Goal: Task Accomplishment & Management: Manage account settings

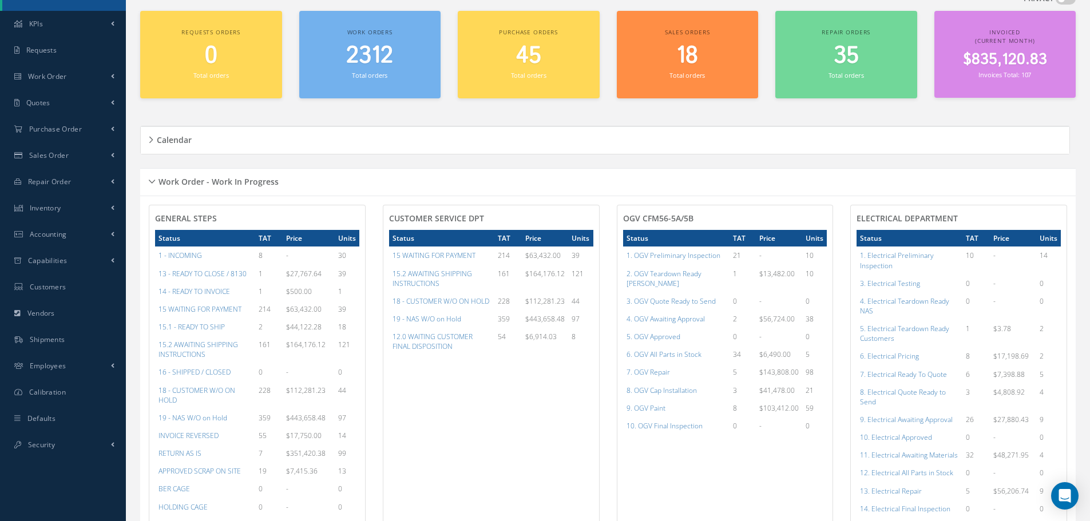
scroll to position [172, 0]
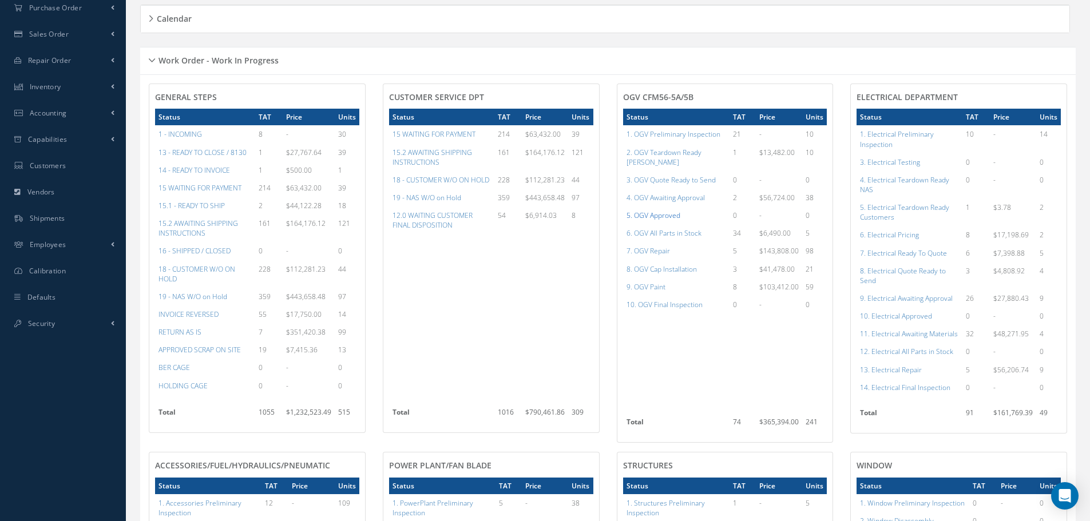
click at [655, 211] on a=78&excludeInternalCustomer=false&excludeInvoicedOrClosed=true&shop_id=15&filtersHidded"] "5. OGV Approved" at bounding box center [653, 216] width 54 height 10
click at [902, 318] on a=96&excludeInternalCustomer=false&excludeInvoicedOrClosed=true&shop_id=13&filtersHidded"] "10. Electrical Approved" at bounding box center [896, 316] width 72 height 10
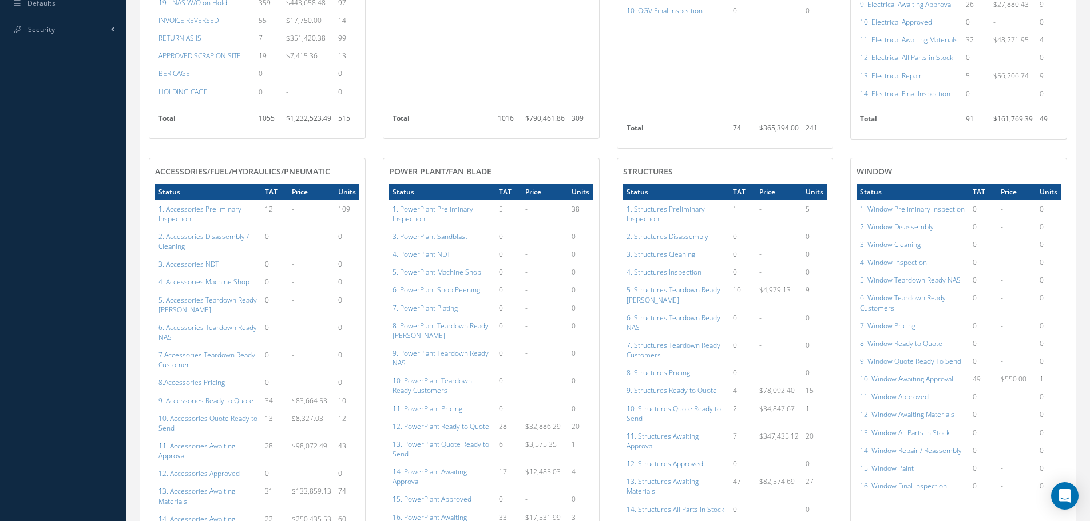
scroll to position [572, 0]
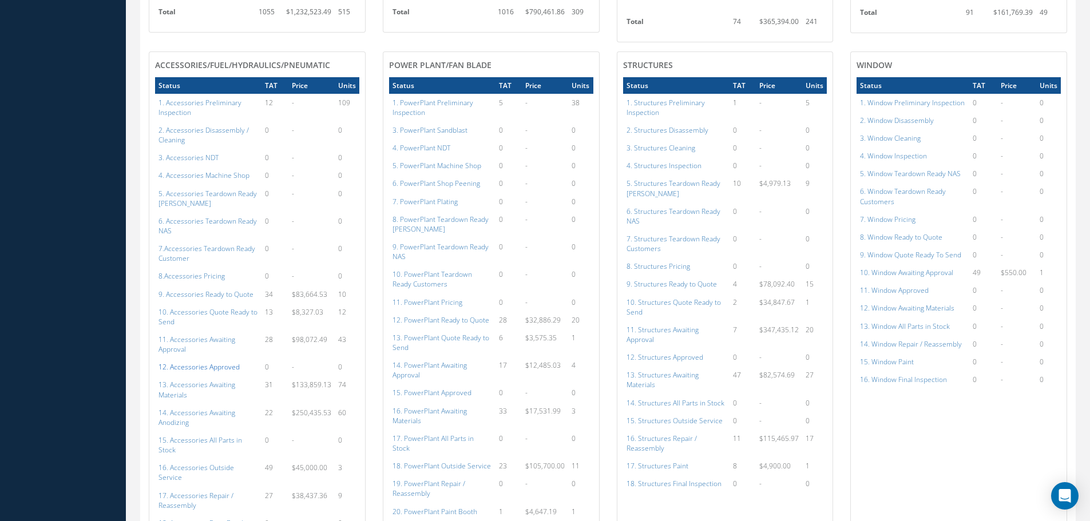
click at [194, 362] on a=112&excludeInternalCustomer=false&excludeInvoicedOrClosed=true&shop_id=14&filtersHidded"] "12. Accessories Approved" at bounding box center [198, 367] width 81 height 10
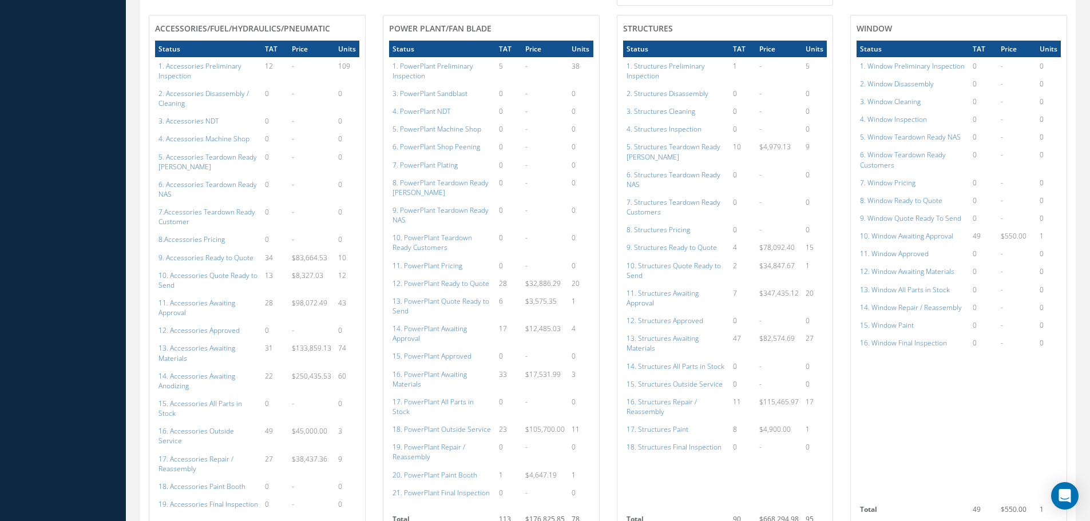
scroll to position [664, 0]
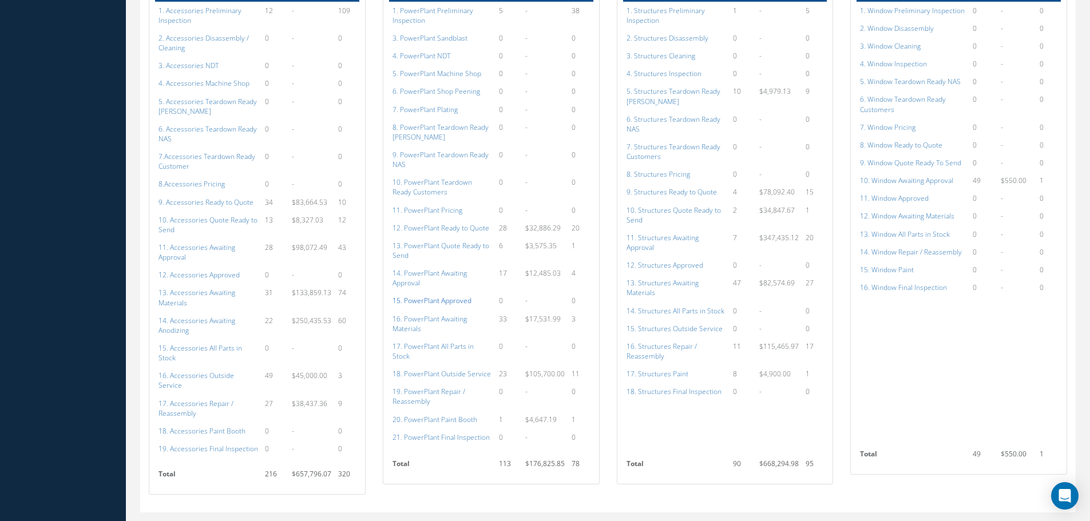
click at [429, 296] on a=134&excludeInternalCustomer=false&excludeInvoicedOrClosed=true&shop_id=15&filtersHidded"] "15. PowerPlant Approved" at bounding box center [431, 301] width 79 height 10
click at [443, 296] on a=134&excludeInternalCustomer=false&excludeInvoicedOrClosed=true&shop_id=15&filtersHidded"] "15. PowerPlant Approved" at bounding box center [431, 301] width 79 height 10
click at [681, 260] on a=152&excludeInternalCustomer=false&excludeInvoicedOrClosed=true&shop_id=3&filtersHidded"] "12. Structures Approved" at bounding box center [664, 265] width 77 height 10
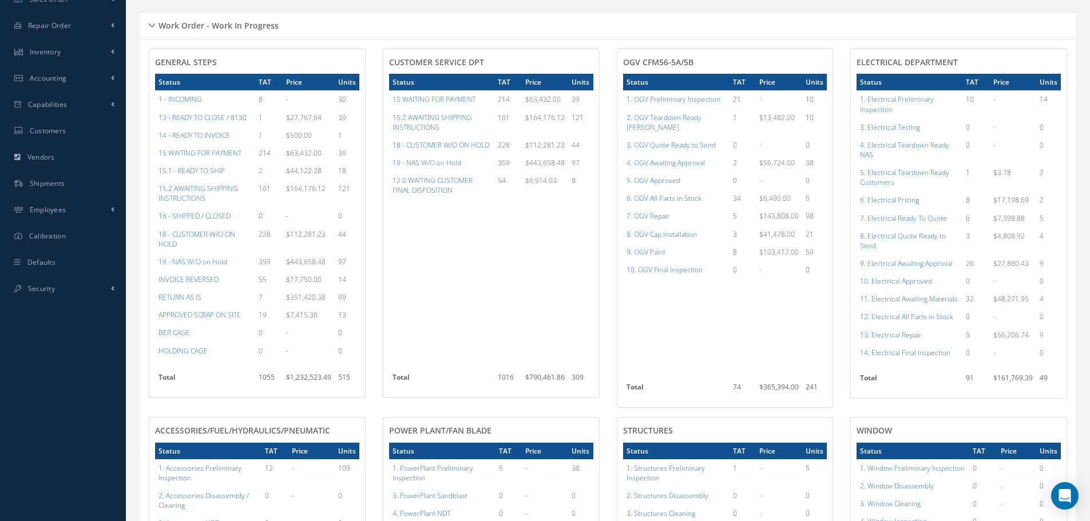
scroll to position [149, 0]
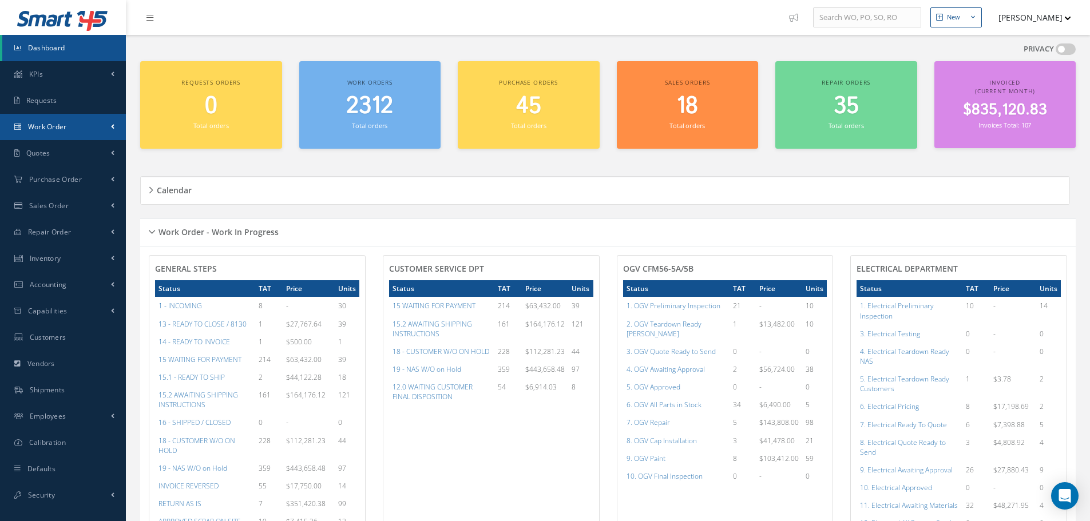
click at [47, 125] on span "Work Order" at bounding box center [47, 127] width 39 height 10
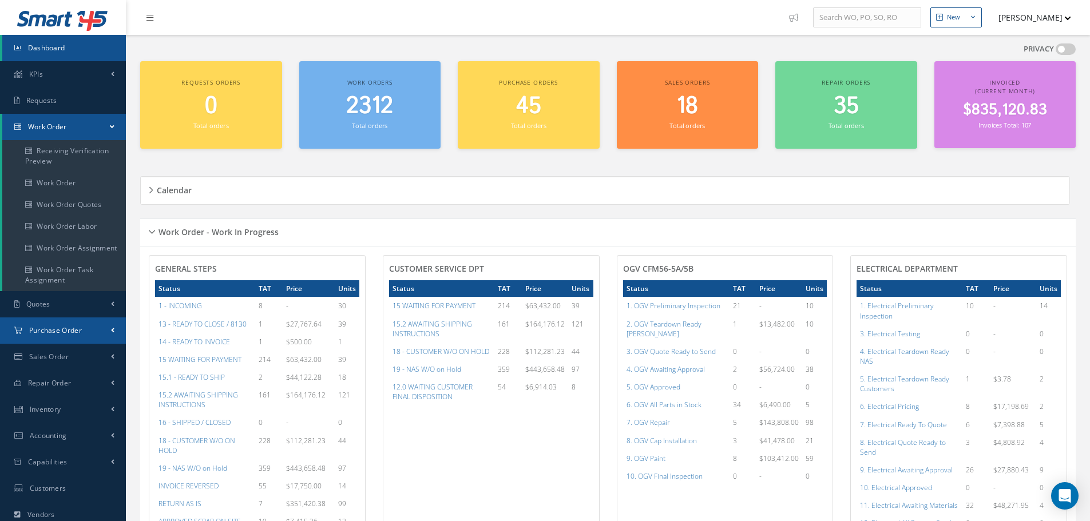
click at [51, 331] on span "Purchase Order" at bounding box center [55, 331] width 53 height 10
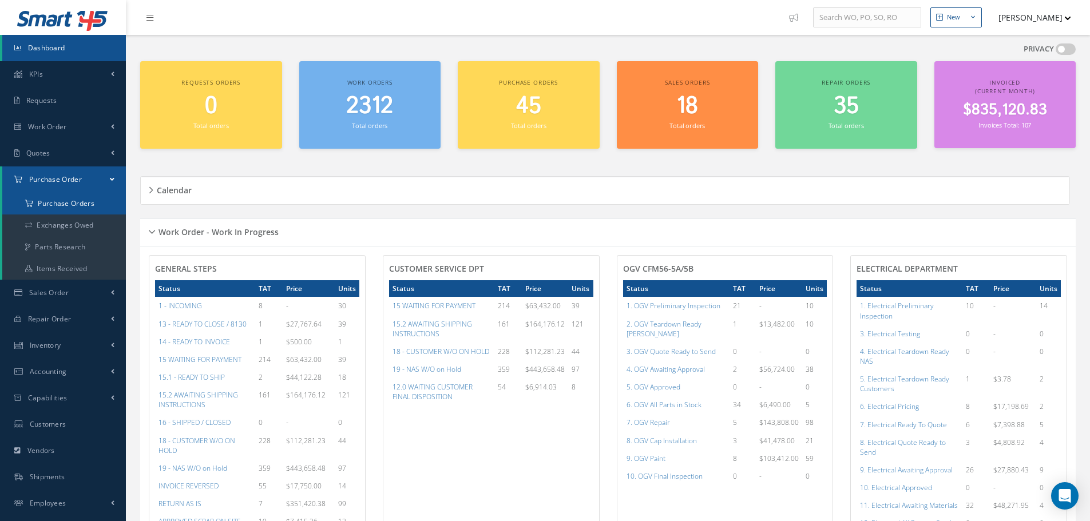
click at [58, 203] on a=1&status_id=2&status_id=3&status_id=5&collapsedFilters"] "Purchase Orders" at bounding box center [64, 204] width 124 height 22
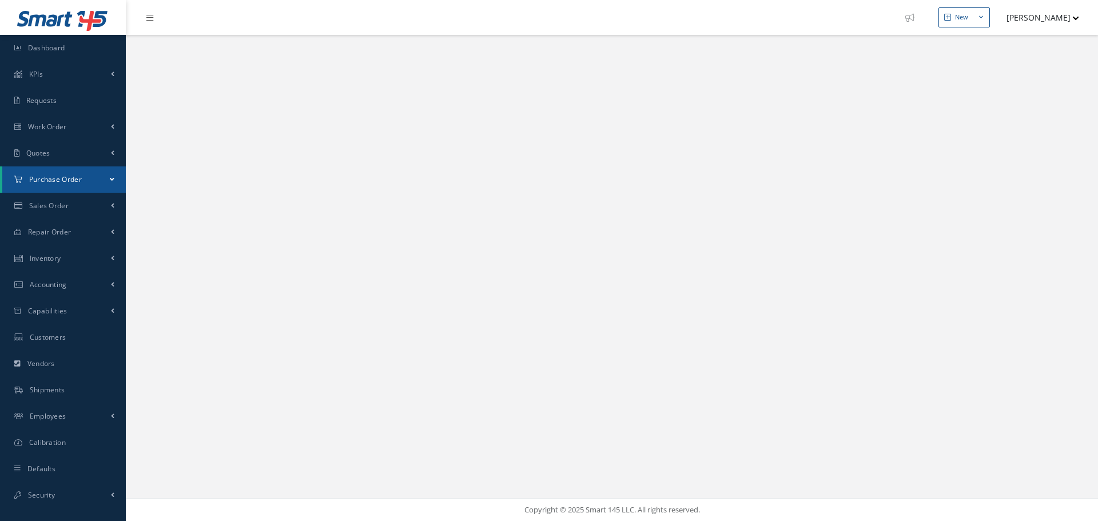
select select "25"
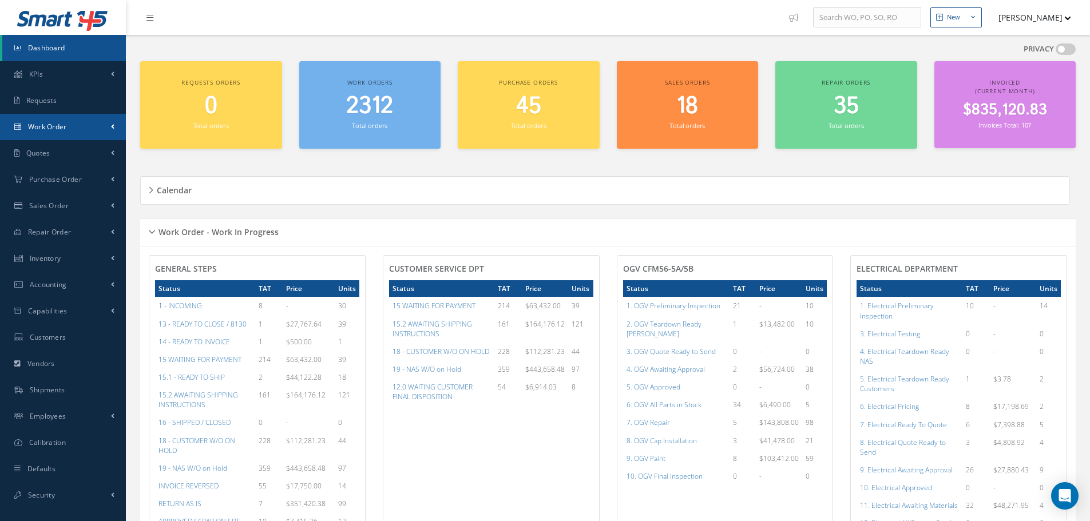
click at [44, 122] on span "Work Order" at bounding box center [47, 127] width 39 height 10
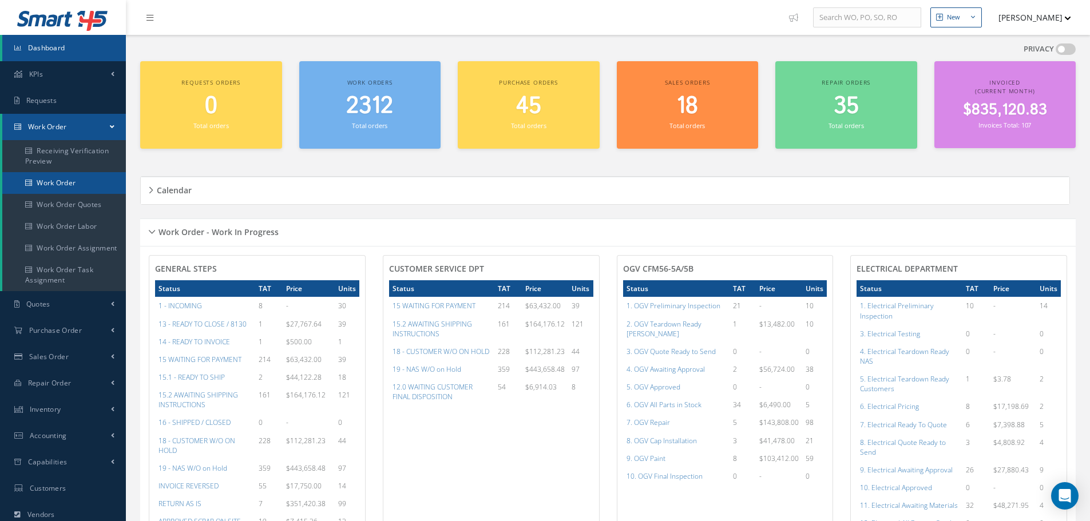
click at [59, 178] on link "Work Order" at bounding box center [64, 183] width 124 height 22
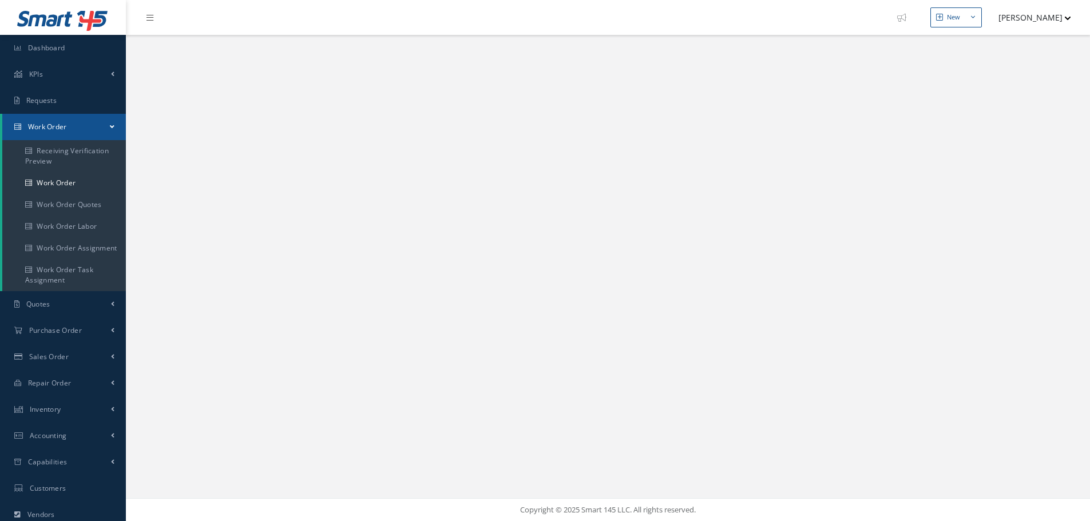
select select "25"
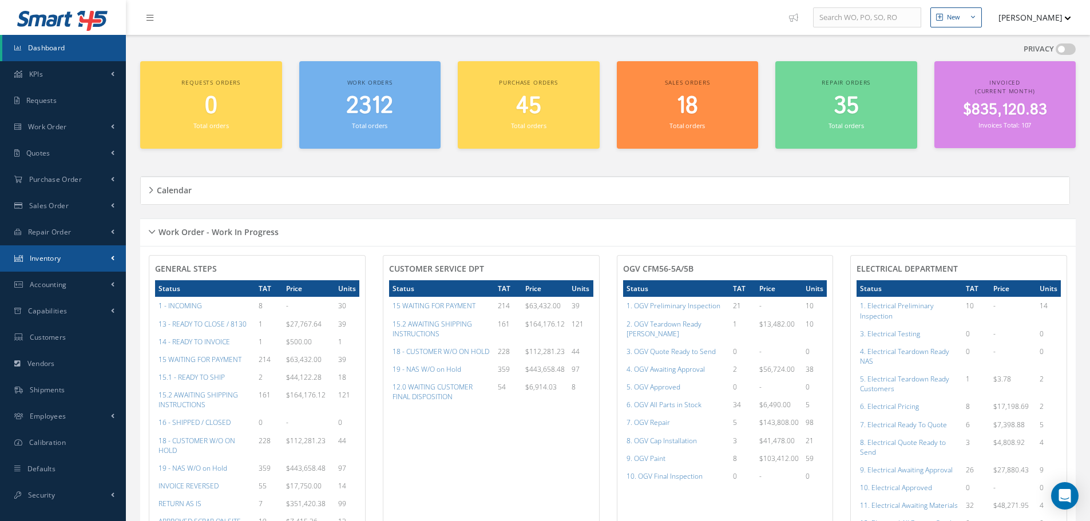
click at [54, 260] on span "Inventory" at bounding box center [45, 258] width 31 height 10
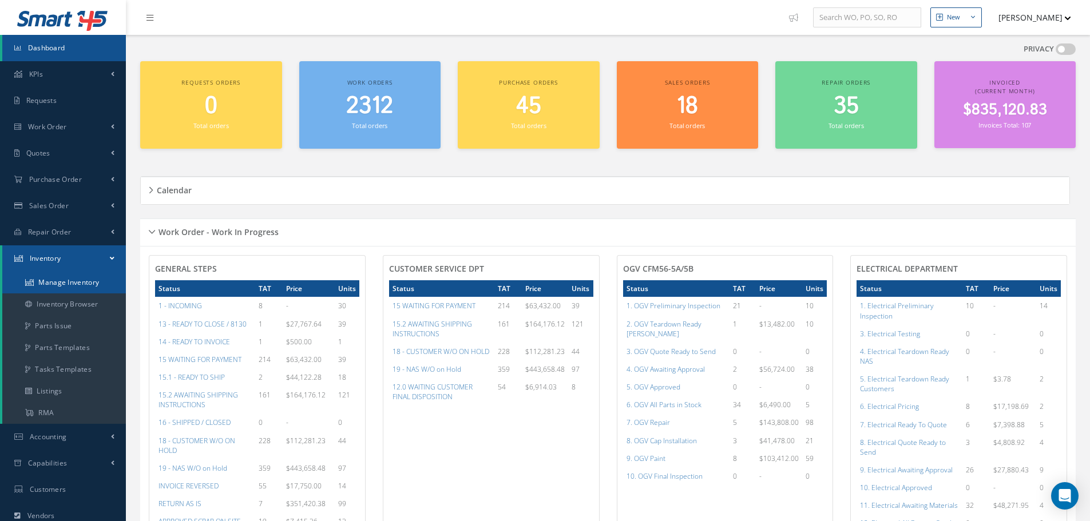
click at [56, 279] on link "Manage Inventory" at bounding box center [64, 283] width 124 height 22
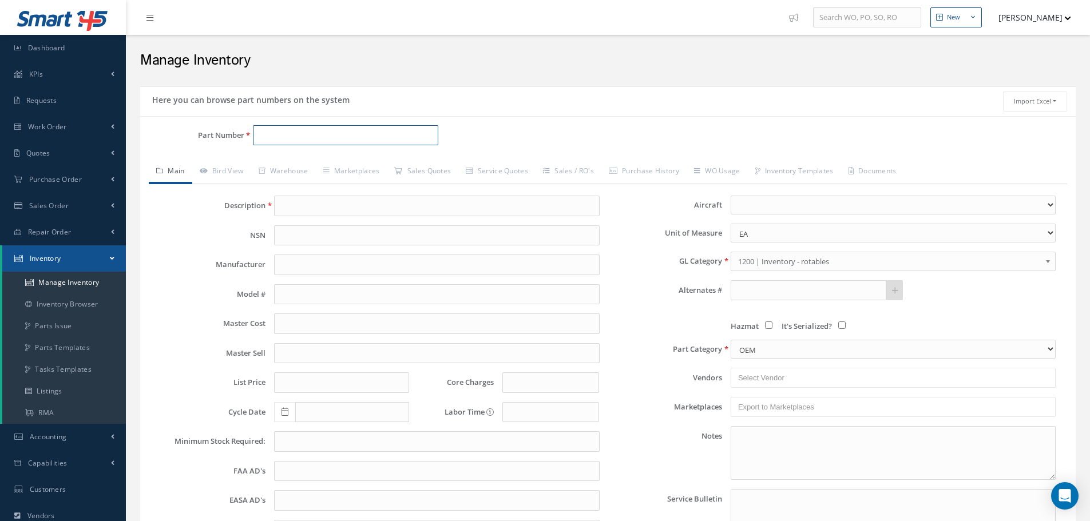
click at [289, 132] on input "Part Number" at bounding box center [345, 135] width 185 height 21
type input "RMS 059"
type input "CLASS 13 WIRE MESH"
type input "0.00"
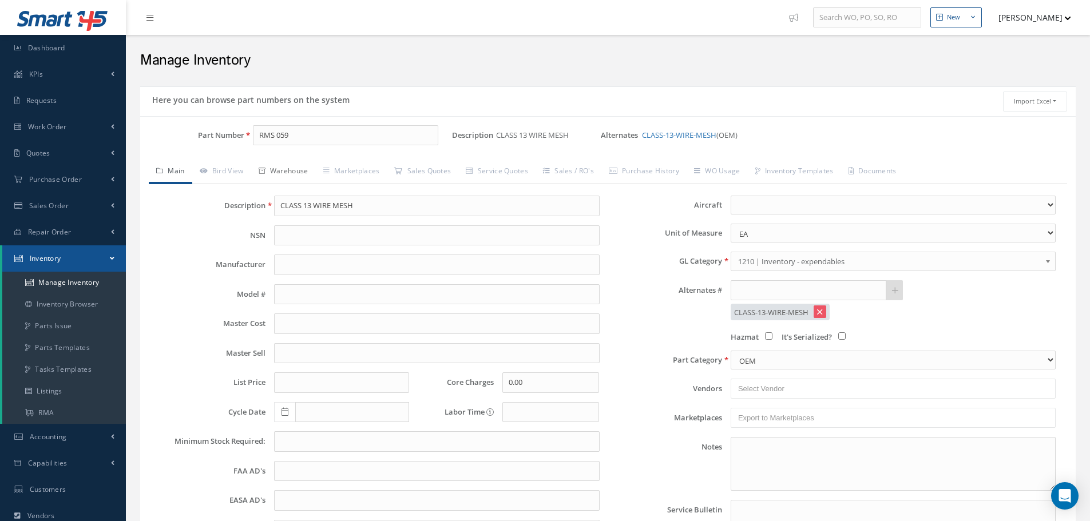
click at [300, 172] on link "Warehouse" at bounding box center [283, 172] width 65 height 24
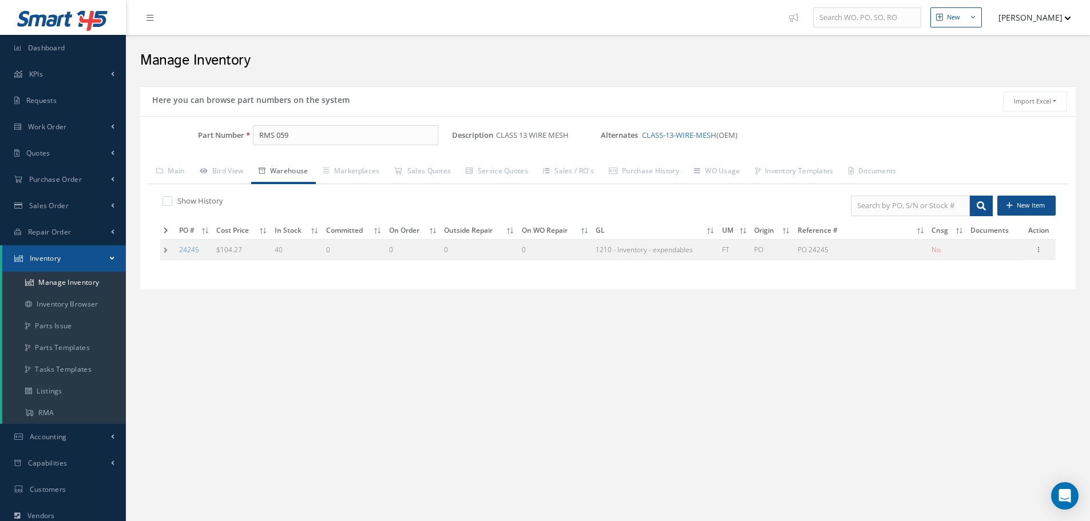
click at [166, 248] on td at bounding box center [167, 249] width 15 height 21
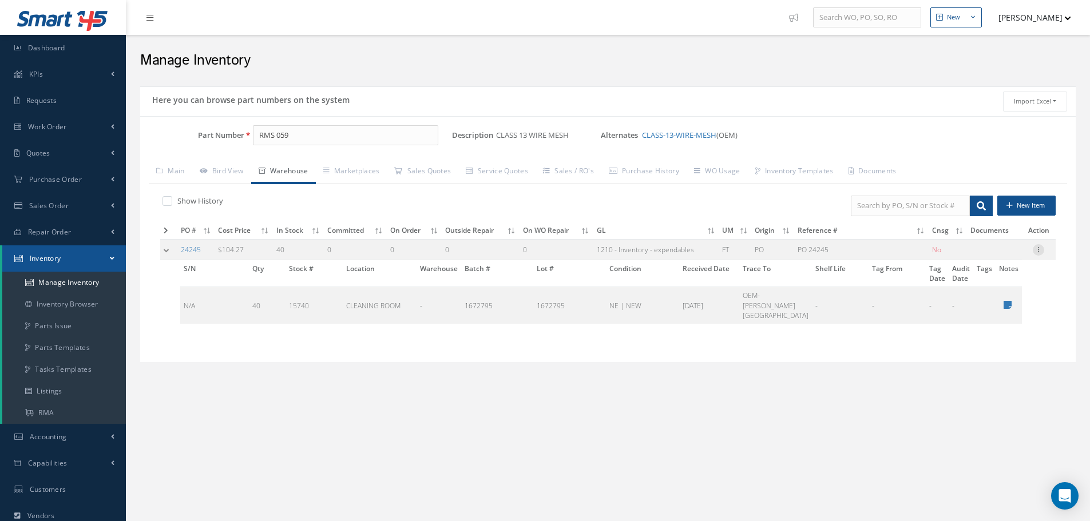
click at [1042, 250] on icon at bounding box center [1038, 248] width 11 height 9
click at [1009, 255] on link "Edit" at bounding box center [986, 257] width 90 height 15
type input "104.27"
type input "PO 24245"
type input "06/30/2025"
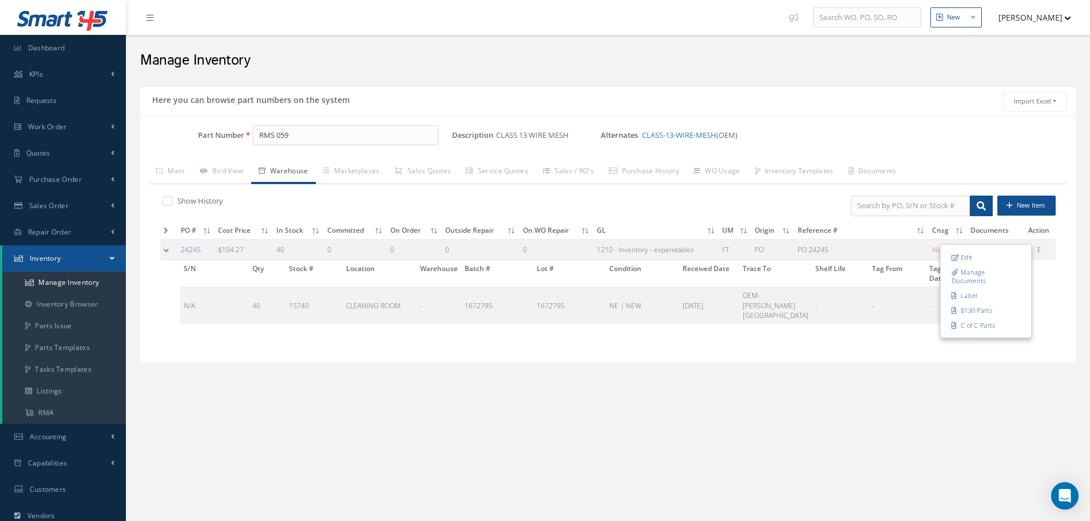
type input "06/30/2025"
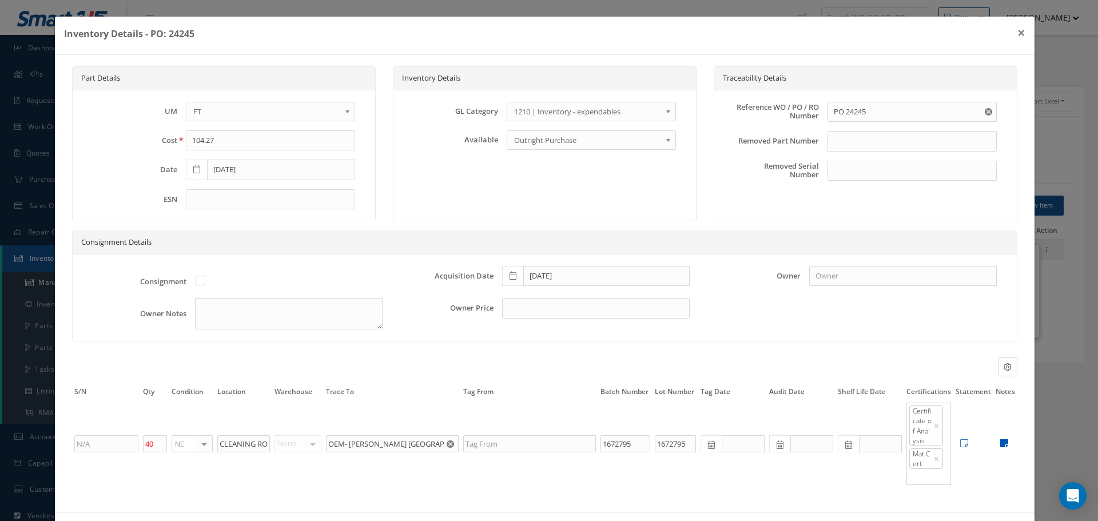
click at [1001, 446] on icon at bounding box center [1005, 443] width 8 height 9
type textarea "TEST REPORT CERT OF ANALYSIS ** RECEIVED STOCK 06/30/2025."
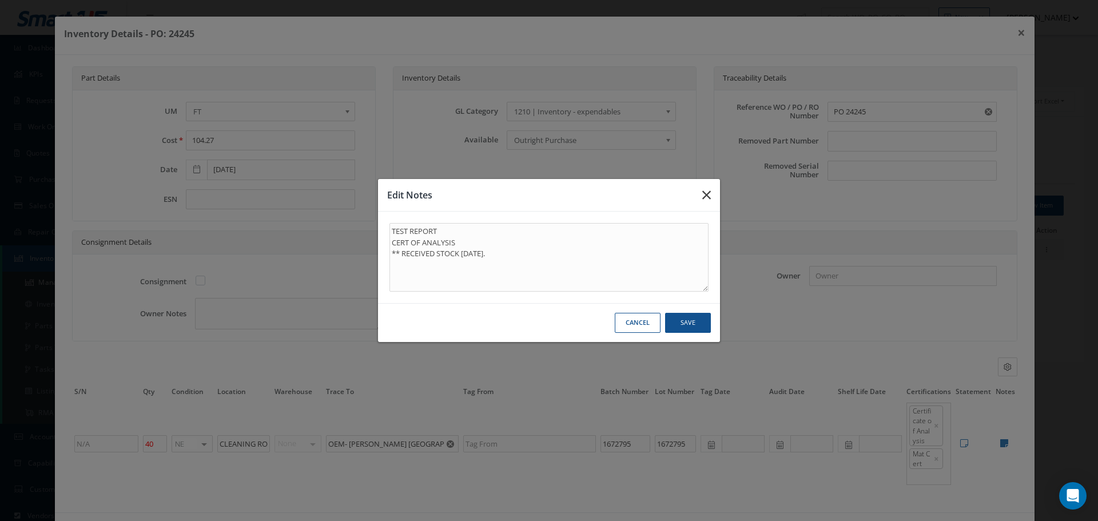
click at [711, 197] on button "button" at bounding box center [706, 195] width 27 height 32
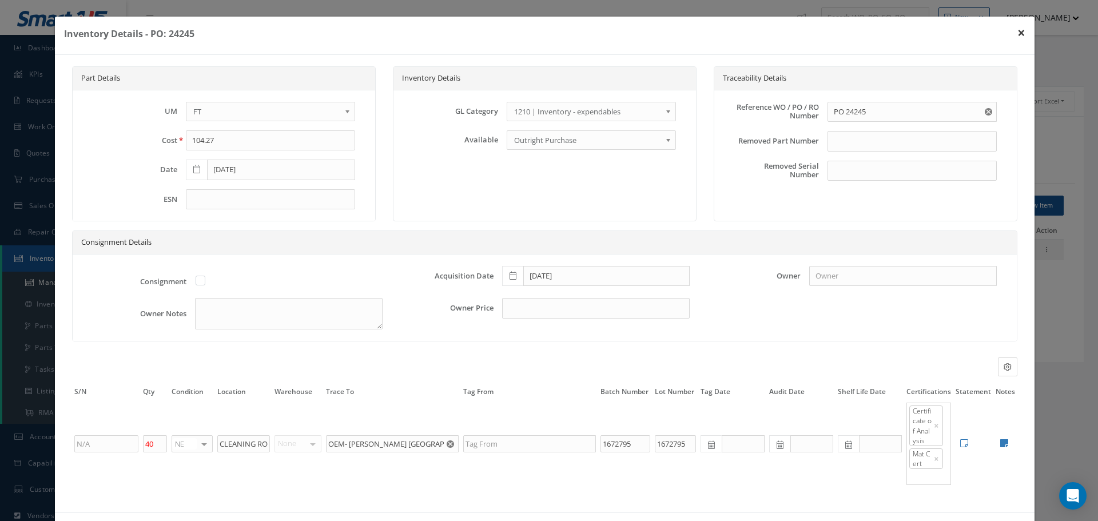
click at [1011, 30] on button "×" at bounding box center [1022, 33] width 26 height 32
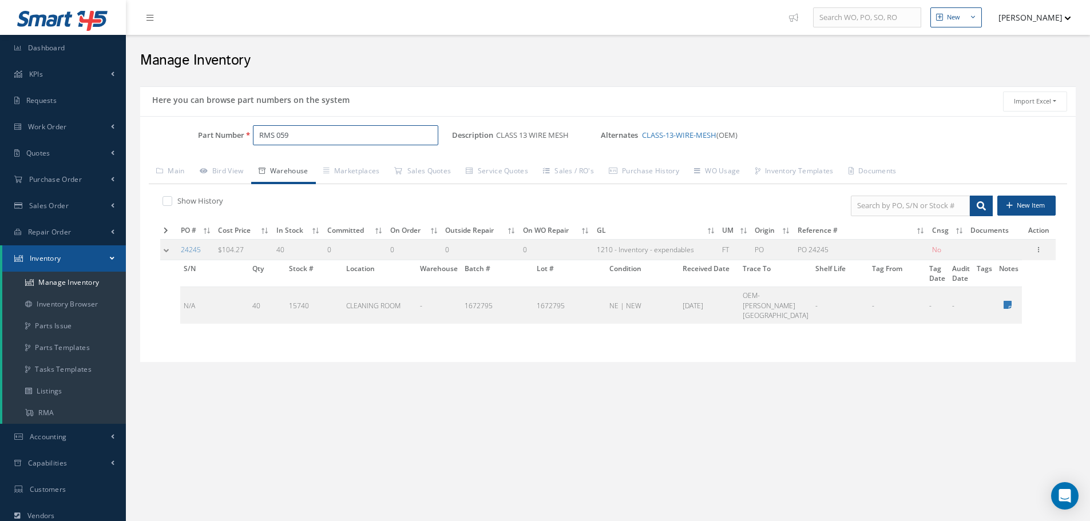
click at [304, 134] on input "RMS 059" at bounding box center [345, 135] width 185 height 21
type input "R"
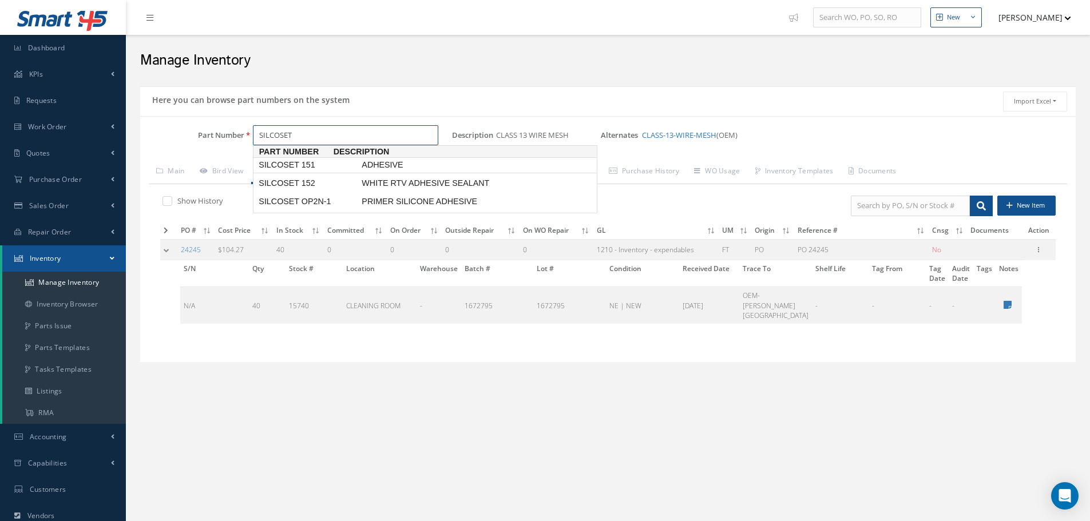
click at [269, 164] on span "SILCOSET 151" at bounding box center [307, 165] width 103 height 12
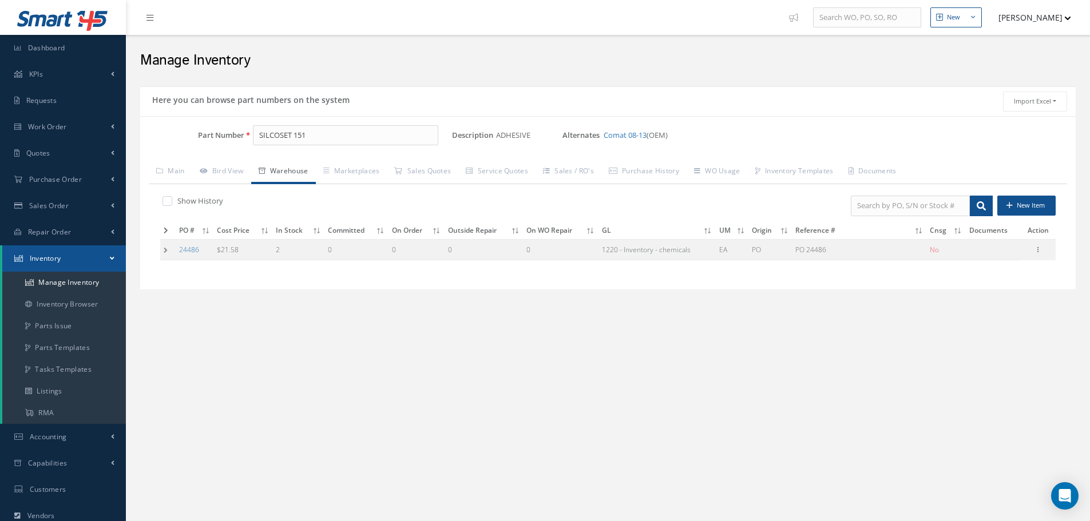
click at [163, 247] on td at bounding box center [167, 249] width 15 height 21
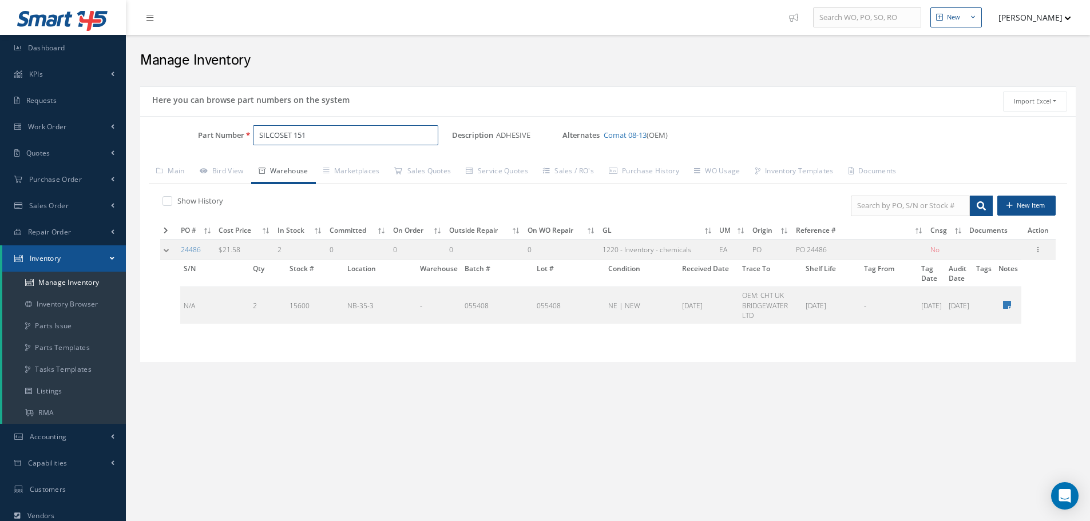
click at [316, 140] on input "SILCOSET 151" at bounding box center [345, 135] width 185 height 21
type input "SILCOSET 152"
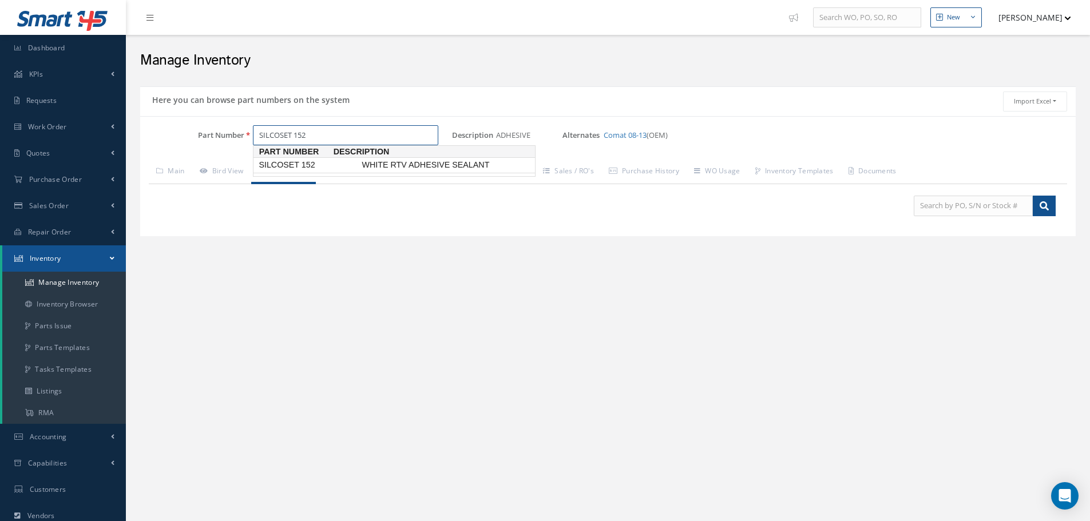
click at [314, 166] on span "SILCOSET 152" at bounding box center [307, 165] width 103 height 12
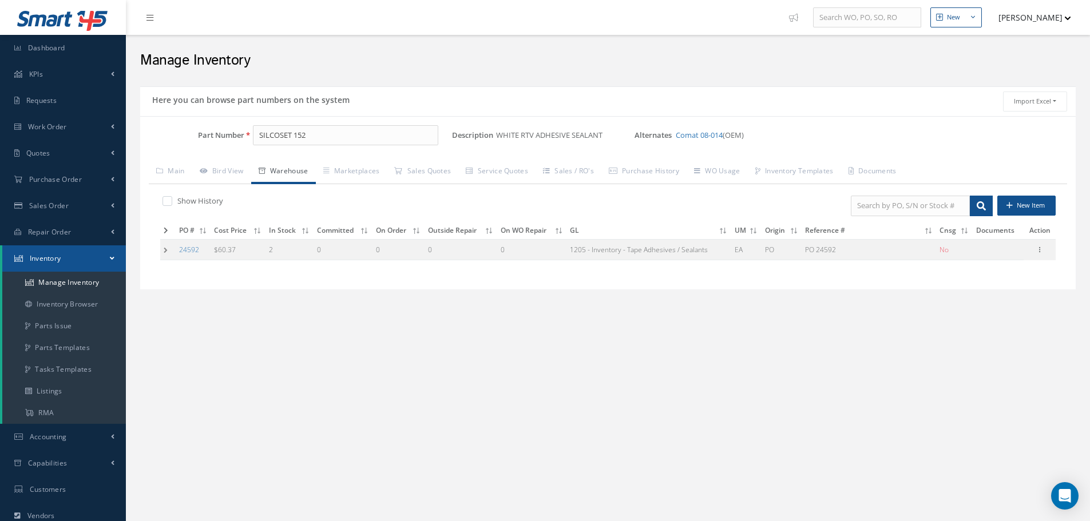
click at [166, 251] on td at bounding box center [167, 249] width 15 height 21
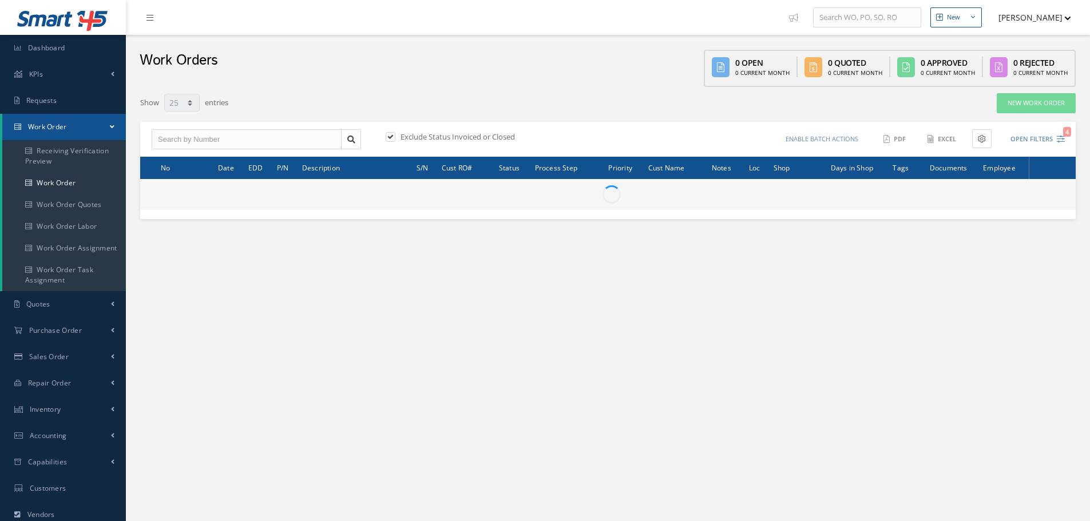
select select "25"
type input "All Work Request"
type input "All Work Performed"
type input "All Status"
type input "WO Part Status"
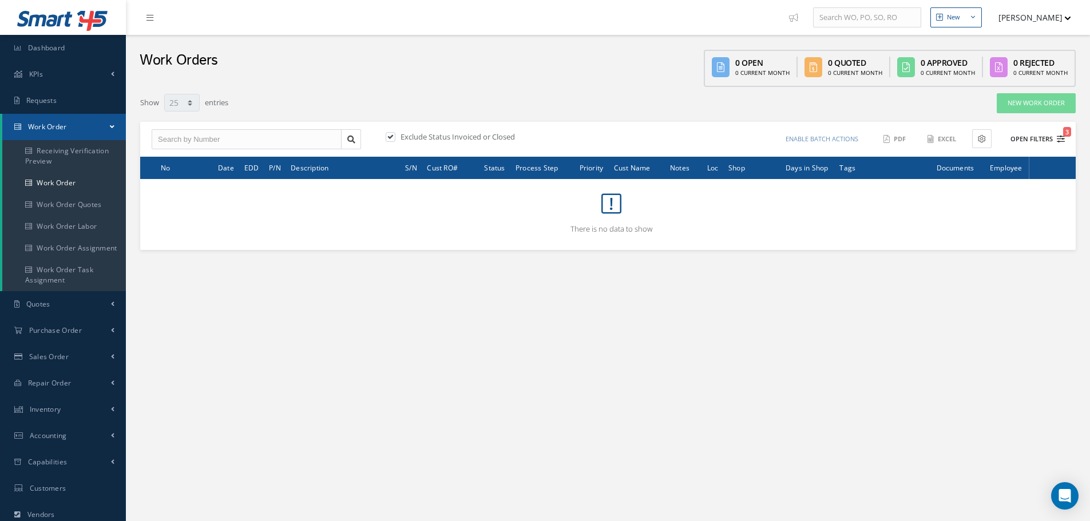
click at [1037, 138] on button "Open Filters 3" at bounding box center [1032, 139] width 65 height 19
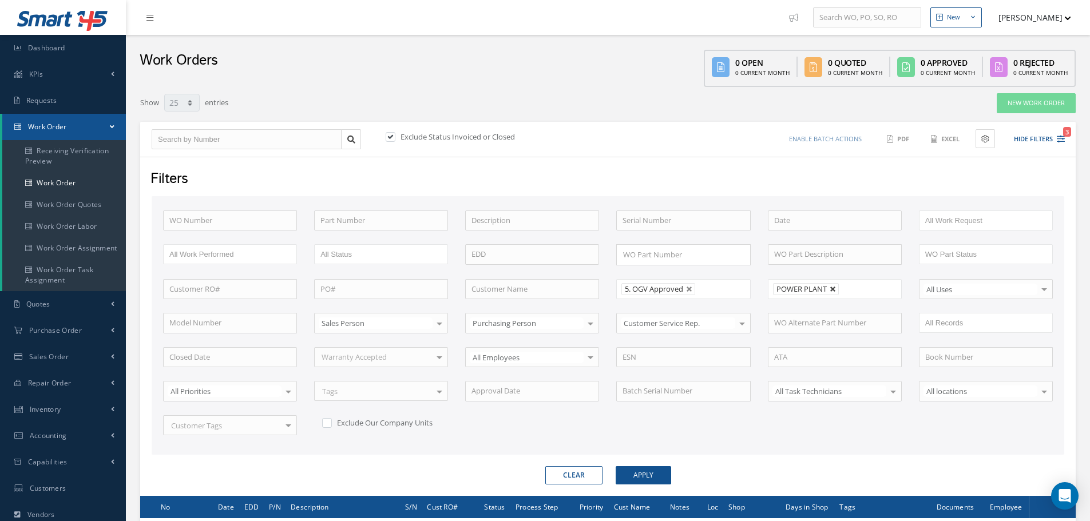
click at [831, 289] on link at bounding box center [833, 289] width 7 height 7
type input "All Shops"
click at [640, 477] on button "Apply" at bounding box center [643, 475] width 55 height 18
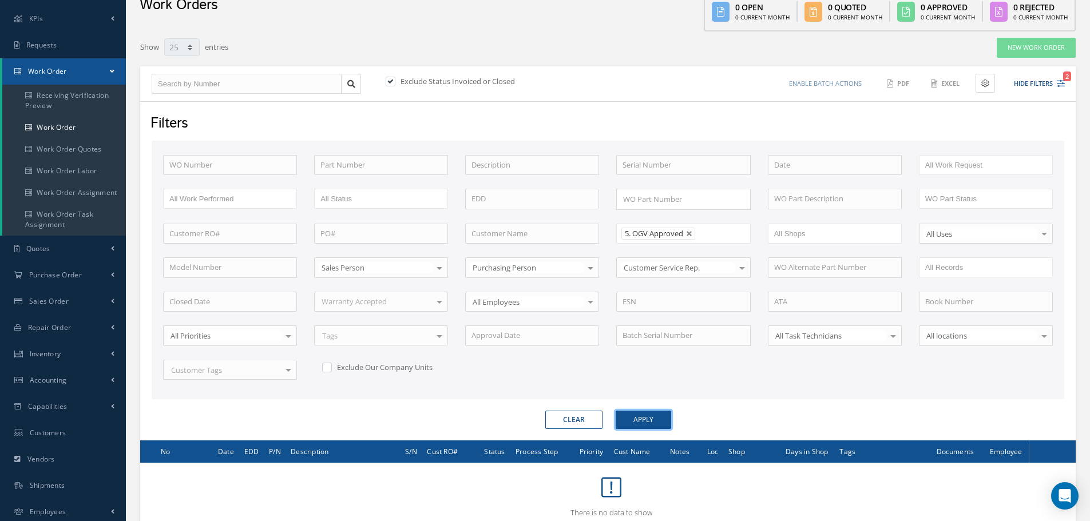
scroll to position [138, 0]
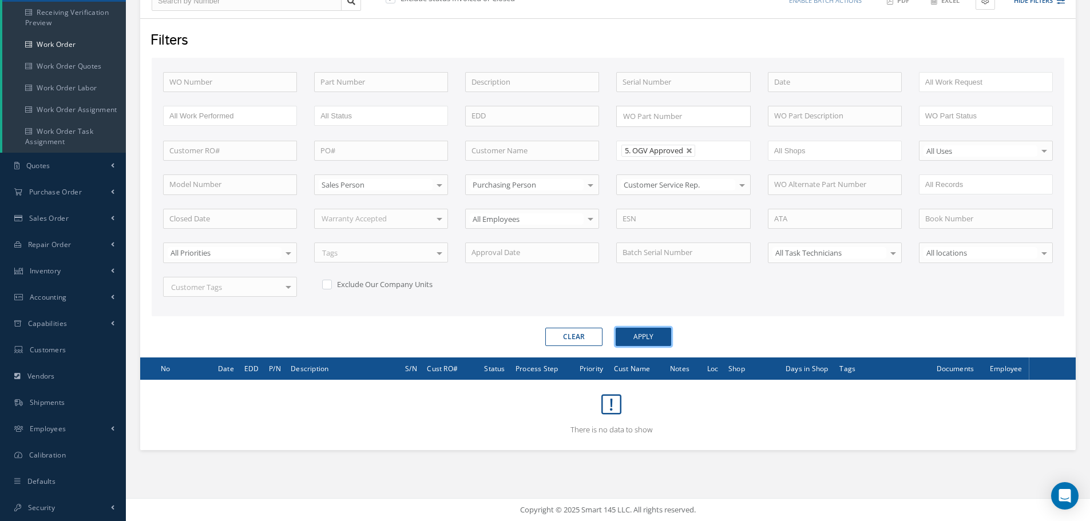
click at [649, 335] on button "Apply" at bounding box center [643, 337] width 55 height 18
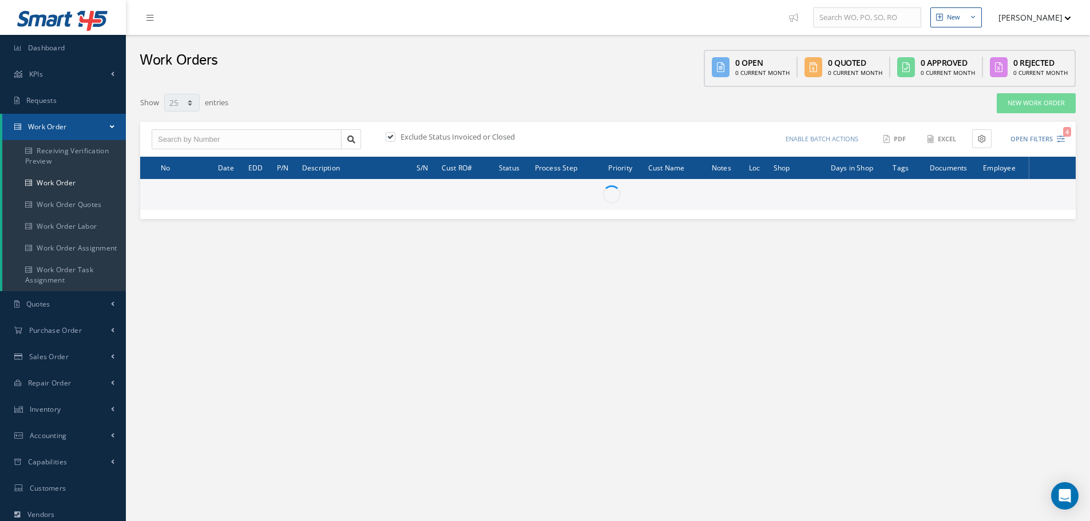
select select "25"
type input "All Work Request"
type input "All Work Performed"
type input "All Status"
type input "WO Part Status"
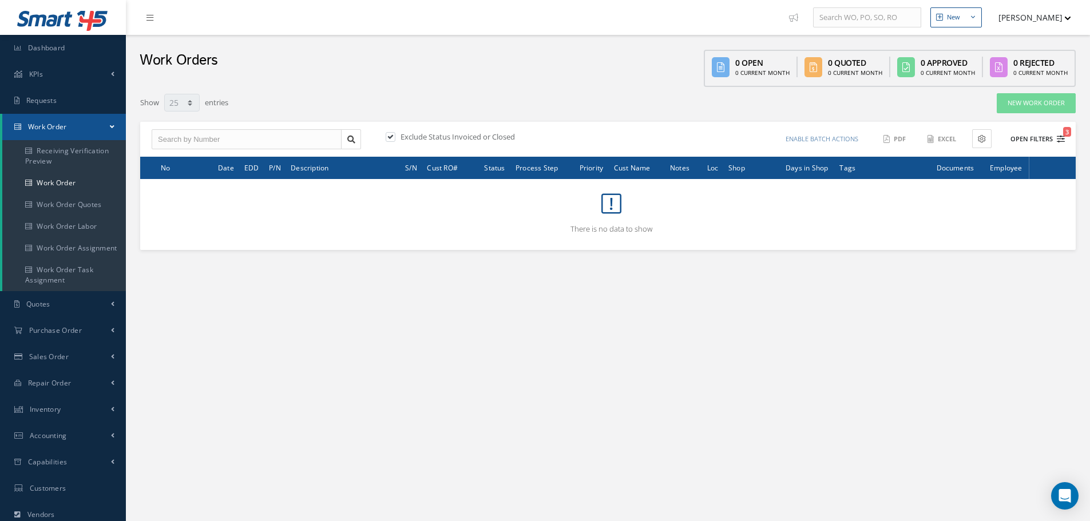
click at [1037, 137] on button "Open Filters 3" at bounding box center [1032, 139] width 65 height 19
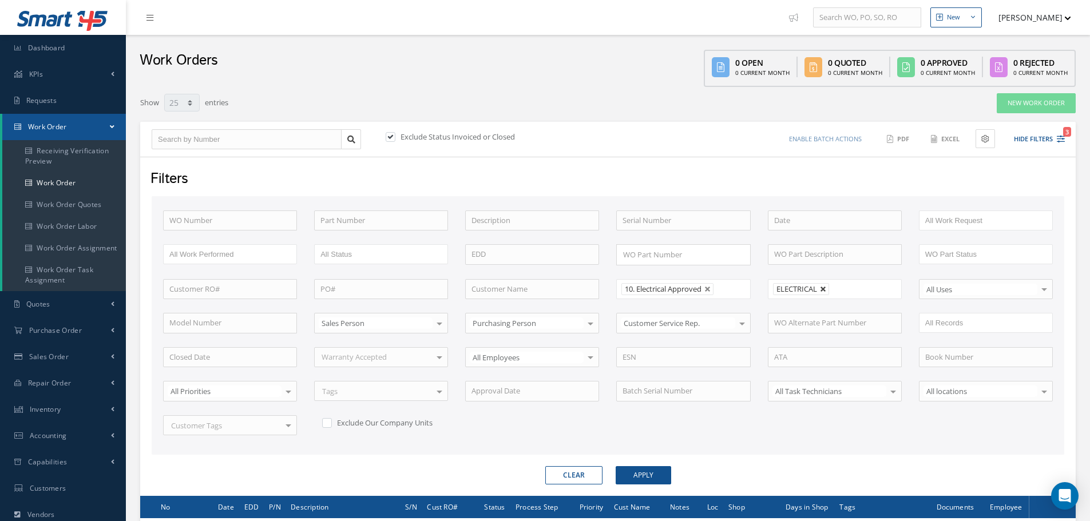
click at [823, 288] on link at bounding box center [823, 289] width 7 height 7
type input "All Shops"
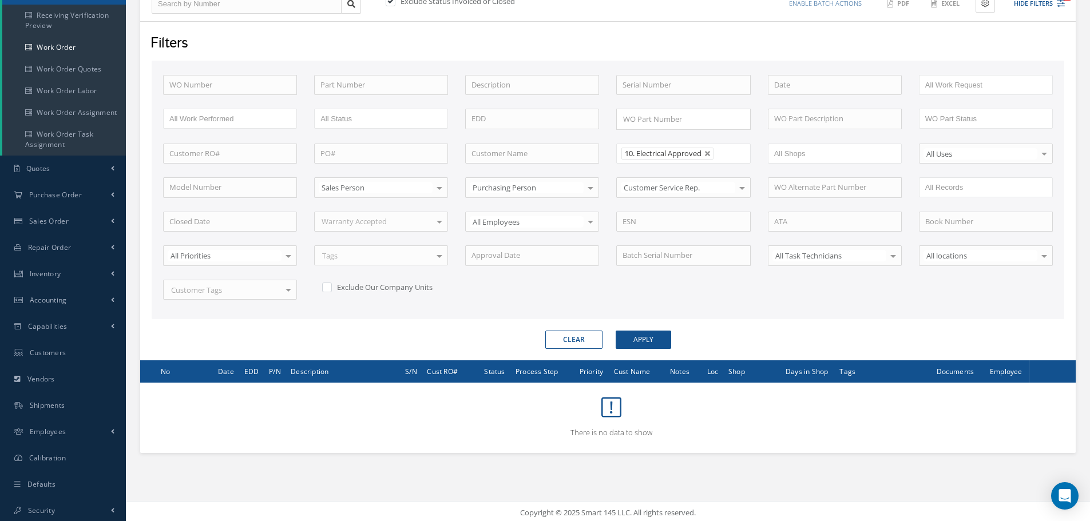
scroll to position [138, 0]
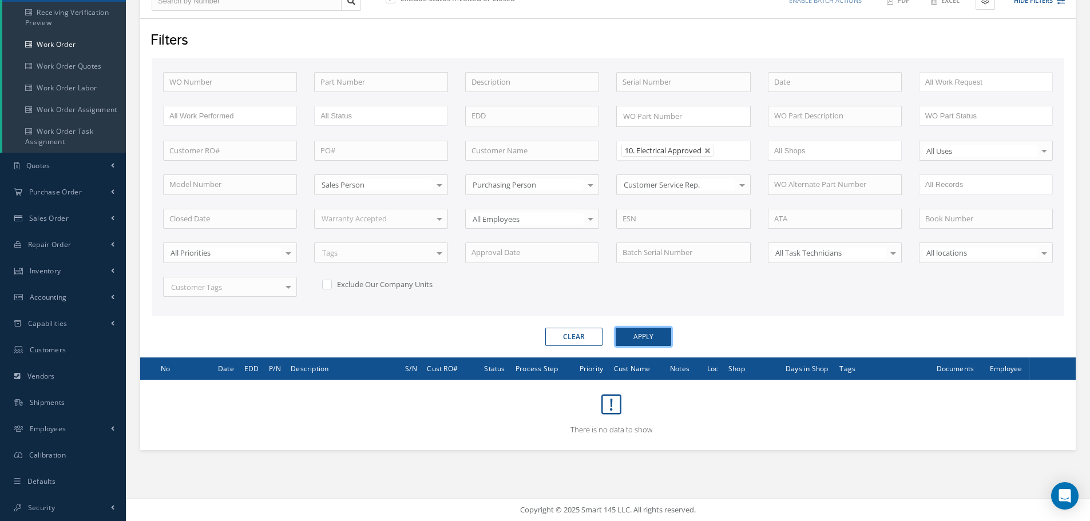
click at [643, 336] on button "Apply" at bounding box center [643, 337] width 55 height 18
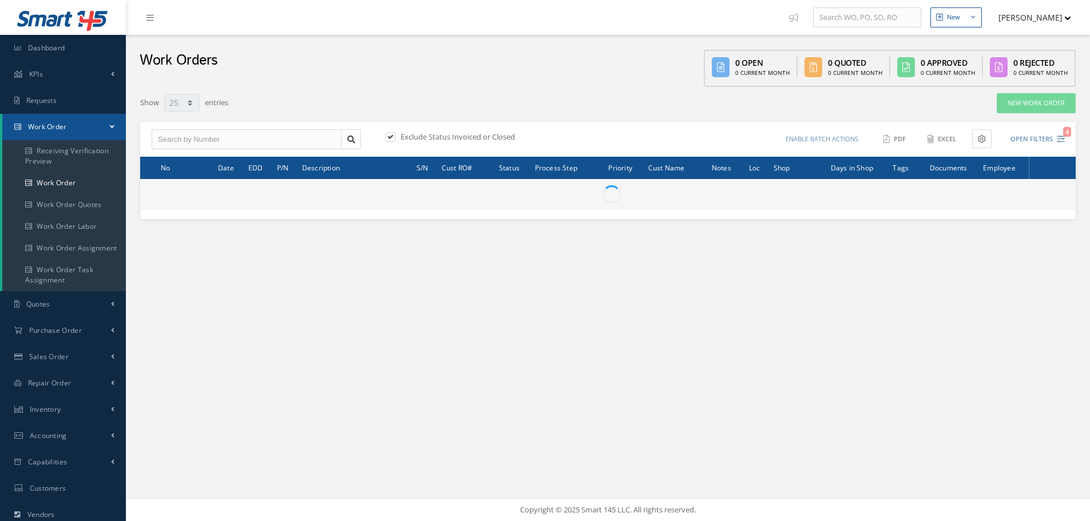
select select "25"
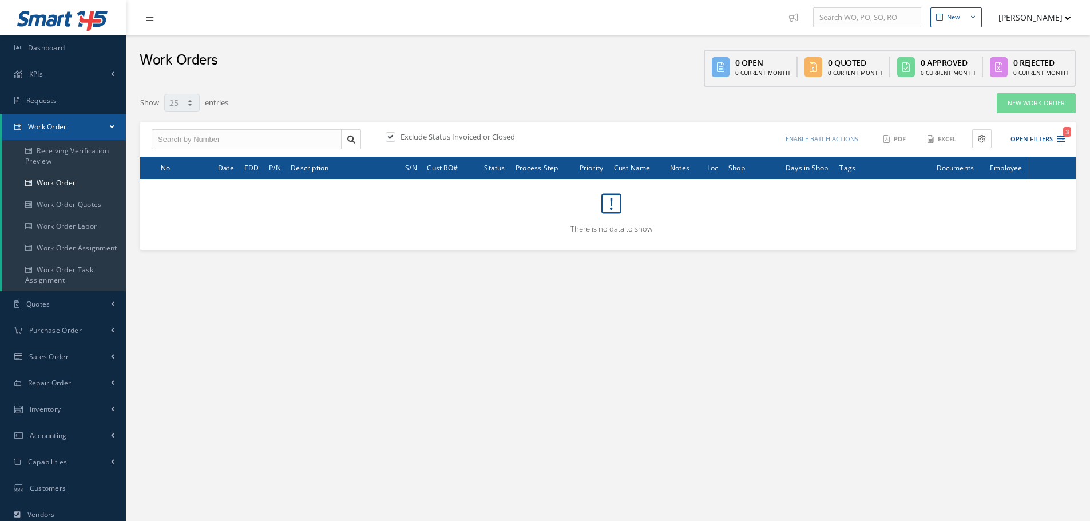
type input "All Work Request"
type input "All Work Performed"
type input "All Status"
type input "WO Part Status"
click at [1024, 134] on button "Open Filters 3" at bounding box center [1032, 139] width 65 height 19
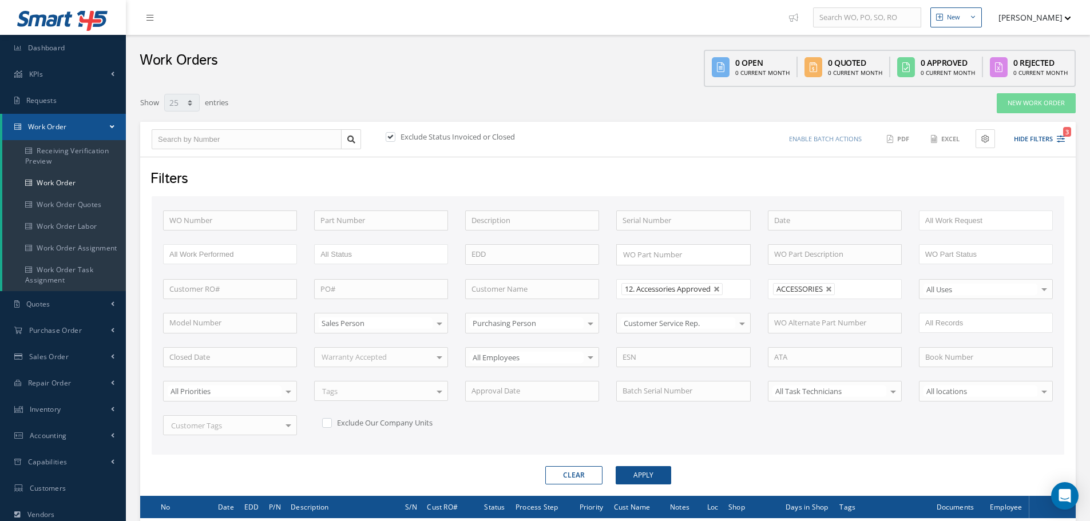
click at [833, 288] on li "ACCESSORIES" at bounding box center [804, 289] width 62 height 12
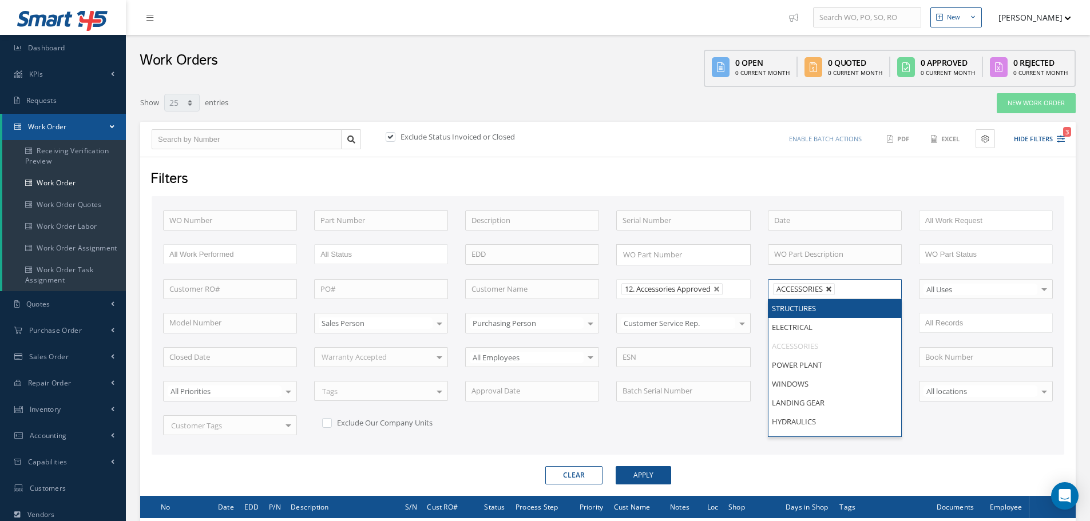
click at [831, 288] on link at bounding box center [829, 289] width 7 height 7
type input "All Shops"
click at [652, 470] on button "Apply" at bounding box center [643, 475] width 55 height 18
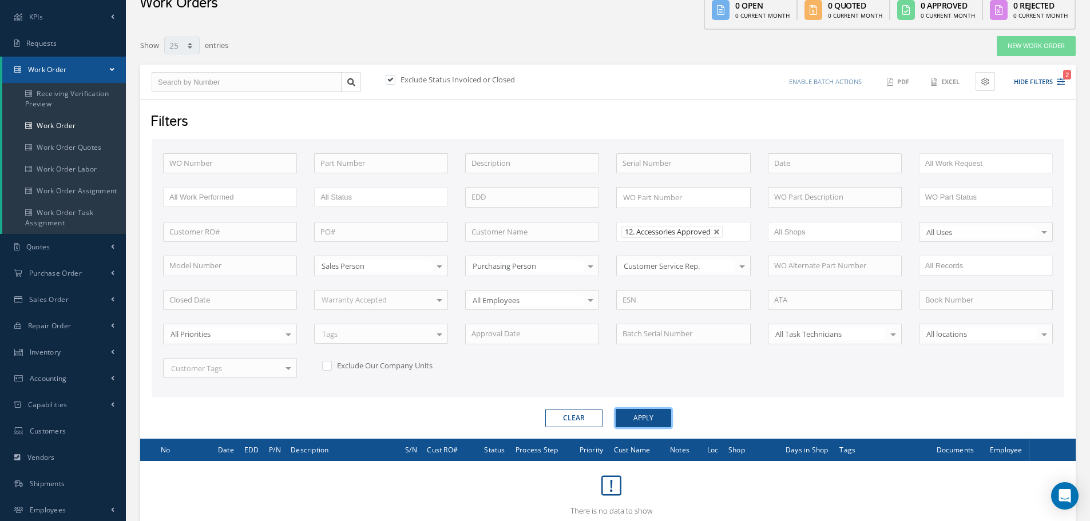
scroll to position [138, 0]
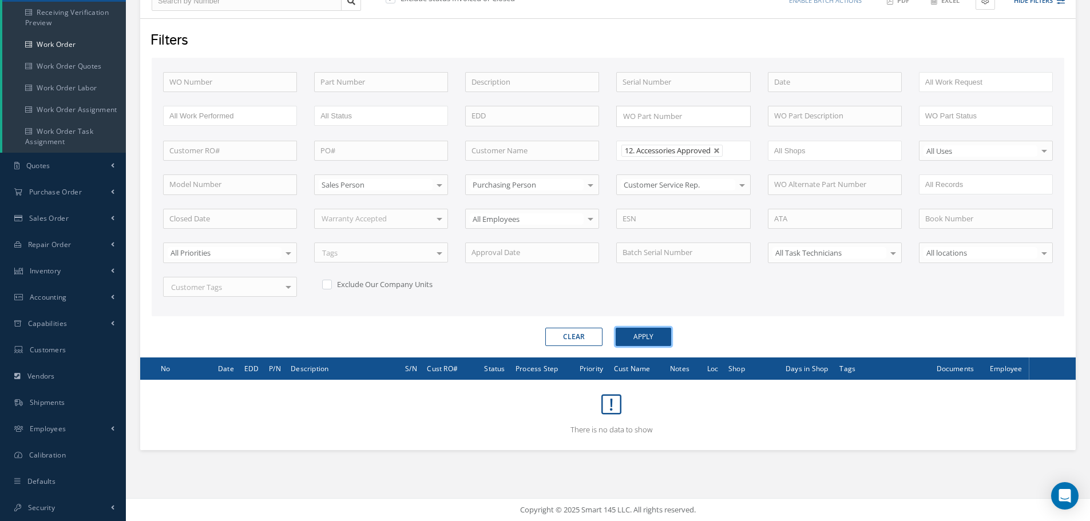
click at [654, 332] on button "Apply" at bounding box center [643, 337] width 55 height 18
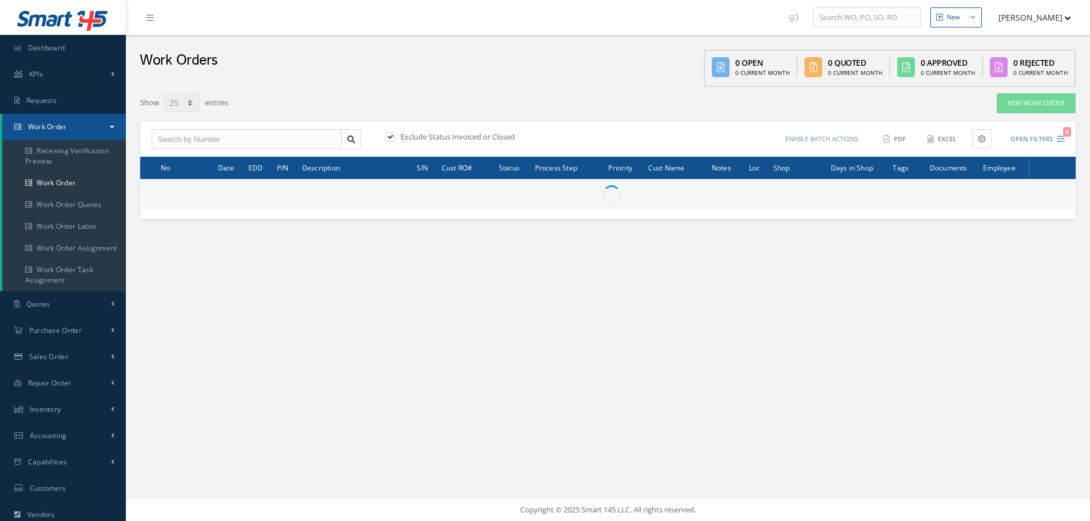
select select "25"
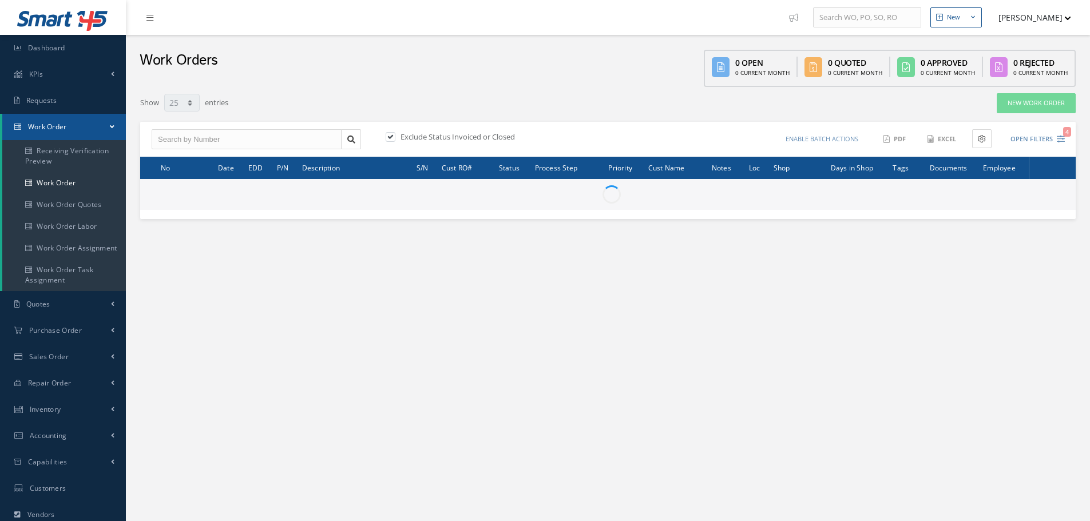
type input "All Work Request"
type input "All Work Performed"
type input "All Status"
type input "WO Part Status"
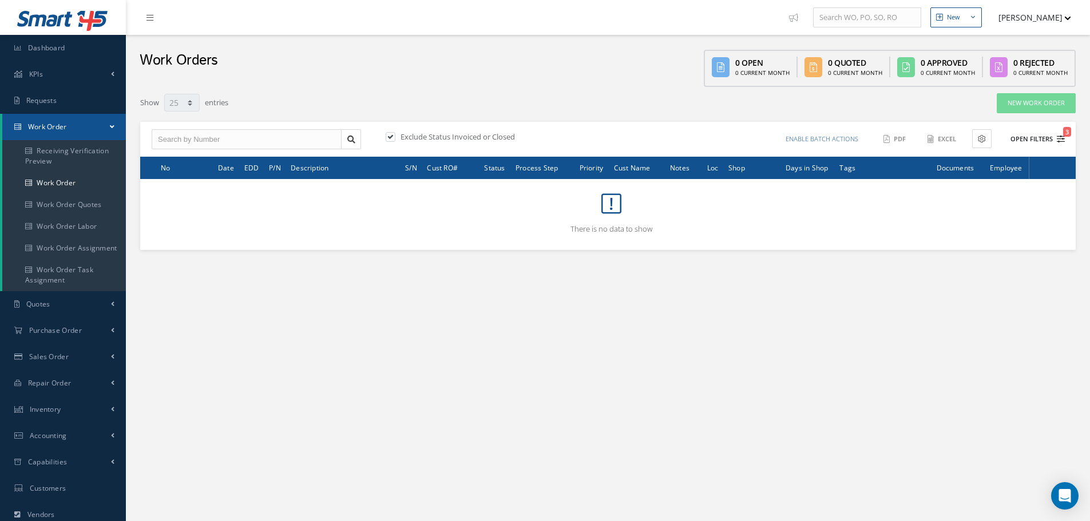
click at [1038, 138] on button "Open Filters 3" at bounding box center [1032, 139] width 65 height 19
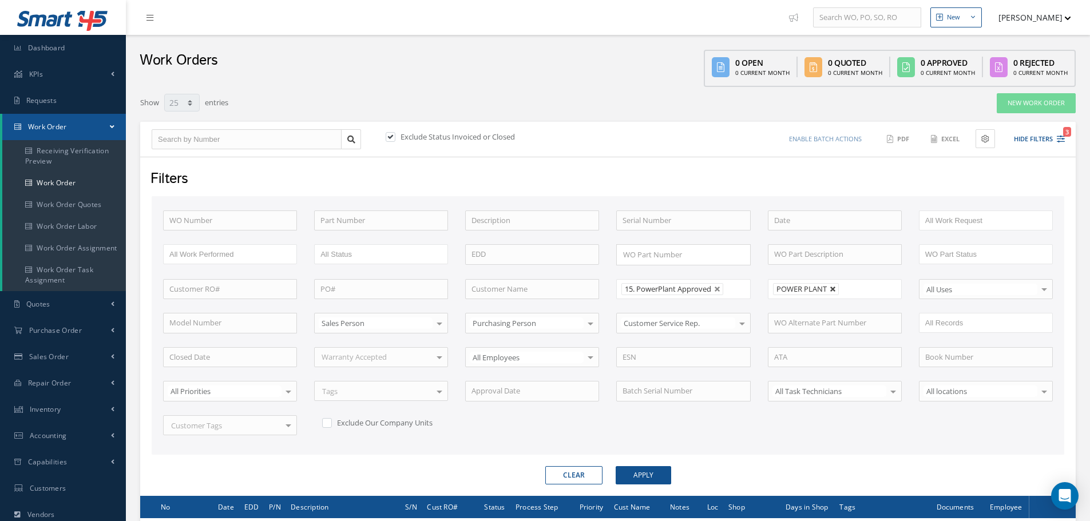
click at [836, 288] on link at bounding box center [833, 289] width 7 height 7
type input "All Shops"
click at [653, 475] on button "Apply" at bounding box center [643, 475] width 55 height 18
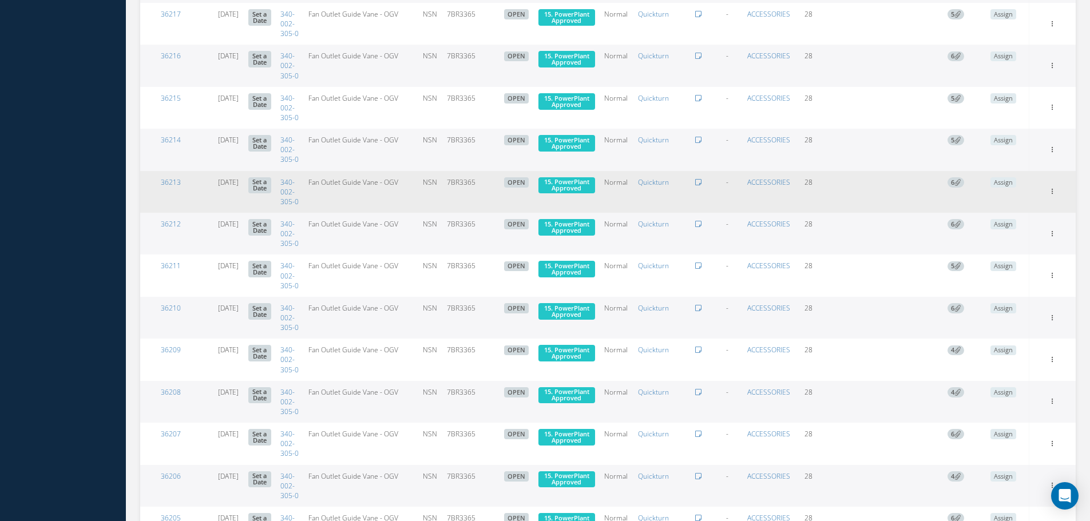
scroll to position [1390, 0]
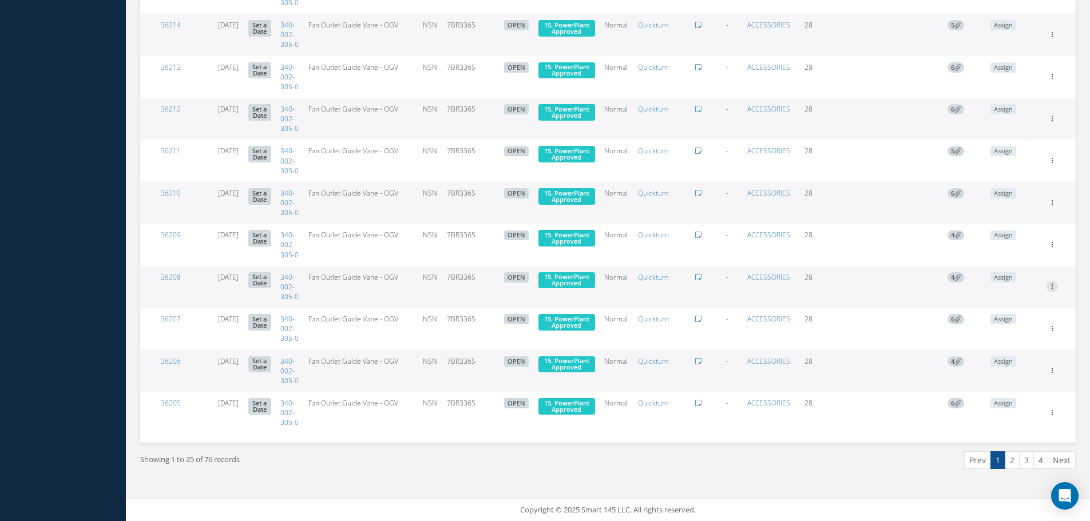
click at [1053, 281] on icon at bounding box center [1051, 285] width 11 height 9
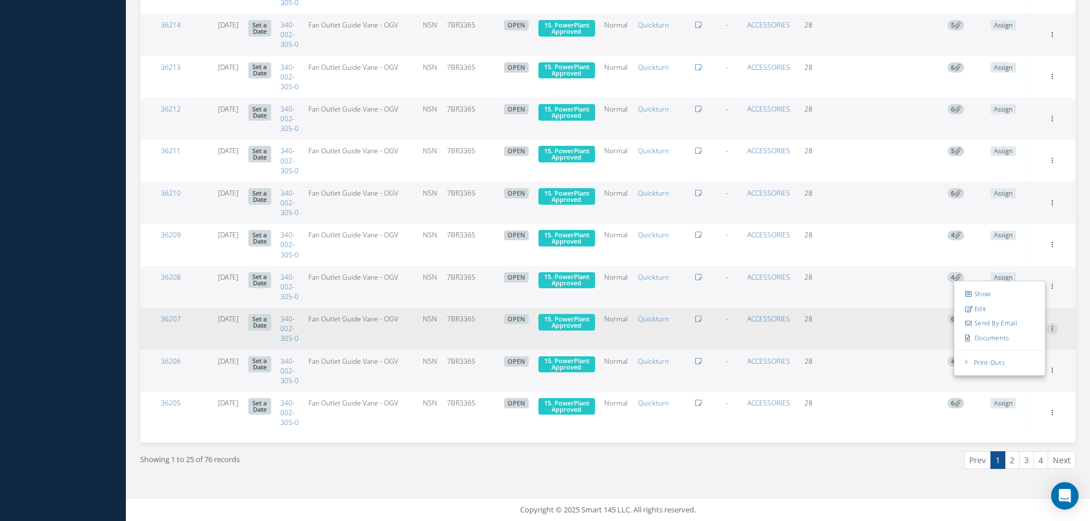
click at [1053, 323] on icon at bounding box center [1051, 327] width 11 height 9
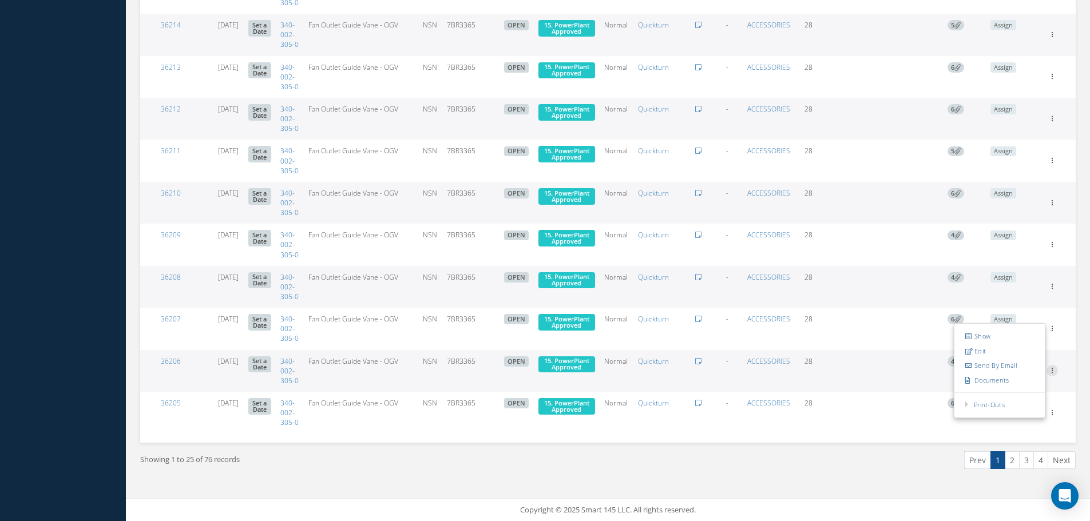
click at [1053, 365] on icon at bounding box center [1051, 369] width 11 height 9
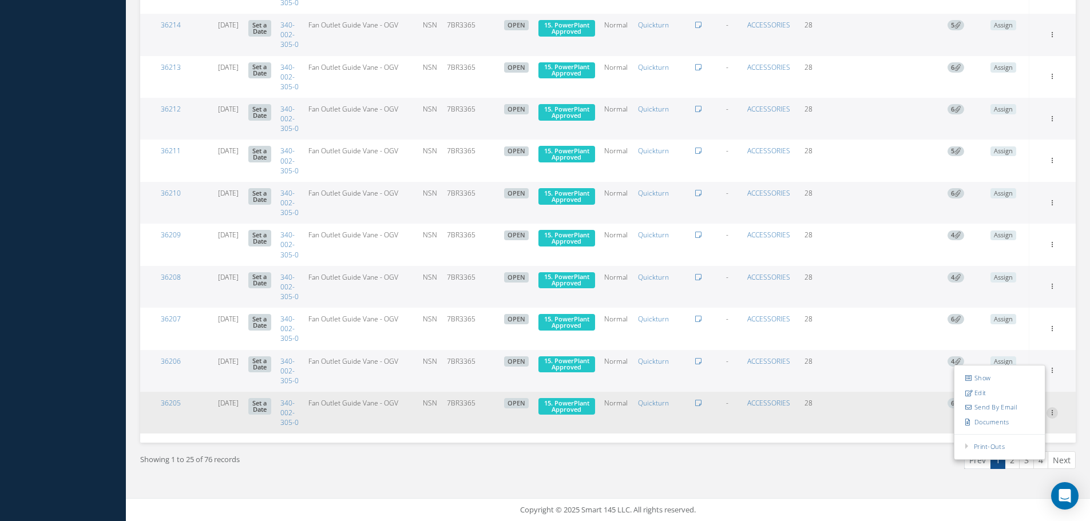
click at [1055, 407] on icon at bounding box center [1051, 411] width 11 height 9
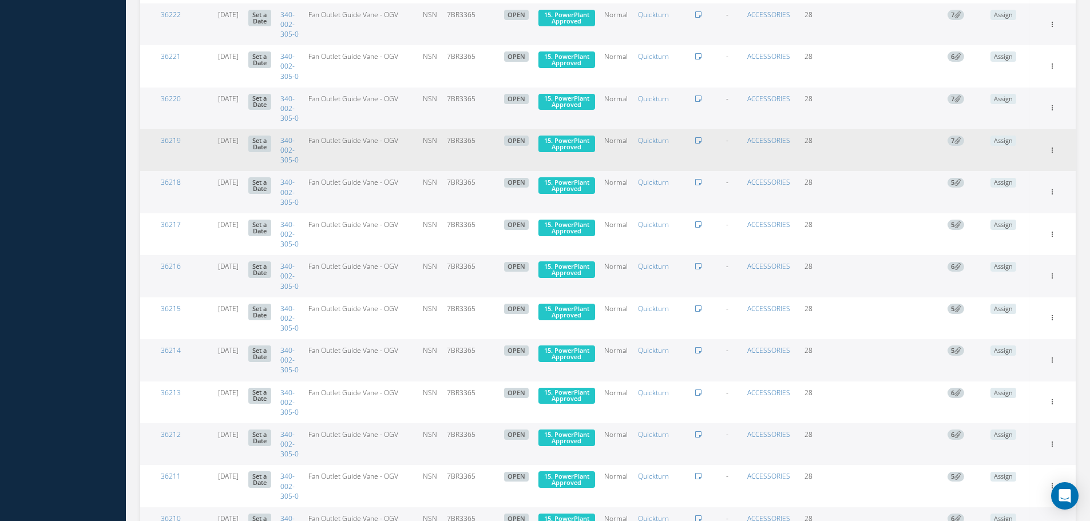
scroll to position [818, 0]
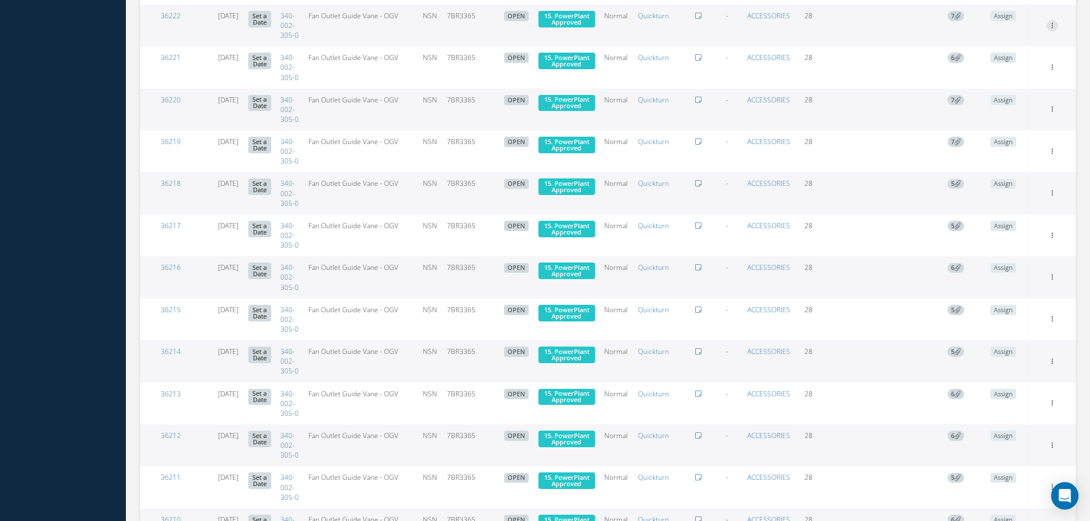
click at [1052, 29] on icon at bounding box center [1051, 24] width 11 height 9
click at [995, 55] on link "Edit" at bounding box center [999, 47] width 90 height 15
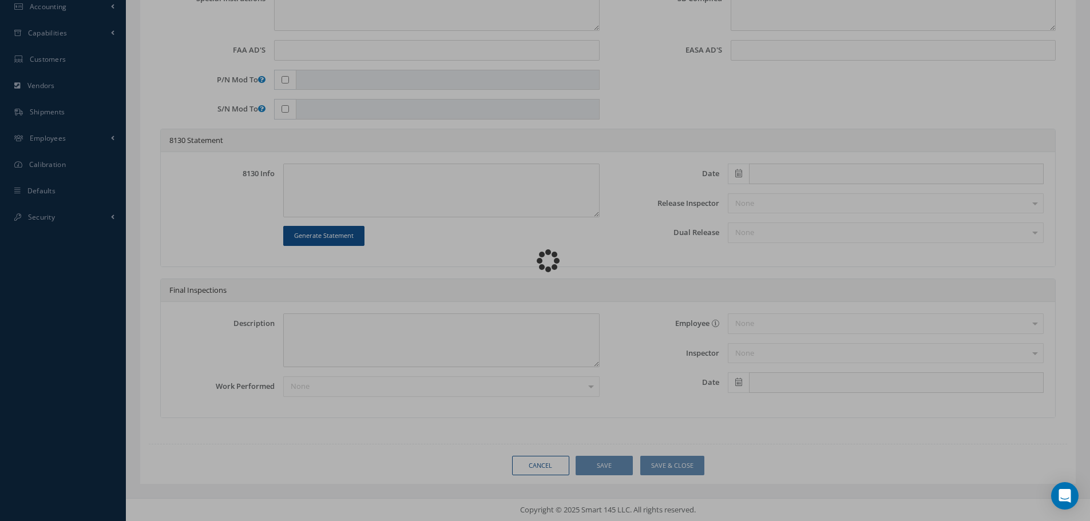
scroll to position [429, 0]
type input "340-002-305-0"
type input "08/27/2025"
type input "Fan Outlet Guide Vane - OGV"
type input "7BR3365"
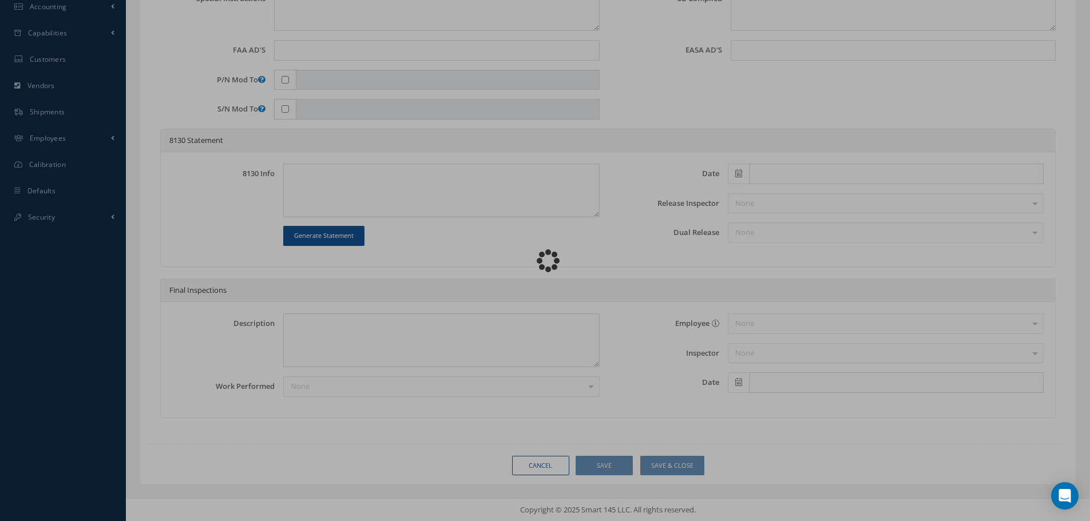
type input "NSN"
type input "802282"
type textarea "NONE"
type textarea "PLEASE SEE R.O. FOR DETAILS"
type textarea "NO VISUAL DAMAGE"
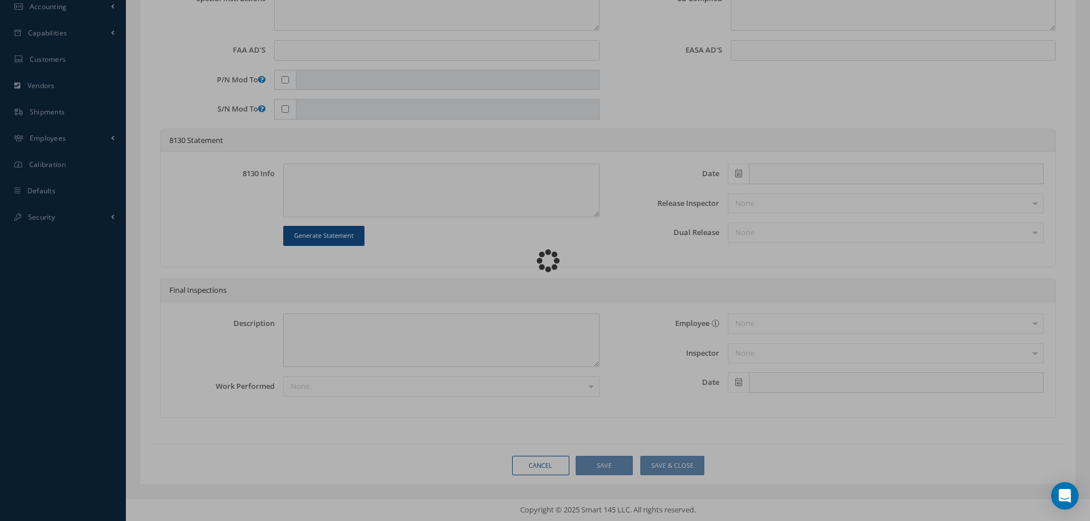
type textarea "None performed"
type textarea "Article was xxxxx in reference with the following Technical Standard : CFM (EM)…"
type textarea "Article has been approved to return to service."
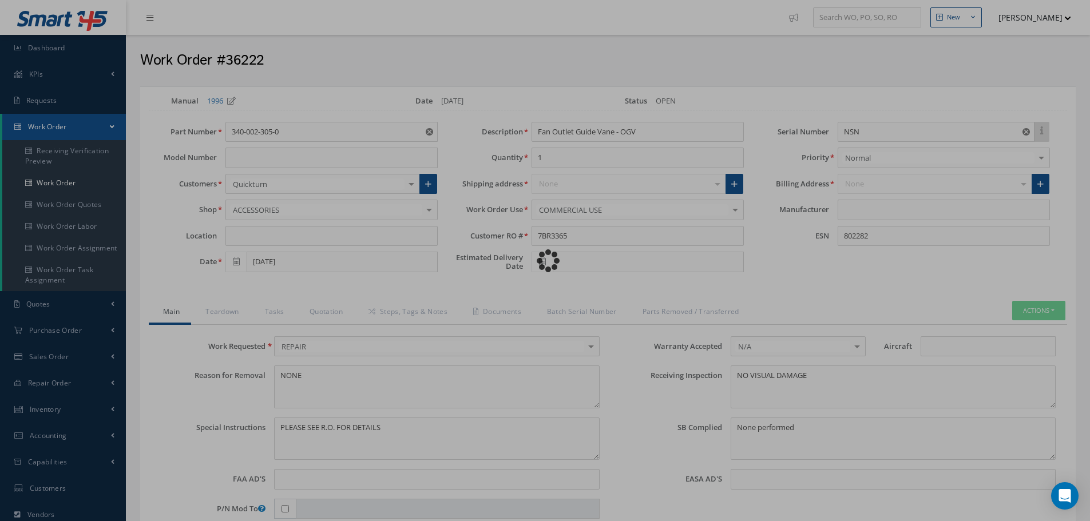
type input "CFM"
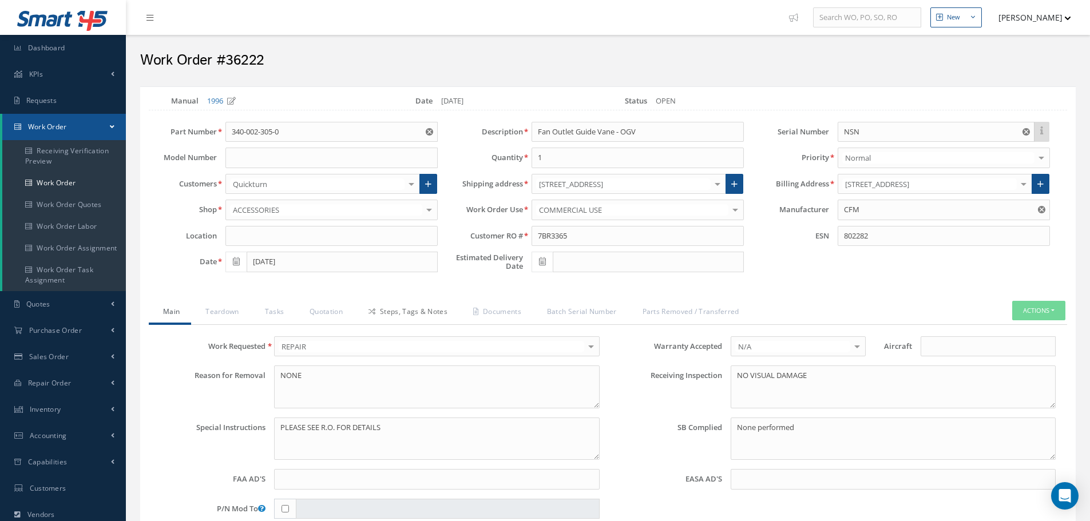
click at [418, 311] on link "Steps, Tags & Notes" at bounding box center [406, 313] width 105 height 24
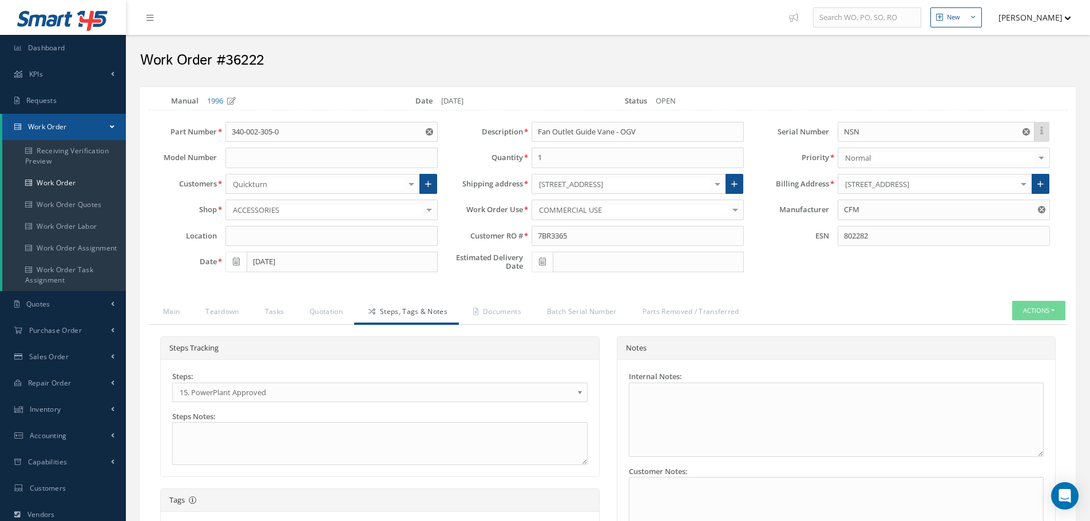
select select "25"
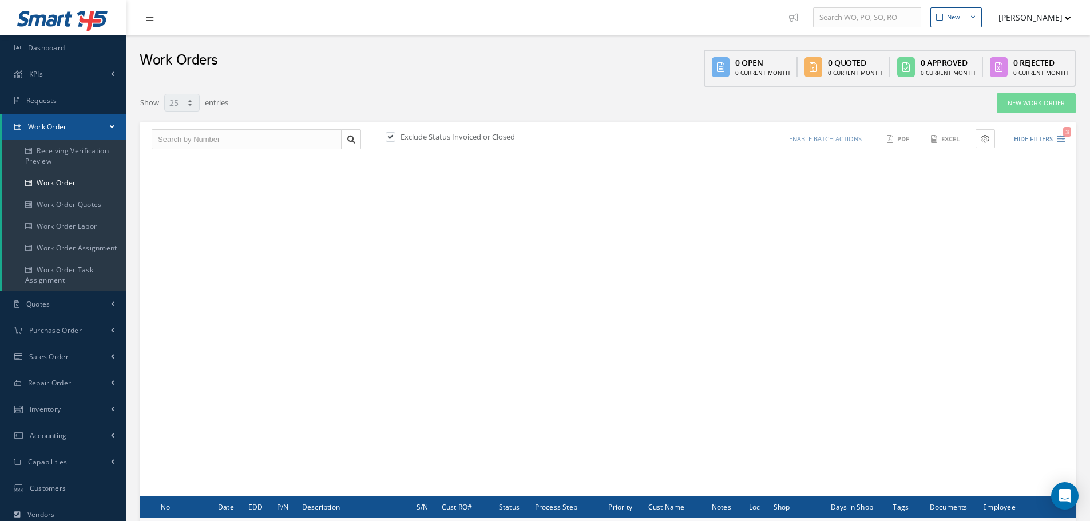
scroll to position [138, 0]
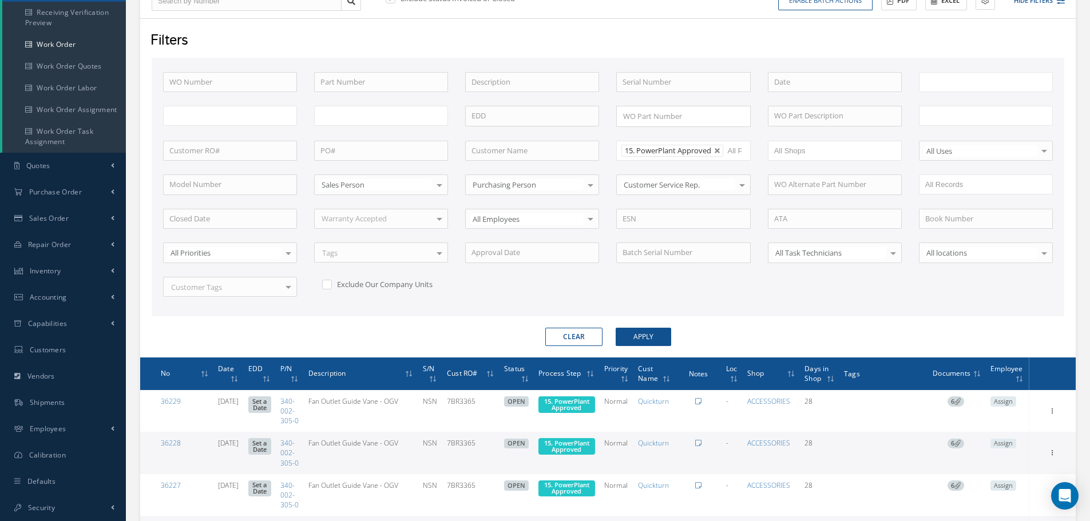
type input "All Work Request"
type input "All Work Performed"
type input "All Status"
type input "WO Part Status"
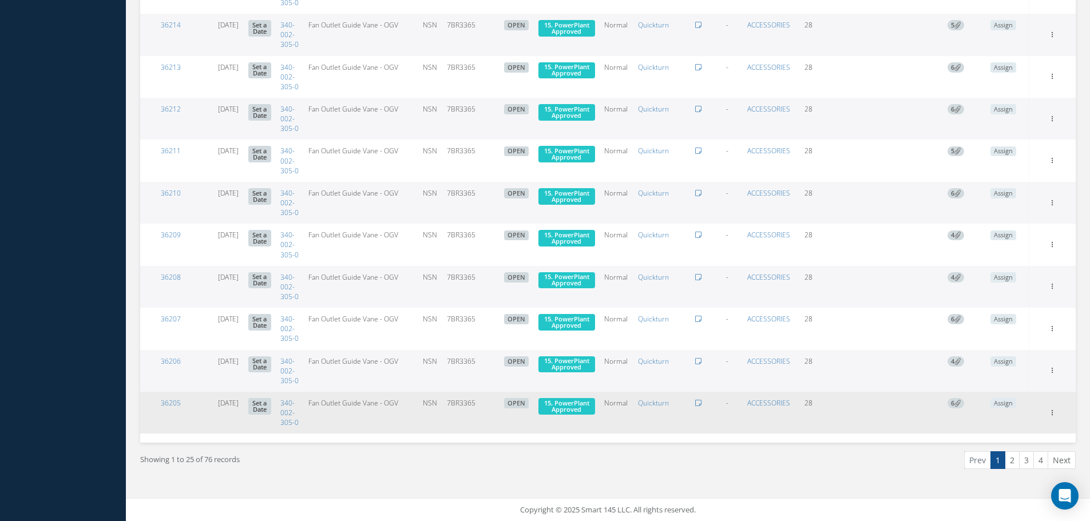
scroll to position [1390, 0]
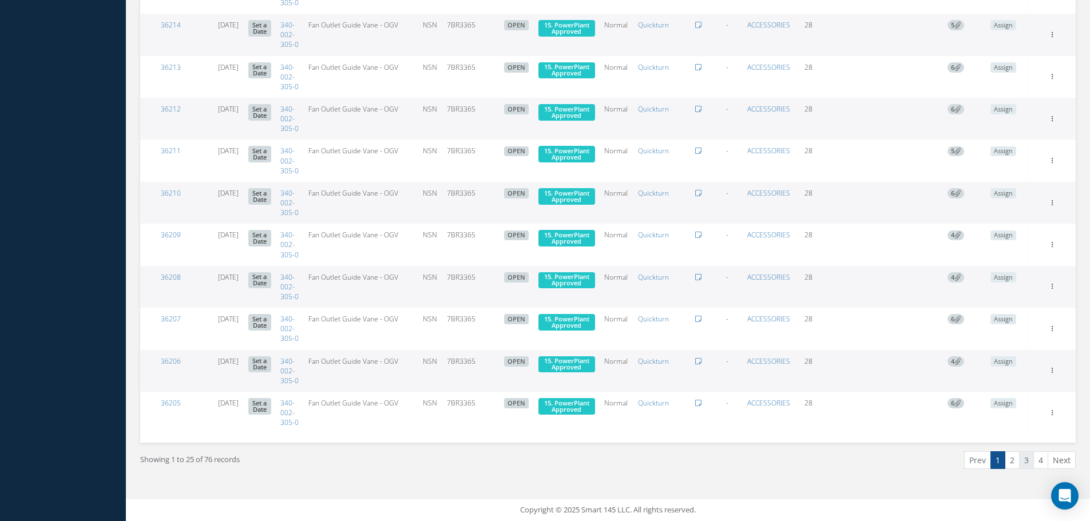
click at [1028, 458] on link "3" at bounding box center [1026, 460] width 15 height 18
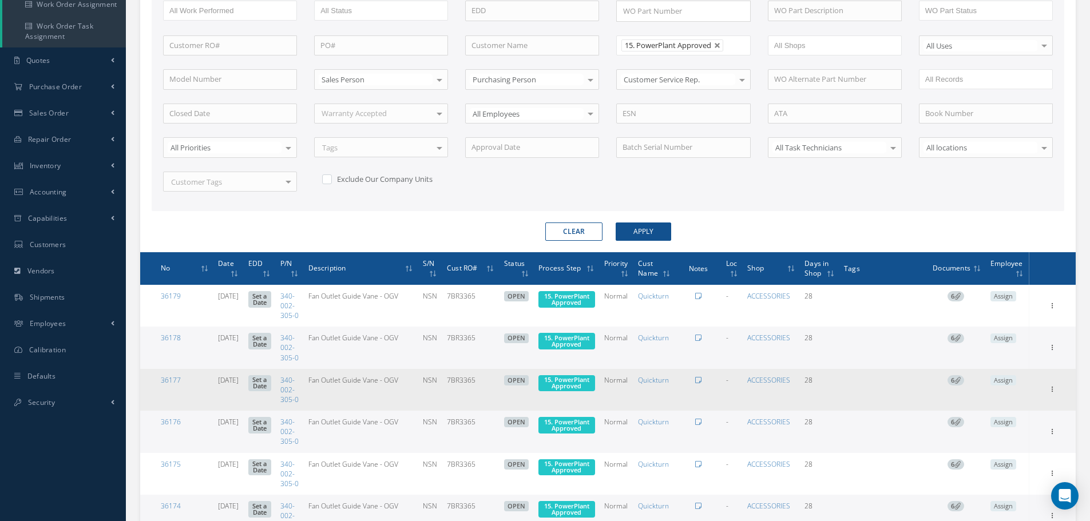
scroll to position [310, 0]
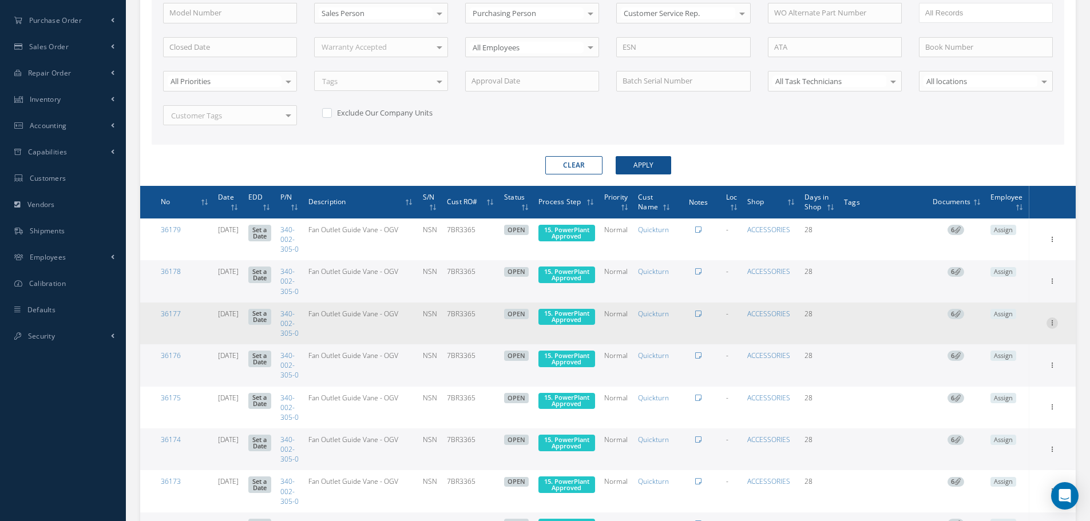
click at [1053, 327] on icon at bounding box center [1051, 322] width 11 height 9
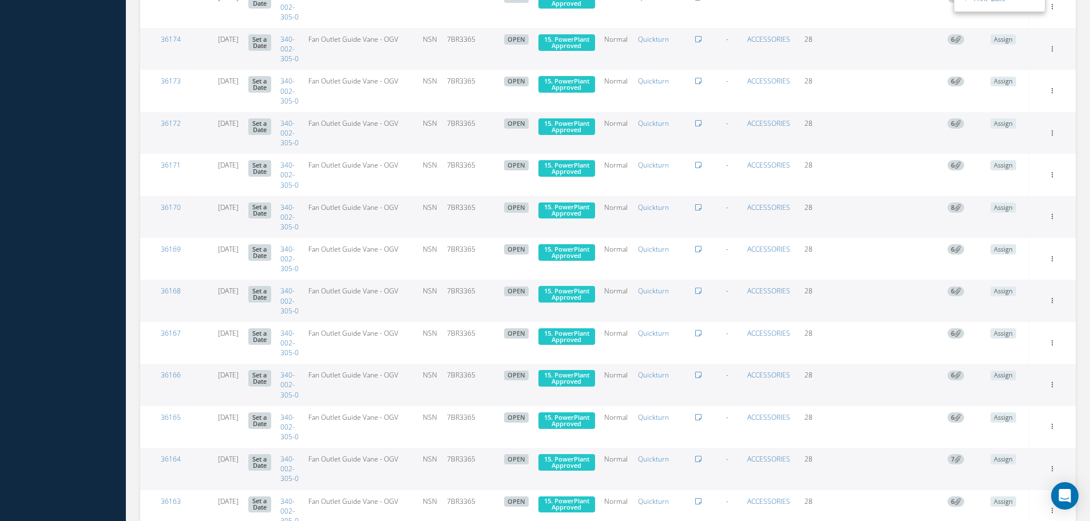
scroll to position [1111, 0]
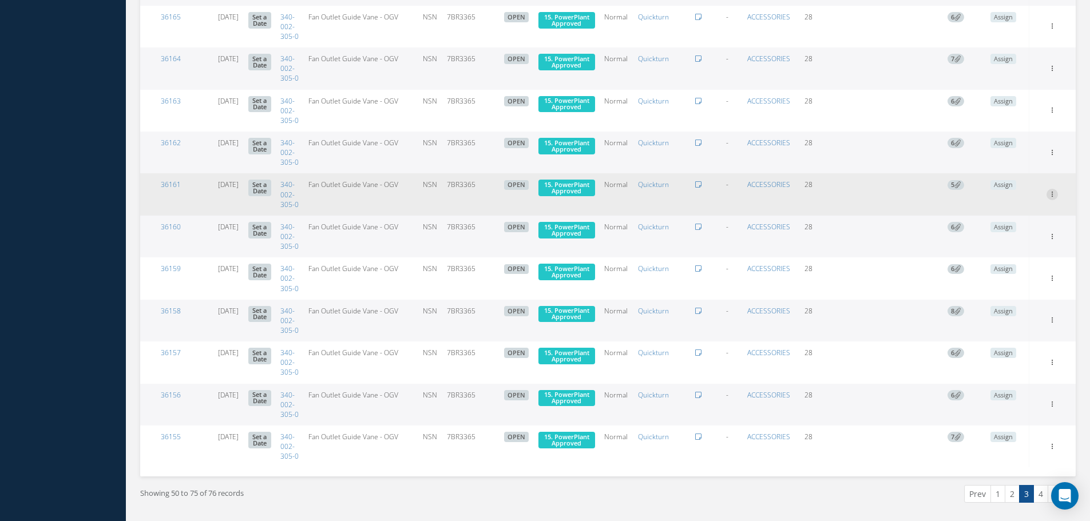
click at [1053, 198] on icon at bounding box center [1051, 193] width 11 height 9
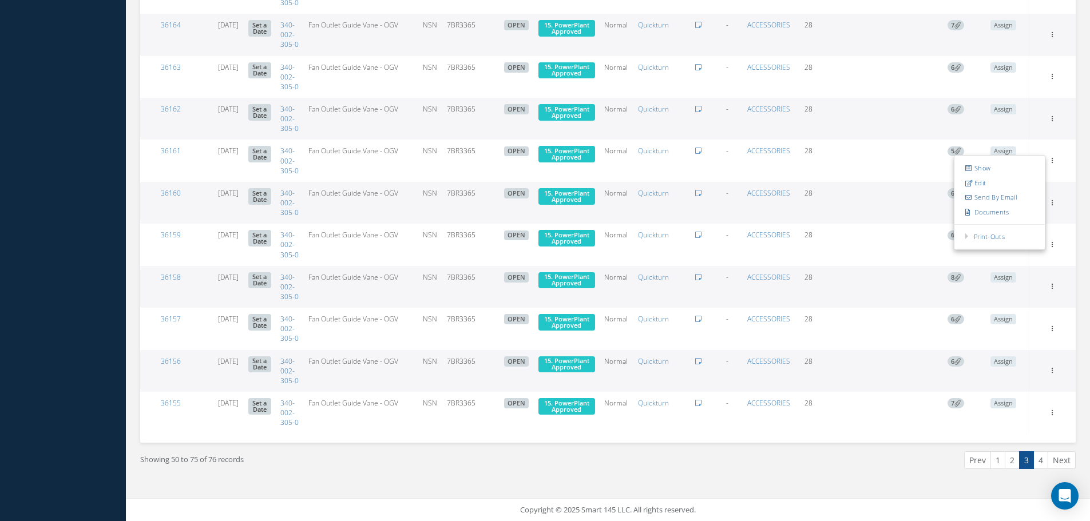
scroll to position [1390, 0]
click at [1042, 467] on link "4" at bounding box center [1040, 460] width 15 height 18
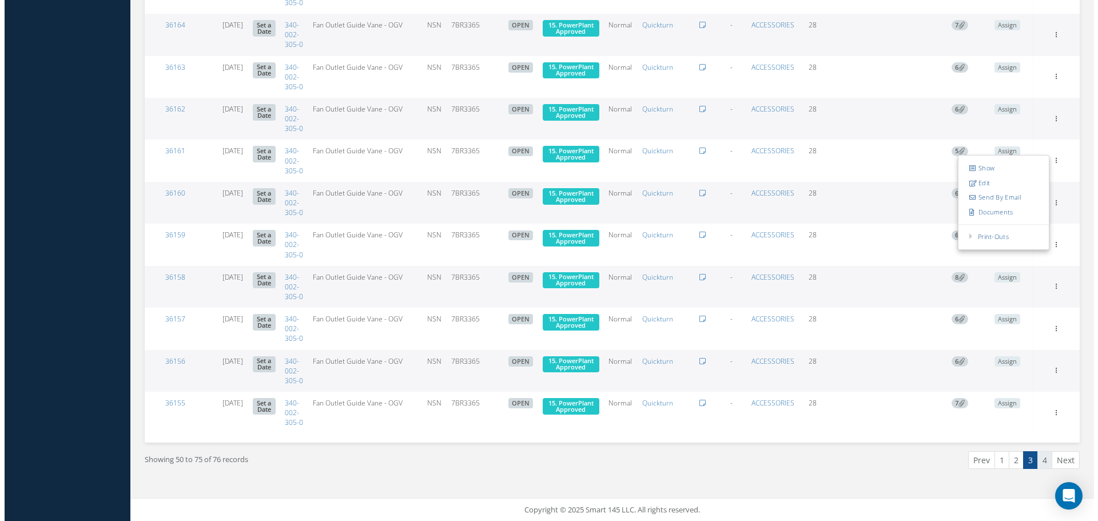
scroll to position [138, 0]
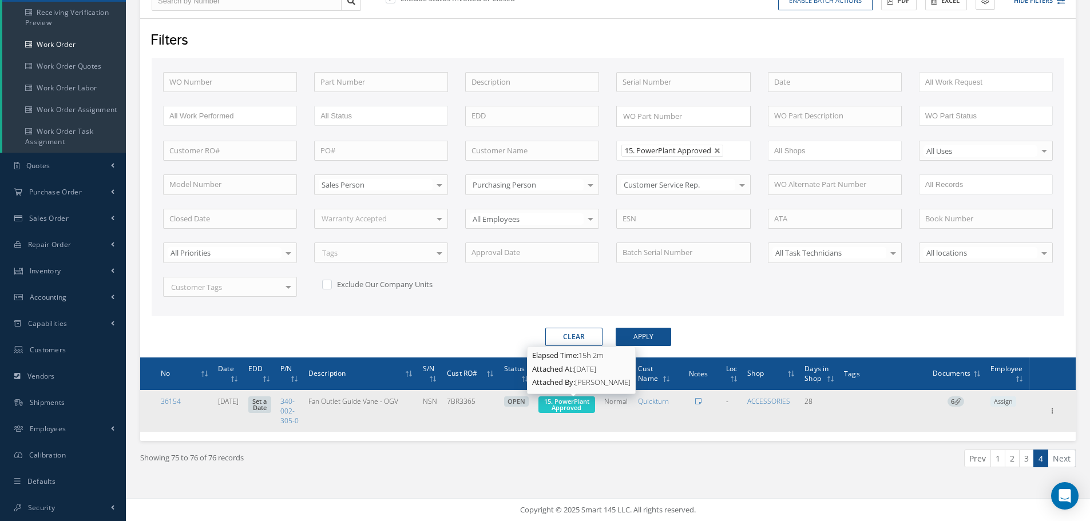
click at [586, 402] on span "15. PowerPlant Approved" at bounding box center [566, 404] width 45 height 15
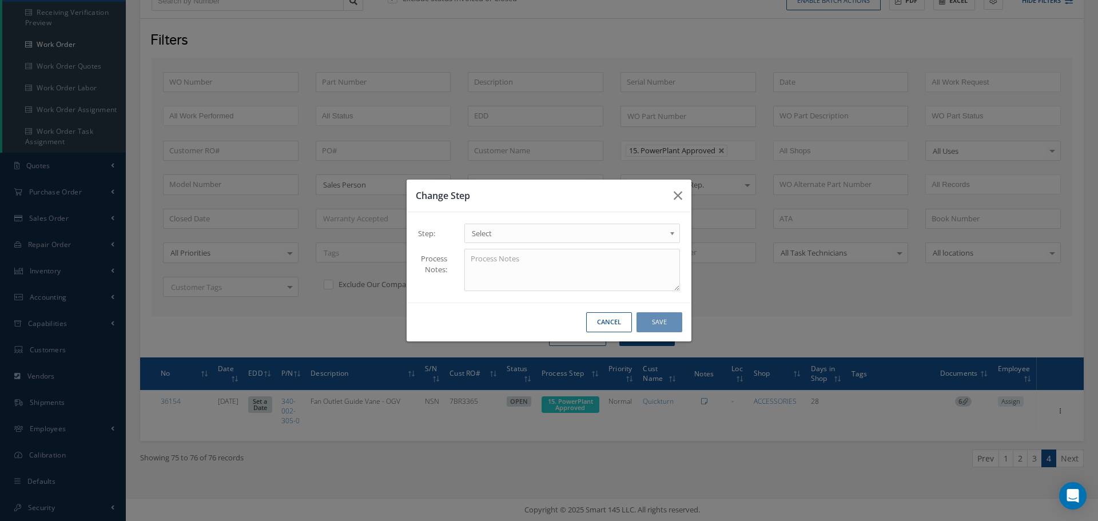
click at [674, 232] on b at bounding box center [674, 236] width 10 height 18
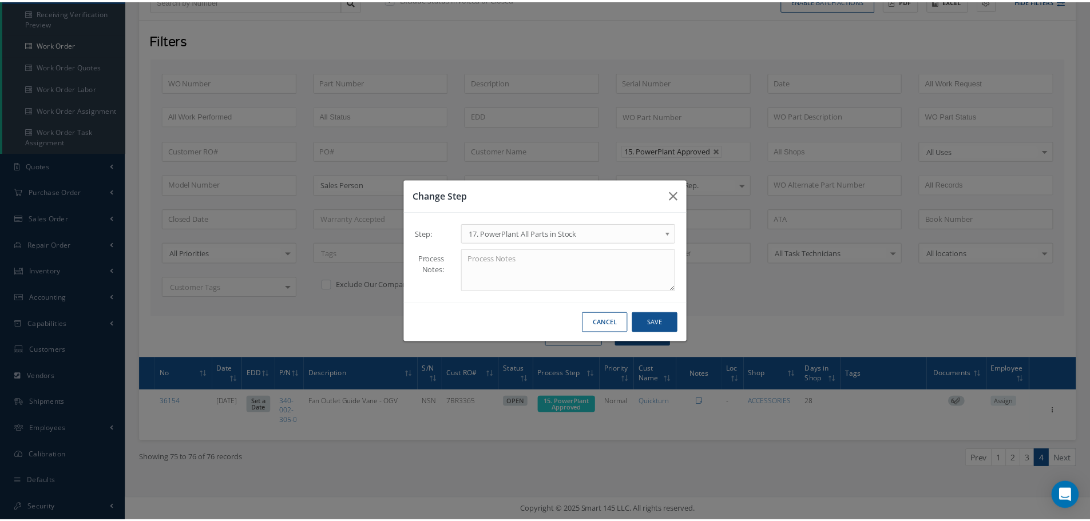
scroll to position [0, 0]
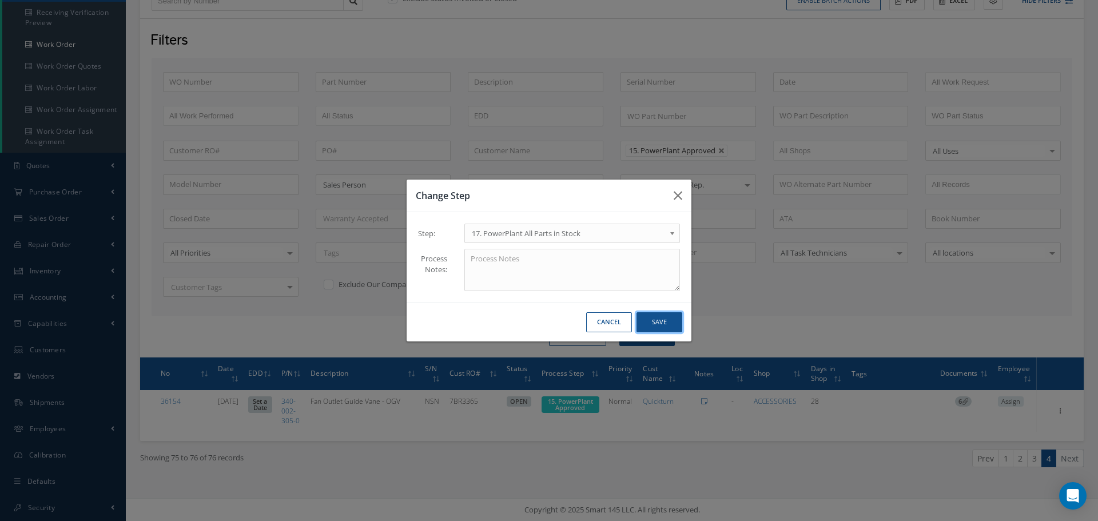
click at [658, 319] on button "Save" at bounding box center [660, 322] width 46 height 20
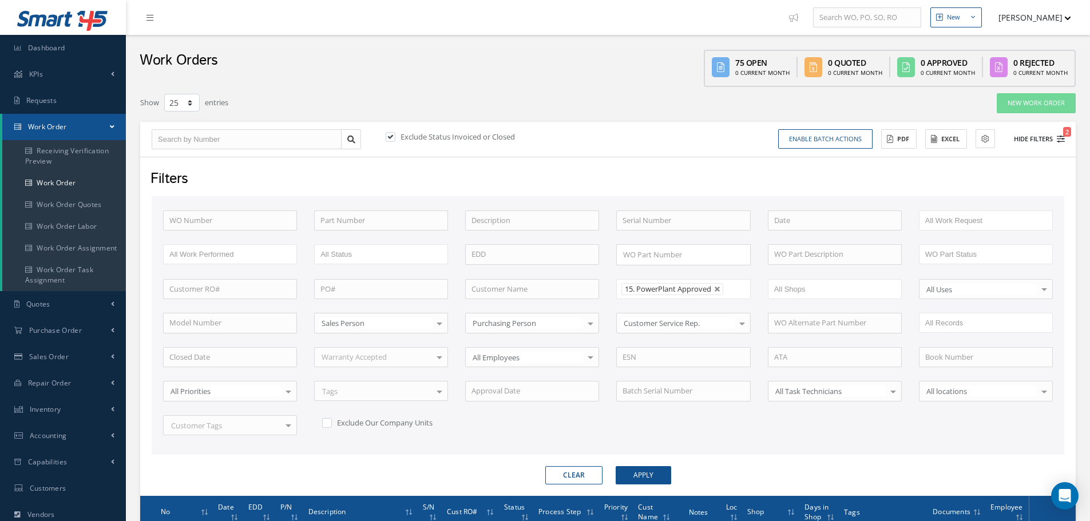
click at [1032, 134] on button "Hide Filters 2" at bounding box center [1033, 139] width 61 height 19
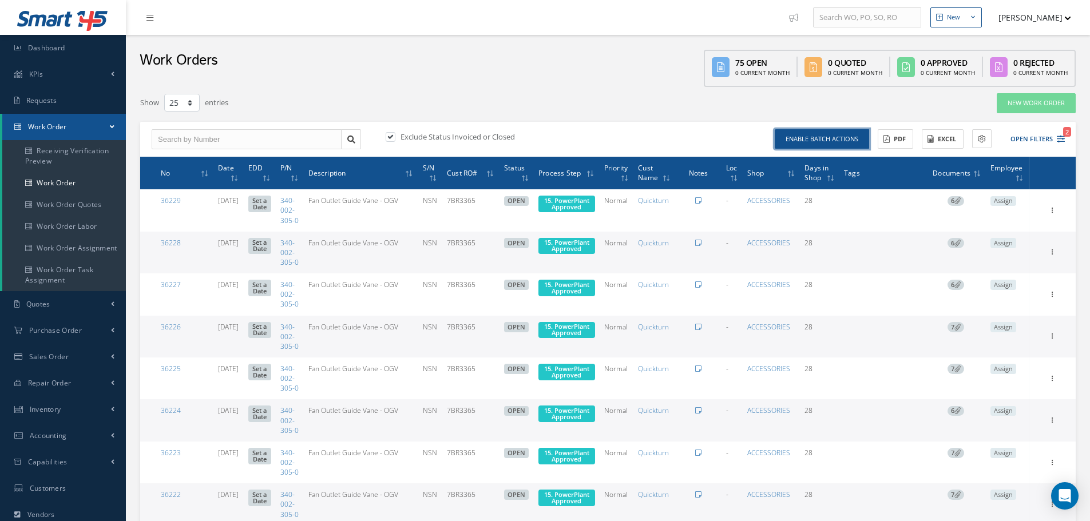
click at [828, 133] on button "Enable batch actions" at bounding box center [822, 139] width 94 height 20
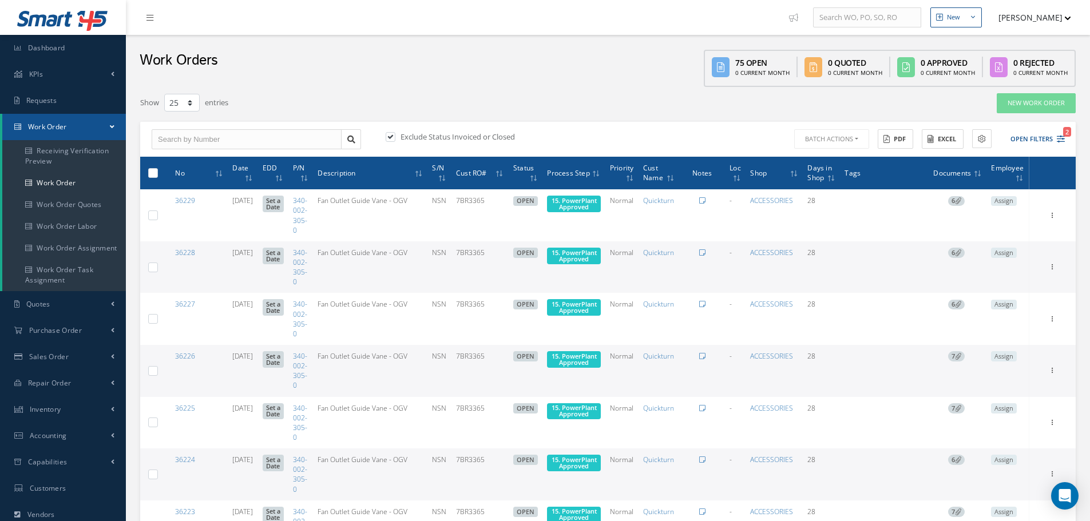
click at [157, 172] on label at bounding box center [157, 173] width 0 height 10
click at [152, 172] on input "checkbox" at bounding box center [153, 173] width 7 height 7
checkbox input "true"
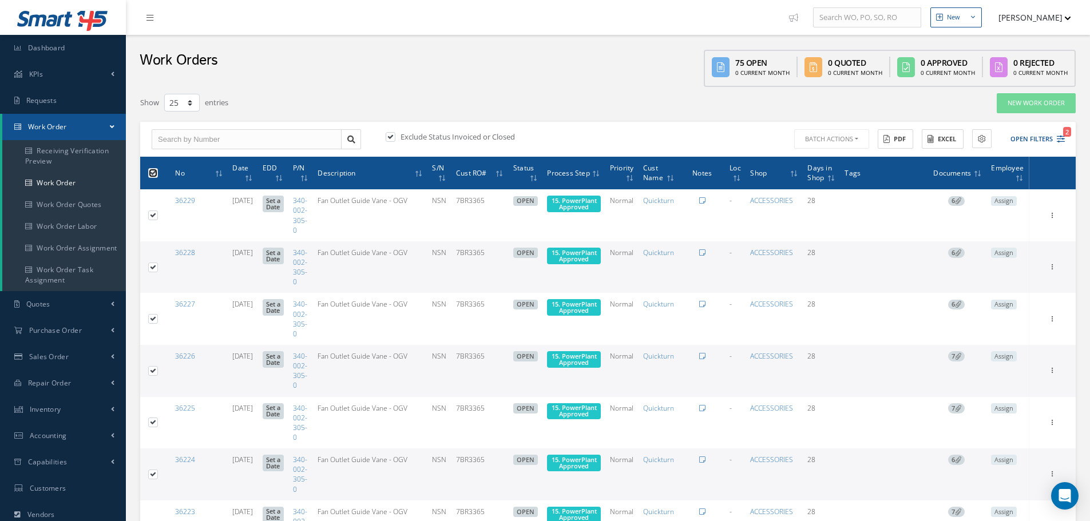
checkbox input "true"
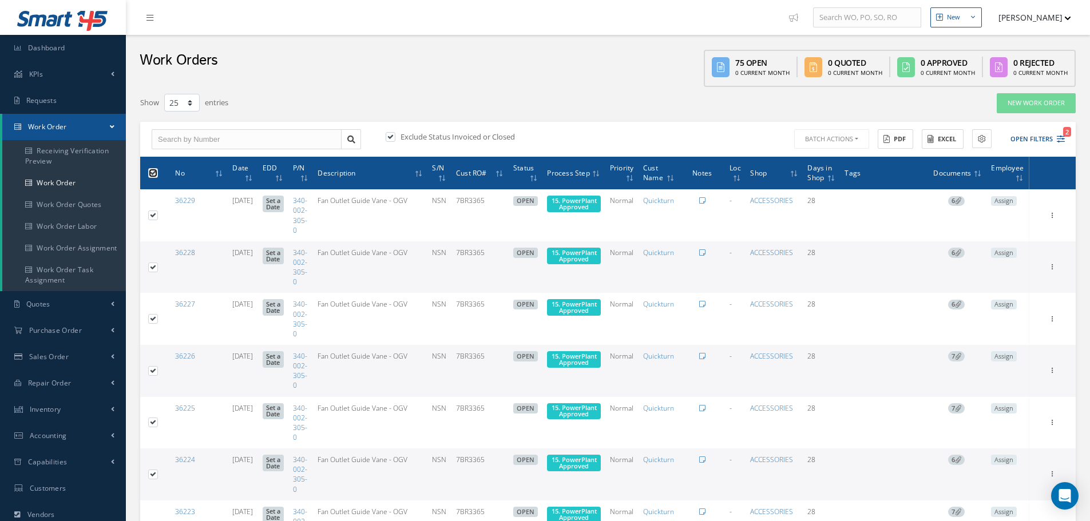
checkbox input "true"
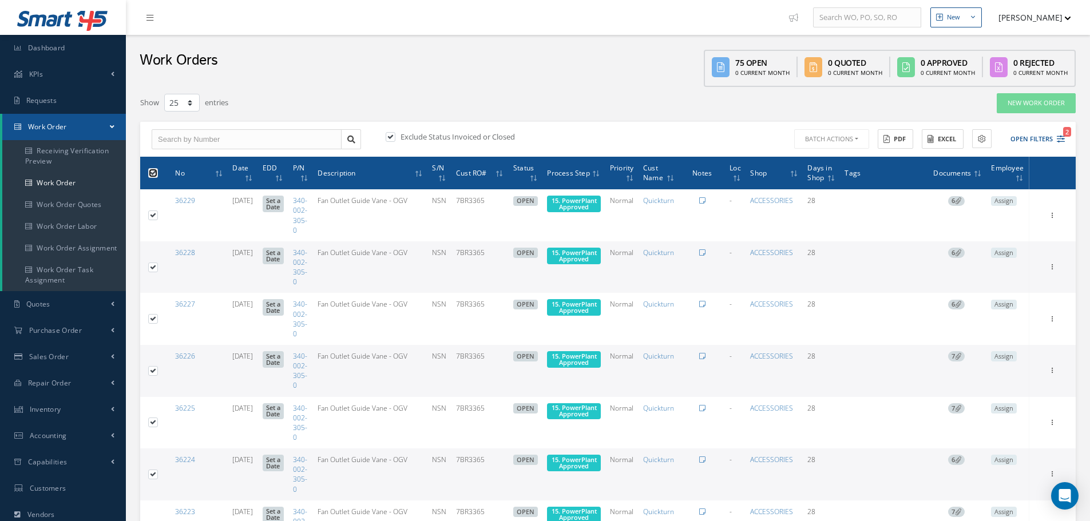
checkbox input "true"
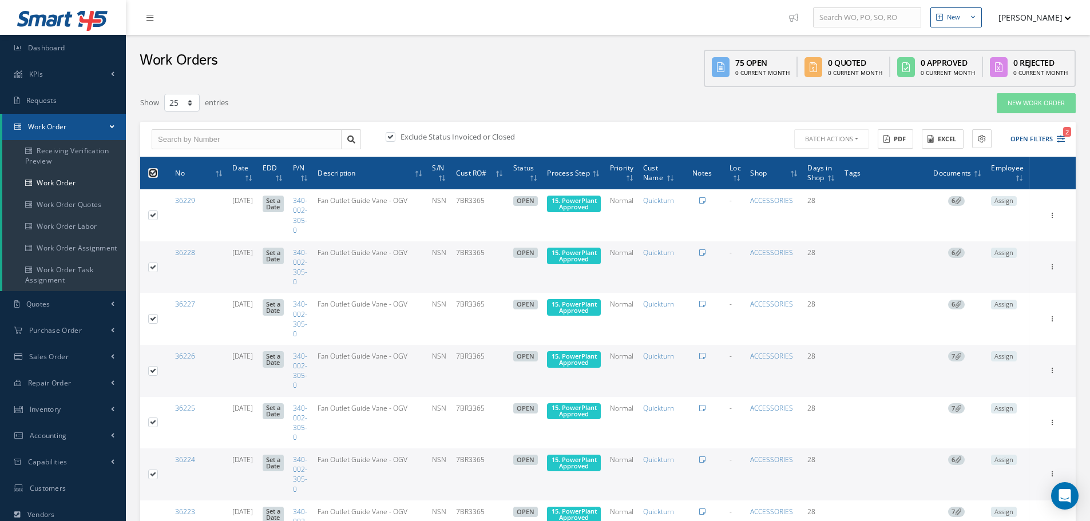
checkbox input "true"
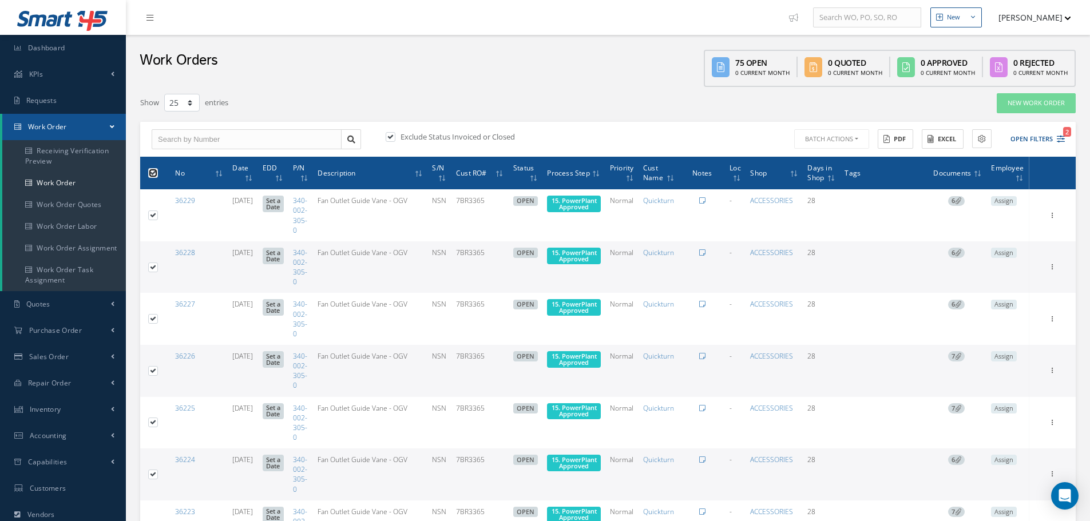
checkbox input "true"
click at [857, 138] on button "Batch Actions" at bounding box center [830, 139] width 77 height 20
click at [833, 154] on link "Update Work Orders" at bounding box center [838, 157] width 92 height 15
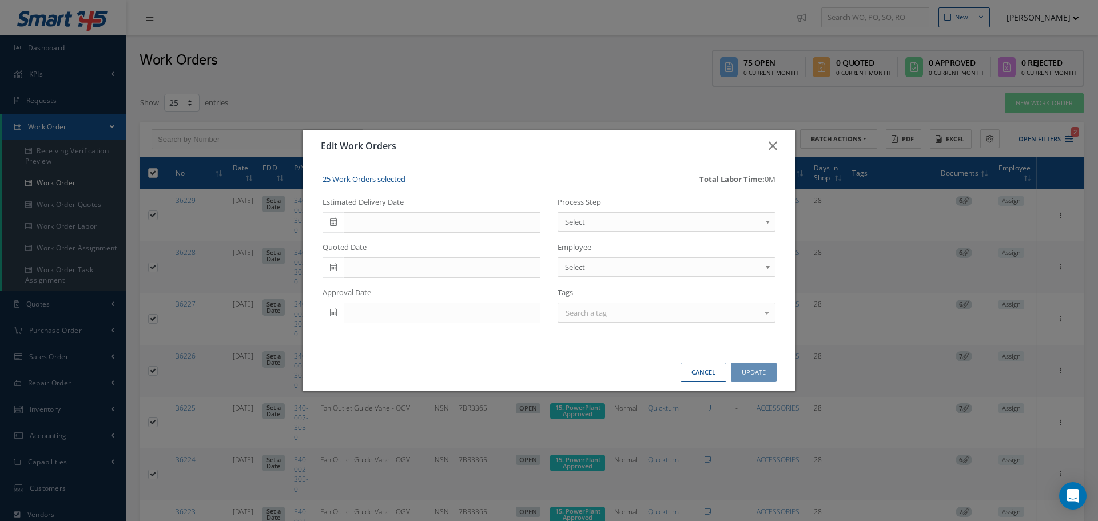
click at [768, 220] on b at bounding box center [770, 225] width 10 height 18
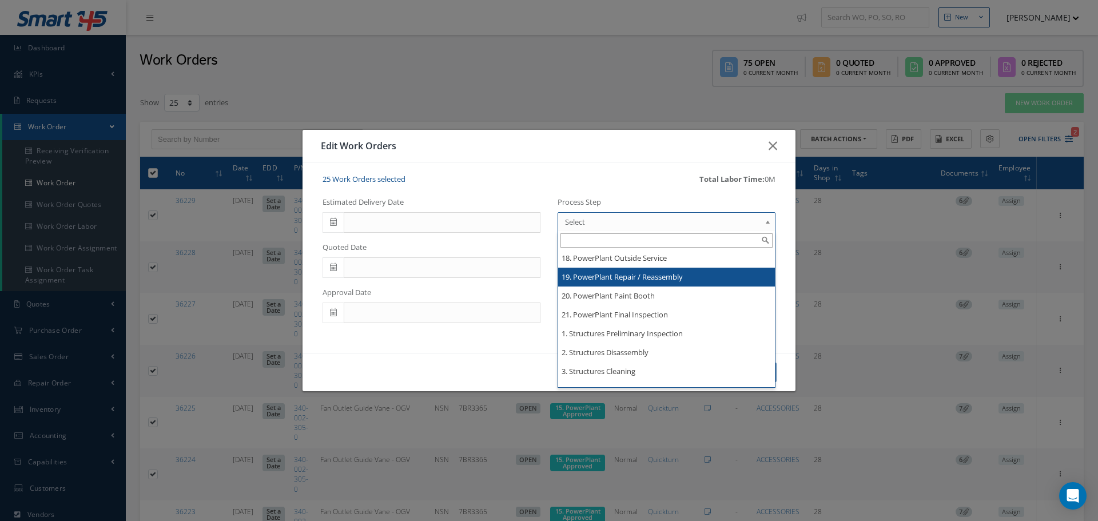
scroll to position [1945, 0]
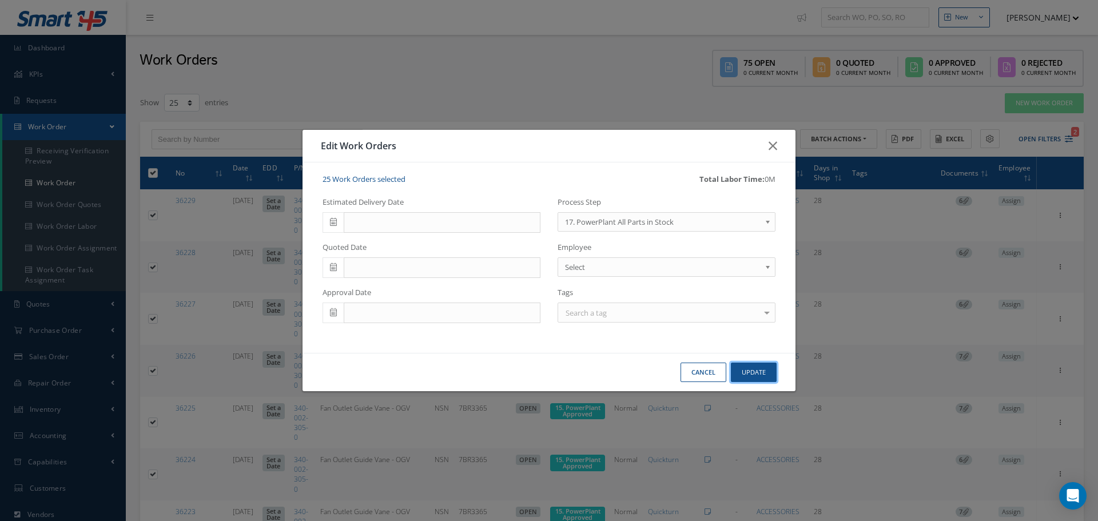
click at [760, 375] on button "Update" at bounding box center [754, 373] width 46 height 20
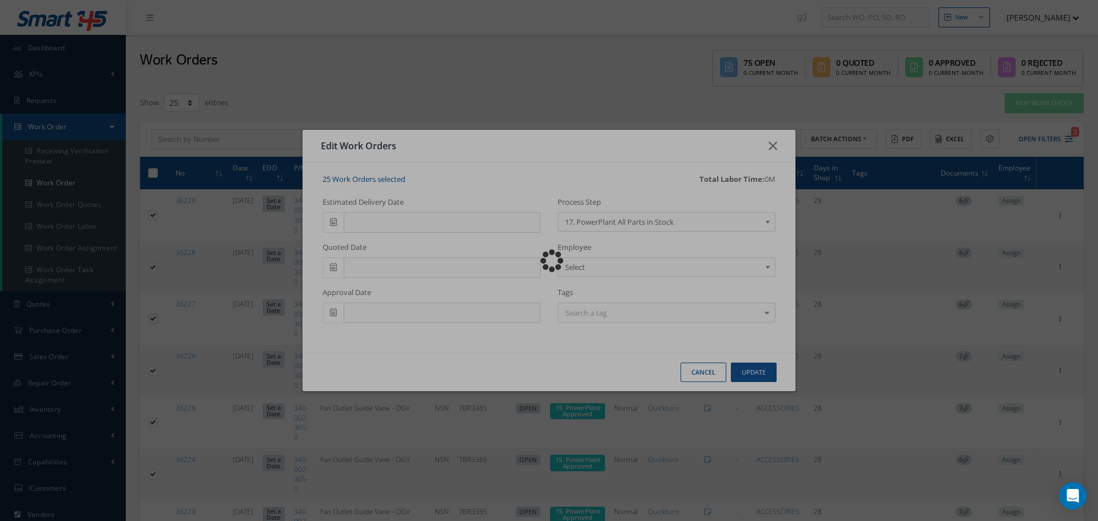
checkbox input "false"
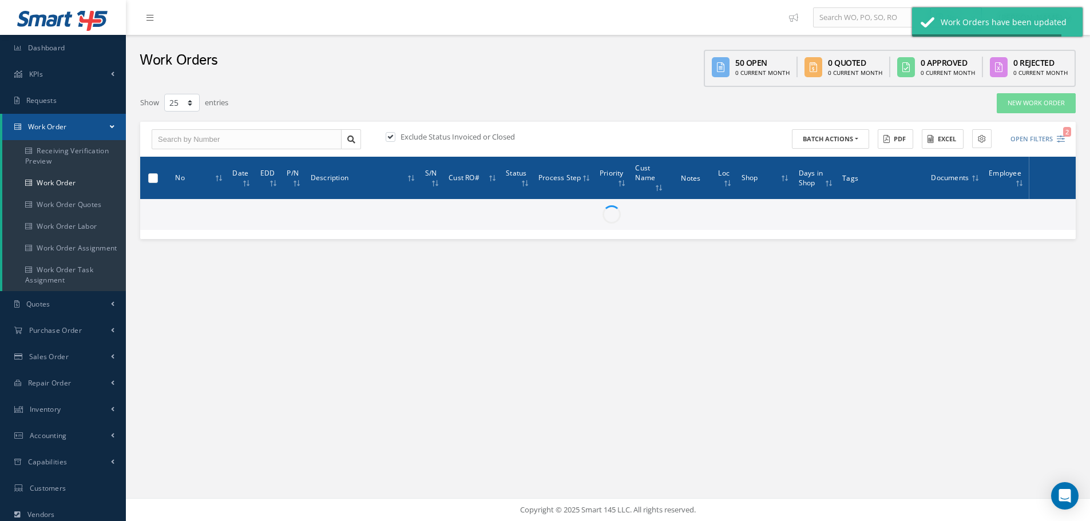
checkbox input "false"
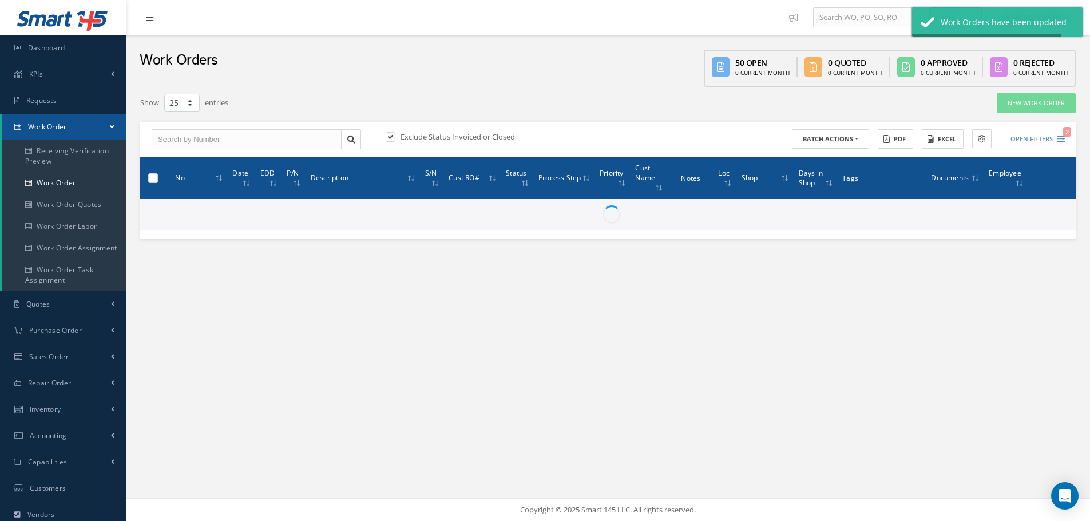
checkbox input "false"
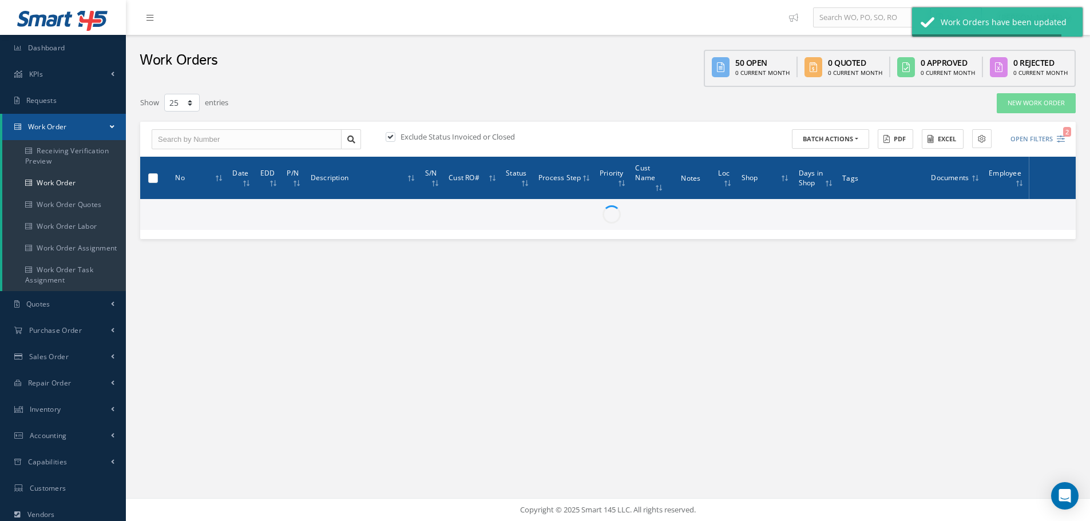
checkbox input "false"
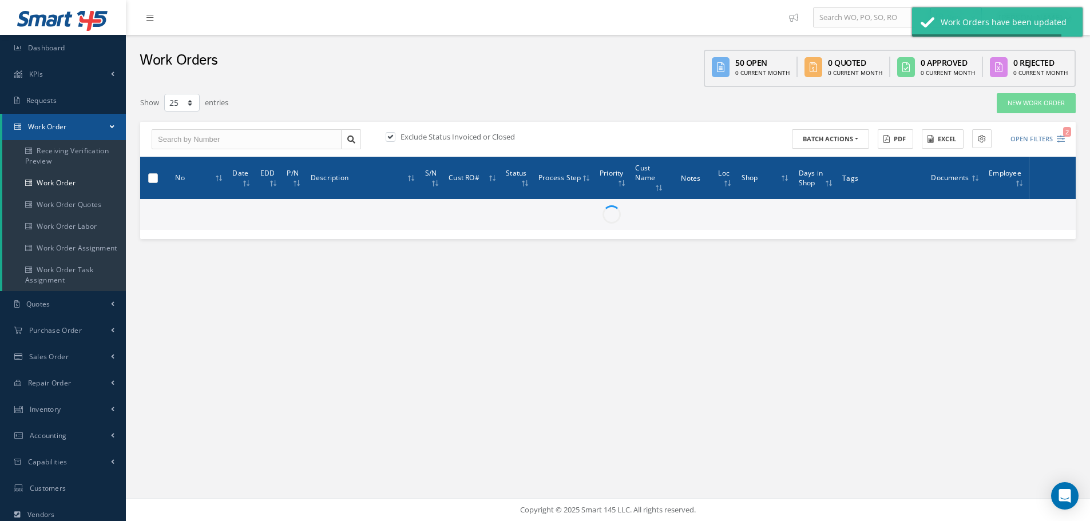
checkbox input "false"
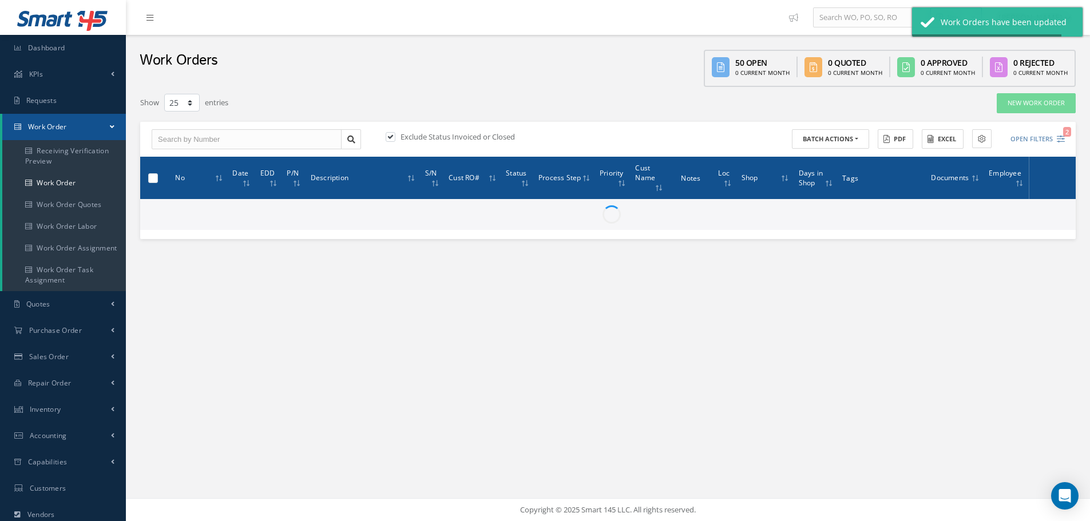
checkbox input "false"
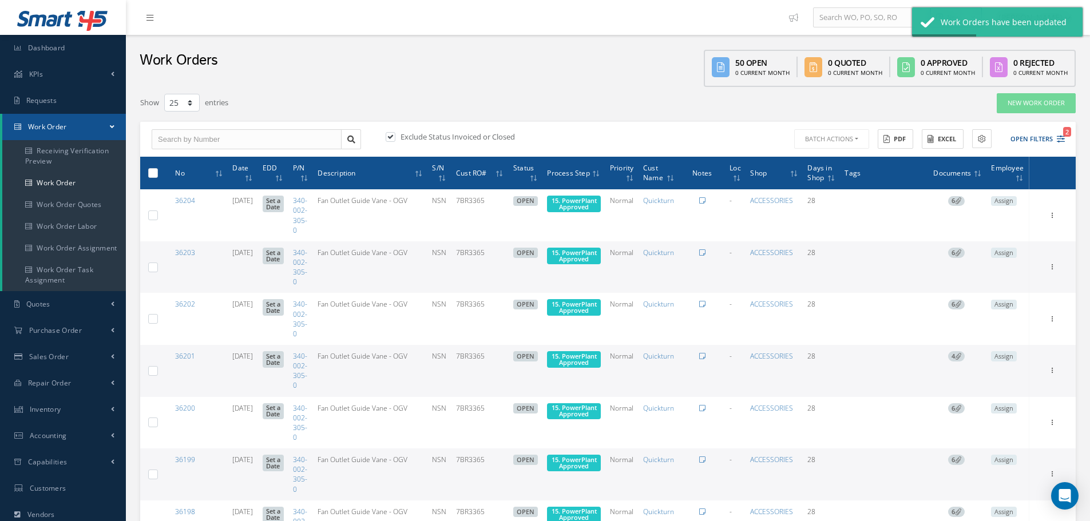
click at [157, 169] on label at bounding box center [157, 173] width 0 height 10
click at [152, 170] on input "checkbox" at bounding box center [153, 173] width 7 height 7
checkbox input "true"
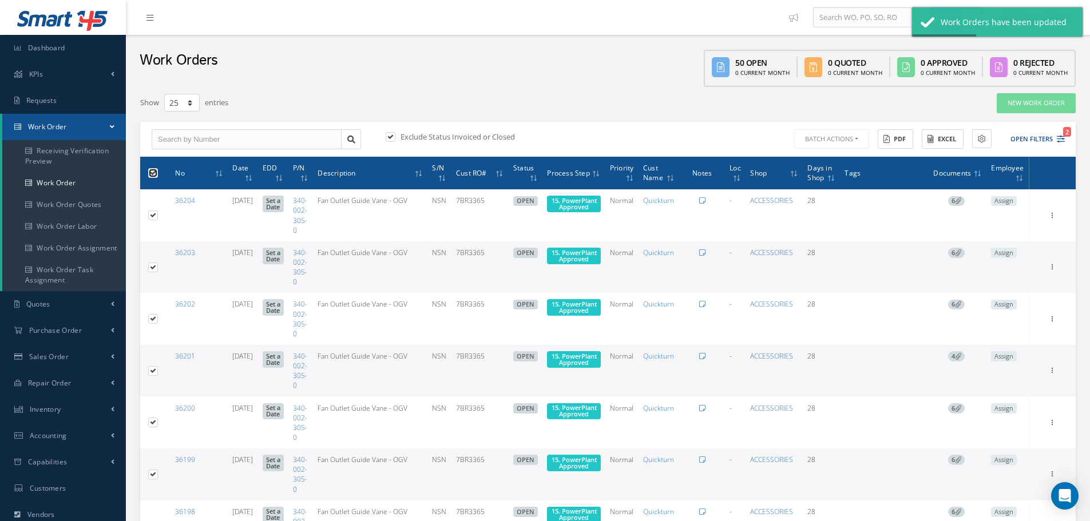
checkbox input "true"
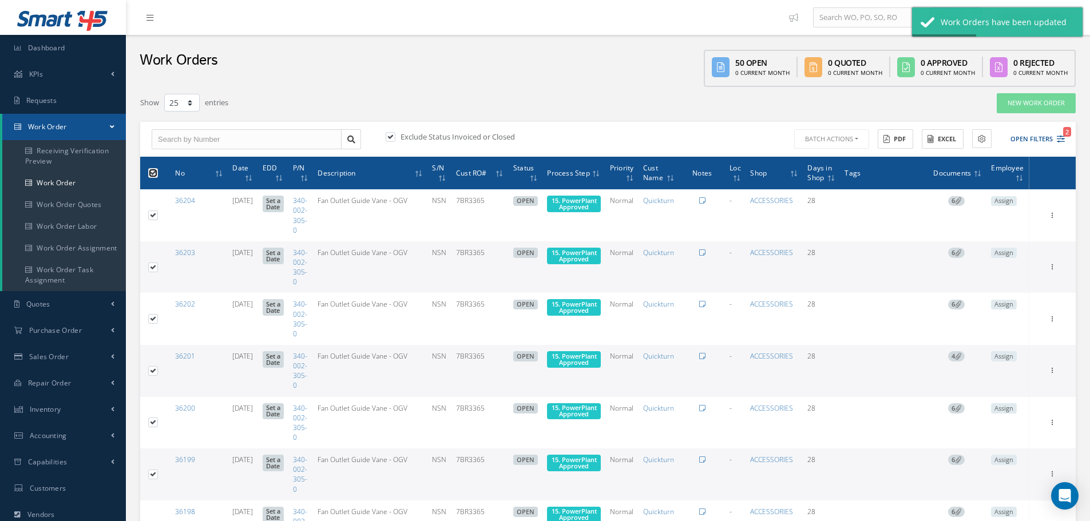
checkbox input "true"
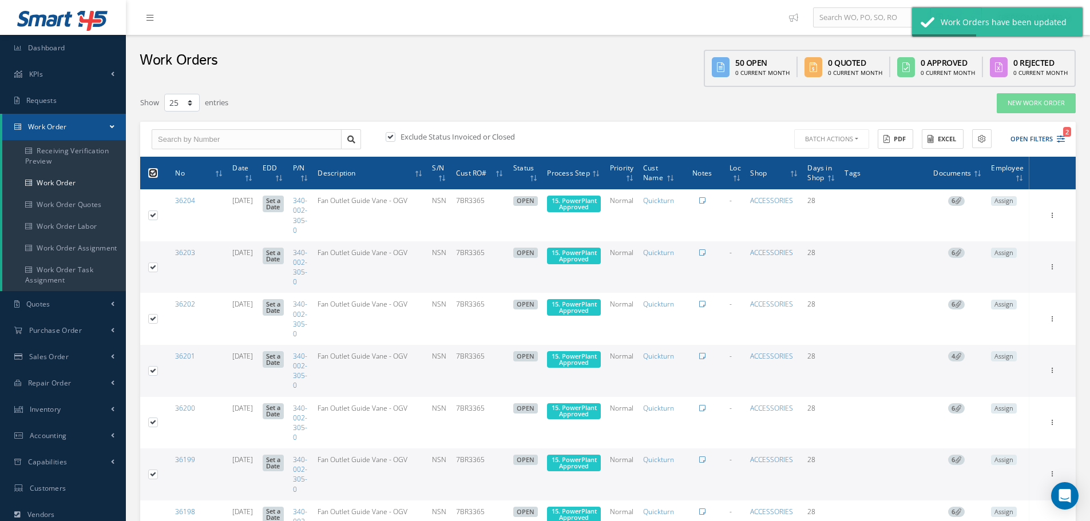
checkbox input "true"
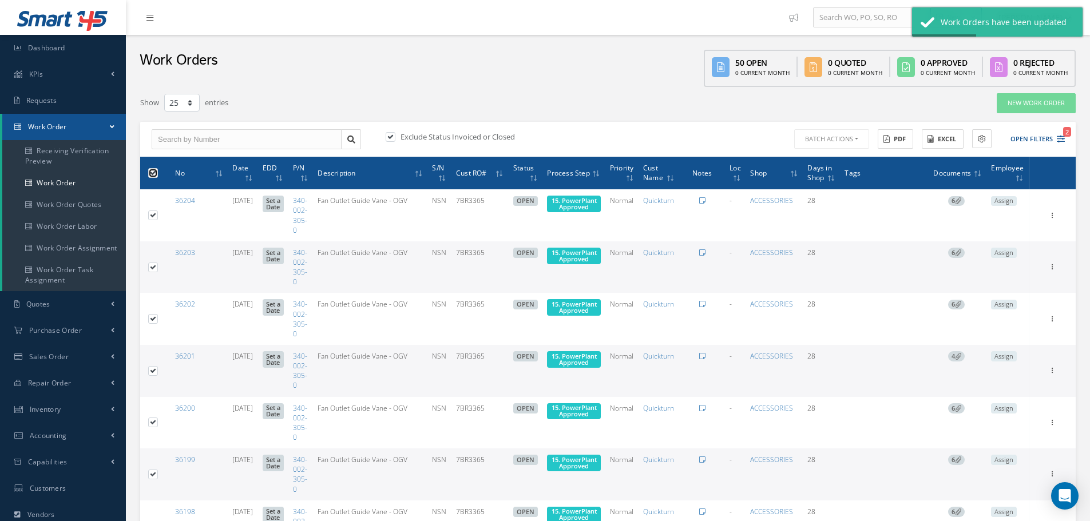
checkbox input "true"
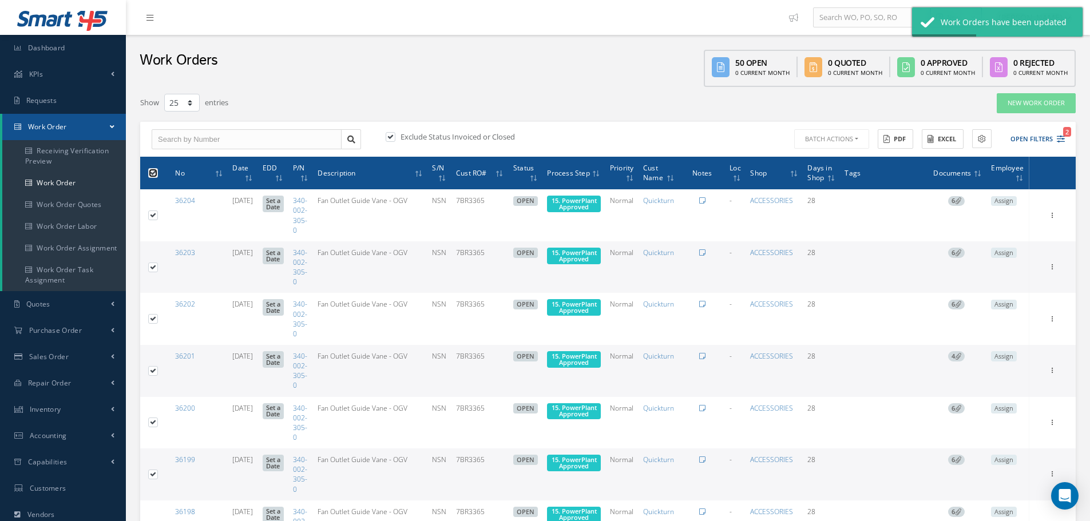
checkbox input "true"
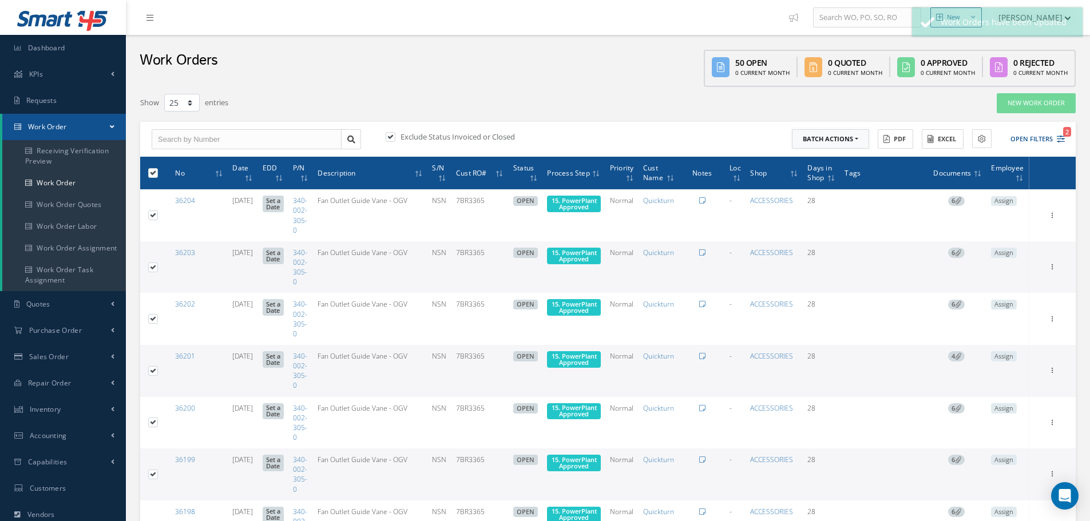
click at [855, 139] on button "Batch Actions" at bounding box center [830, 139] width 77 height 20
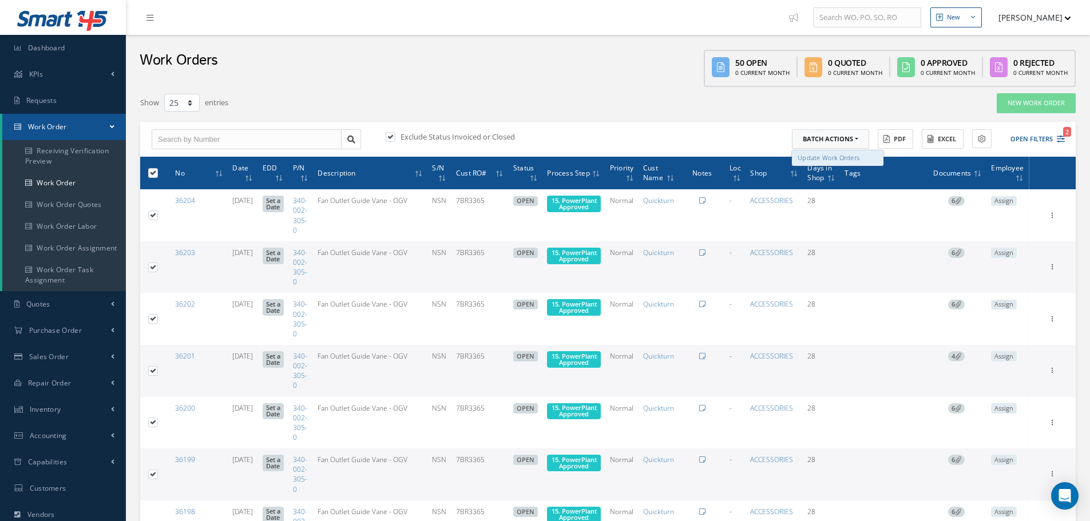
click at [823, 154] on link "Update Work Orders" at bounding box center [838, 157] width 92 height 15
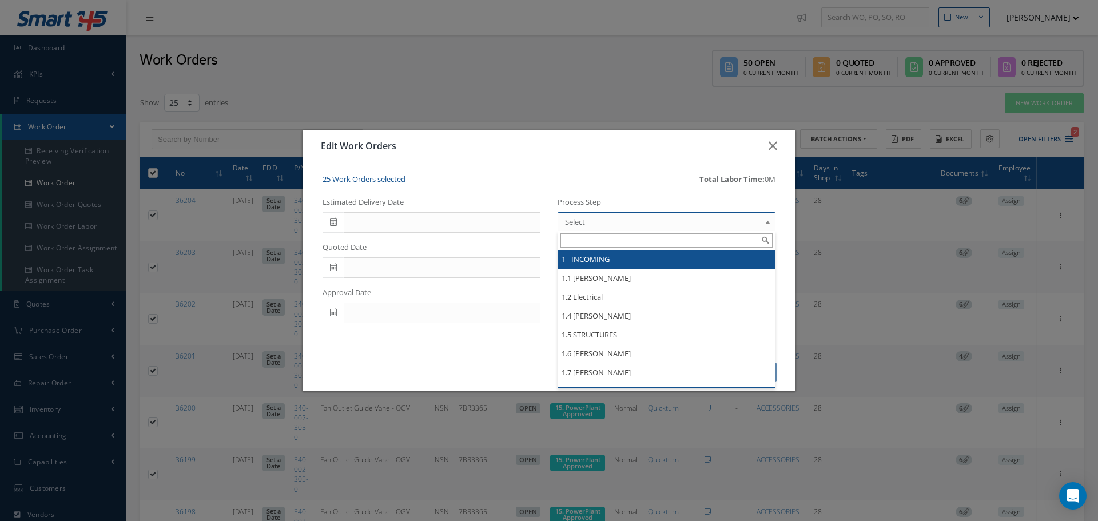
click at [771, 223] on b at bounding box center [770, 225] width 10 height 18
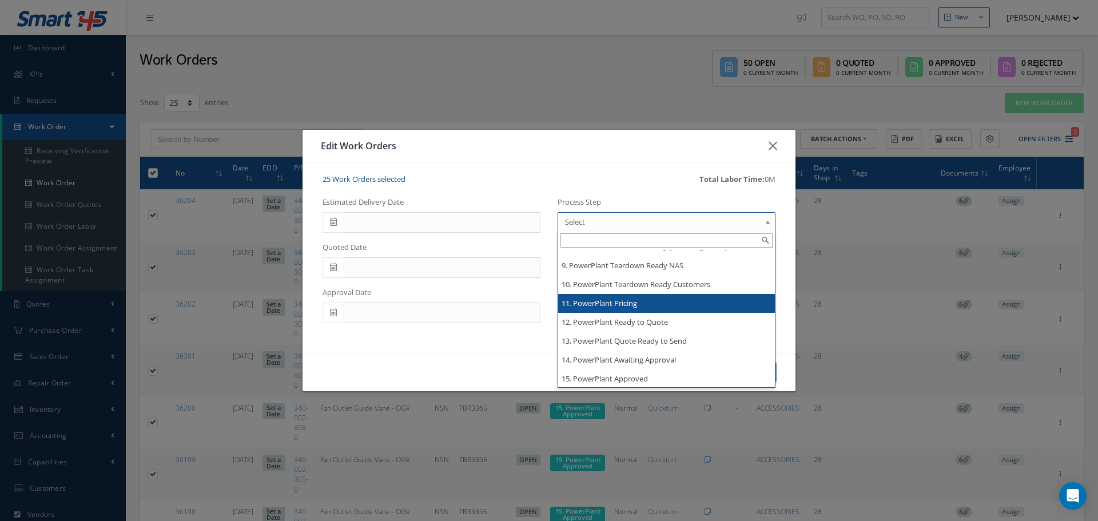
scroll to position [1882, 0]
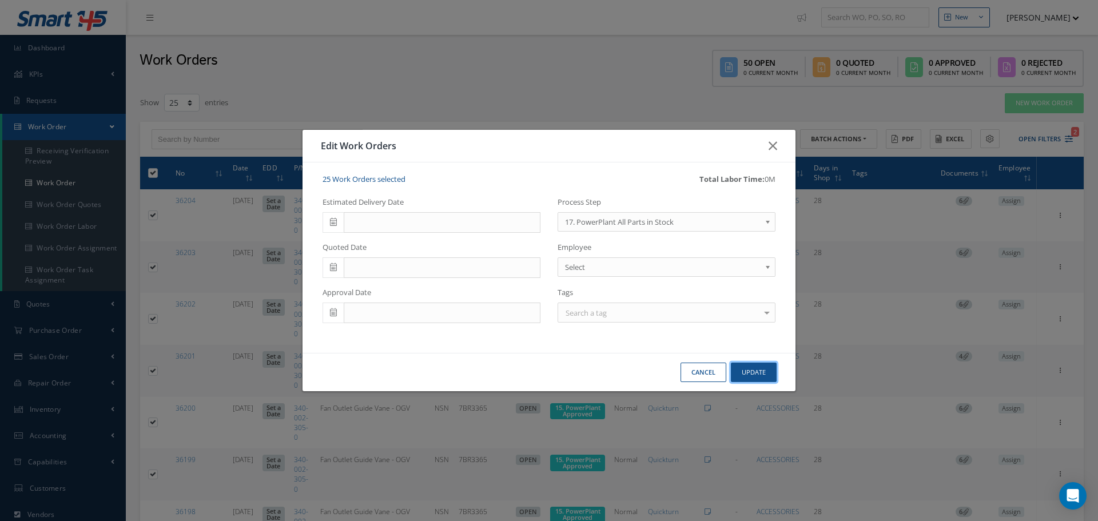
click at [752, 368] on button "Update" at bounding box center [754, 373] width 46 height 20
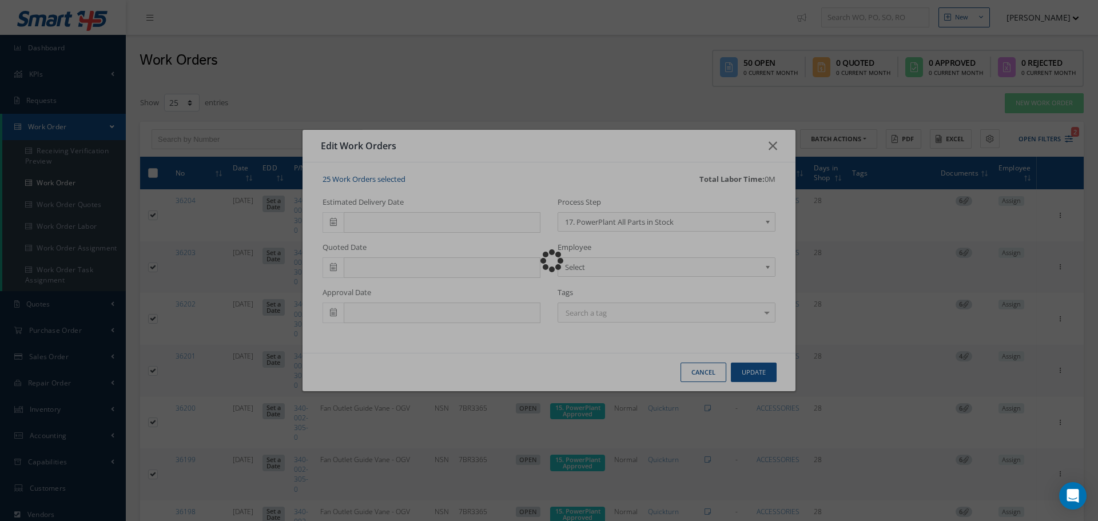
checkbox input "false"
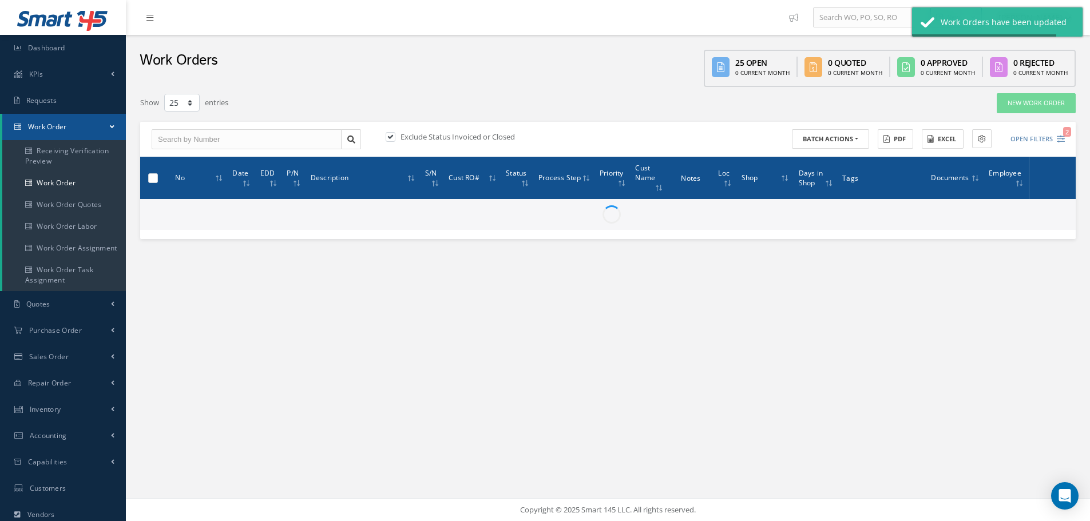
checkbox input "false"
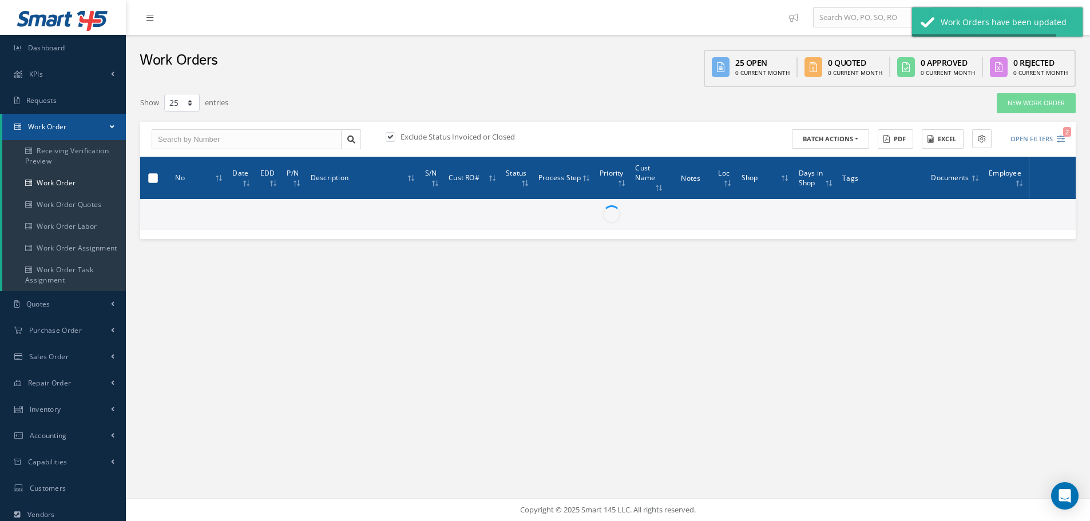
checkbox input "false"
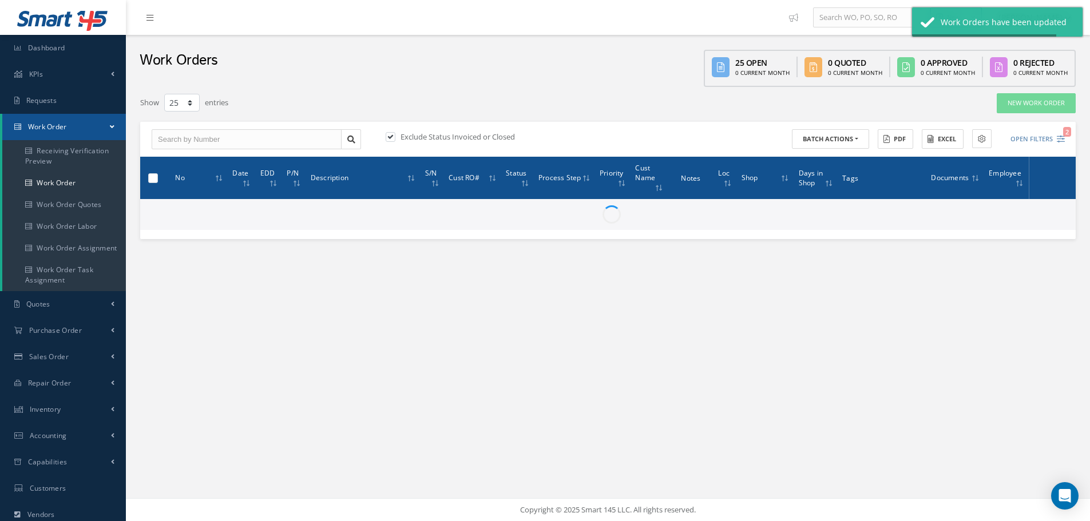
checkbox input "false"
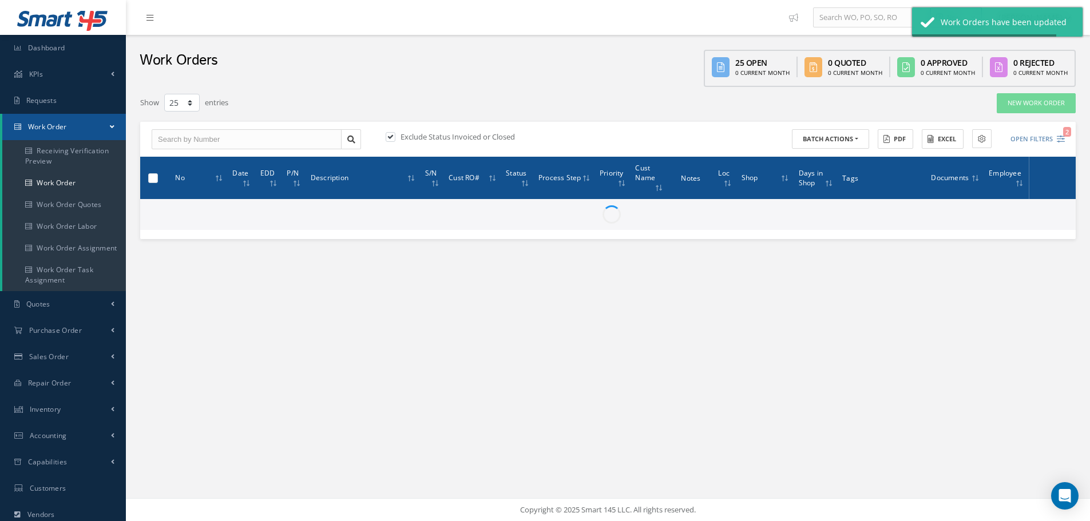
checkbox input "false"
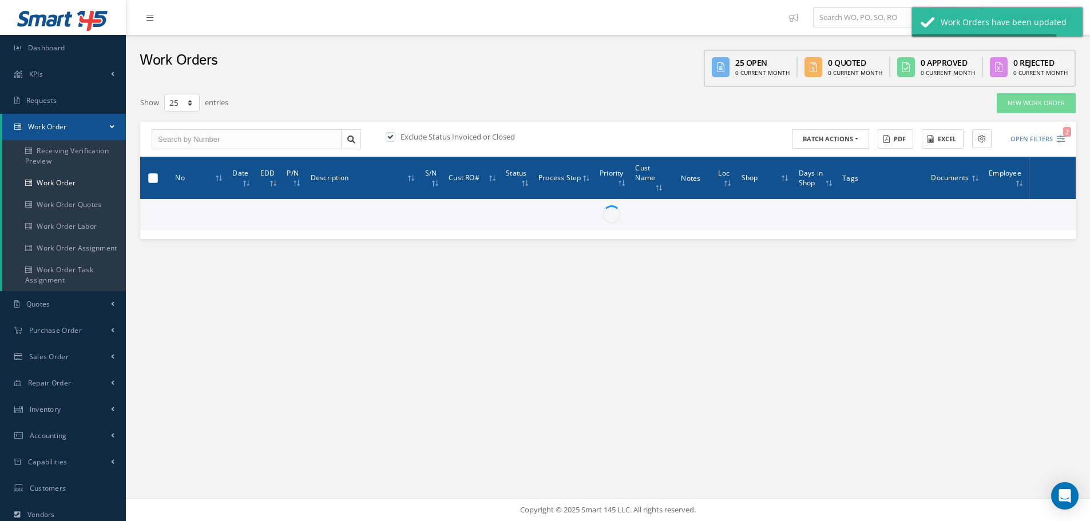
checkbox input "false"
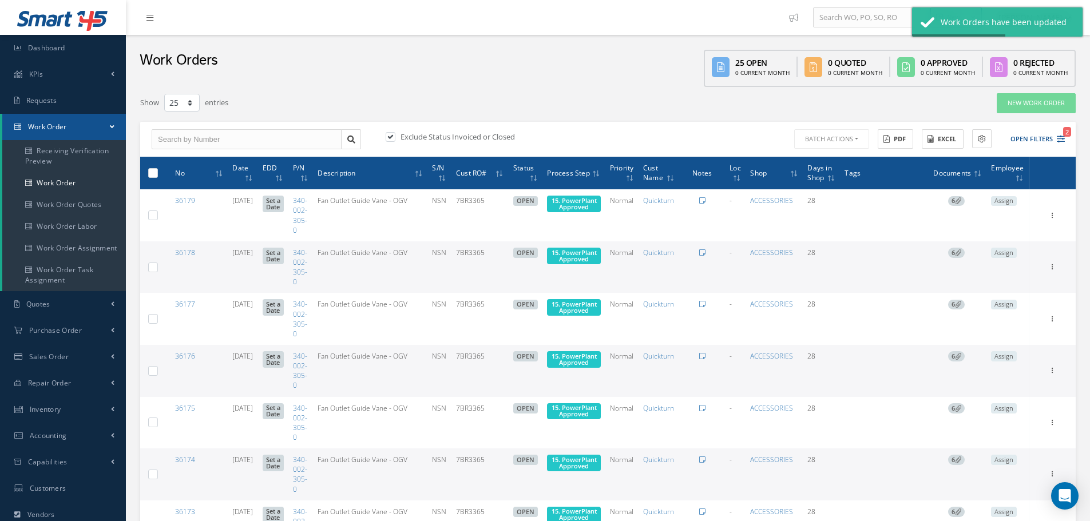
click at [157, 172] on label at bounding box center [157, 173] width 0 height 10
click at [155, 172] on input "checkbox" at bounding box center [153, 173] width 7 height 7
checkbox input "true"
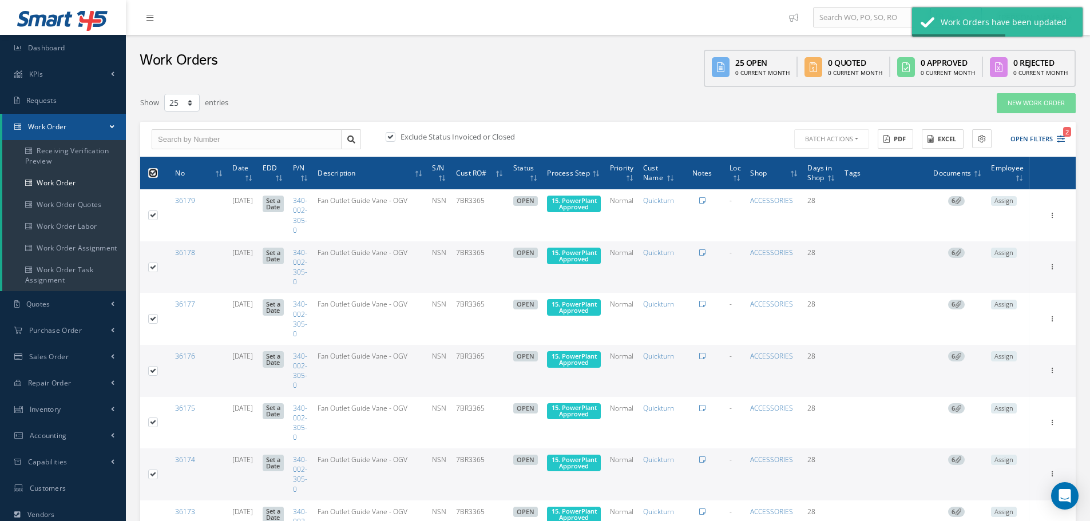
checkbox input "true"
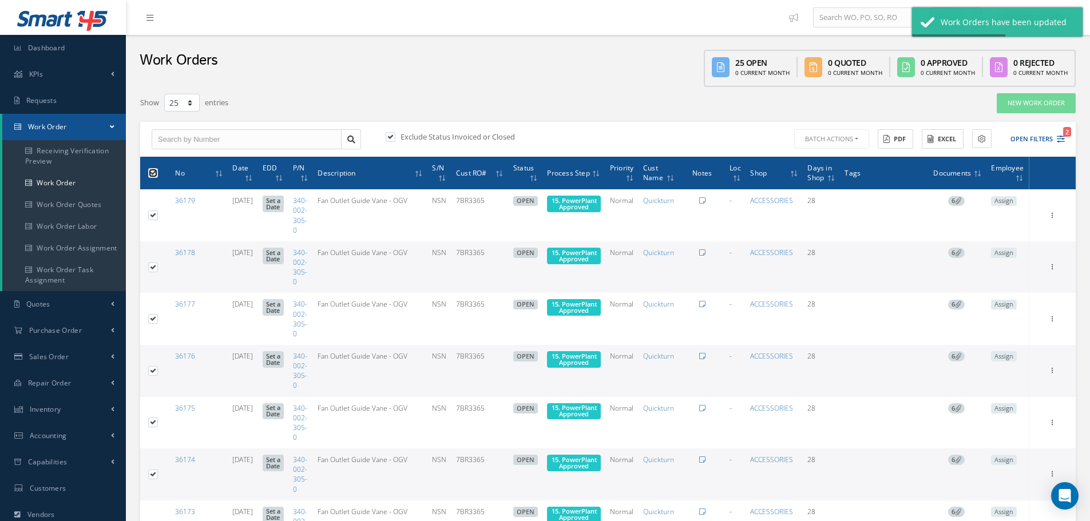
checkbox input "true"
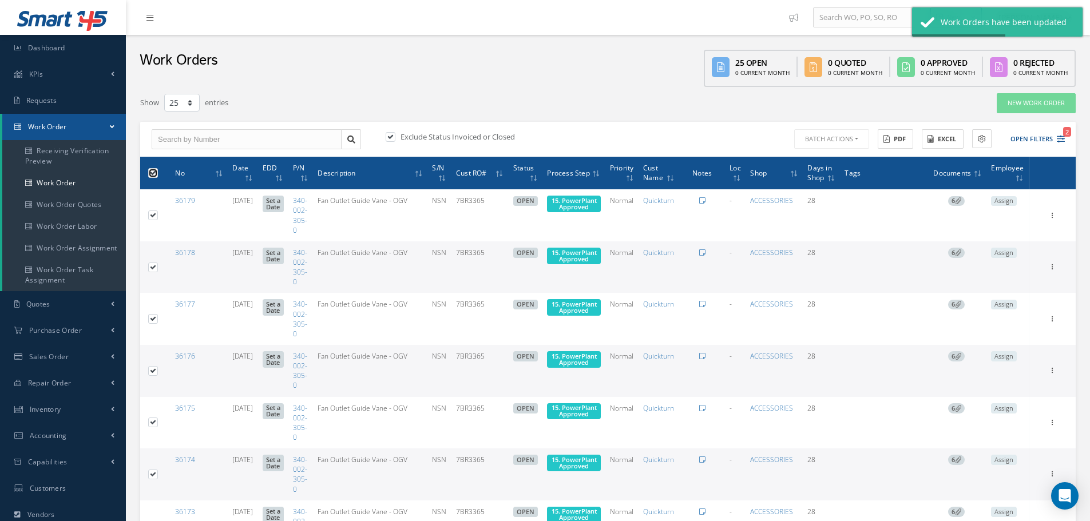
checkbox input "true"
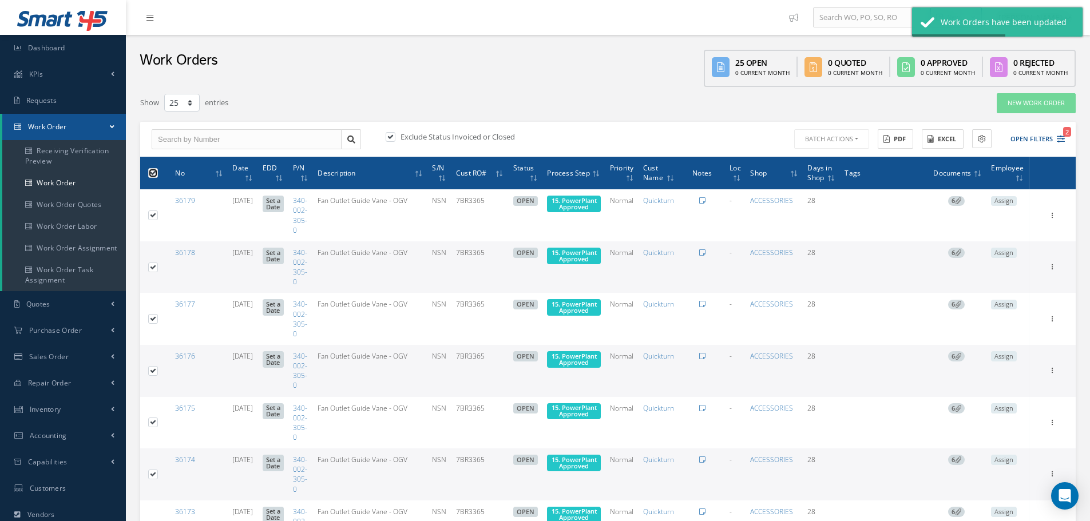
checkbox input "true"
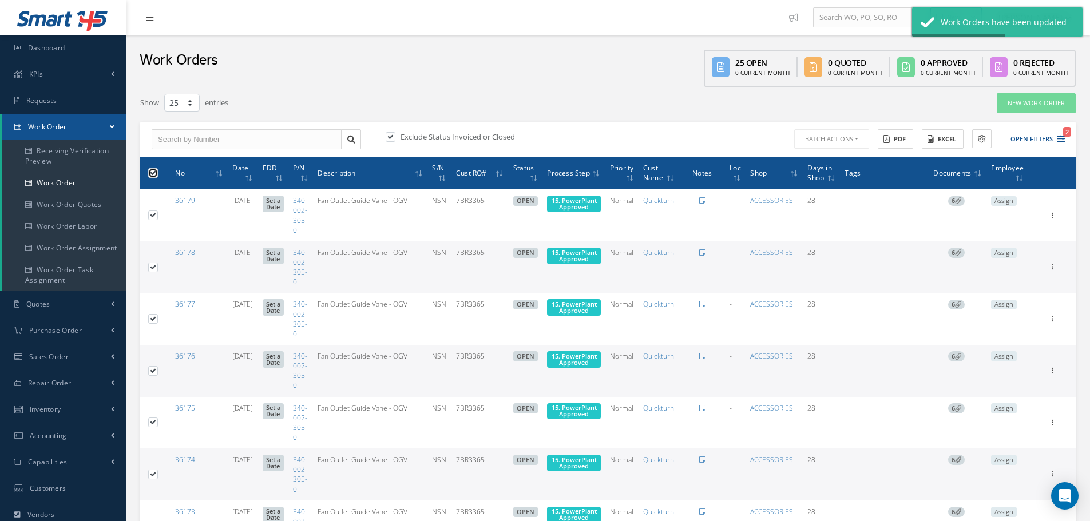
checkbox input "true"
click at [856, 137] on button "Batch Actions" at bounding box center [830, 139] width 77 height 20
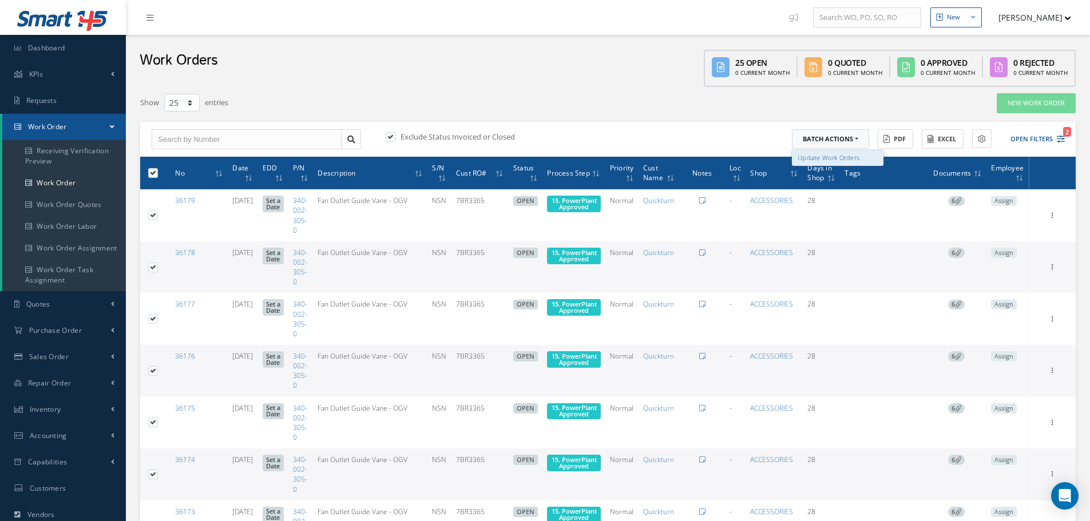
click at [826, 162] on link "Update Work Orders" at bounding box center [838, 157] width 92 height 15
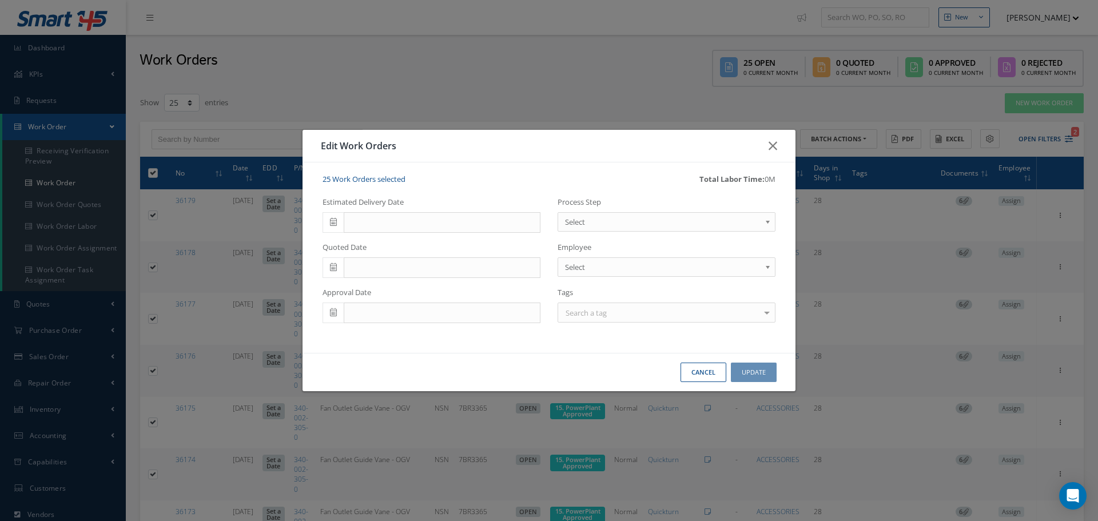
click at [771, 220] on b at bounding box center [770, 225] width 10 height 18
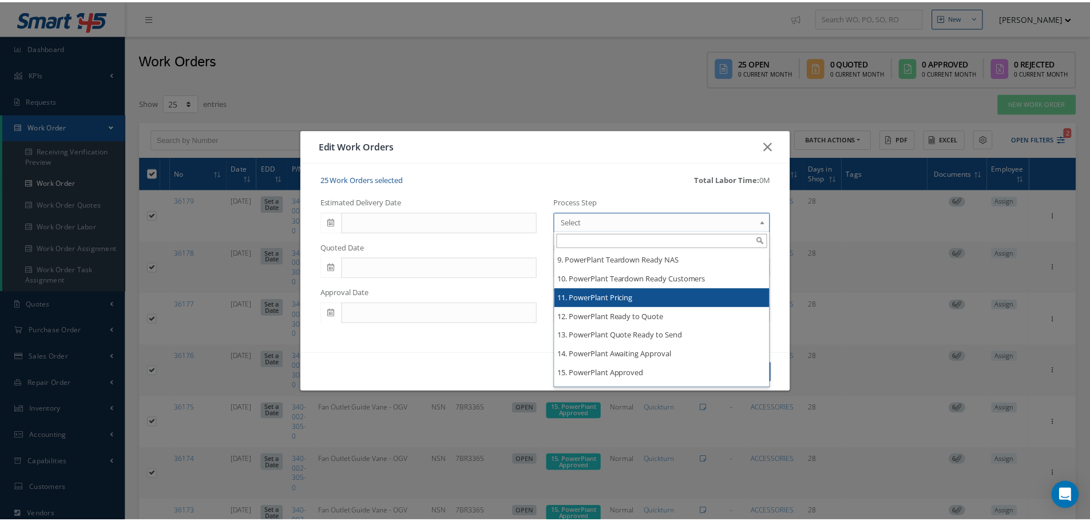
scroll to position [1945, 0]
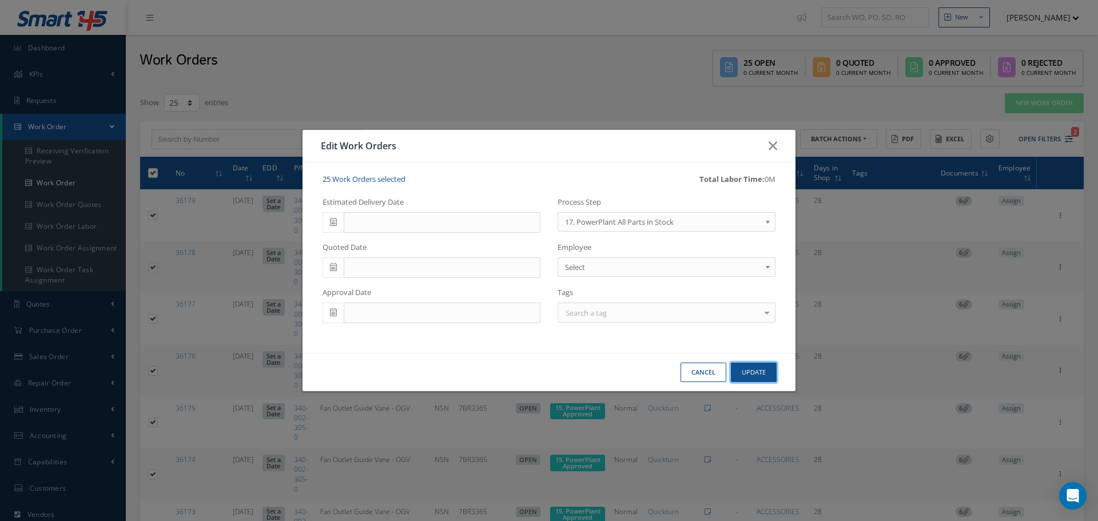
click at [761, 371] on button "Update" at bounding box center [754, 373] width 46 height 20
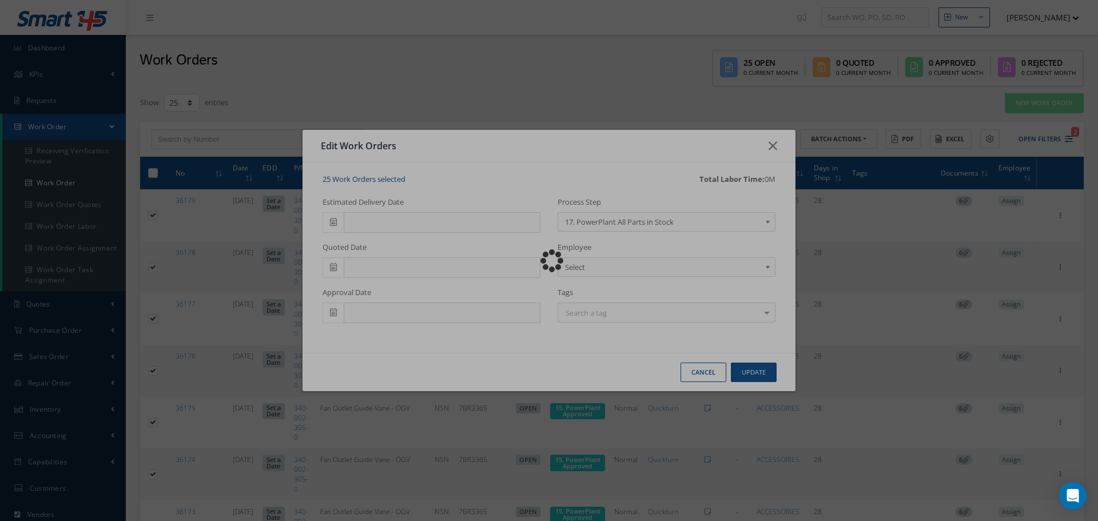
checkbox input "false"
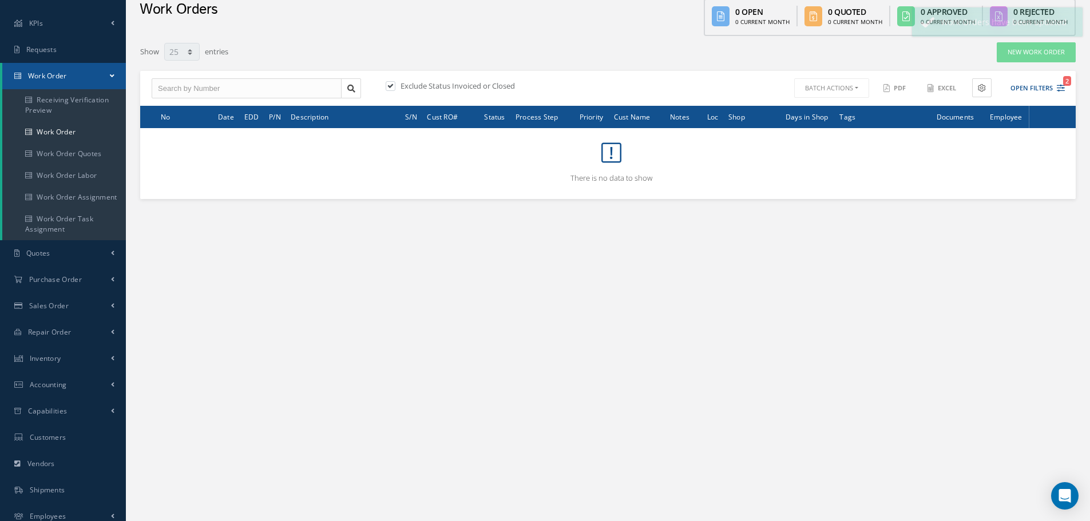
scroll to position [0, 0]
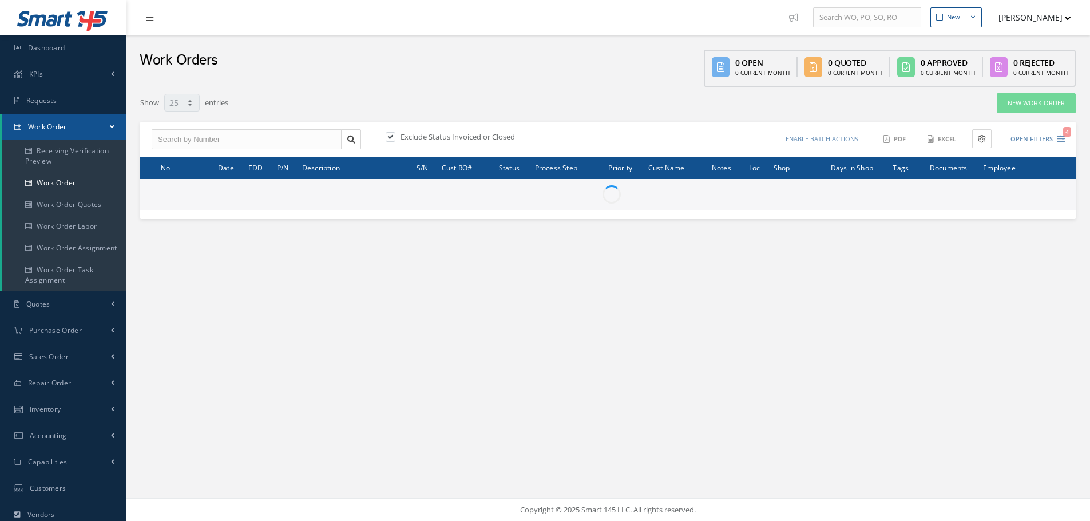
select select "25"
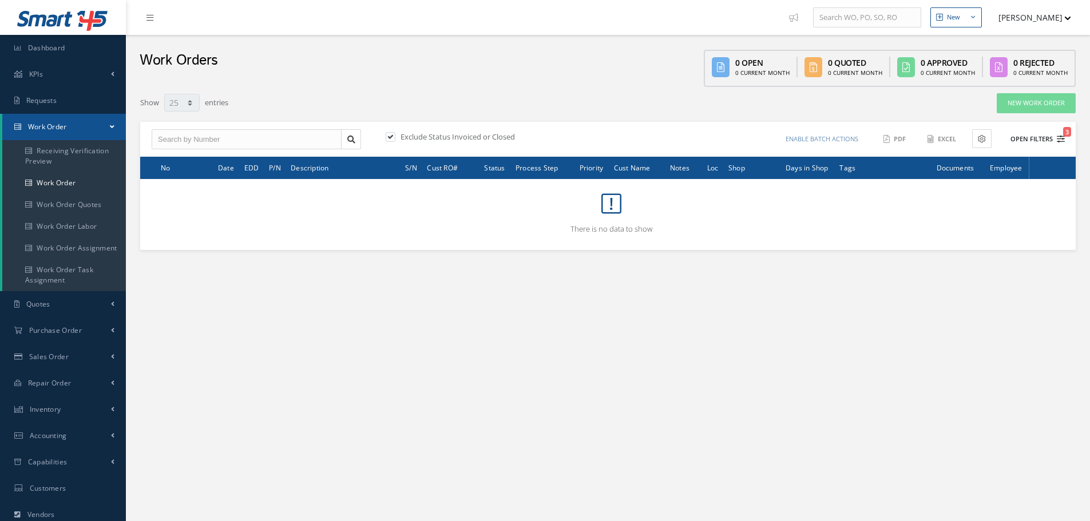
type input "All Work Request"
type input "All Work Performed"
type input "All Status"
type input "WO Part Status"
click at [1019, 138] on button "Open Filters 3" at bounding box center [1032, 139] width 65 height 19
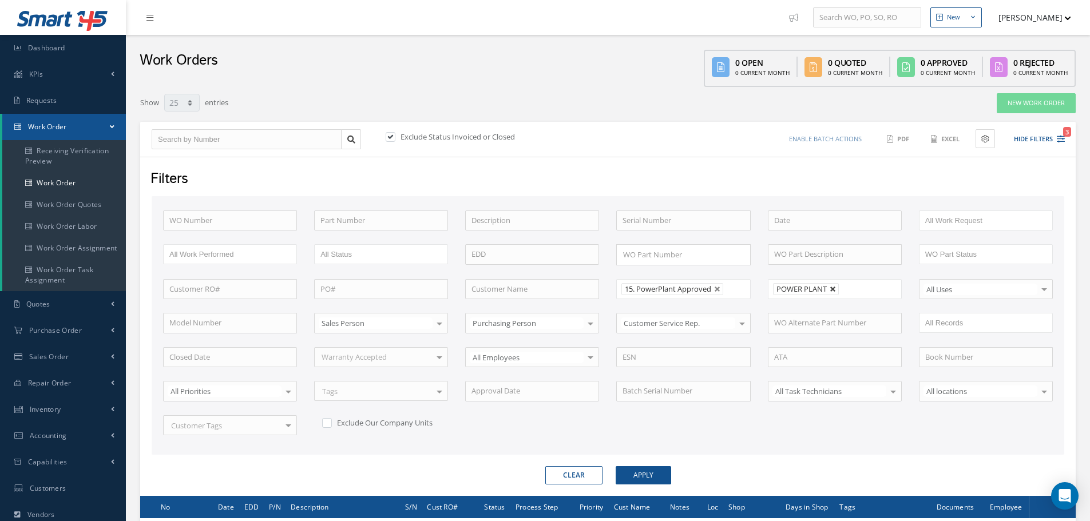
click at [832, 290] on link at bounding box center [833, 289] width 7 height 7
type input "All Shops"
click at [637, 471] on button "Apply" at bounding box center [643, 475] width 55 height 18
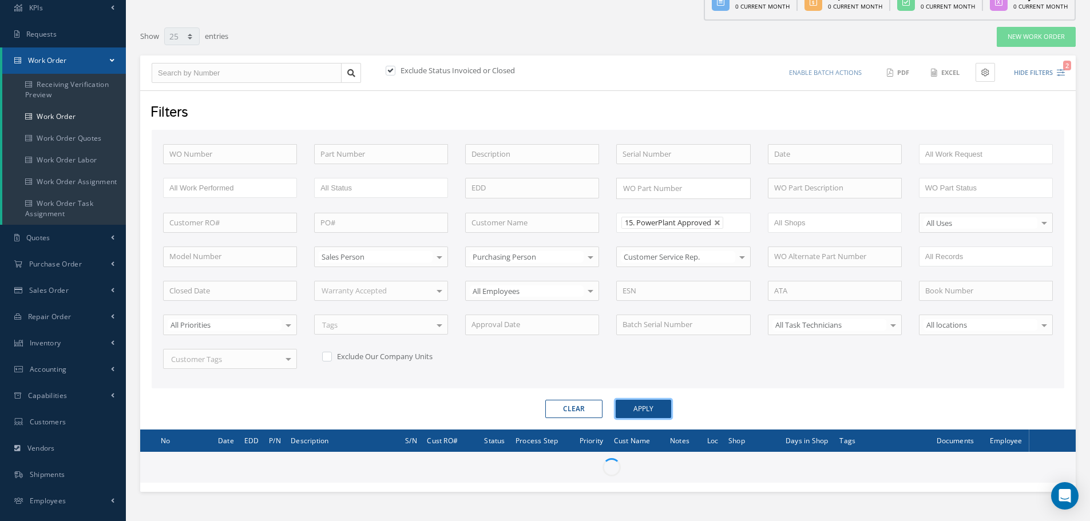
scroll to position [138, 0]
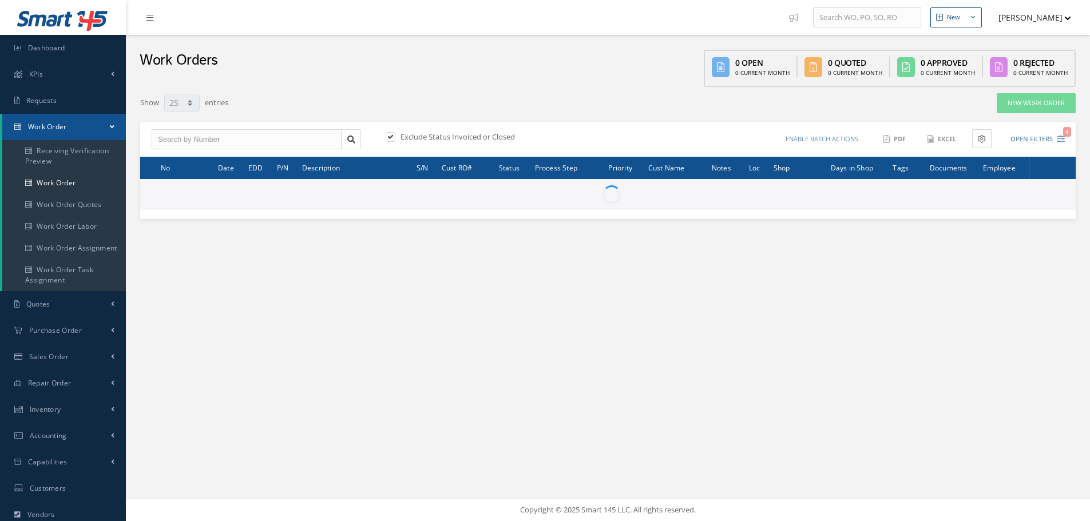
select select "25"
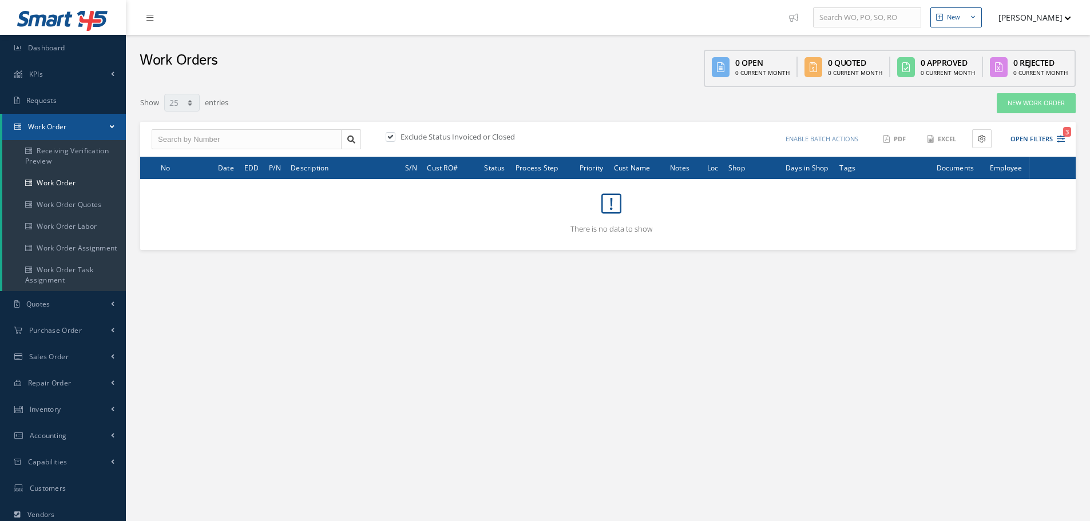
type input "All Work Request"
type input "All Work Performed"
type input "All Status"
type input "WO Part Status"
click at [1042, 141] on button "Open Filters 3" at bounding box center [1032, 139] width 65 height 19
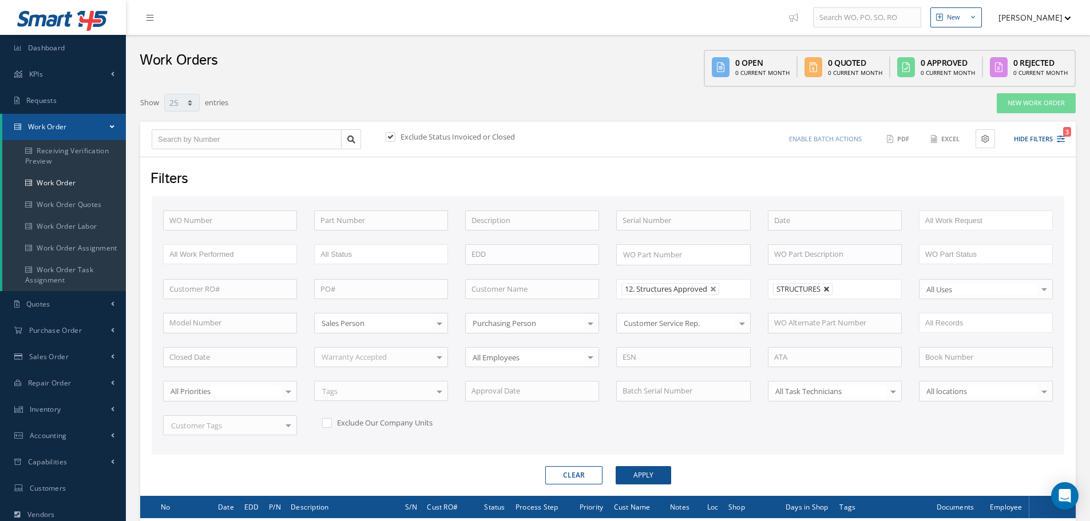
click at [828, 289] on link at bounding box center [826, 289] width 7 height 7
type input "All Shops"
click at [648, 472] on button "Apply" at bounding box center [643, 475] width 55 height 18
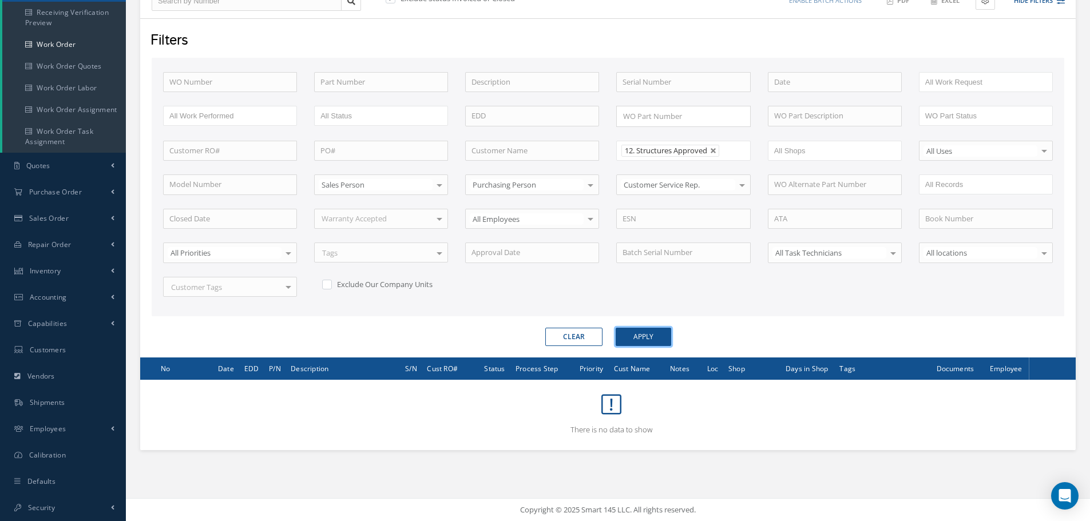
click at [648, 335] on button "Apply" at bounding box center [643, 337] width 55 height 18
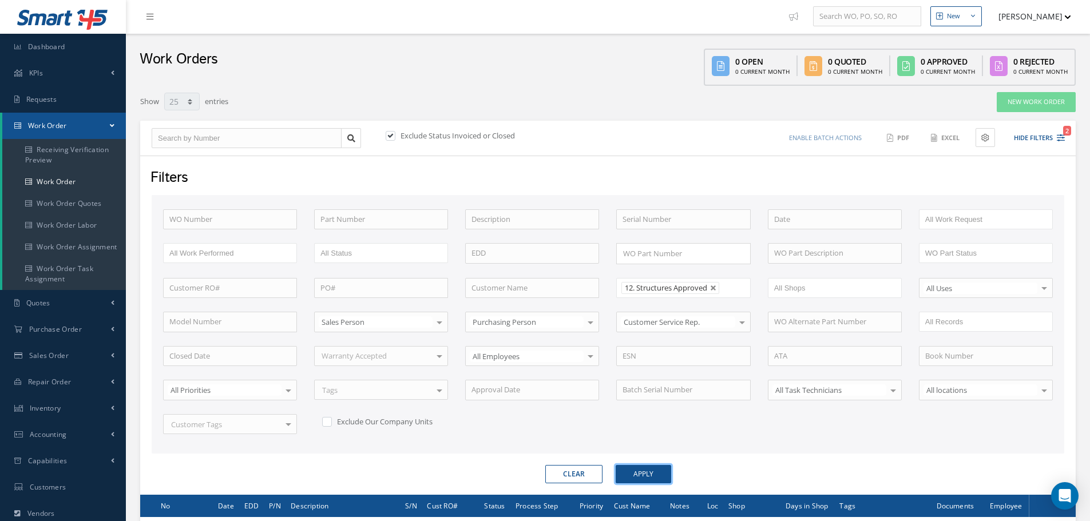
scroll to position [0, 0]
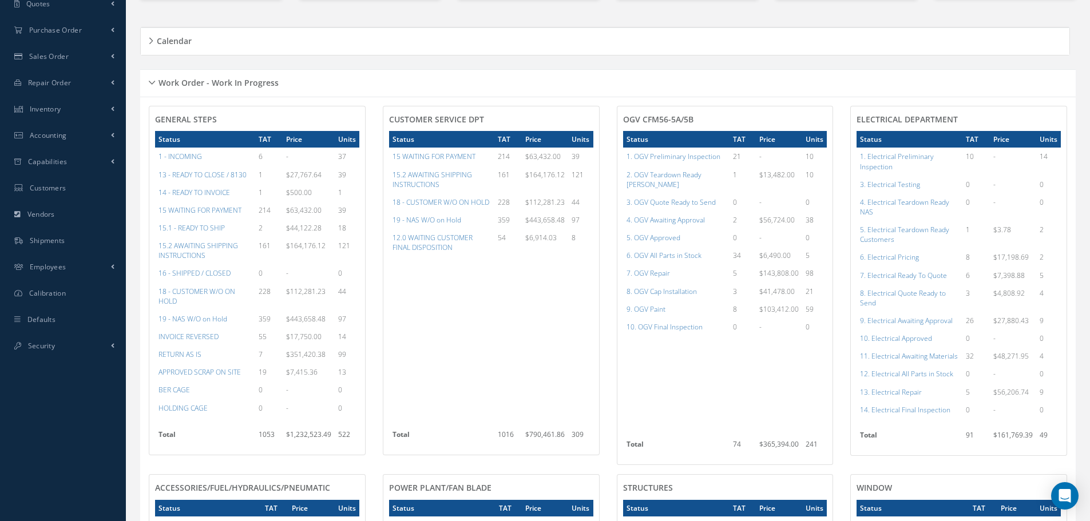
scroll to position [149, 0]
click at [665, 251] on a=79&excludeInternalCustomer=false&excludeInvoicedOrClosed=true&shop_id=15&filtersHidded"] "6. OGV All Parts in Stock" at bounding box center [663, 256] width 75 height 10
click at [650, 268] on a=83&excludeInternalCustomer=false&excludeInvoicedOrClosed=true&shop_id=15&filtersHidded"] "7. OGV Repair" at bounding box center [647, 273] width 43 height 10
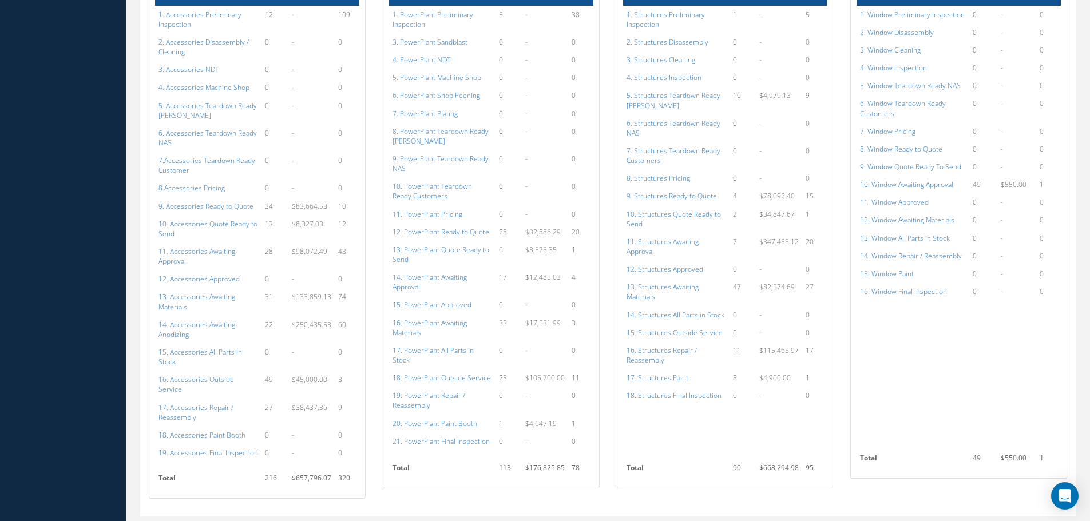
scroll to position [664, 0]
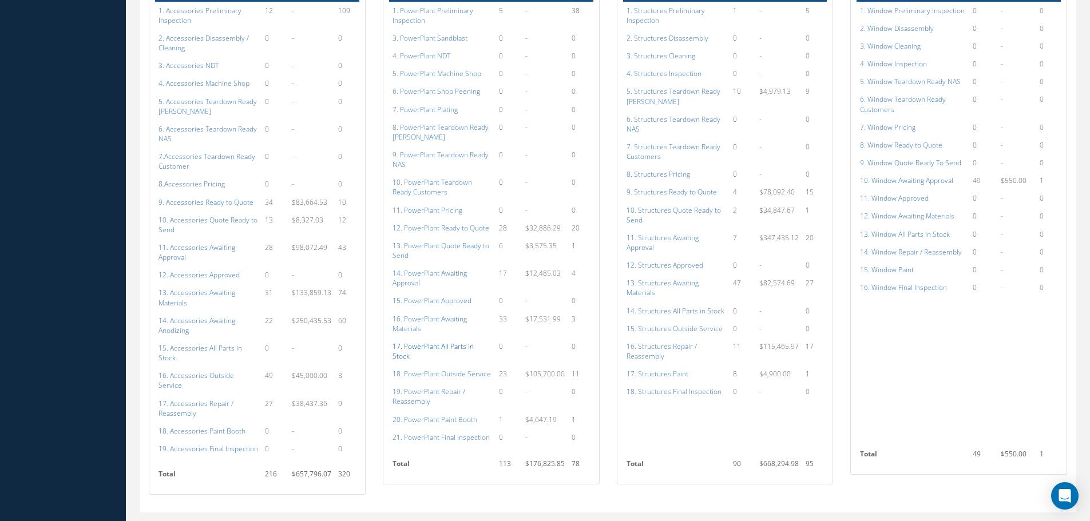
click at [451, 342] on a=136&excludeInternalCustomer=false&excludeInvoicedOrClosed=true&shop_id=15&filtersHidded"] "17. PowerPlant All Parts in Stock" at bounding box center [432, 351] width 81 height 19
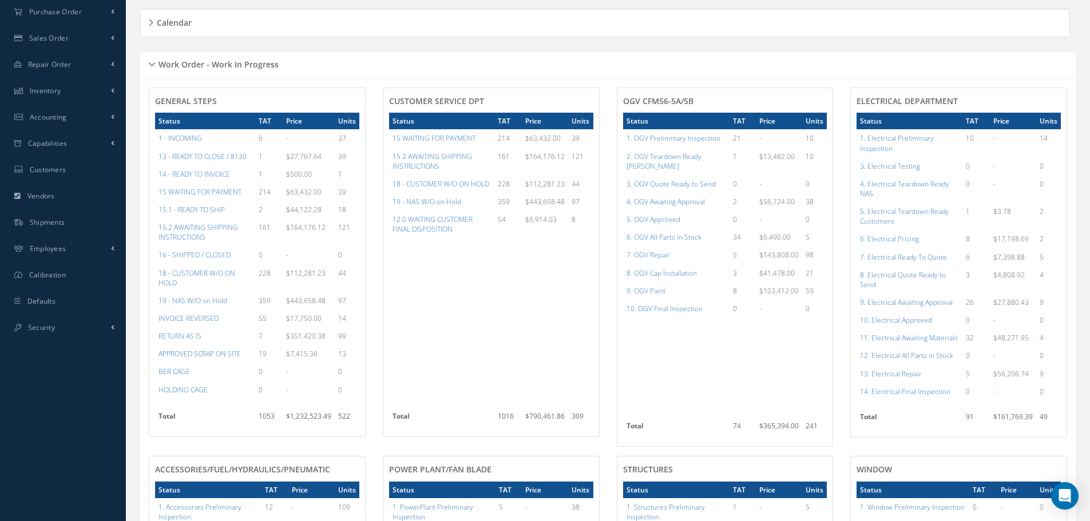
scroll to position [0, 0]
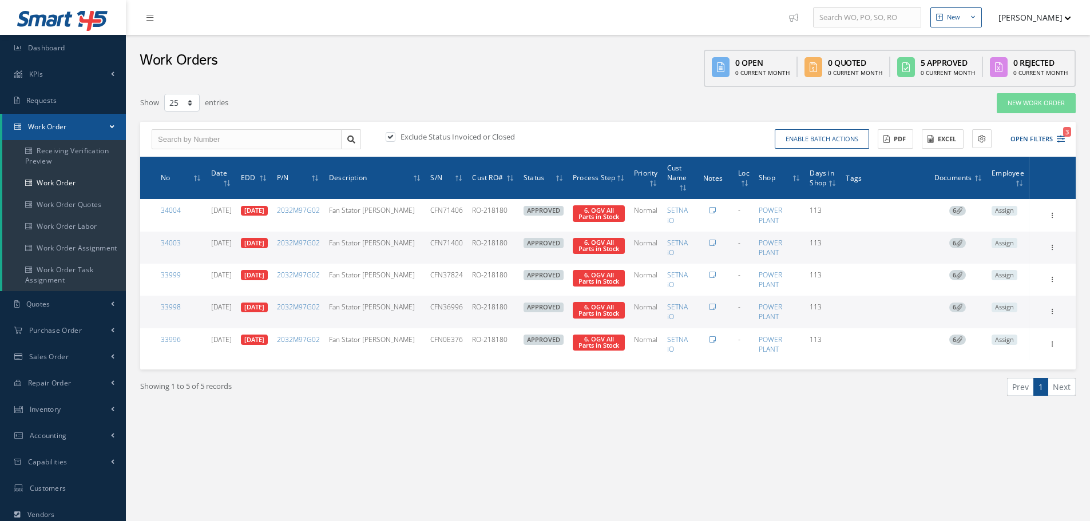
select select "25"
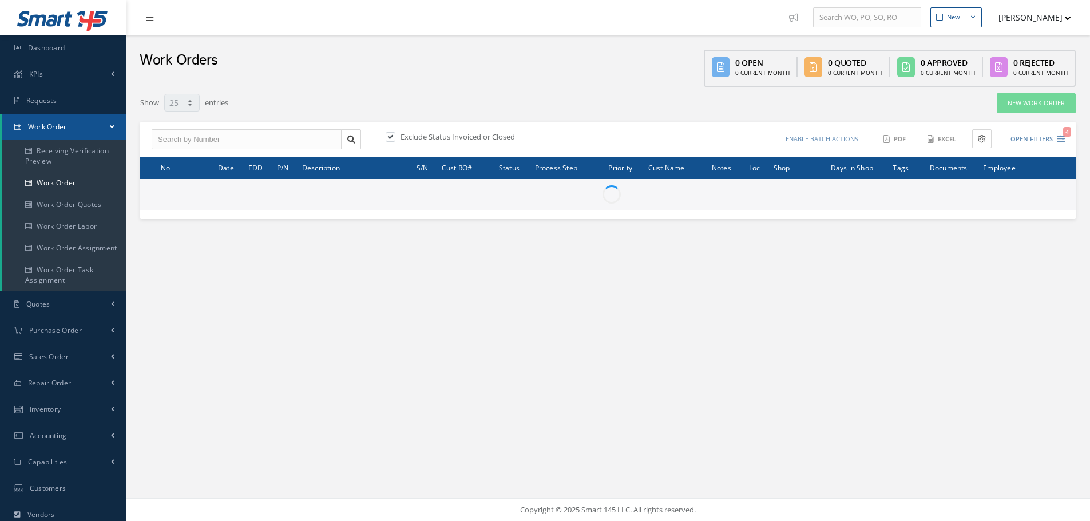
select select "25"
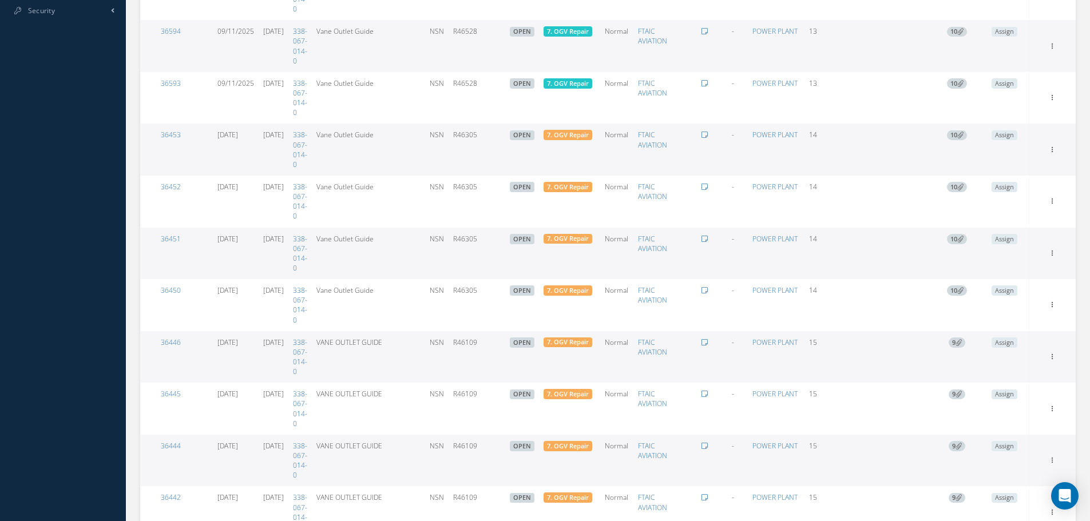
scroll to position [458, 0]
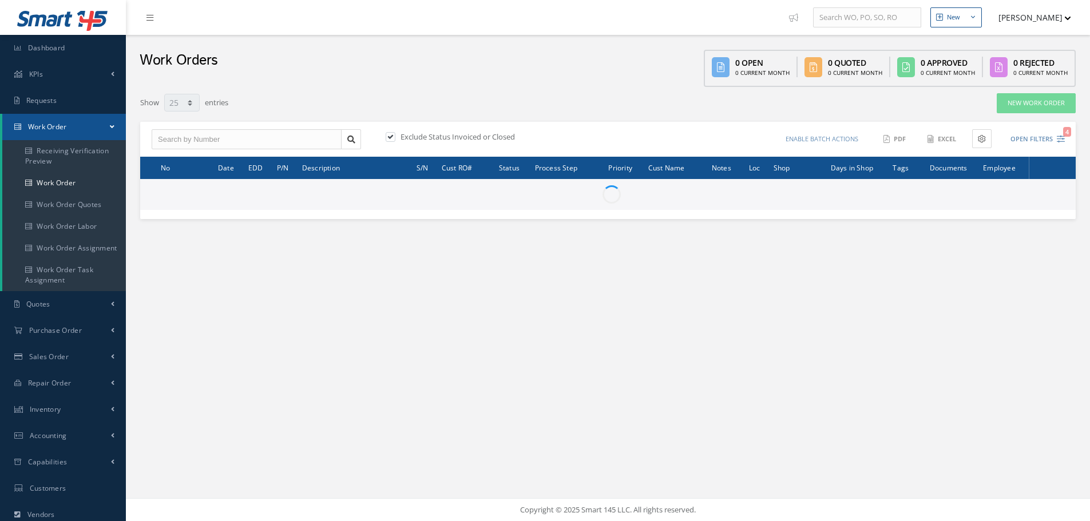
select select "25"
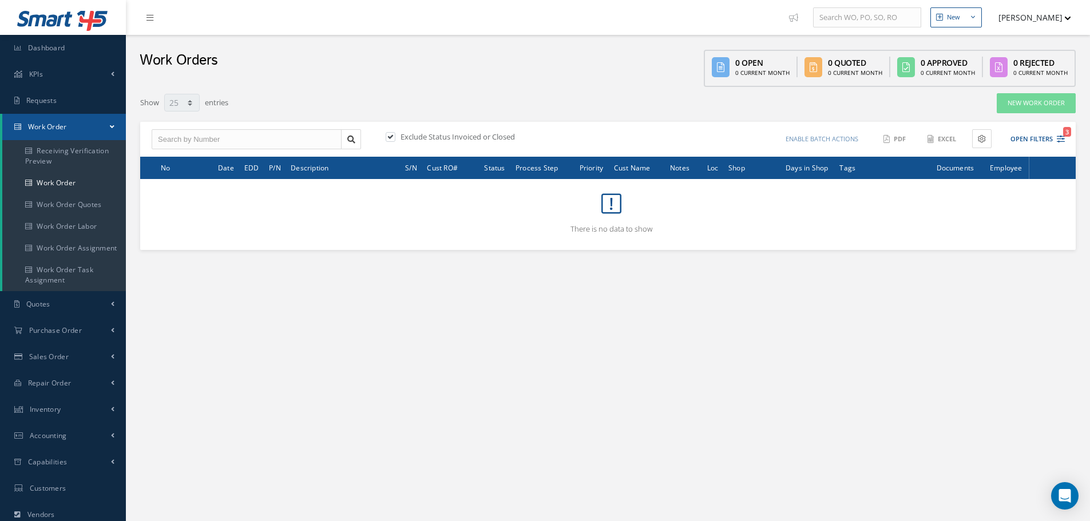
type input "All Work Request"
type input "All Work Performed"
type input "All Status"
type input "WO Part Status"
click at [1044, 140] on button "Open Filters 3" at bounding box center [1032, 139] width 65 height 19
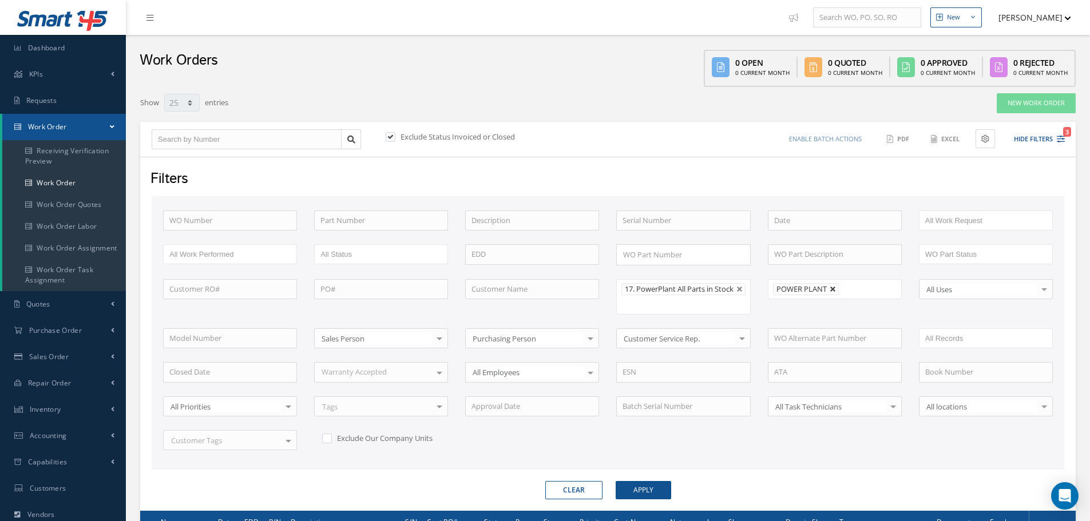
click at [833, 287] on link at bounding box center [833, 289] width 7 height 7
type input "All Shops"
click at [634, 493] on button "Apply" at bounding box center [643, 490] width 55 height 18
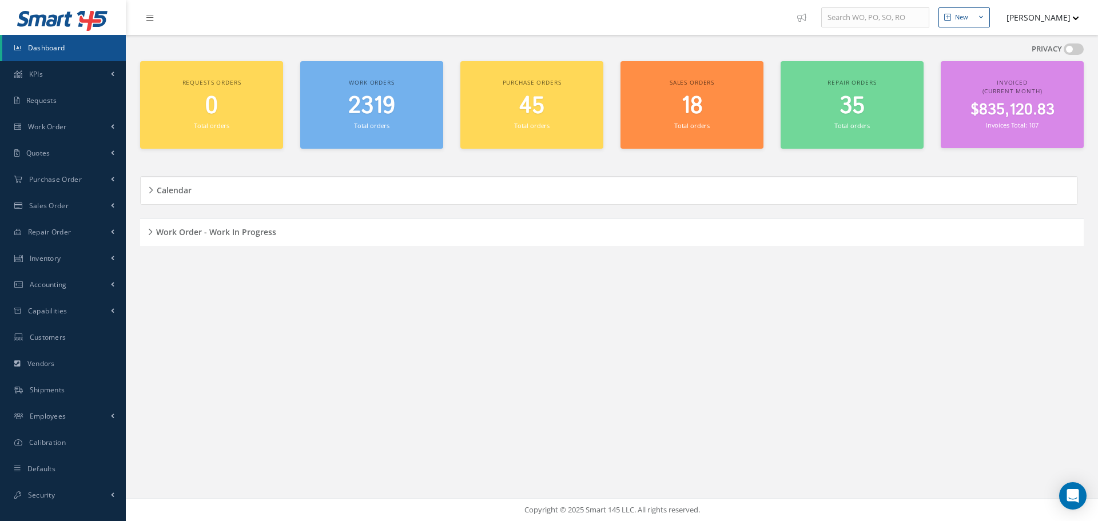
click at [153, 233] on h5 "Work Order - Work In Progress" at bounding box center [215, 231] width 124 height 14
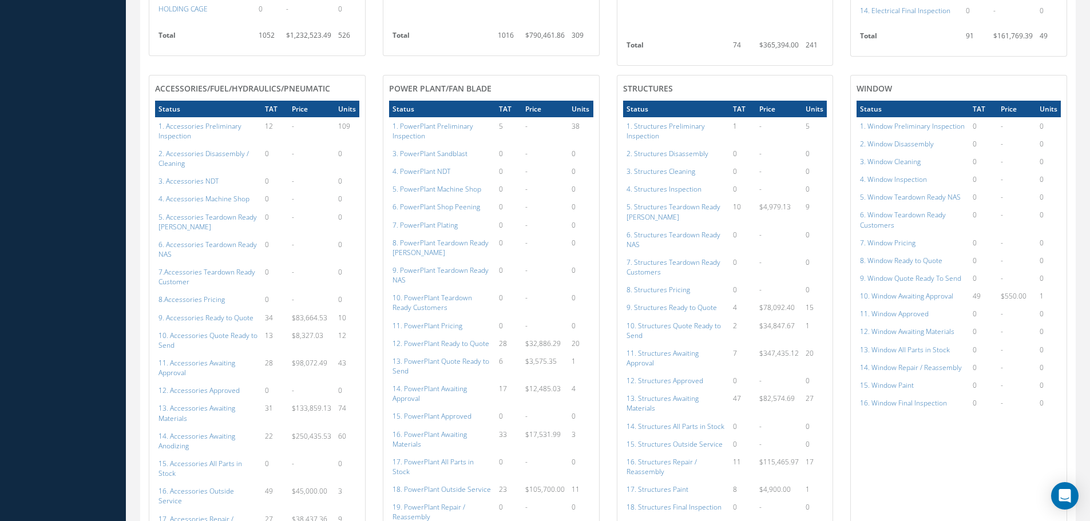
scroll to position [149, 0]
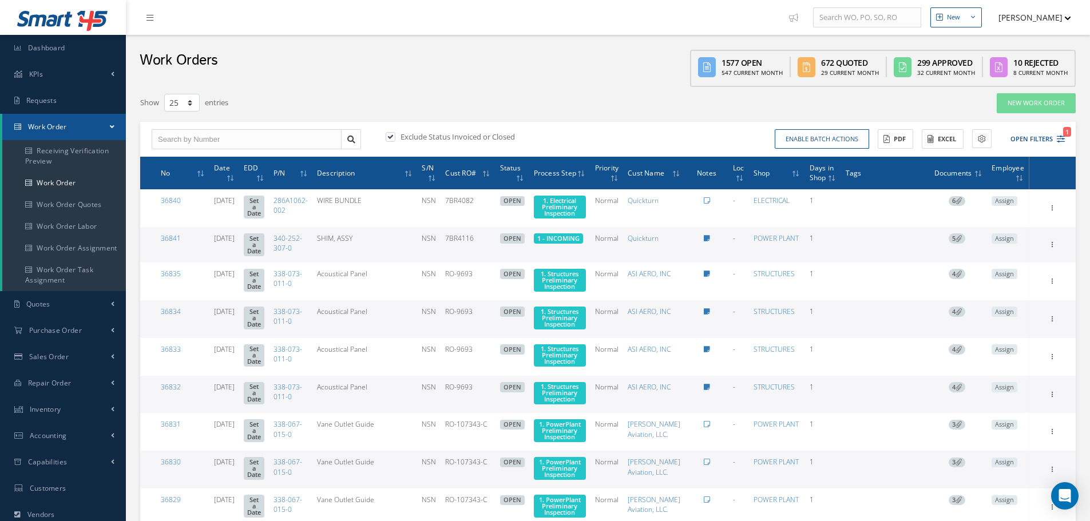
select select "25"
click at [193, 146] on input "text" at bounding box center [247, 139] width 190 height 21
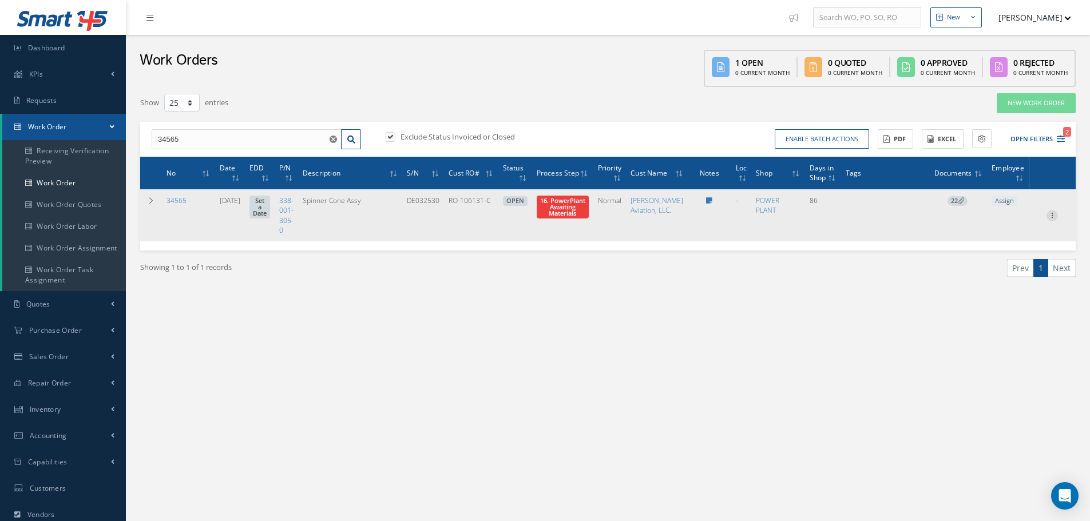
click at [1050, 219] on icon at bounding box center [1051, 214] width 11 height 9
click at [995, 260] on link "Part Issue" at bounding box center [999, 252] width 90 height 15
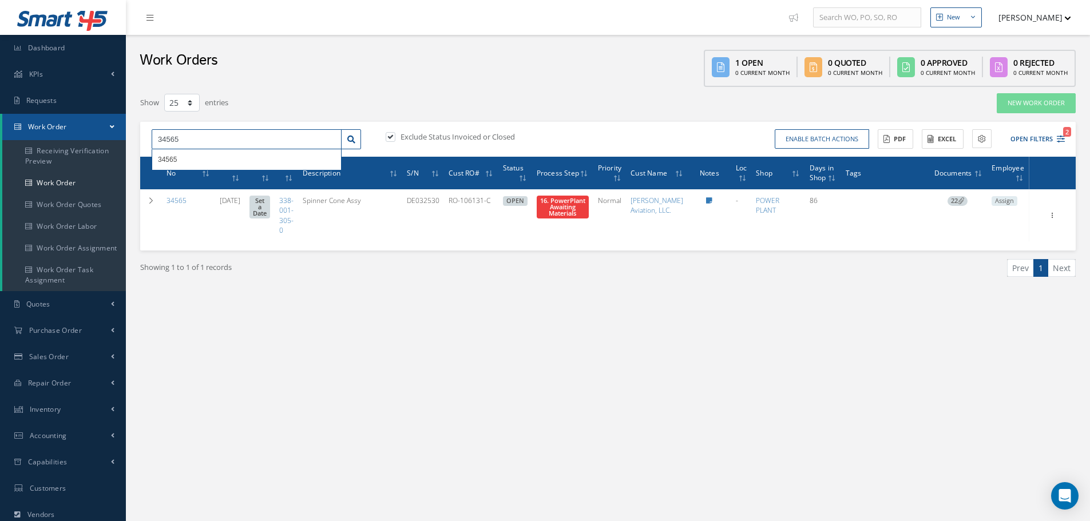
click at [191, 136] on input "34565" at bounding box center [247, 139] width 190 height 21
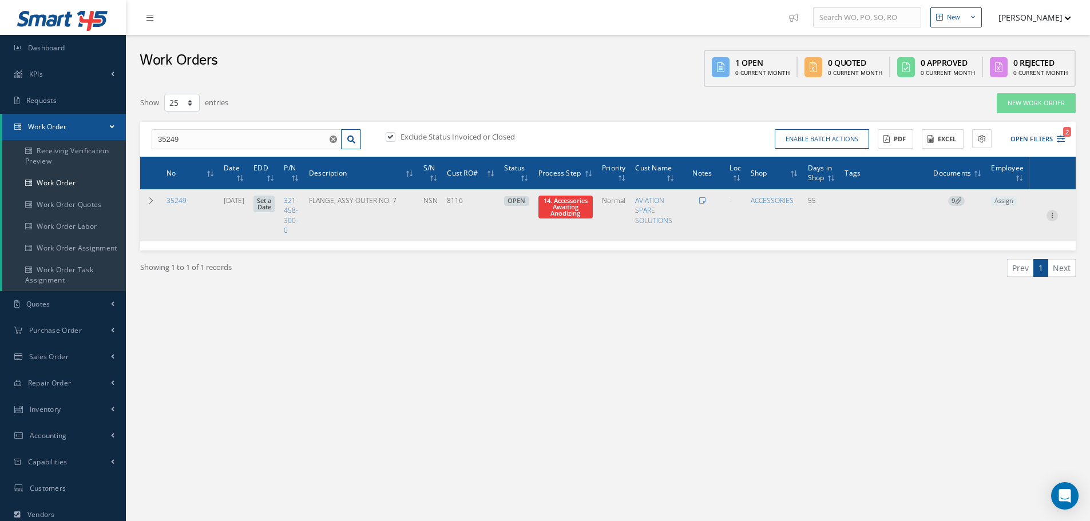
click at [1052, 214] on icon at bounding box center [1051, 214] width 11 height 9
click at [997, 250] on link "Part Issue" at bounding box center [999, 252] width 90 height 15
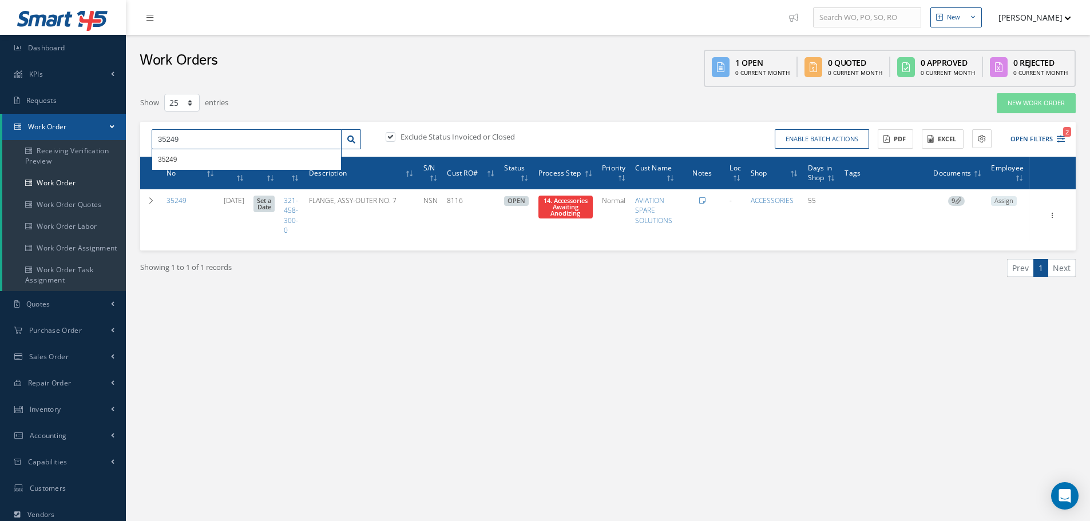
click at [181, 140] on input "35249" at bounding box center [247, 139] width 190 height 21
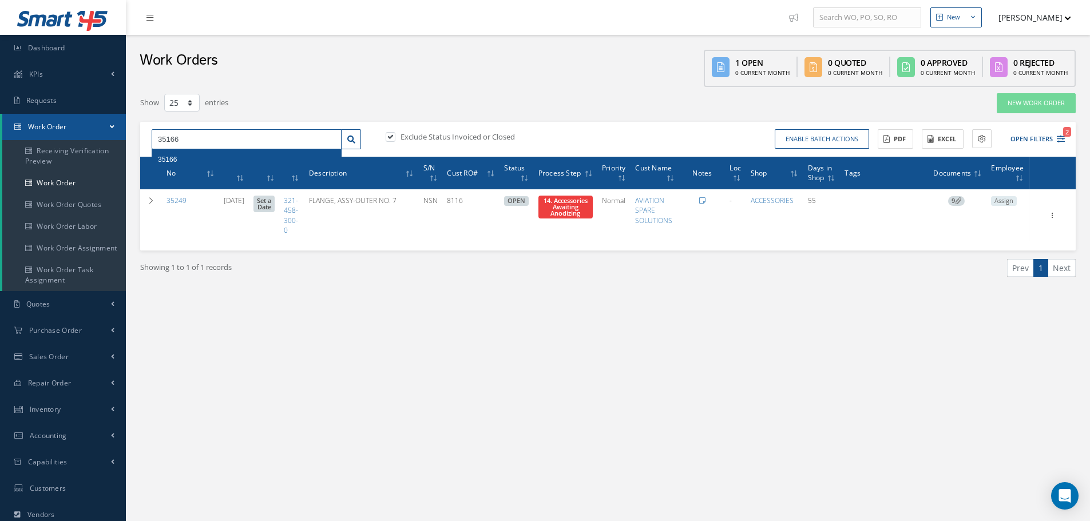
type input "35166"
click at [169, 160] on span "35166" at bounding box center [167, 160] width 19 height 8
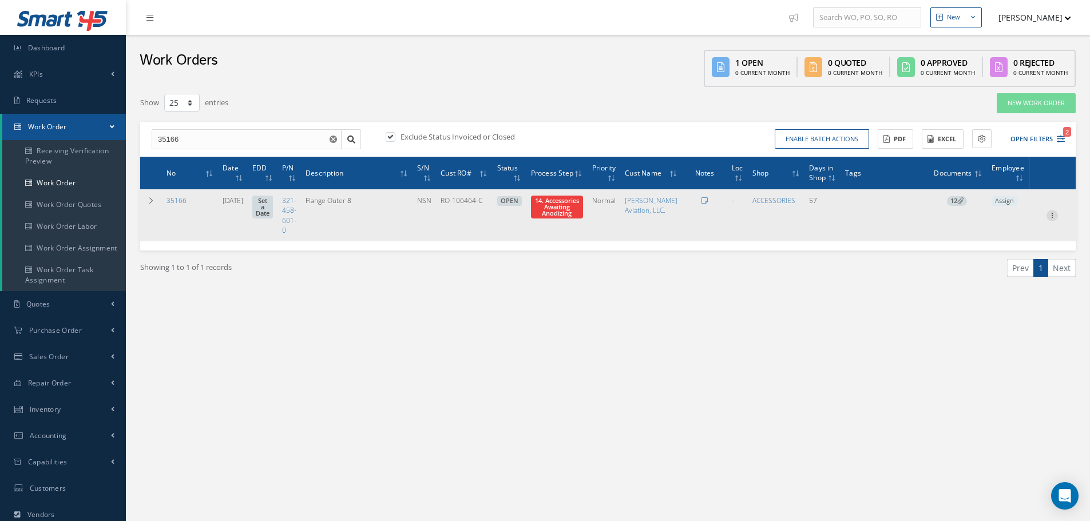
click at [1054, 219] on icon at bounding box center [1051, 214] width 11 height 9
click at [996, 245] on link "Edit" at bounding box center [999, 237] width 90 height 15
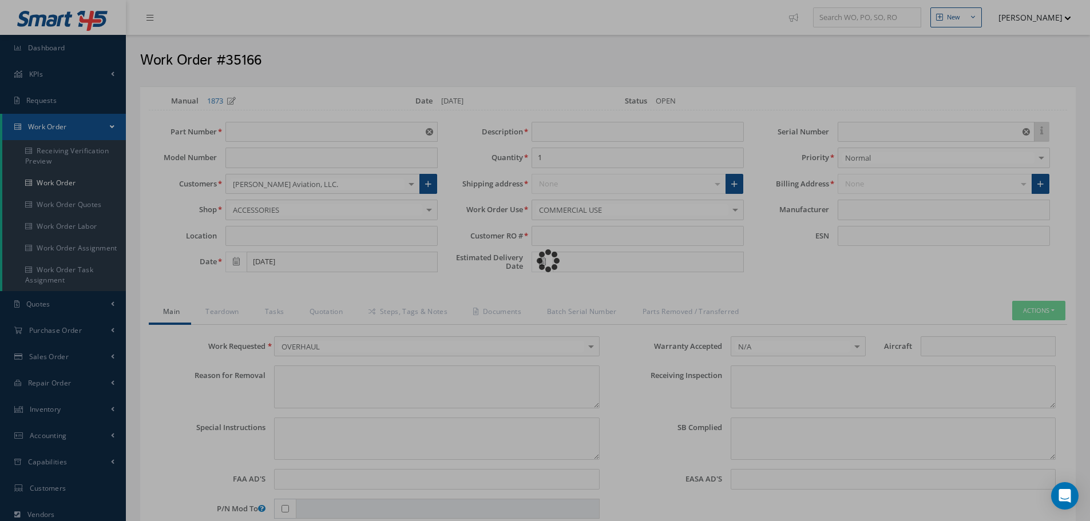
type input "321-458-601-0"
type input "[DATE]"
type input "Flange Outer 8"
type input "RO-106464-C"
type input "NSN"
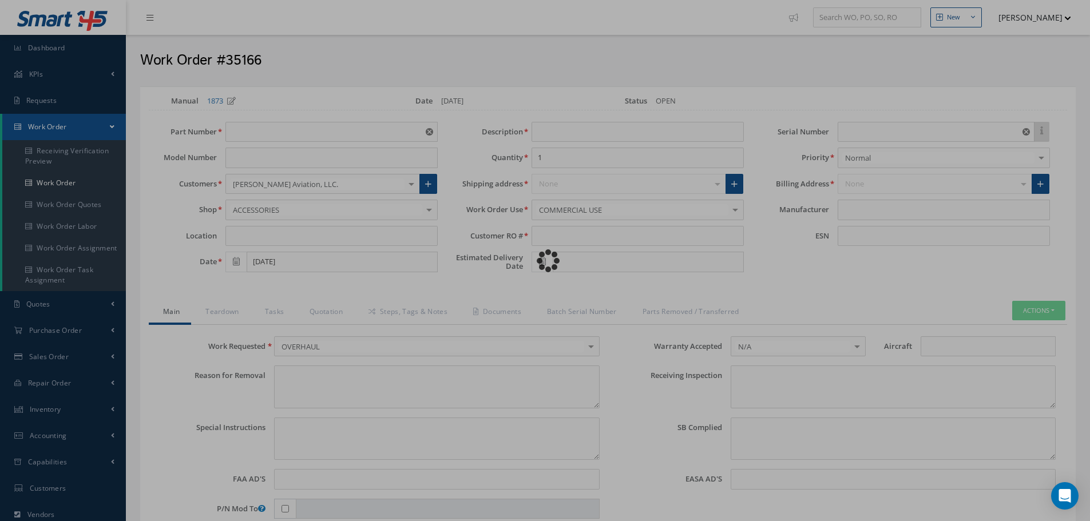
type input "697526"
type textarea "NONE"
type textarea "PLEASE SEE R.O. FOR DETAILS"
type textarea "NO VISUAL DAMAGE"
type textarea "None performed"
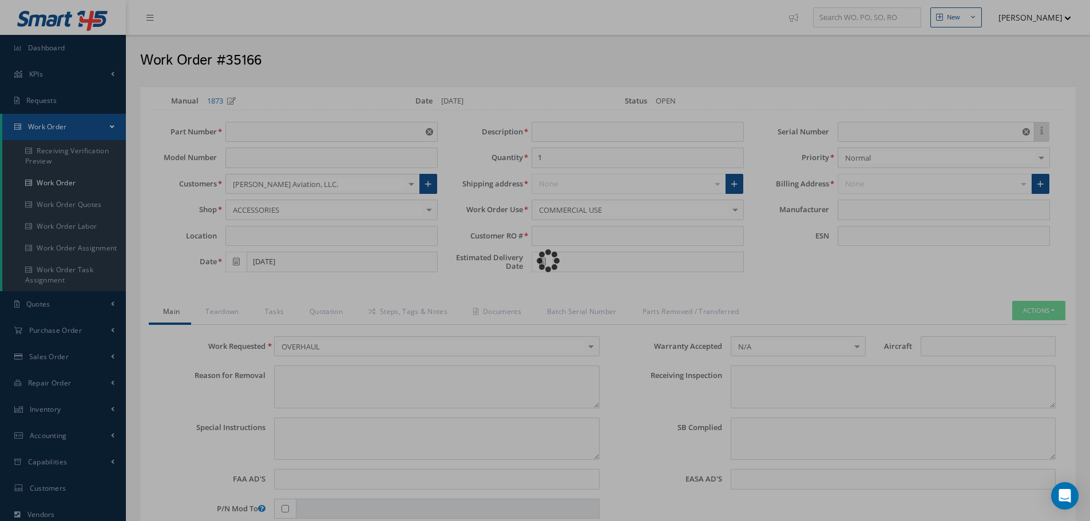
type textarea "Article was xxxxx in reference with the following Technical Standard : CFM56-5B…"
type textarea "Article has been approved to return to service."
type input "CFM56-5B"
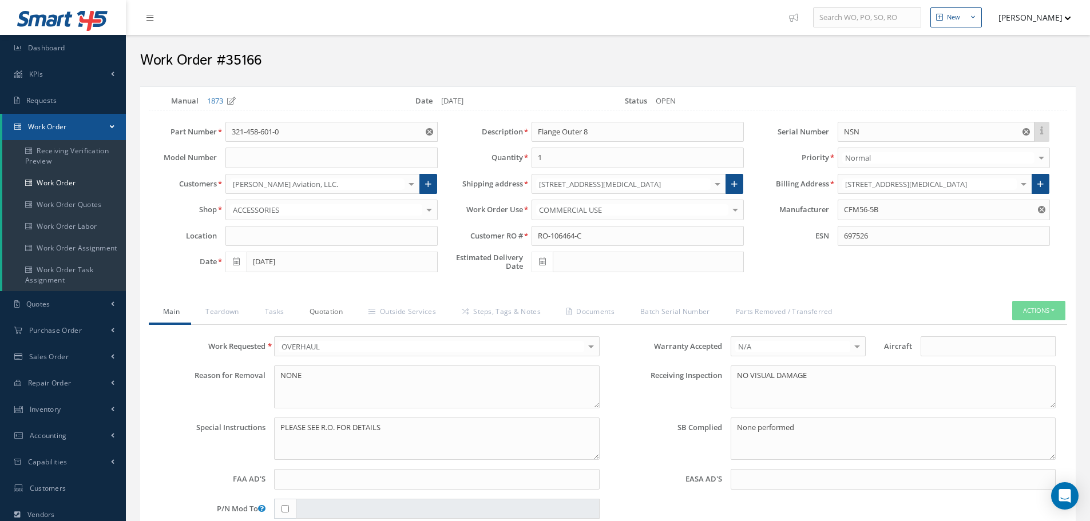
click at [323, 307] on link "Quotation" at bounding box center [324, 313] width 59 height 24
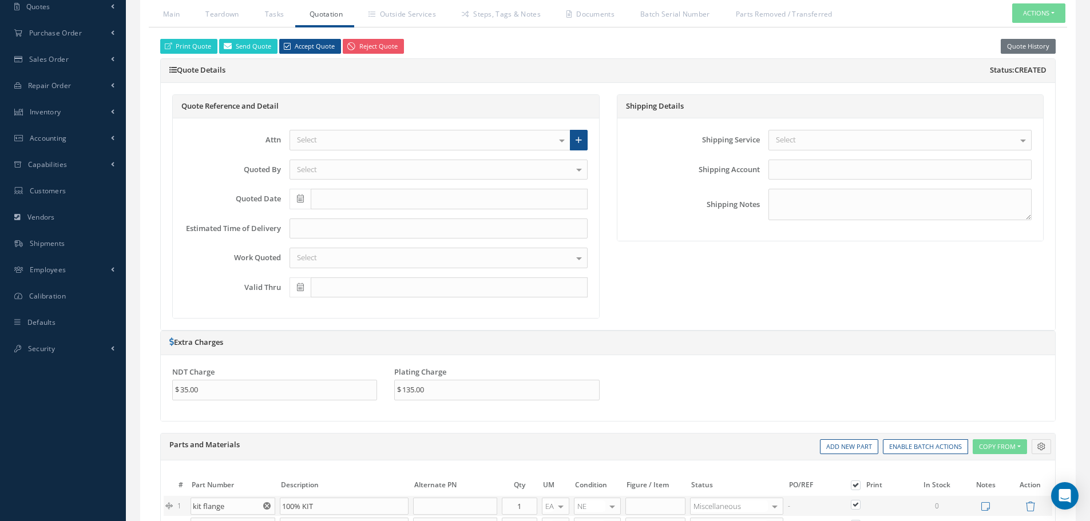
scroll to position [114, 0]
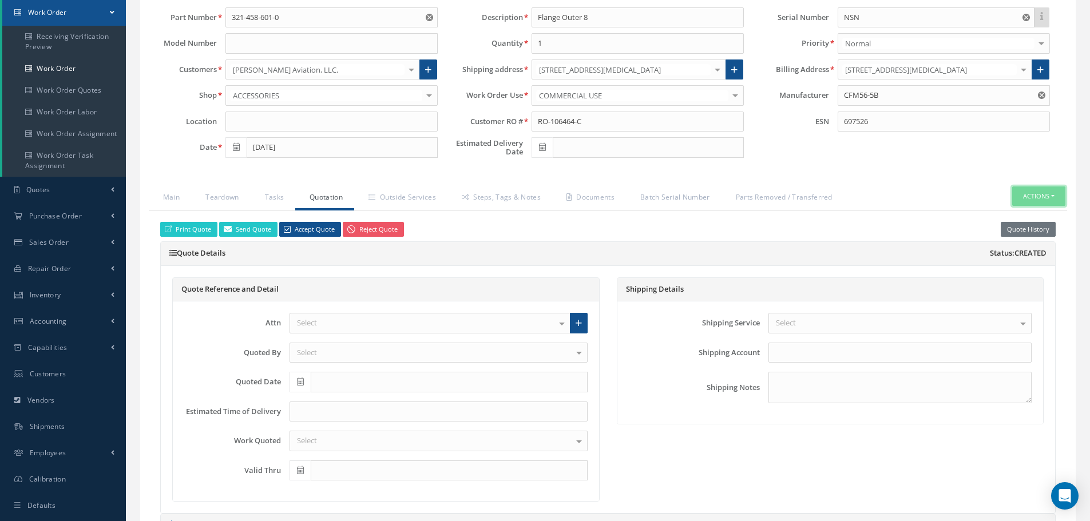
click at [1053, 197] on button "Actions" at bounding box center [1038, 197] width 53 height 20
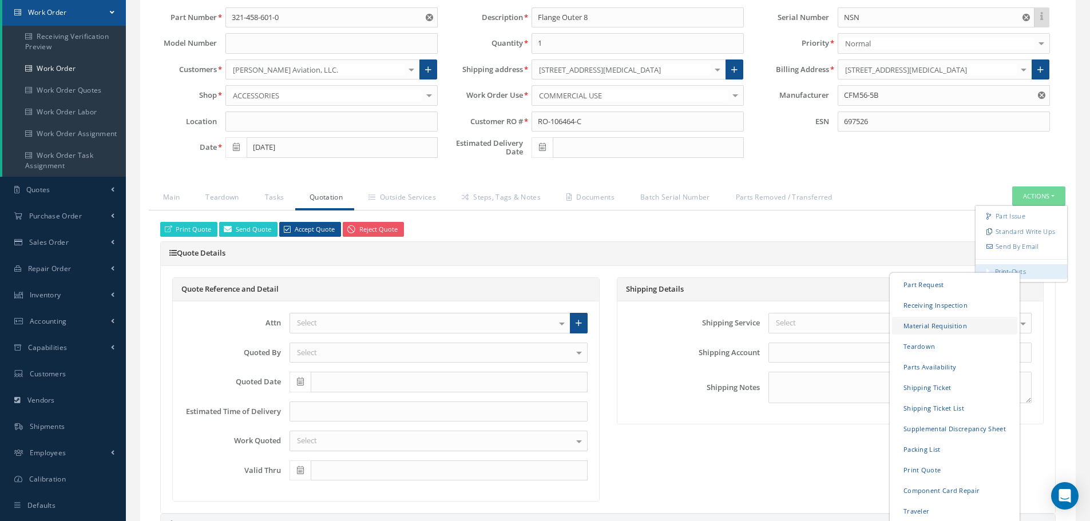
click at [923, 322] on link "Material Requisition" at bounding box center [954, 325] width 125 height 18
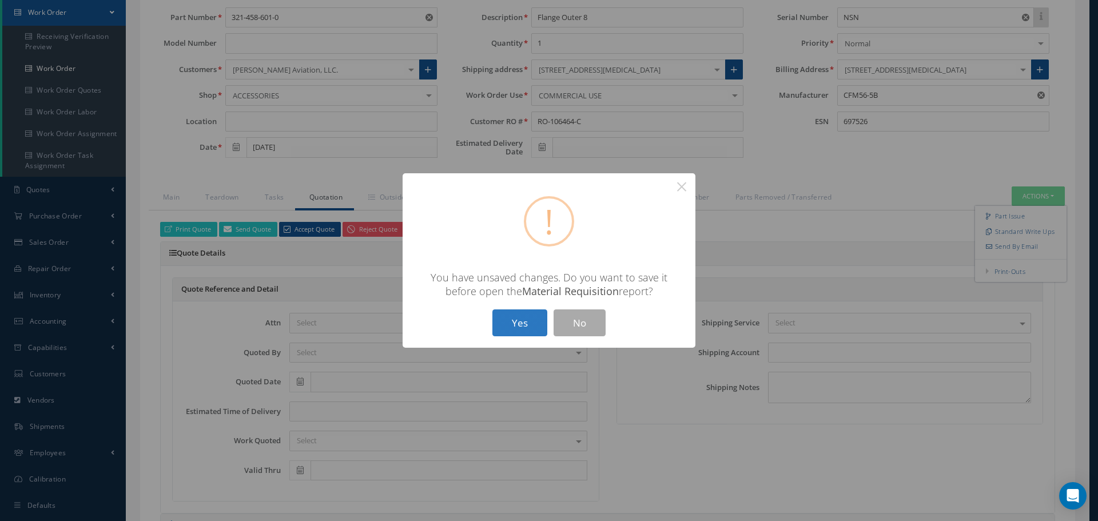
click at [531, 324] on button "Yes" at bounding box center [520, 323] width 55 height 27
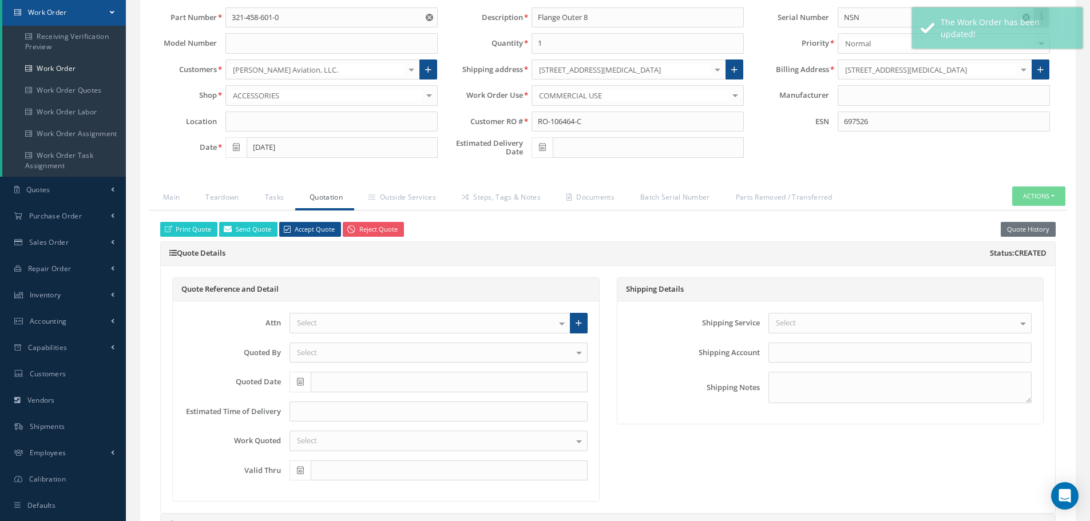
type input "CFM56-5B"
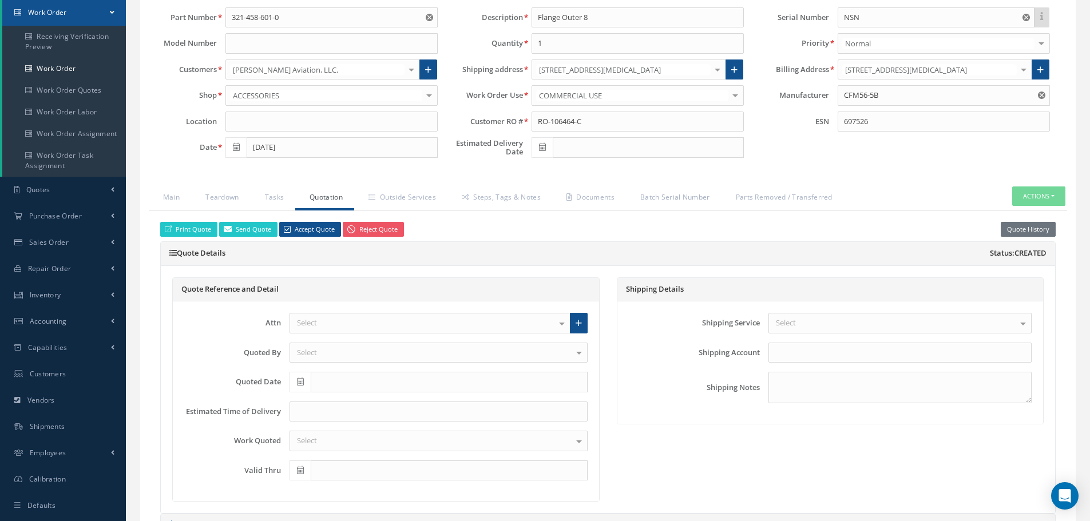
select select "25"
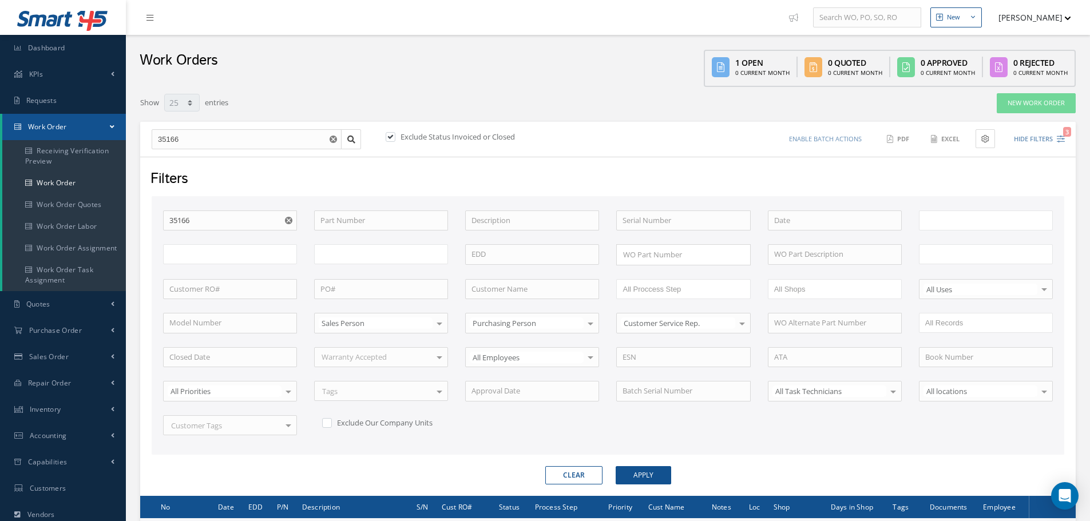
type input "All Work Request"
type input "All Work Performed"
type input "All Status"
type input "WO Part Status"
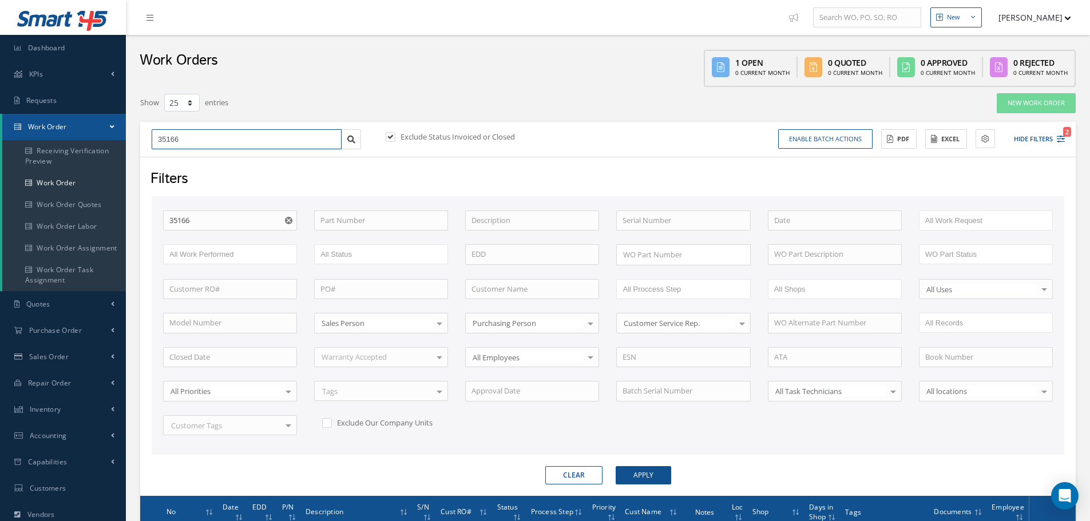
click at [217, 147] on input "35166" at bounding box center [247, 139] width 190 height 21
type input "3516"
type input "351"
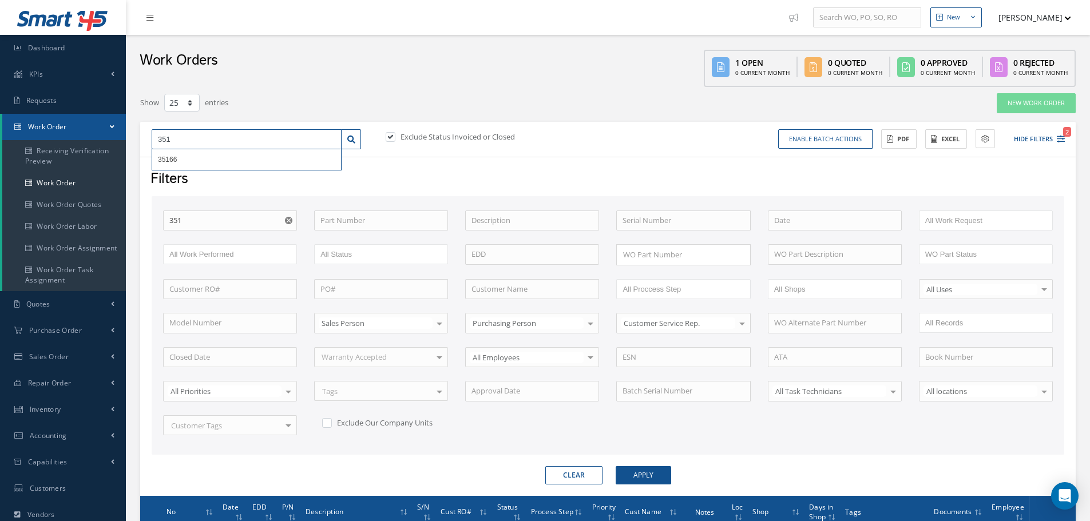
type input "35"
type input "352"
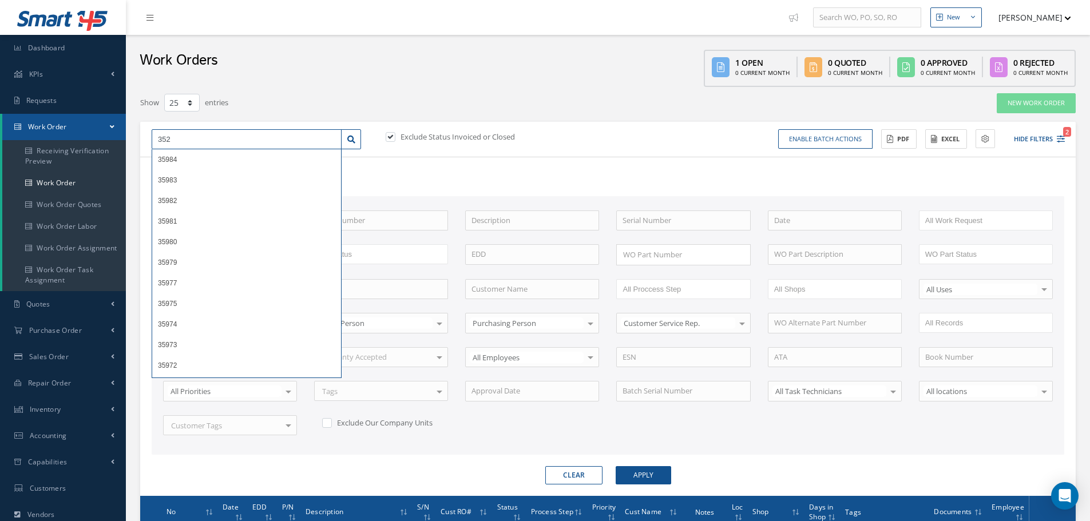
type input "3523"
type input "35233"
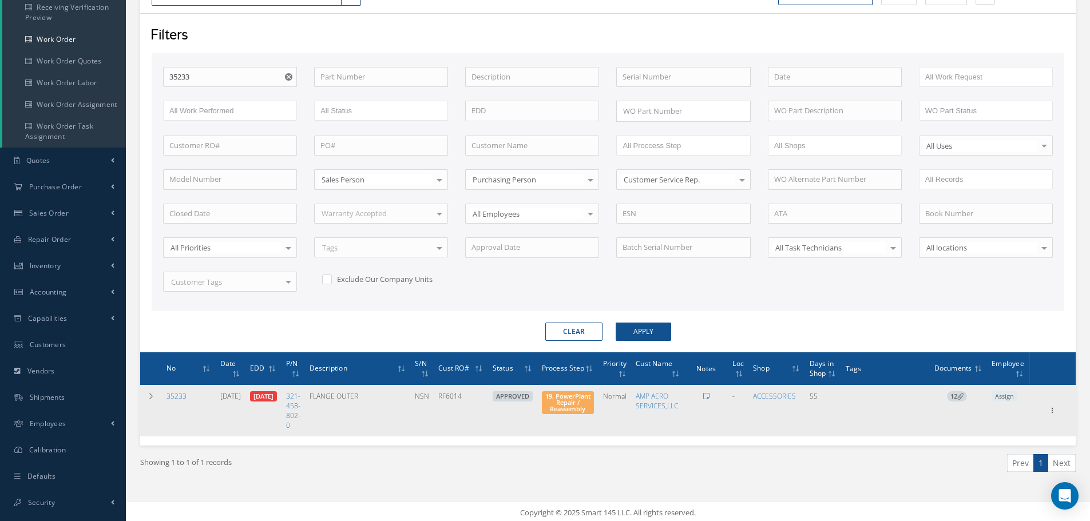
scroll to position [146, 0]
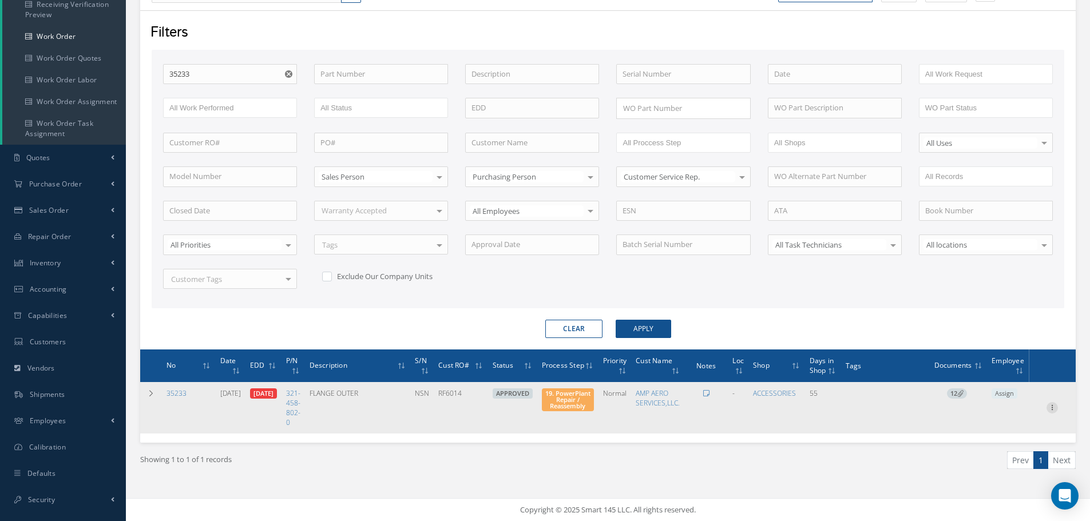
click at [1057, 404] on icon at bounding box center [1051, 406] width 11 height 9
click at [1002, 427] on link "Edit" at bounding box center [999, 430] width 90 height 15
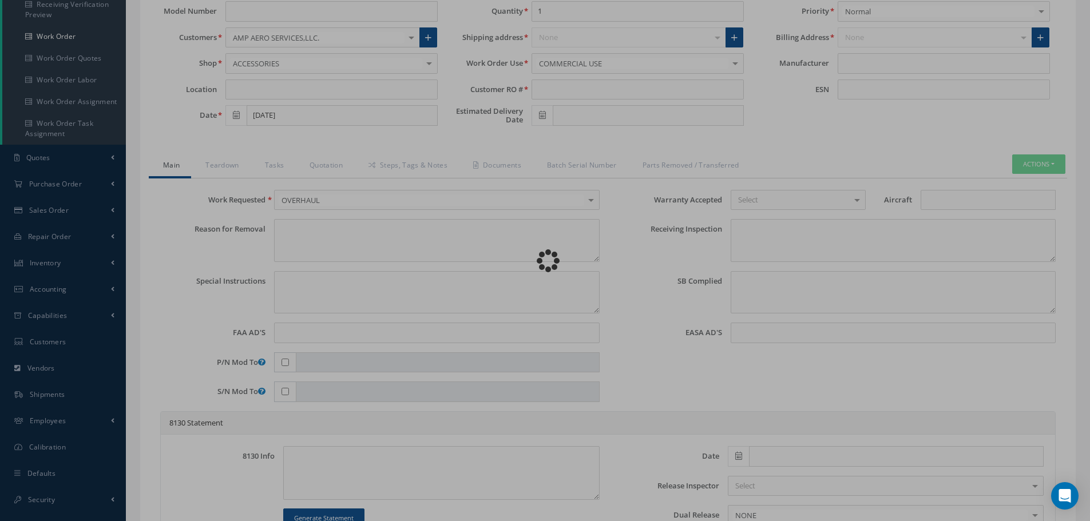
type input "321-458-802-0"
type input "07/31/2025"
type input "FLANGE OUTER"
type input "RF6014"
type input "09/16/2025"
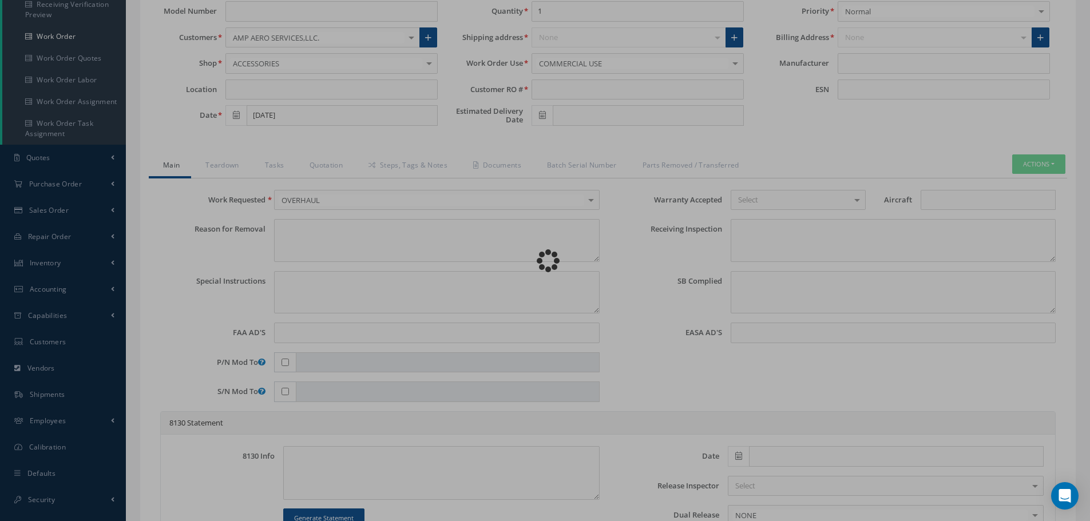
type input "NSN"
type input "779686"
type textarea "NONE"
type textarea "PLEASE SEE R.O. FOR DETAILS"
type textarea "NO VISUAL DAMAGE"
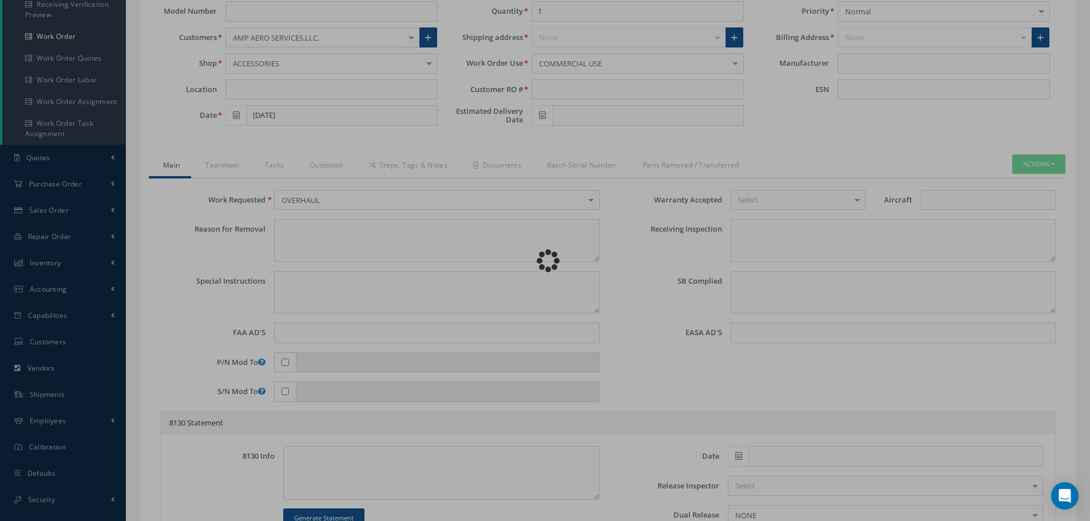
type textarea "None performed"
type textarea "Article was xxxxx in reference with the following Technical Standard : CFM56-5B…"
type textarea "Article has been approved to return to service."
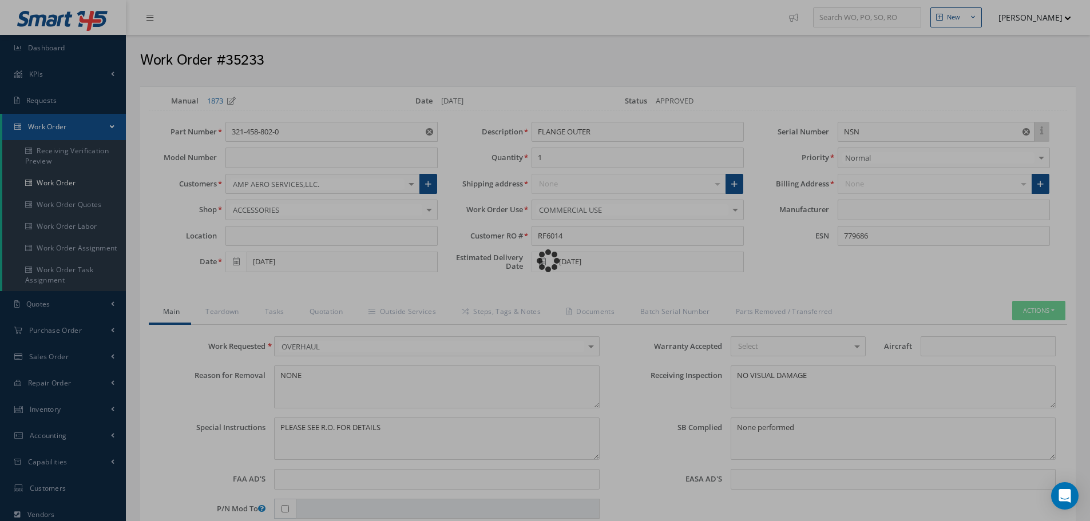
type input "CFM56-5B"
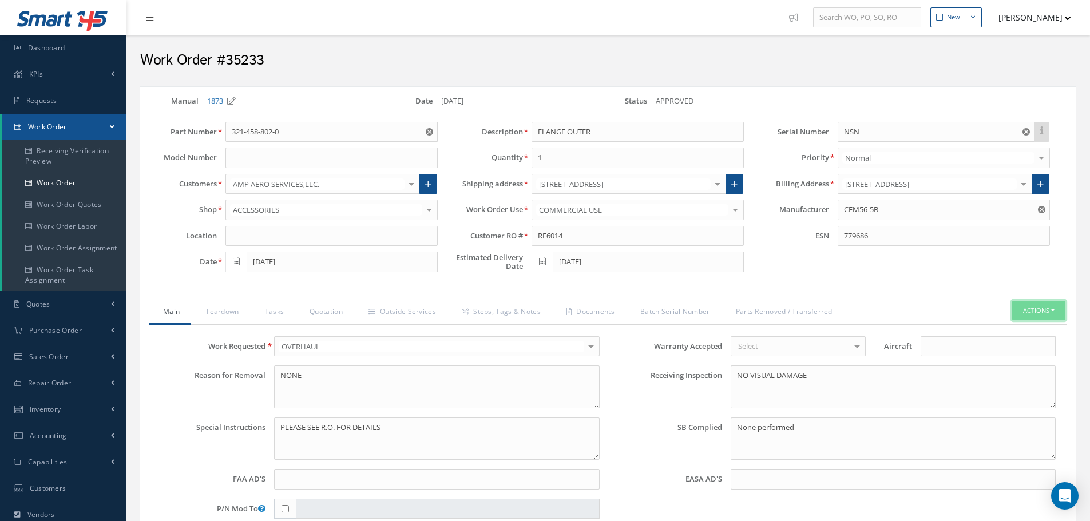
click at [1052, 314] on button "Actions" at bounding box center [1038, 311] width 53 height 20
click at [927, 436] on link "Material Requisition" at bounding box center [954, 440] width 125 height 18
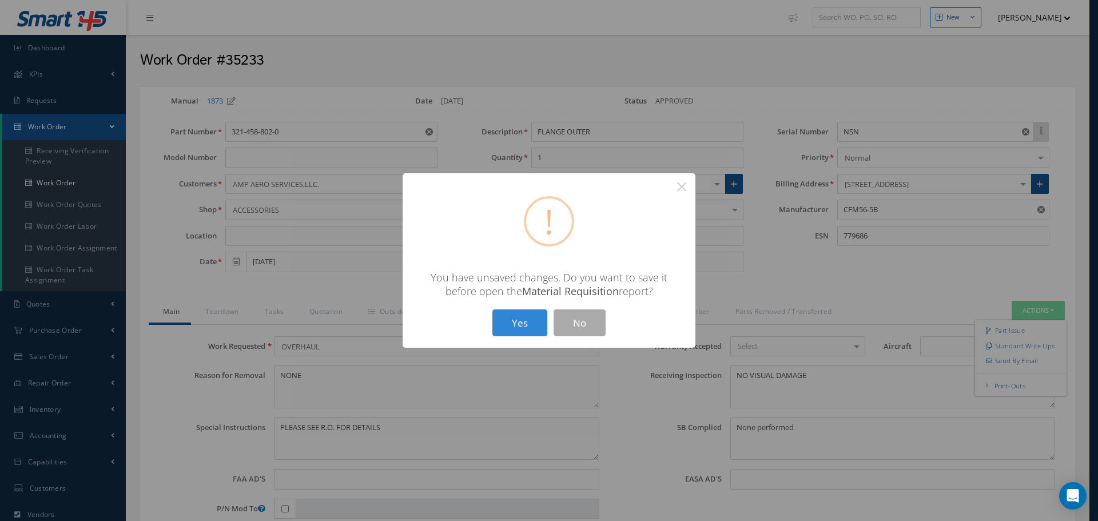
click at [550, 318] on div "Yes No" at bounding box center [549, 323] width 119 height 27
click at [537, 320] on button "Yes" at bounding box center [520, 323] width 55 height 27
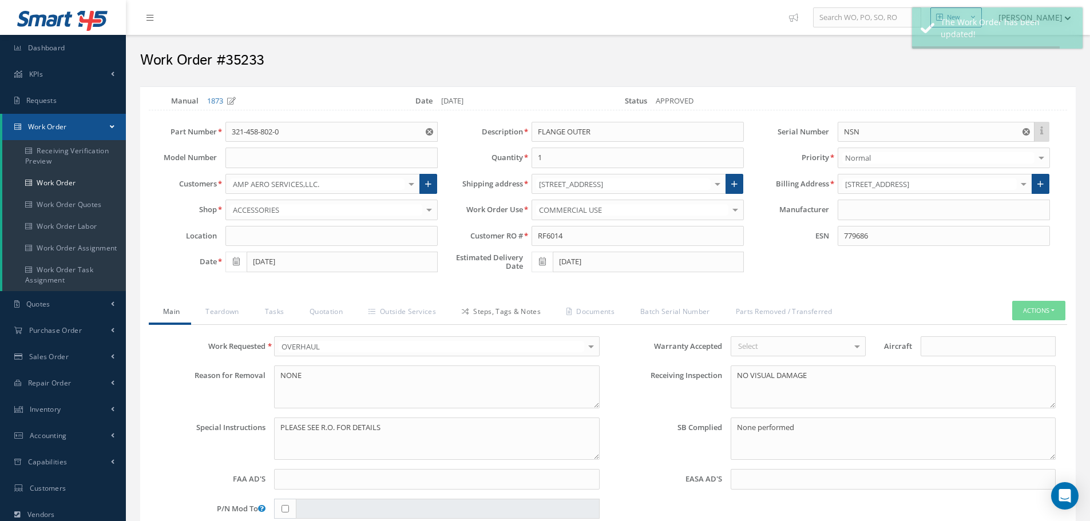
type input "CFM56-5B"
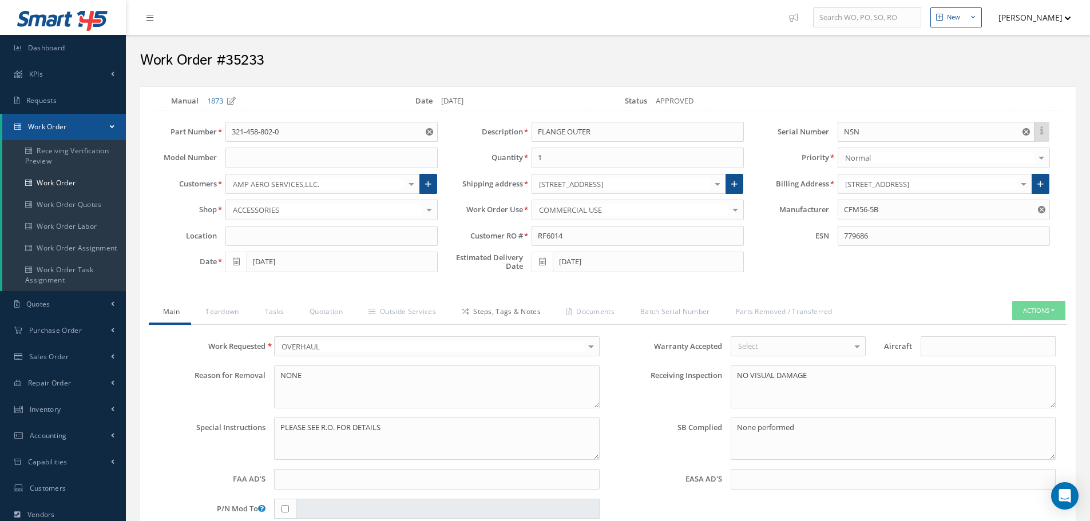
select select "25"
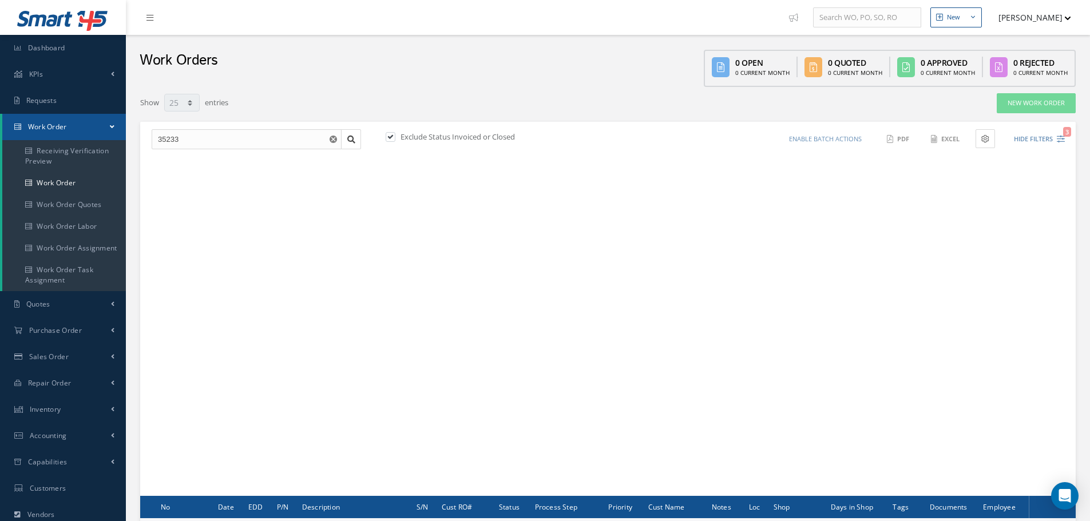
scroll to position [138, 0]
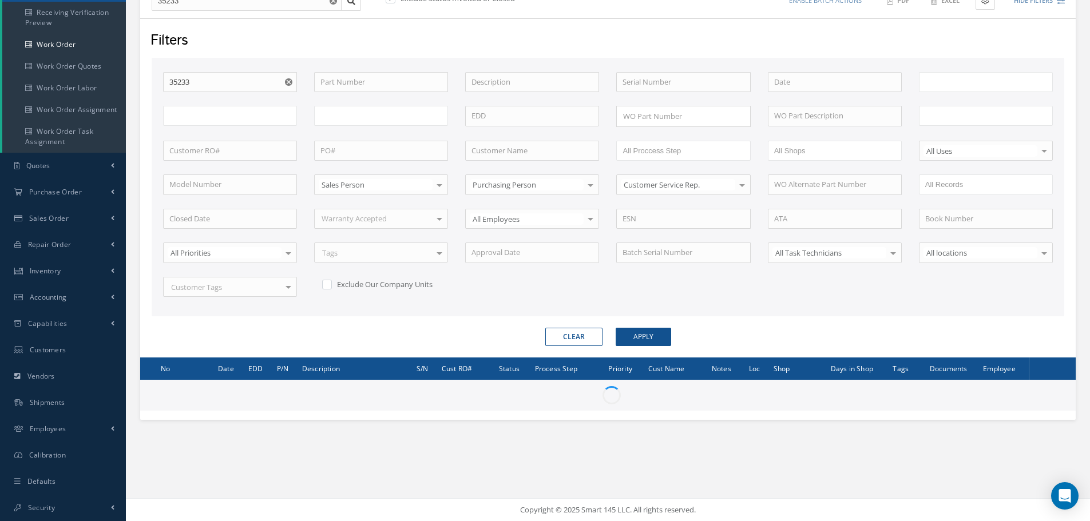
type input "All Work Request"
type input "All Work Performed"
type input "All Status"
type input "WO Part Status"
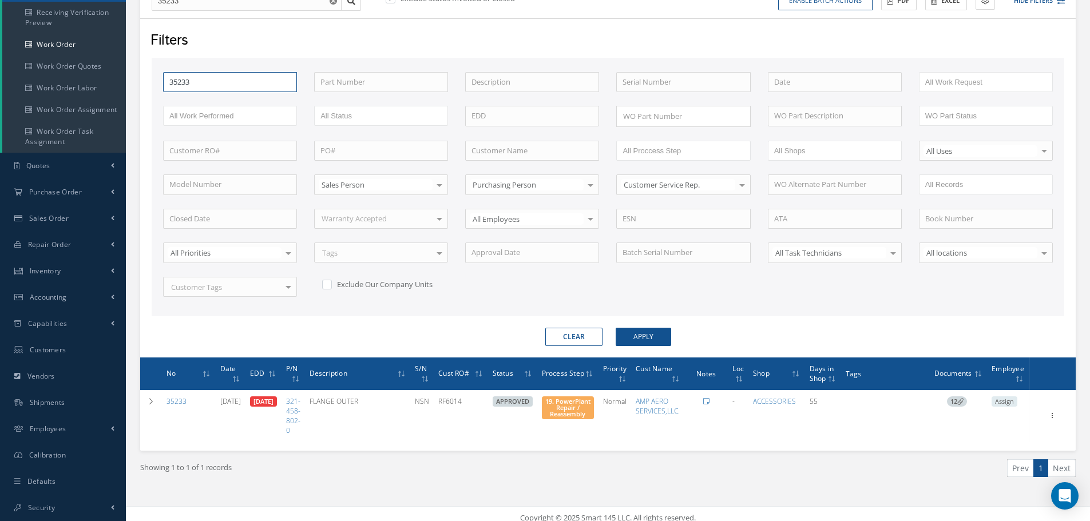
click at [233, 81] on input "35233" at bounding box center [230, 82] width 134 height 21
type input "3523"
type input "352"
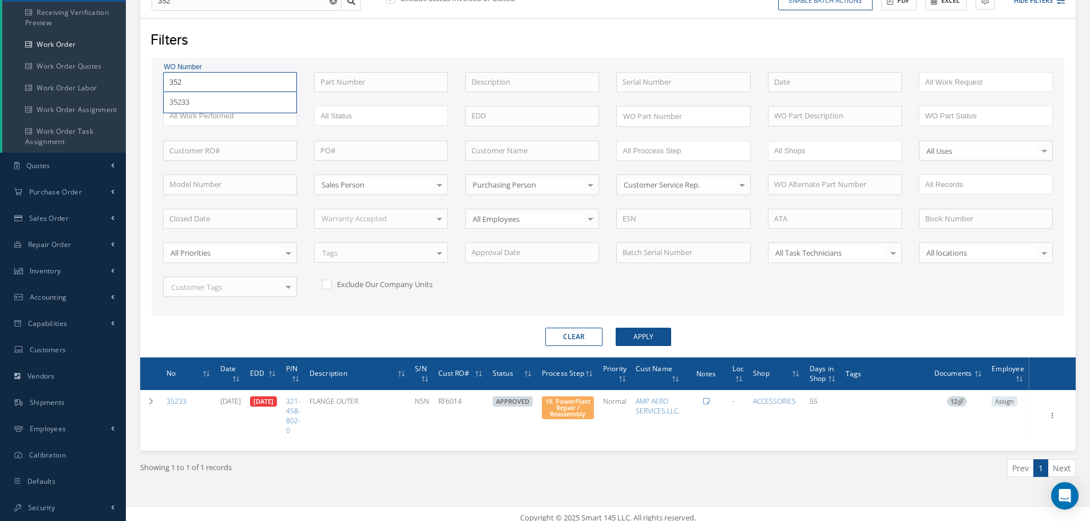
type input "35"
type input "3"
type input "34"
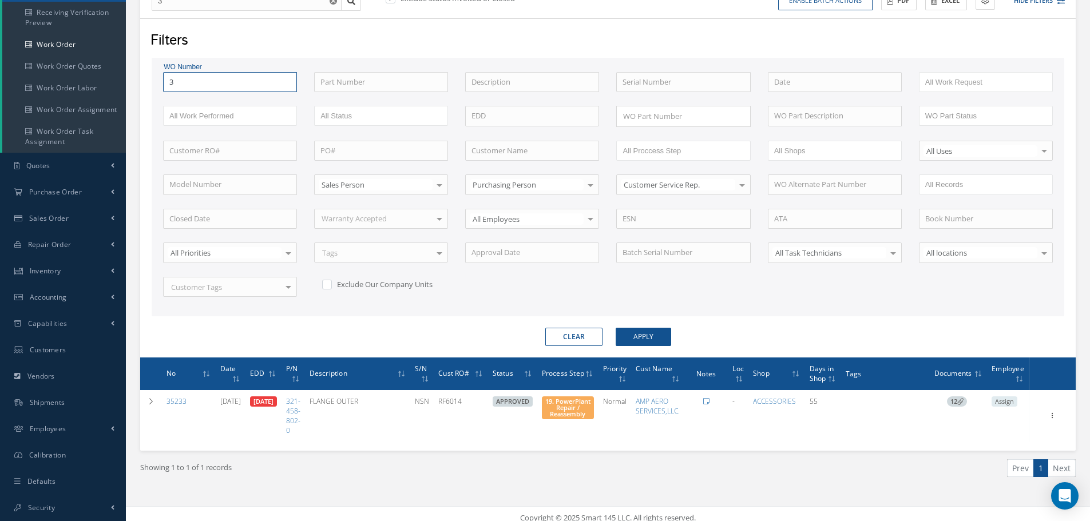
type input "34"
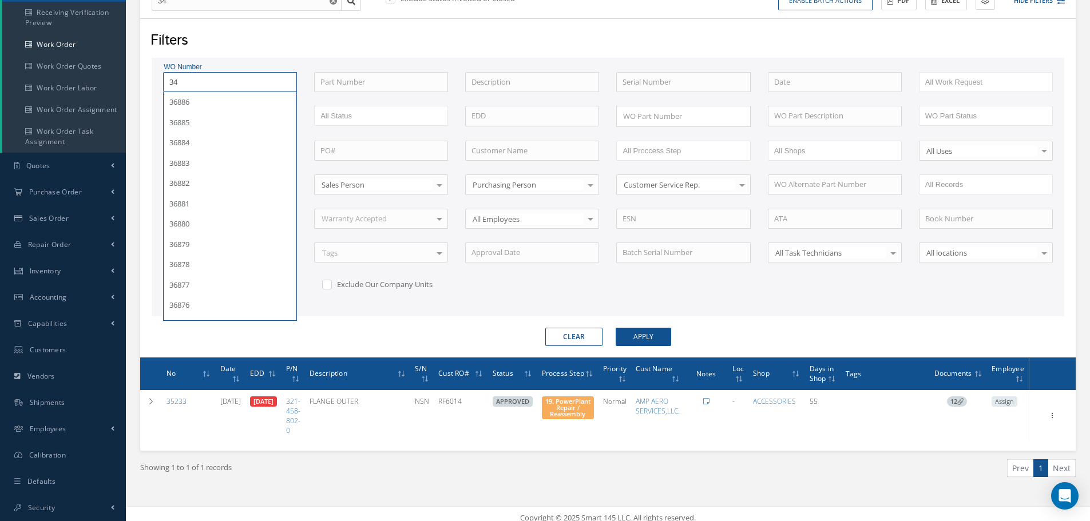
type input "349"
type input "3498"
type input "34988"
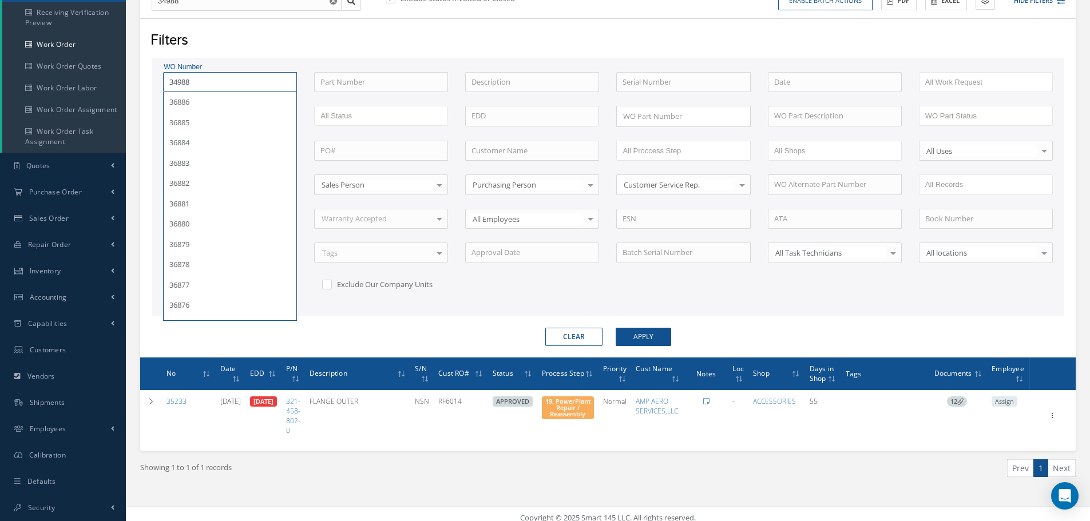
type input "34988"
click at [616, 328] on button "Apply" at bounding box center [643, 337] width 55 height 18
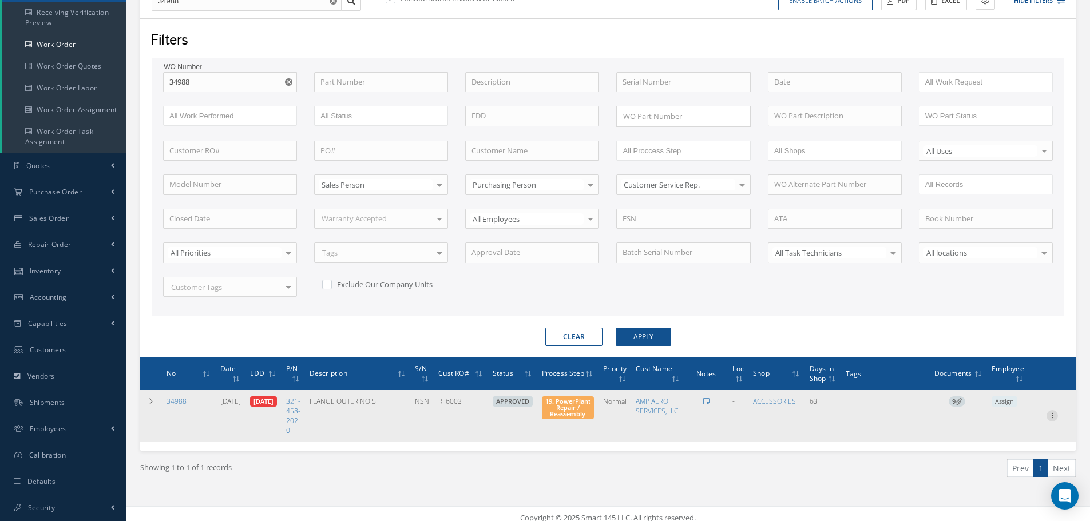
click at [1053, 415] on icon at bounding box center [1051, 414] width 11 height 9
click at [984, 439] on link "Edit" at bounding box center [999, 438] width 90 height 15
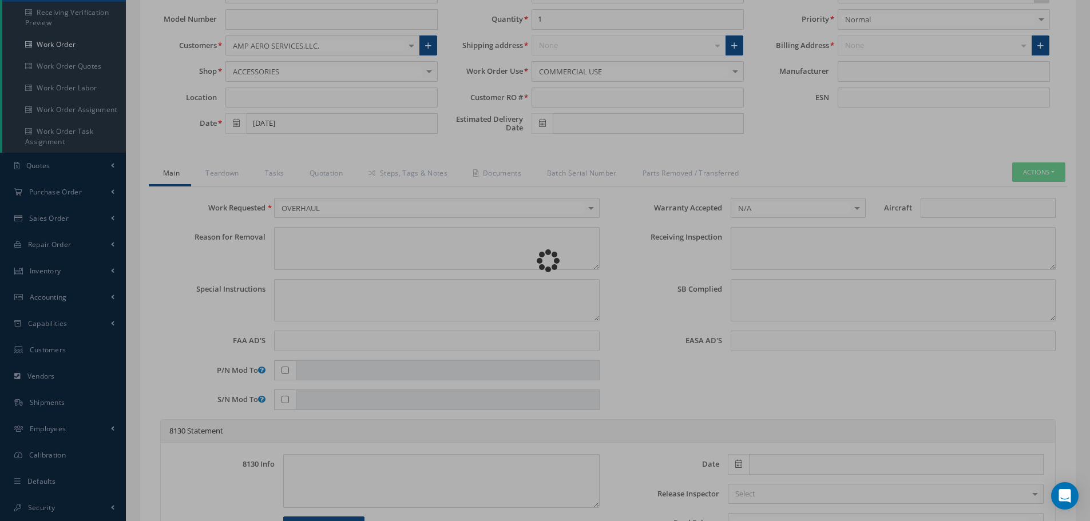
type input "321-458-202-0"
type input "07/23/2025"
type input "FLANGE OUTER NO.5"
type input "RF6003"
type input "09/16/2025"
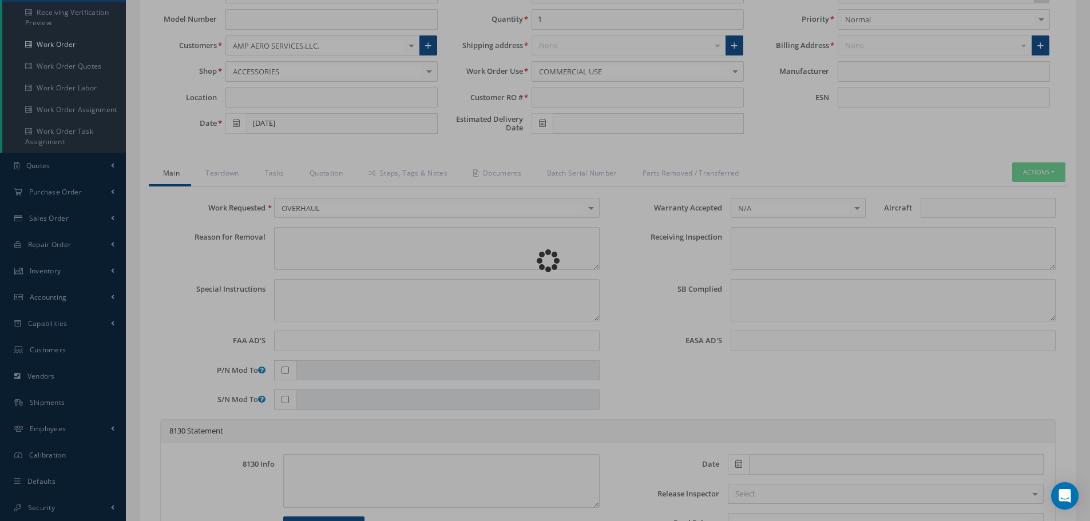
type input "NSN"
type input "779823"
type textarea "NONE"
type textarea "PLEASE SEE R.O. FOR DETAILS"
type textarea "NO VISUAL DAMAGE"
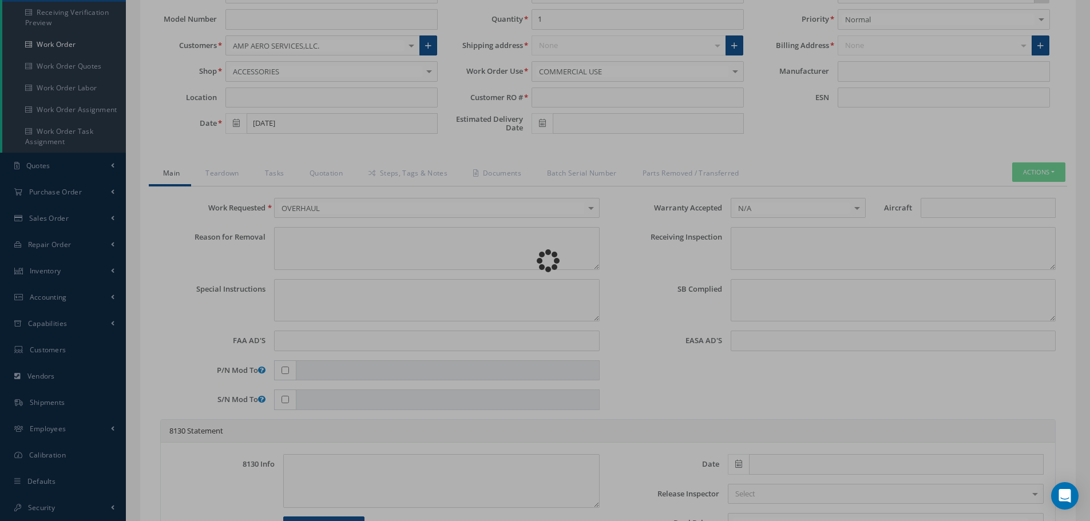
type textarea "None performed"
type textarea "Article was xxxxx in reference with the following Technical Standard : CFM56-5B…"
type textarea "Article has been approved to return to service."
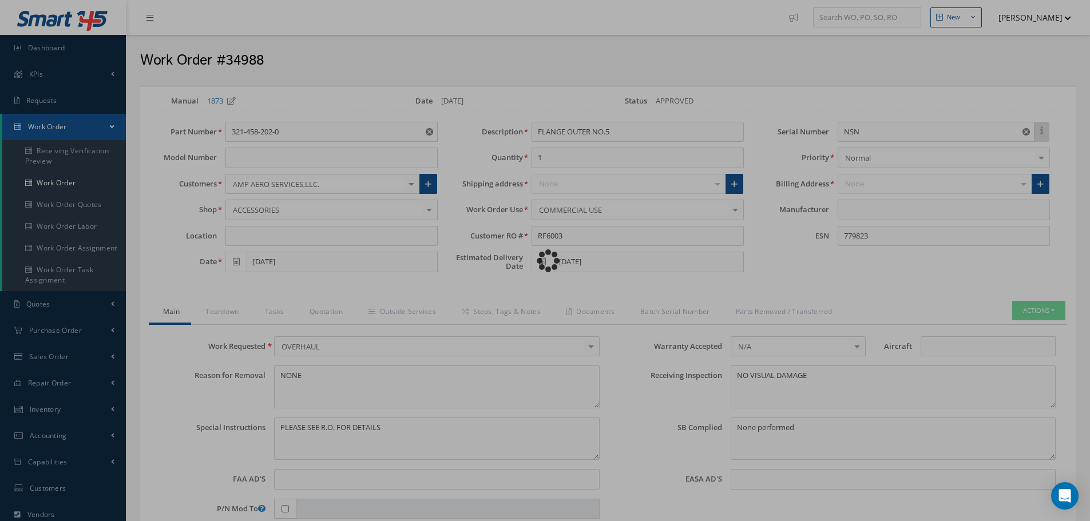
type input "CFM56-5B"
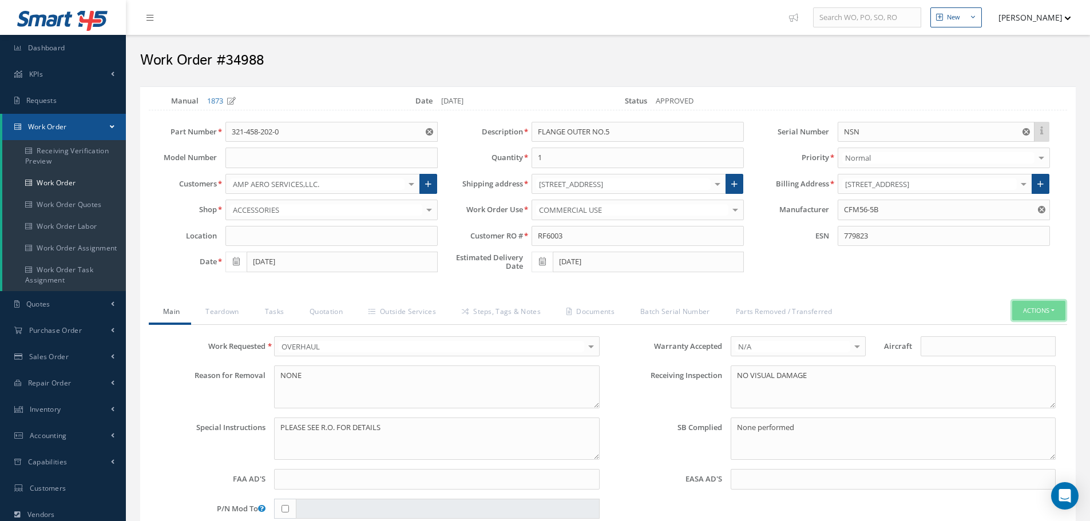
click at [1057, 313] on button "Actions" at bounding box center [1038, 311] width 53 height 20
click at [925, 437] on link "Material Requisition" at bounding box center [954, 440] width 125 height 18
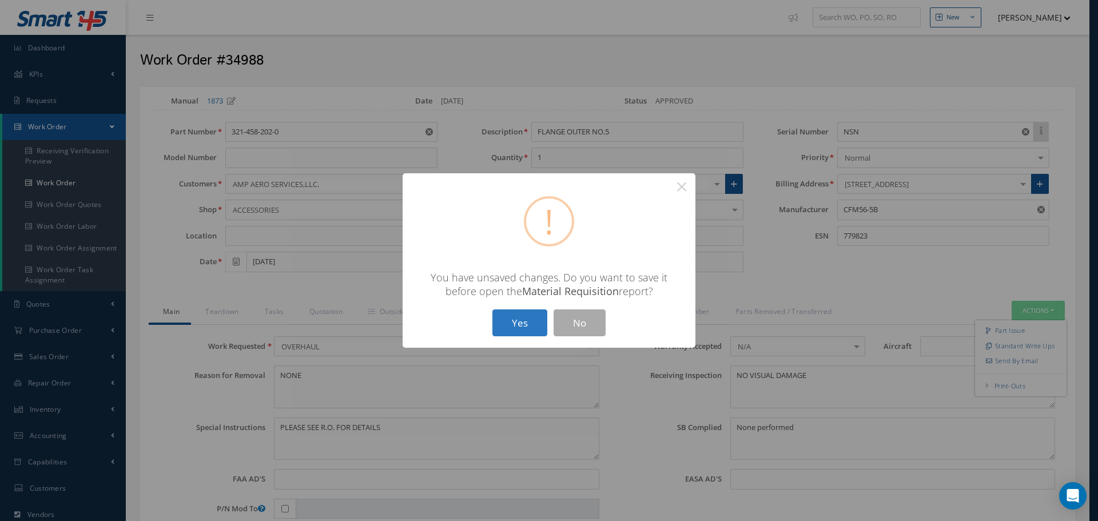
click at [509, 315] on button "Yes" at bounding box center [520, 323] width 55 height 27
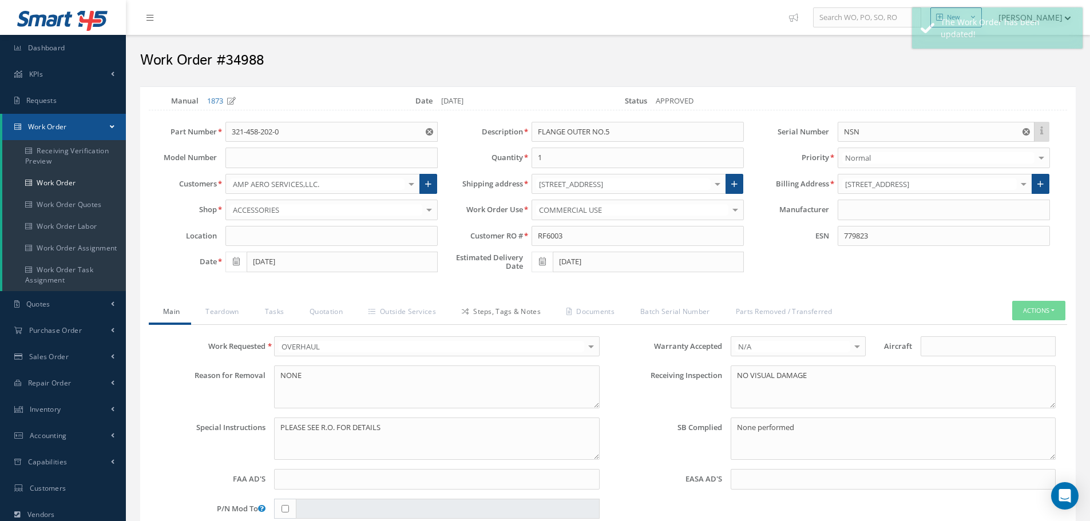
type input "CFM56-5B"
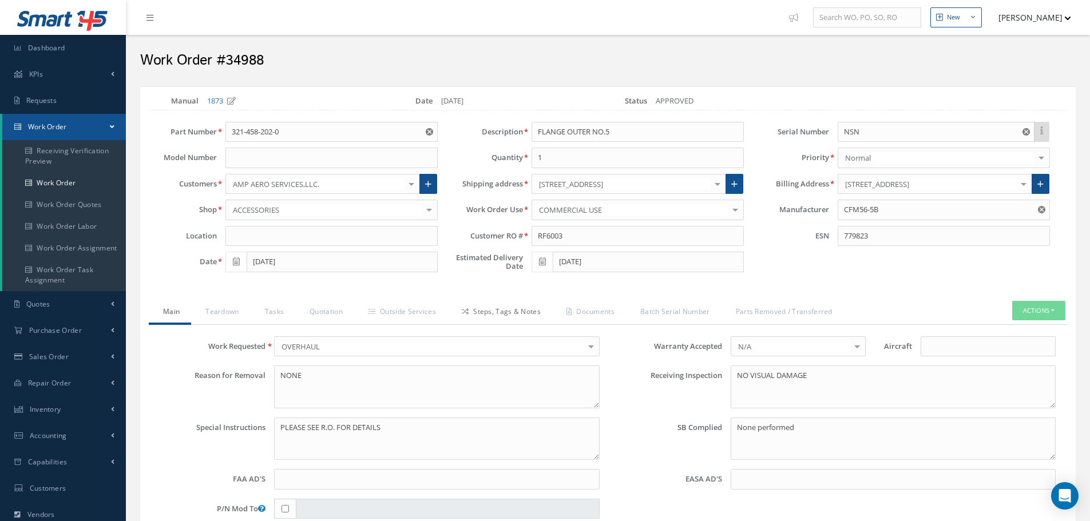
select select "25"
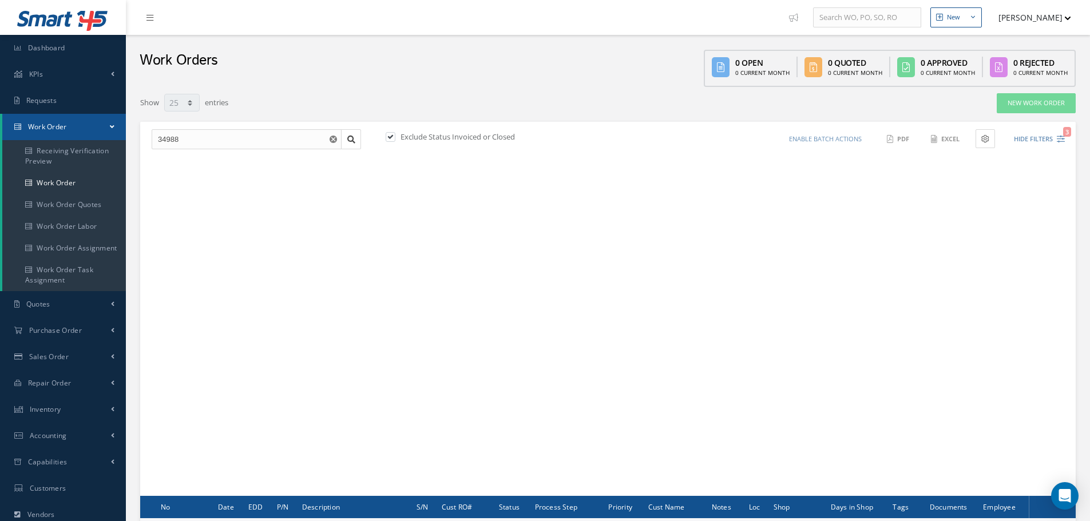
scroll to position [138, 0]
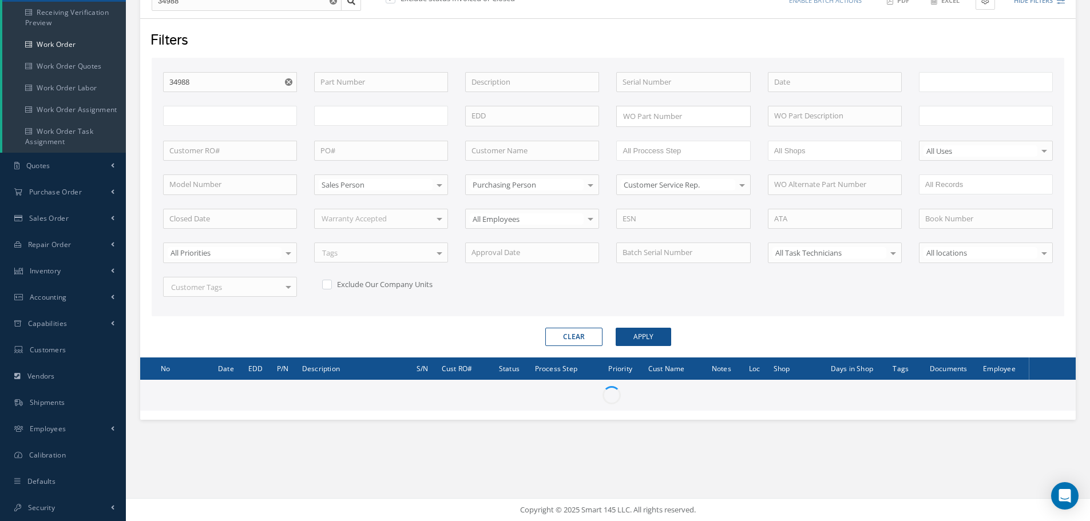
type input "All Work Request"
type input "All Work Performed"
type input "All Status"
type input "WO Part Status"
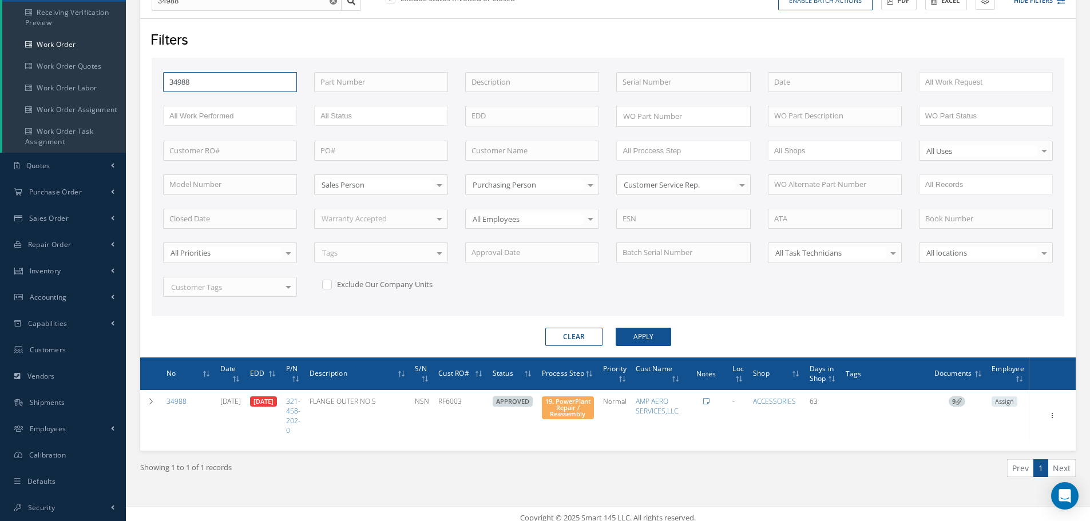
click at [200, 80] on input "34988" at bounding box center [230, 82] width 134 height 21
type input "3498"
type input "34989"
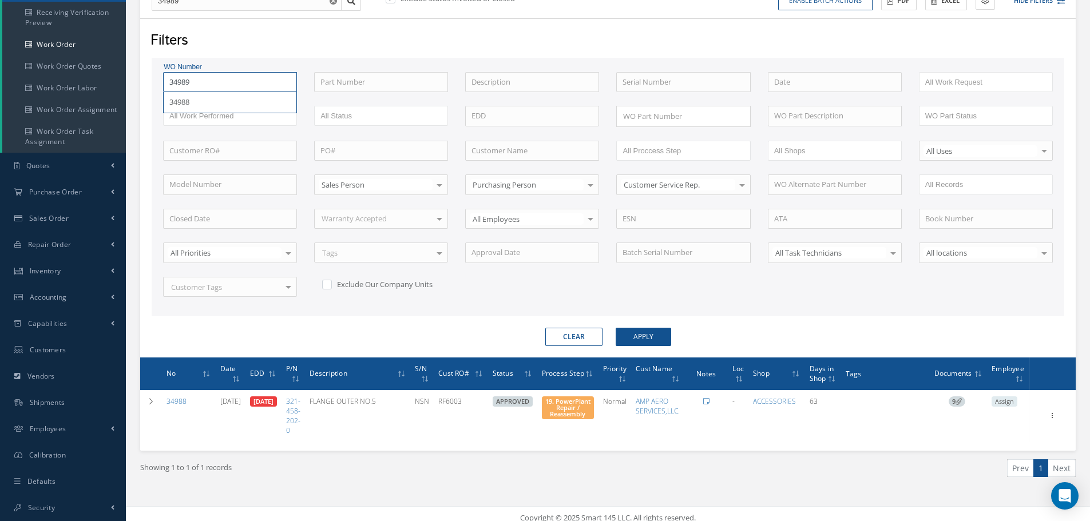
click at [616, 328] on button "Apply" at bounding box center [643, 337] width 55 height 18
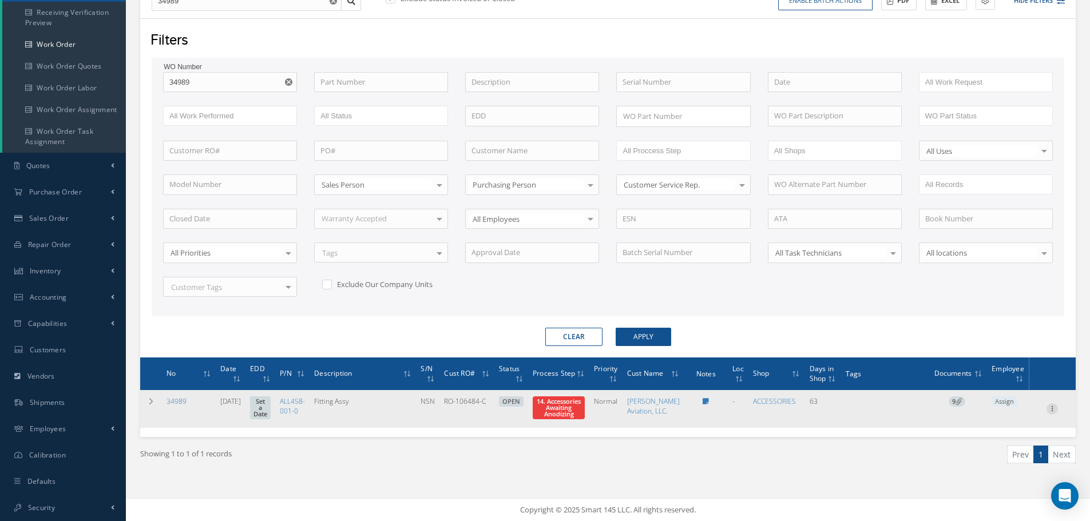
click at [1056, 412] on icon at bounding box center [1051, 407] width 11 height 9
click at [1014, 438] on link "Edit" at bounding box center [999, 430] width 90 height 15
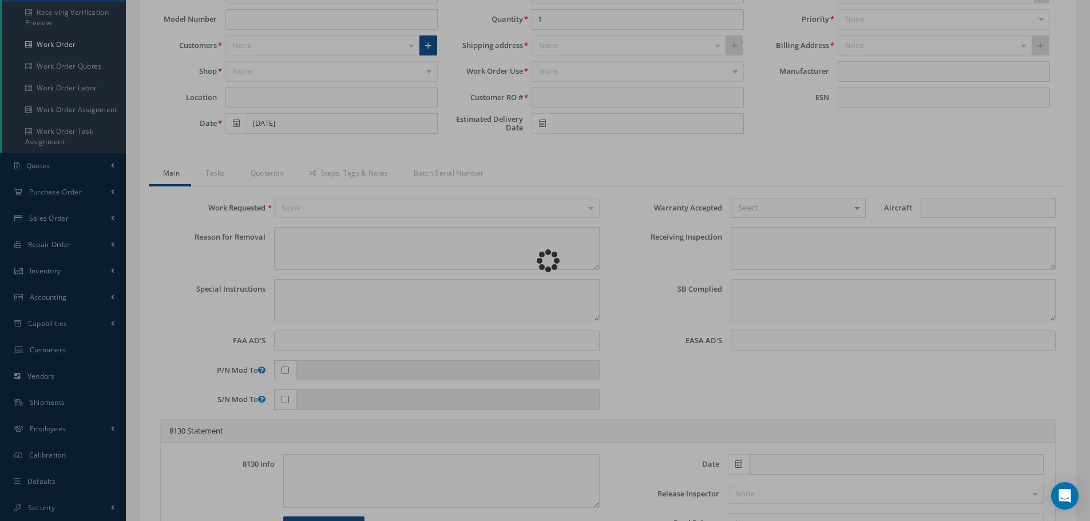
type input "ALL458-001-0"
type input "07/23/2025"
type input "Fitting Assy"
type input "RO-106484-C"
type input "NSN"
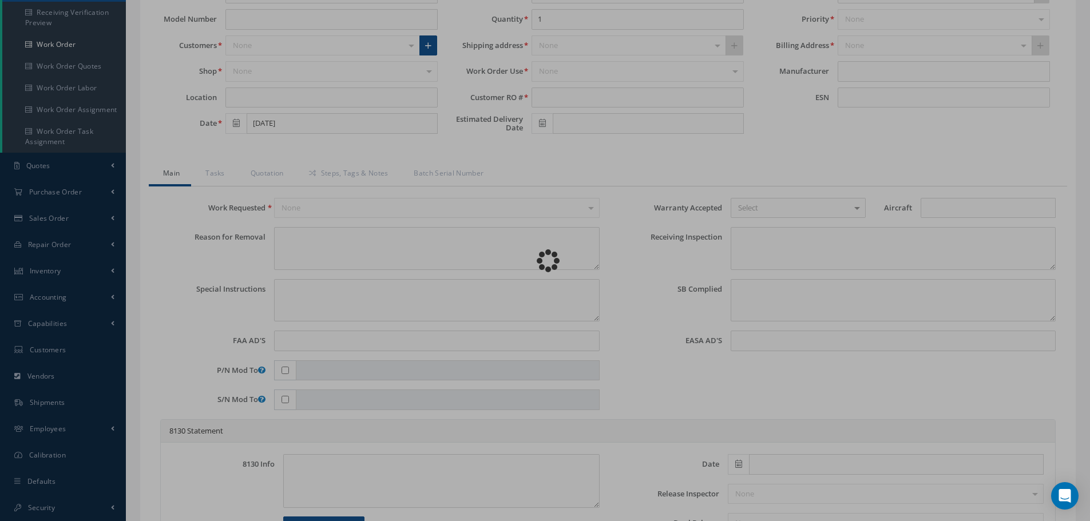
type input "575820"
type textarea "NONE"
type textarea "PLEASE SEE R.O. FOR DETAILS"
type textarea "NO VISUAL DAMAGE"
type textarea "None performed"
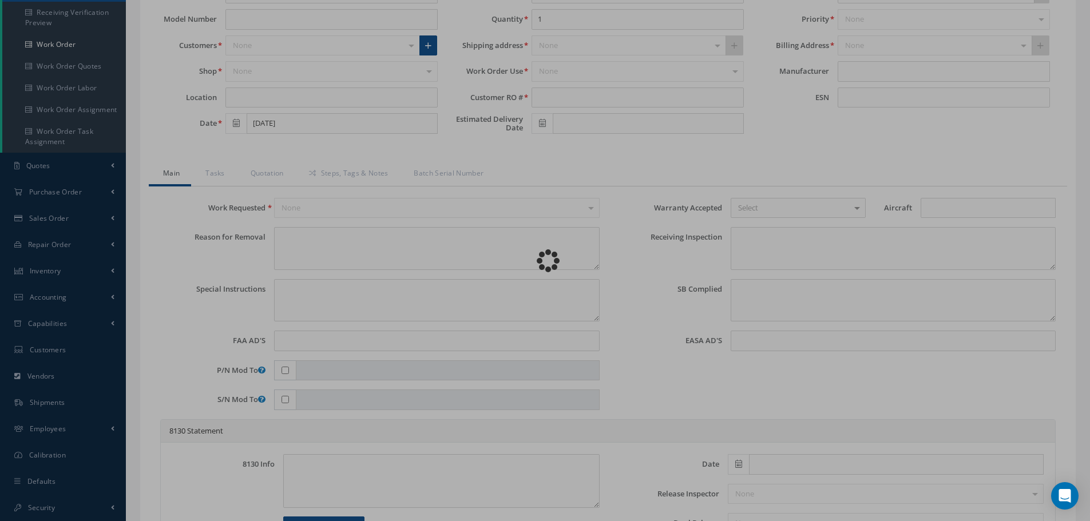
type textarea "Article was xxxxx in reference with the following Technical Standard : CFM56-5B…"
type textarea "Article has been approved to return to service."
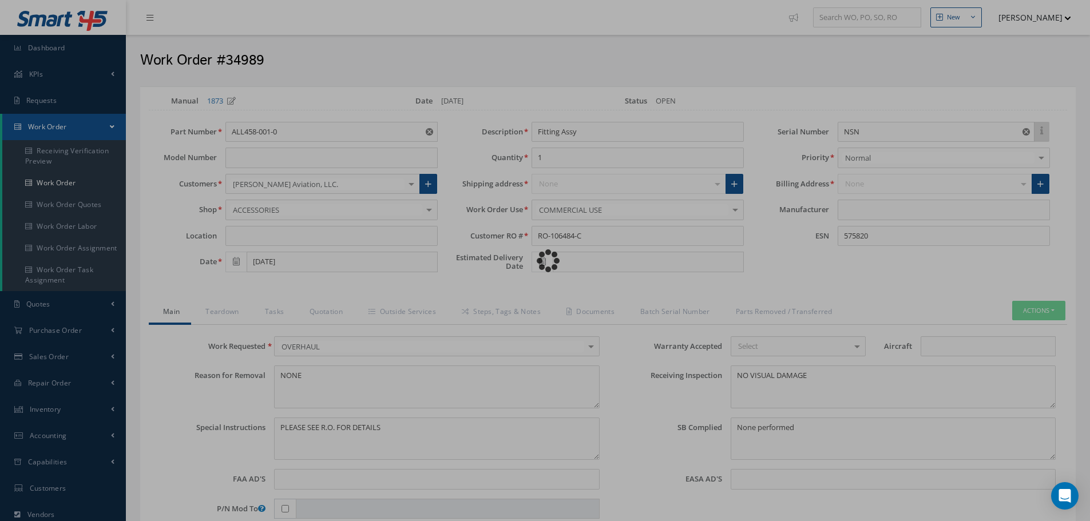
type input "CFM56-5B"
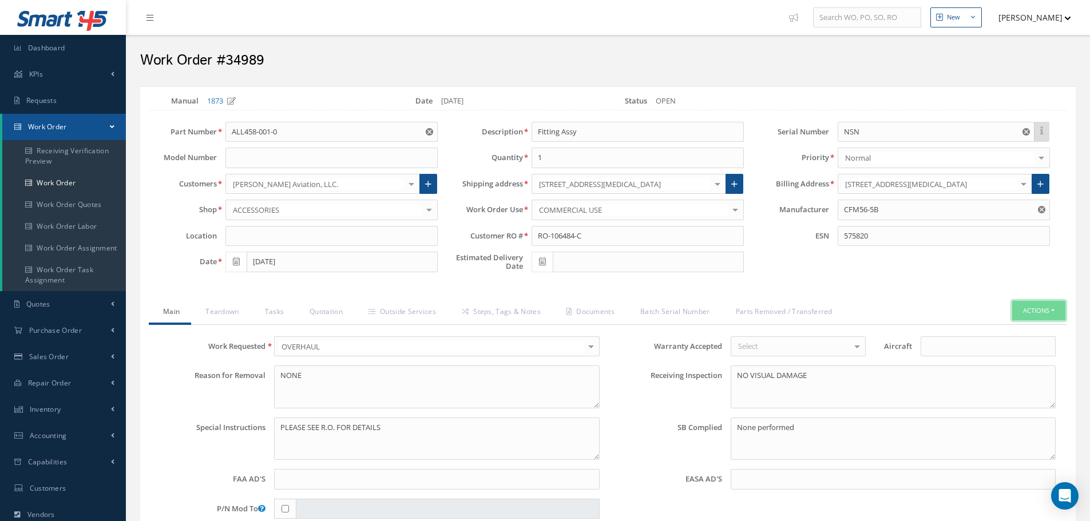
click at [1052, 312] on button "Actions" at bounding box center [1038, 311] width 53 height 20
click at [918, 437] on link "Material Requisition" at bounding box center [954, 440] width 125 height 18
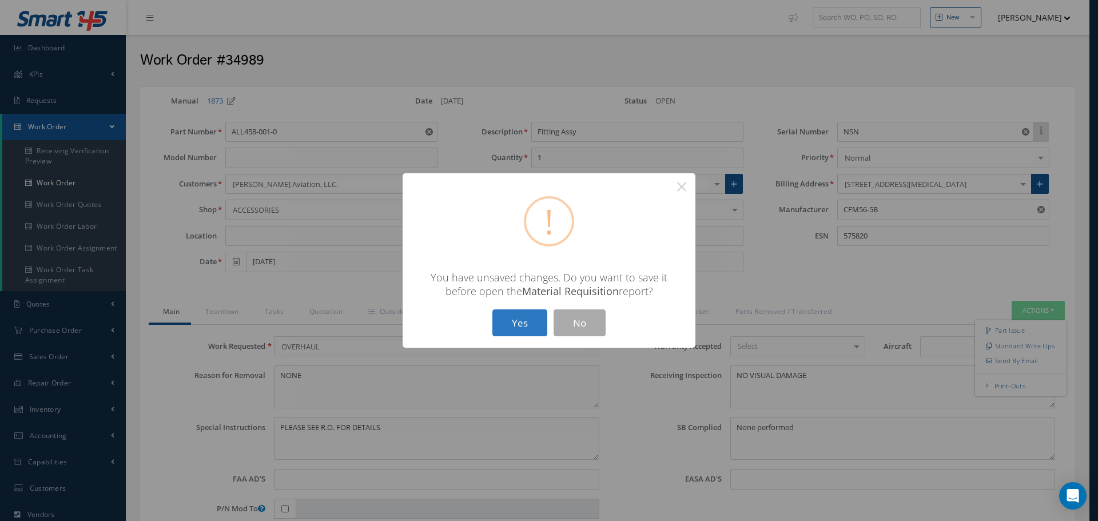
click at [522, 326] on button "Yes" at bounding box center [520, 323] width 55 height 27
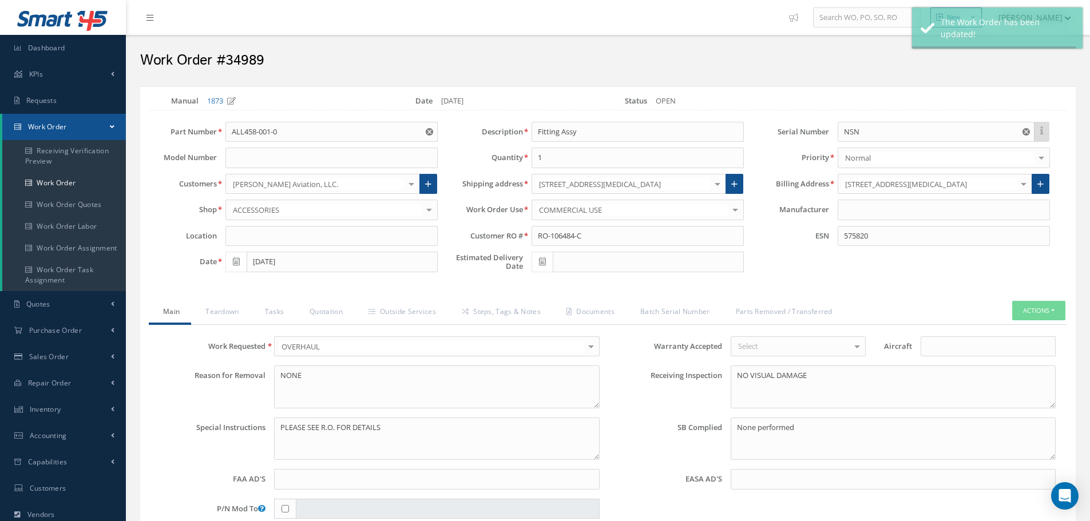
type input "CFM56-5B"
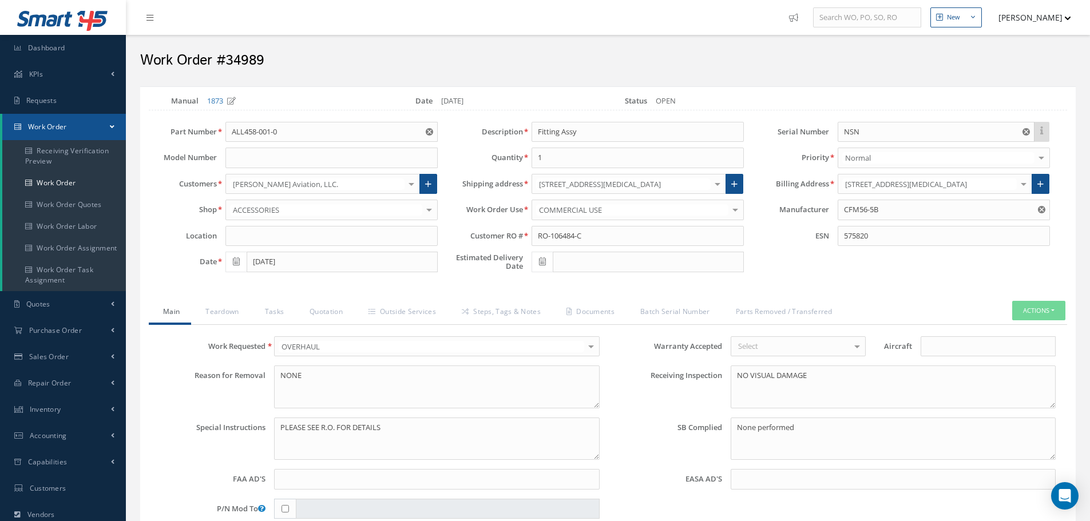
select select "25"
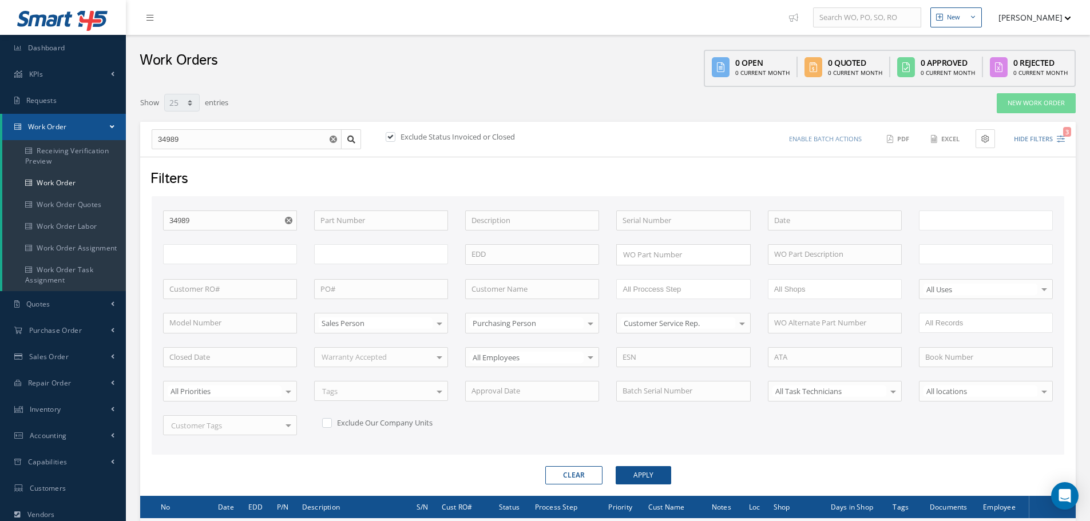
scroll to position [138, 0]
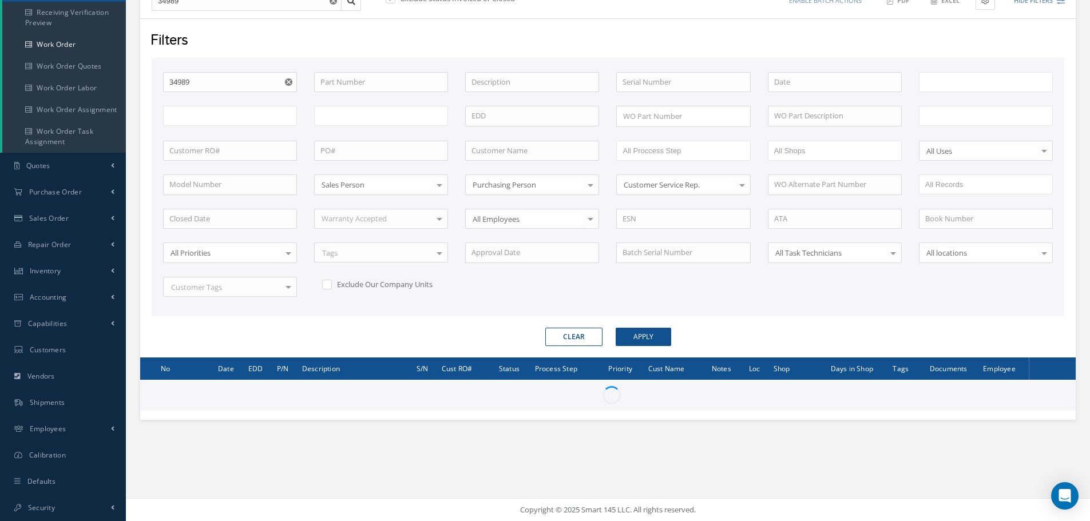
type input "All Work Request"
type input "All Work Performed"
type input "All Status"
type input "WO Part Status"
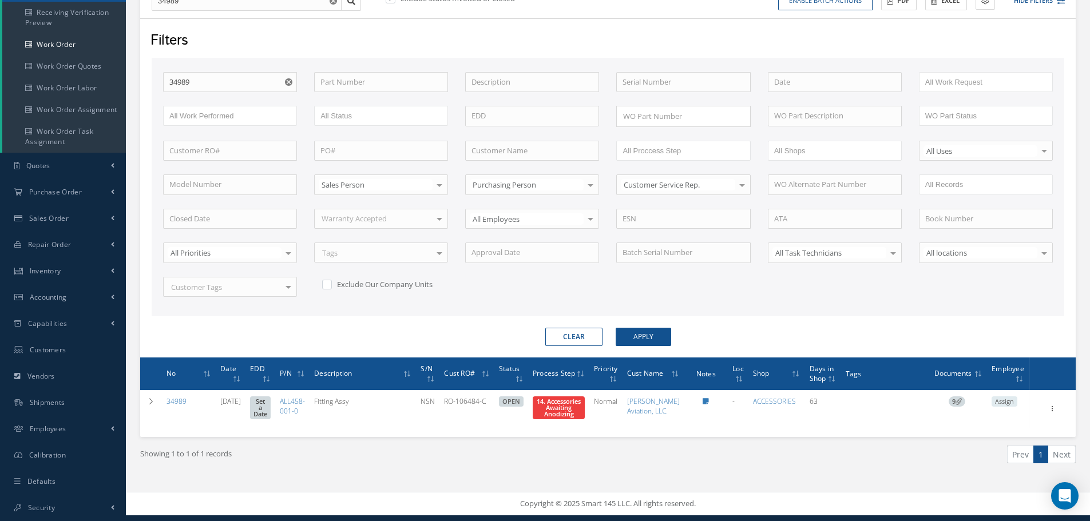
scroll to position [149, 0]
click at [204, 72] on input "34989" at bounding box center [230, 82] width 134 height 21
type input "3498"
type input "349"
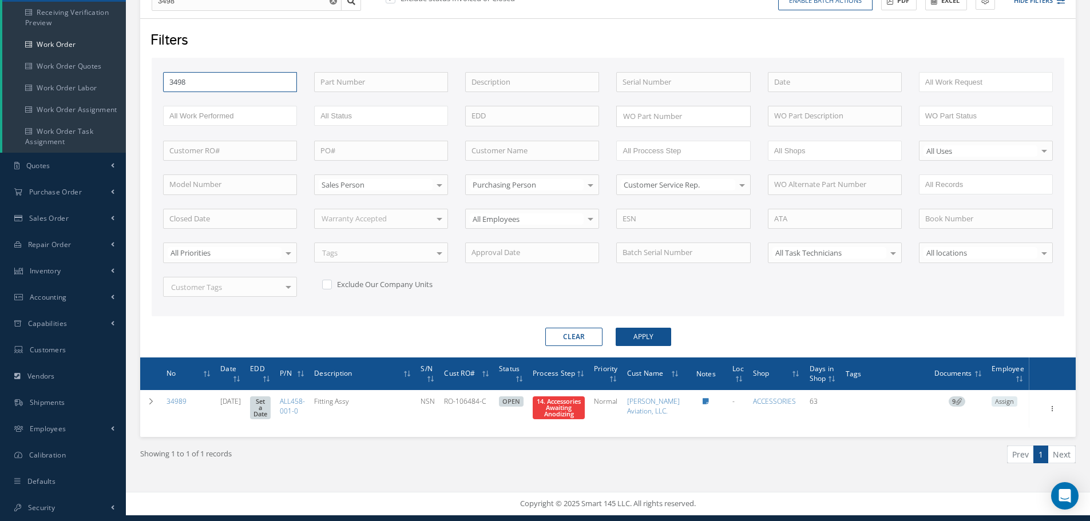
type input "349"
type input "34"
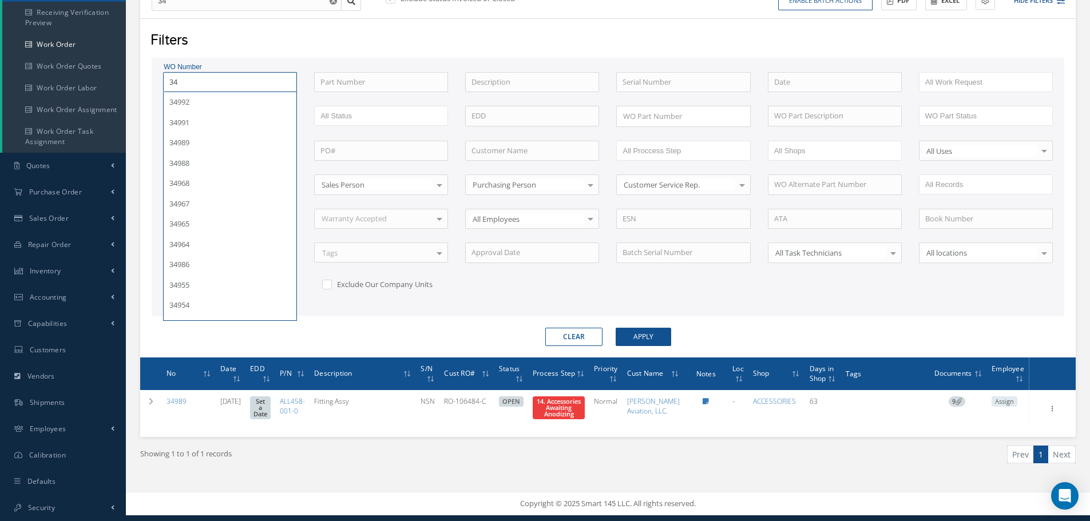
type input "3"
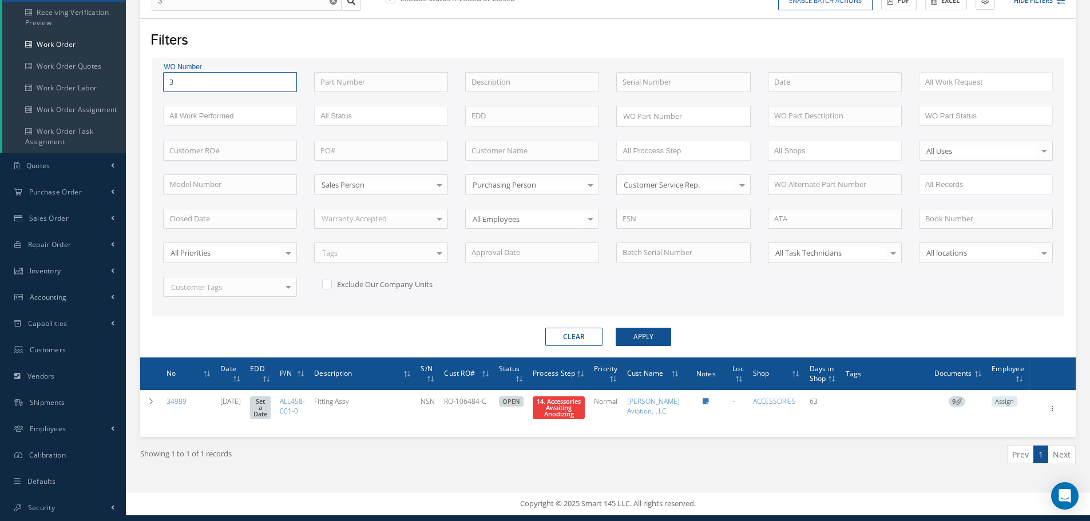
type input "35"
type input "358"
type input "3587"
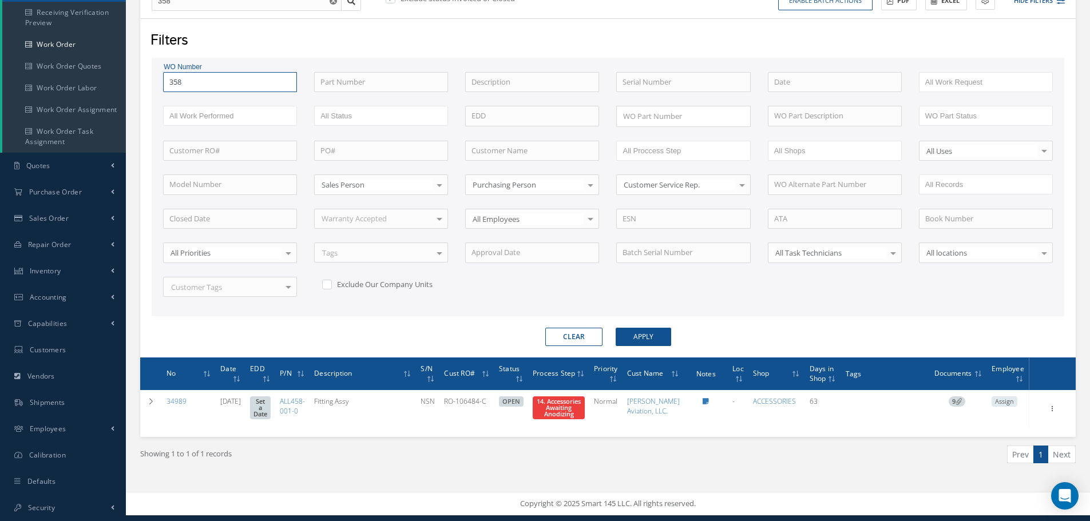
type input "3587"
type input "35871"
click at [616, 328] on button "Apply" at bounding box center [643, 337] width 55 height 18
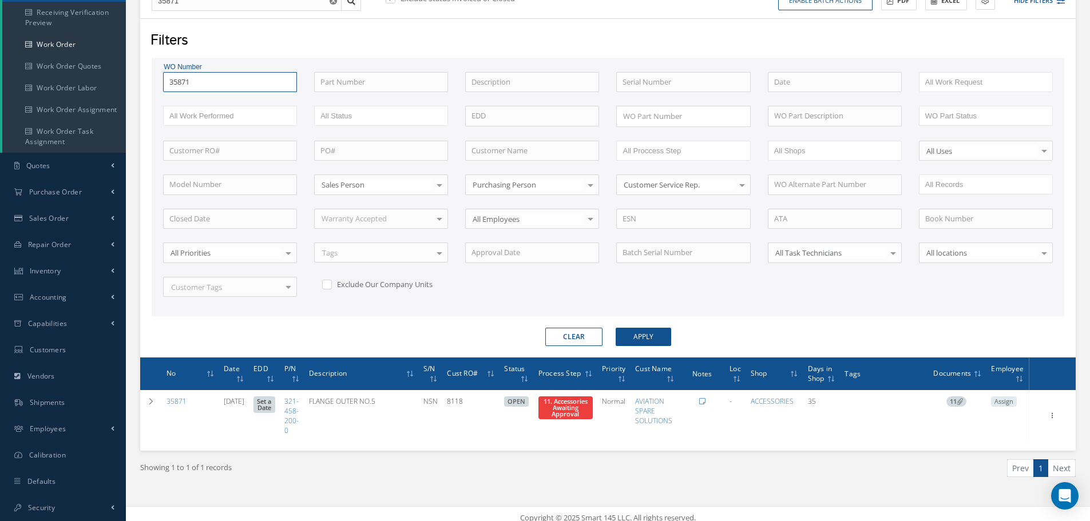
scroll to position [146, 0]
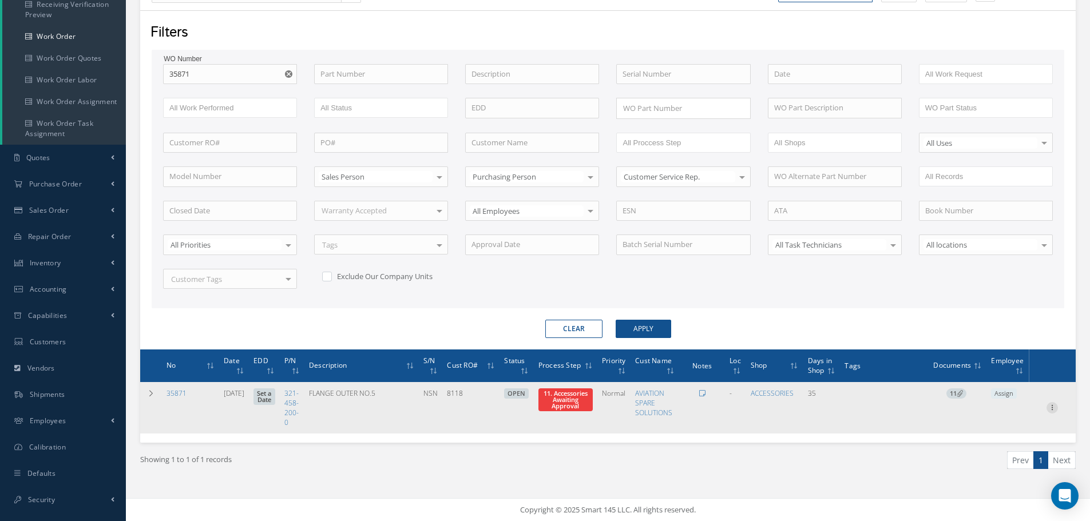
click at [1052, 404] on icon at bounding box center [1051, 406] width 11 height 9
click at [989, 433] on link "Edit" at bounding box center [999, 430] width 90 height 15
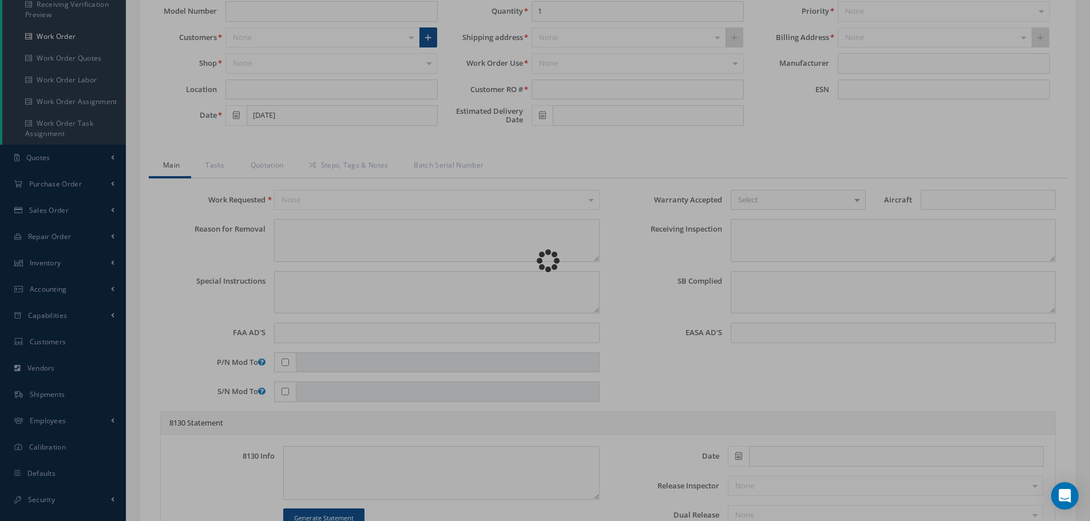
type input "321-458-200-0"
type input "[DATE]"
type input "FLANGE OUTER NO.5"
type input "8118"
type input "NSN"
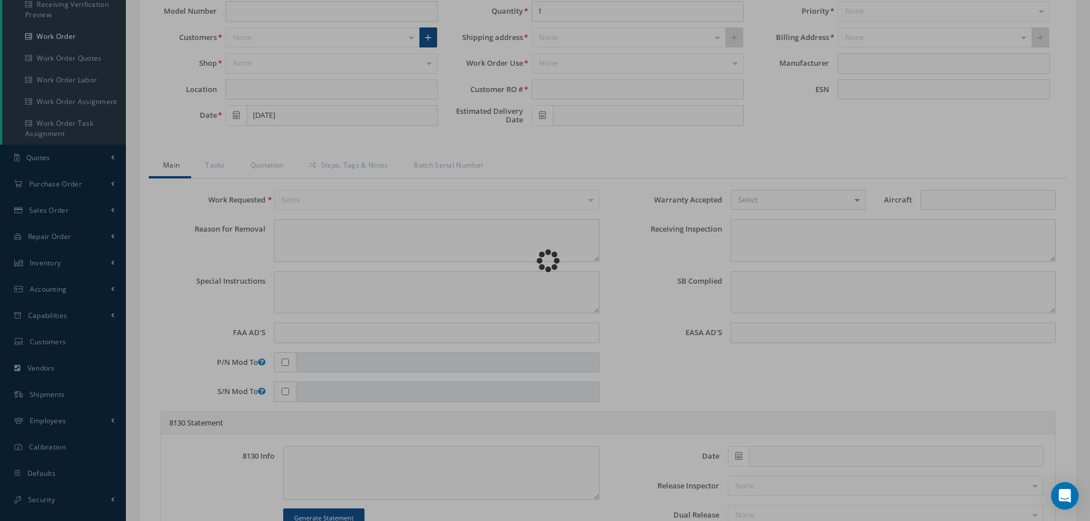
type input "731789"
type textarea "NONE"
type textarea "PLEASE SEE R.O. FOR DETAILS"
type textarea "NO VISUAL DAMAGE"
type textarea "None performed"
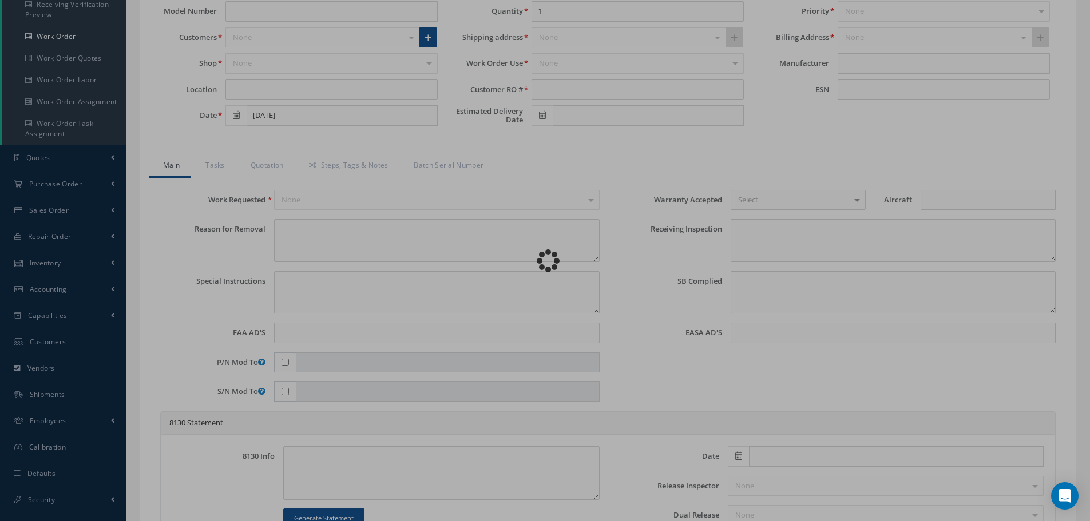
type textarea "Article was xxxxx in reference with the following Technical Standard : CFM56-5B…"
type textarea "Article has been approved to return to service."
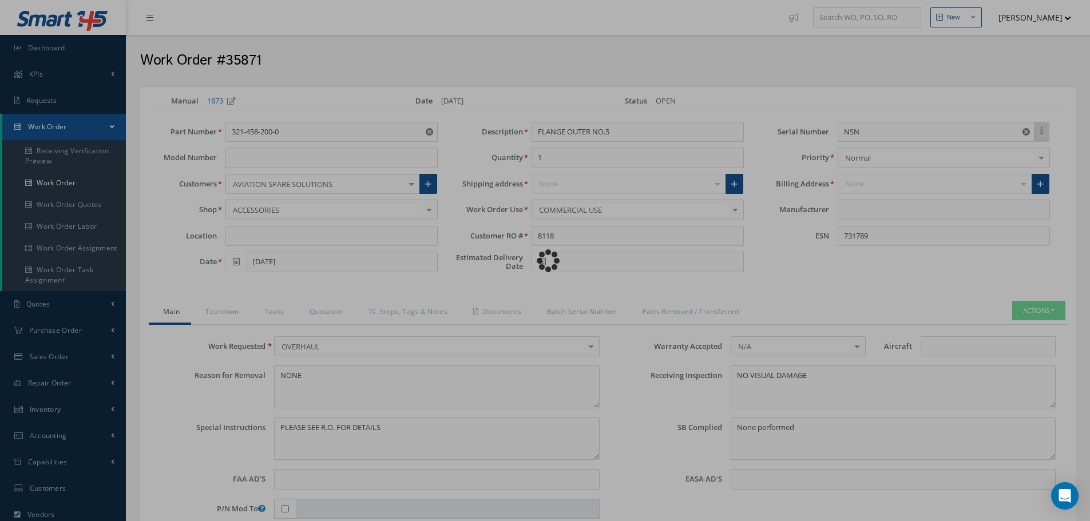
type input "CFM56-5B"
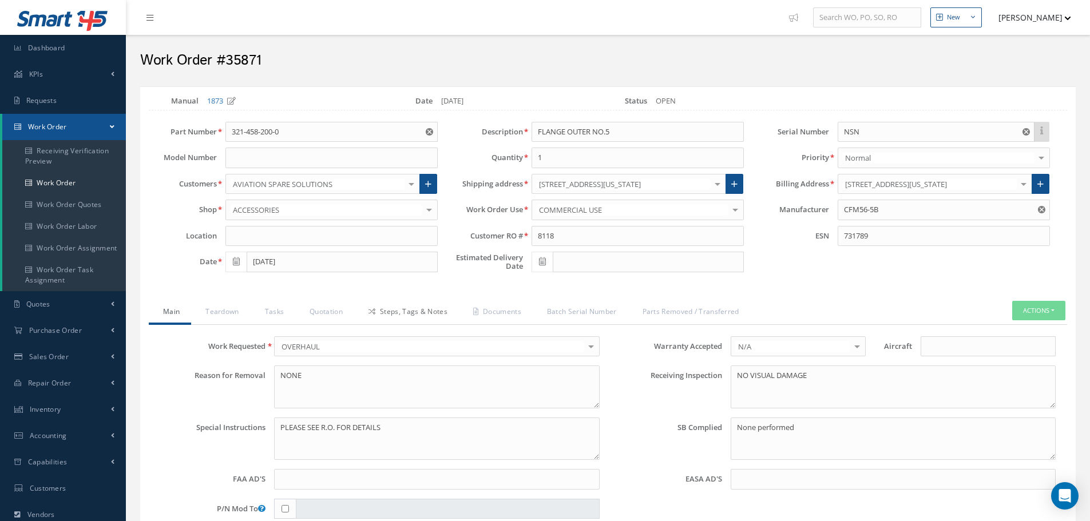
click at [412, 306] on link "Steps, Tags & Notes" at bounding box center [406, 313] width 105 height 24
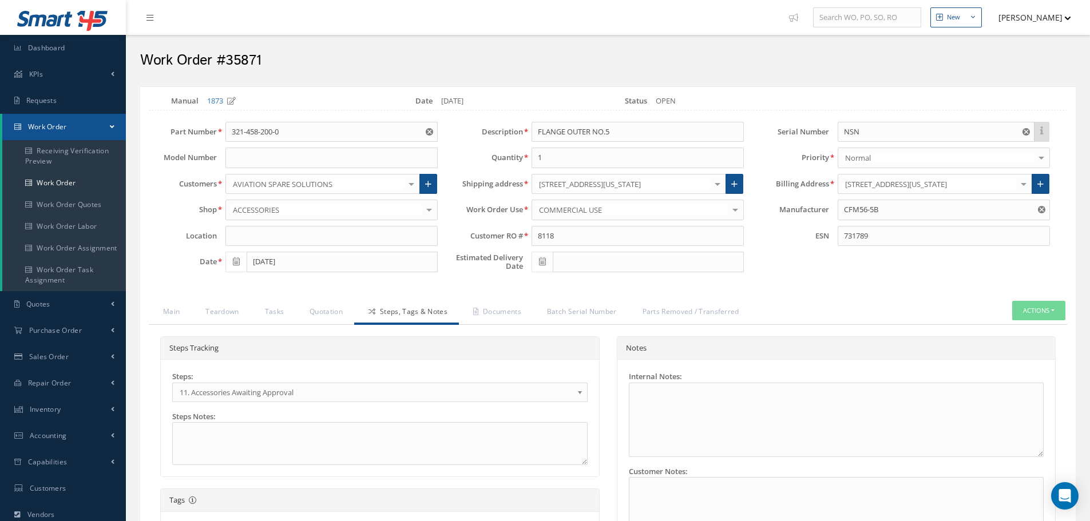
select select "25"
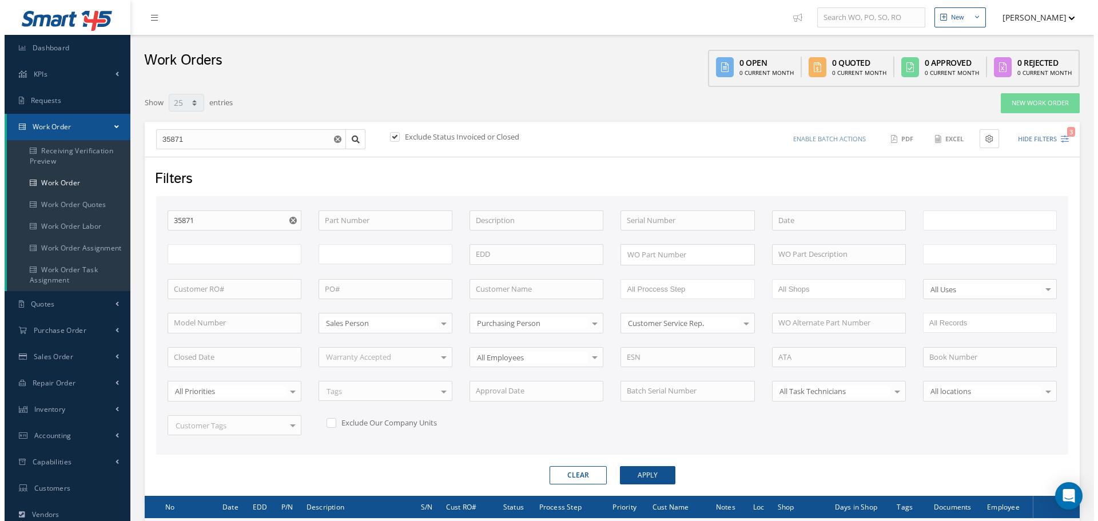
scroll to position [138, 0]
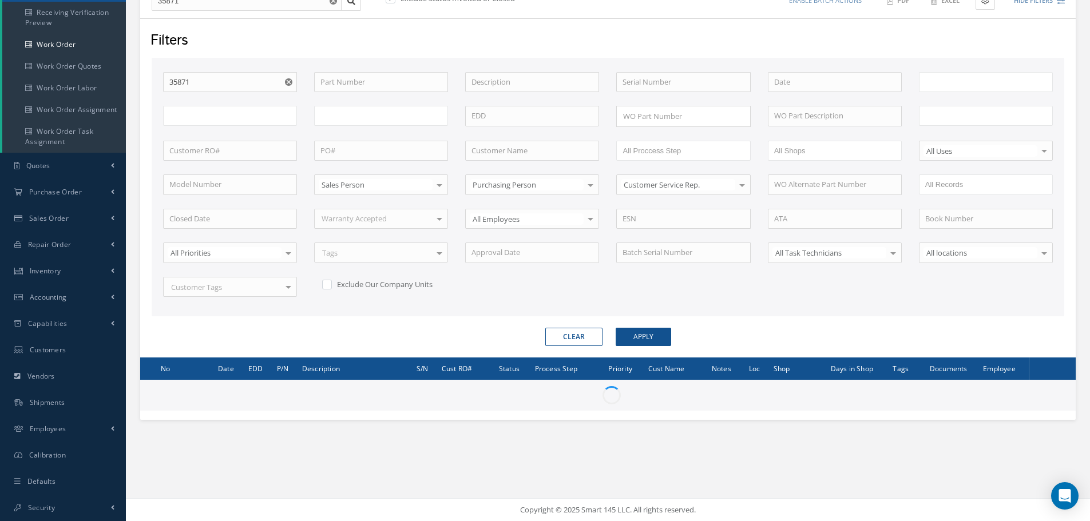
type input "All Work Request"
type input "All Work Performed"
type input "All Status"
type input "WO Part Status"
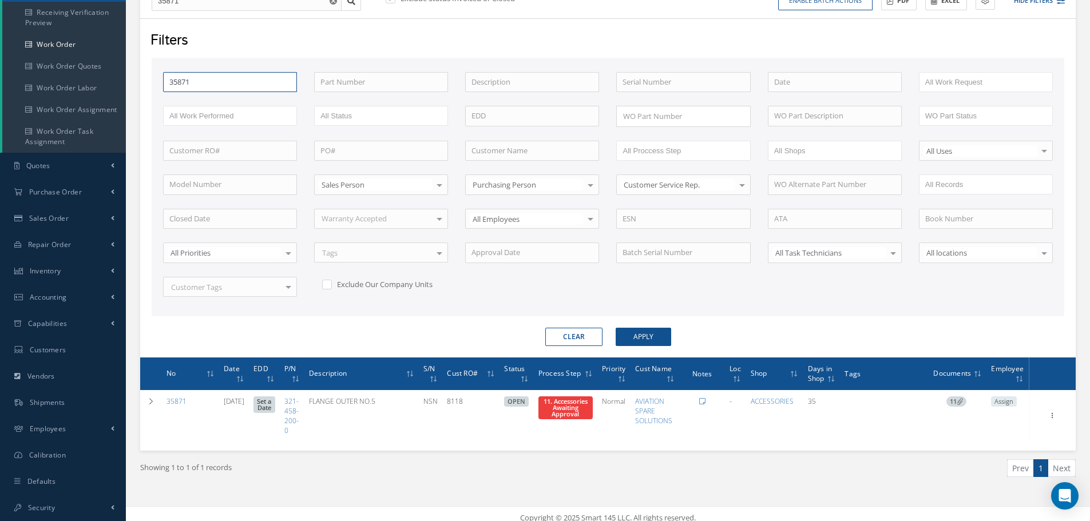
click at [216, 84] on input "35871" at bounding box center [230, 82] width 134 height 21
type input "3587"
type input "358"
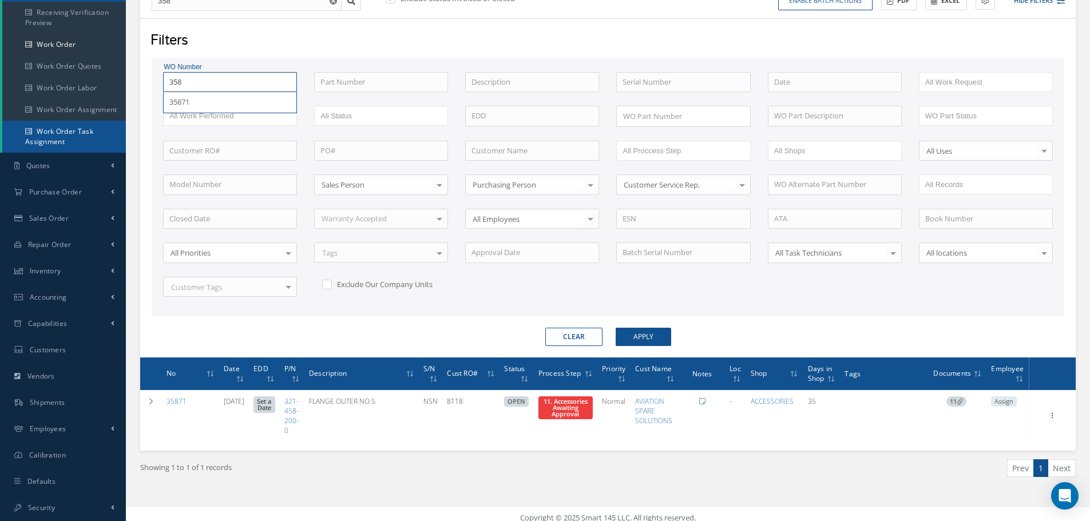
type input "35"
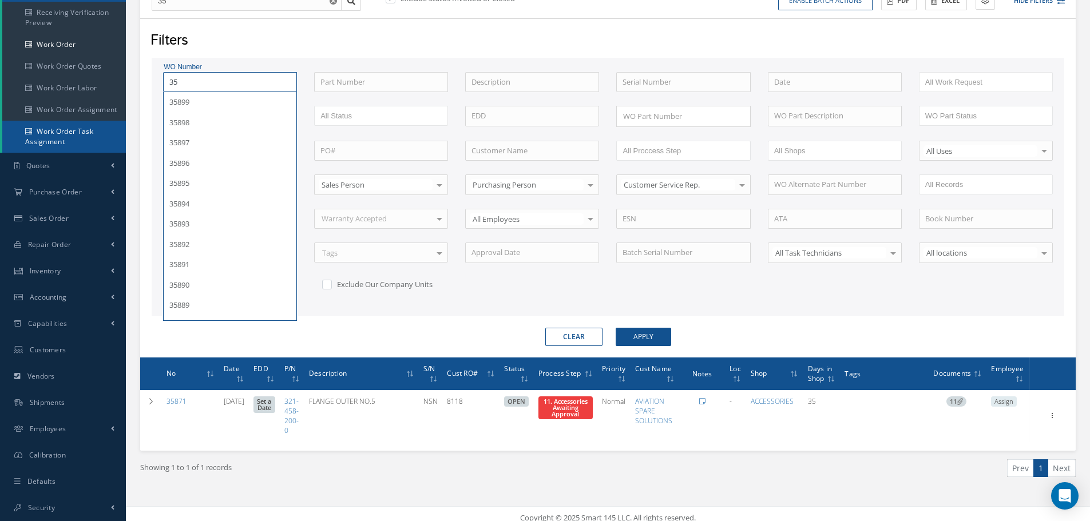
type input "359"
type input "3598"
type input "35988"
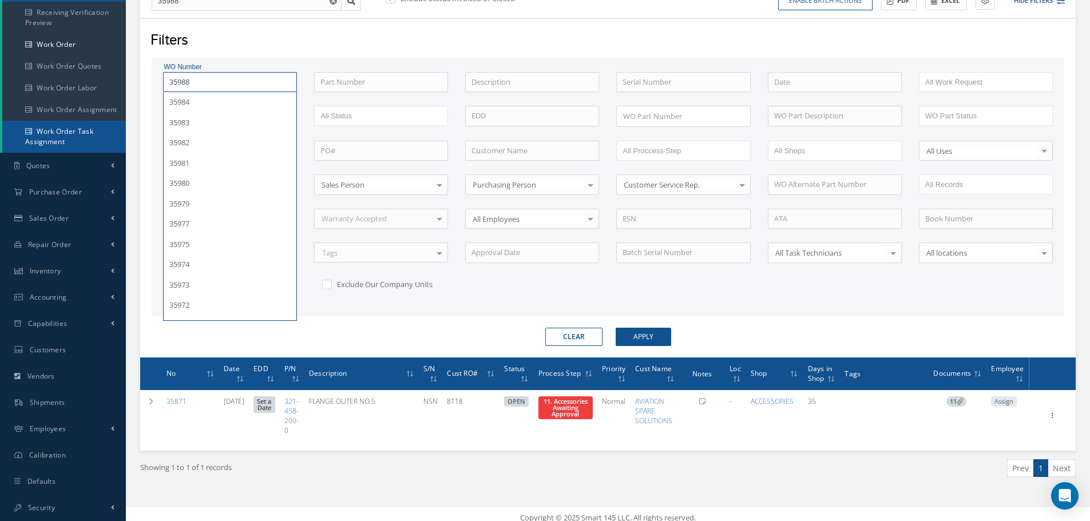
type input "35988"
click at [616, 328] on button "Apply" at bounding box center [643, 337] width 55 height 18
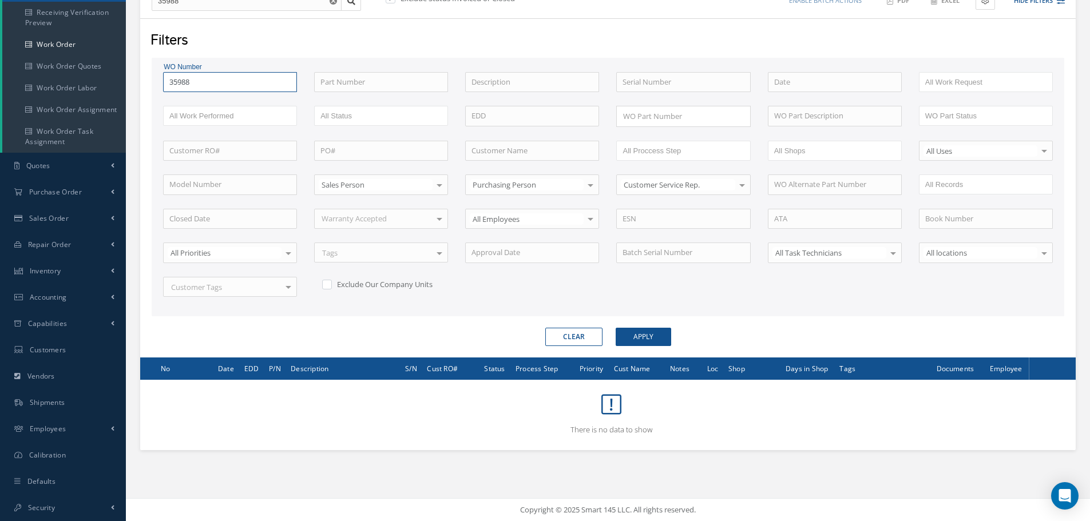
click at [177, 79] on input "35988" at bounding box center [230, 82] width 134 height 21
type input "3988"
type input "34988"
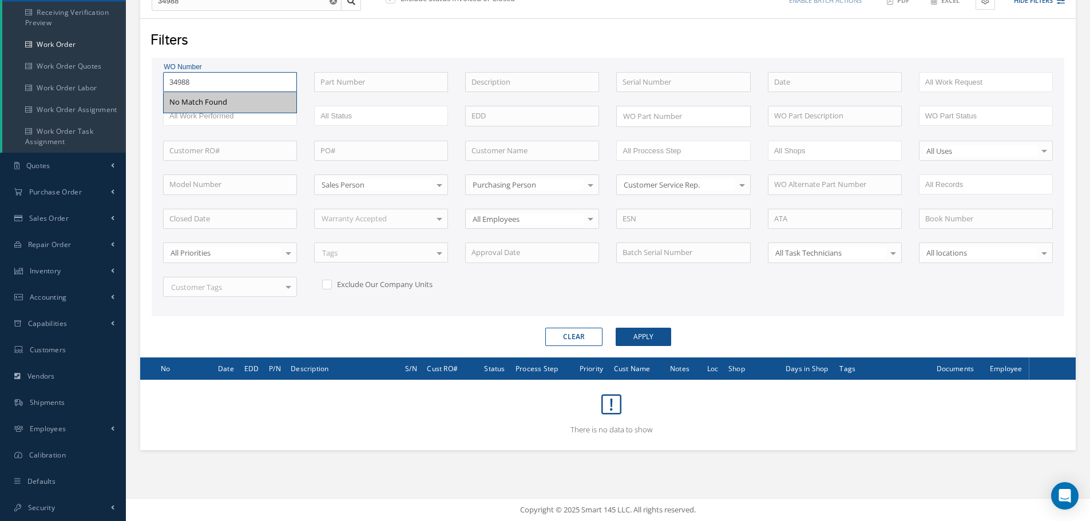
click at [616, 328] on button "Apply" at bounding box center [643, 337] width 55 height 18
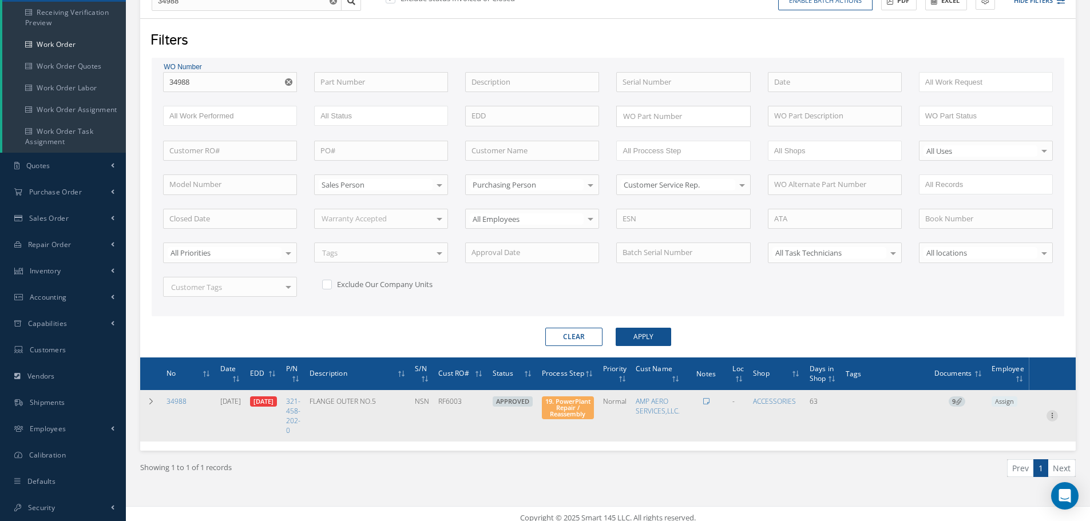
click at [1054, 415] on icon at bounding box center [1051, 414] width 11 height 9
click at [994, 453] on link "Part Issue" at bounding box center [999, 453] width 90 height 15
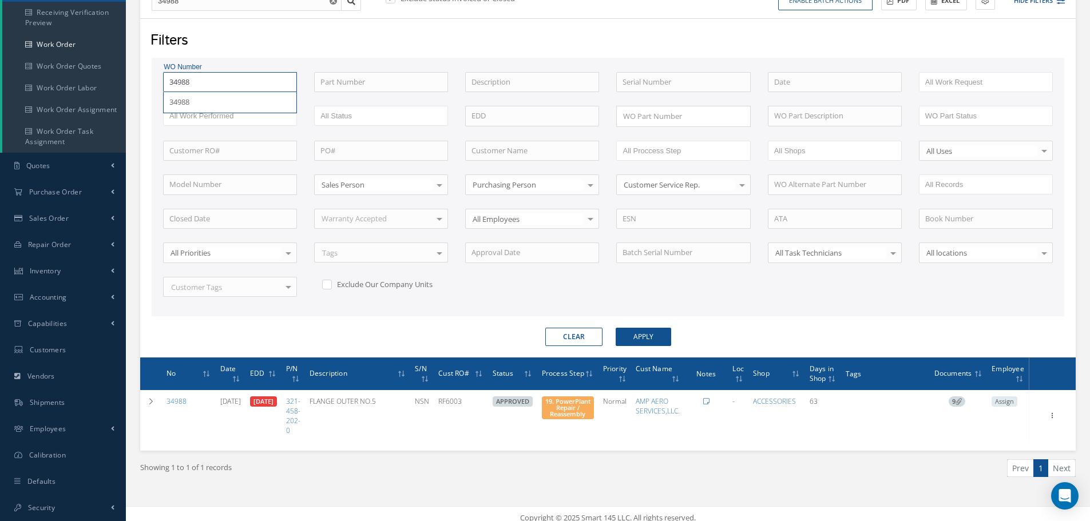
click at [218, 80] on input "34988" at bounding box center [230, 82] width 134 height 21
type input "3498"
type input "34989"
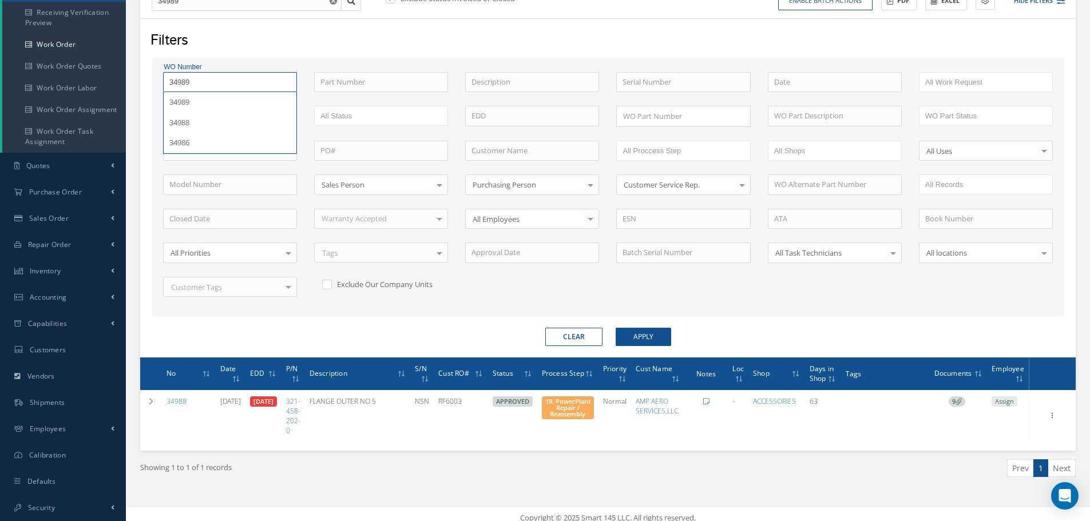
click at [616, 328] on button "Apply" at bounding box center [643, 337] width 55 height 18
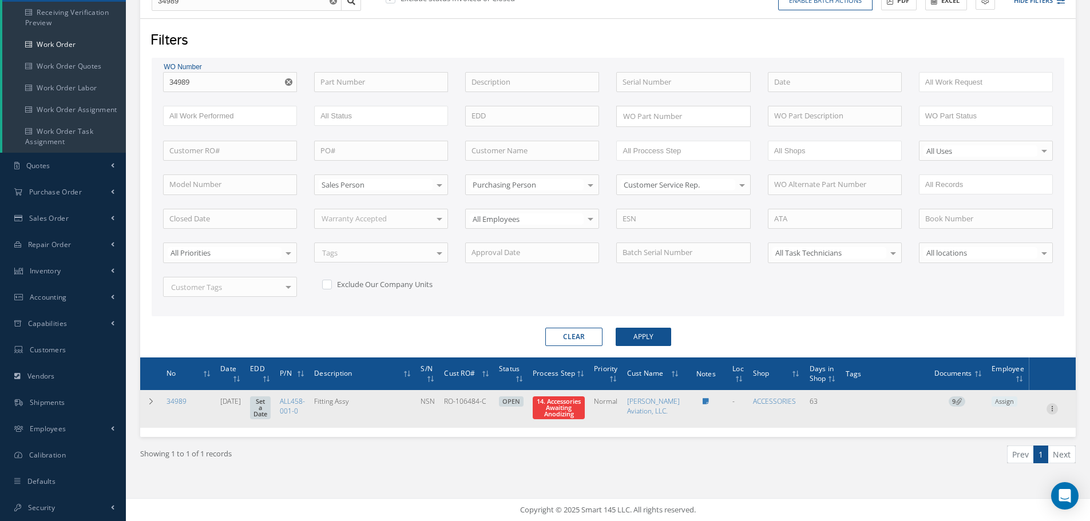
click at [1052, 412] on icon at bounding box center [1051, 407] width 11 height 9
click at [1001, 453] on link "Part Issue" at bounding box center [999, 445] width 90 height 15
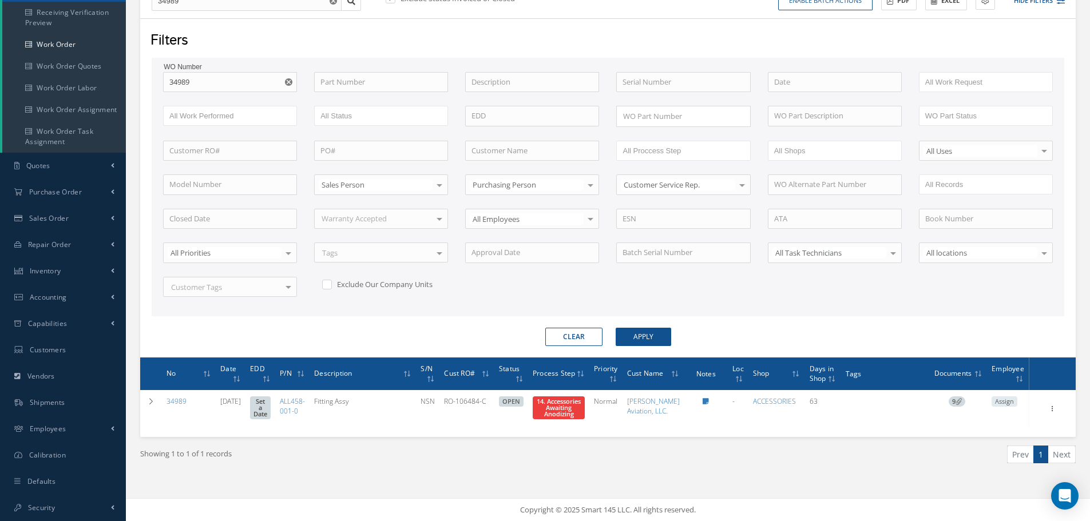
click at [290, 82] on use "Reset" at bounding box center [288, 81] width 7 height 7
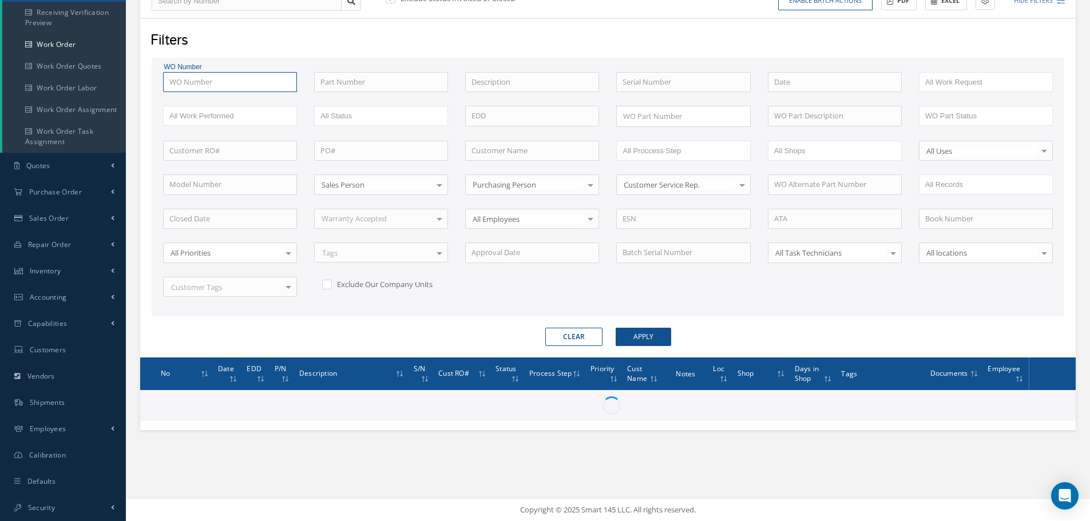
click at [205, 86] on input "text" at bounding box center [230, 82] width 134 height 21
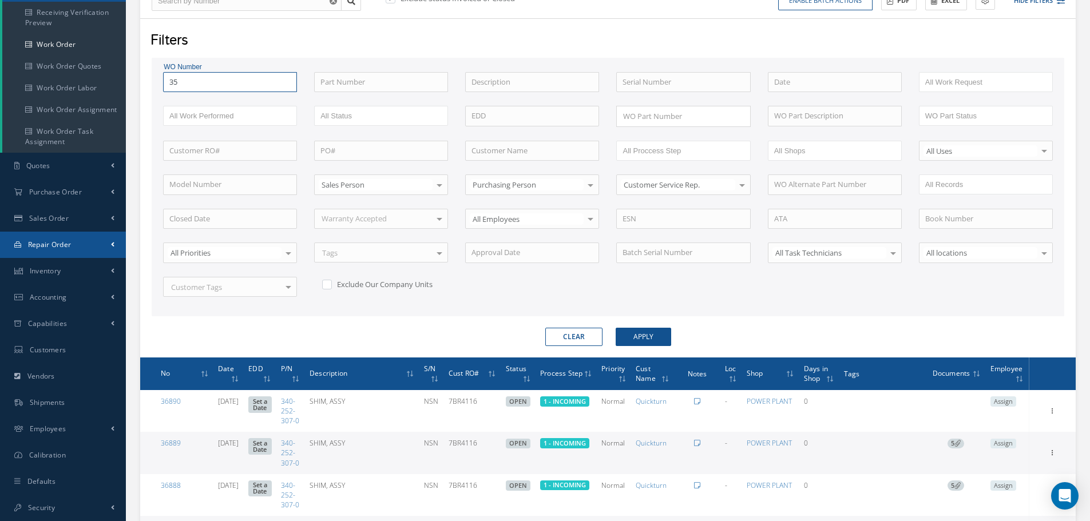
type input "351"
type input "3517"
type input "35171"
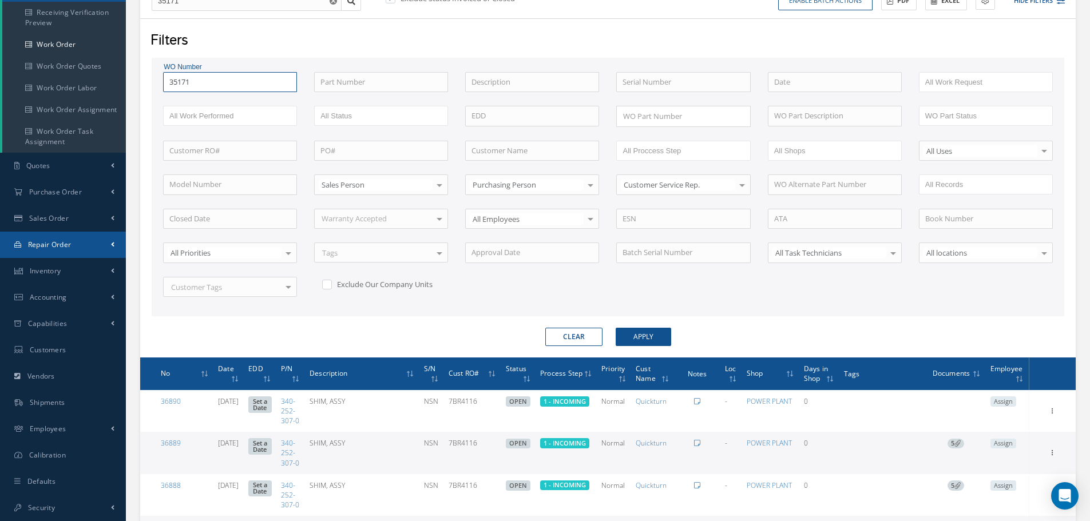
click at [616, 328] on button "Apply" at bounding box center [643, 337] width 55 height 18
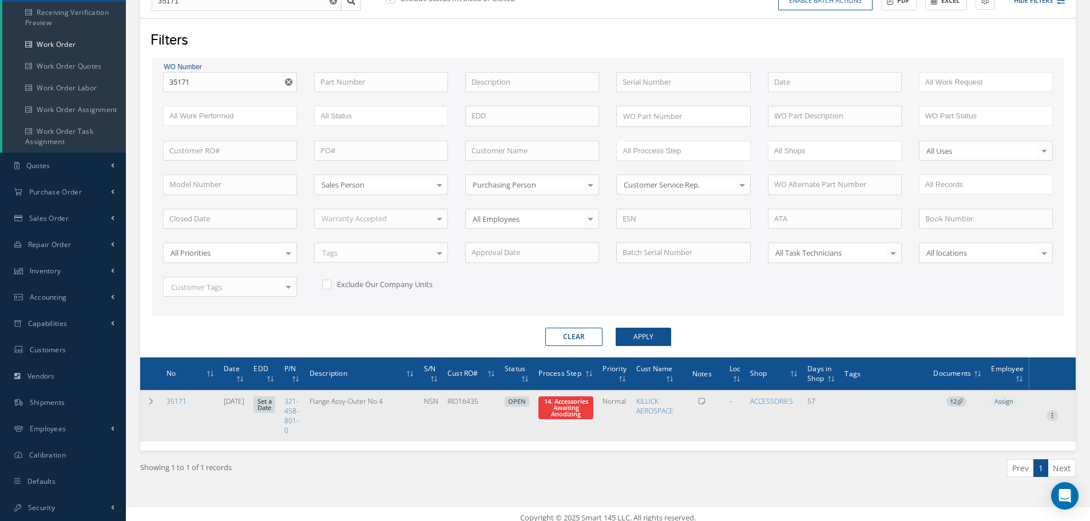
click at [1053, 416] on icon at bounding box center [1051, 414] width 11 height 9
click at [1010, 449] on link "Part Issue" at bounding box center [999, 453] width 90 height 15
click at [577, 412] on span "14. Accessories Awaiting Anodizing" at bounding box center [566, 407] width 44 height 21
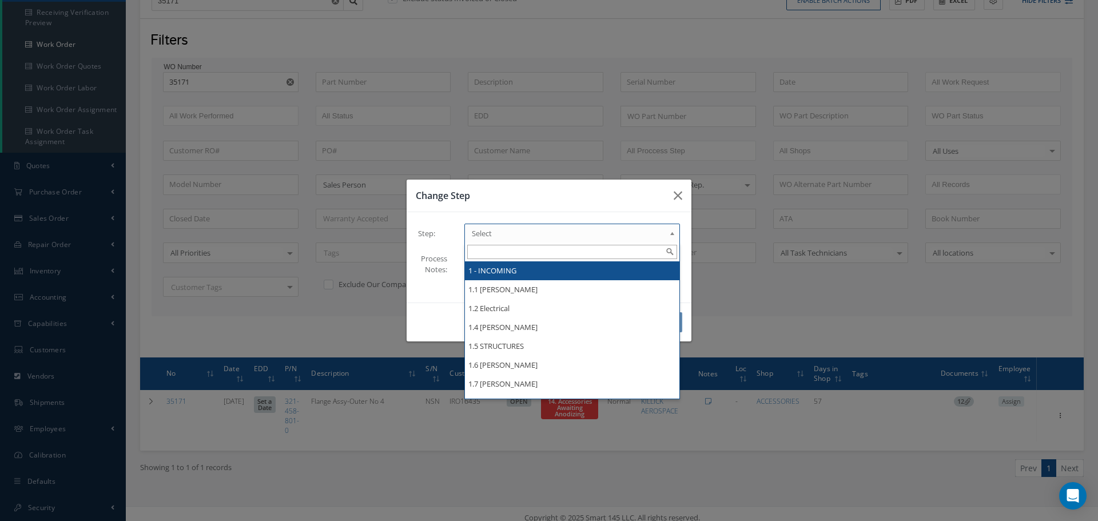
click at [672, 235] on b at bounding box center [674, 236] width 10 height 18
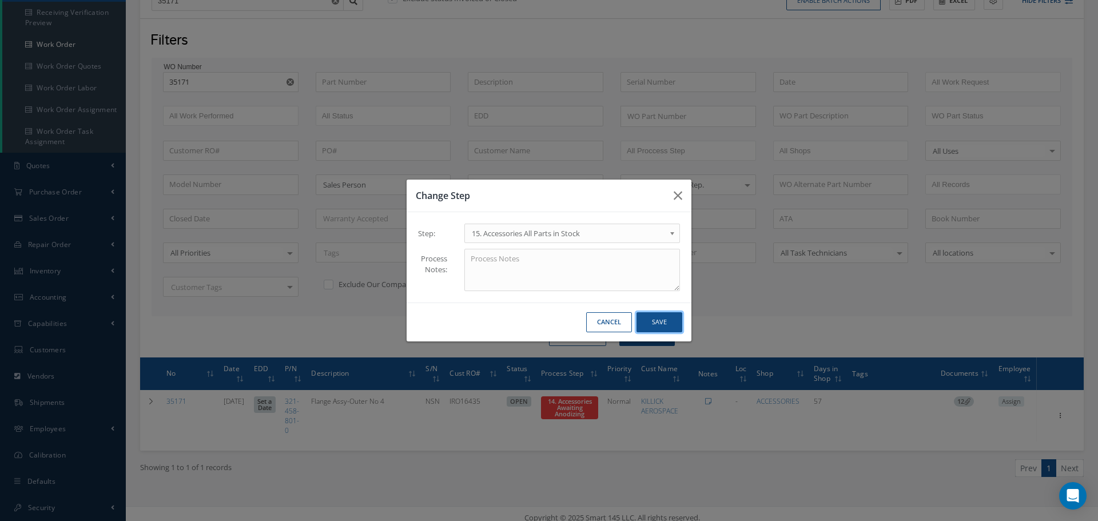
click at [657, 323] on button "Save" at bounding box center [660, 322] width 46 height 20
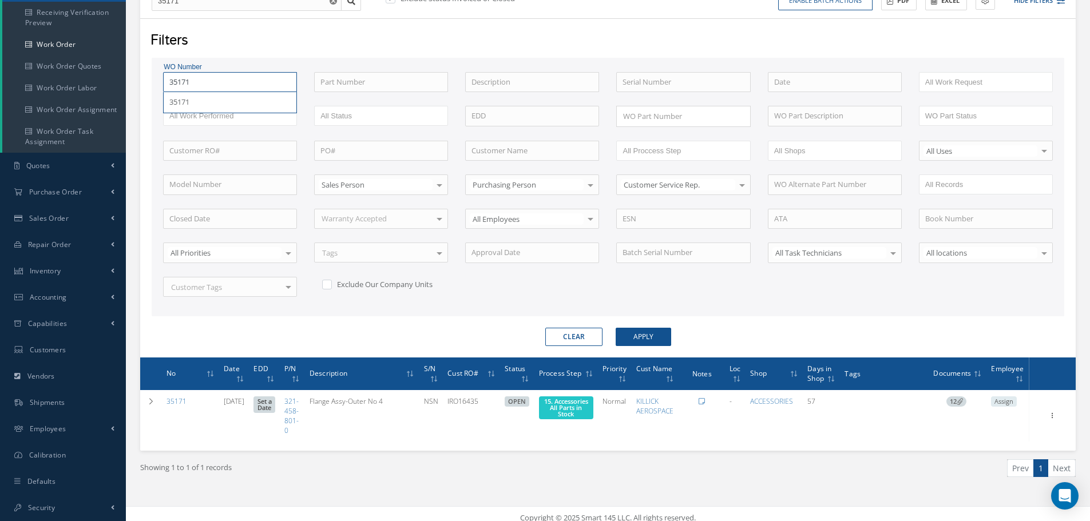
click at [199, 78] on input "35171" at bounding box center [230, 82] width 134 height 21
type input "3517"
type input "351"
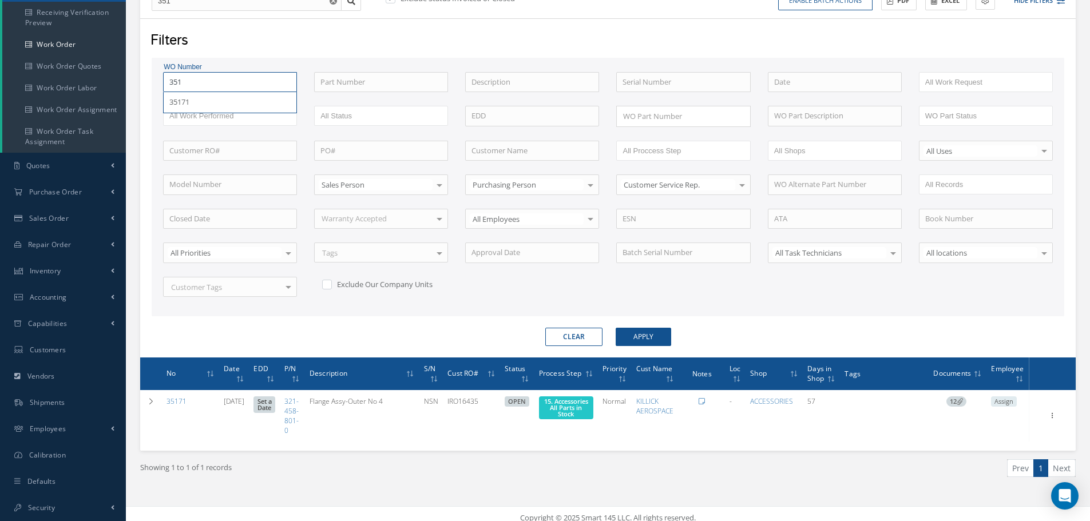
type input "3516"
type input "35166"
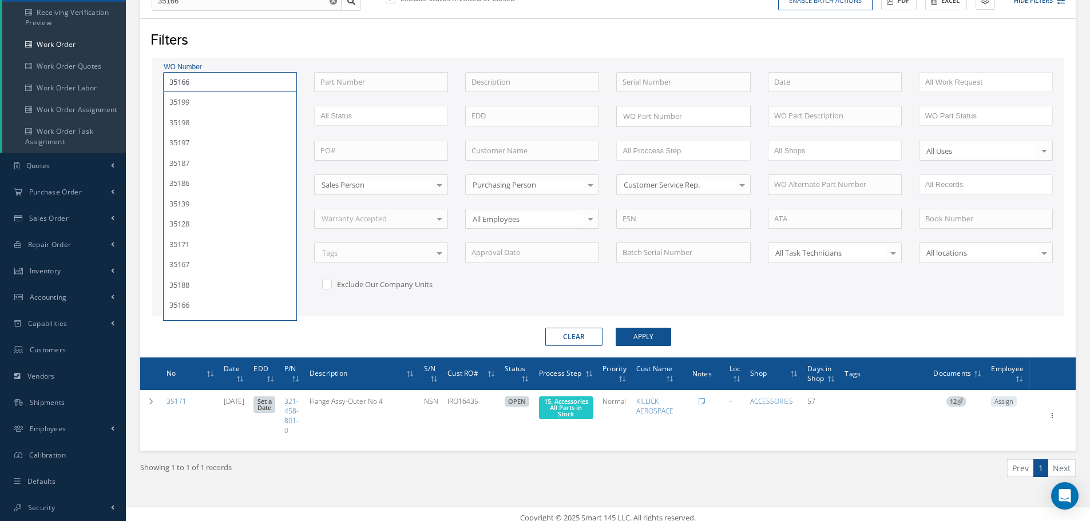
type input "35166"
click at [616, 328] on button "Apply" at bounding box center [643, 337] width 55 height 18
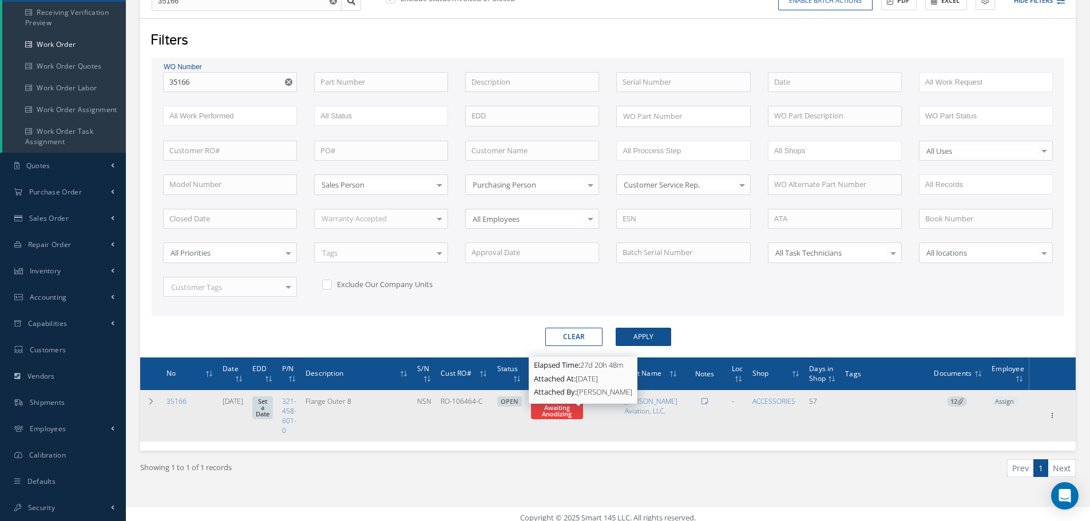
click at [579, 416] on span "14. Accessories Awaiting Anodizing" at bounding box center [557, 407] width 44 height 21
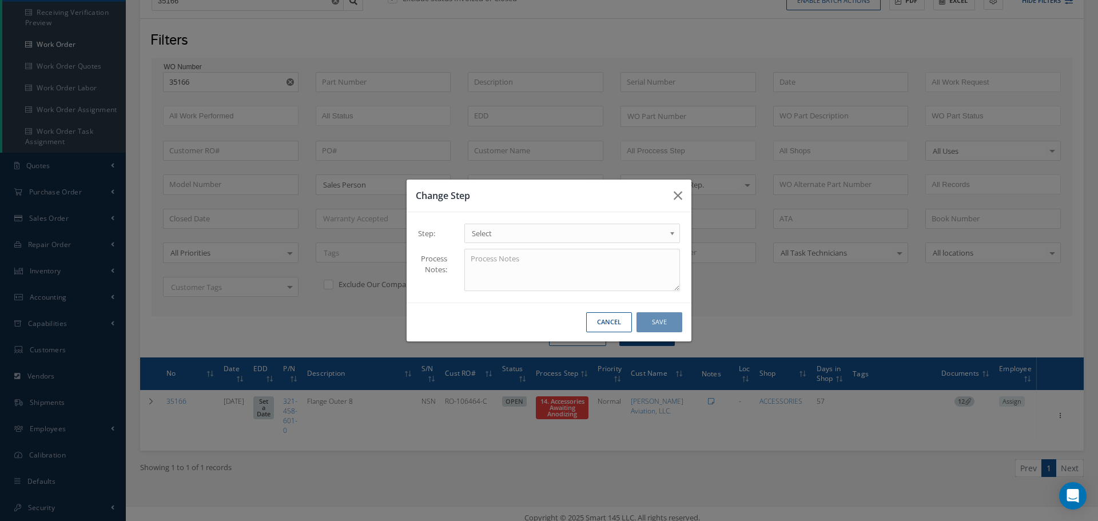
click at [674, 231] on b at bounding box center [674, 236] width 10 height 18
click at [659, 317] on button "Save" at bounding box center [660, 322] width 46 height 20
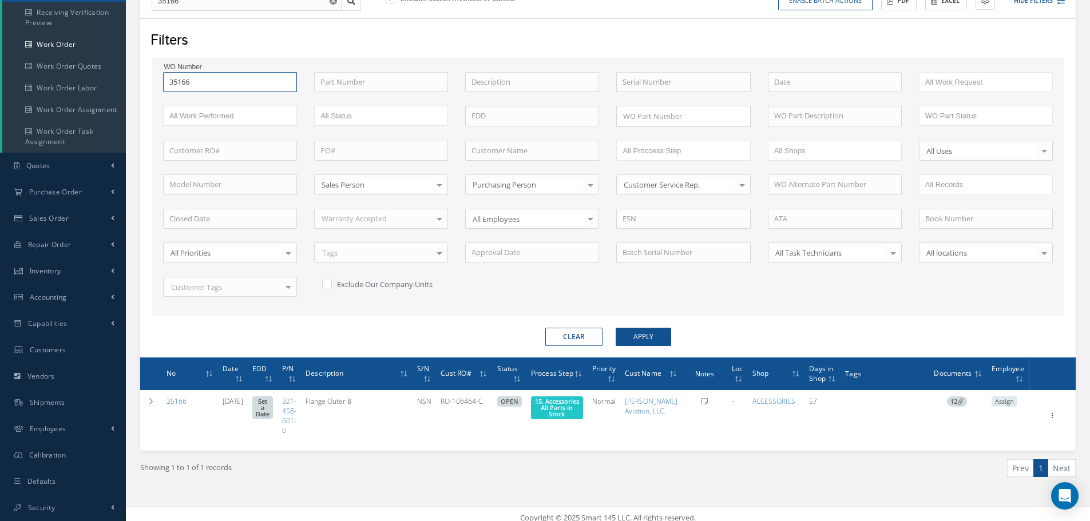
click at [202, 77] on input "35166" at bounding box center [230, 82] width 134 height 21
type input "3516"
type input "351"
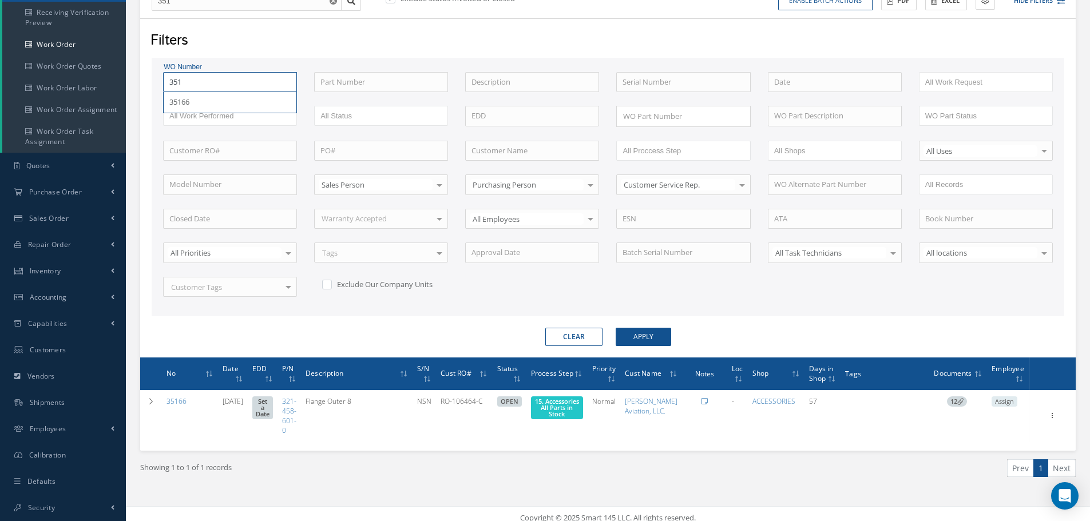
type input "3518"
type input "35187"
click at [616, 328] on button "Apply" at bounding box center [643, 337] width 55 height 18
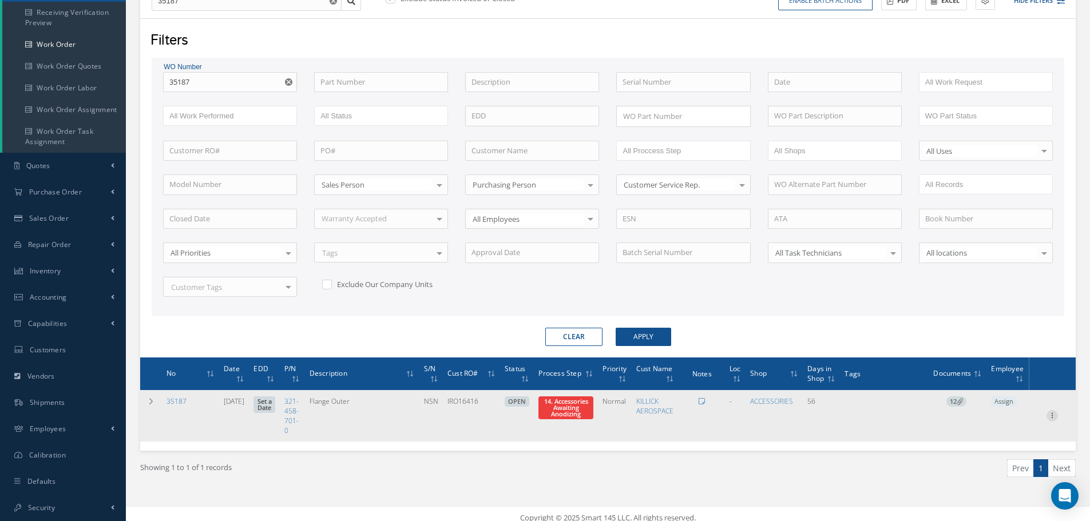
click at [1054, 416] on icon at bounding box center [1051, 414] width 11 height 9
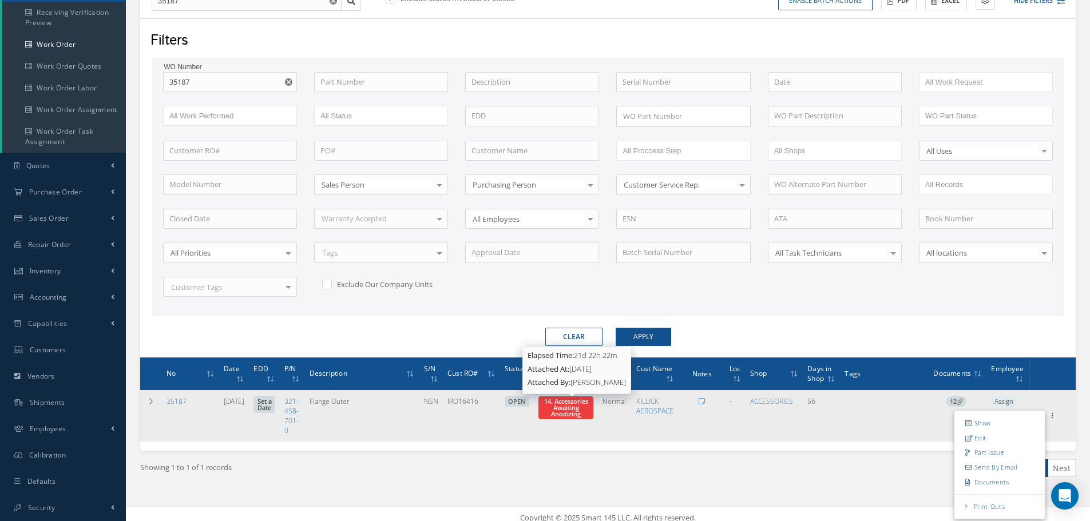
click at [582, 413] on span "14. Accessories Awaiting Anodizing" at bounding box center [566, 407] width 44 height 21
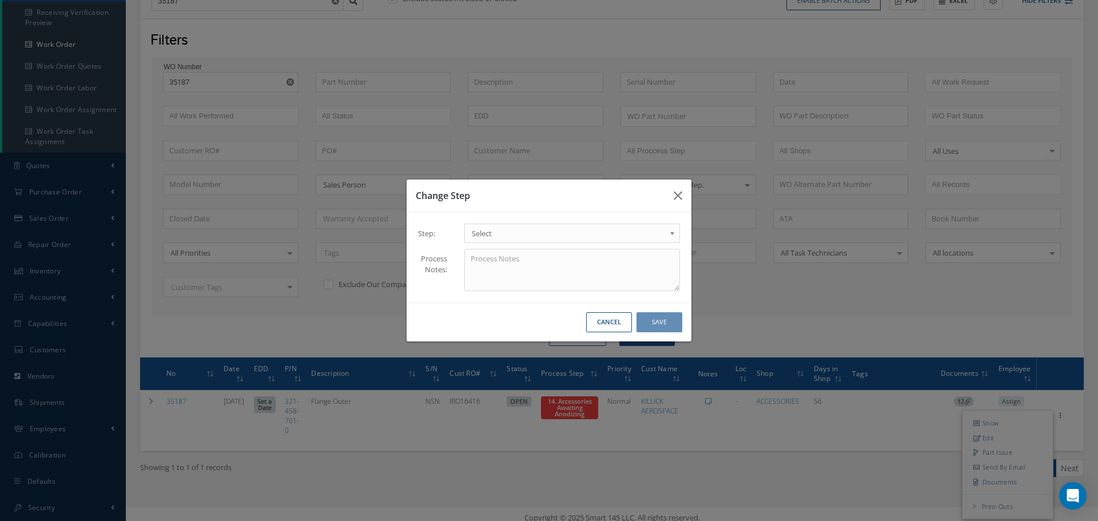
click at [673, 233] on b at bounding box center [674, 236] width 10 height 18
click at [666, 324] on button "Save" at bounding box center [660, 322] width 46 height 20
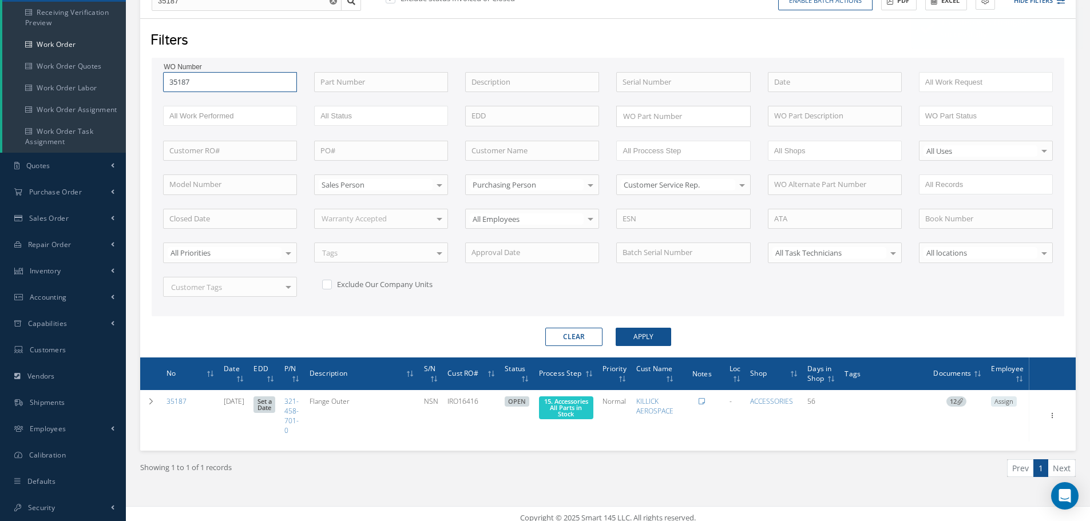
click at [202, 85] on input "35187" at bounding box center [230, 82] width 134 height 21
type input "3518"
type input "351"
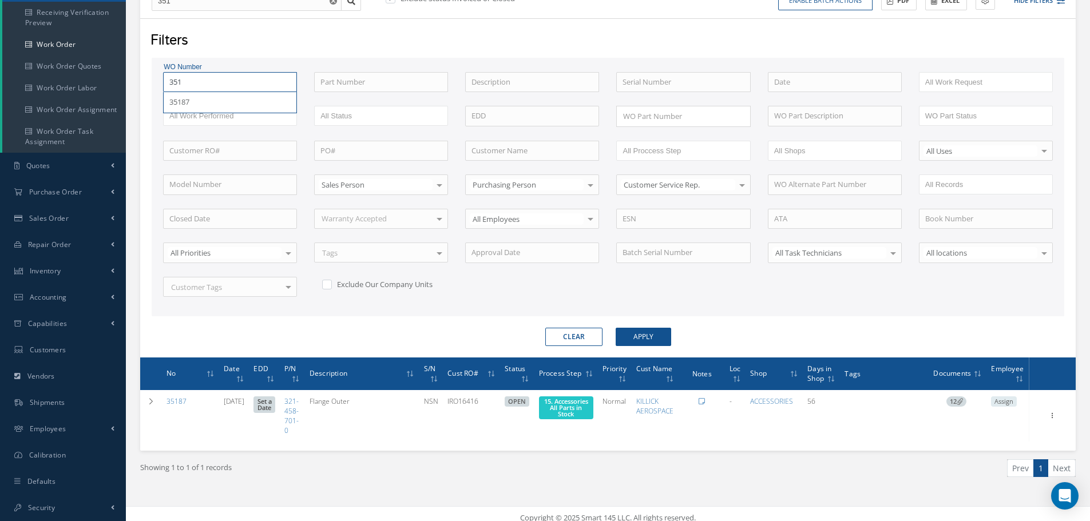
type input "35"
type input "352"
type input "3525"
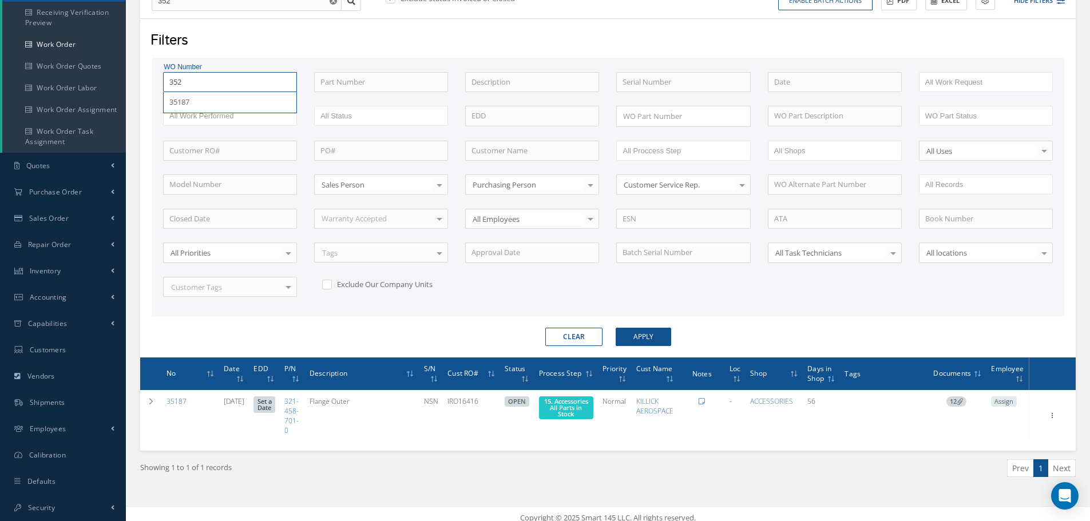
type input "3525"
type input "35254"
click at [616, 328] on button "Apply" at bounding box center [643, 337] width 55 height 18
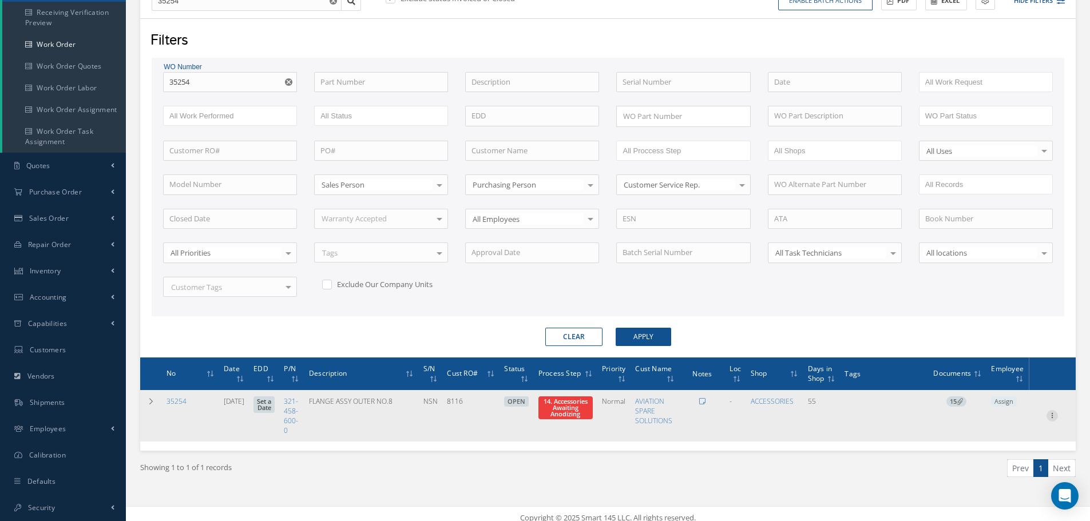
click at [1050, 414] on icon at bounding box center [1051, 414] width 11 height 9
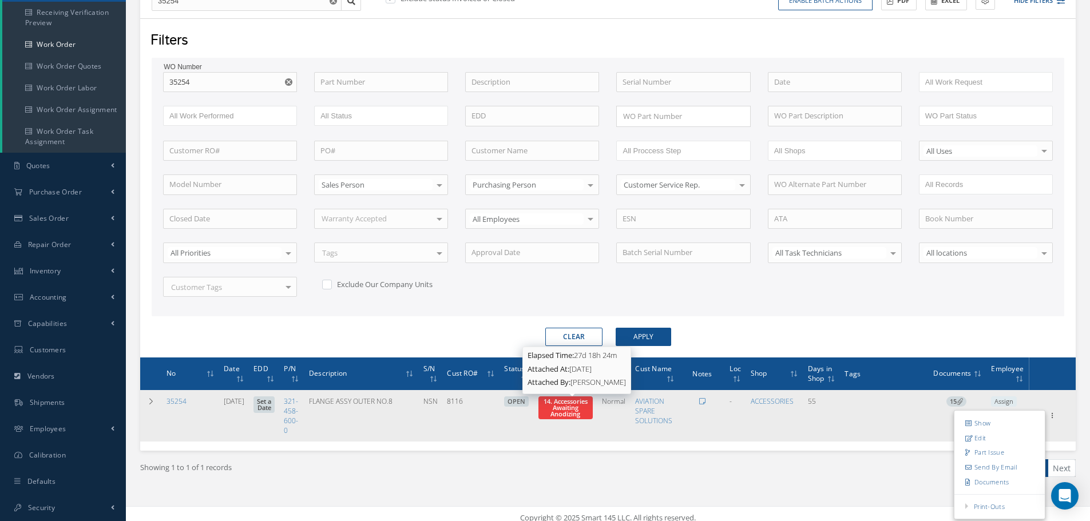
click at [576, 411] on span "14. Accessories Awaiting Anodizing" at bounding box center [565, 407] width 44 height 21
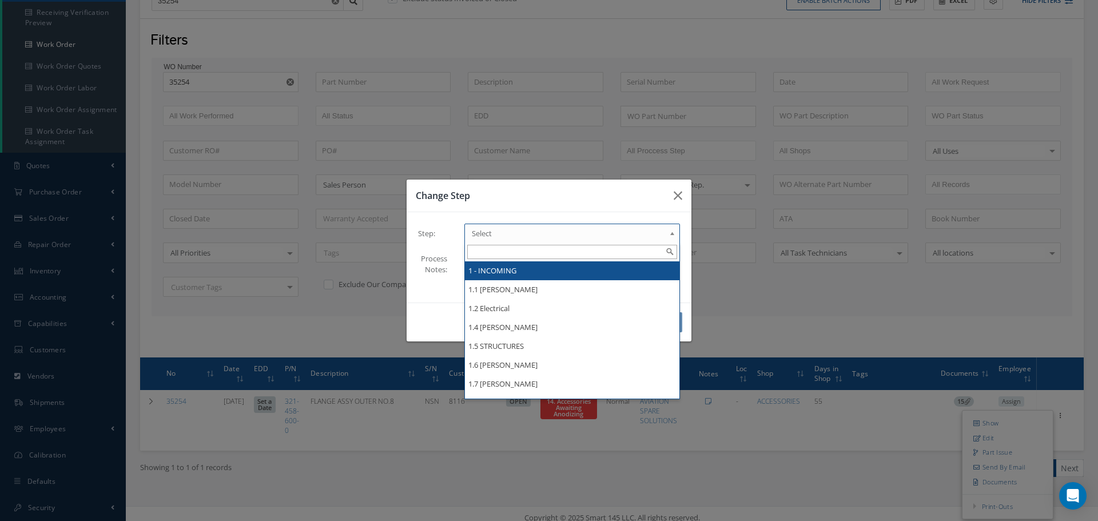
click at [673, 233] on b at bounding box center [674, 236] width 10 height 18
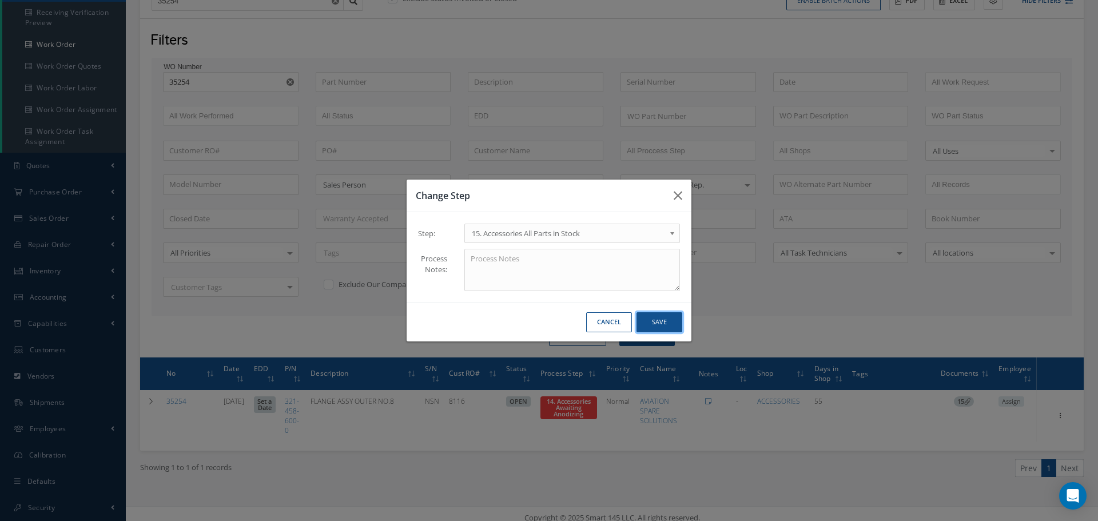
click at [656, 324] on button "Save" at bounding box center [660, 322] width 46 height 20
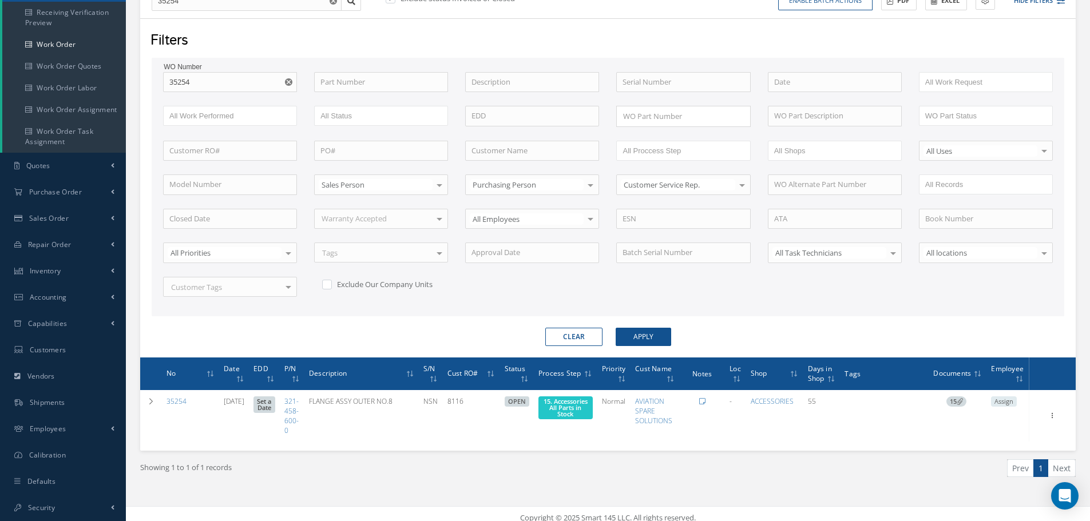
click at [201, 93] on div "WO Number 35254 35254 Part Number Description Serial Number BENCH CHECK BER CAD…" at bounding box center [607, 191] width 907 height 239
click at [200, 86] on input "35254" at bounding box center [230, 82] width 134 height 21
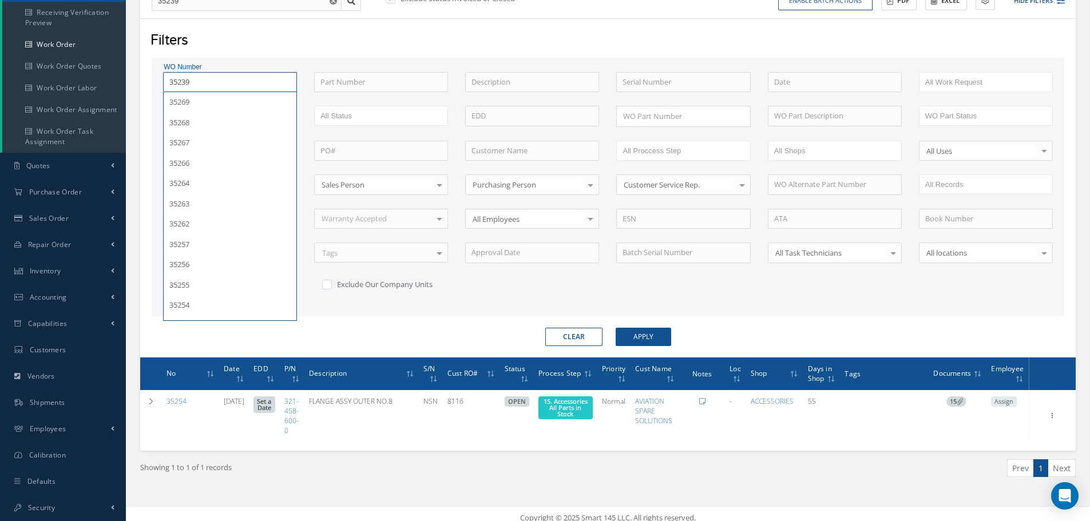
click at [616, 328] on button "Apply" at bounding box center [643, 337] width 55 height 18
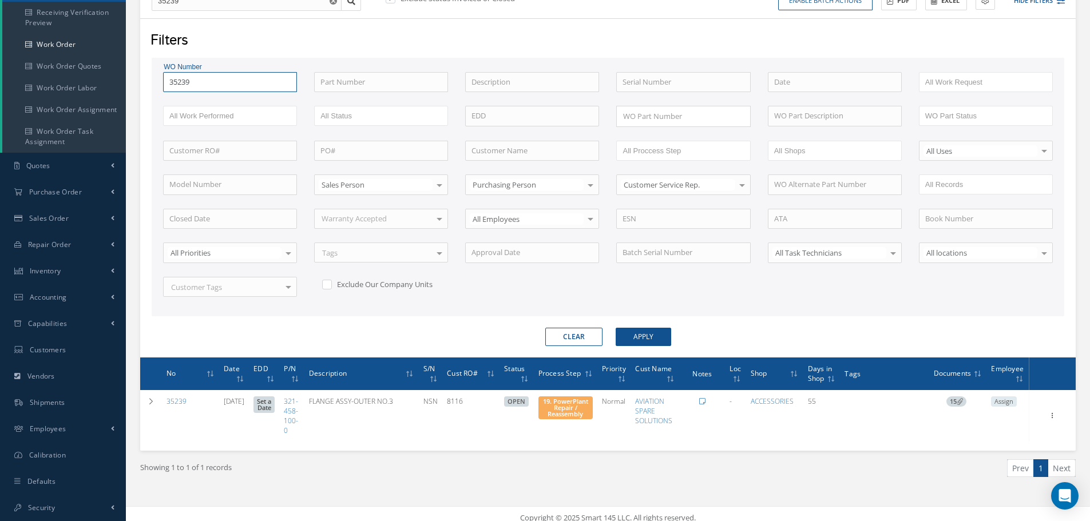
scroll to position [81, 0]
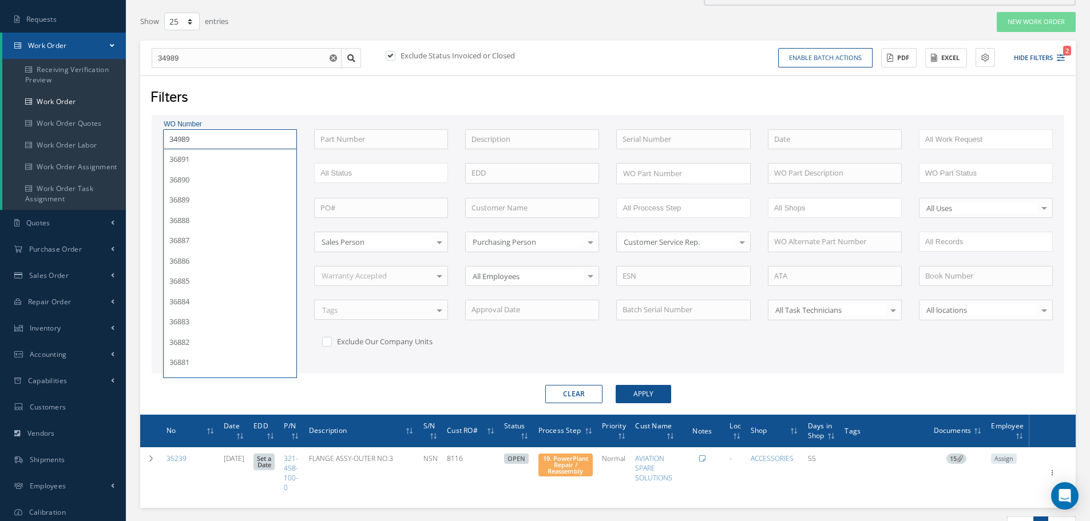
click at [616, 385] on button "Apply" at bounding box center [643, 394] width 55 height 18
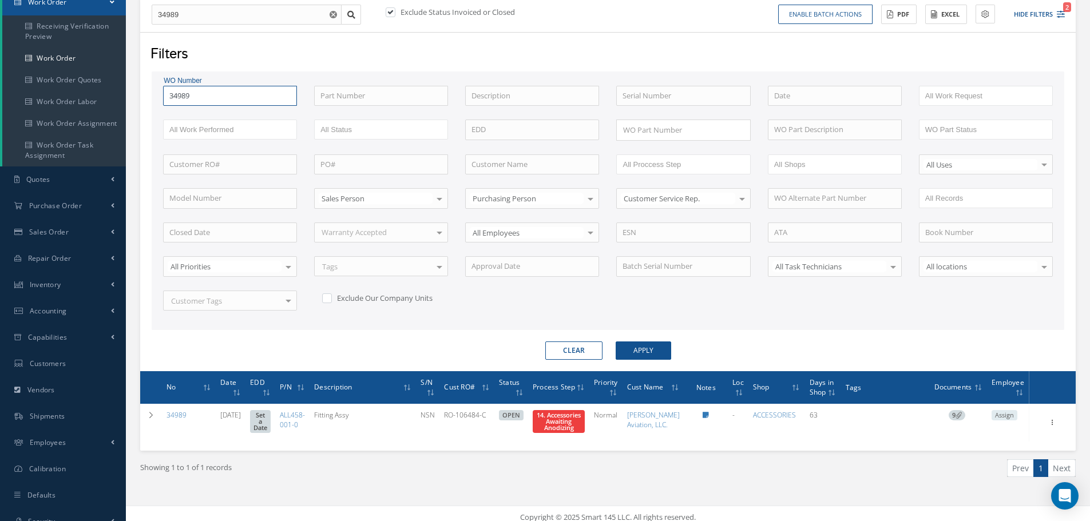
scroll to position [149, 0]
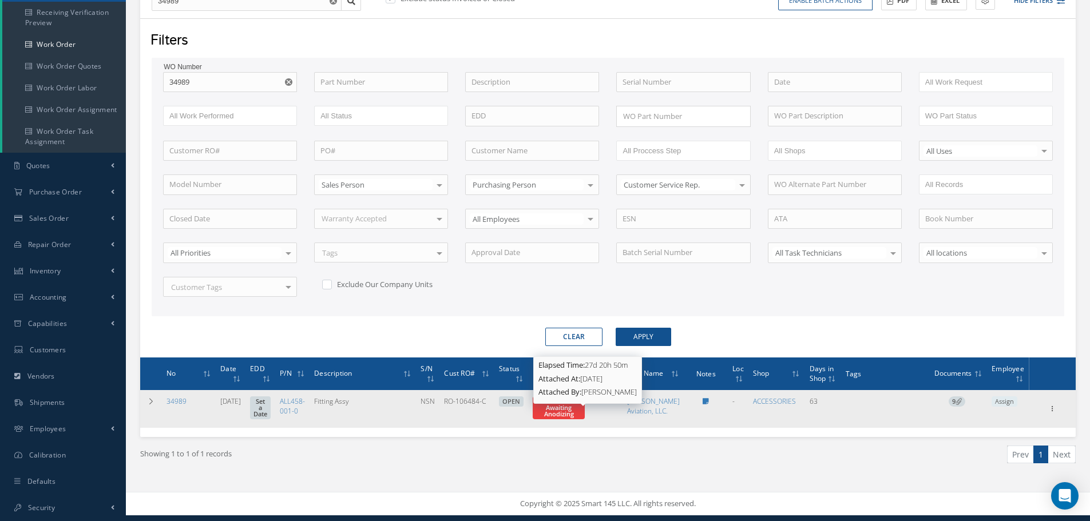
click at [581, 410] on span "14. Accessories Awaiting Anodizing" at bounding box center [559, 407] width 44 height 21
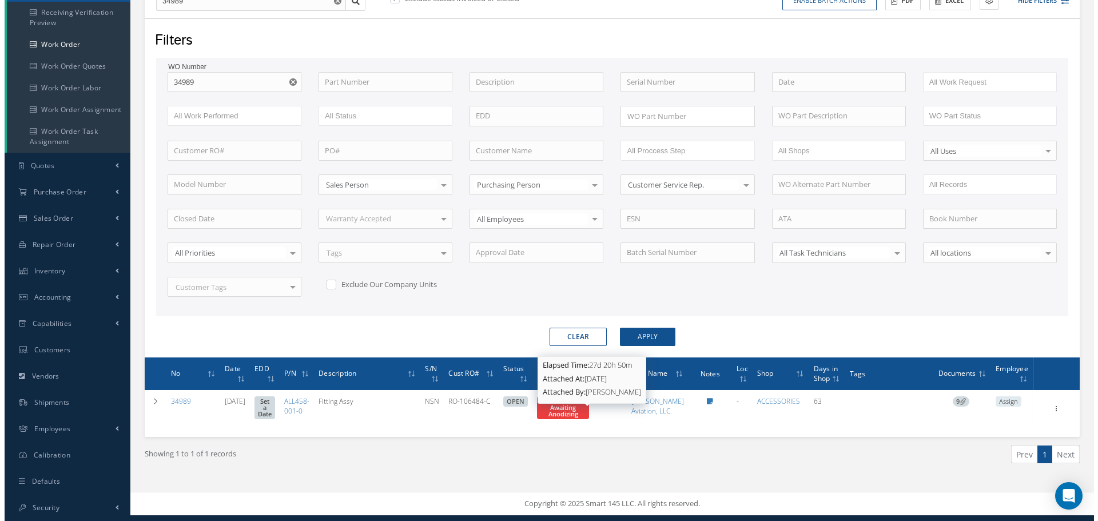
scroll to position [146, 0]
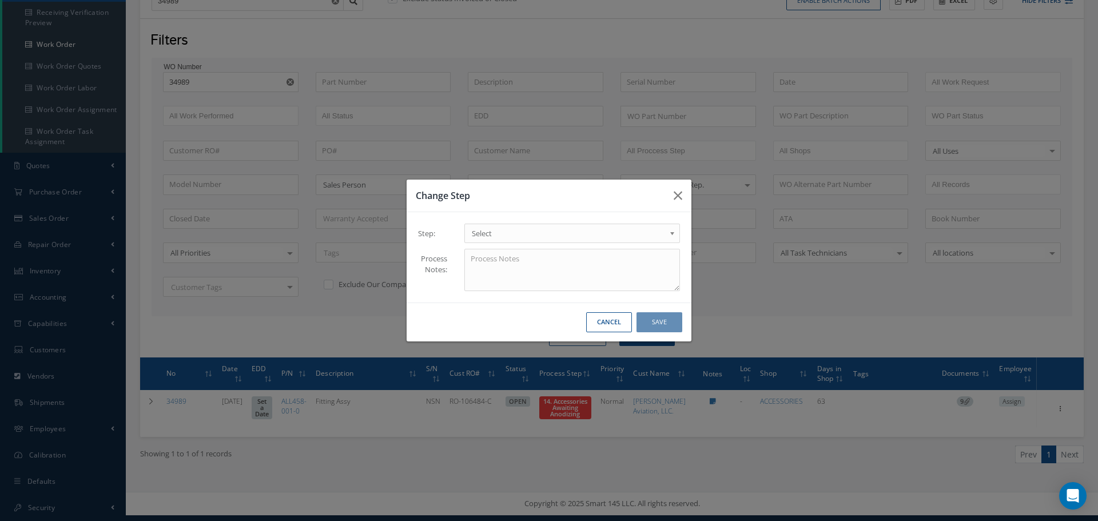
click at [674, 230] on b at bounding box center [674, 236] width 10 height 18
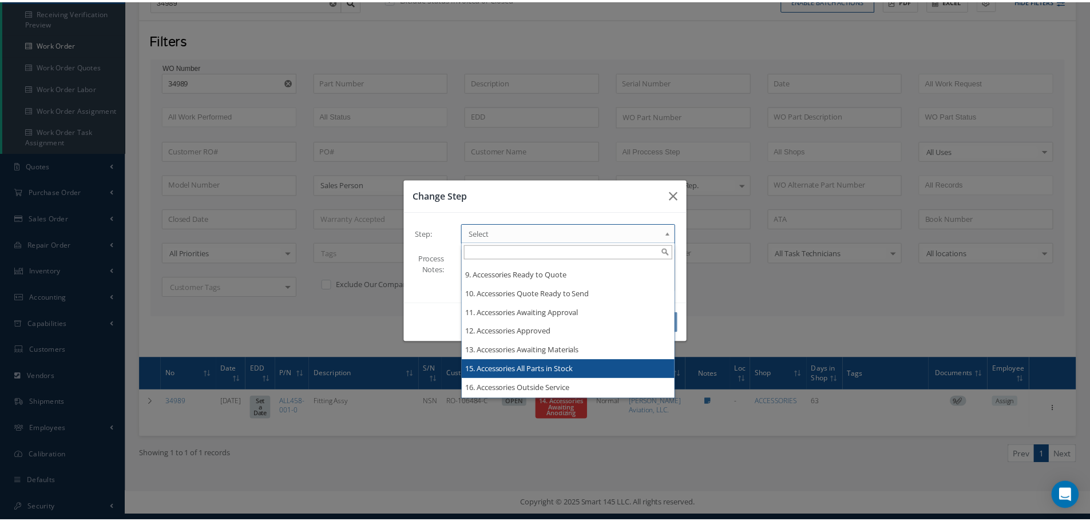
scroll to position [0, 0]
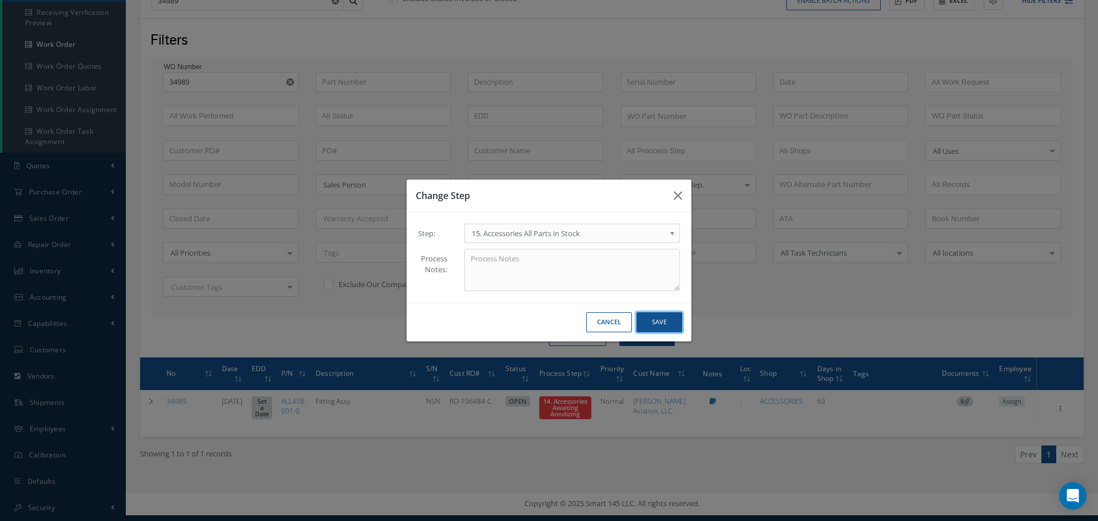
click at [670, 319] on button "Save" at bounding box center [660, 322] width 46 height 20
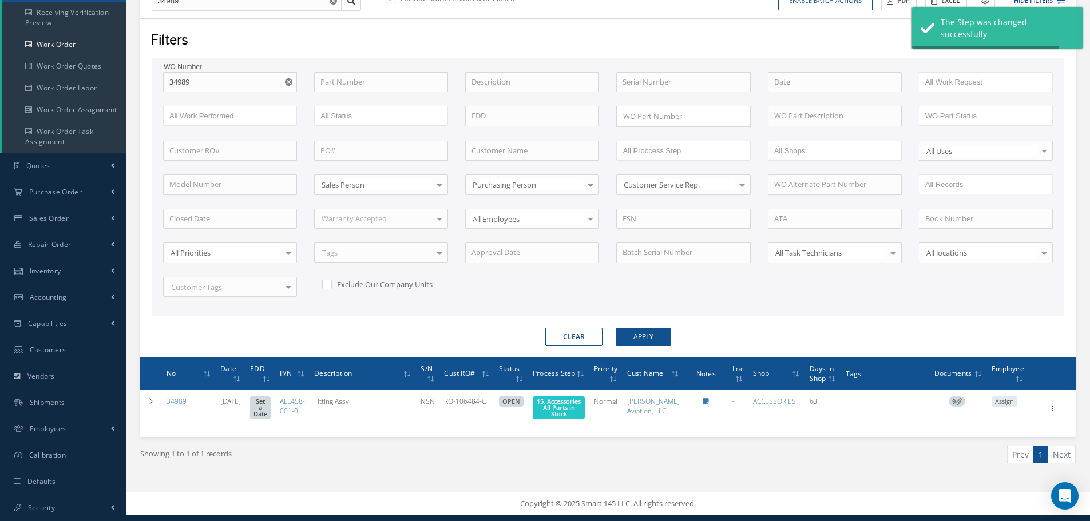
scroll to position [146, 0]
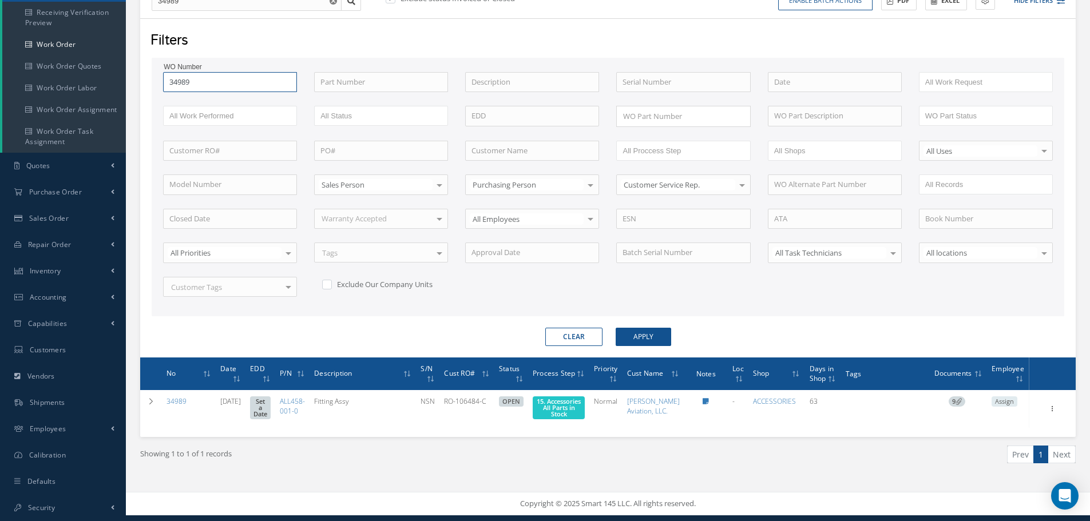
click at [207, 72] on input "34989" at bounding box center [230, 82] width 134 height 21
click at [616, 328] on button "Apply" at bounding box center [643, 337] width 55 height 18
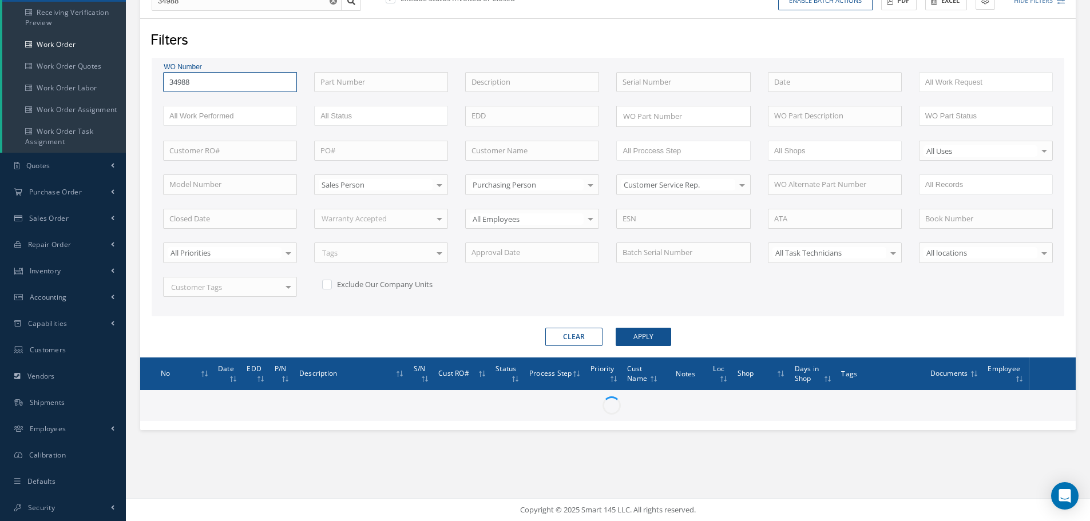
scroll to position [146, 0]
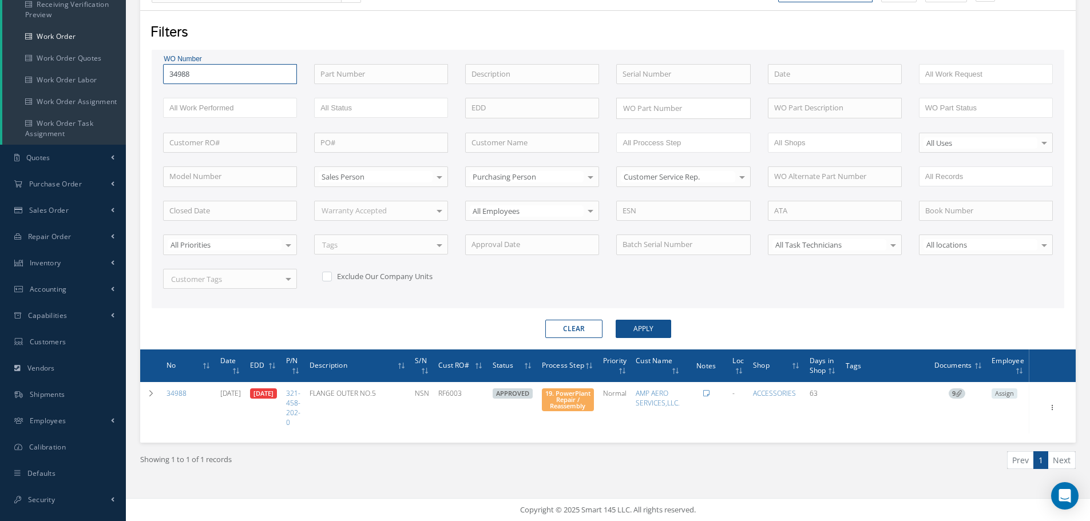
click at [198, 71] on input "34988" at bounding box center [230, 74] width 134 height 21
click at [616, 320] on button "Apply" at bounding box center [643, 329] width 55 height 18
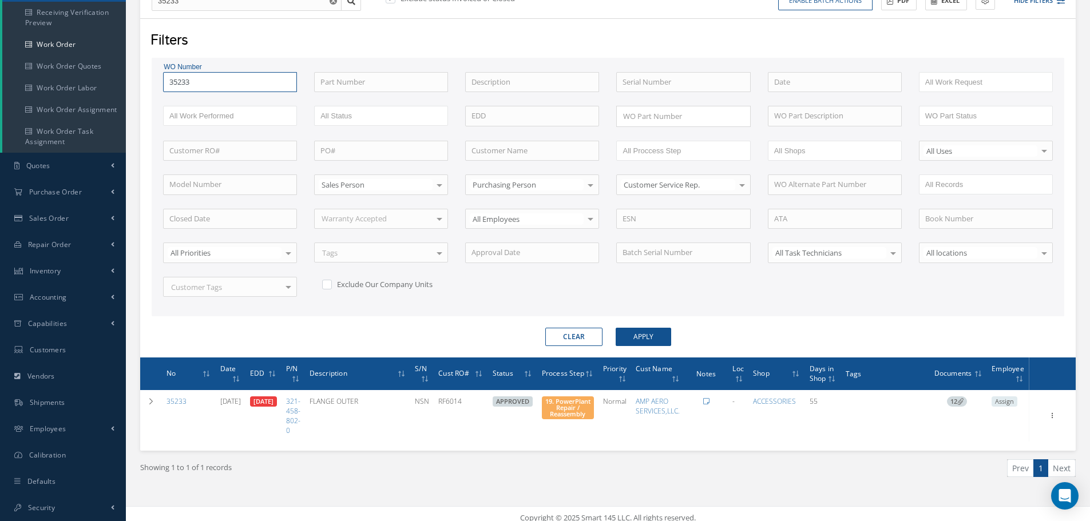
scroll to position [146, 0]
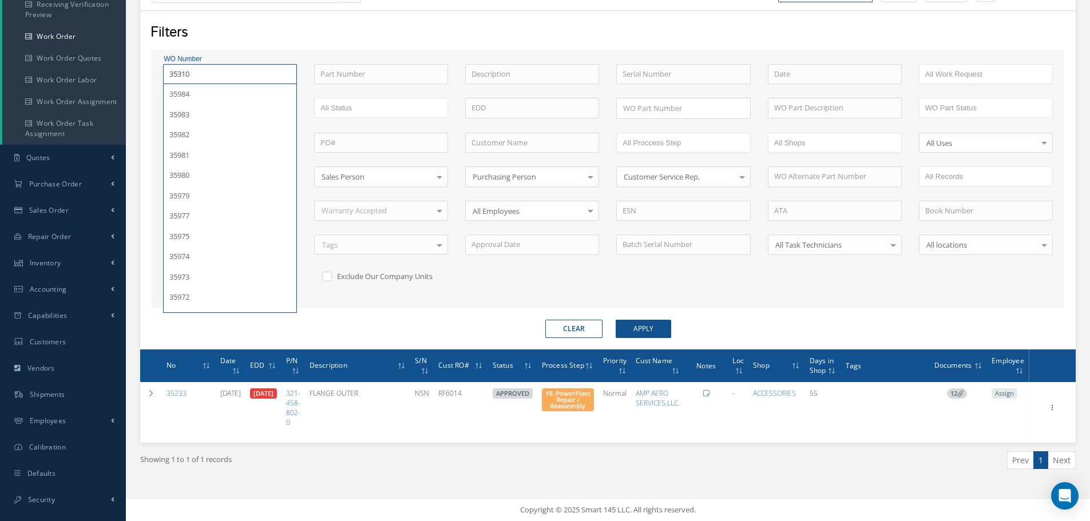
click at [616, 320] on button "Apply" at bounding box center [643, 329] width 55 height 18
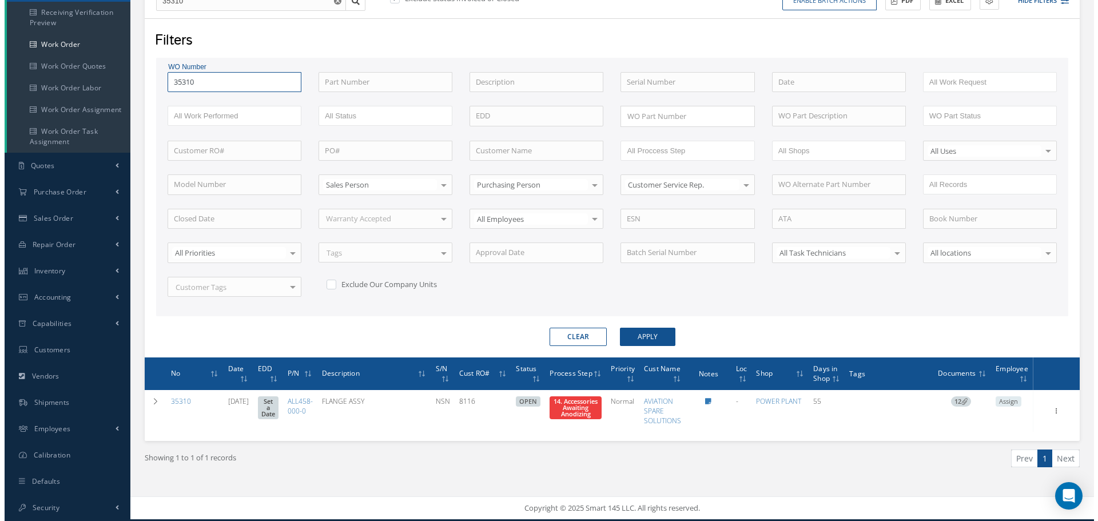
scroll to position [139, 0]
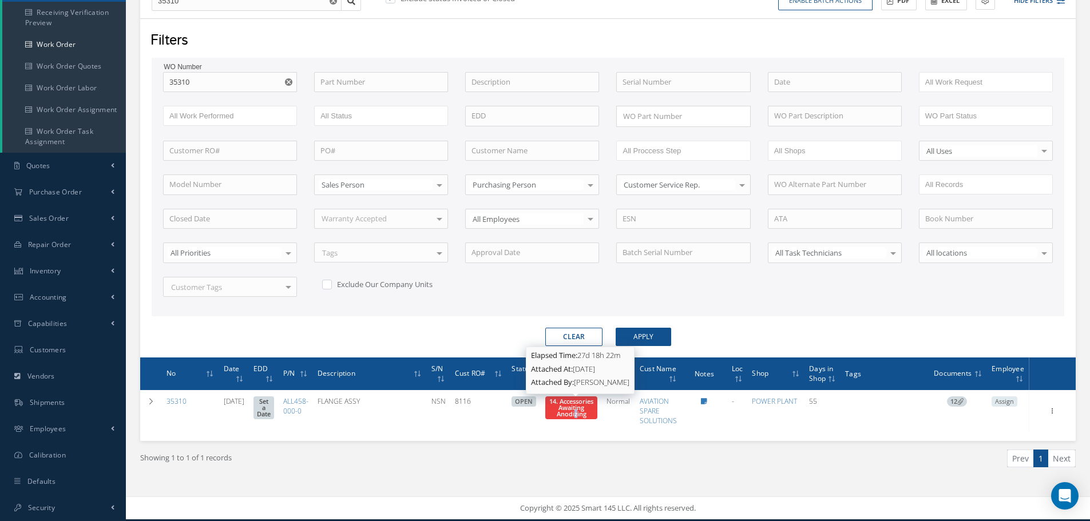
click at [566, 408] on span "14. Accessories Awaiting Anodizing" at bounding box center [571, 407] width 44 height 21
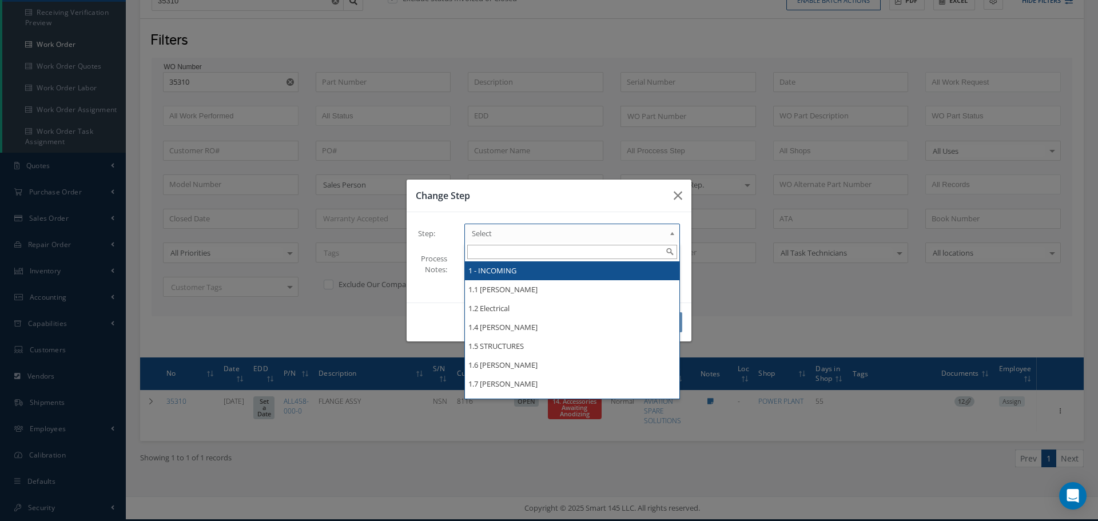
click at [674, 234] on b at bounding box center [674, 236] width 10 height 18
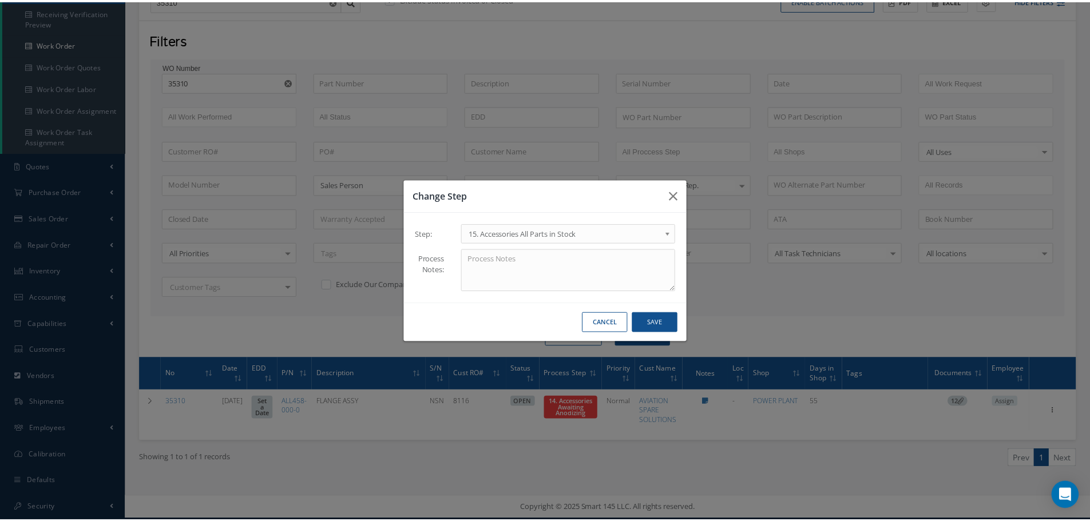
scroll to position [0, 0]
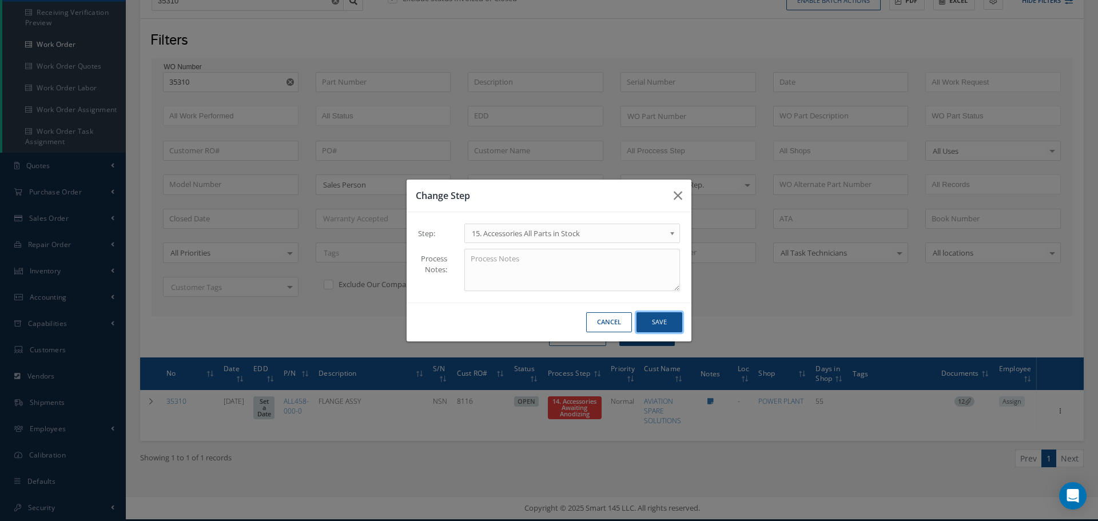
click at [668, 325] on button "Save" at bounding box center [660, 322] width 46 height 20
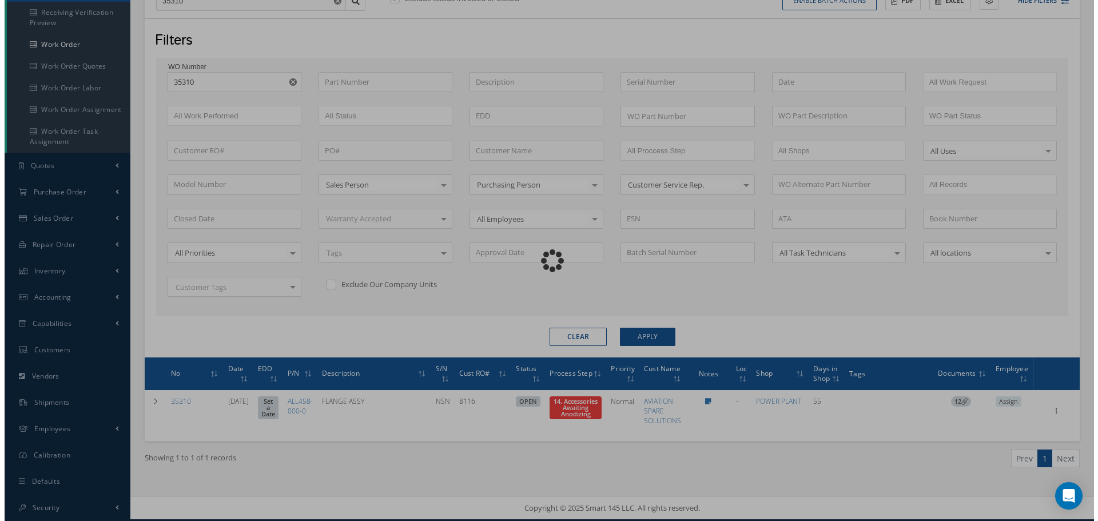
scroll to position [138, 0]
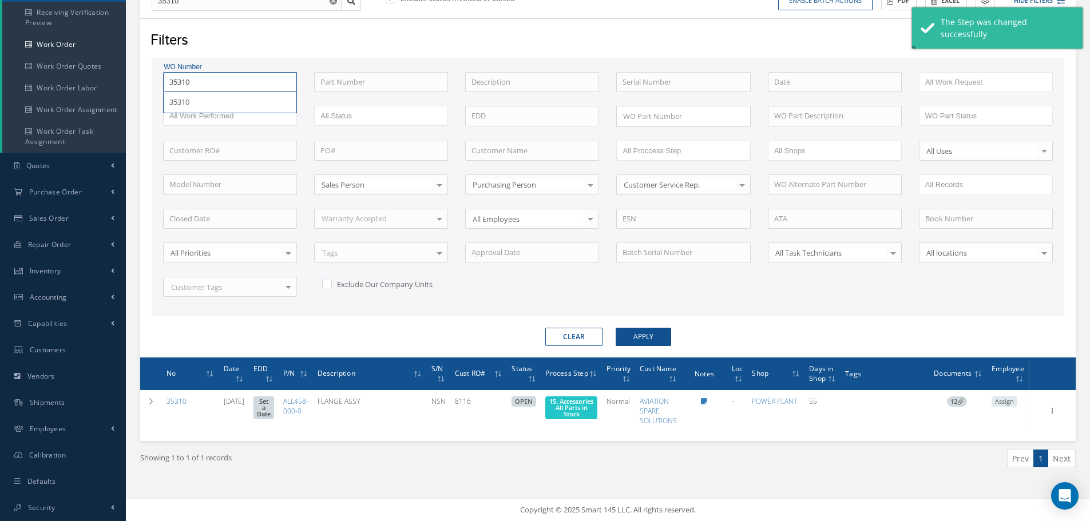
click at [207, 84] on input "35310" at bounding box center [230, 82] width 134 height 21
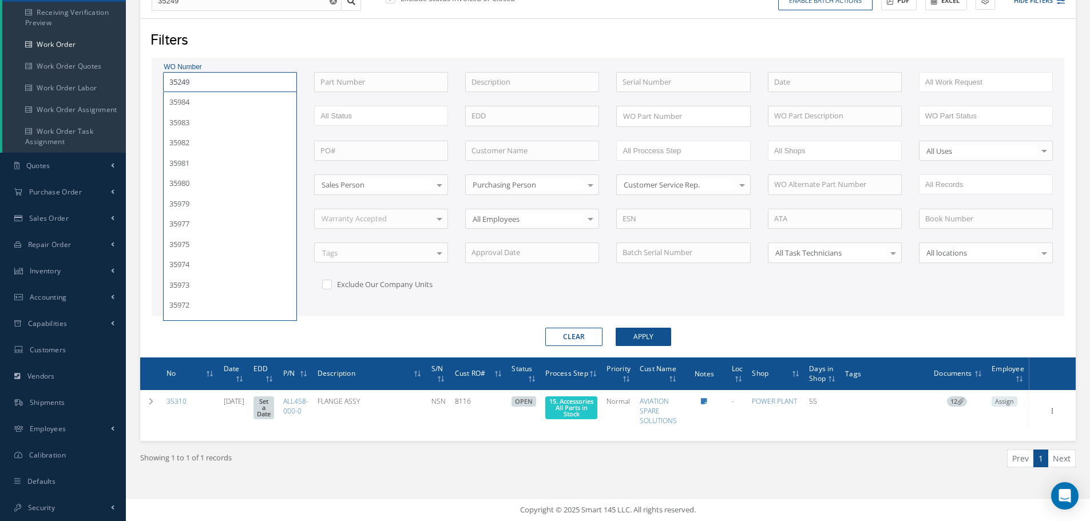
click at [616, 328] on button "Apply" at bounding box center [643, 337] width 55 height 18
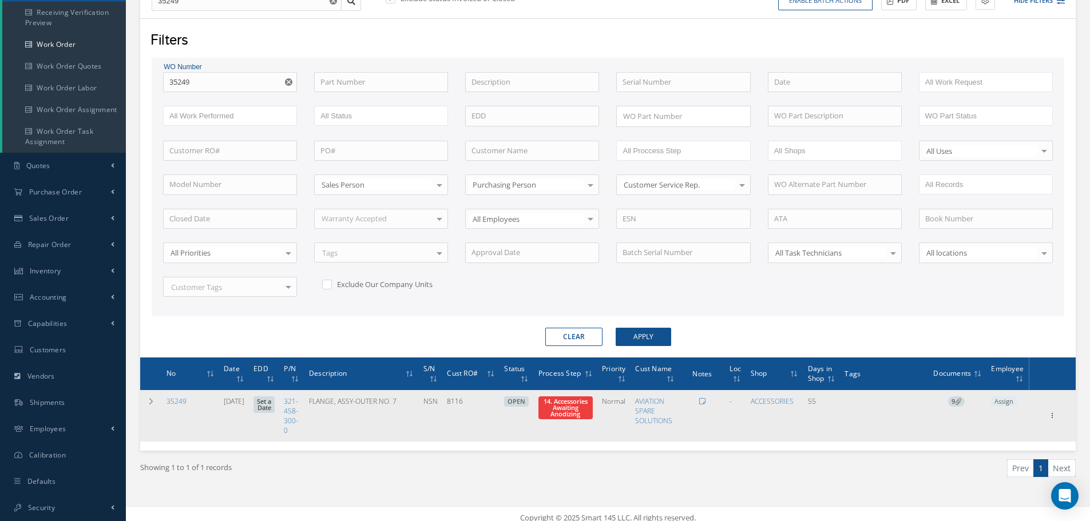
click at [589, 400] on span "14. Accessories Awaiting Anodizing" at bounding box center [565, 407] width 54 height 23
click at [588, 399] on span "14. Accessories Awaiting Anodizing" at bounding box center [565, 407] width 54 height 23
click at [569, 413] on span "14. Accessories Awaiting Anodizing" at bounding box center [565, 407] width 44 height 21
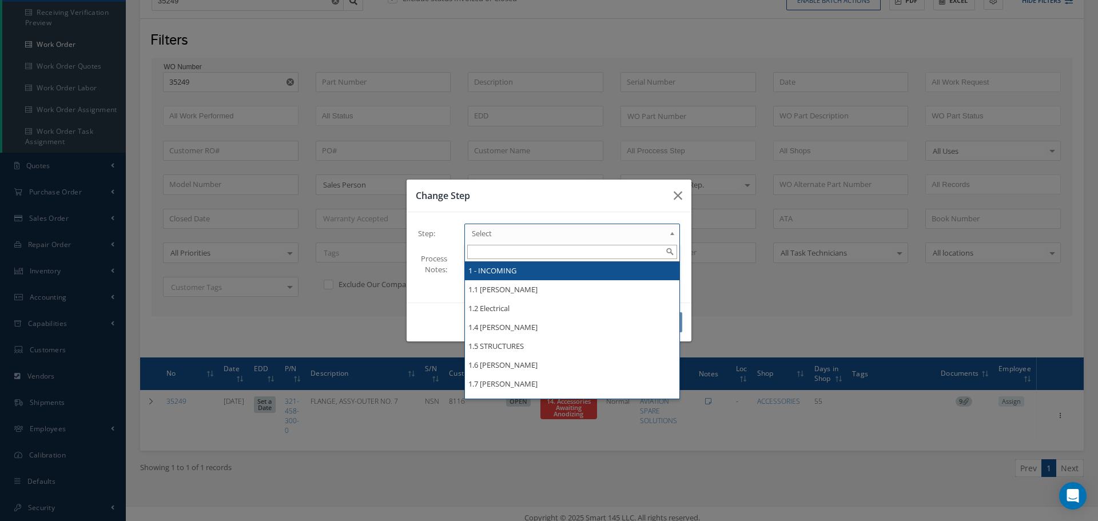
click at [674, 233] on b at bounding box center [674, 236] width 10 height 18
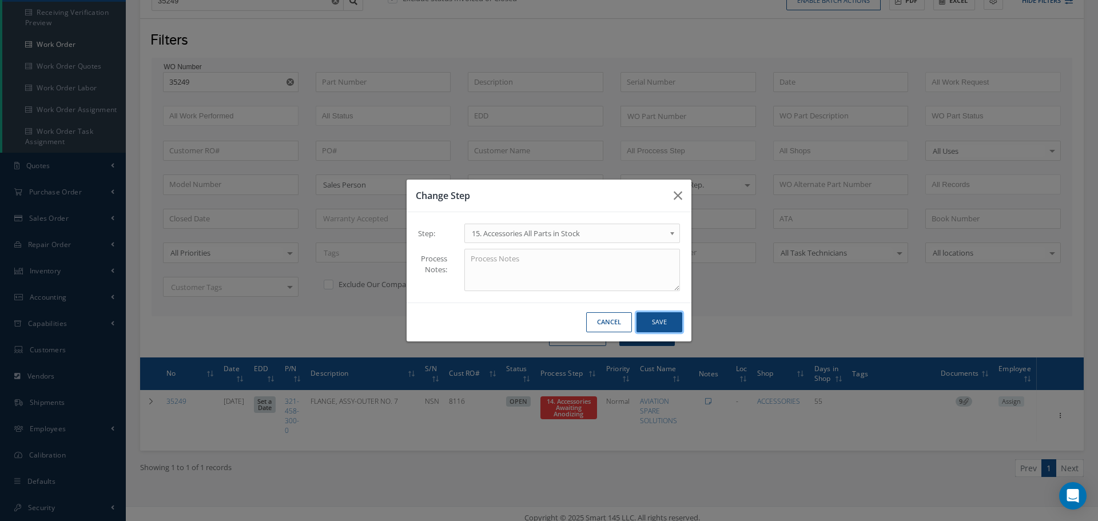
click at [667, 322] on button "Save" at bounding box center [660, 322] width 46 height 20
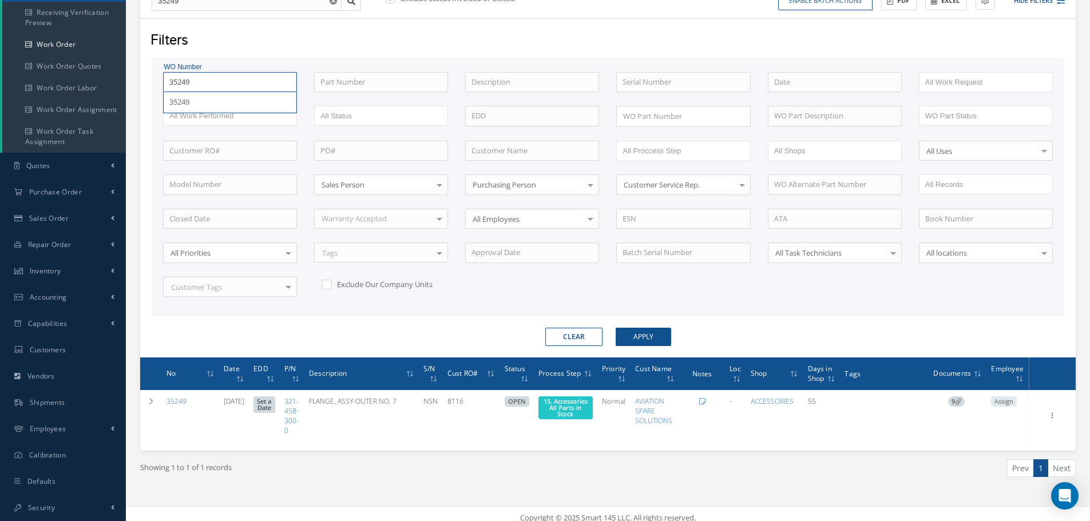
click at [196, 78] on input "35249" at bounding box center [230, 82] width 134 height 21
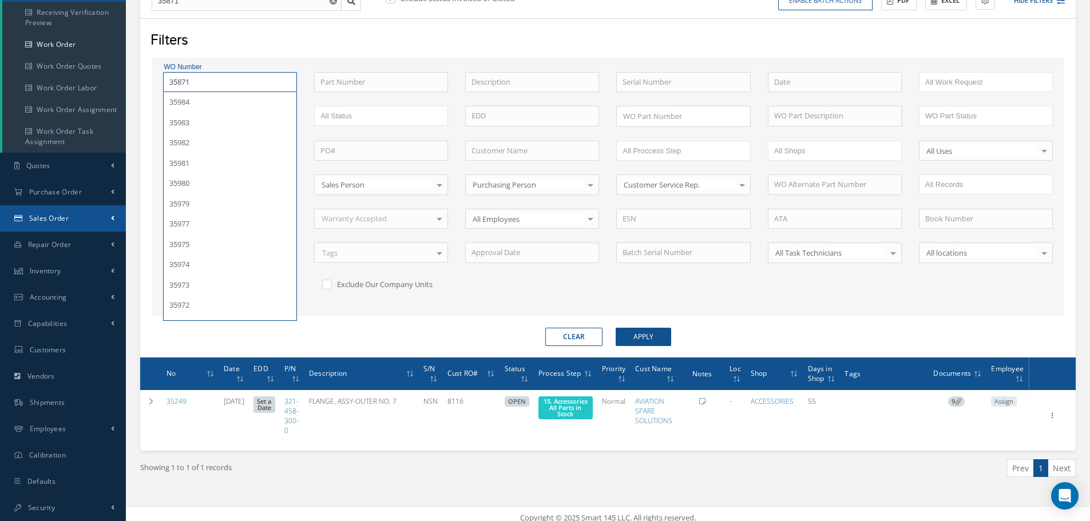
click at [616, 328] on button "Apply" at bounding box center [643, 337] width 55 height 18
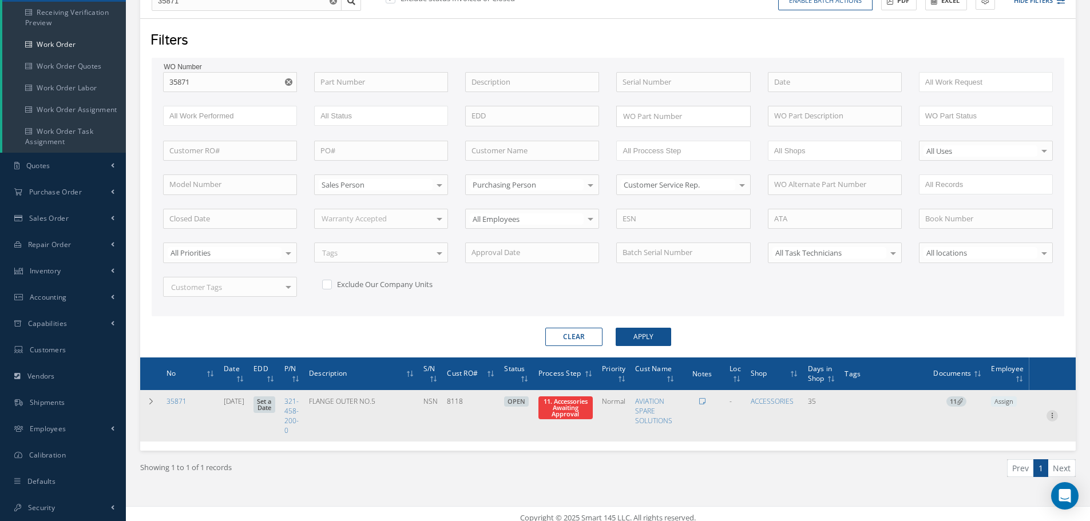
click at [1053, 415] on icon at bounding box center [1051, 414] width 11 height 9
click at [1003, 449] on link "Part Issue" at bounding box center [999, 453] width 90 height 15
click at [1054, 414] on icon at bounding box center [1051, 414] width 11 height 9
click at [1002, 435] on link "Edit" at bounding box center [999, 438] width 90 height 15
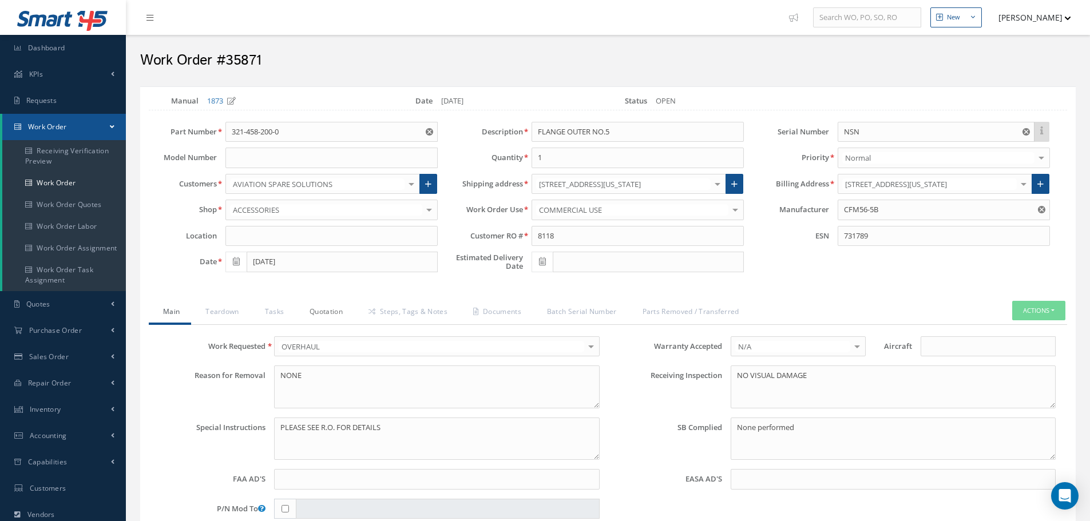
click at [334, 317] on link "Quotation" at bounding box center [324, 313] width 59 height 24
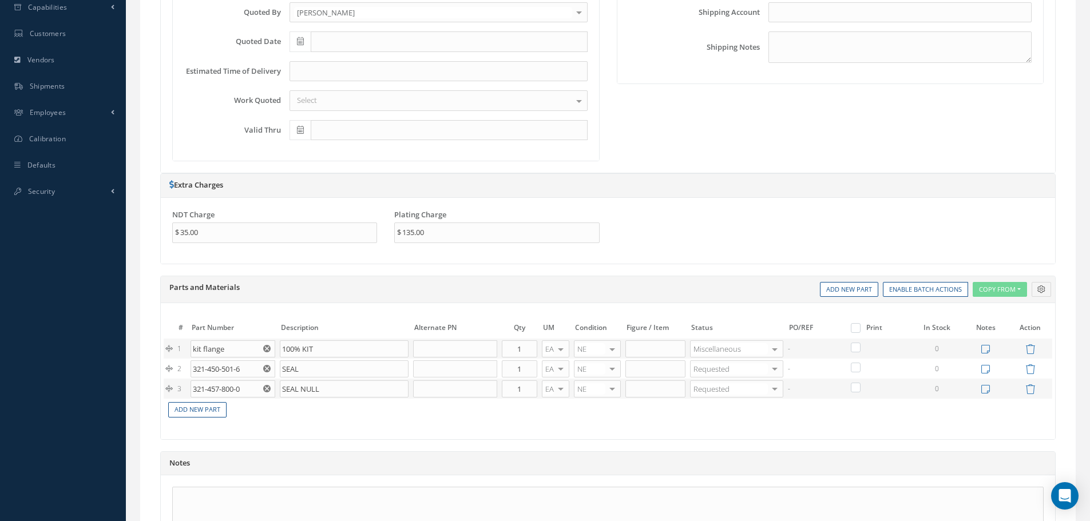
scroll to position [572, 0]
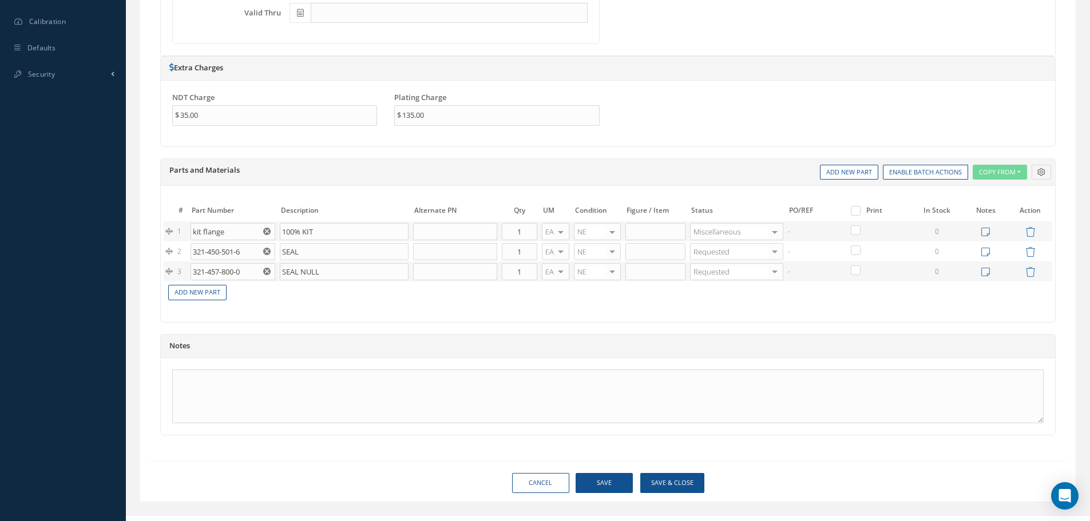
click at [860, 208] on label at bounding box center [861, 210] width 3 height 10
click at [856, 208] on input "checkbox" at bounding box center [857, 211] width 7 height 7
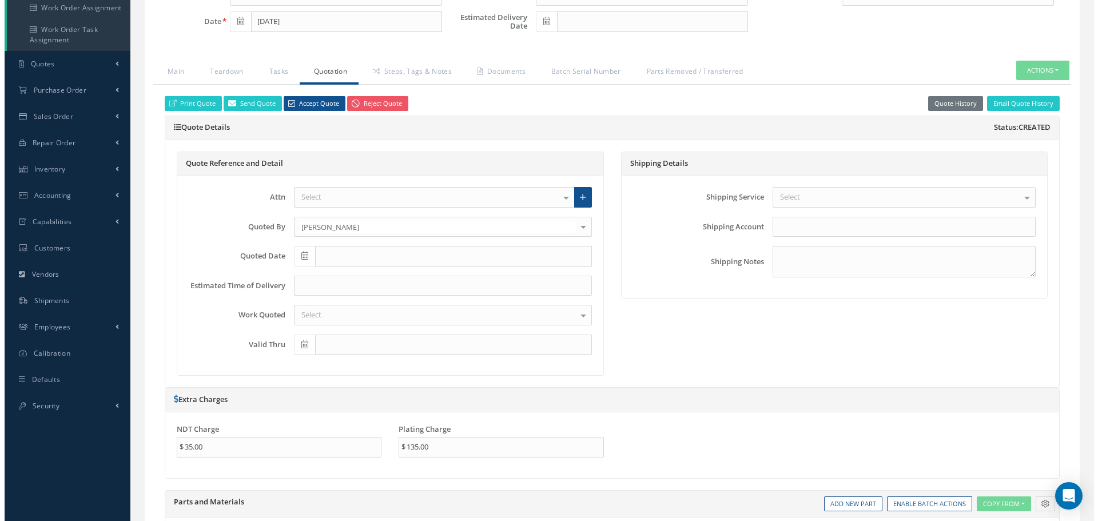
scroll to position [172, 0]
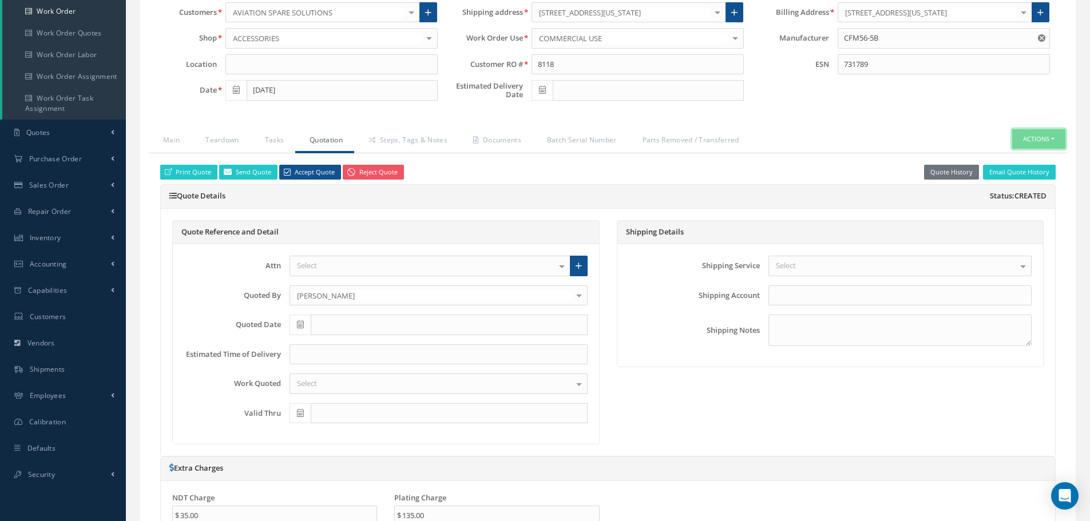
click at [1052, 142] on button "Actions" at bounding box center [1038, 139] width 53 height 20
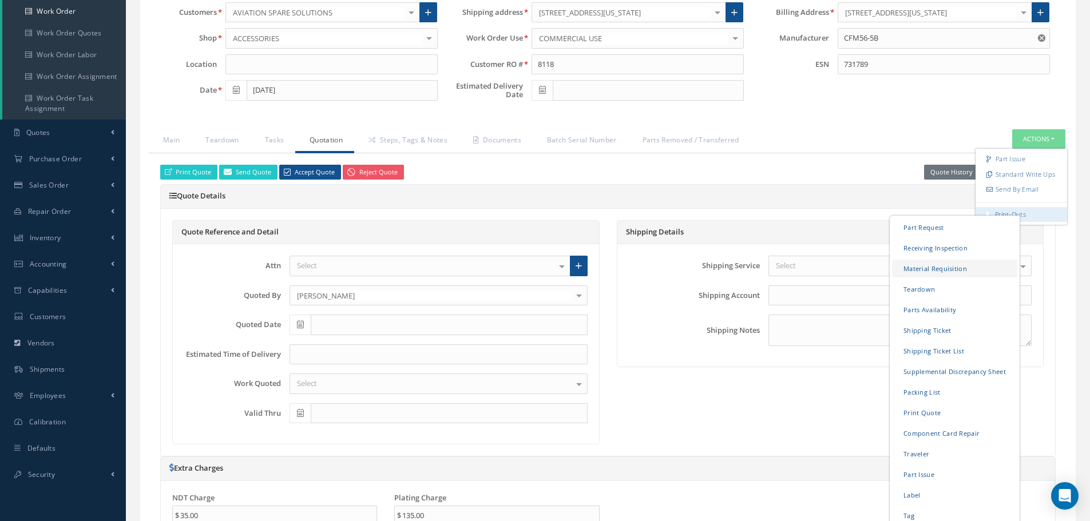
click at [914, 269] on link "Material Requisition" at bounding box center [954, 268] width 125 height 18
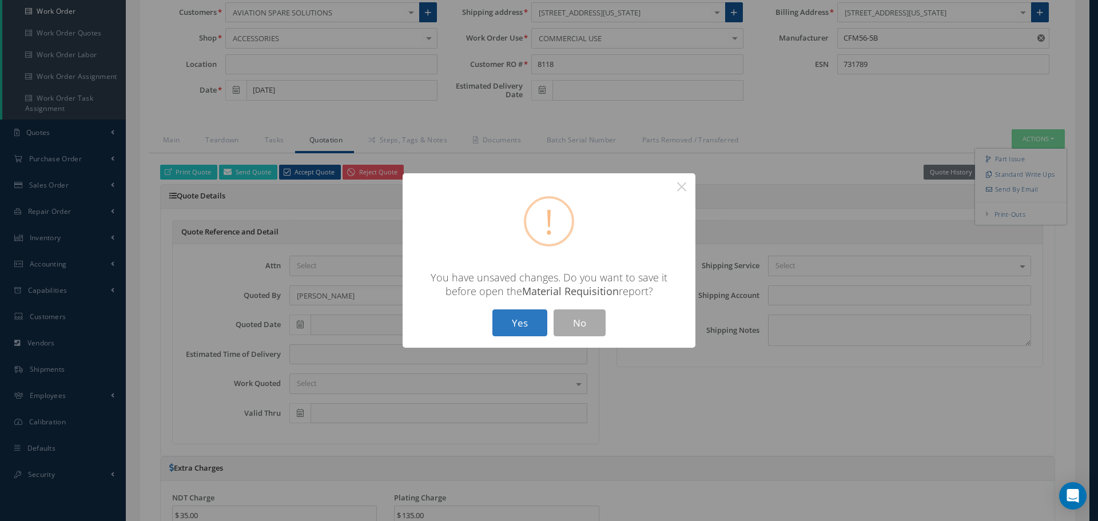
click at [523, 329] on button "Yes" at bounding box center [520, 323] width 55 height 27
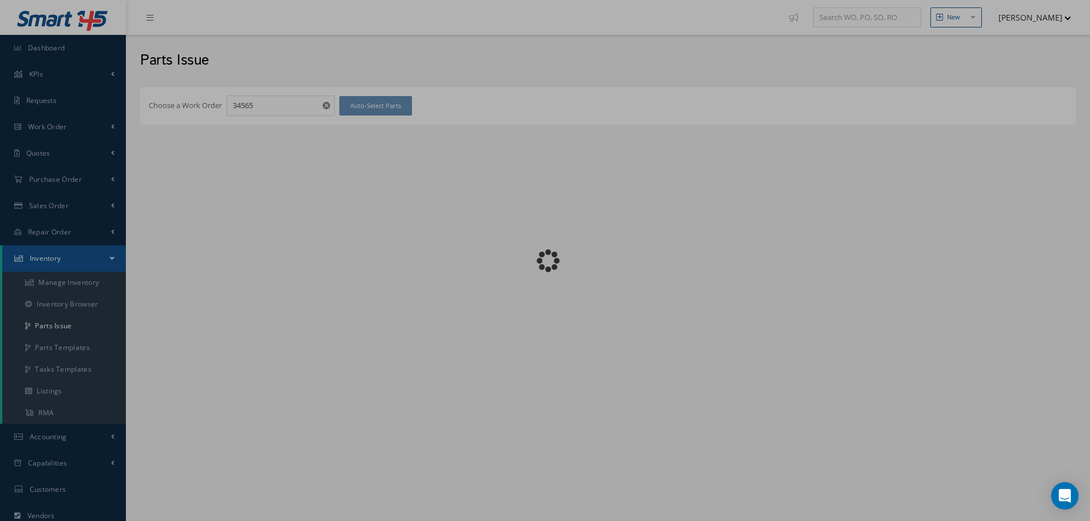
checkbox input "false"
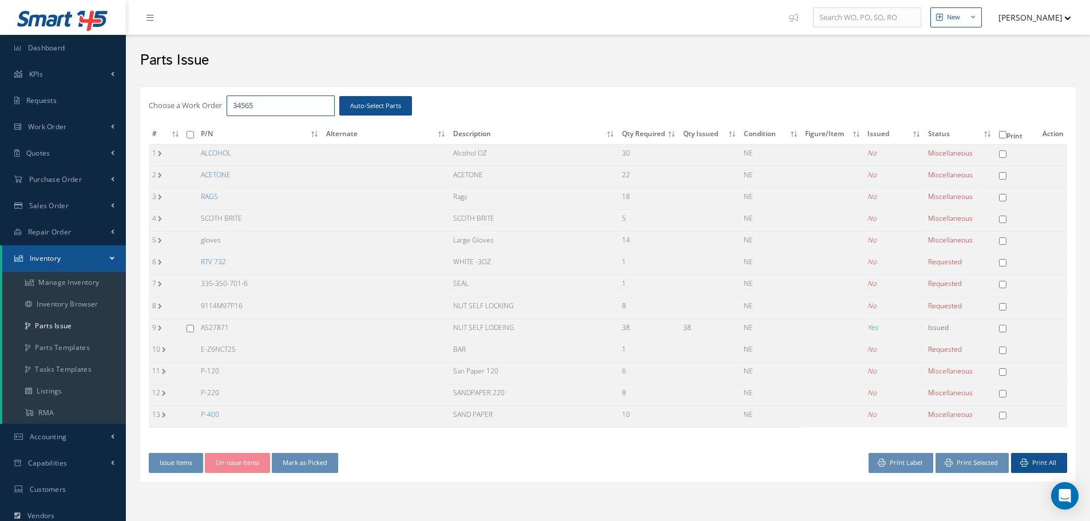
click at [270, 105] on input "34565" at bounding box center [281, 106] width 108 height 21
type input "34382"
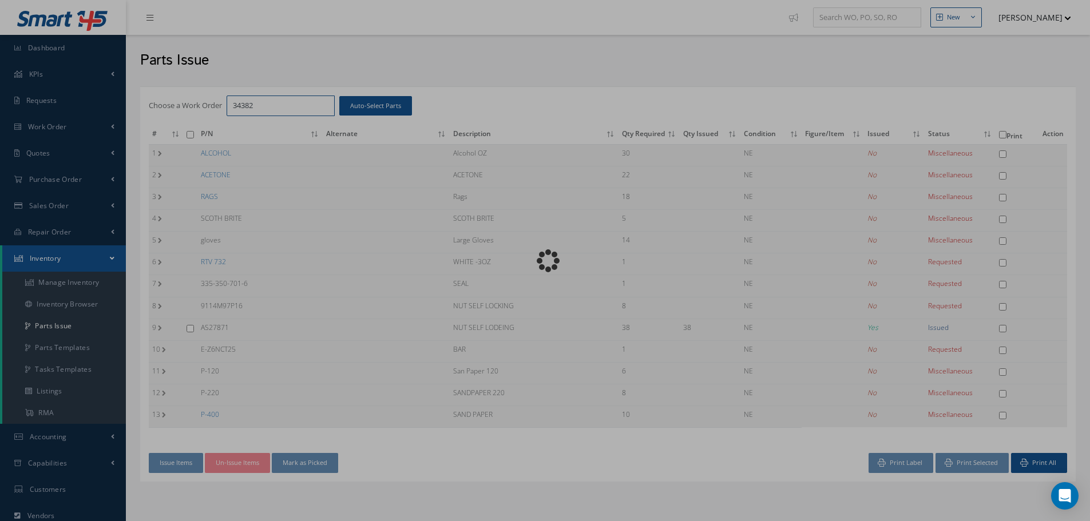
checkbox input "false"
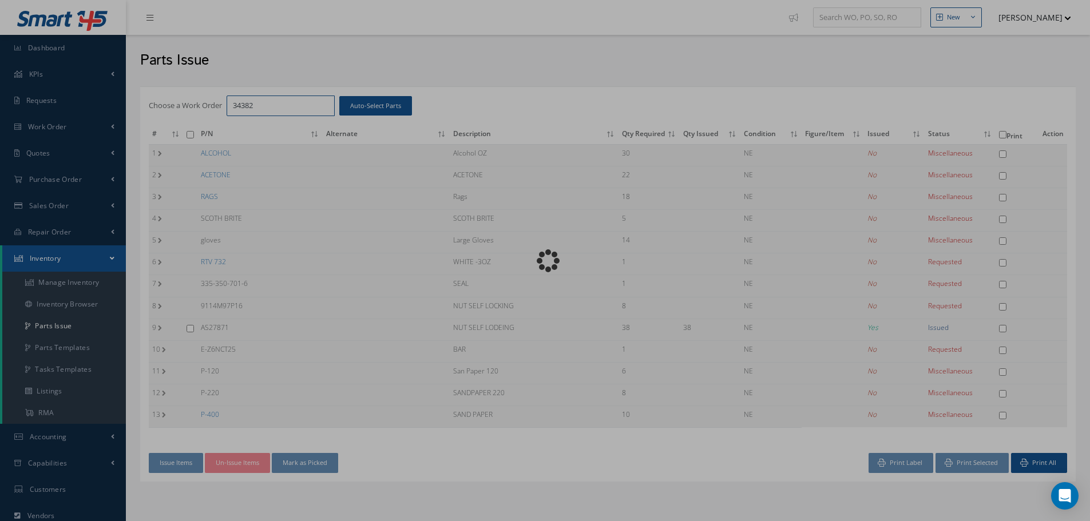
checkbox input "false"
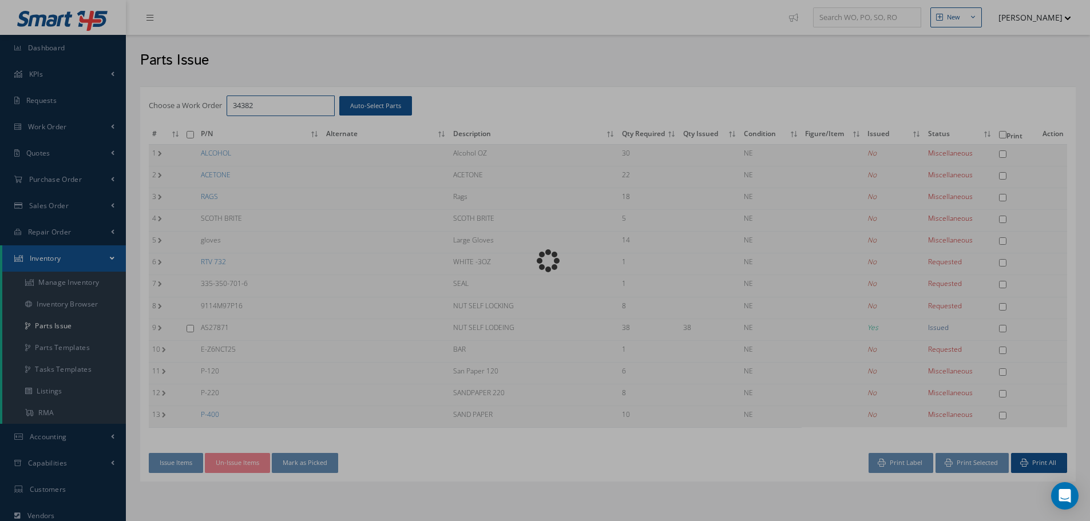
checkbox input "false"
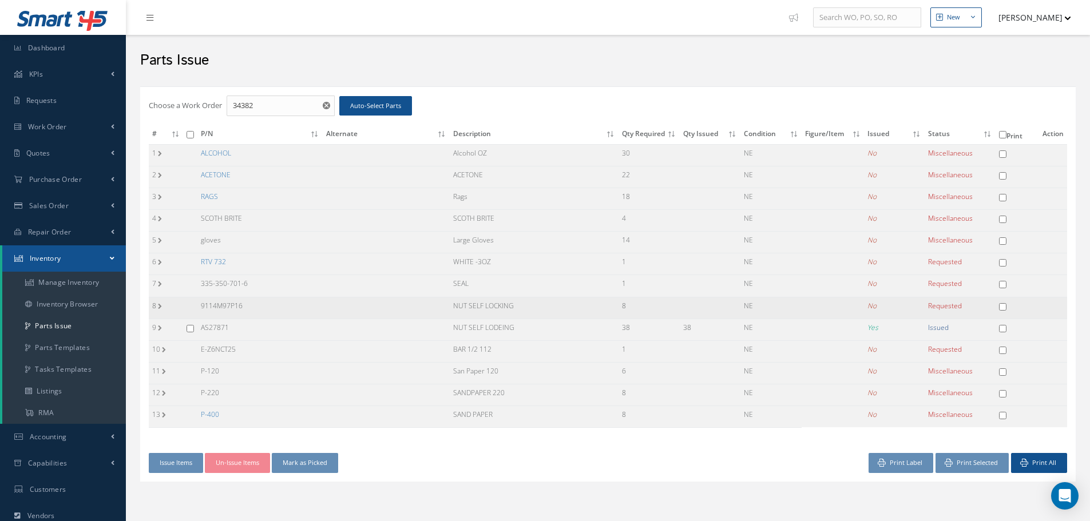
drag, startPoint x: 198, startPoint y: 307, endPoint x: 260, endPoint y: 303, distance: 62.5
click at [260, 303] on td "9114M97P16" at bounding box center [259, 308] width 125 height 22
copy td "9114M97P16"
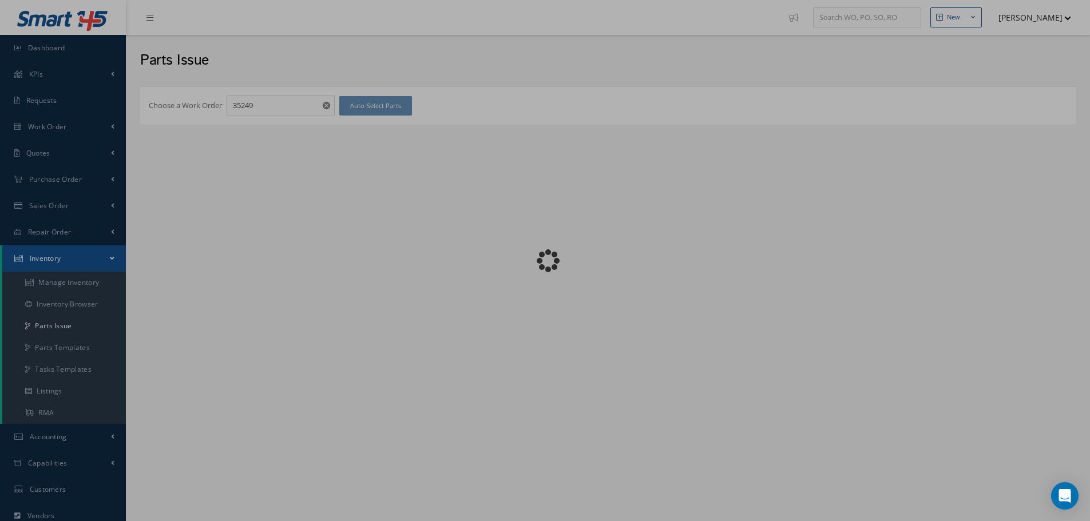
checkbox input "false"
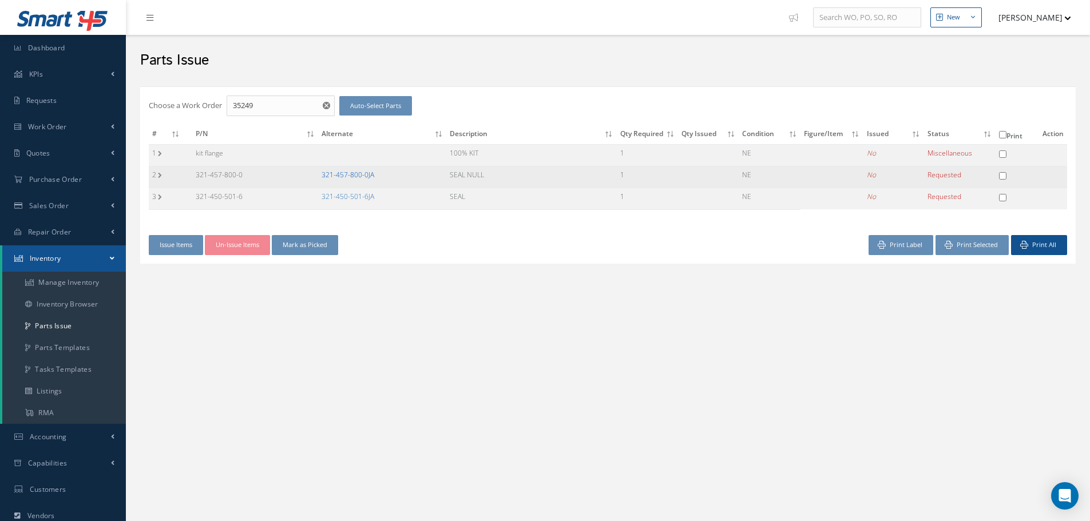
click at [352, 172] on link "321-457-800-0JA" at bounding box center [348, 175] width 53 height 10
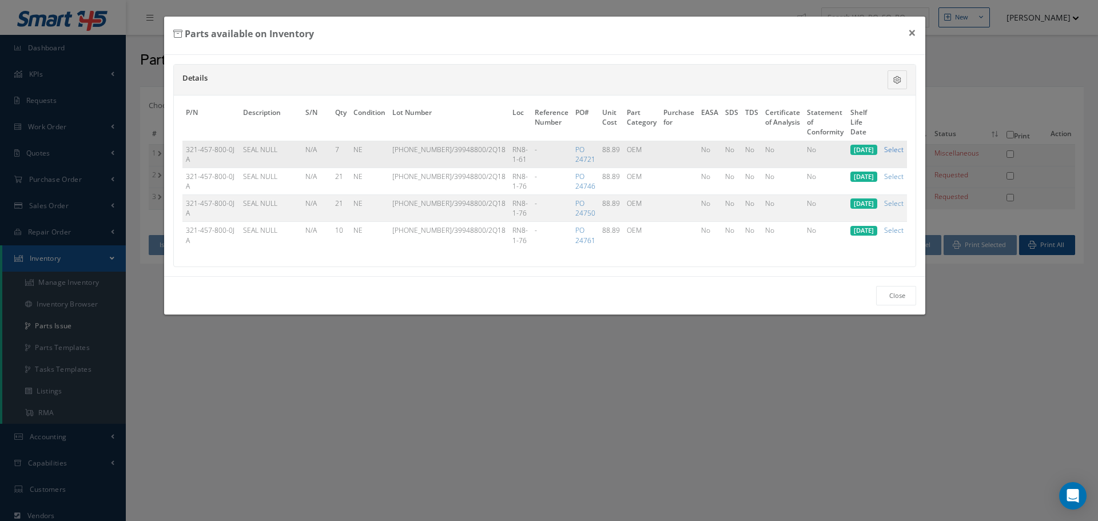
click at [895, 149] on link "Select" at bounding box center [893, 150] width 19 height 10
checkbox input "true"
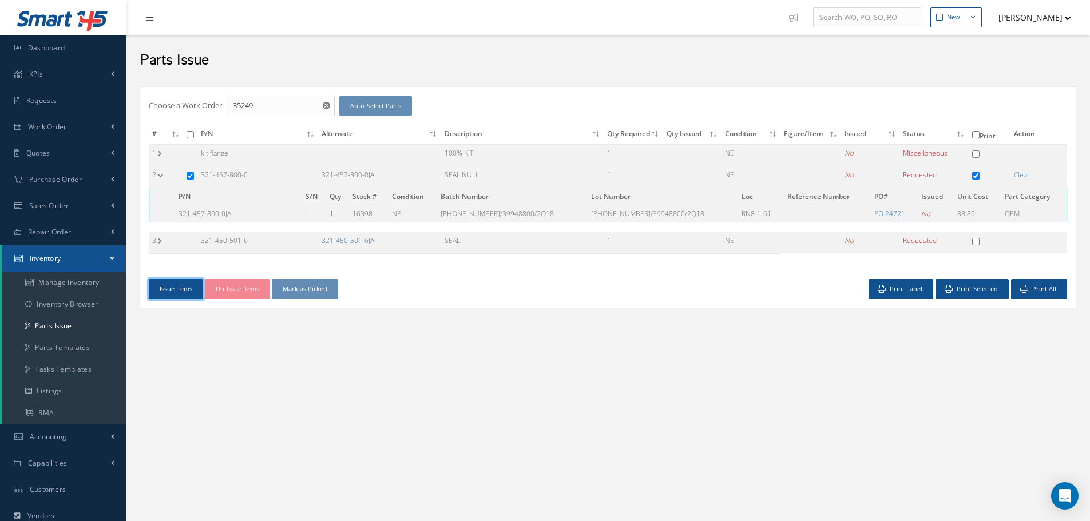
click at [180, 286] on button "Issue Items" at bounding box center [176, 289] width 54 height 20
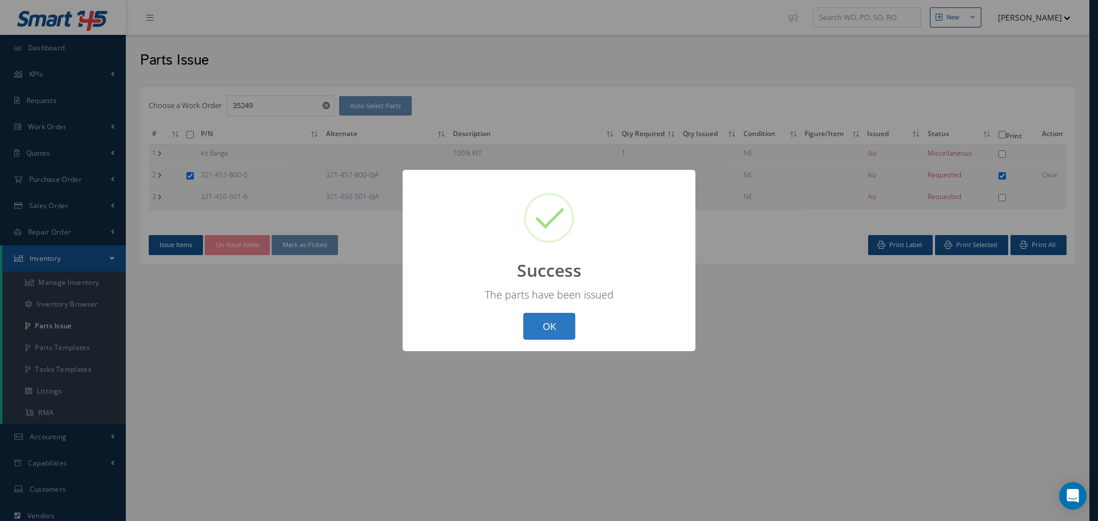
click at [561, 323] on button "OK" at bounding box center [549, 326] width 52 height 27
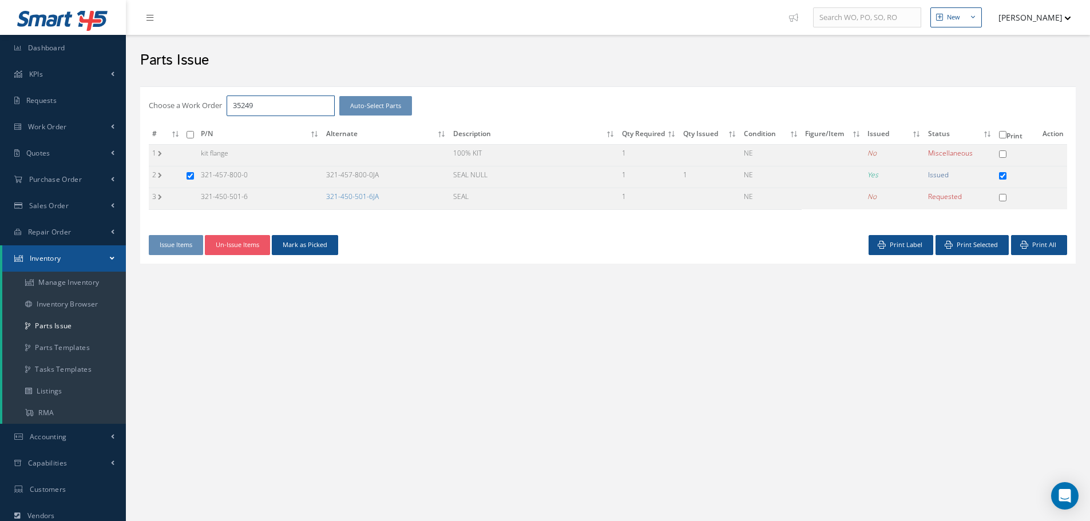
click at [272, 104] on input "35249" at bounding box center [281, 106] width 108 height 21
type input "35233"
checkbox input "false"
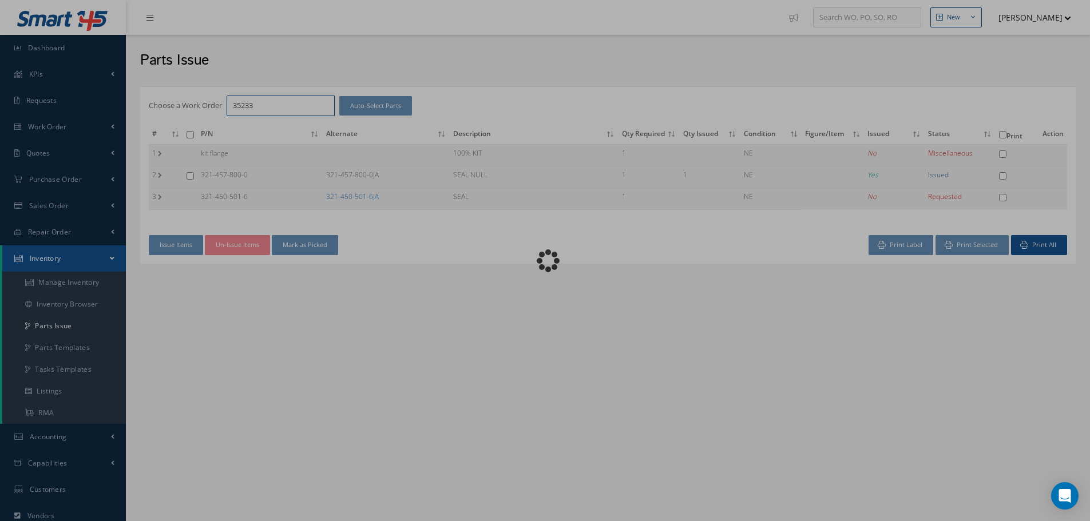
checkbox input "false"
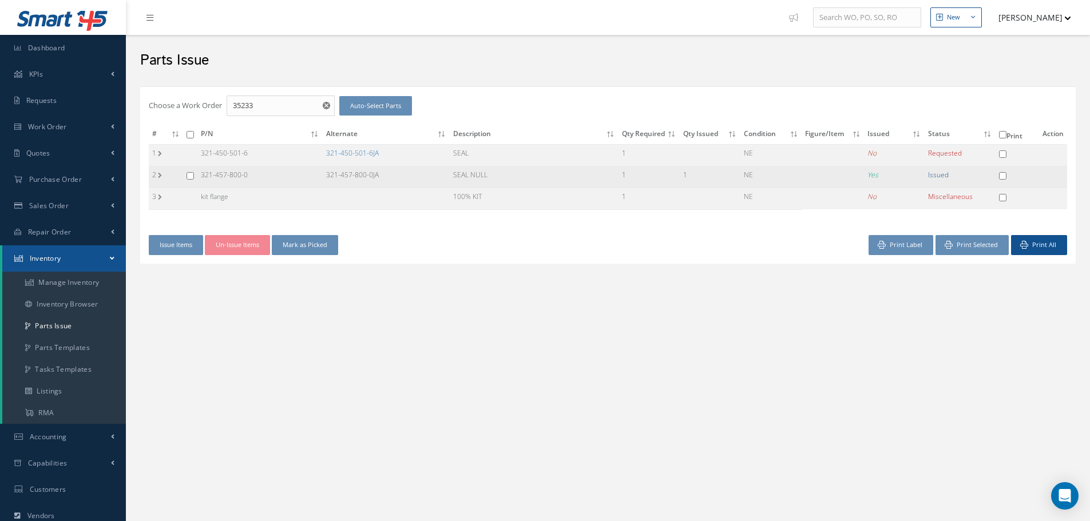
click at [191, 174] on input "checkbox" at bounding box center [190, 175] width 7 height 7
checkbox input "true"
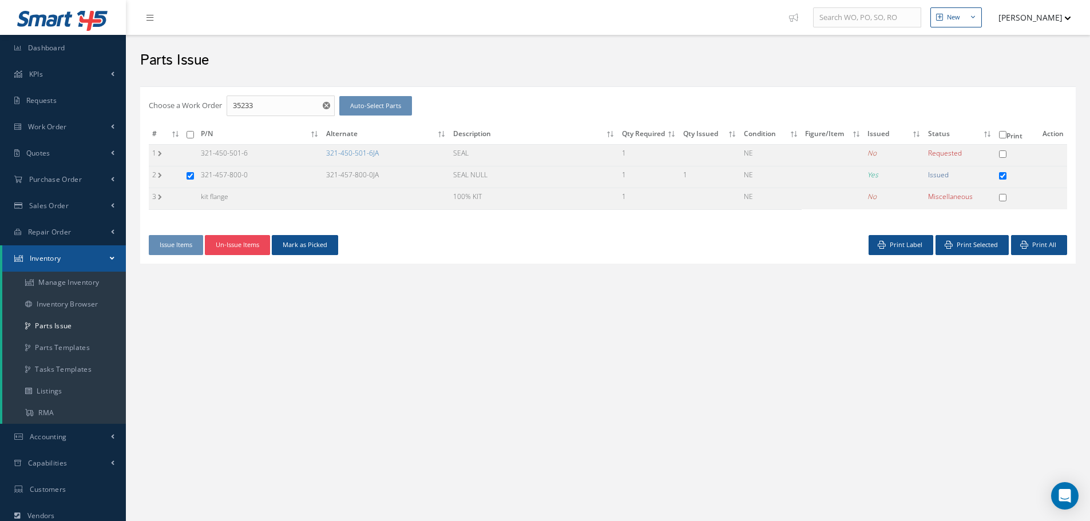
click at [239, 241] on button "Un-Issue Items" at bounding box center [237, 245] width 65 height 20
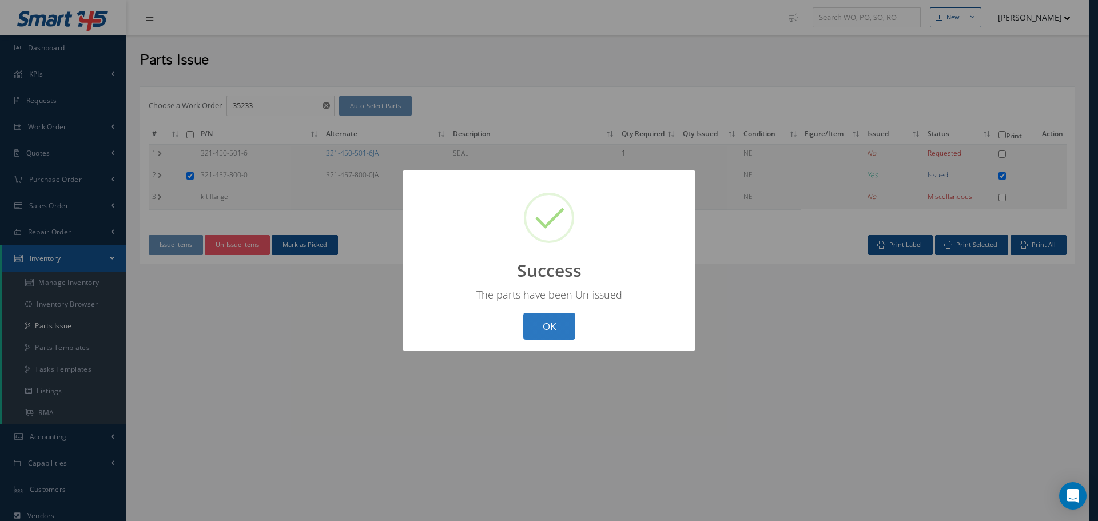
click at [547, 328] on button "OK" at bounding box center [549, 326] width 52 height 27
checkbox input "false"
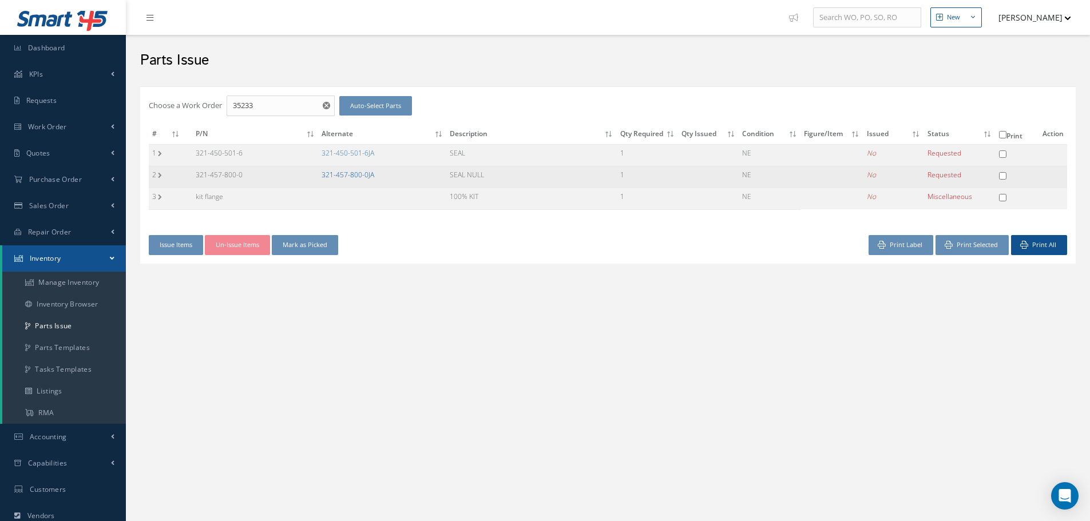
click at [354, 176] on link "321-457-800-0JA" at bounding box center [348, 175] width 53 height 10
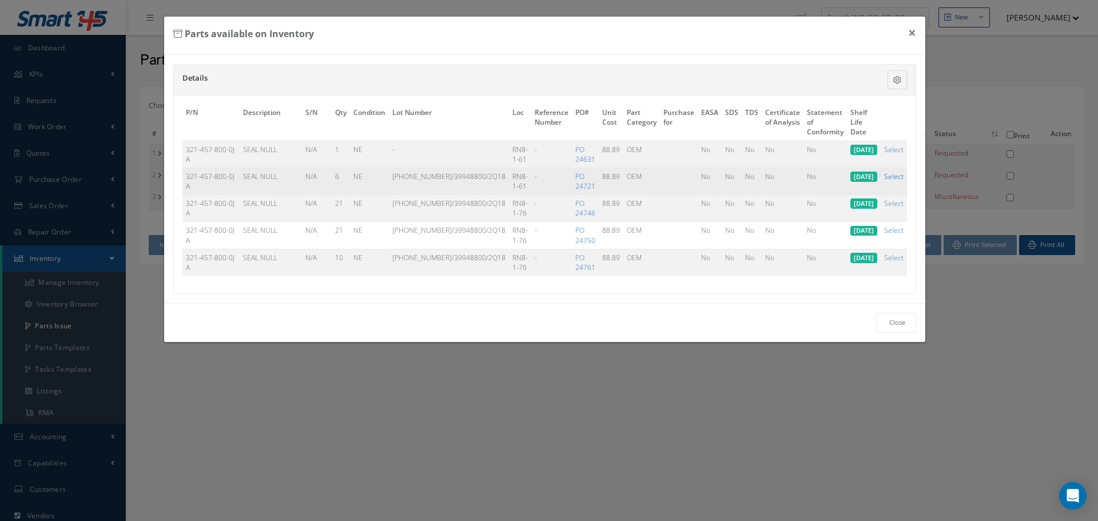
click at [899, 175] on link "Select" at bounding box center [893, 177] width 19 height 10
checkbox input "true"
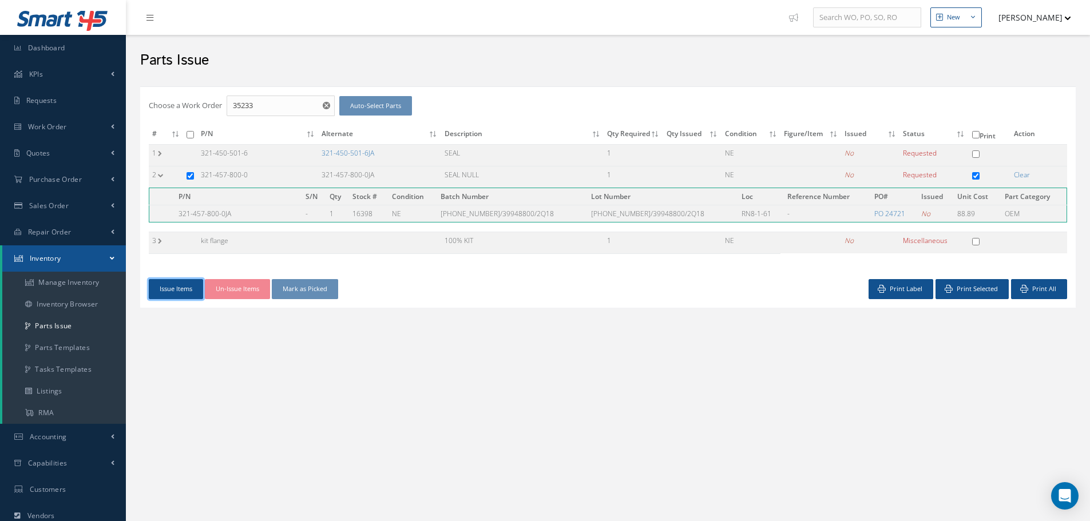
click at [162, 285] on button "Issue Items" at bounding box center [176, 289] width 54 height 20
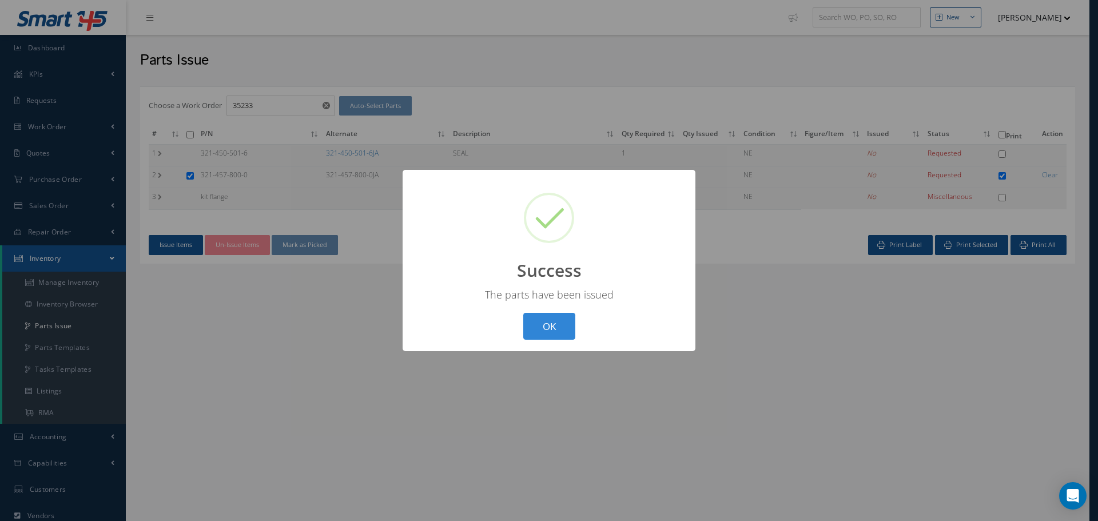
click at [548, 328] on button "OK" at bounding box center [549, 326] width 52 height 27
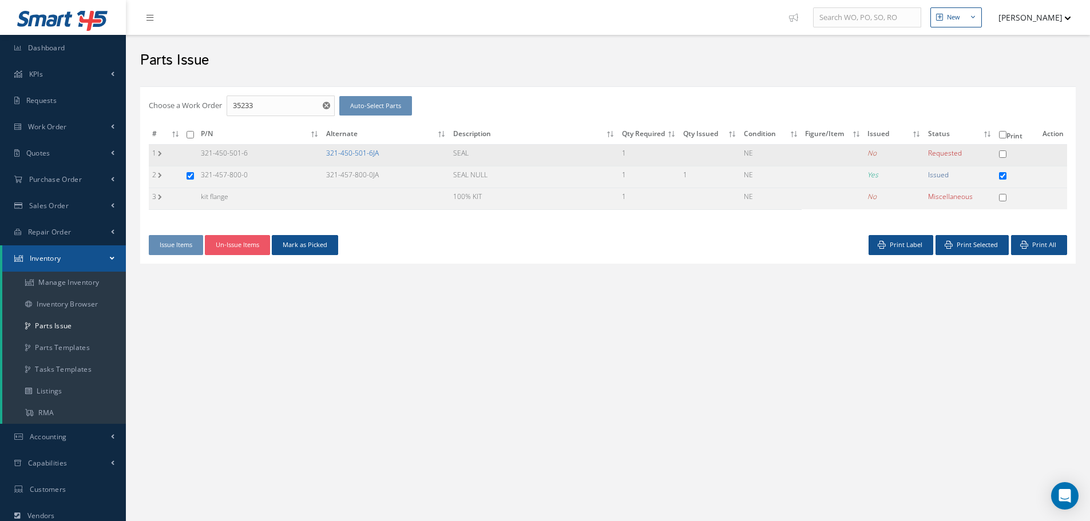
click at [355, 151] on link "321-450-501-6JA" at bounding box center [352, 153] width 53 height 10
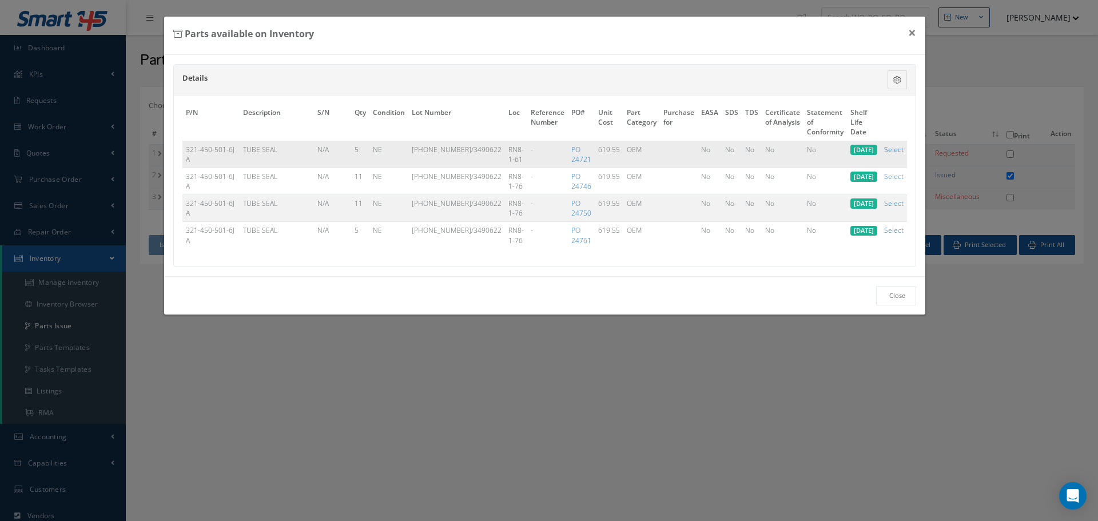
click at [892, 148] on link "Select" at bounding box center [893, 150] width 19 height 10
checkbox input "true"
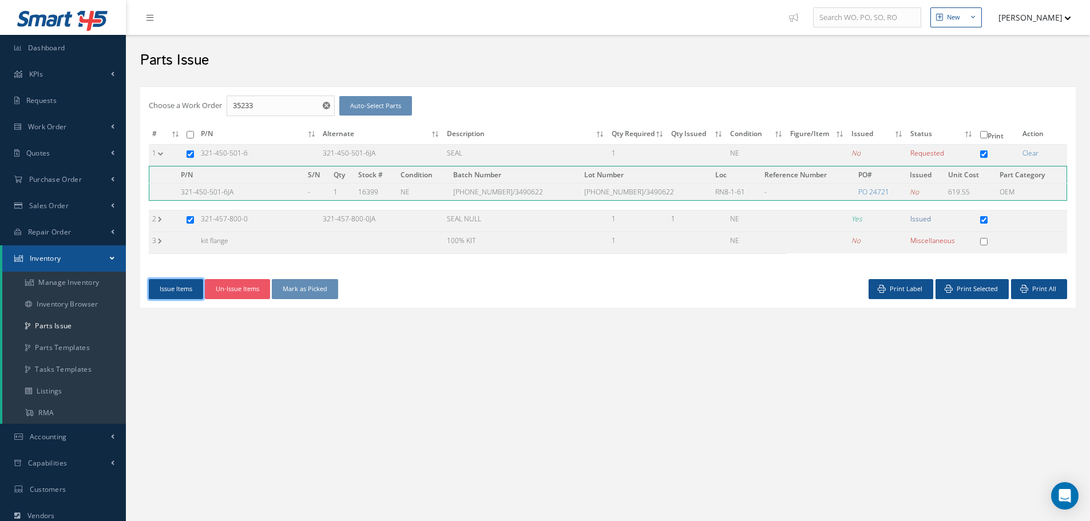
click at [175, 288] on button "Issue Items" at bounding box center [176, 289] width 54 height 20
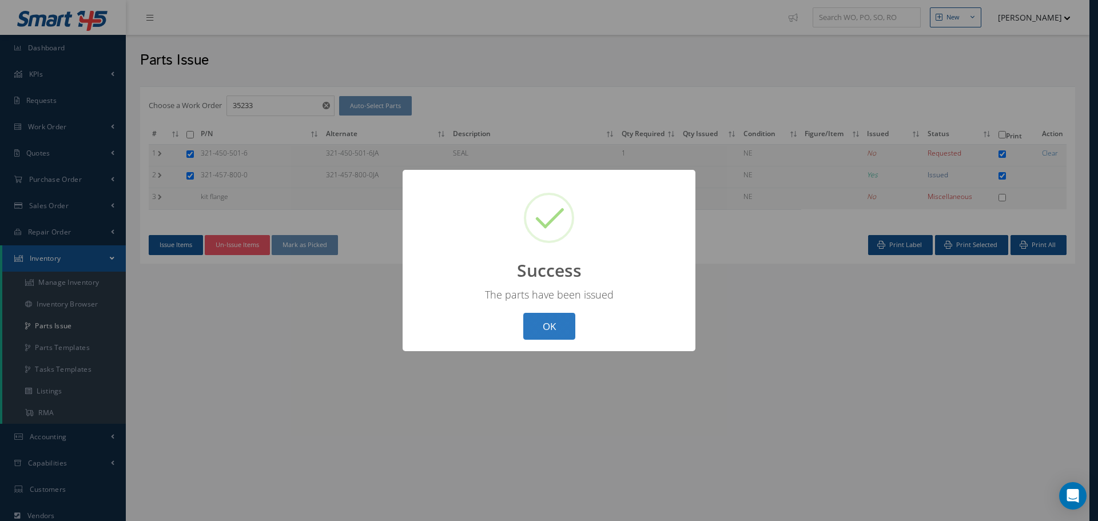
click at [557, 326] on button "OK" at bounding box center [549, 326] width 52 height 27
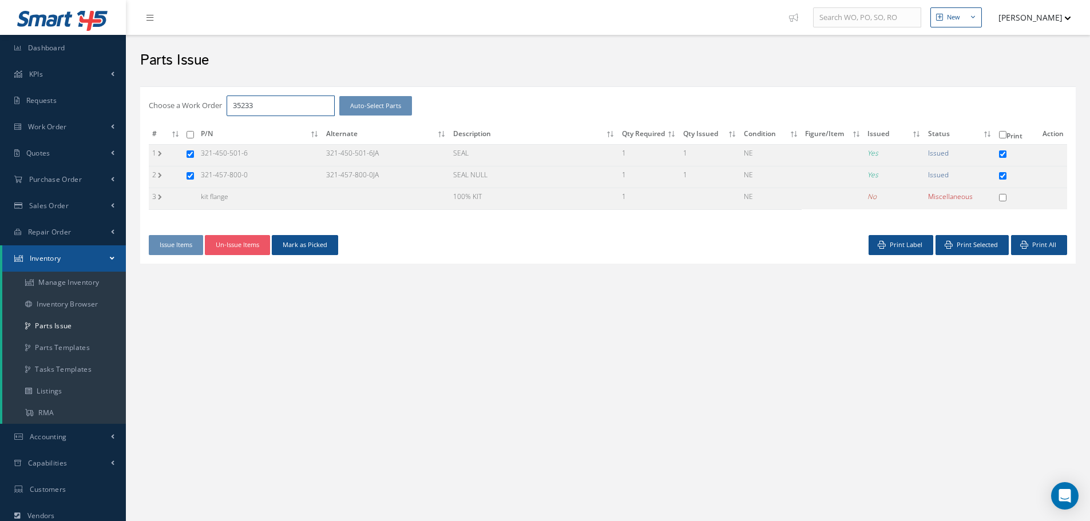
click at [272, 112] on input "35233" at bounding box center [281, 106] width 108 height 21
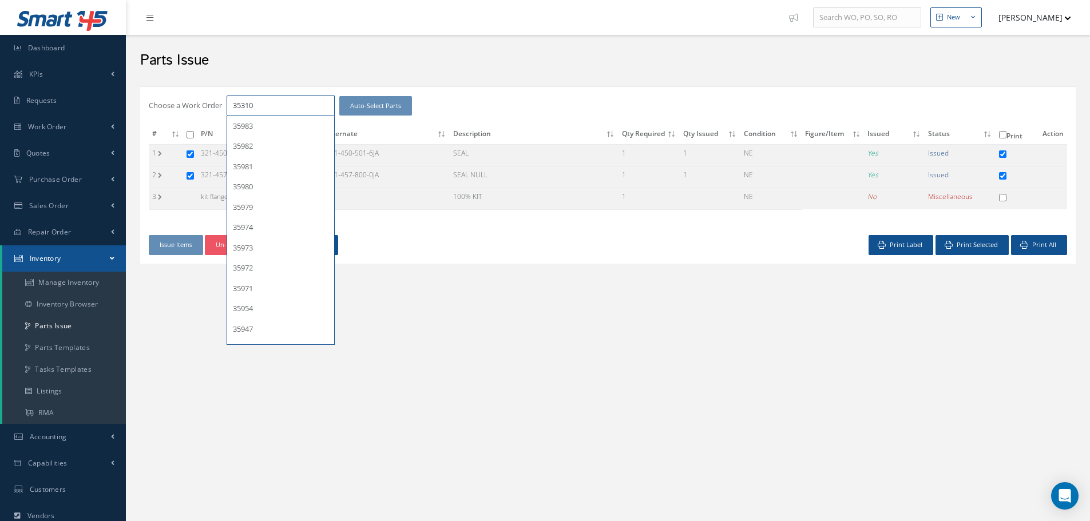
type input "35310"
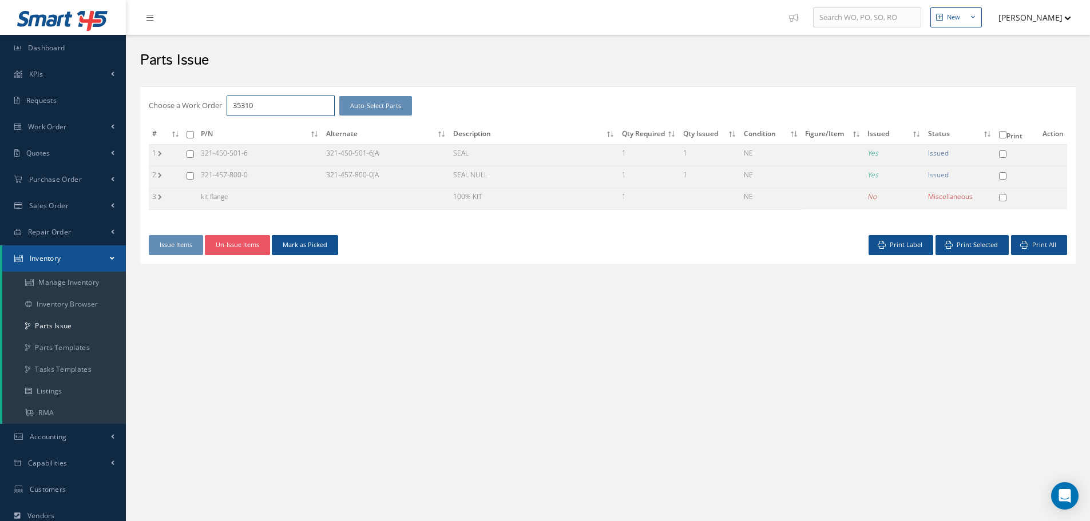
checkbox input "false"
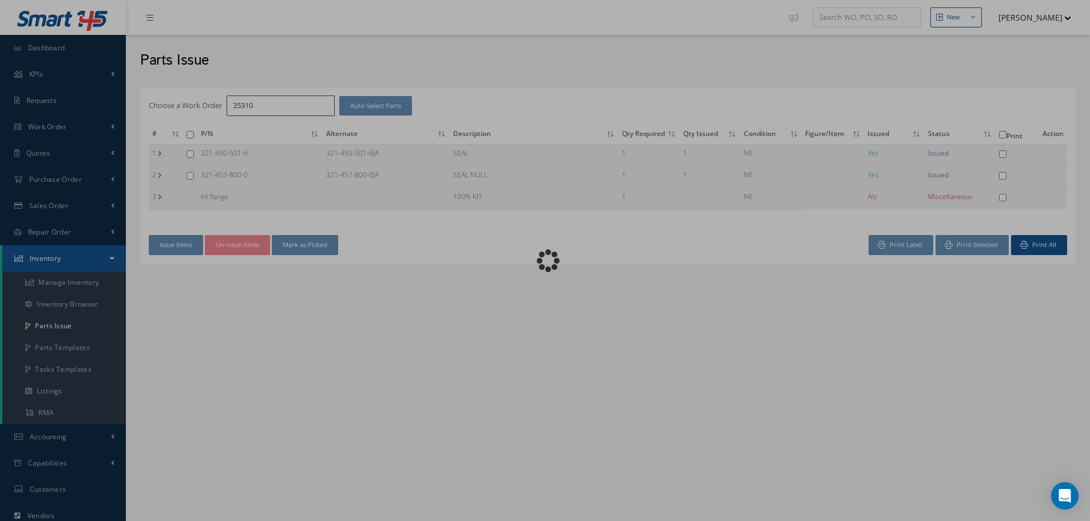
checkbox input "false"
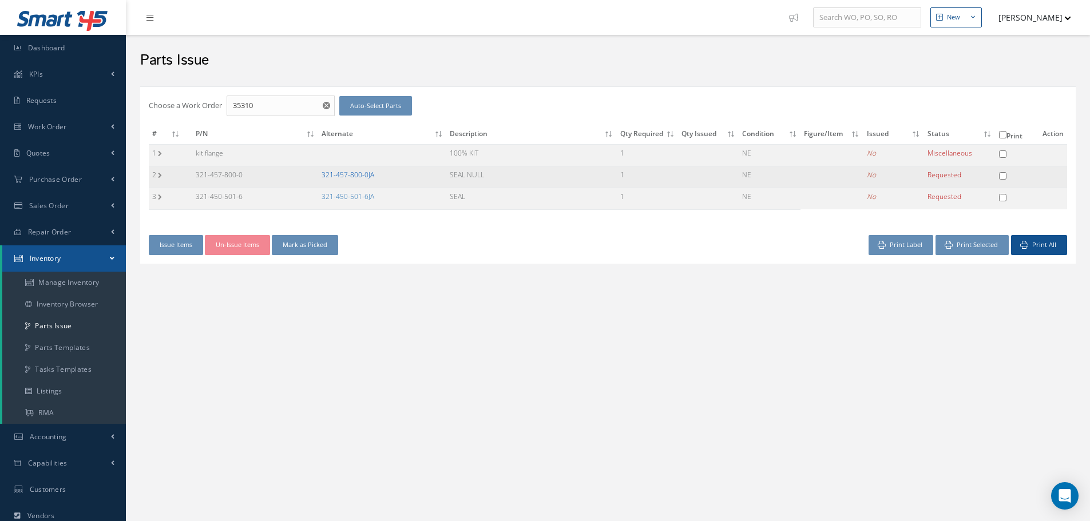
click at [358, 173] on link "321-457-800-0JA" at bounding box center [348, 175] width 53 height 10
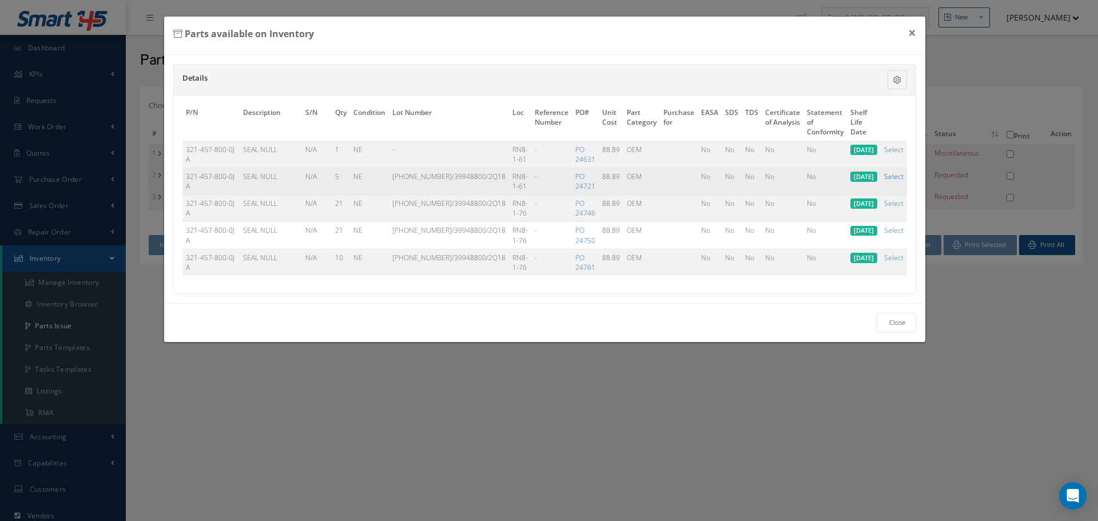
click at [898, 174] on link "Select" at bounding box center [893, 177] width 19 height 10
checkbox input "true"
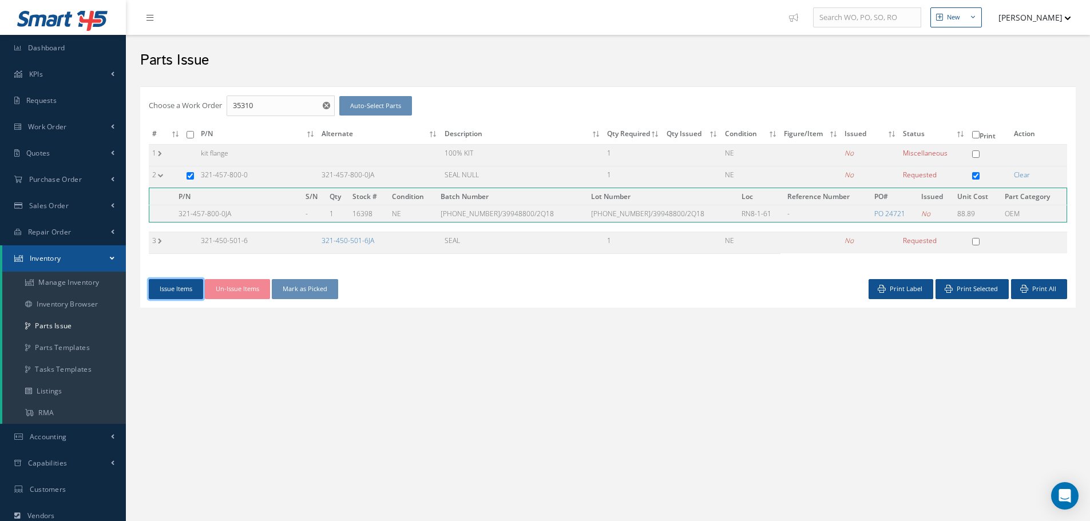
click at [174, 287] on button "Issue Items" at bounding box center [176, 289] width 54 height 20
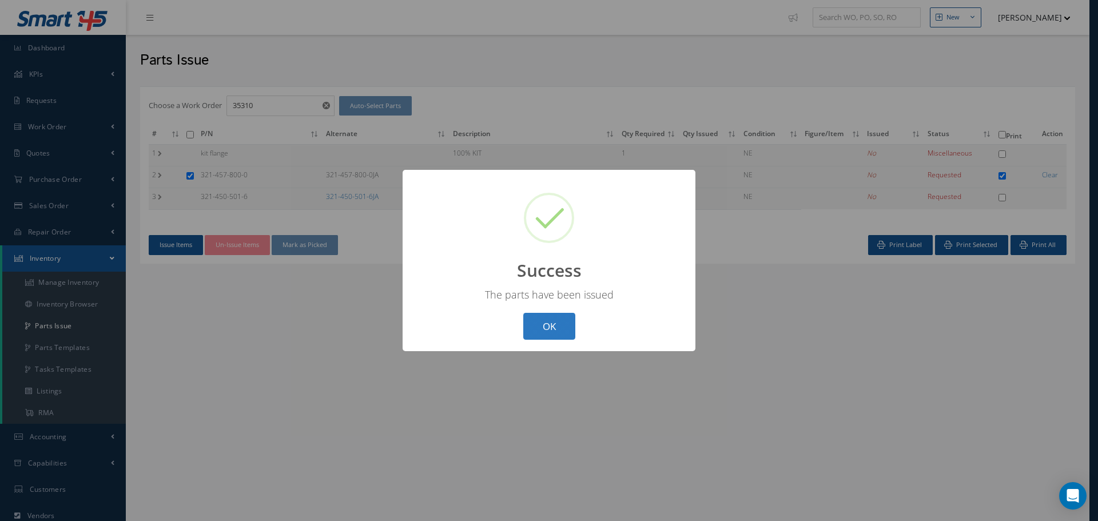
click at [562, 328] on button "OK" at bounding box center [549, 326] width 52 height 27
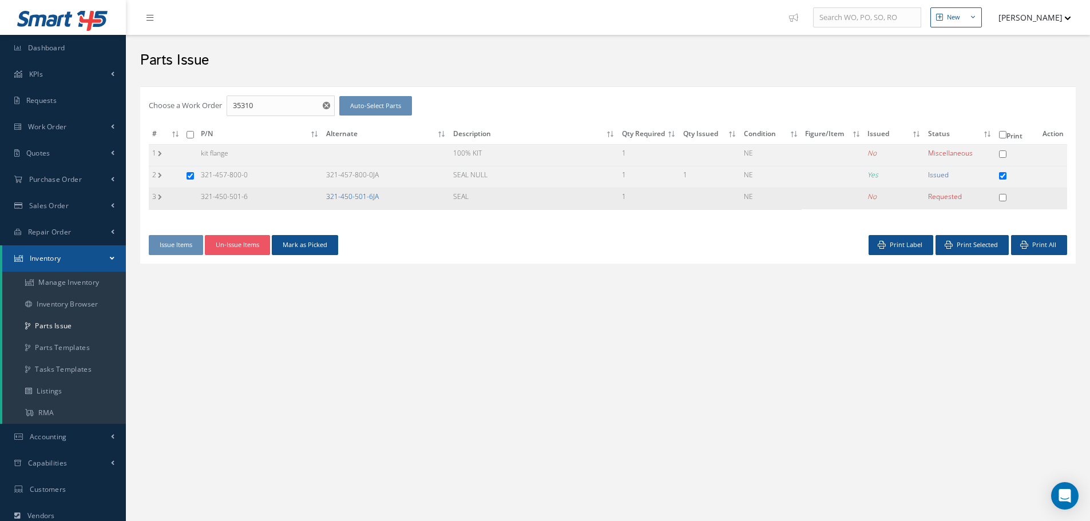
click at [361, 193] on link "321-450-501-6JA" at bounding box center [352, 197] width 53 height 10
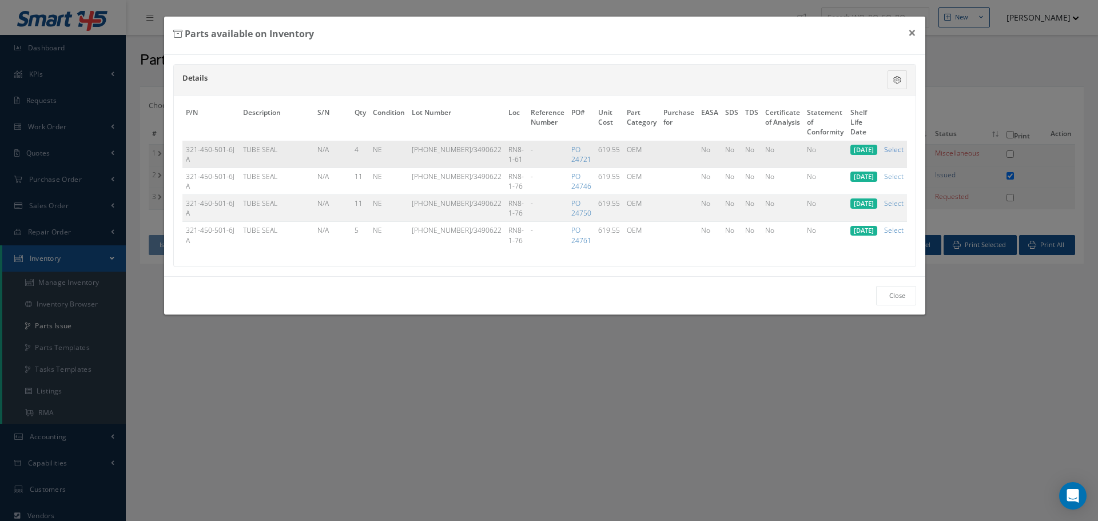
click at [902, 145] on link "Select" at bounding box center [893, 150] width 19 height 10
checkbox input "true"
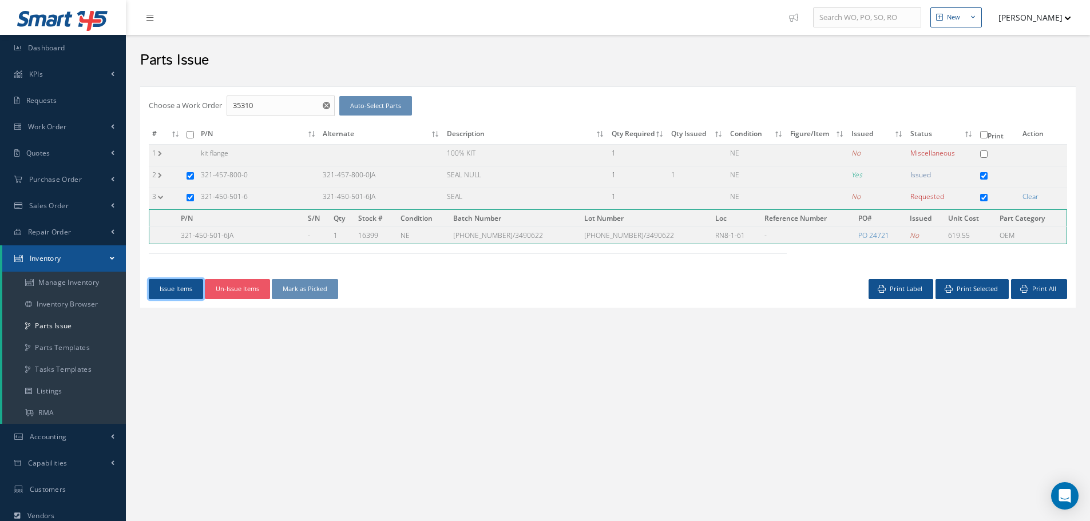
click at [185, 287] on button "Issue Items" at bounding box center [176, 289] width 54 height 20
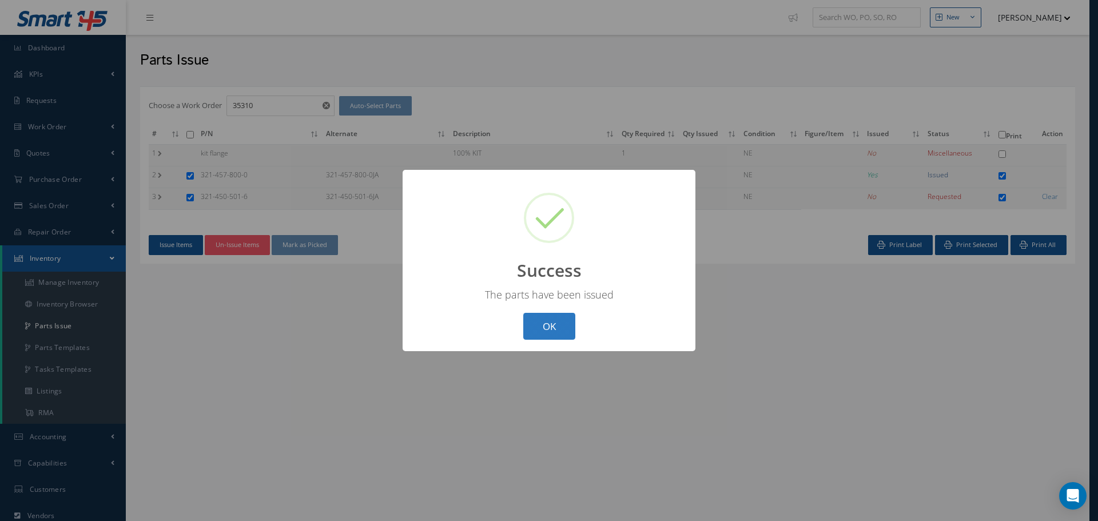
click at [543, 328] on button "OK" at bounding box center [549, 326] width 52 height 27
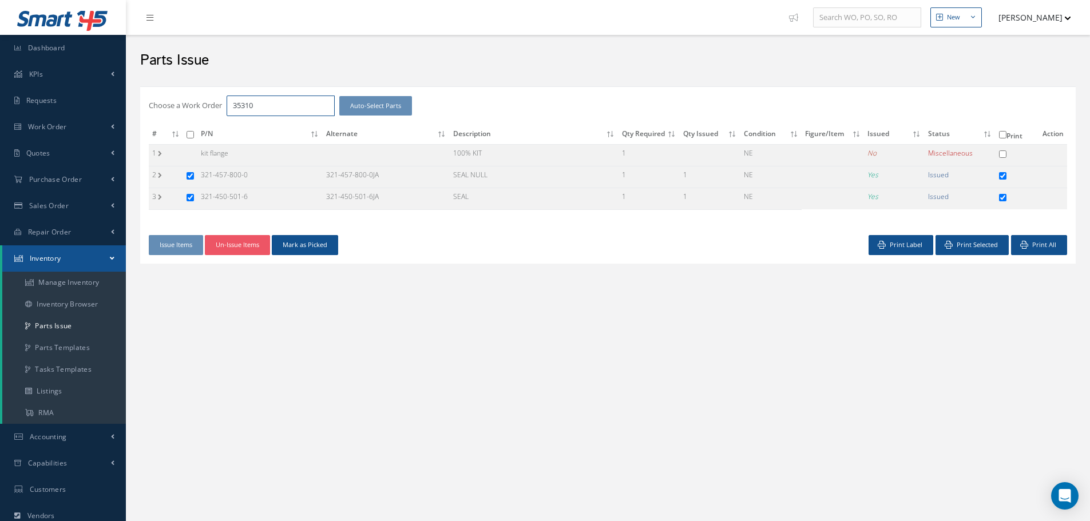
click at [296, 98] on input "35310" at bounding box center [281, 106] width 108 height 21
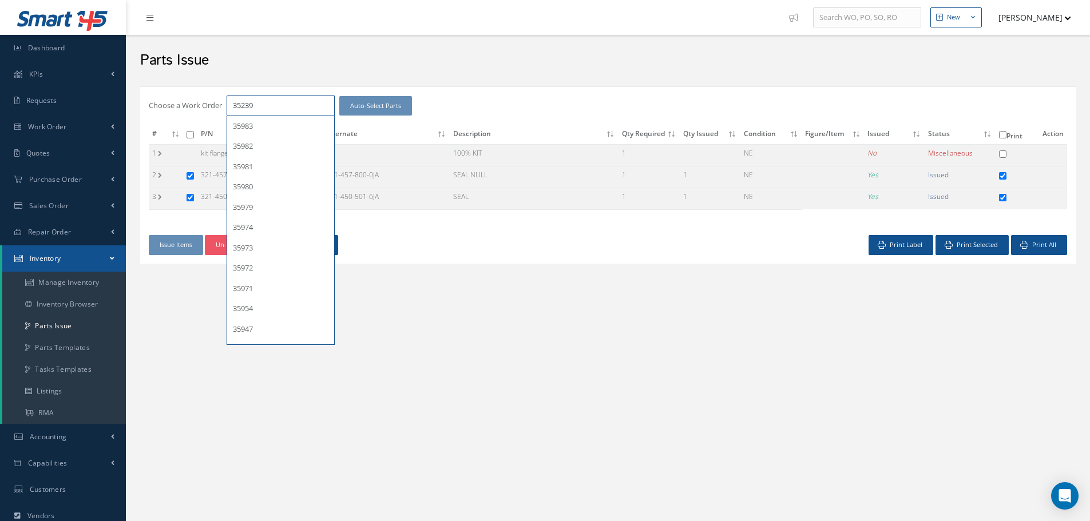
type input "35239"
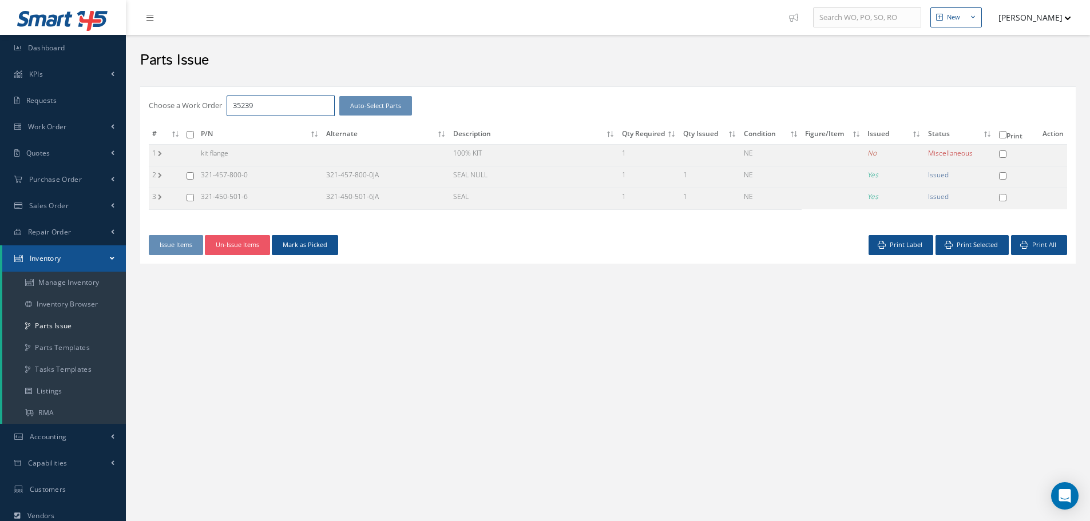
checkbox input "false"
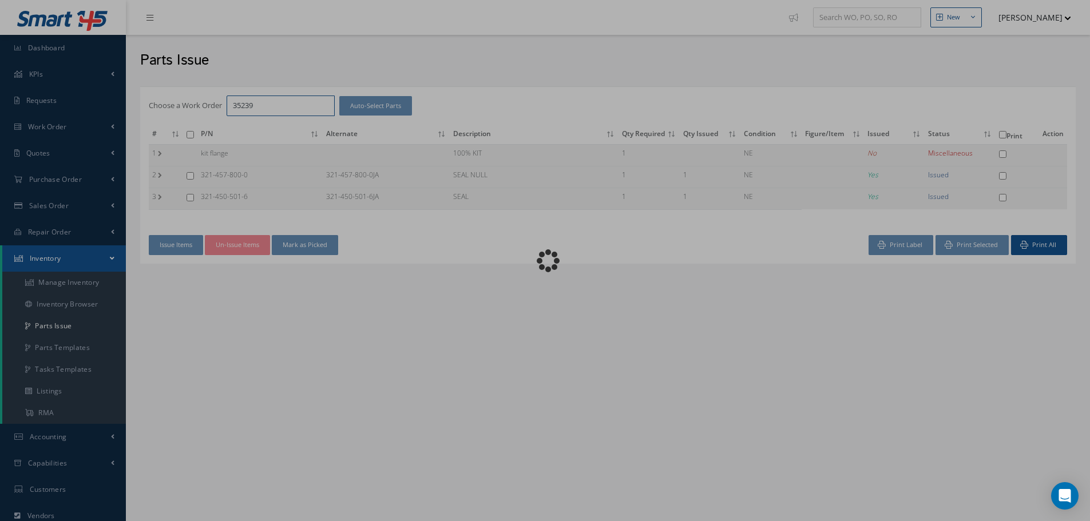
checkbox input "false"
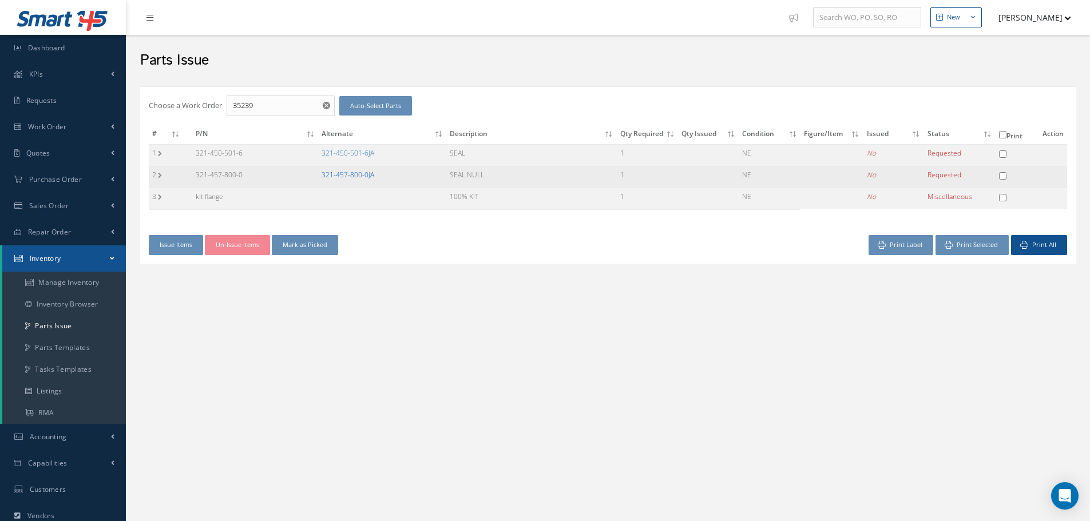
click at [350, 172] on link "321-457-800-0JA" at bounding box center [348, 175] width 53 height 10
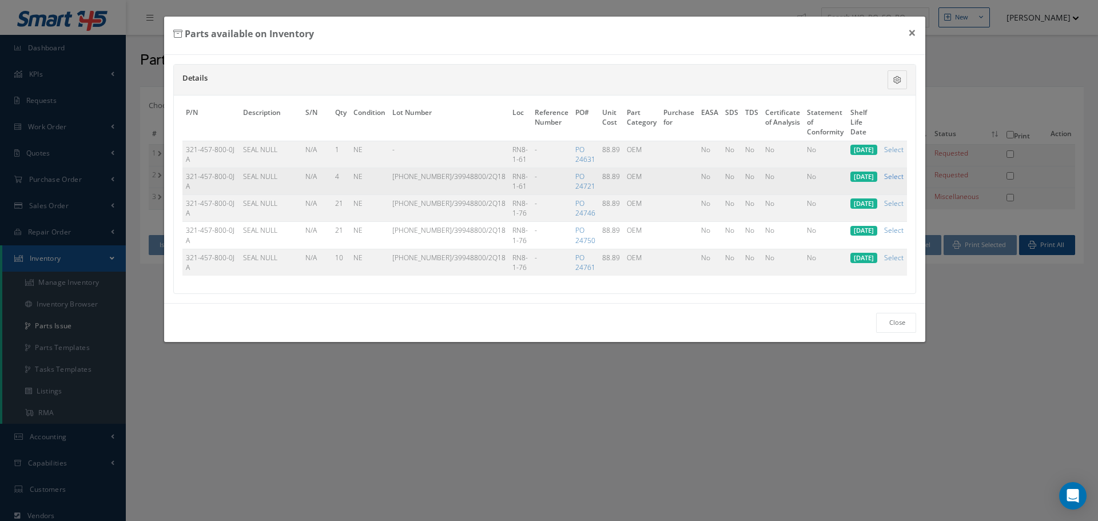
click at [895, 174] on link "Select" at bounding box center [893, 177] width 19 height 10
checkbox input "true"
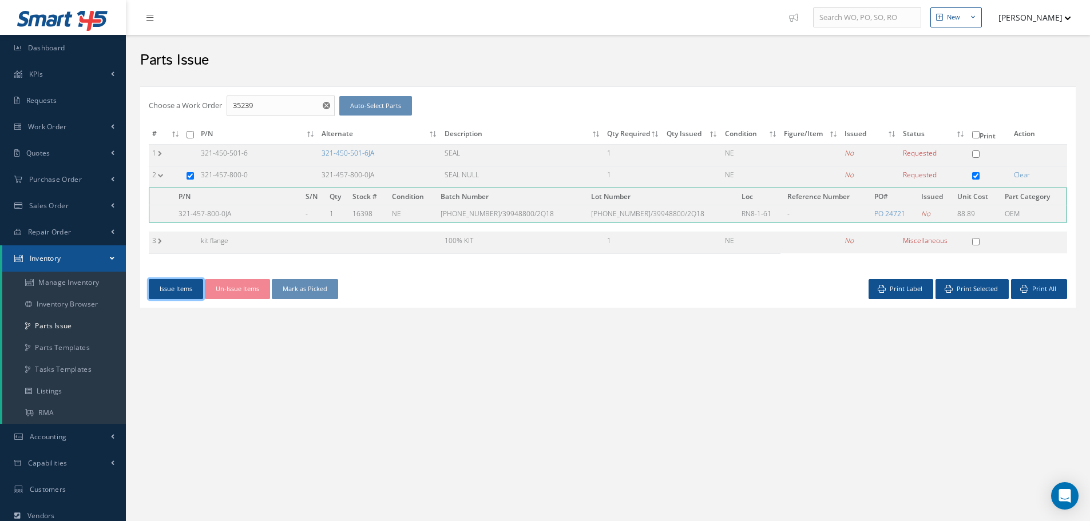
click at [178, 286] on button "Issue Items" at bounding box center [176, 289] width 54 height 20
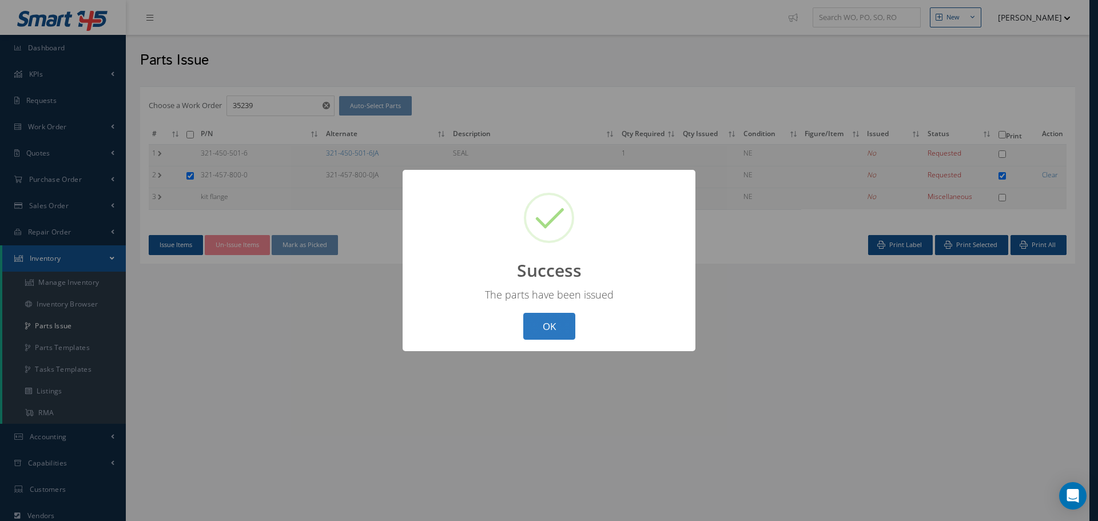
click at [539, 323] on button "OK" at bounding box center [549, 326] width 52 height 27
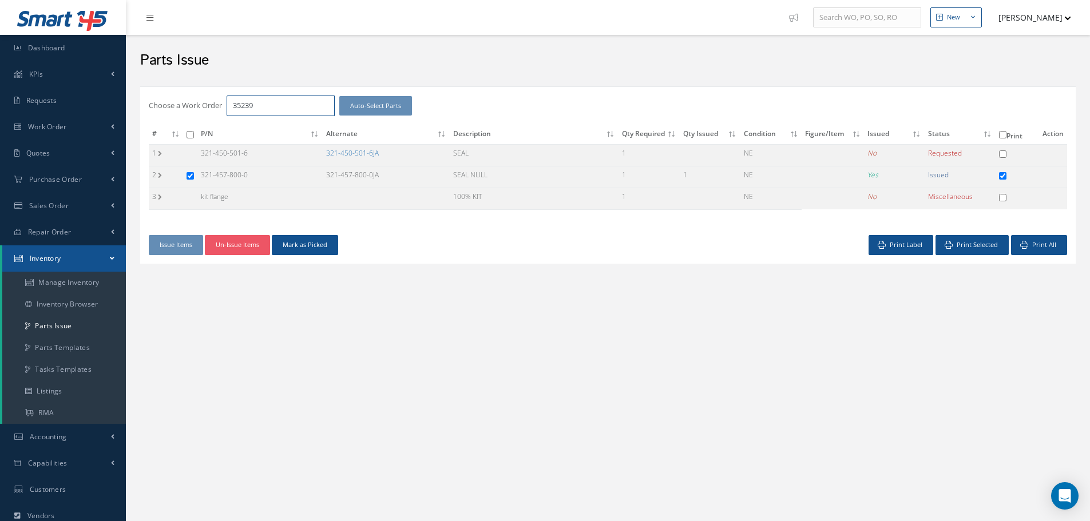
click at [295, 104] on input "35239" at bounding box center [281, 106] width 108 height 21
type input "35233"
checkbox input "false"
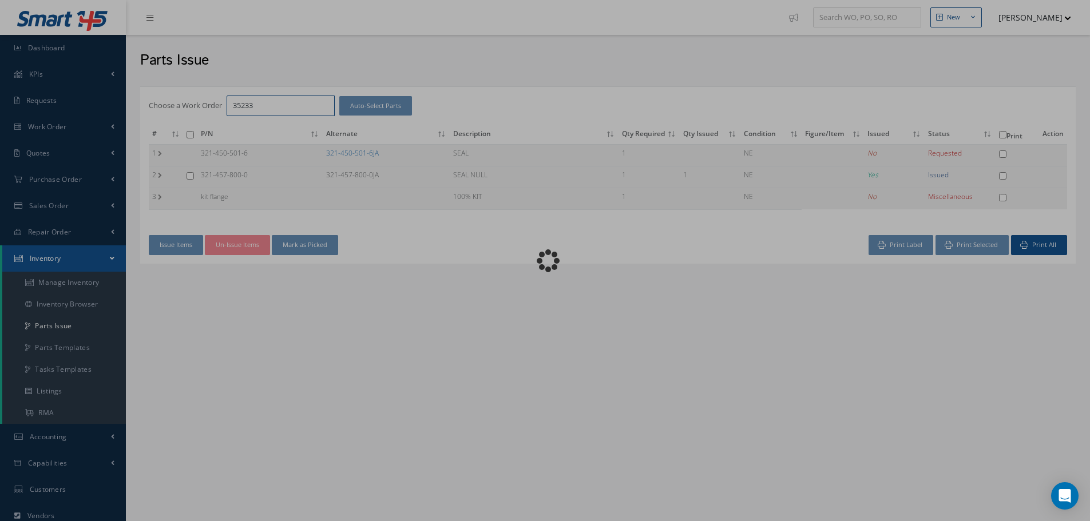
checkbox input "false"
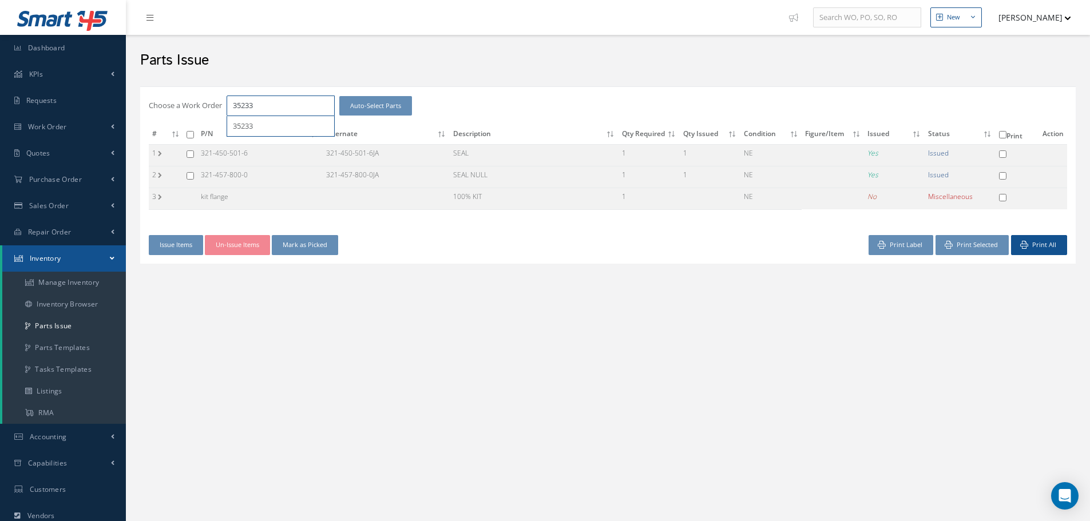
click at [267, 108] on input "35233" at bounding box center [281, 106] width 108 height 21
type input "No Match Found"
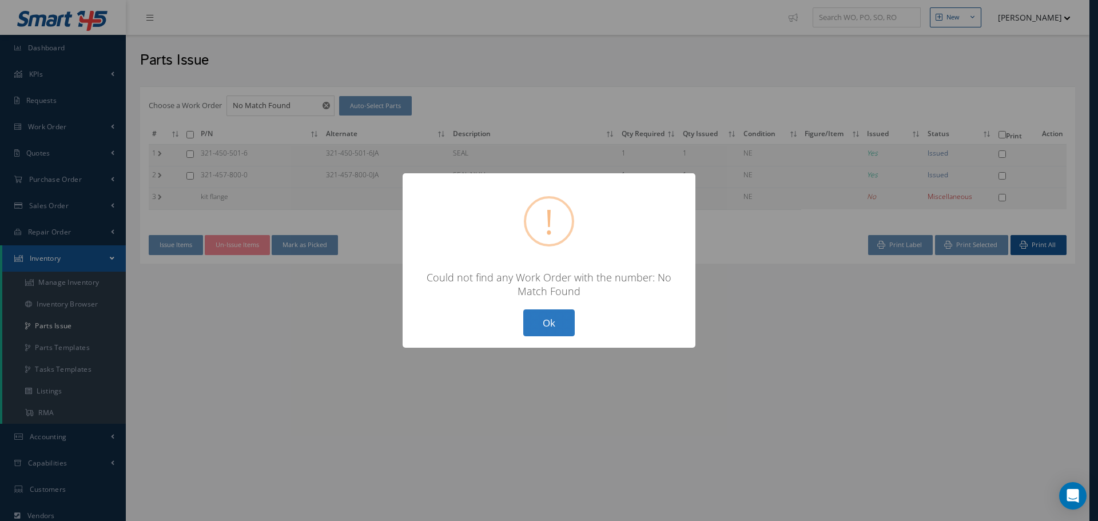
click at [556, 323] on button "Ok" at bounding box center [548, 323] width 51 height 27
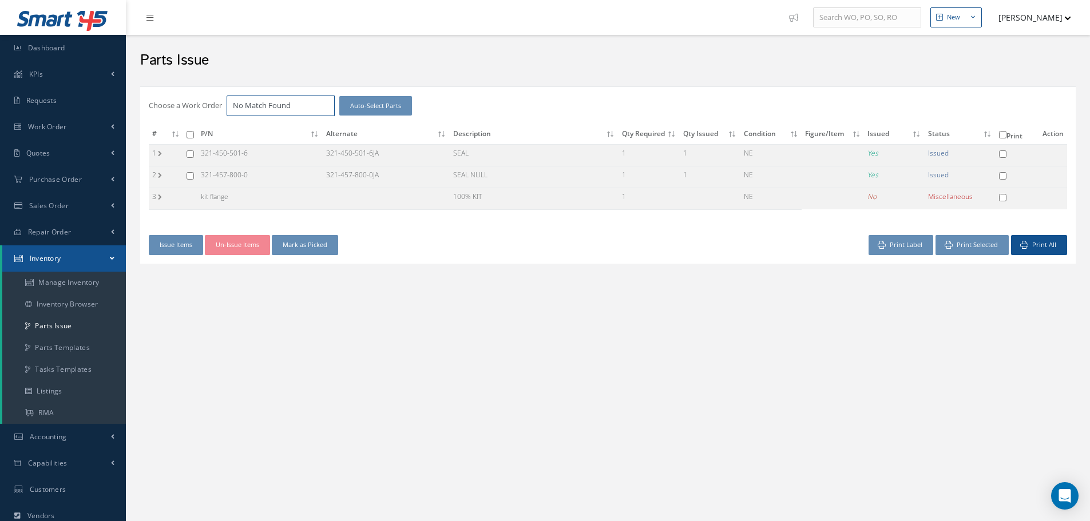
click at [256, 108] on input "No Match Found" at bounding box center [281, 106] width 108 height 21
click at [247, 107] on input "No Match Found" at bounding box center [281, 106] width 108 height 21
checkbox input "false"
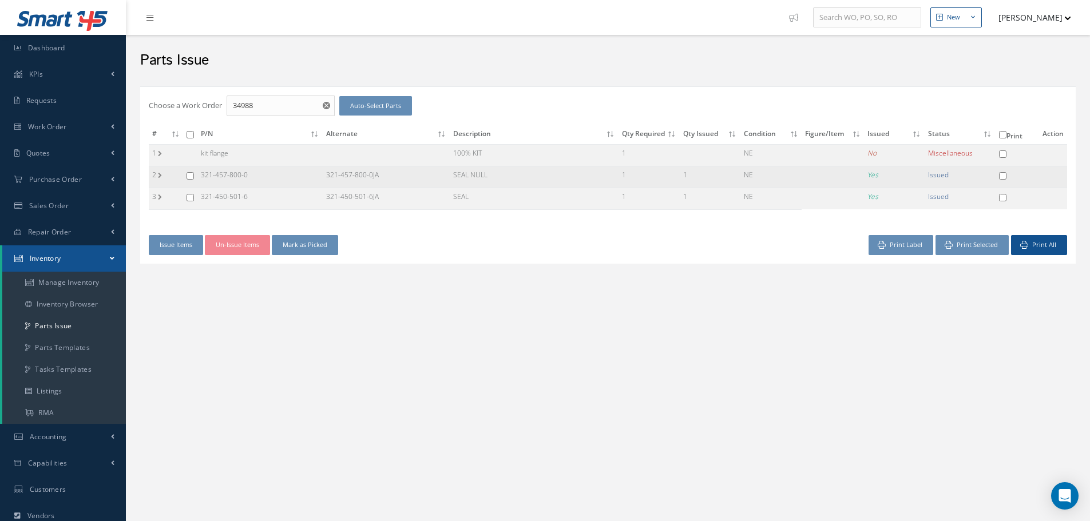
drag, startPoint x: 324, startPoint y: 172, endPoint x: 425, endPoint y: 178, distance: 100.9
click at [425, 178] on td "321-457-800-0JA" at bounding box center [386, 177] width 127 height 22
copy td "321-457-800-0JA"
click at [189, 175] on input "checkbox" at bounding box center [190, 175] width 7 height 7
checkbox input "true"
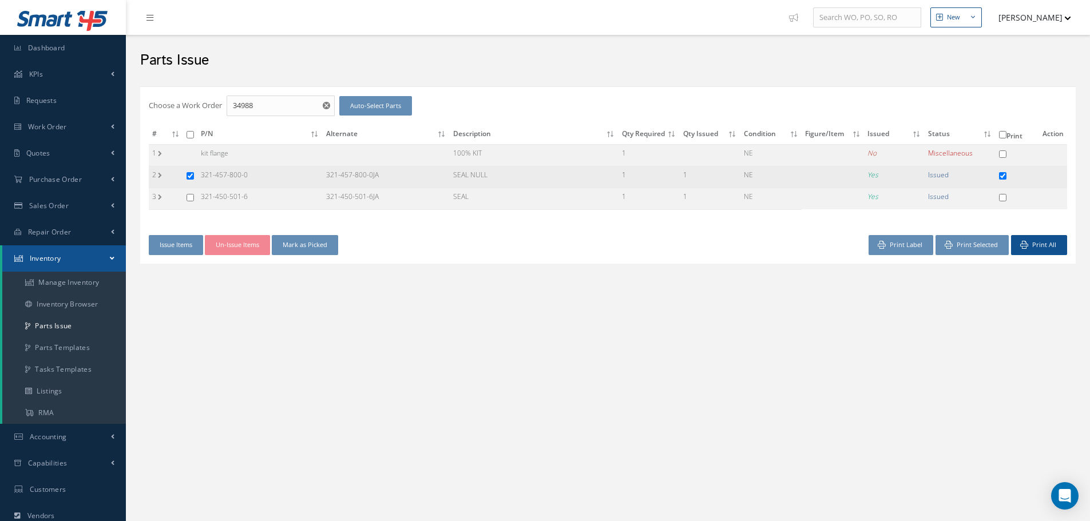
checkbox input "true"
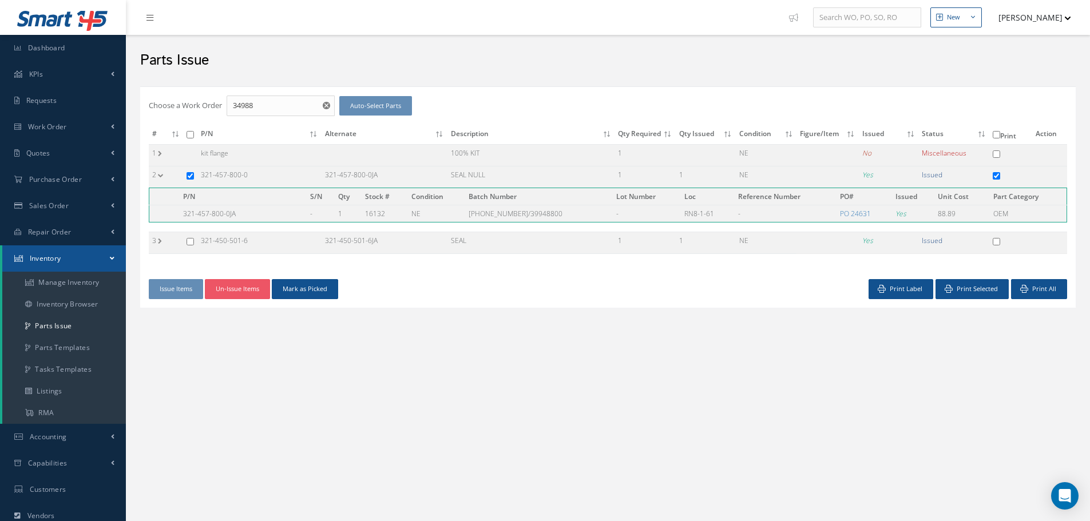
click at [188, 239] on input "checkbox" at bounding box center [190, 241] width 7 height 7
checkbox input "true"
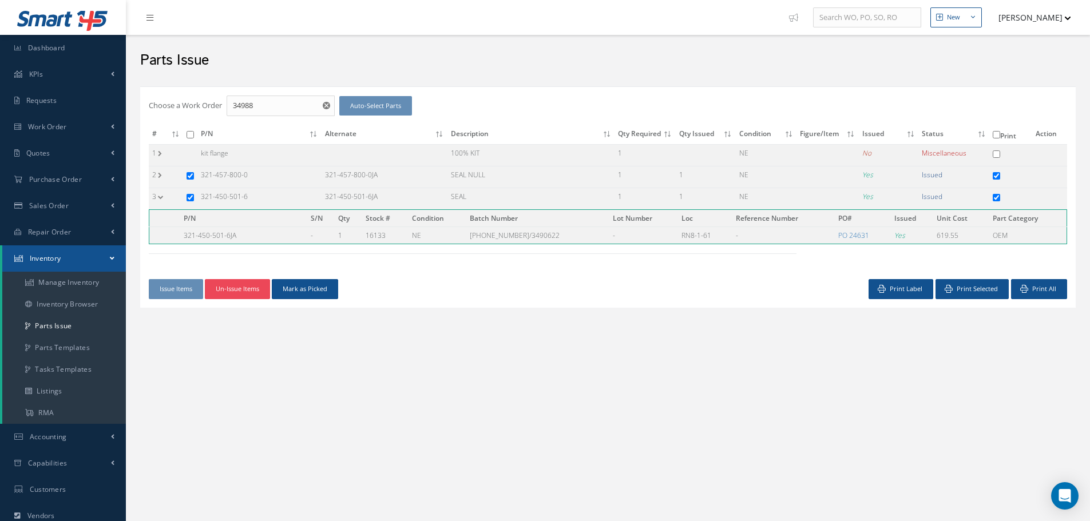
click at [233, 293] on button "Un-Issue Items" at bounding box center [237, 289] width 65 height 20
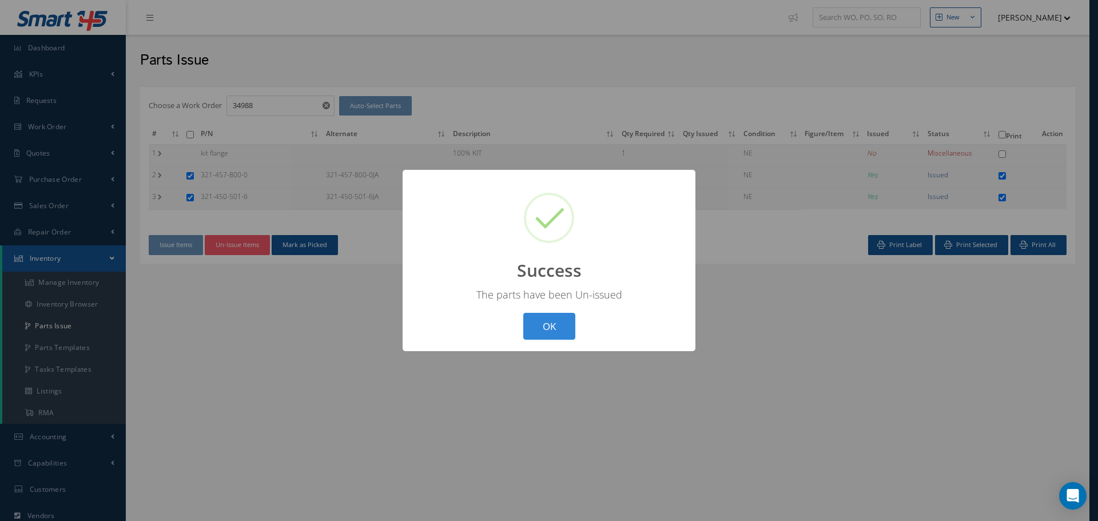
click at [576, 332] on div "OK Cancel" at bounding box center [549, 326] width 58 height 27
click at [549, 325] on button "OK" at bounding box center [549, 326] width 52 height 27
checkbox input "false"
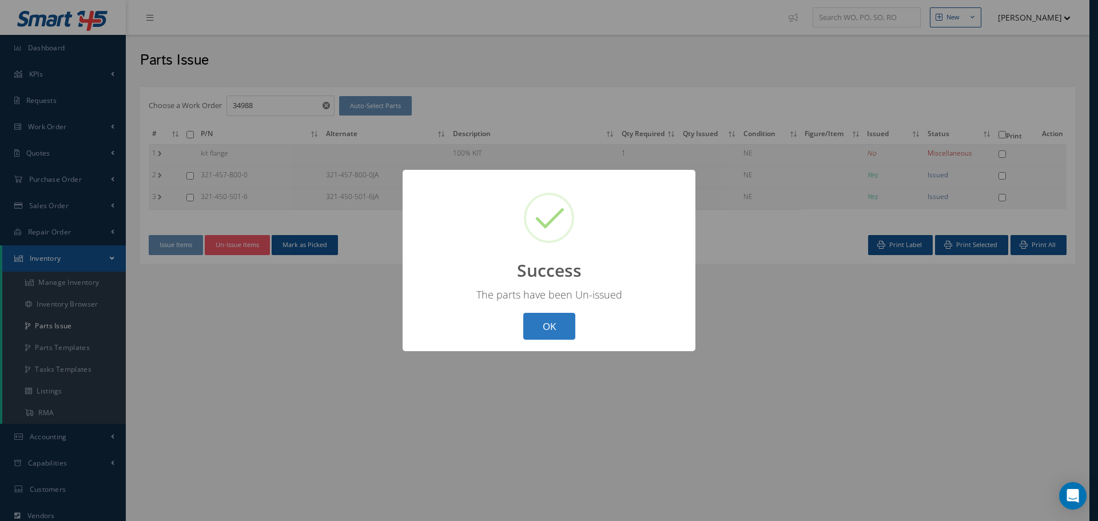
checkbox input "false"
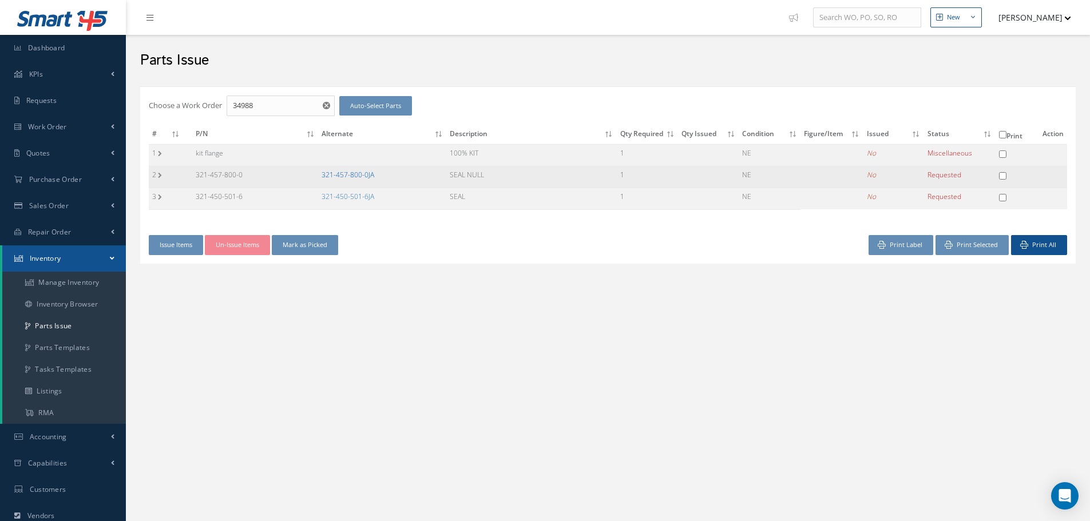
click at [366, 178] on link "321-457-800-0JA" at bounding box center [348, 175] width 53 height 10
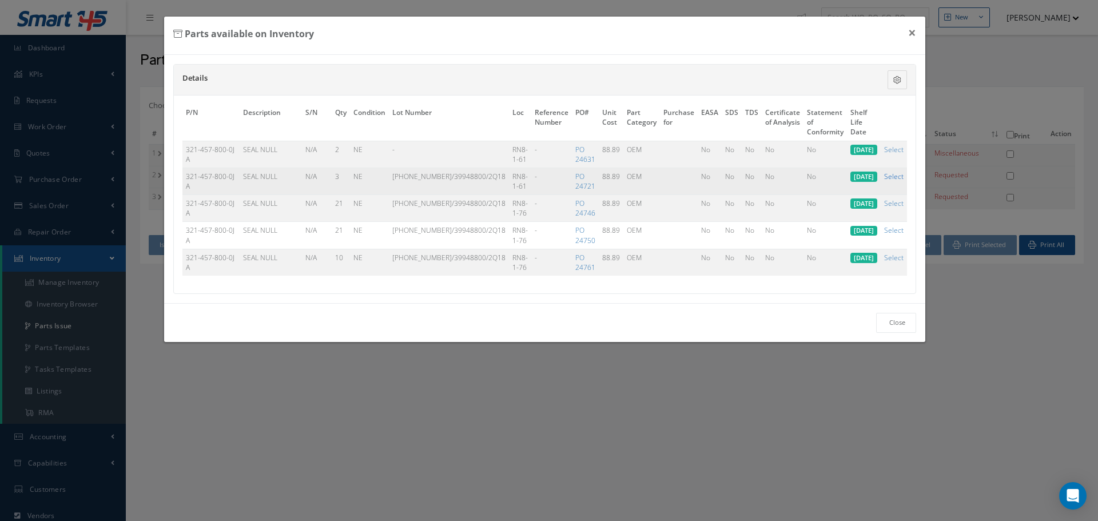
click at [894, 177] on link "Select" at bounding box center [893, 177] width 19 height 10
checkbox input "true"
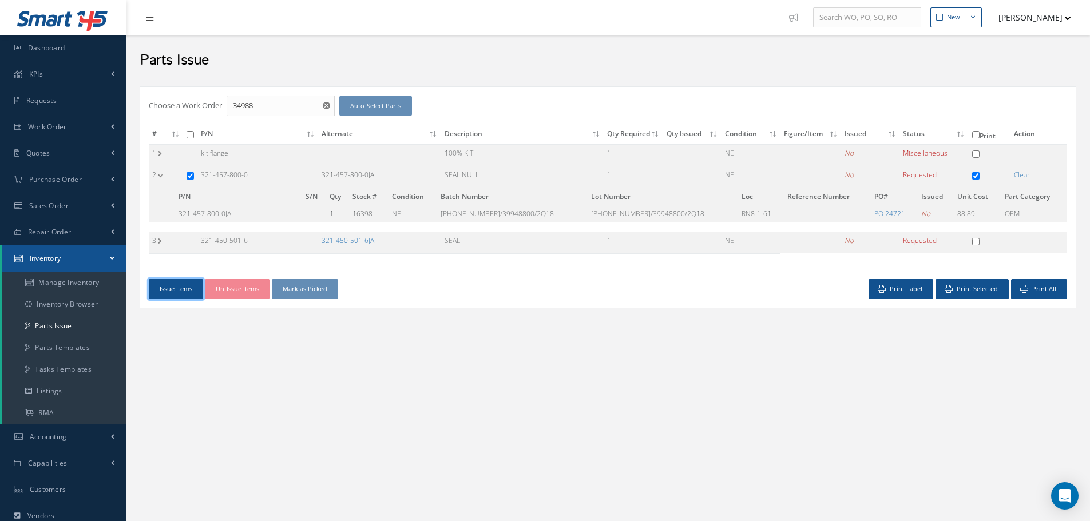
click at [184, 287] on button "Issue Items" at bounding box center [176, 289] width 54 height 20
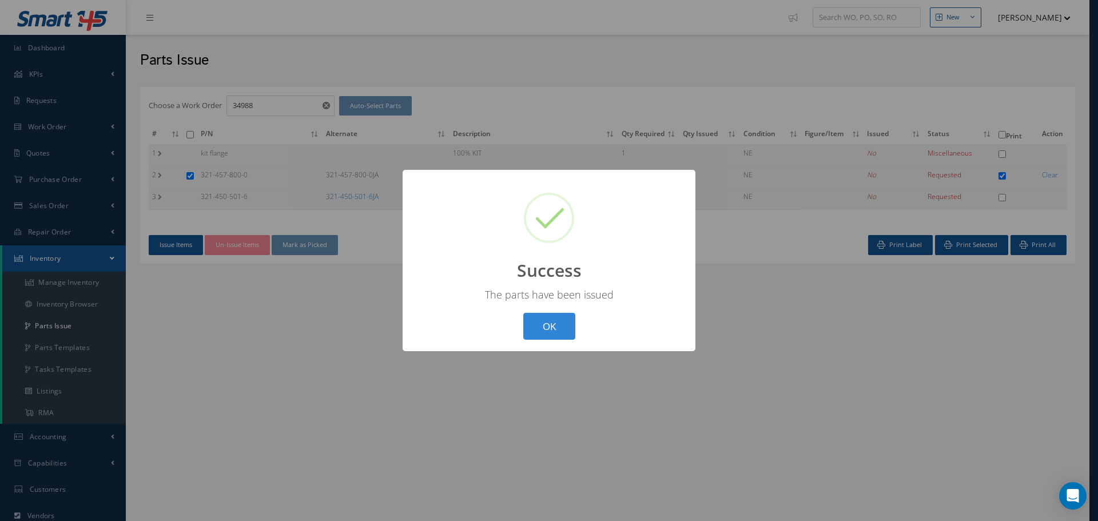
click at [556, 327] on button "OK" at bounding box center [549, 326] width 52 height 27
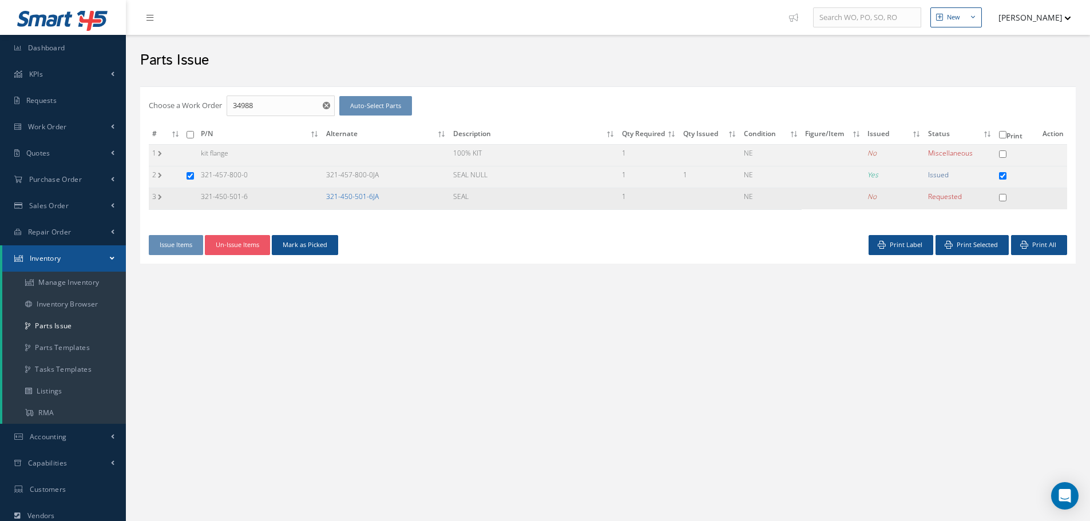
click at [343, 193] on link "321-450-501-6JA" at bounding box center [352, 197] width 53 height 10
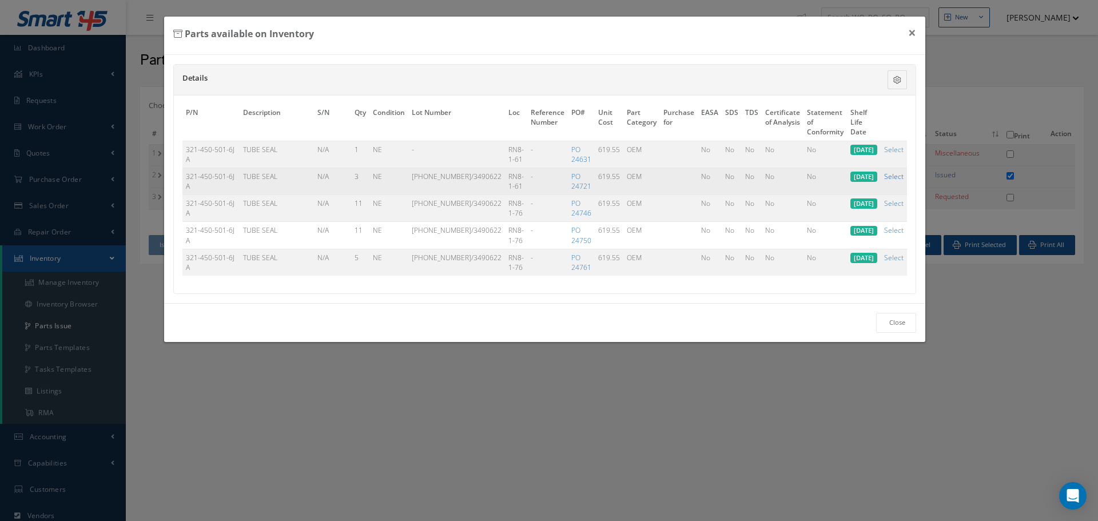
click at [894, 177] on link "Select" at bounding box center [893, 177] width 19 height 10
checkbox input "true"
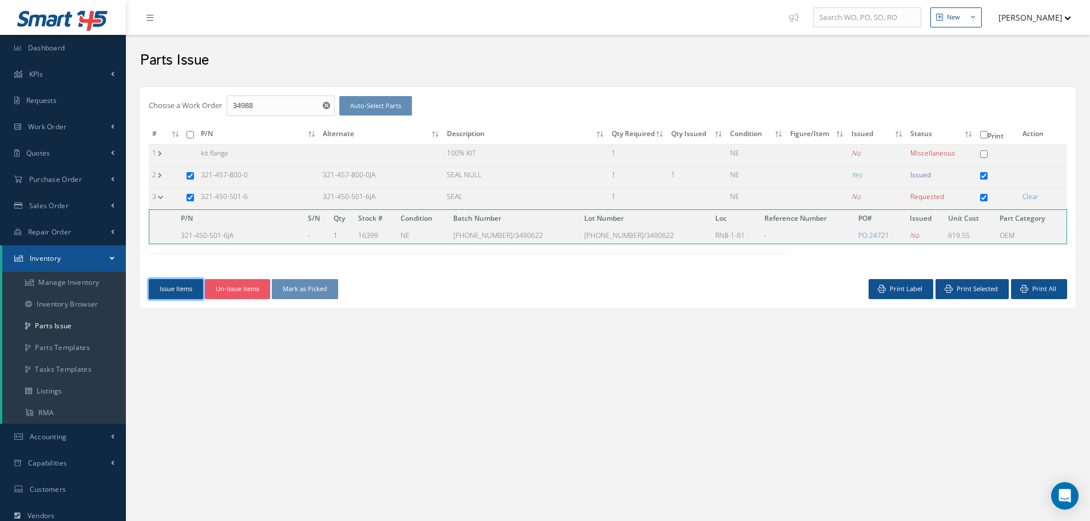
click at [182, 291] on button "Issue Items" at bounding box center [176, 289] width 54 height 20
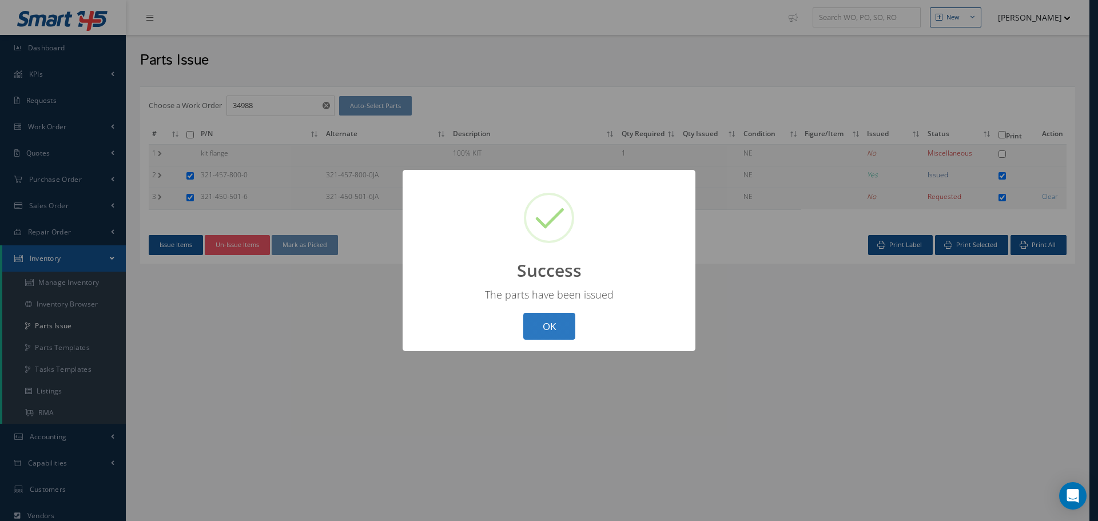
click at [553, 326] on button "OK" at bounding box center [549, 326] width 52 height 27
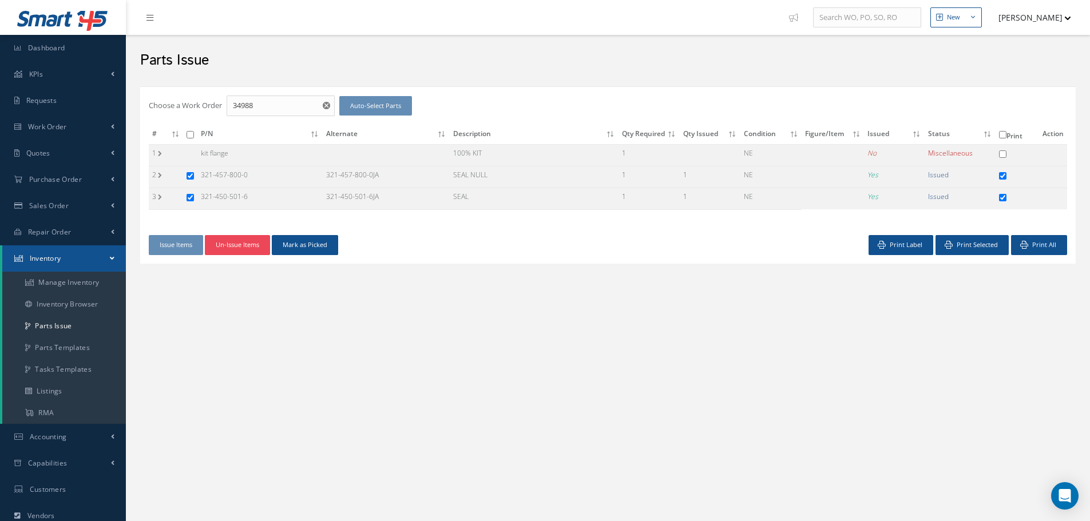
click at [235, 245] on button "Un-Issue Items" at bounding box center [237, 245] width 65 height 20
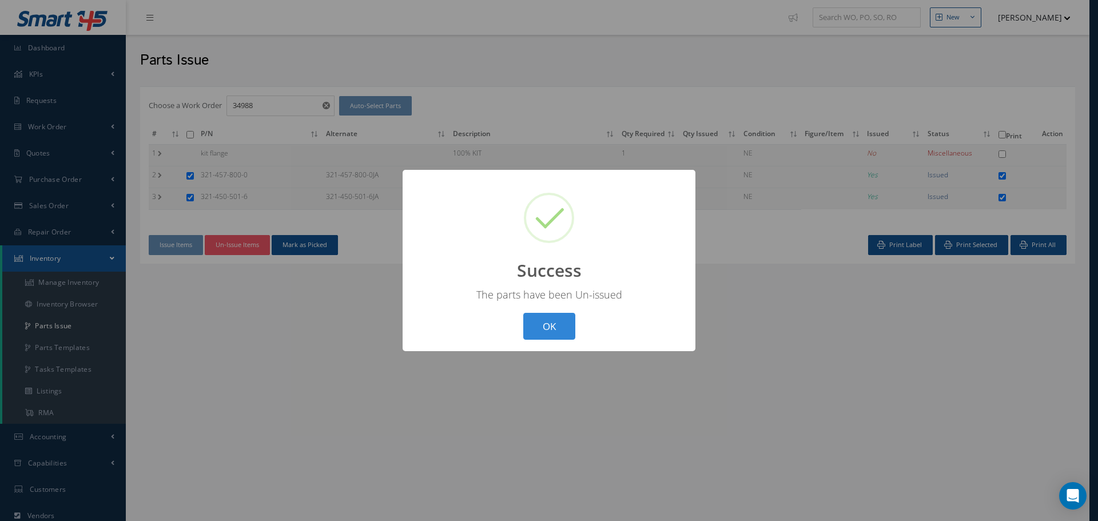
click at [553, 324] on button "OK" at bounding box center [549, 326] width 52 height 27
checkbox input "false"
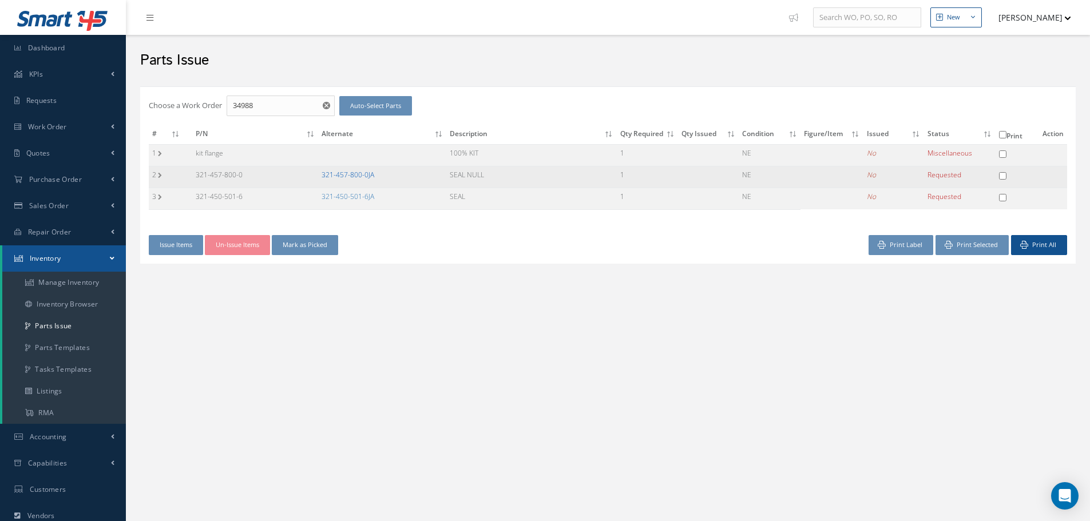
click at [328, 170] on link "321-457-800-0JA" at bounding box center [348, 175] width 53 height 10
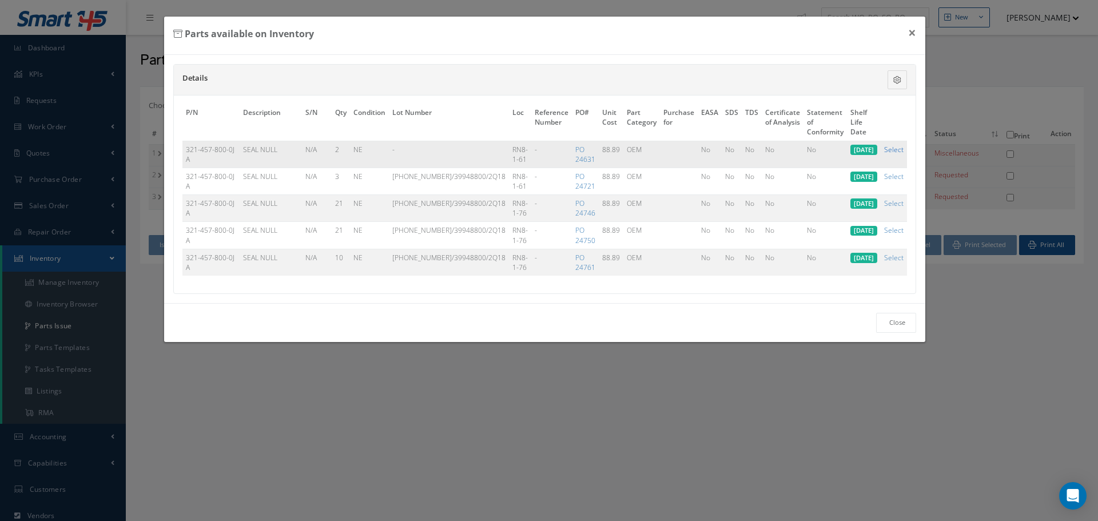
click at [898, 151] on link "Select" at bounding box center [893, 150] width 19 height 10
checkbox input "true"
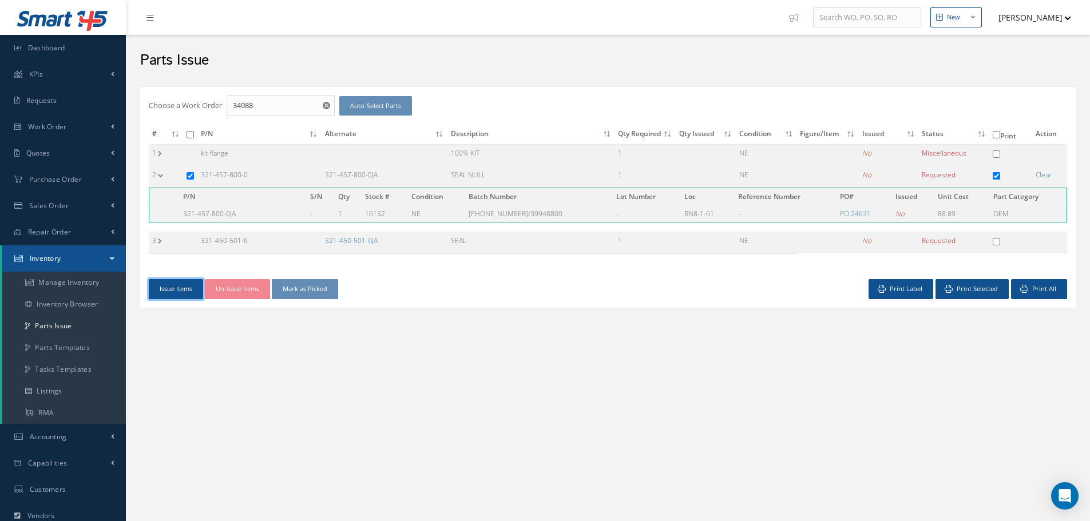
click at [181, 290] on button "Issue Items" at bounding box center [176, 289] width 54 height 20
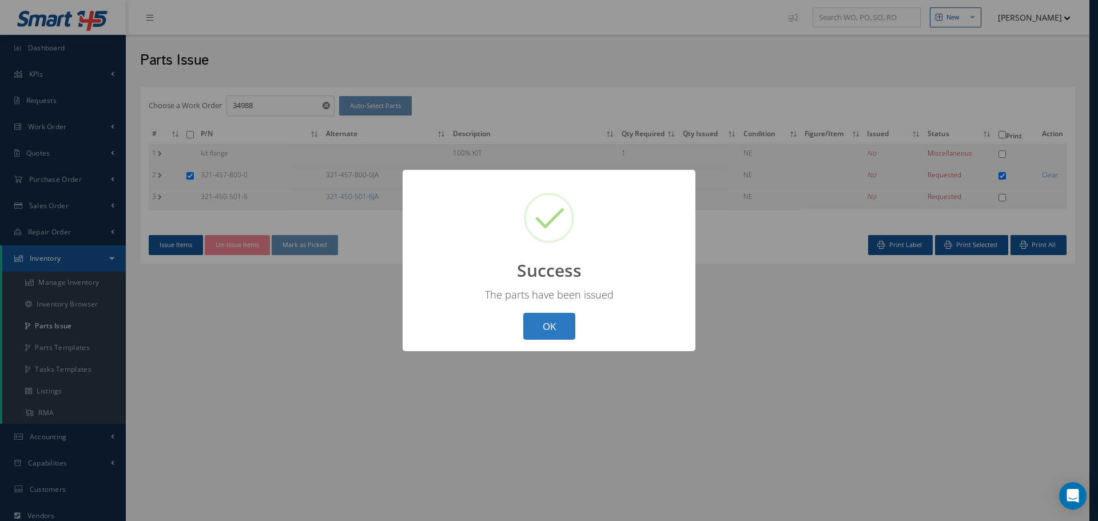
click at [548, 328] on button "OK" at bounding box center [549, 326] width 52 height 27
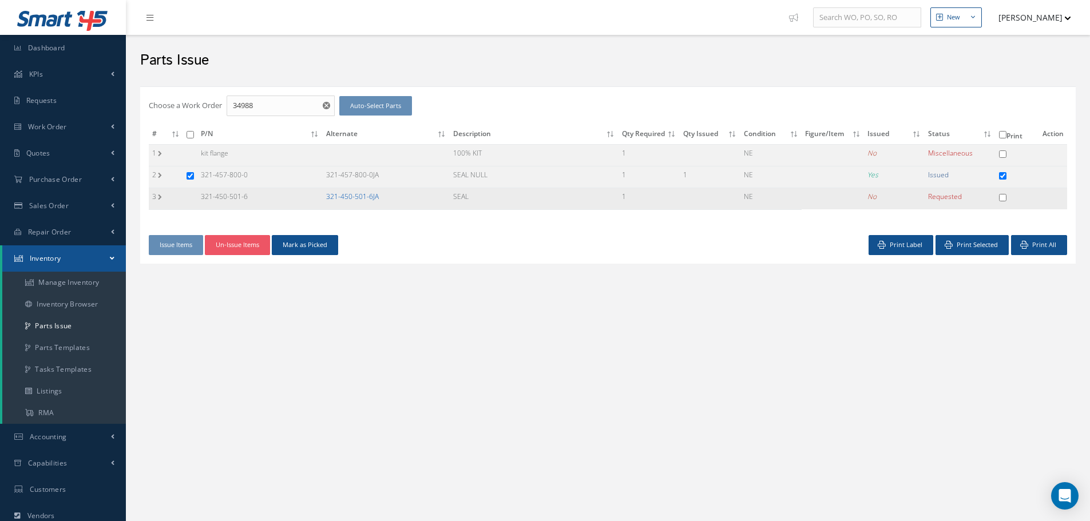
click at [350, 195] on link "321-450-501-6JA" at bounding box center [352, 197] width 53 height 10
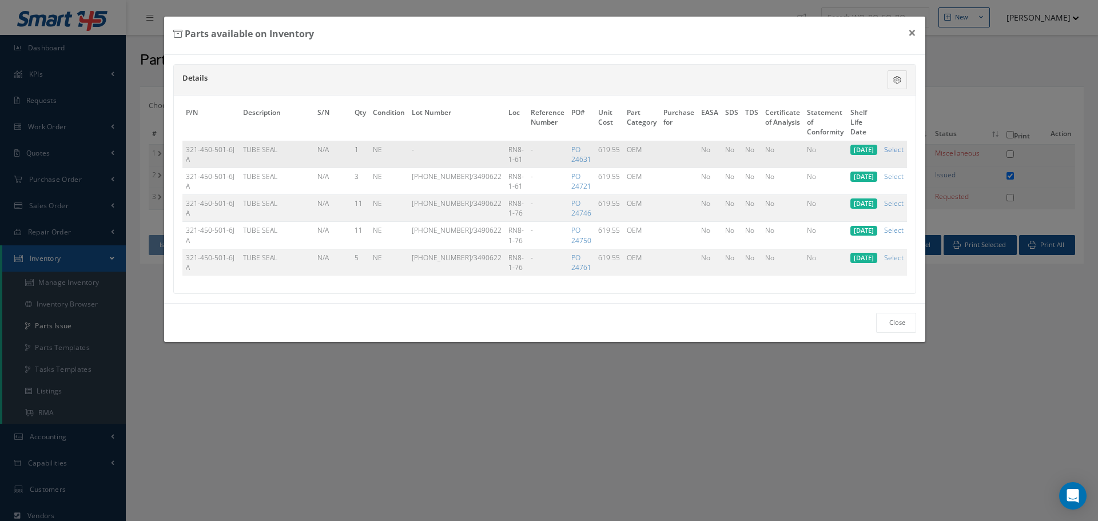
click at [898, 151] on link "Select" at bounding box center [893, 150] width 19 height 10
checkbox input "true"
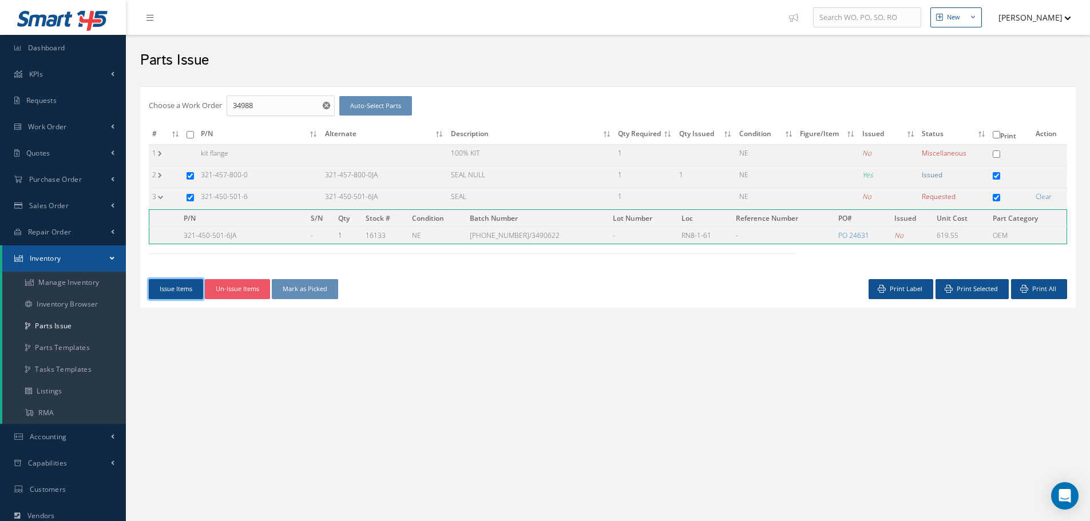
click at [165, 285] on button "Issue Items" at bounding box center [176, 289] width 54 height 20
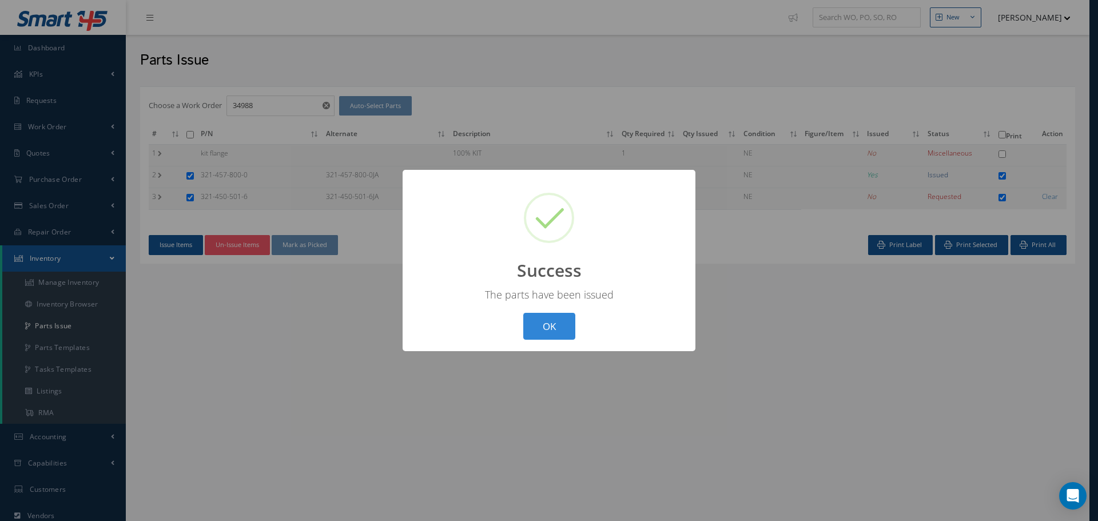
click at [549, 322] on button "OK" at bounding box center [549, 326] width 52 height 27
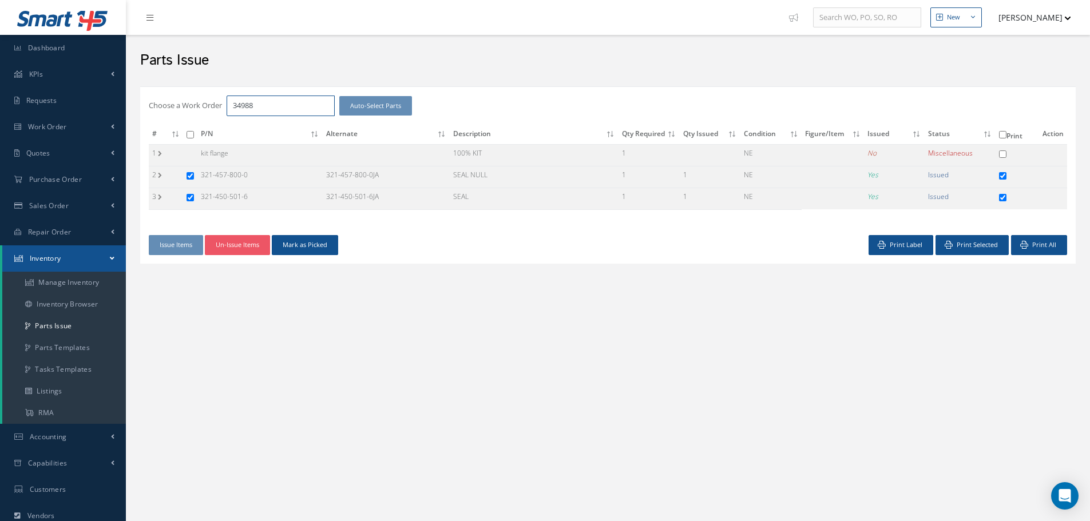
click at [280, 112] on input "34988" at bounding box center [281, 106] width 108 height 21
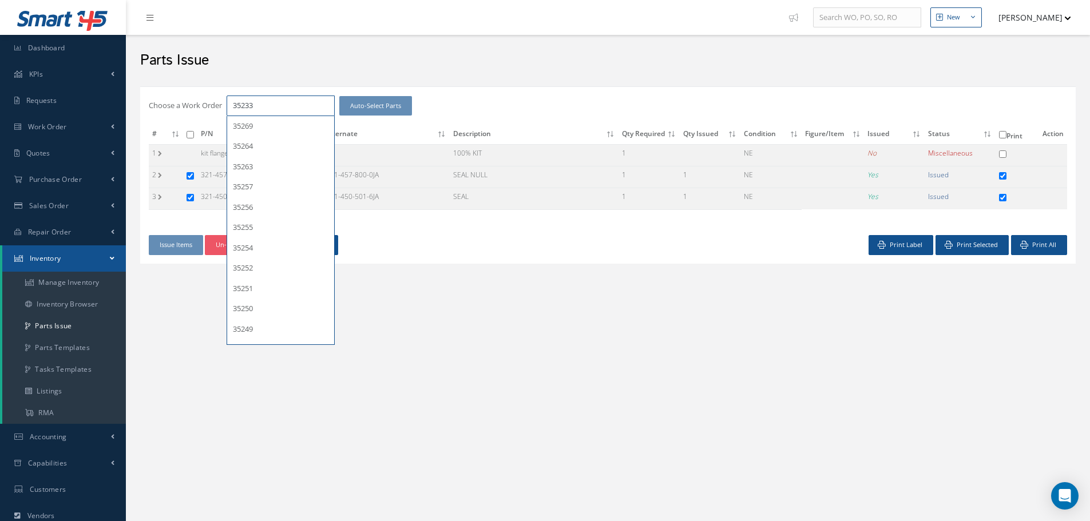
type input "35233"
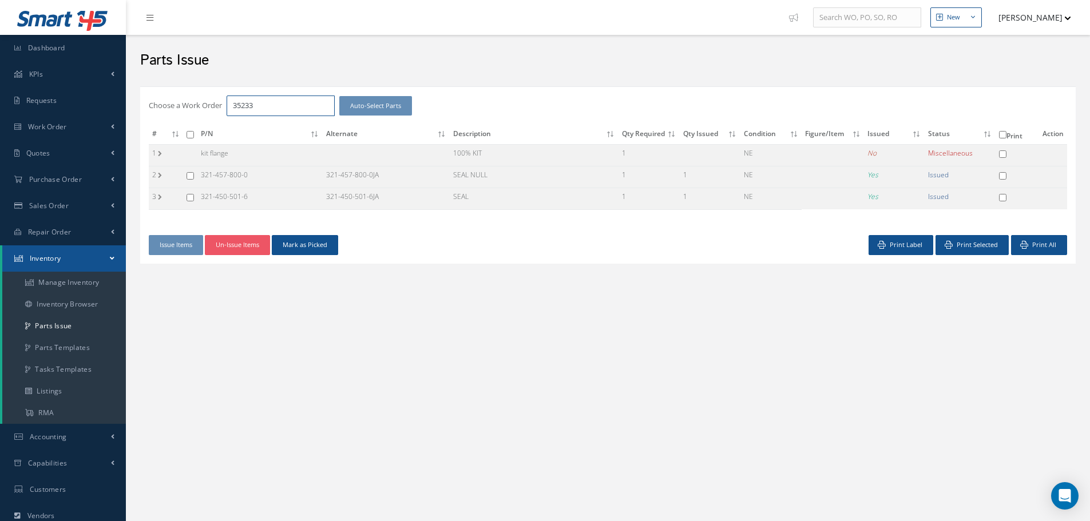
checkbox input "false"
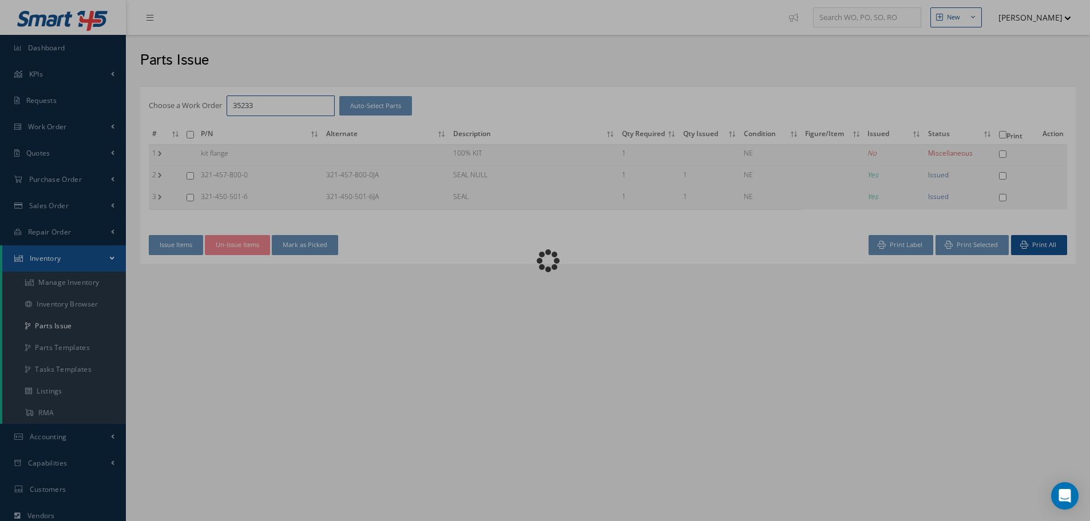
checkbox input "false"
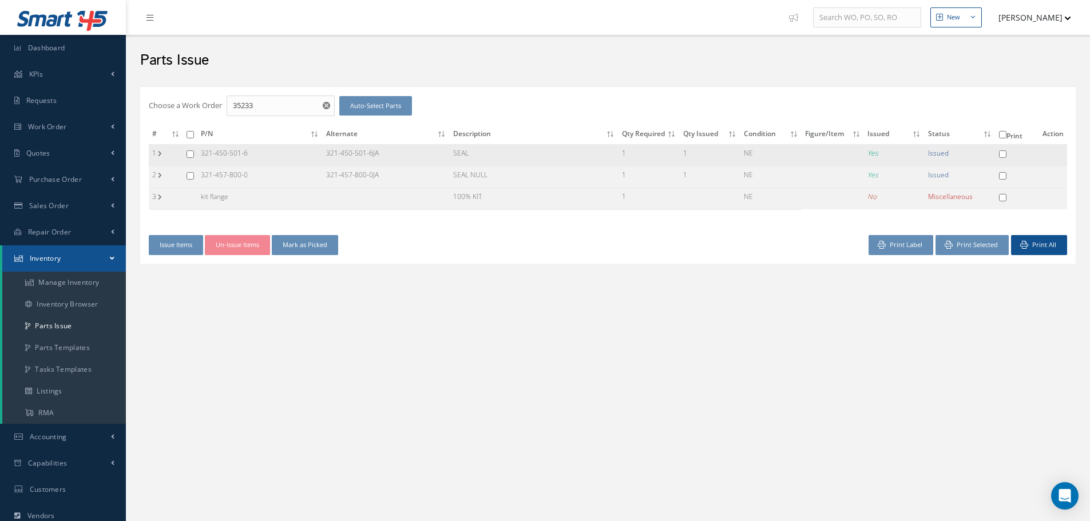
click at [189, 152] on input "checkbox" at bounding box center [190, 153] width 7 height 7
checkbox input "true"
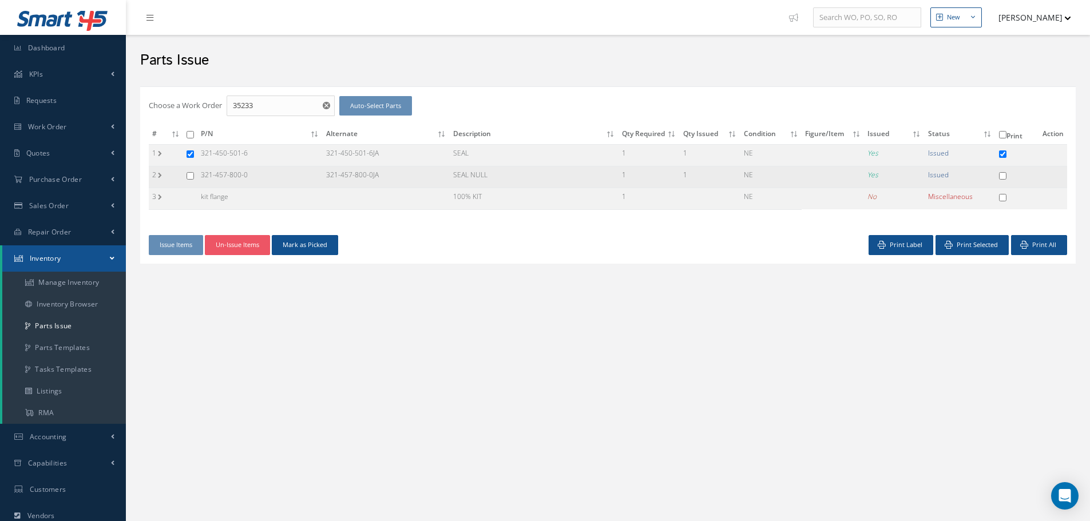
click at [187, 173] on input "checkbox" at bounding box center [190, 175] width 7 height 7
checkbox input "true"
click at [254, 244] on button "Un-Issue Items" at bounding box center [237, 245] width 65 height 20
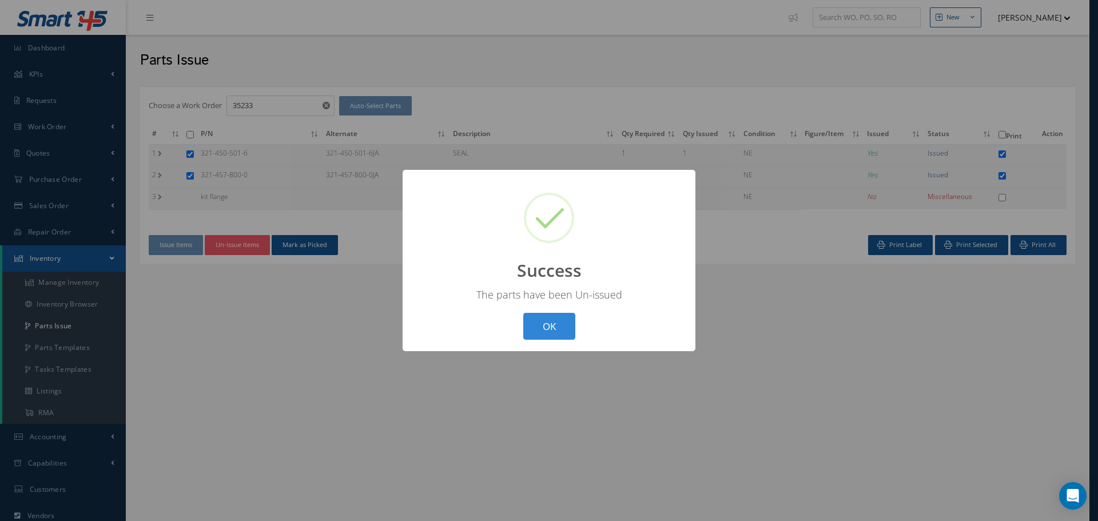
drag, startPoint x: 546, startPoint y: 323, endPoint x: 544, endPoint y: 317, distance: 6.0
click at [548, 323] on button "OK" at bounding box center [549, 326] width 52 height 27
checkbox input "false"
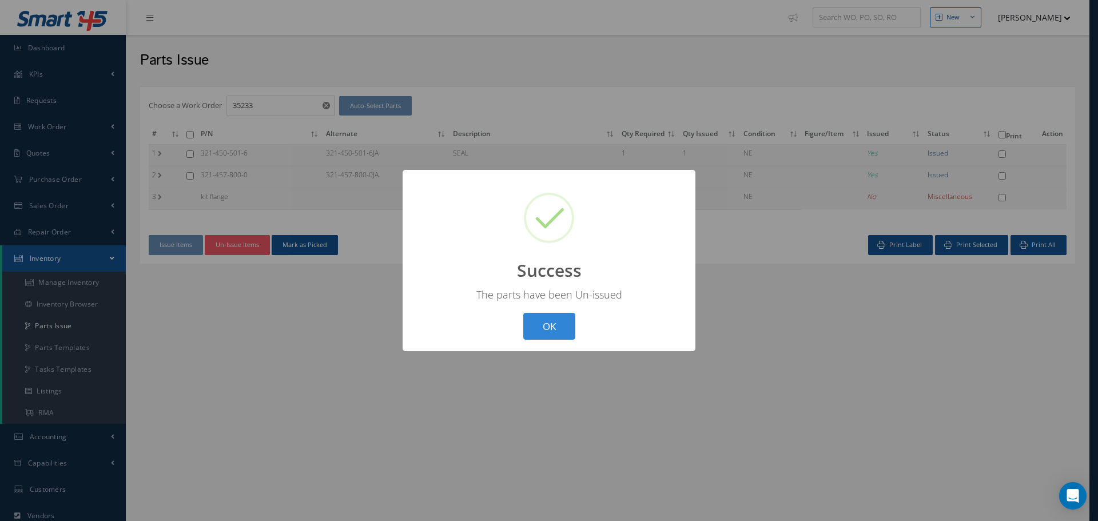
checkbox input "false"
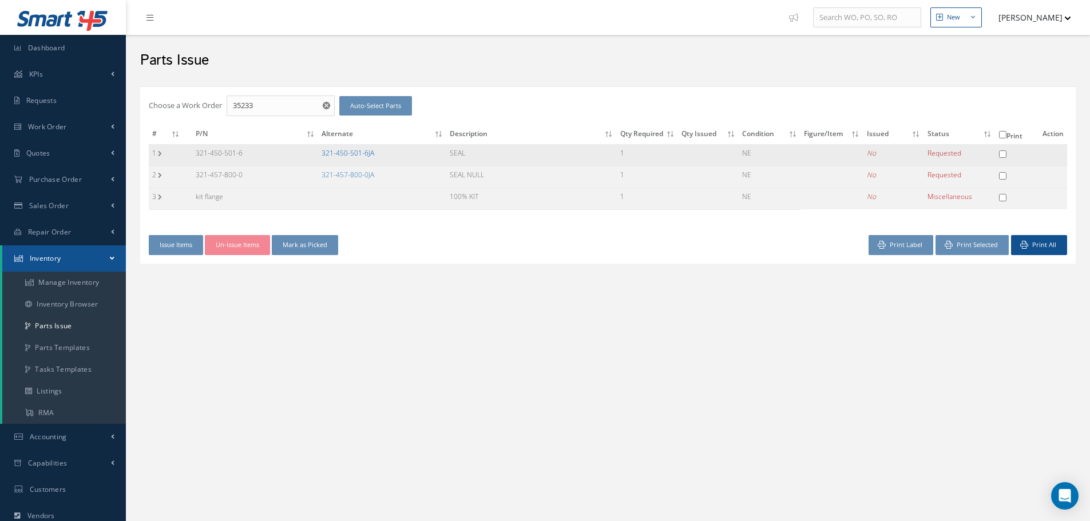
click at [358, 151] on link "321-450-501-6JA" at bounding box center [348, 153] width 53 height 10
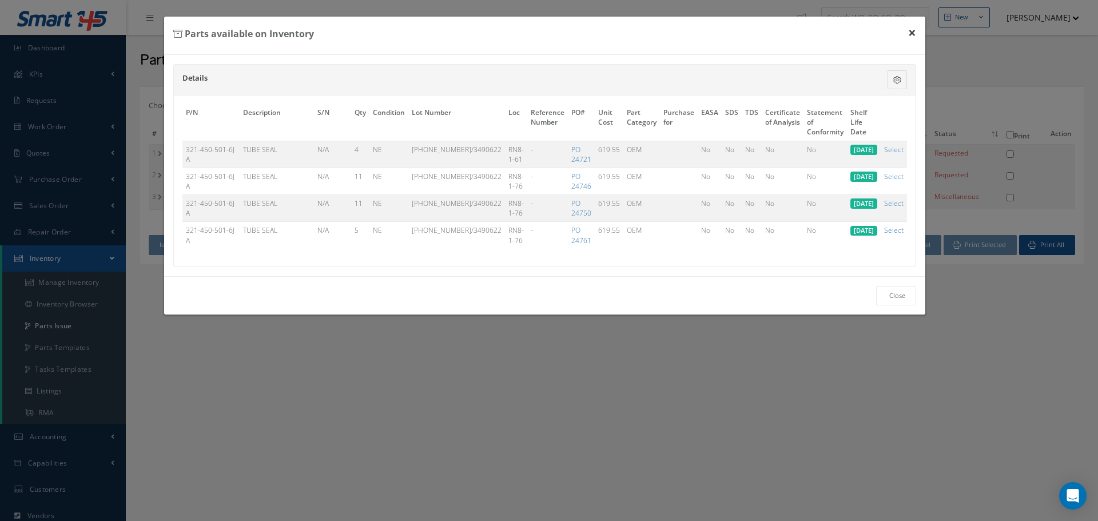
click at [913, 33] on button "×" at bounding box center [912, 33] width 26 height 32
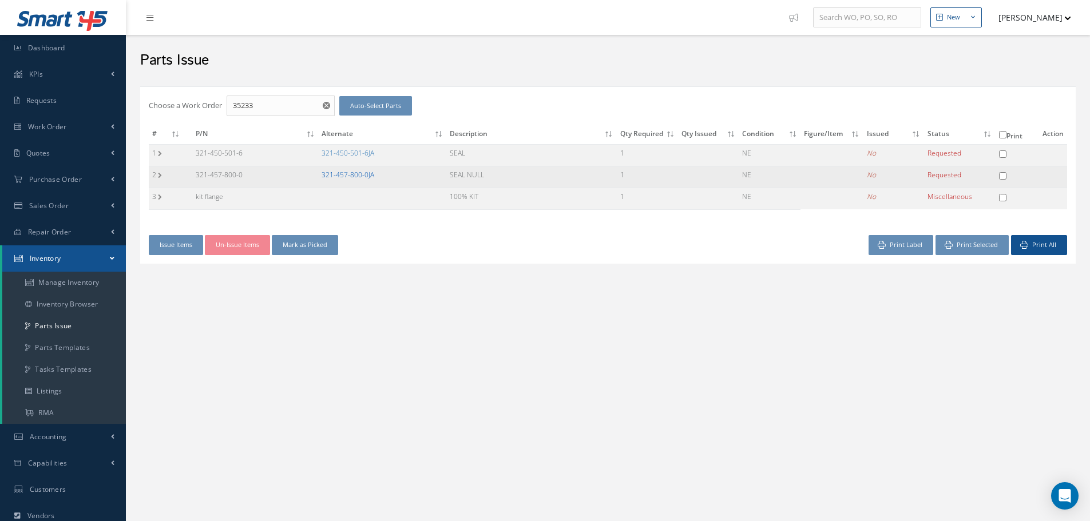
click at [337, 174] on link "321-457-800-0JA" at bounding box center [348, 175] width 53 height 10
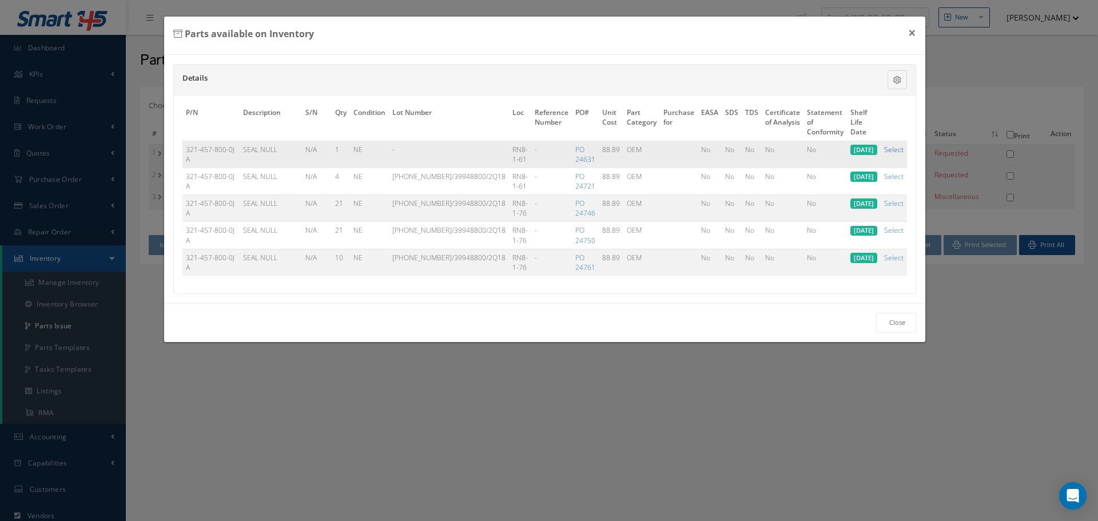
click at [898, 148] on link "Select" at bounding box center [893, 150] width 19 height 10
checkbox input "true"
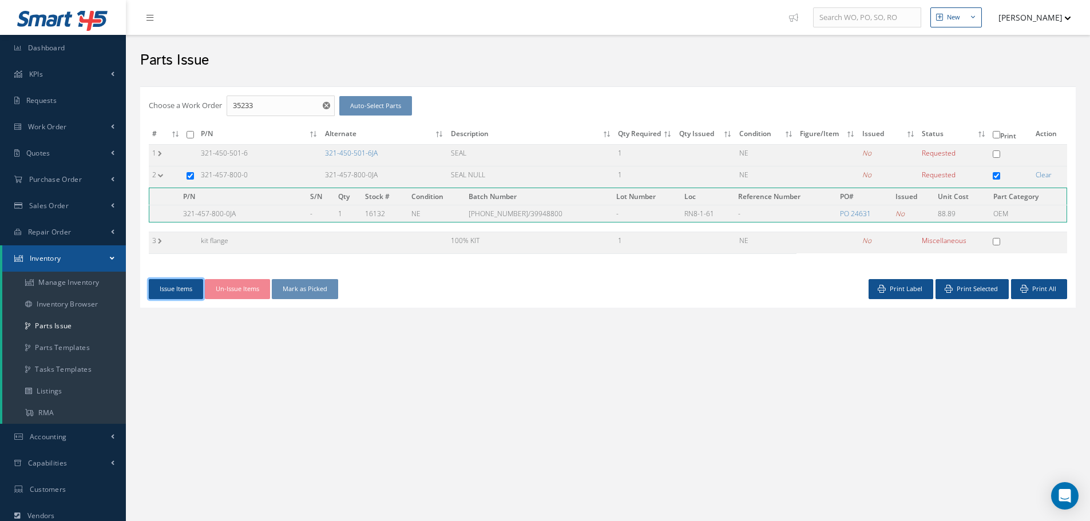
click at [190, 288] on button "Issue Items" at bounding box center [176, 289] width 54 height 20
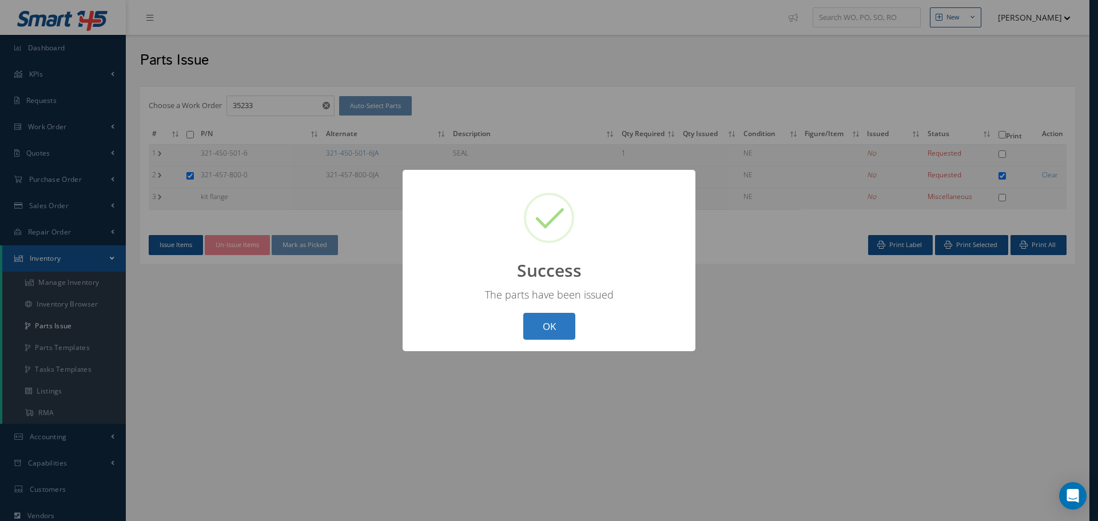
click at [550, 327] on button "OK" at bounding box center [549, 326] width 52 height 27
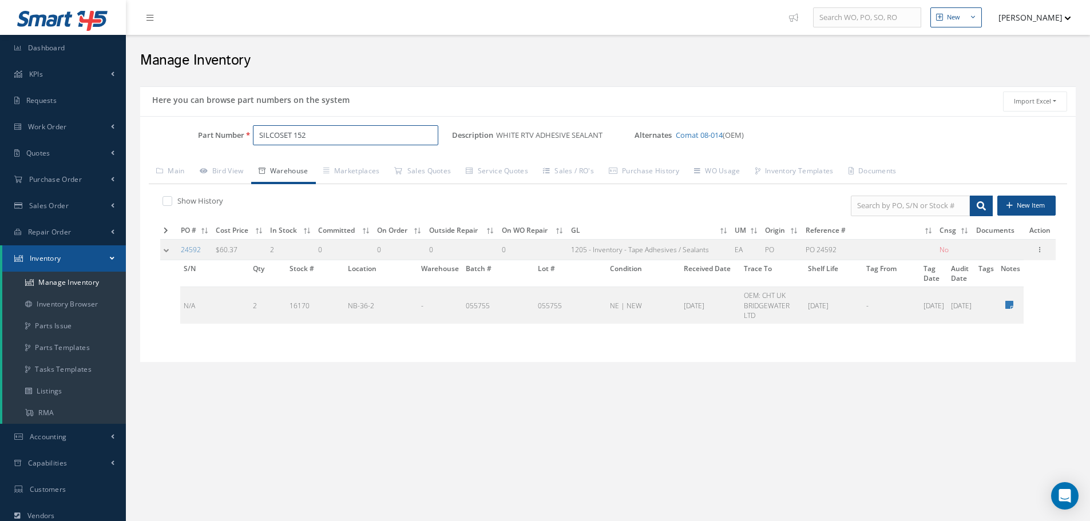
click at [314, 141] on input "SILCOSET 152" at bounding box center [345, 135] width 185 height 21
type input "S"
paste input "321-457-800-0JA"
click at [313, 160] on span "321-457-800-0JA" at bounding box center [307, 165] width 103 height 12
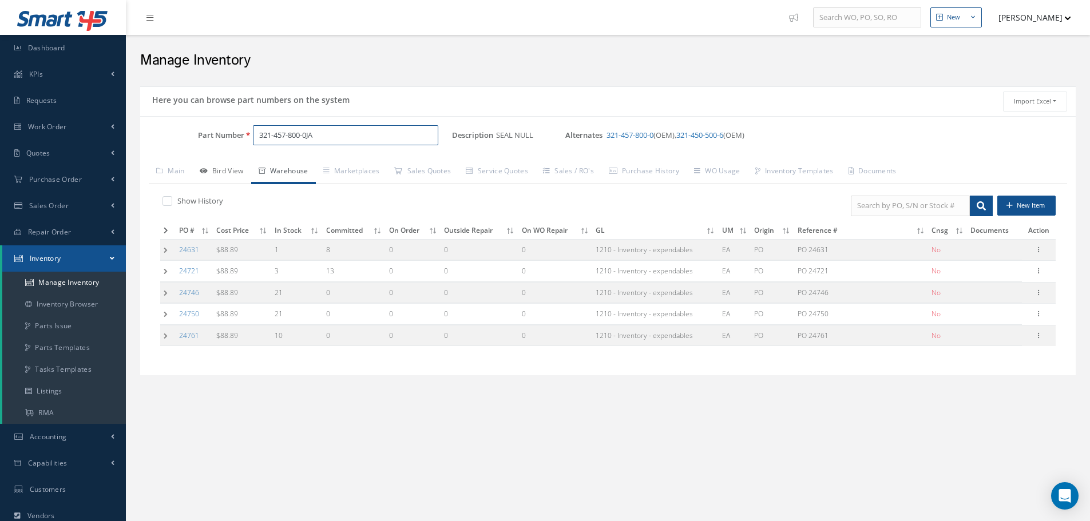
type input "321-457-800-0JA"
click at [232, 169] on link "Bird View" at bounding box center [221, 172] width 59 height 24
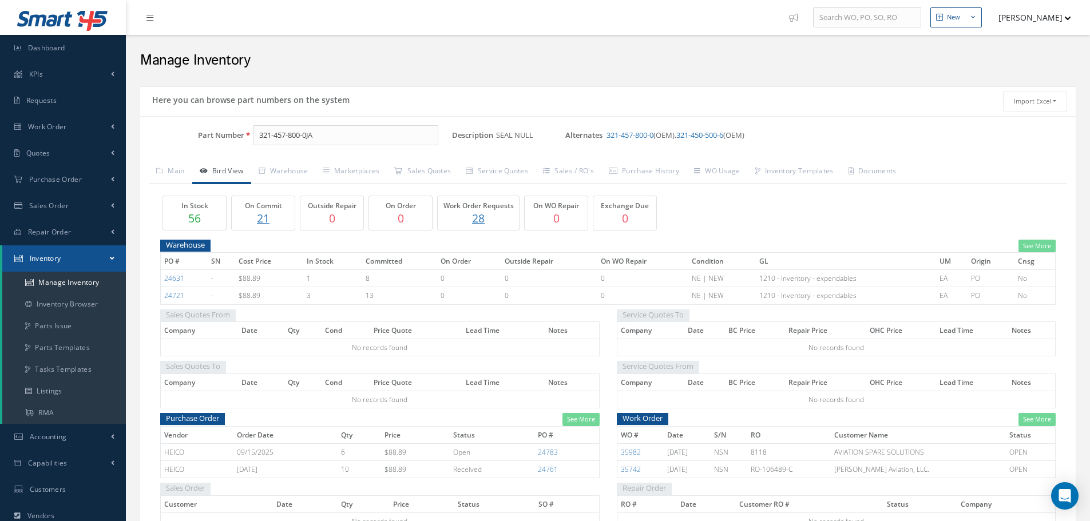
click at [260, 223] on p "21" at bounding box center [263, 218] width 57 height 17
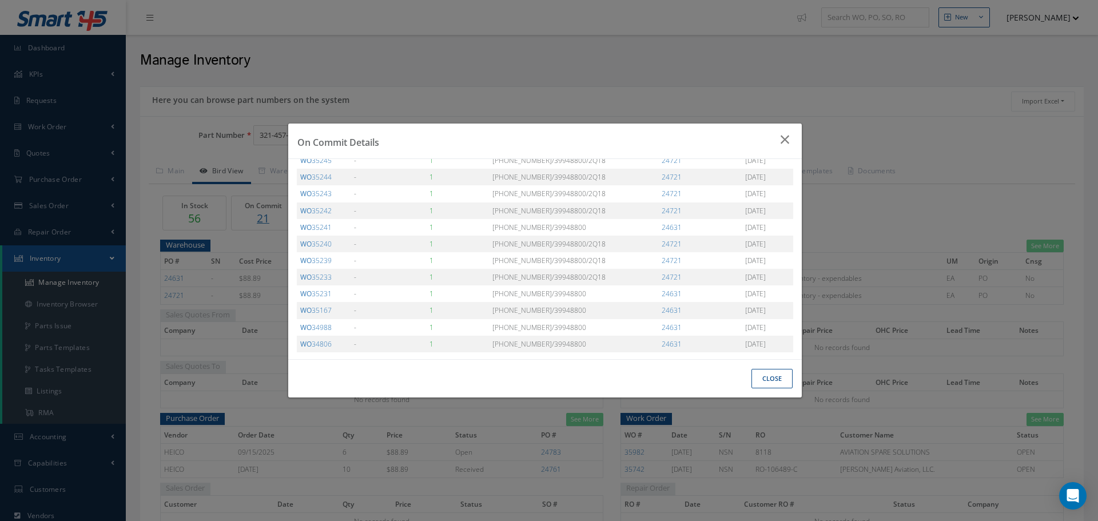
scroll to position [184, 0]
click at [788, 138] on icon "Close" at bounding box center [787, 140] width 12 height 14
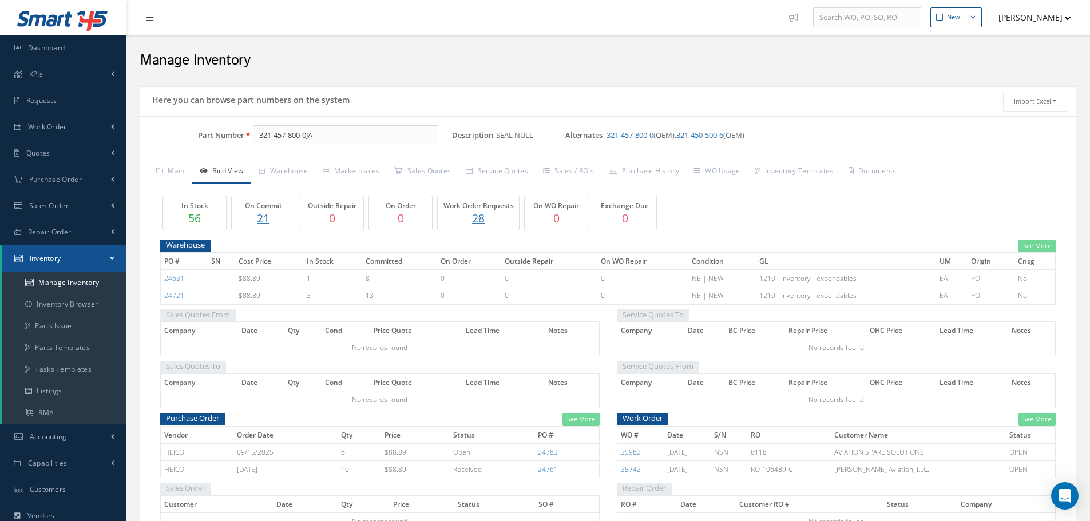
click at [264, 217] on p "21" at bounding box center [263, 218] width 57 height 17
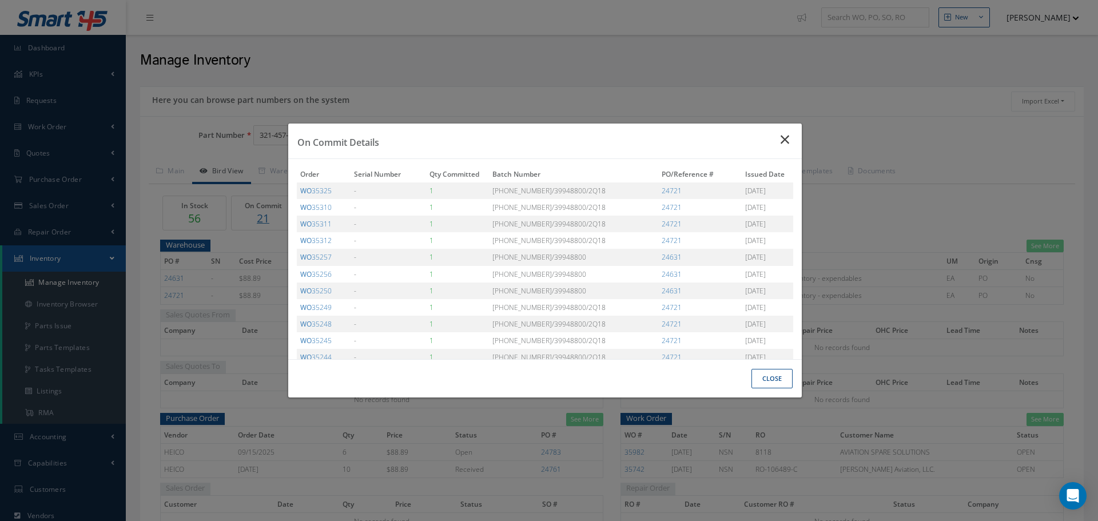
scroll to position [0, 0]
click at [784, 139] on icon "Close" at bounding box center [787, 140] width 12 height 14
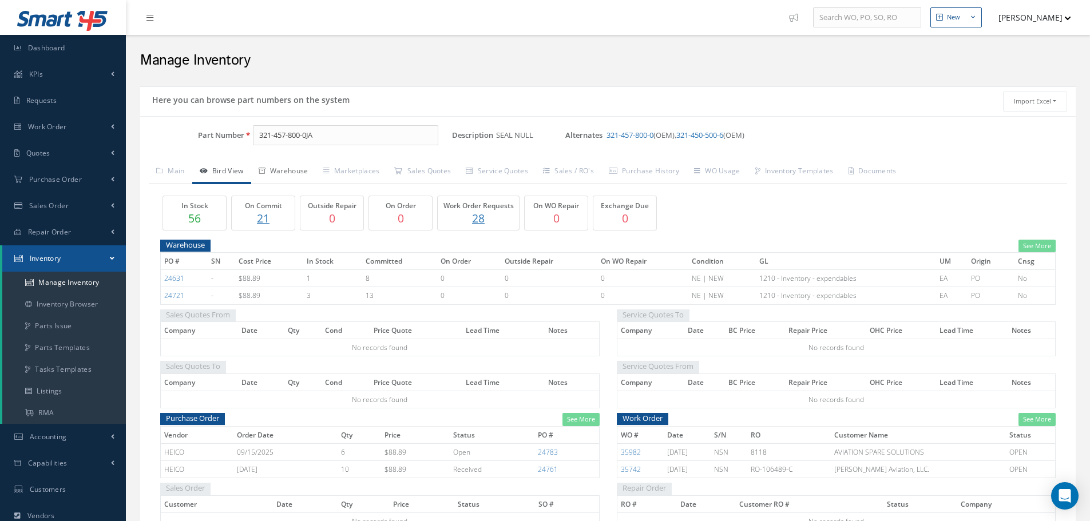
click at [296, 174] on link "Warehouse" at bounding box center [283, 172] width 65 height 24
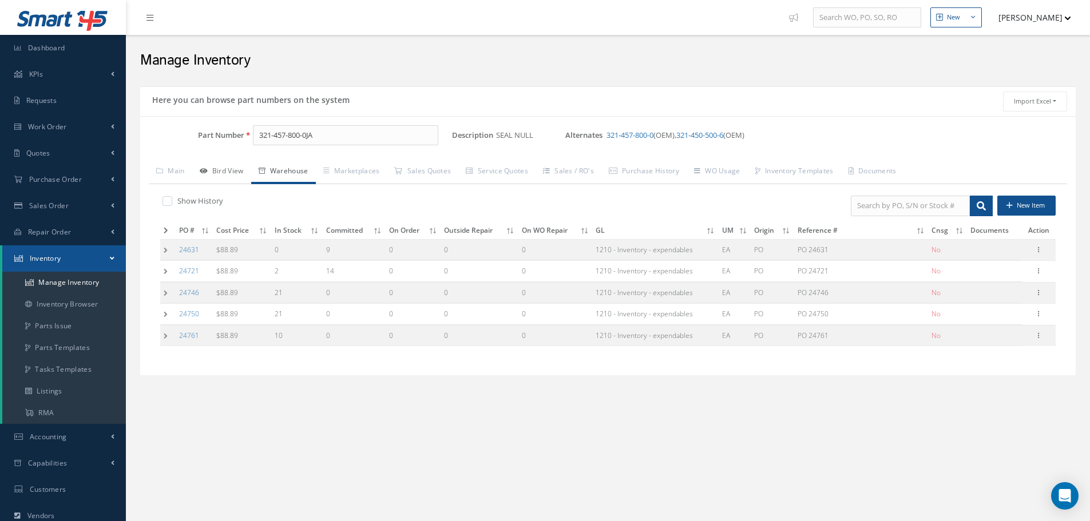
click at [235, 165] on link "Bird View" at bounding box center [221, 172] width 59 height 24
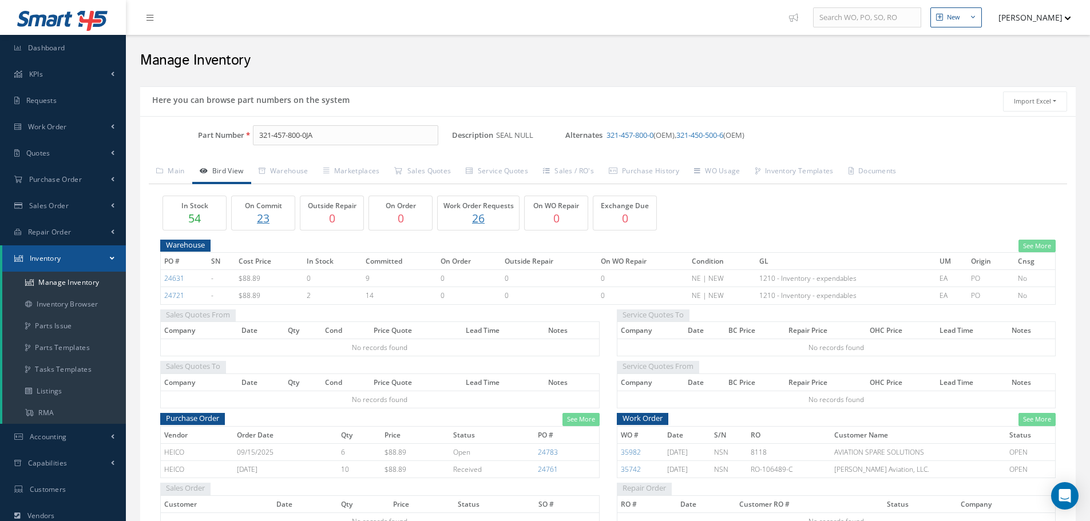
click at [267, 216] on p "23" at bounding box center [263, 218] width 57 height 17
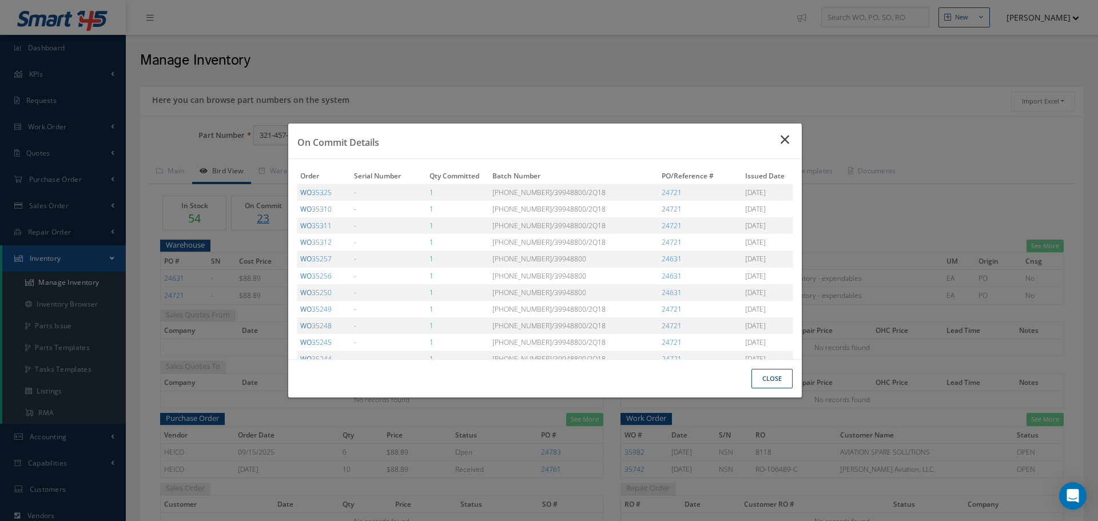
click at [787, 143] on icon "Close" at bounding box center [787, 140] width 12 height 14
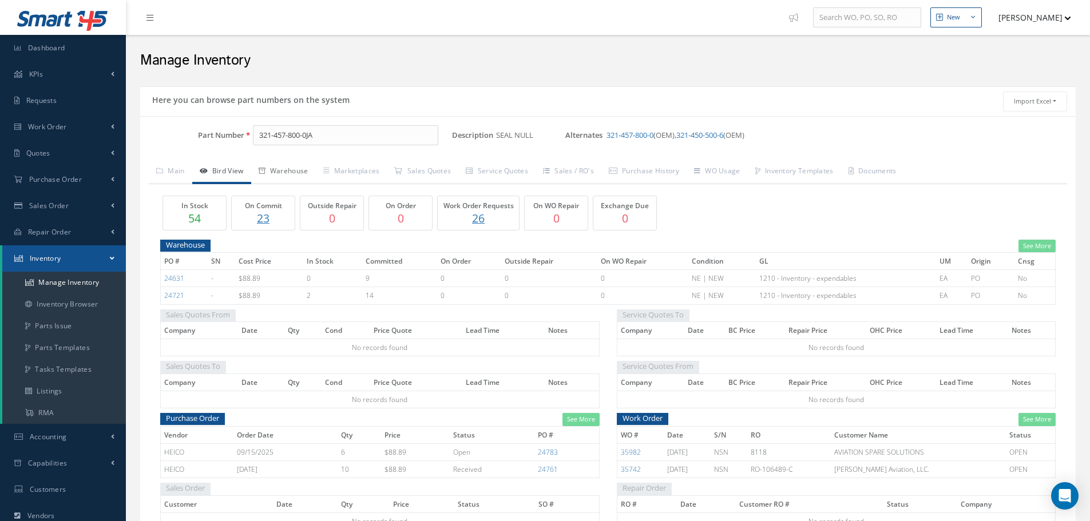
click at [291, 169] on link "Warehouse" at bounding box center [283, 172] width 65 height 24
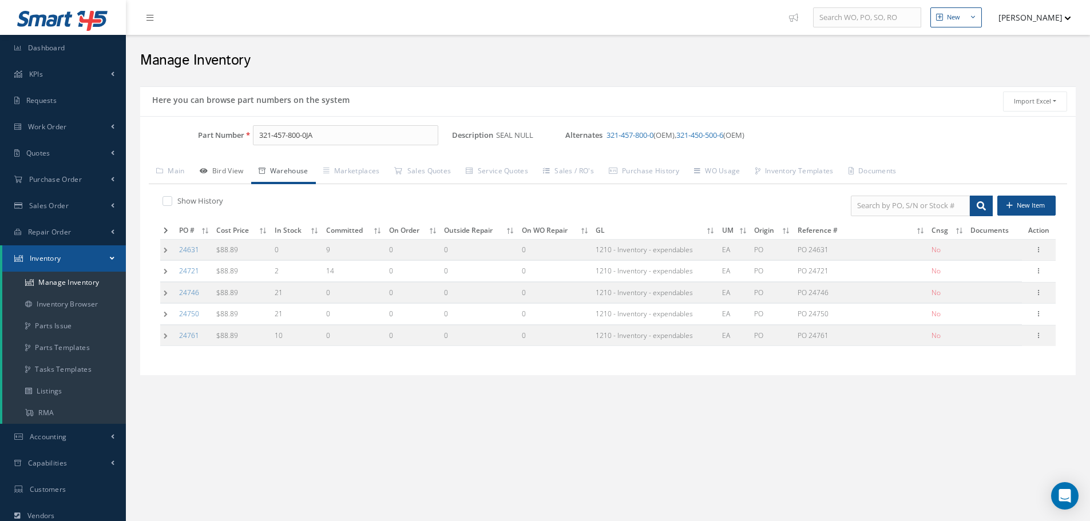
click at [224, 168] on link "Bird View" at bounding box center [221, 172] width 59 height 24
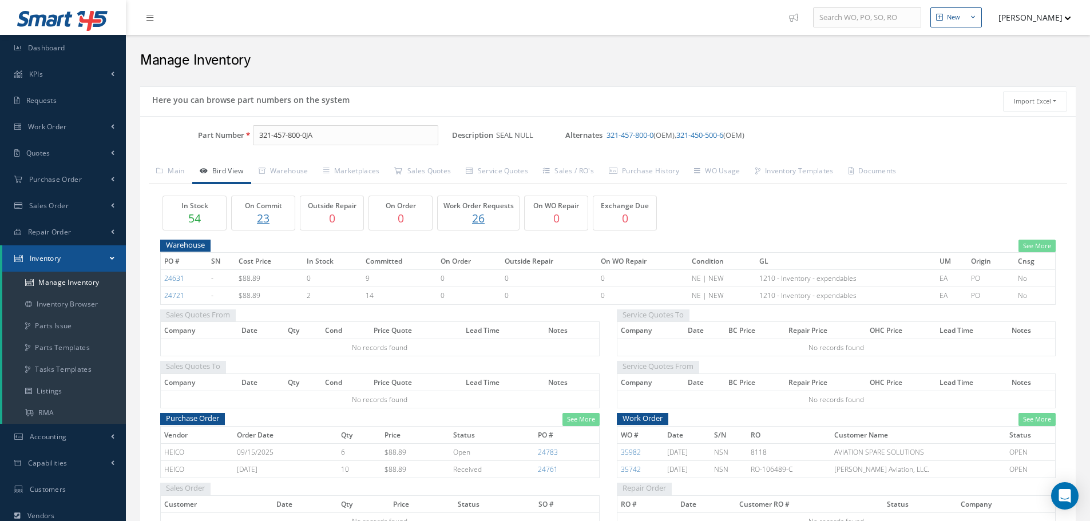
click at [272, 214] on p "23" at bounding box center [263, 218] width 57 height 17
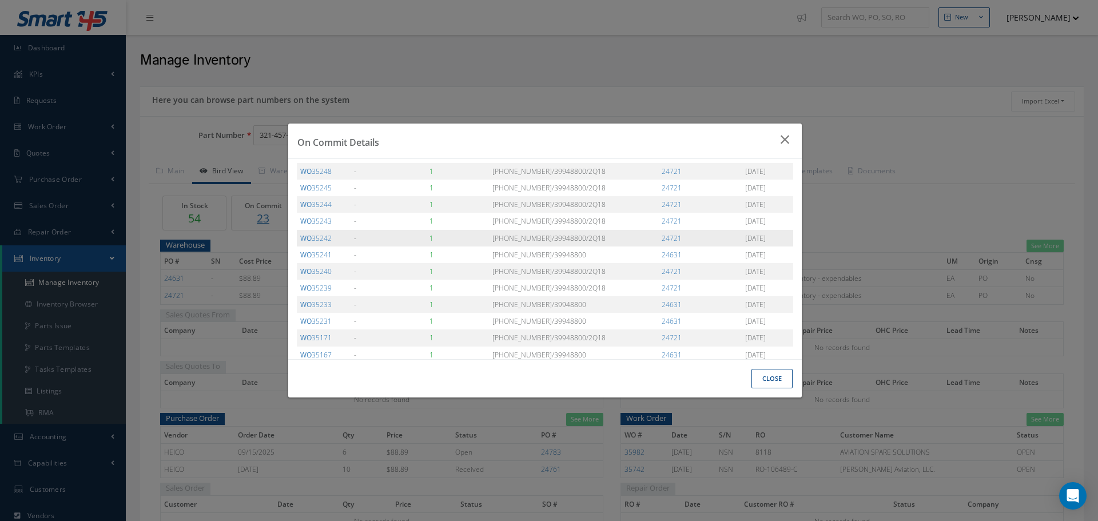
scroll to position [172, 0]
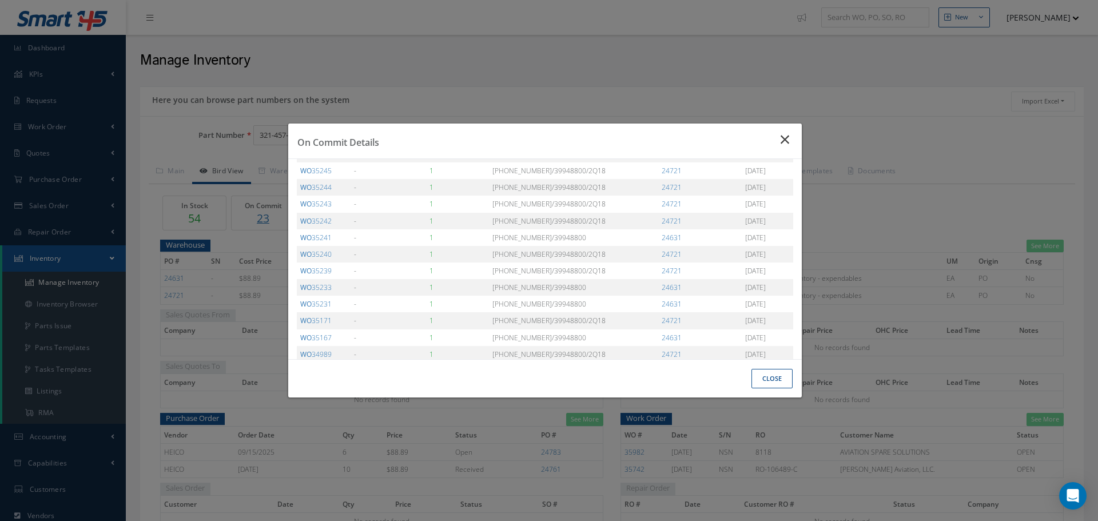
click at [787, 142] on icon "Close" at bounding box center [787, 140] width 12 height 14
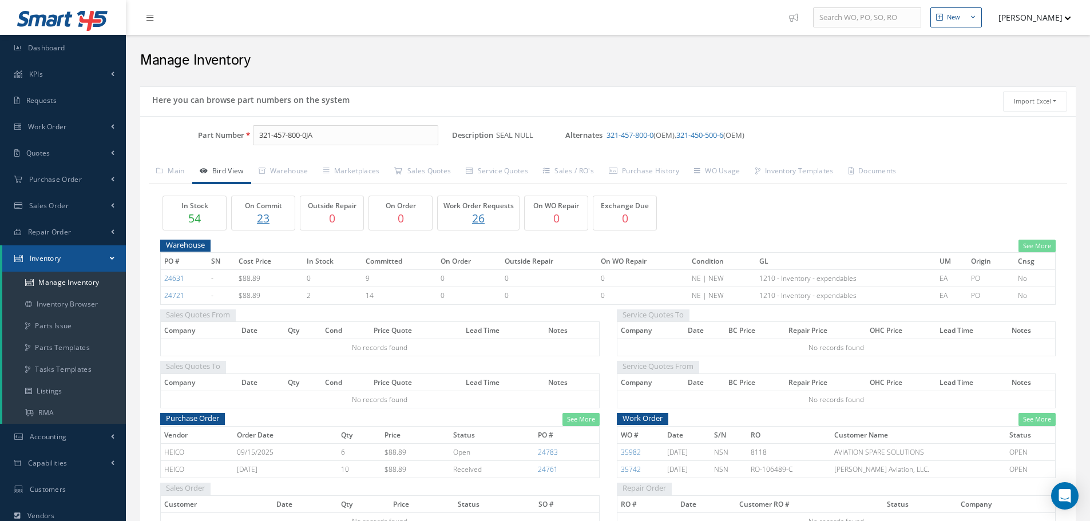
click at [261, 219] on p "23" at bounding box center [263, 218] width 57 height 17
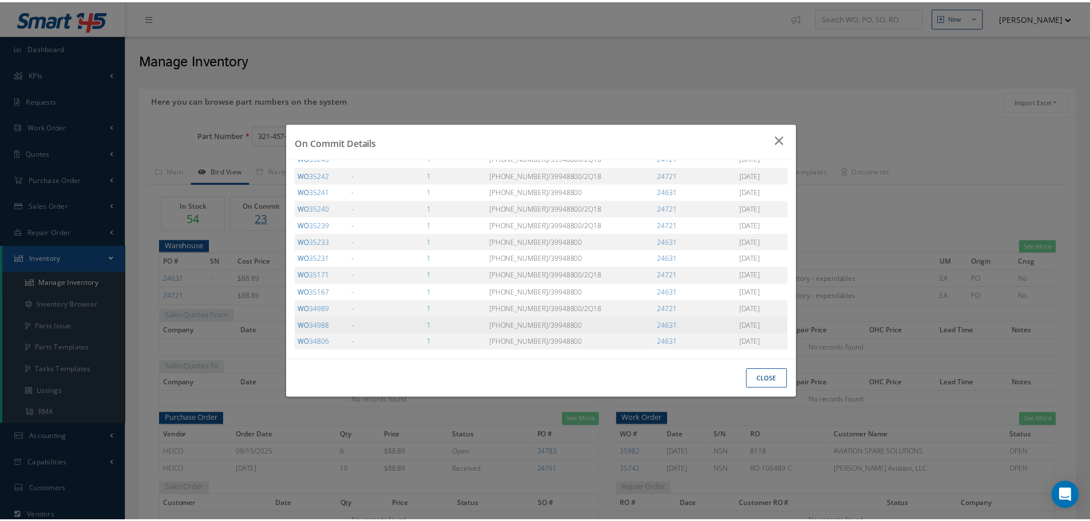
scroll to position [160, 0]
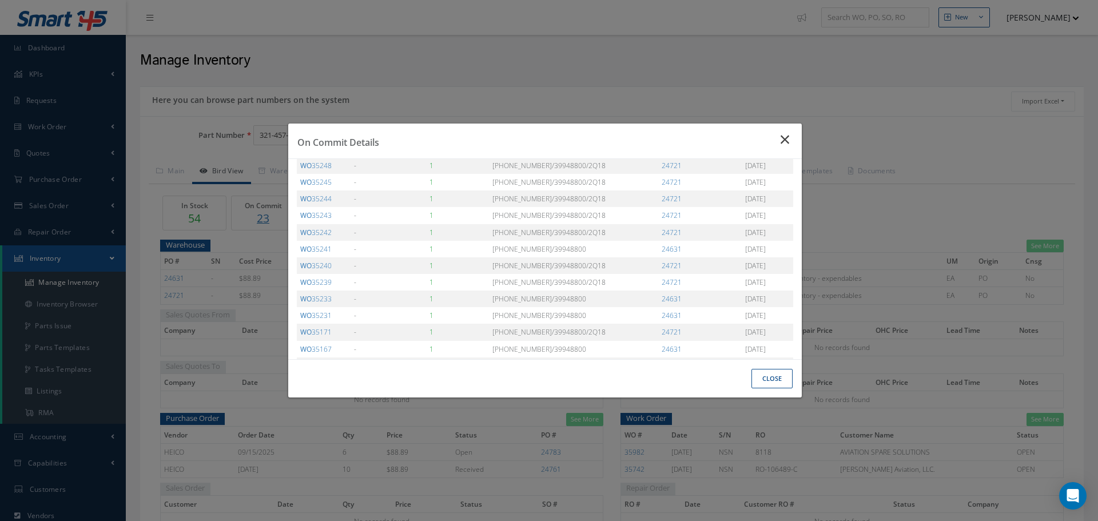
click at [790, 141] on icon "Close" at bounding box center [787, 140] width 12 height 14
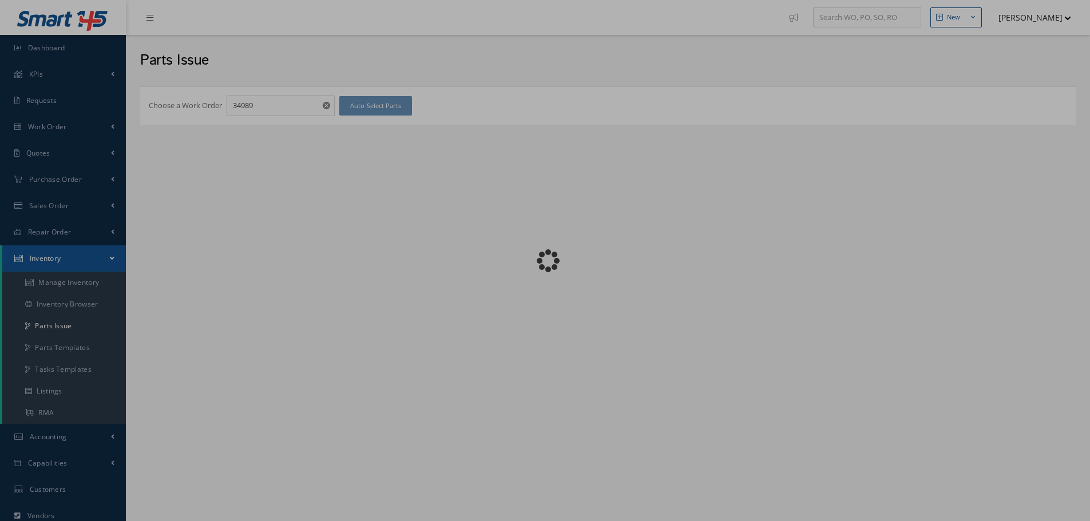
checkbox input "false"
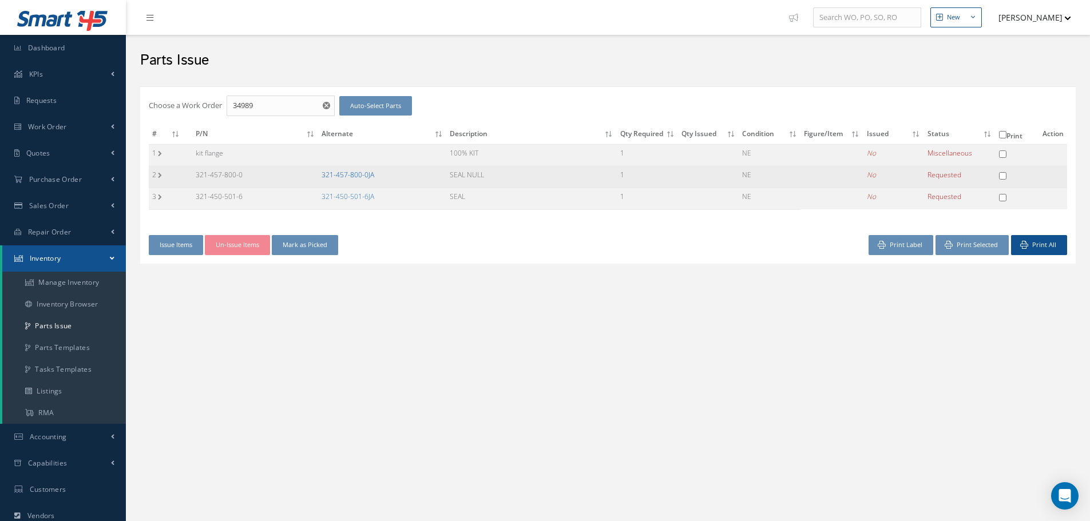
click at [355, 175] on link "321-457-800-0JA" at bounding box center [348, 175] width 53 height 10
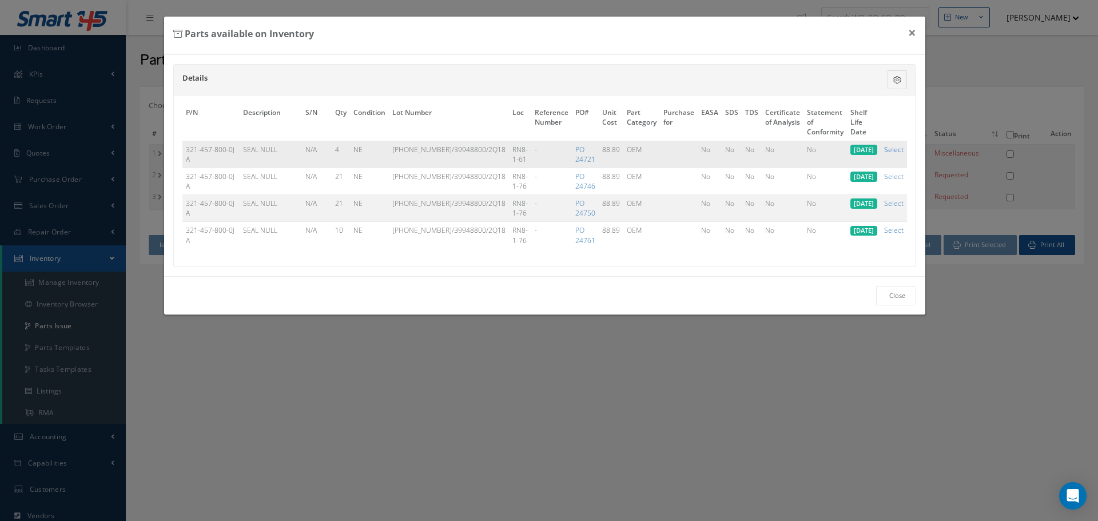
click at [891, 150] on link "Select" at bounding box center [893, 150] width 19 height 10
checkbox input "true"
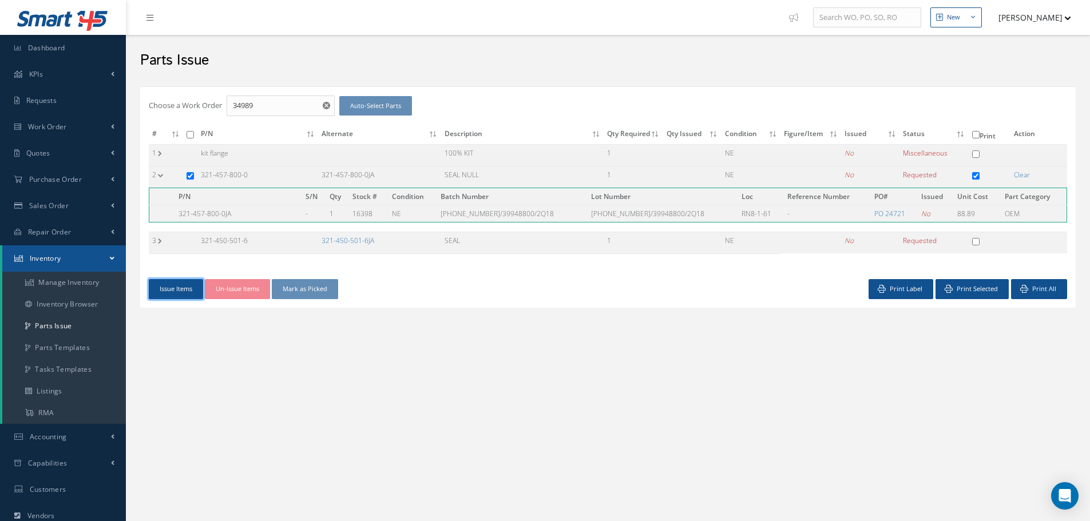
click at [173, 287] on button "Issue Items" at bounding box center [176, 289] width 54 height 20
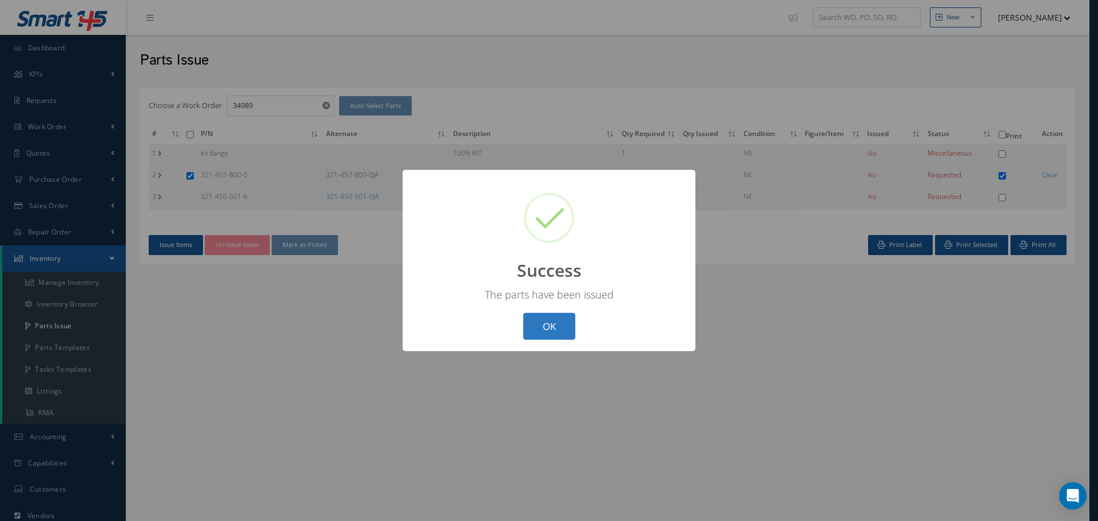
click at [534, 322] on button "OK" at bounding box center [549, 326] width 52 height 27
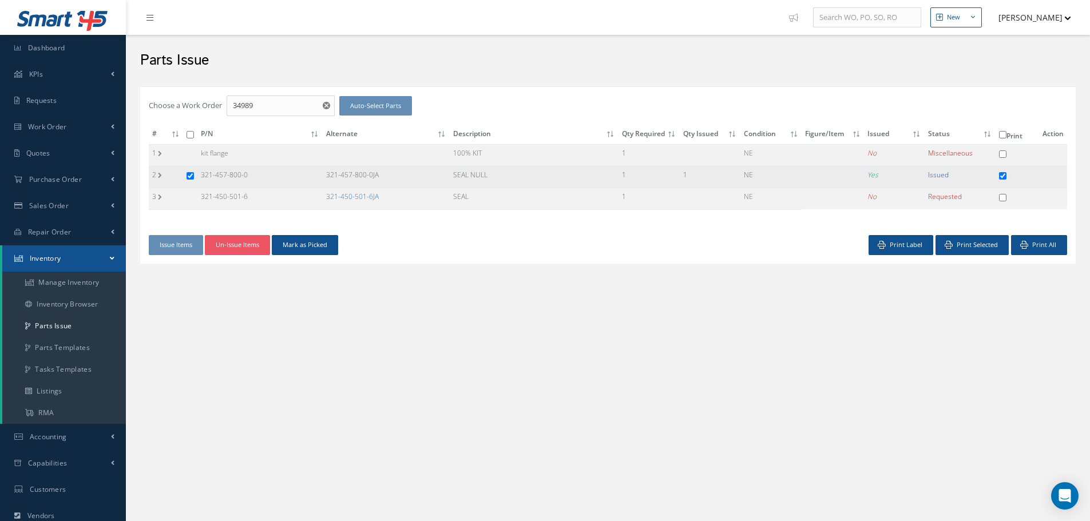
drag, startPoint x: 325, startPoint y: 174, endPoint x: 422, endPoint y: 177, distance: 96.7
click at [431, 180] on td "321-457-800-0JA" at bounding box center [386, 177] width 127 height 22
copy td "321-457-800-0JA"
click at [256, 107] on input "34989" at bounding box center [281, 106] width 108 height 21
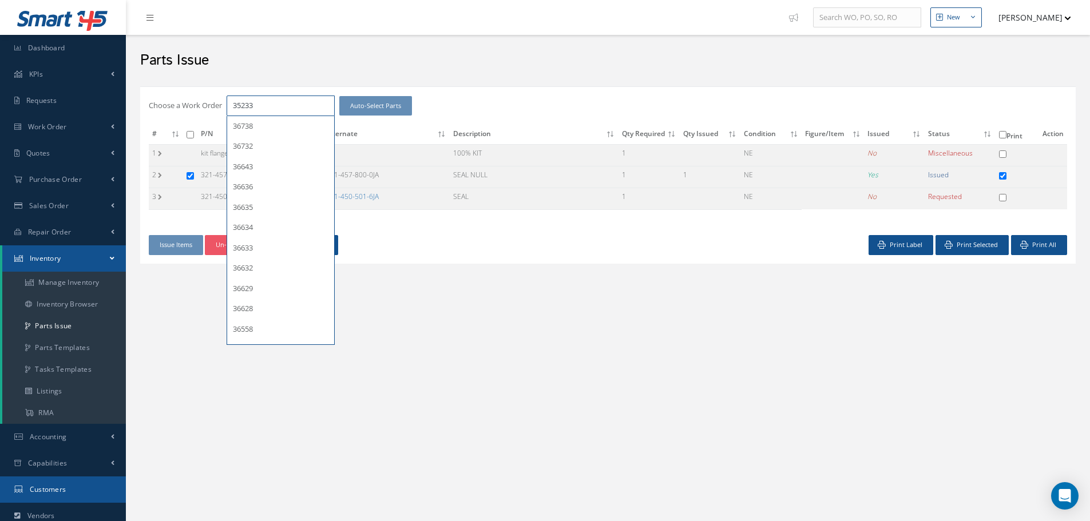
type input "35233"
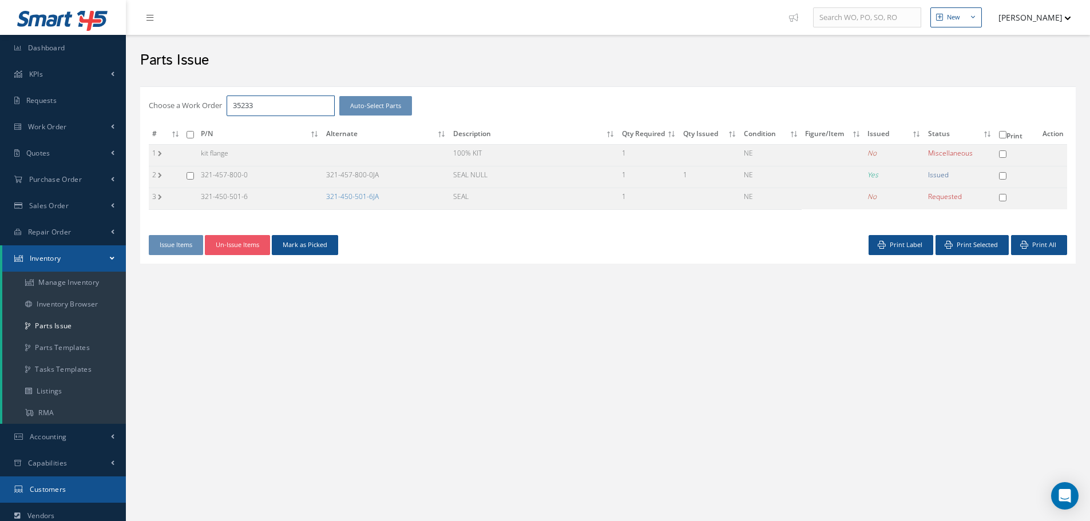
checkbox input "false"
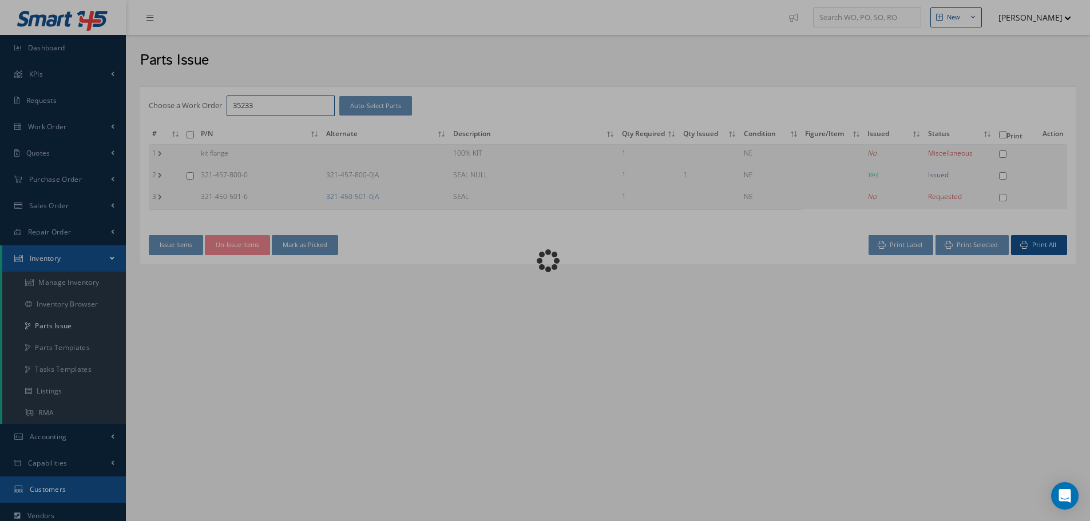
checkbox input "false"
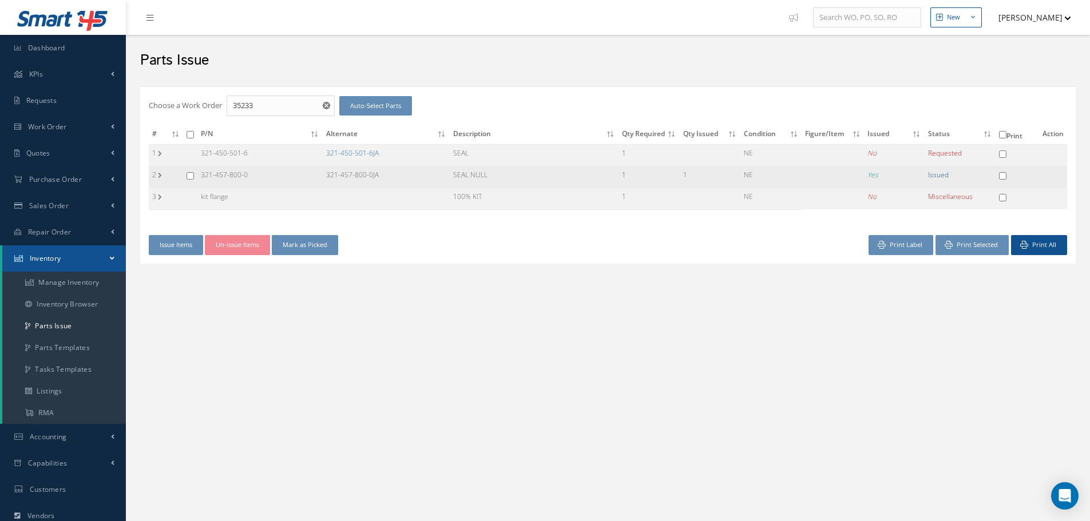
click at [188, 172] on input "checkbox" at bounding box center [190, 175] width 7 height 7
checkbox input "true"
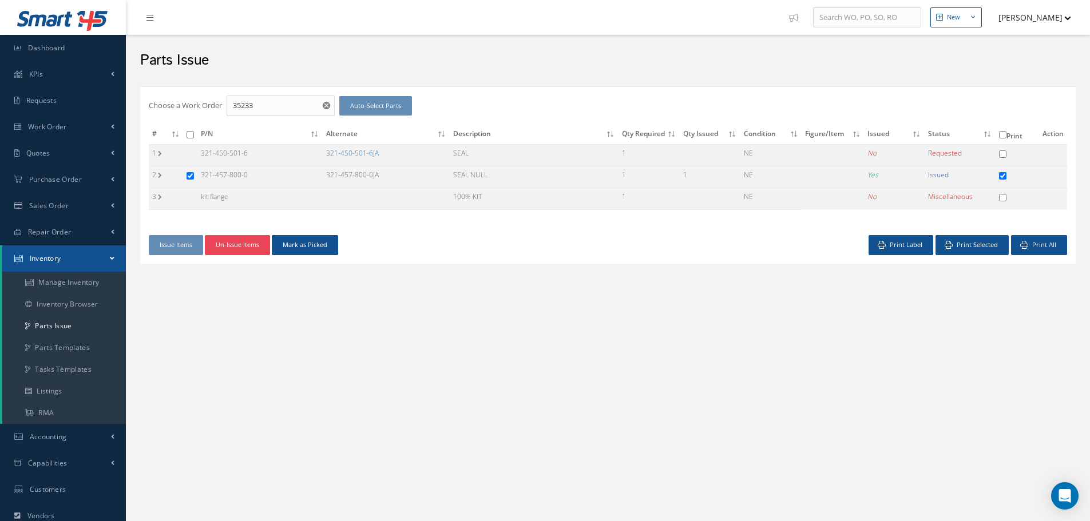
click at [233, 246] on button "Un-Issue Items" at bounding box center [237, 245] width 65 height 20
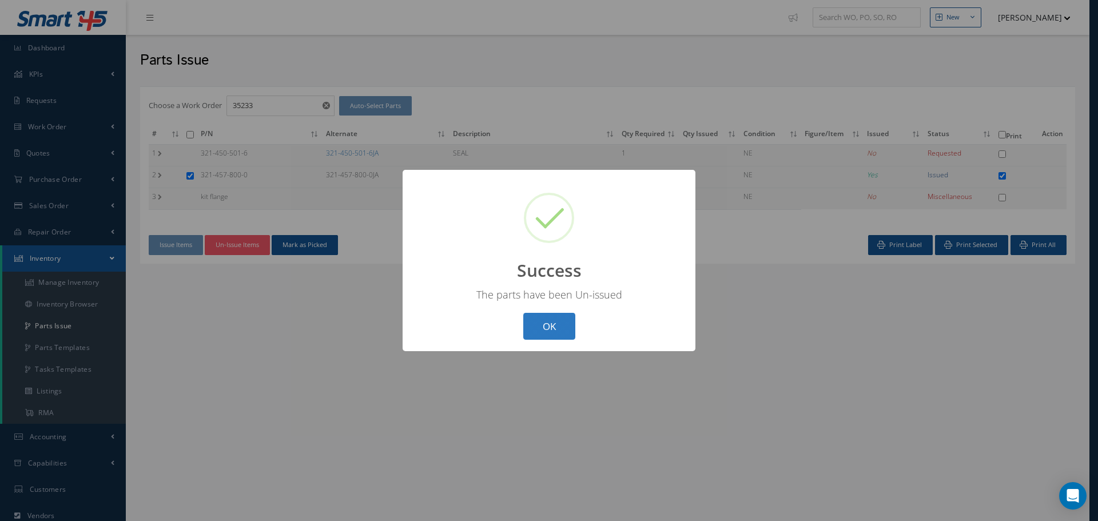
click at [565, 328] on button "OK" at bounding box center [549, 326] width 52 height 27
checkbox input "false"
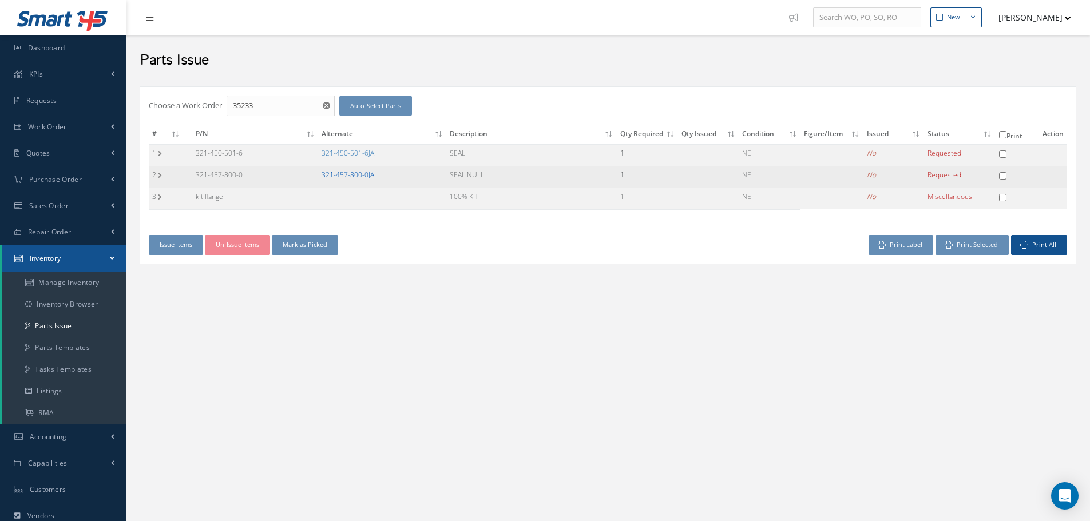
click at [343, 178] on link "321-457-800-0JA" at bounding box center [348, 175] width 53 height 10
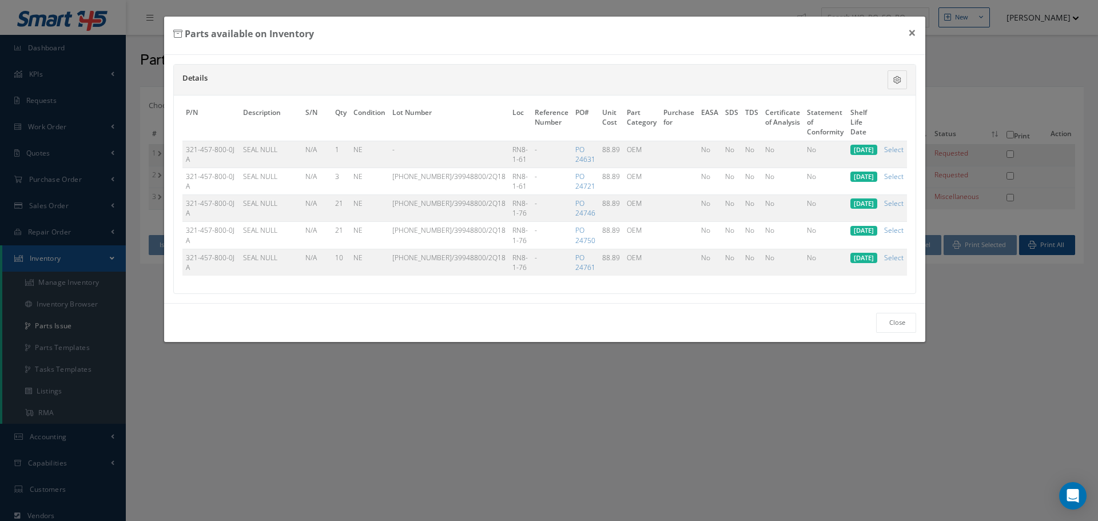
click at [895, 148] on link "Select" at bounding box center [893, 150] width 19 height 10
checkbox input "true"
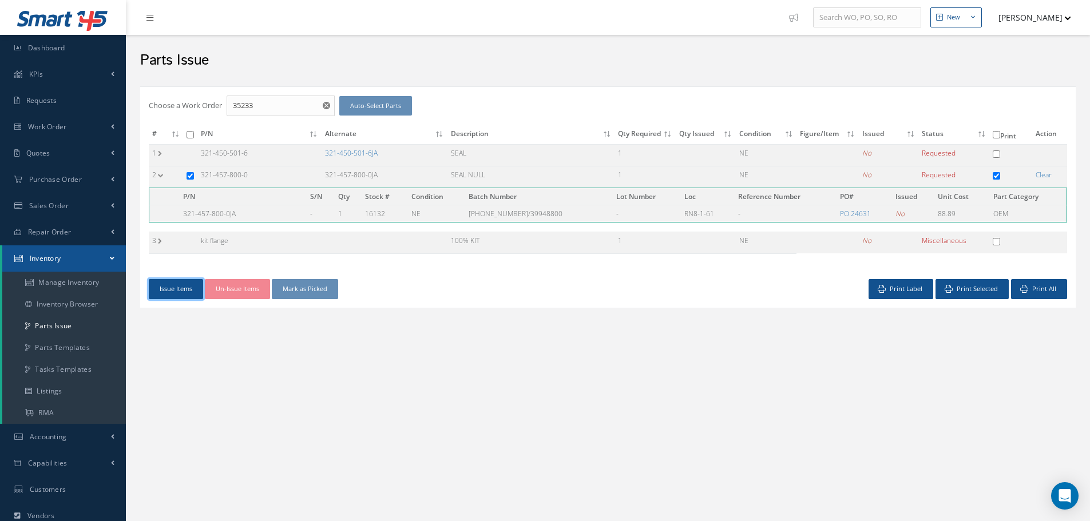
click at [182, 293] on button "Issue Items" at bounding box center [176, 289] width 54 height 20
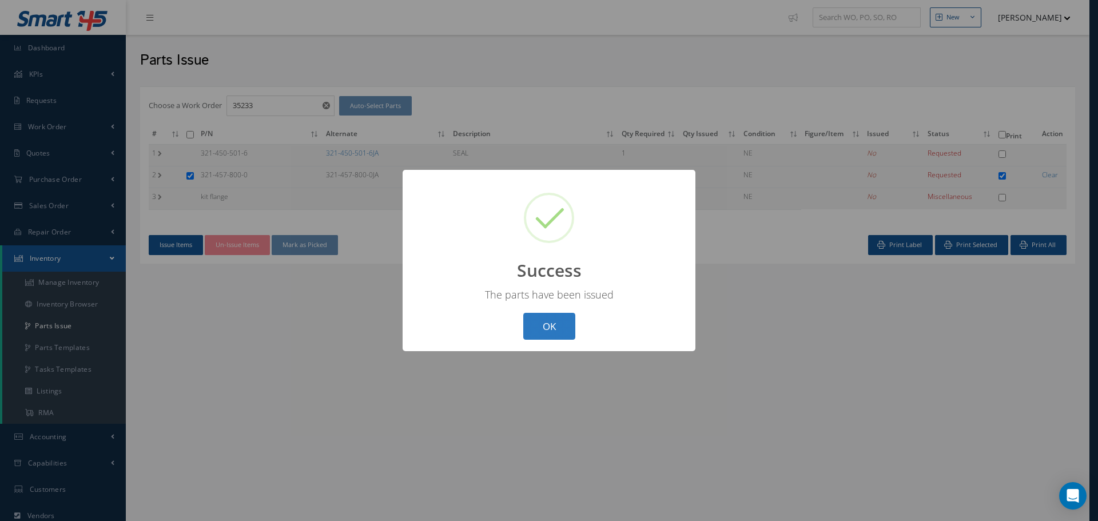
click at [553, 325] on button "OK" at bounding box center [549, 326] width 52 height 27
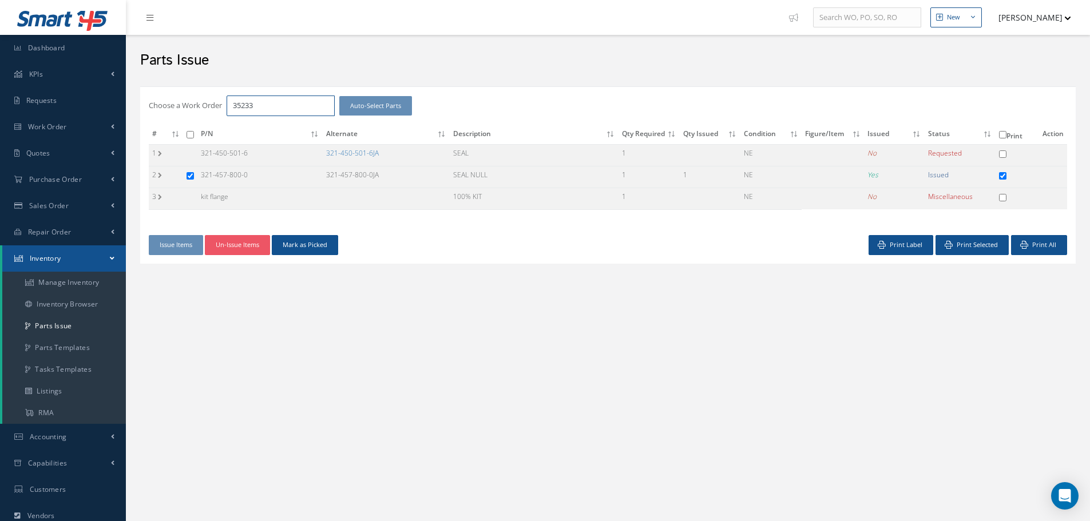
click at [271, 105] on input "35233" at bounding box center [281, 106] width 108 height 21
type input "35187"
click at [245, 124] on span "35187" at bounding box center [243, 126] width 20 height 10
checkbox input "false"
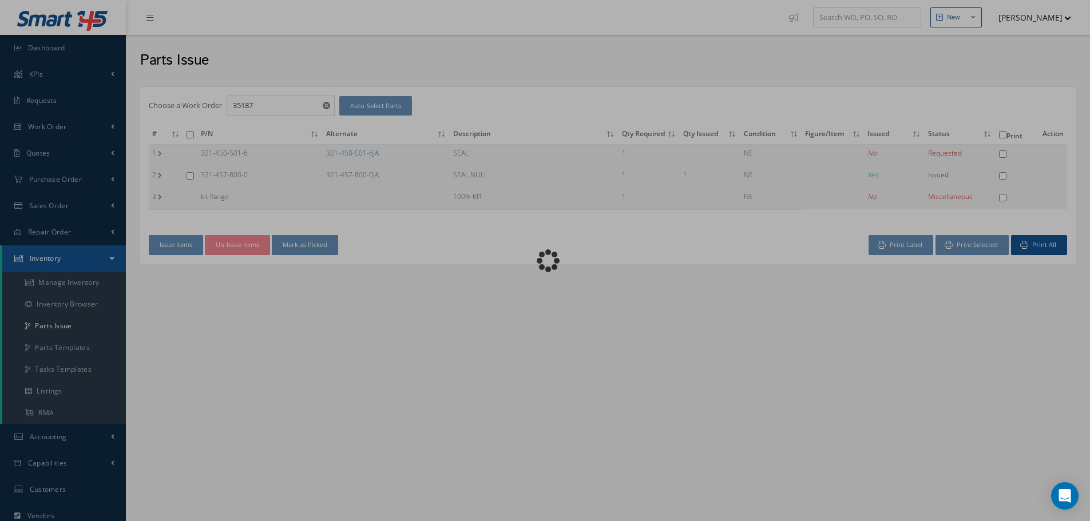
checkbox input "false"
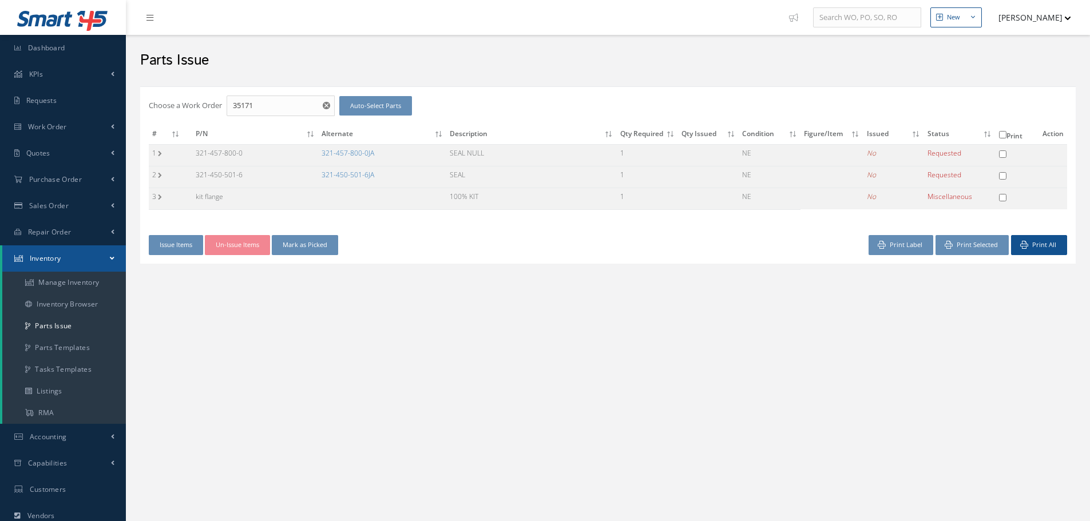
checkbox input "false"
click at [358, 156] on link "321-457-800-0JA" at bounding box center [348, 153] width 53 height 10
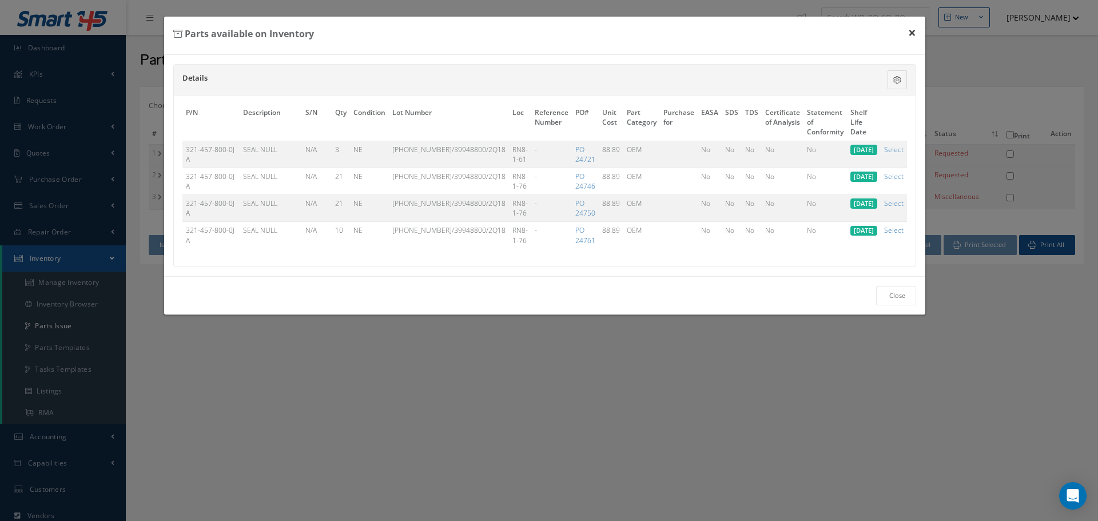
click at [913, 33] on button "×" at bounding box center [912, 33] width 26 height 32
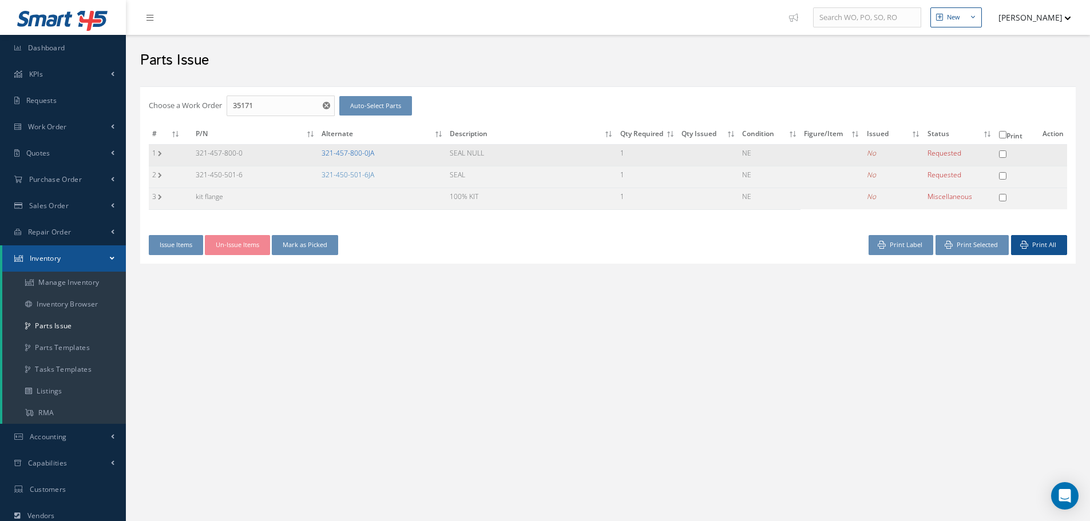
click at [347, 152] on link "321-457-800-0JA" at bounding box center [348, 153] width 53 height 10
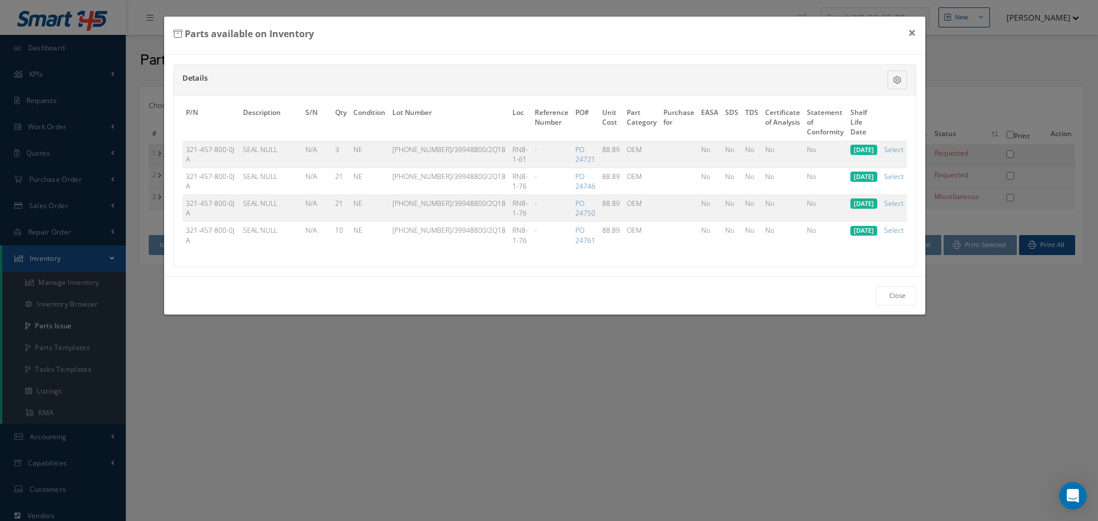
click at [892, 149] on link "Select" at bounding box center [893, 150] width 19 height 10
checkbox input "true"
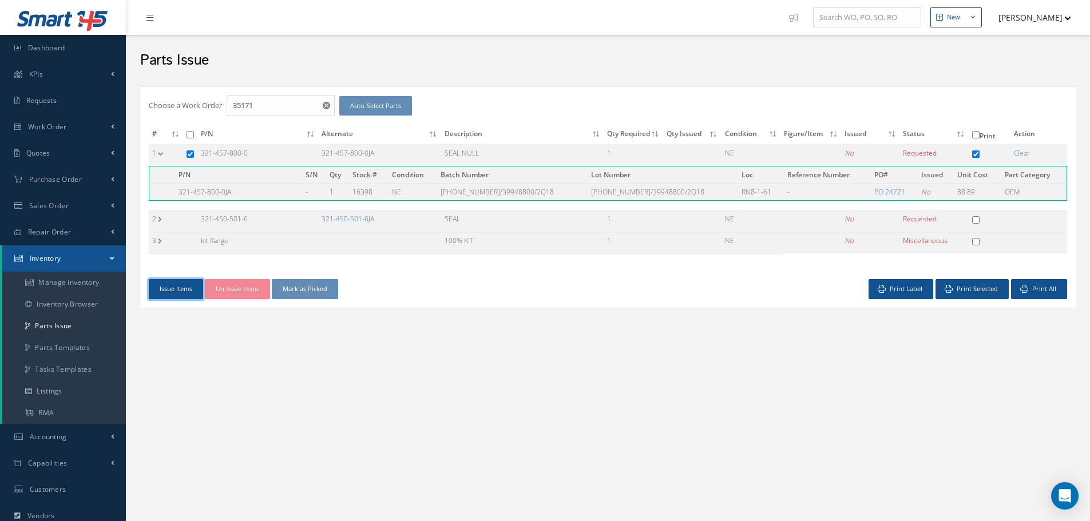
click at [183, 284] on button "Issue Items" at bounding box center [176, 289] width 54 height 20
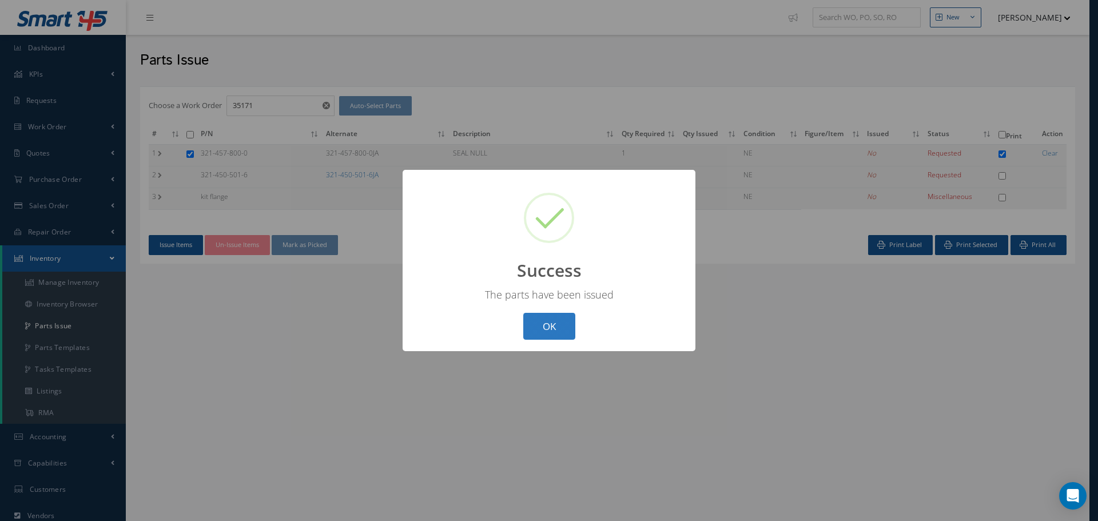
click at [541, 318] on button "OK" at bounding box center [549, 326] width 52 height 27
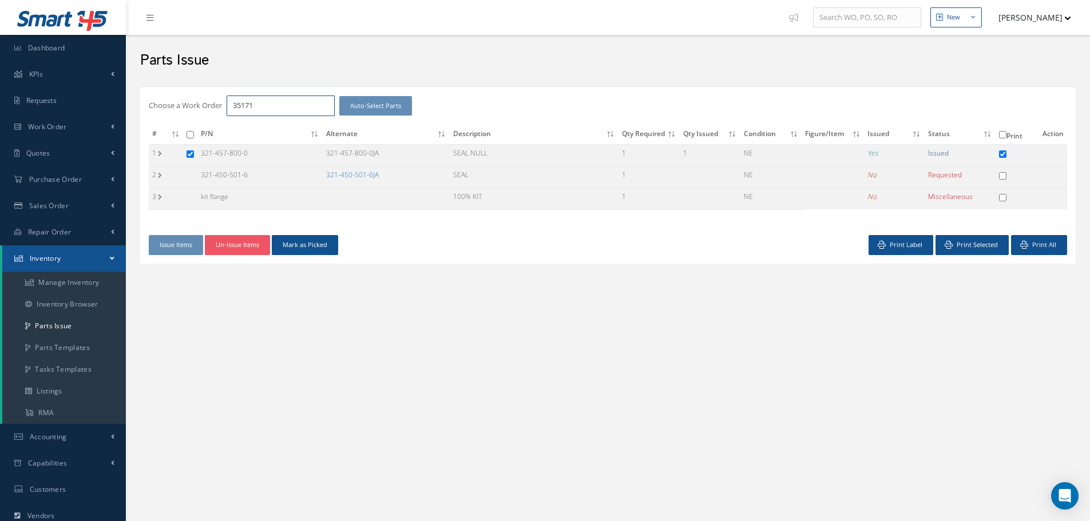
click at [261, 101] on input "35171" at bounding box center [281, 106] width 108 height 21
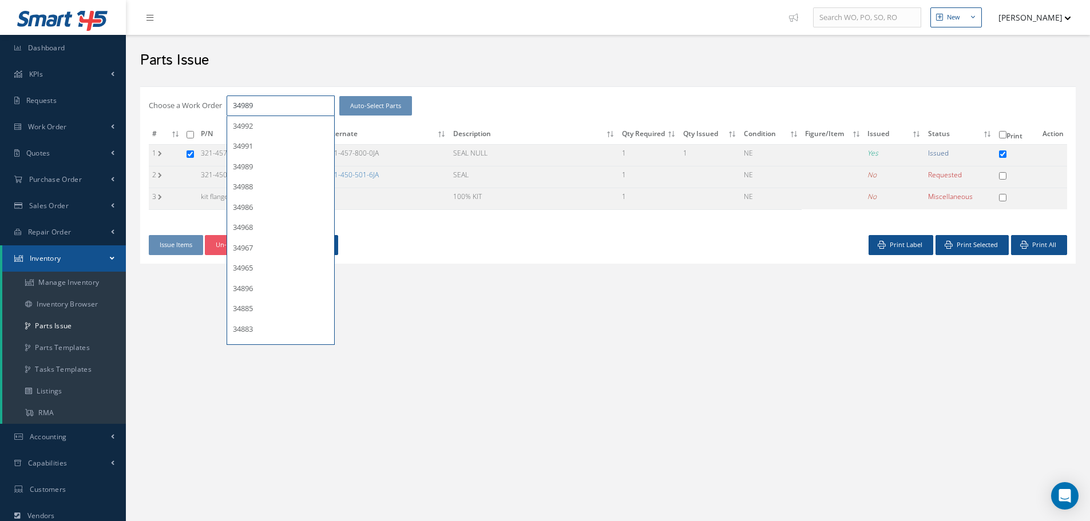
type input "34989"
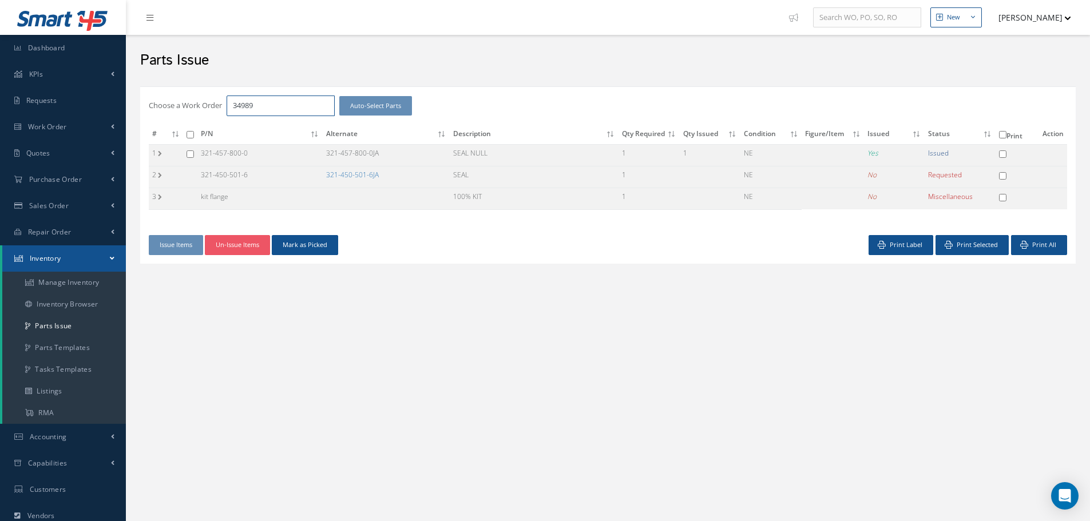
checkbox input "false"
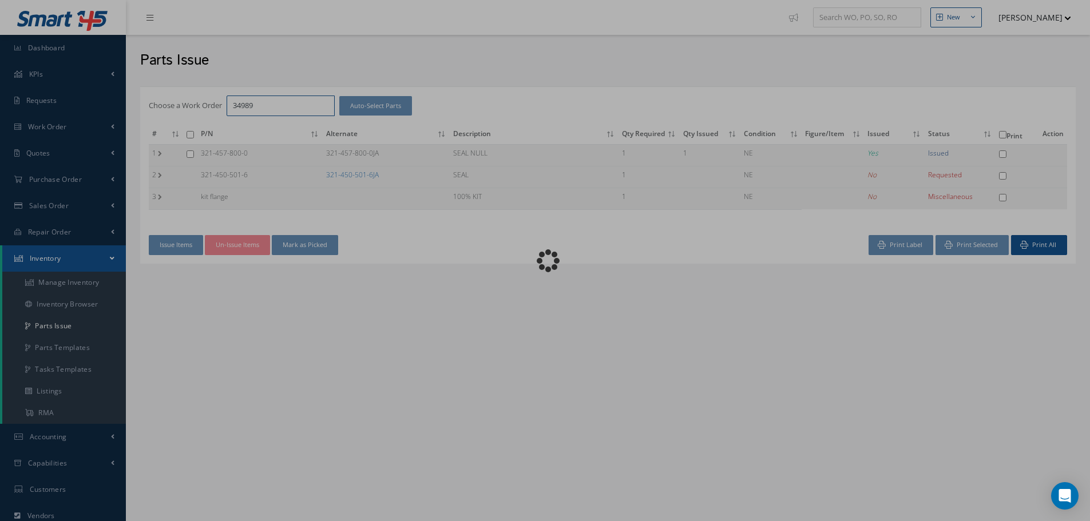
checkbox input "false"
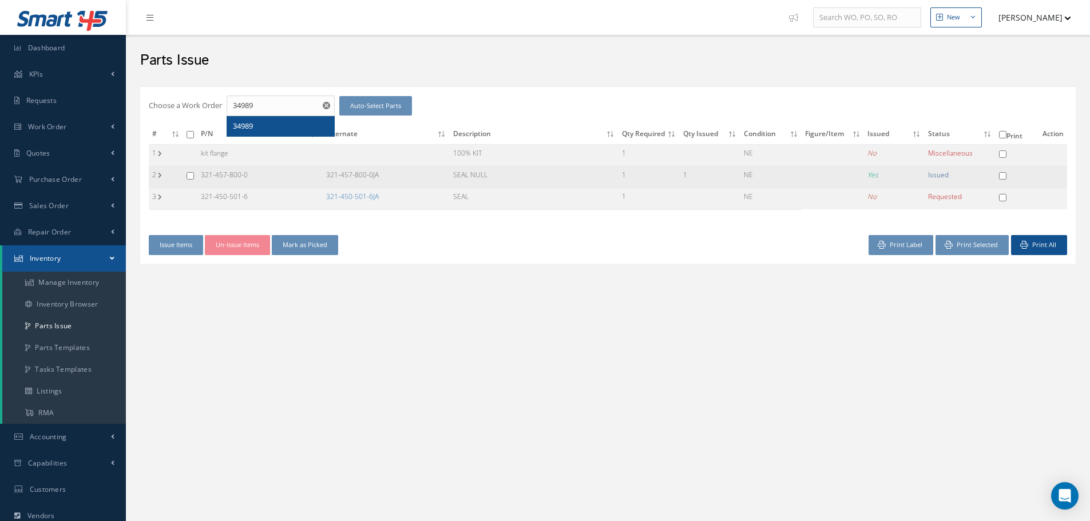
click at [189, 175] on input "checkbox" at bounding box center [190, 175] width 7 height 7
checkbox input "true"
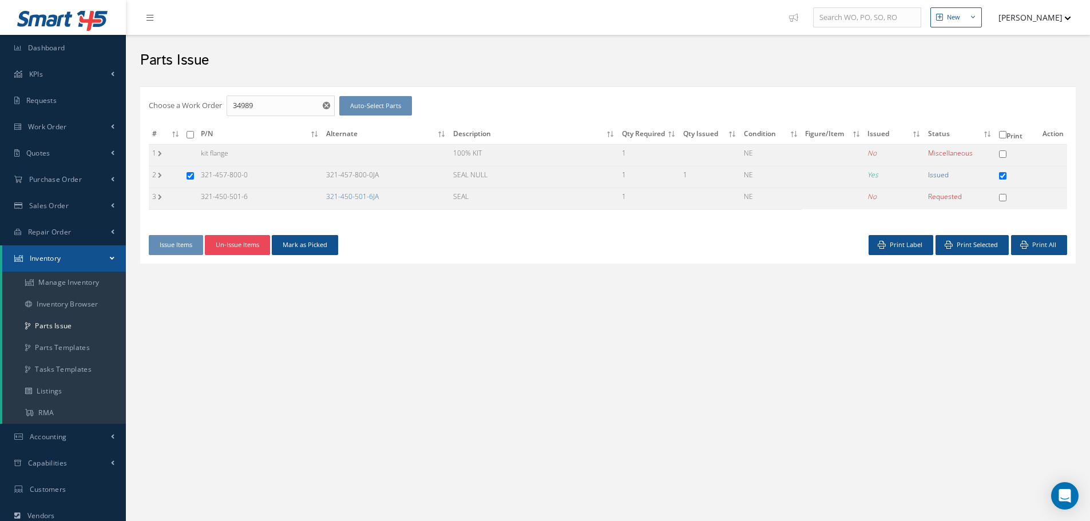
click at [235, 247] on button "Un-Issue Items" at bounding box center [237, 245] width 65 height 20
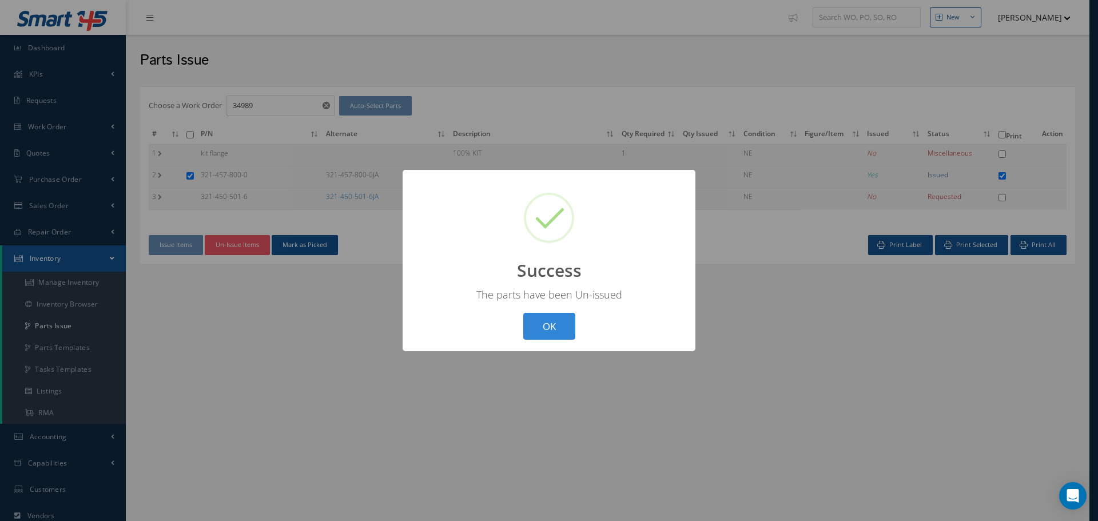
click at [552, 324] on button "OK" at bounding box center [549, 326] width 52 height 27
checkbox input "false"
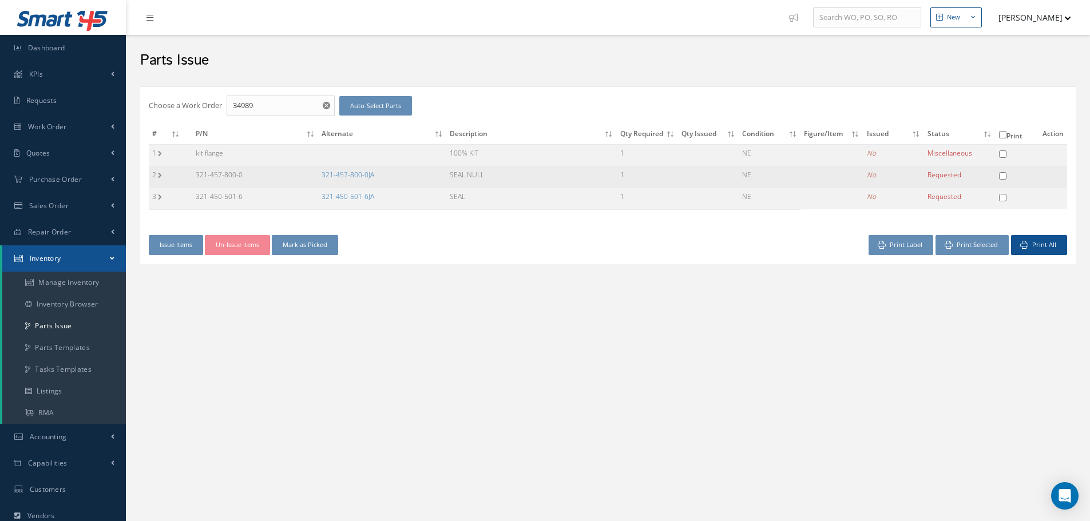
click at [360, 180] on td "321-457-800-0JA" at bounding box center [382, 177] width 128 height 22
click at [359, 176] on link "321-457-800-0JA" at bounding box center [348, 175] width 53 height 10
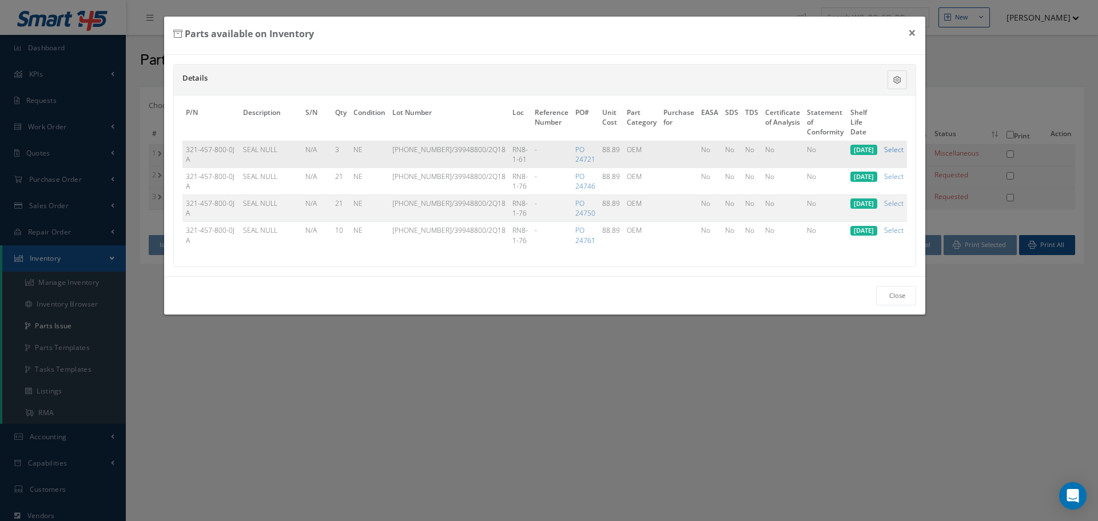
click at [895, 149] on link "Select" at bounding box center [893, 150] width 19 height 10
checkbox input "true"
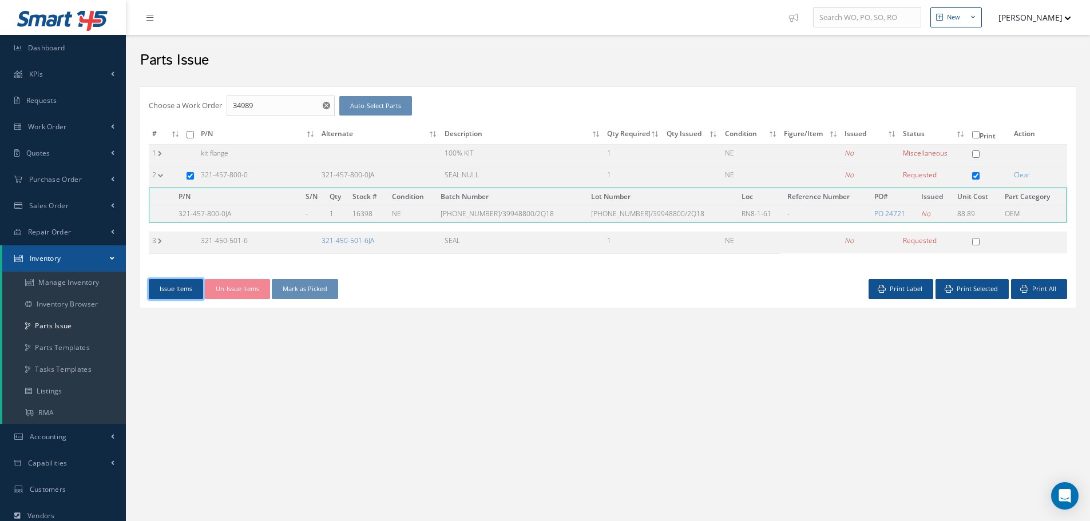
click at [182, 288] on button "Issue Items" at bounding box center [176, 289] width 54 height 20
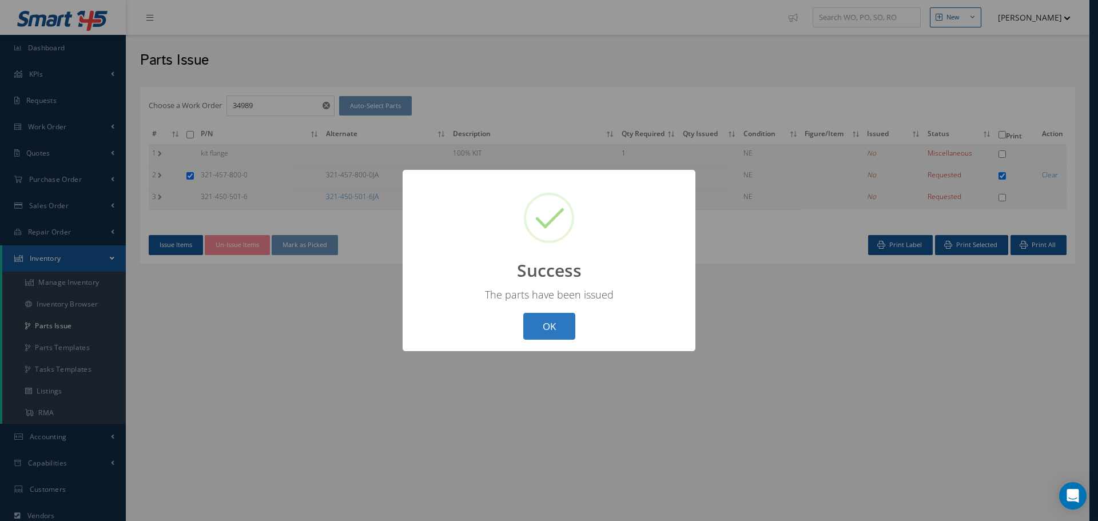
click at [549, 327] on button "OK" at bounding box center [549, 326] width 52 height 27
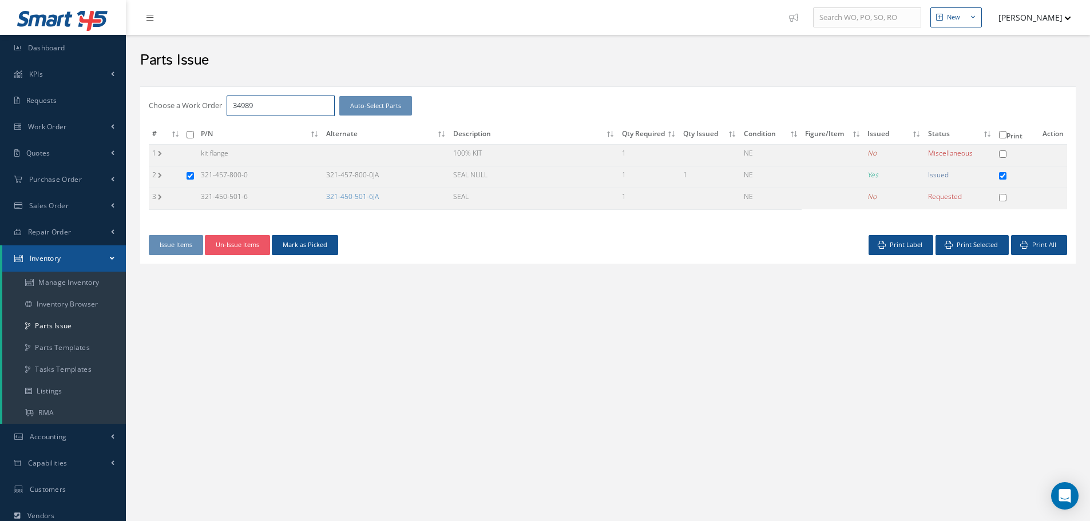
click at [264, 101] on input "34989" at bounding box center [281, 106] width 108 height 21
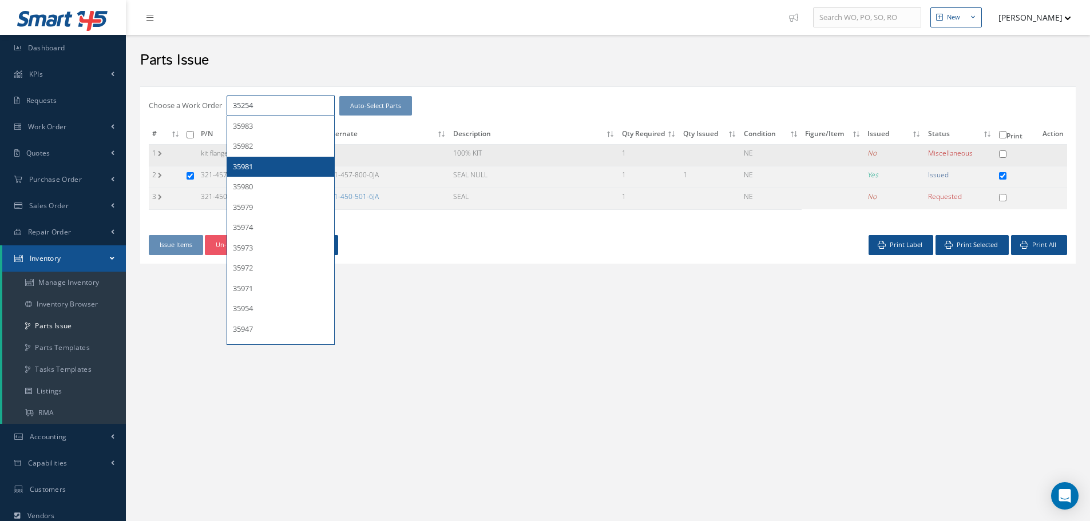
type input "35981"
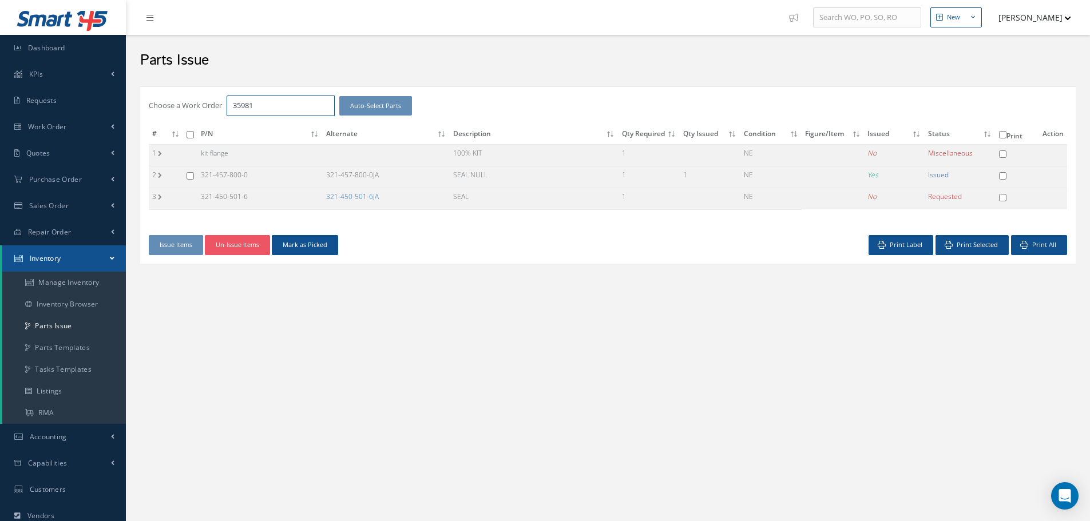
checkbox input "false"
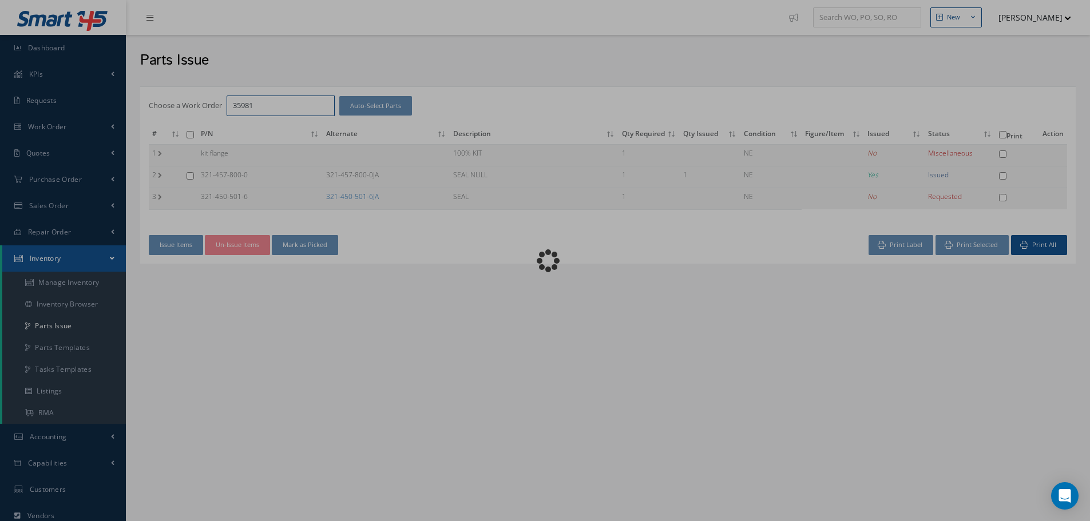
checkbox input "false"
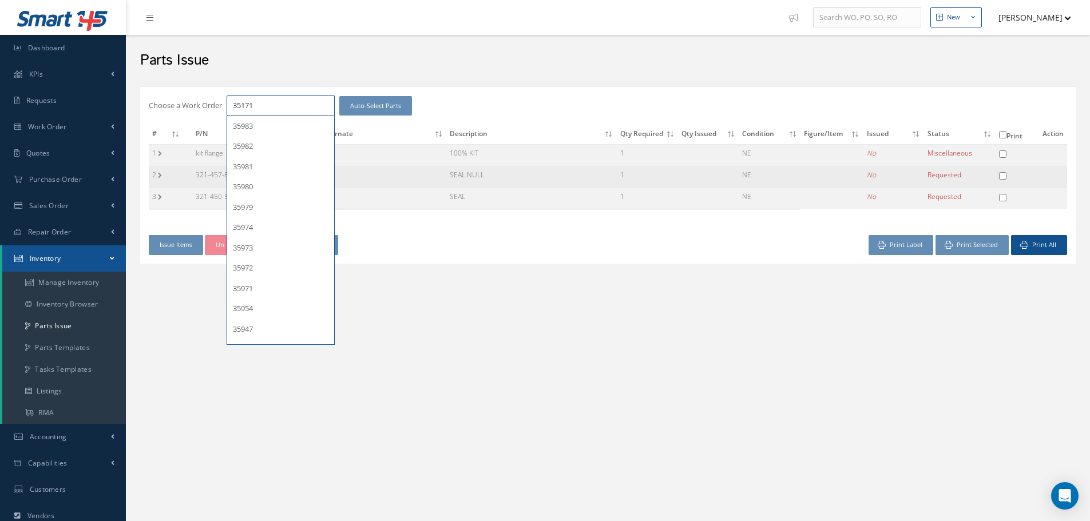
type input "35171"
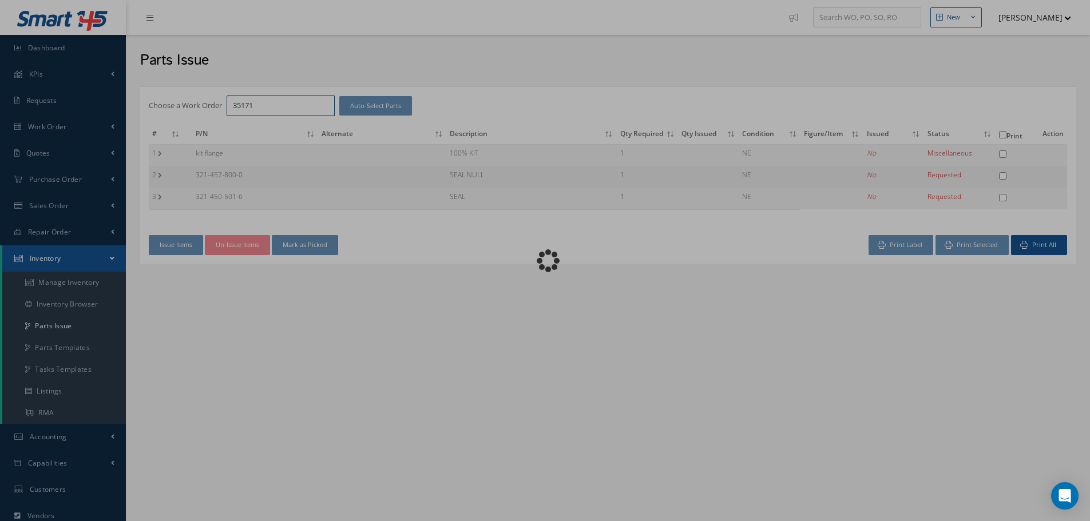
checkbox input "false"
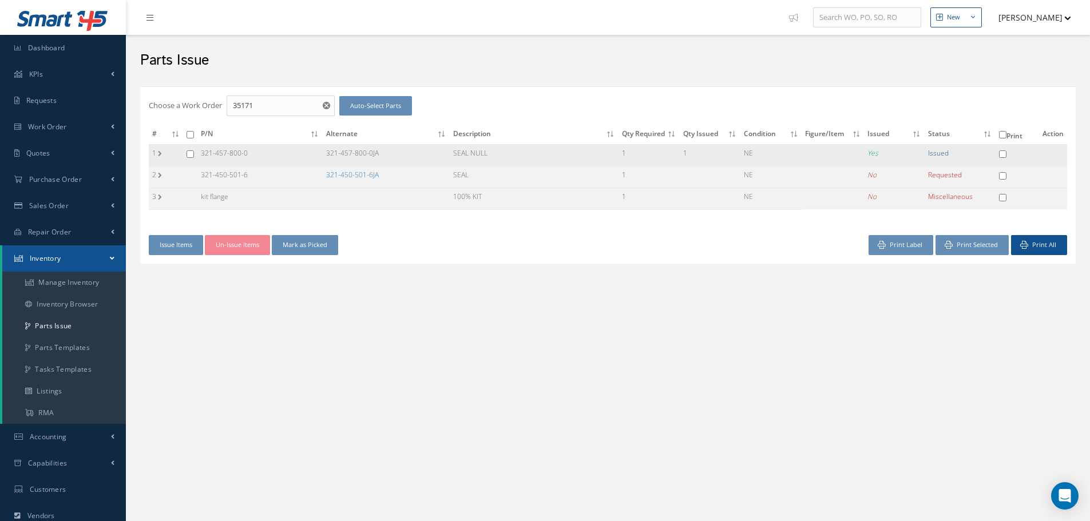
click at [191, 152] on input "checkbox" at bounding box center [190, 153] width 7 height 7
checkbox input "true"
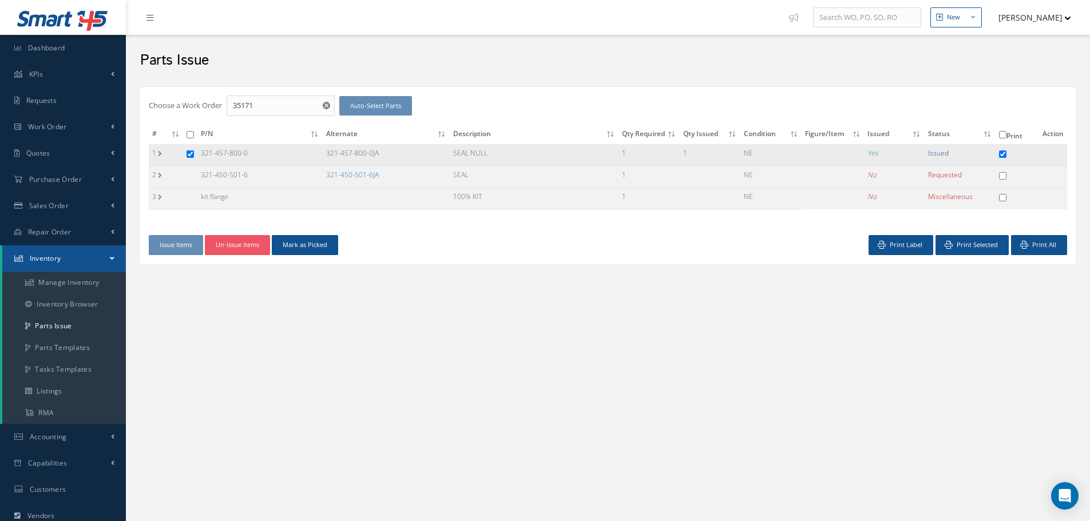
click at [188, 152] on input "checkbox" at bounding box center [190, 153] width 7 height 7
checkbox input "false"
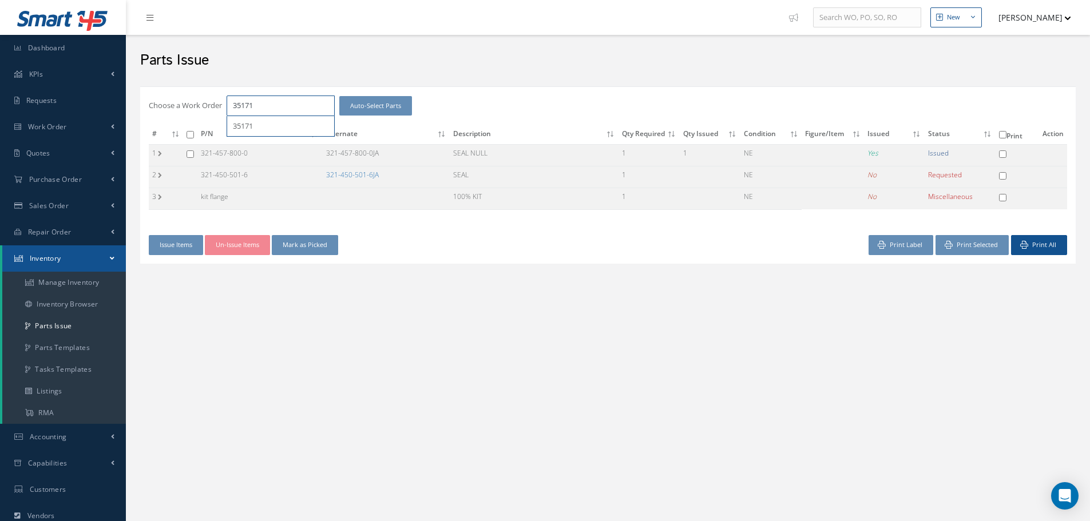
click at [275, 101] on input "35171" at bounding box center [281, 106] width 108 height 21
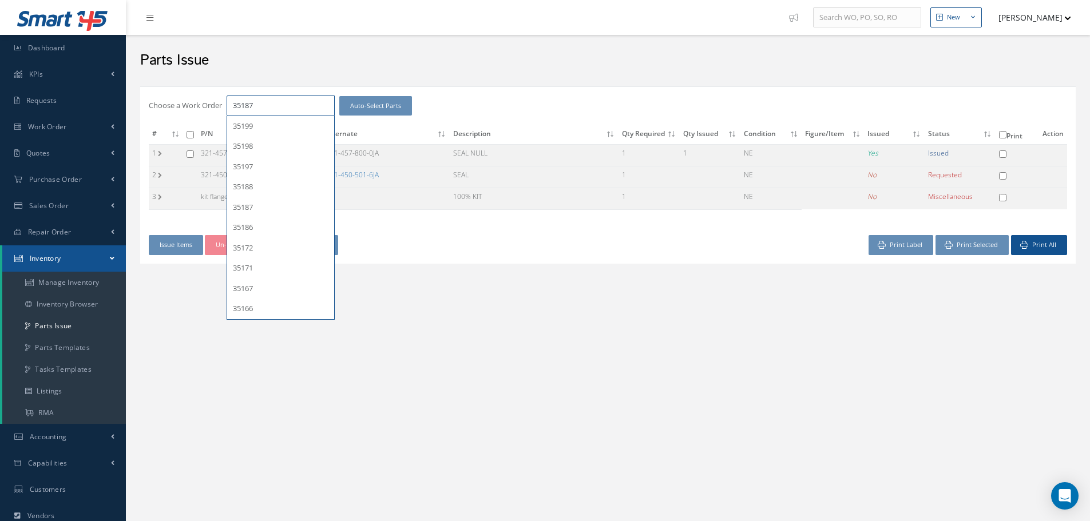
type input "35187"
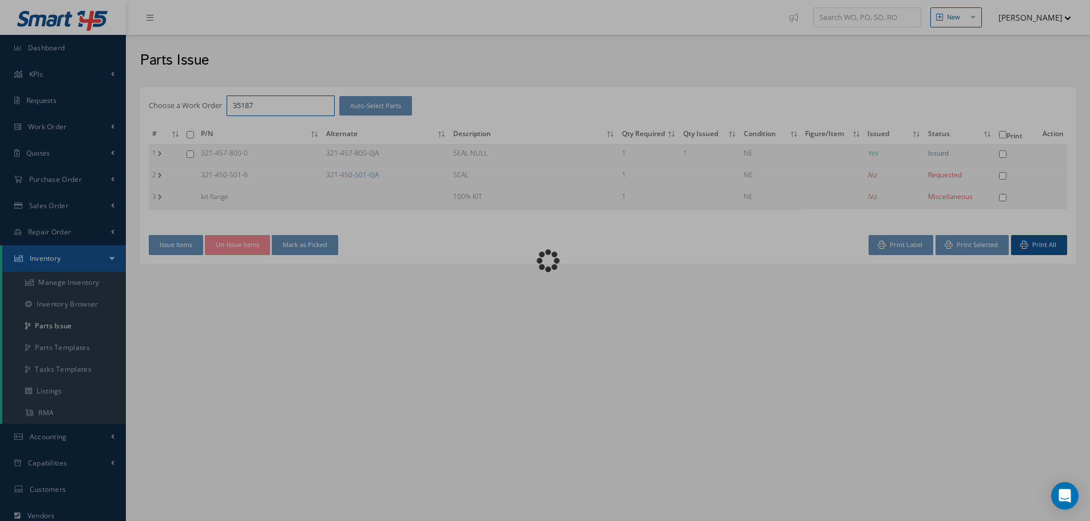
checkbox input "false"
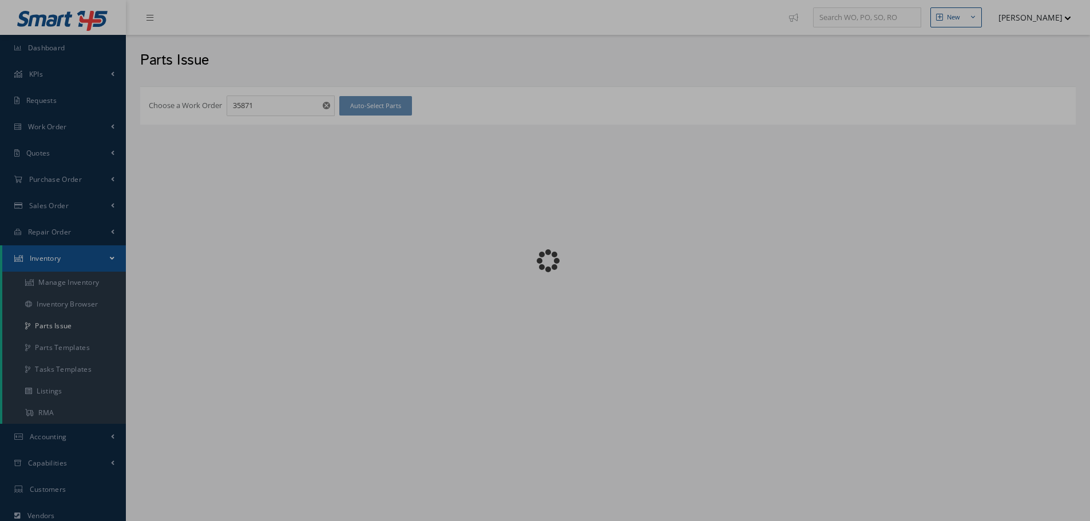
checkbox input "false"
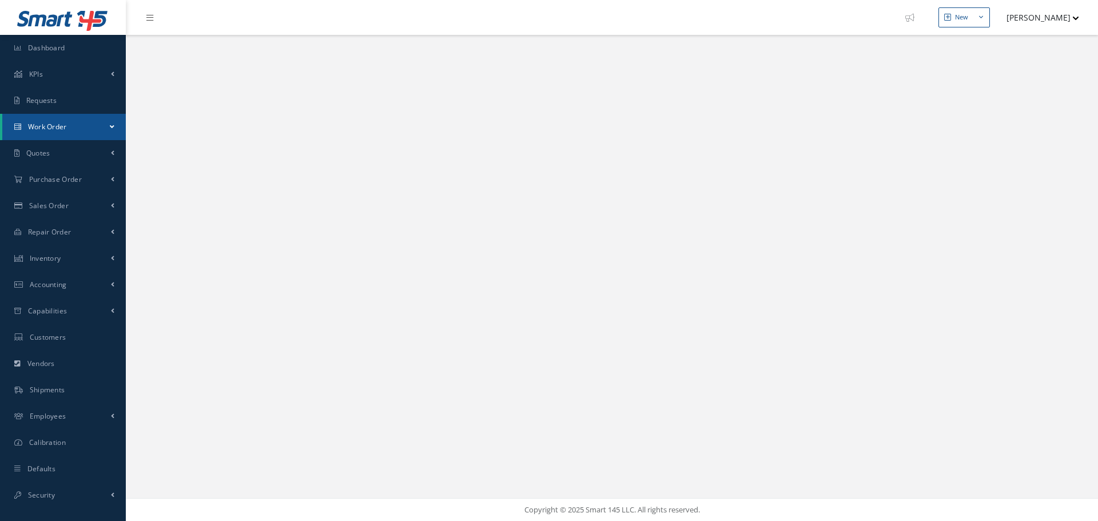
select select "25"
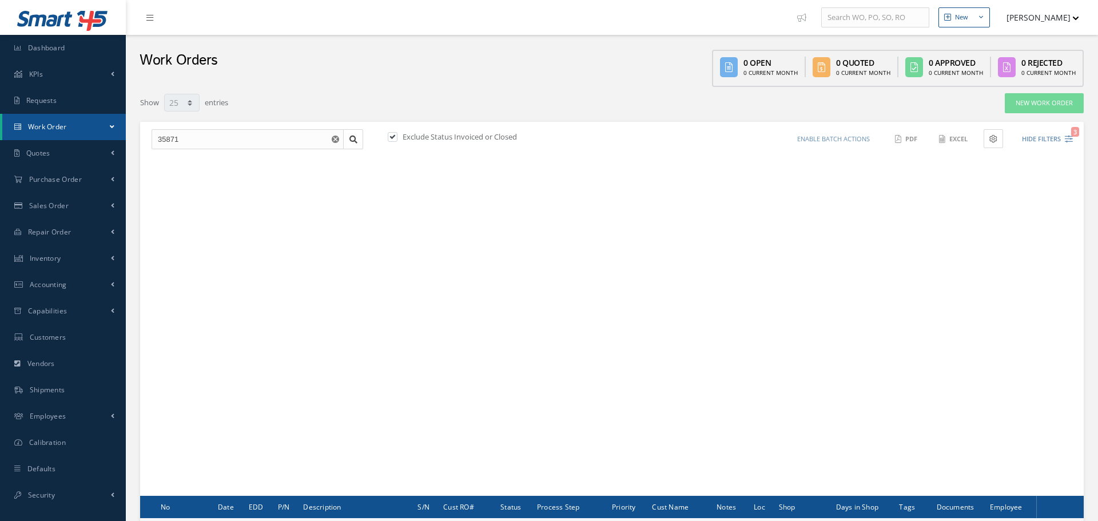
type input "All Work Request"
type input "All Work Performed"
type input "All Status"
type input "WO Part Status"
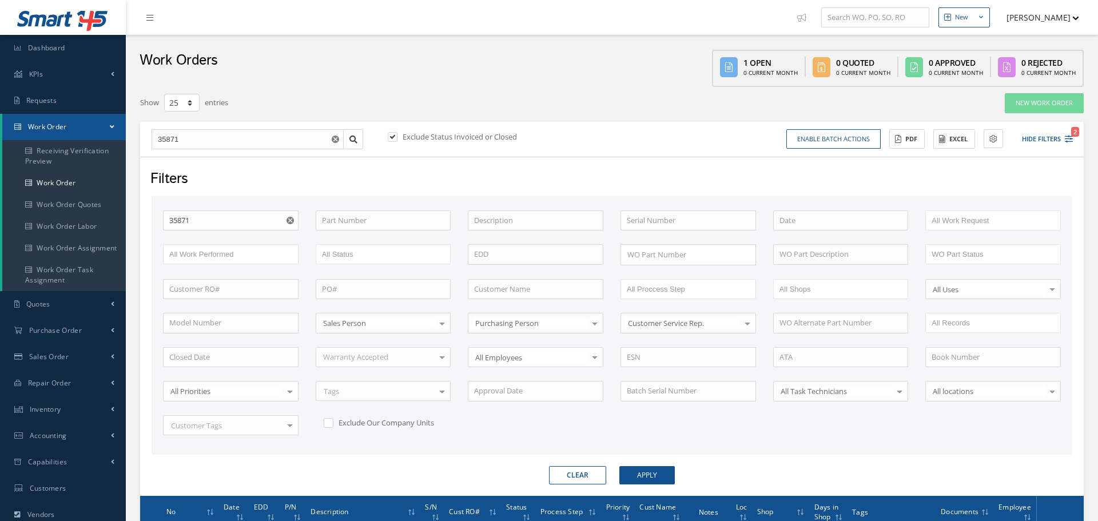
select select "25"
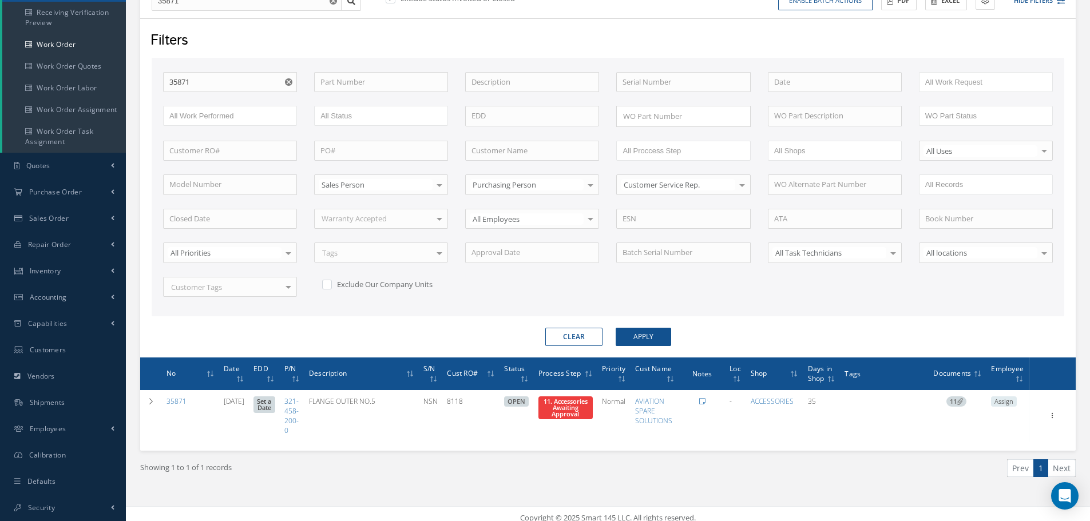
click at [288, 80] on use "Reset" at bounding box center [288, 81] width 7 height 7
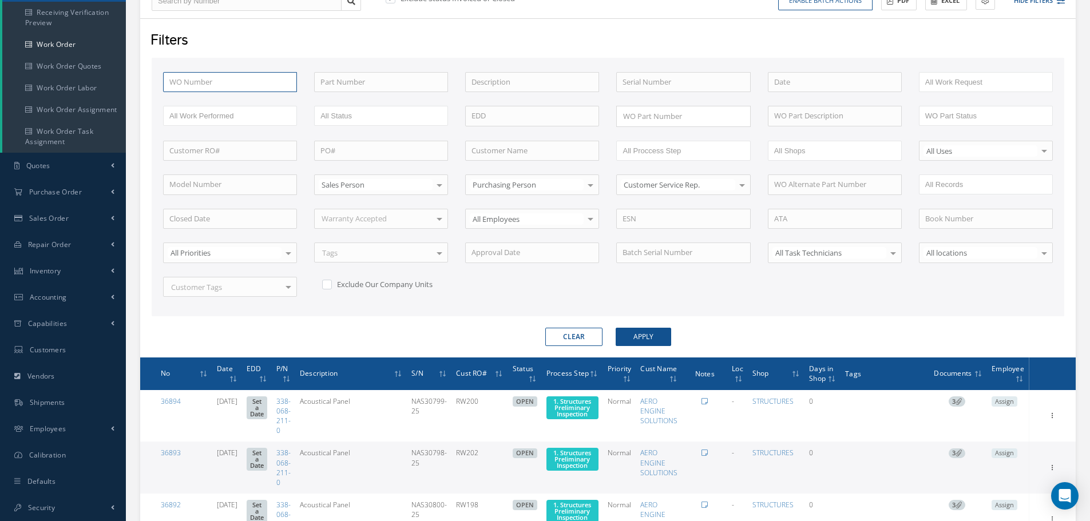
click at [218, 86] on input "text" at bounding box center [230, 82] width 134 height 21
type input "3"
type input "35"
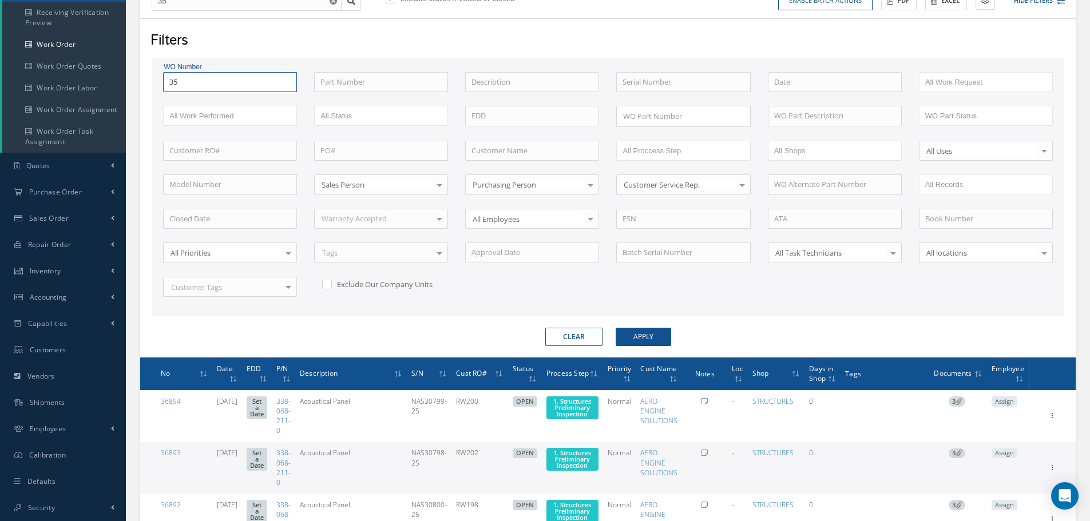
type input "352"
type input "3524"
type input "35244"
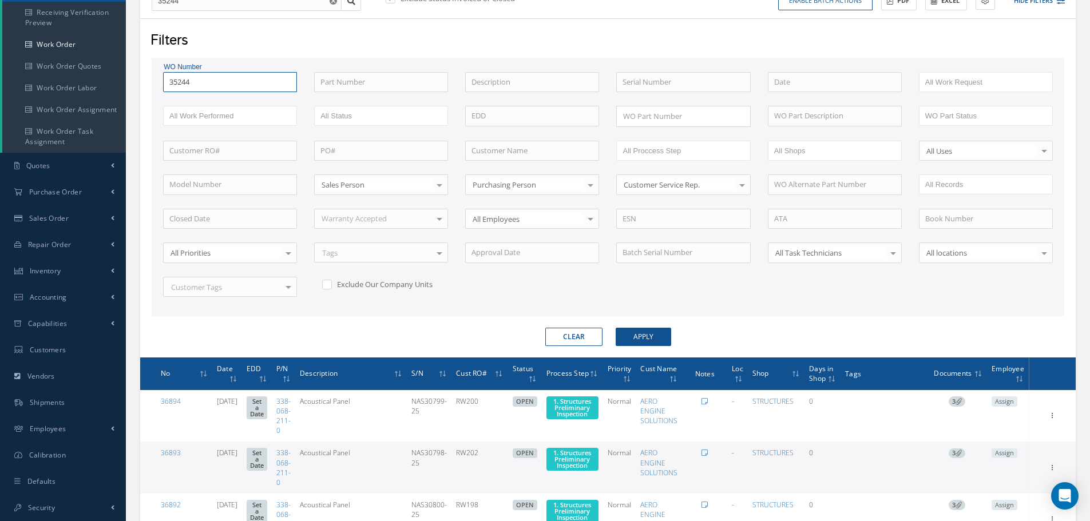
type input "35244"
click at [616, 328] on button "Apply" at bounding box center [643, 337] width 55 height 18
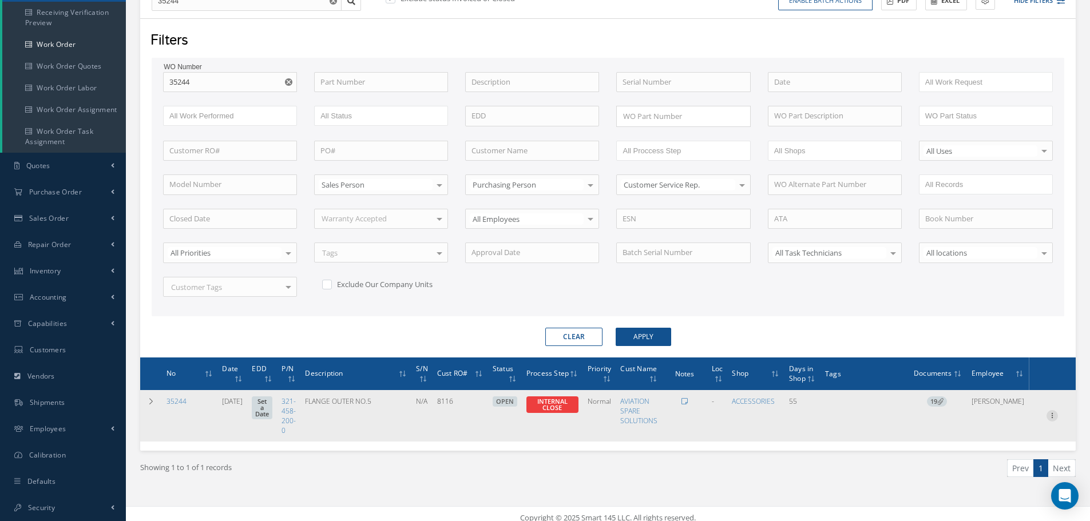
click at [1052, 415] on icon at bounding box center [1051, 414] width 11 height 9
click at [1002, 450] on link "Part Issue" at bounding box center [999, 453] width 90 height 15
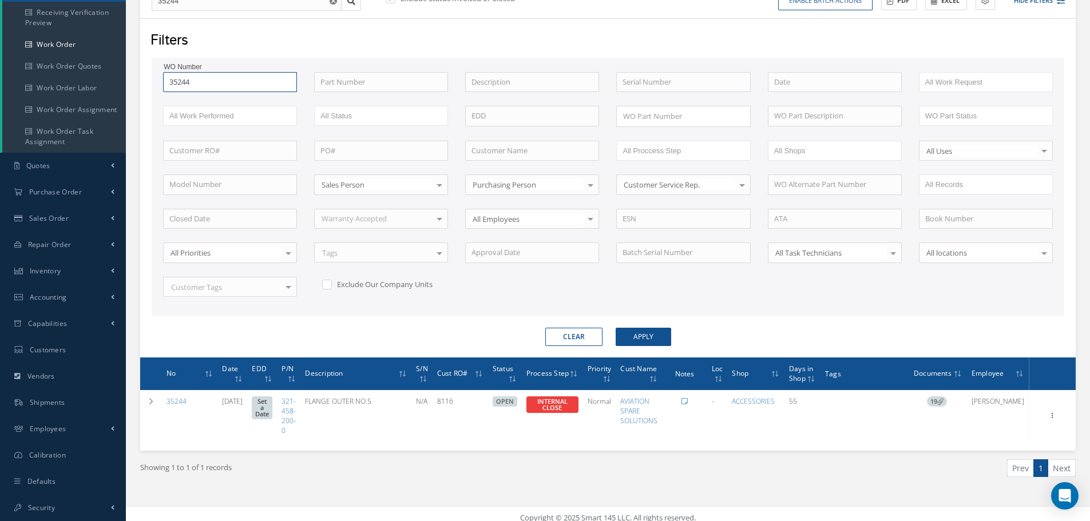
click at [200, 81] on input "35244" at bounding box center [230, 82] width 134 height 21
type input "3524"
type input "352"
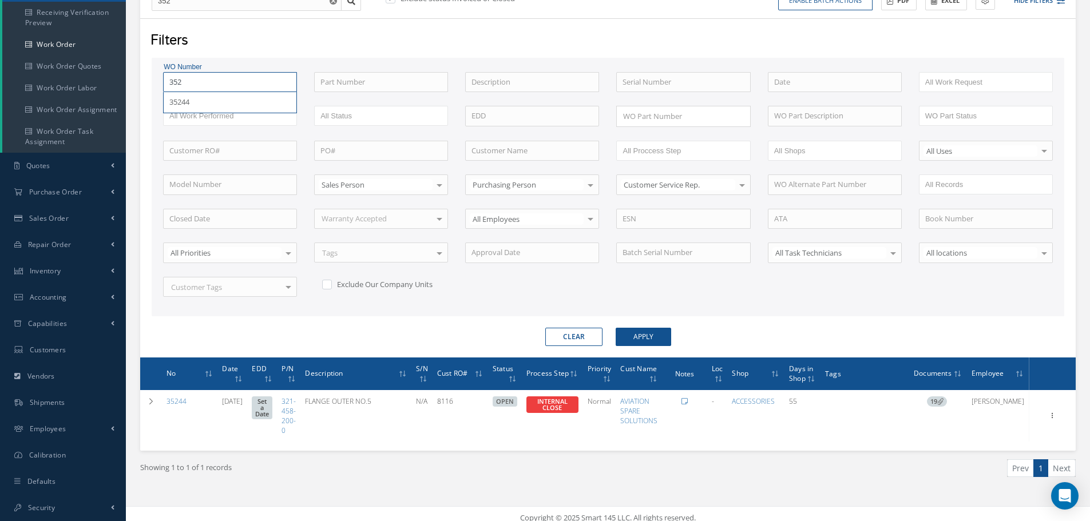
type input "35"
type input "358"
type input "3587"
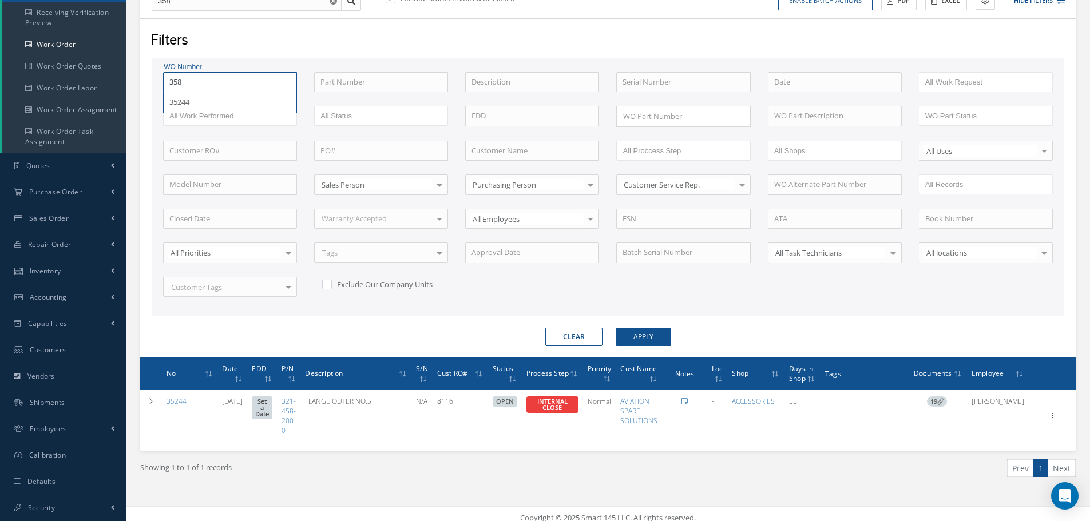
type input "3587"
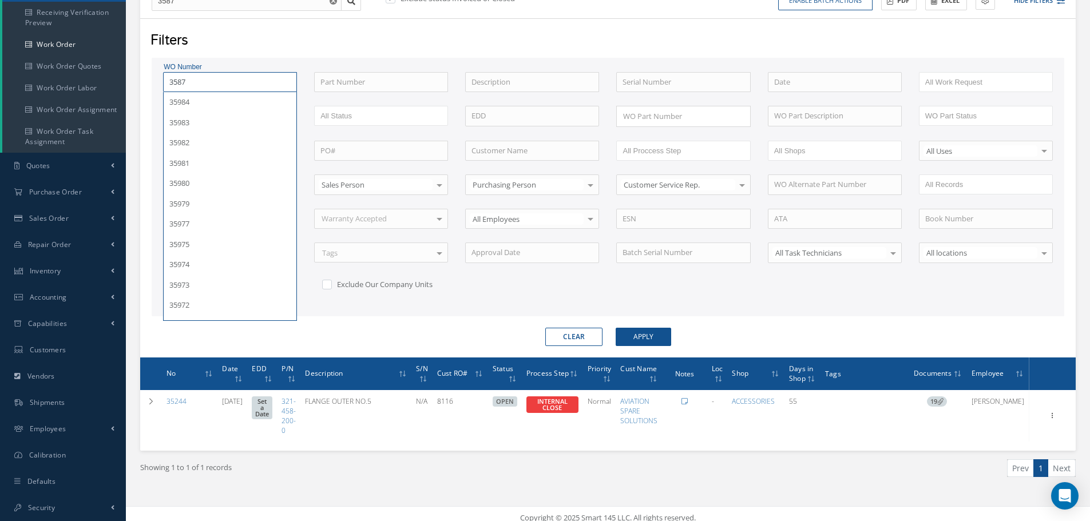
type input "35871"
click at [616, 328] on button "Apply" at bounding box center [643, 337] width 55 height 18
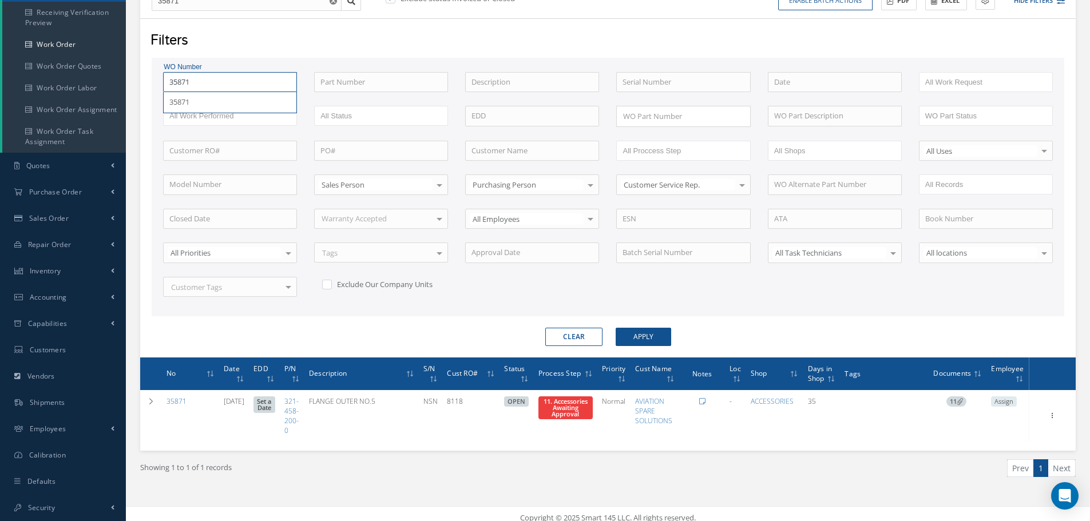
type input "3587"
type input "358"
type input "35"
type input "3"
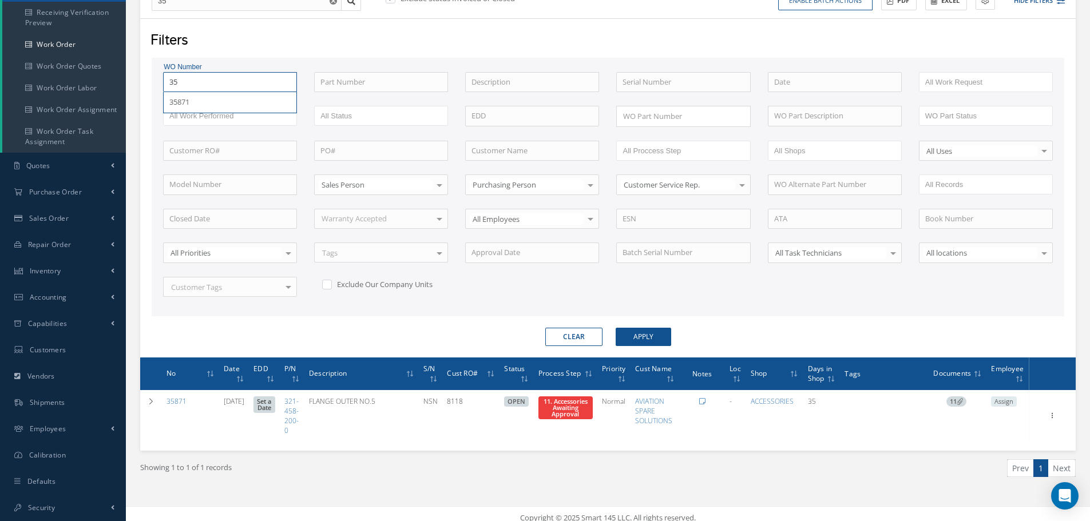
type input "3"
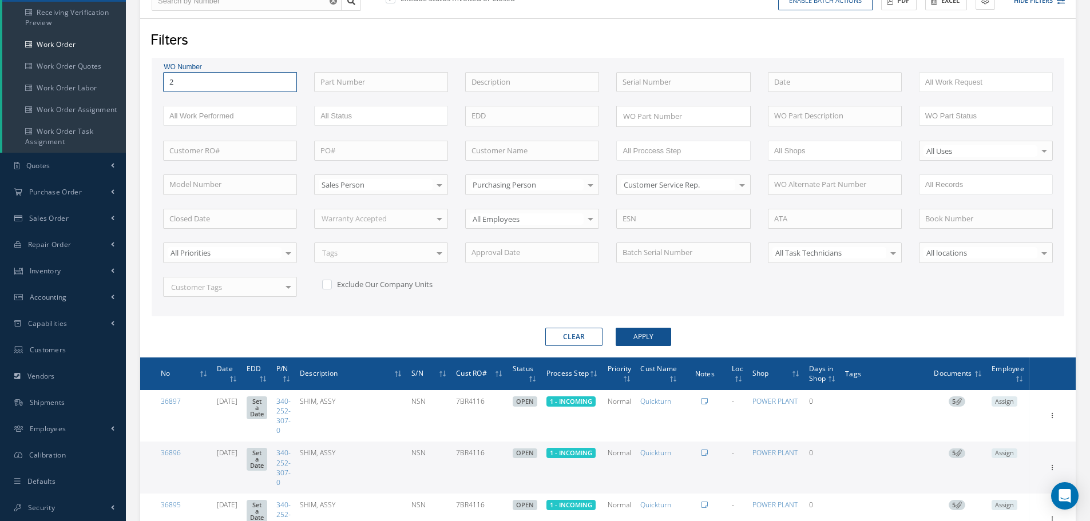
type input "27"
type input "276"
type input "2763"
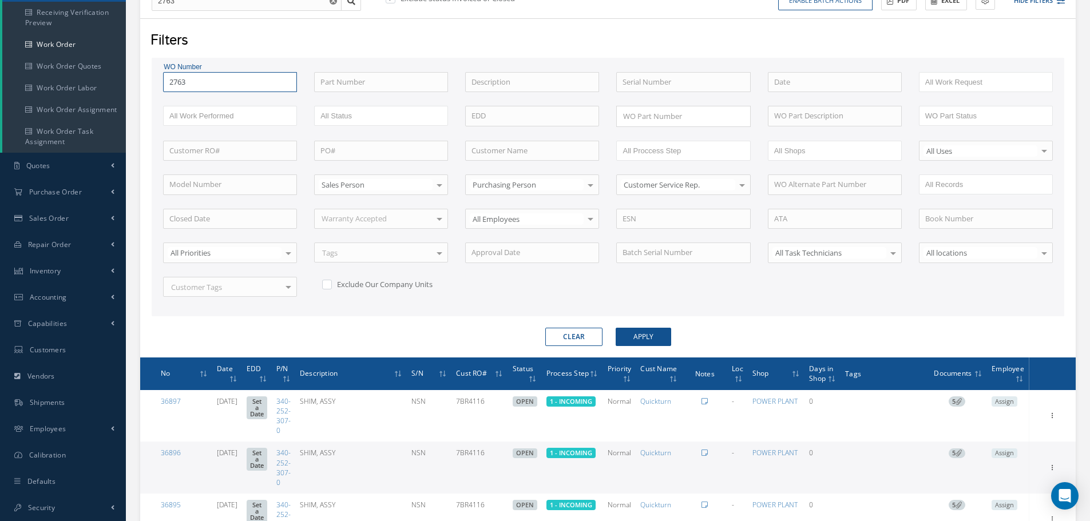
type input "27638"
click at [616, 328] on button "Apply" at bounding box center [643, 337] width 55 height 18
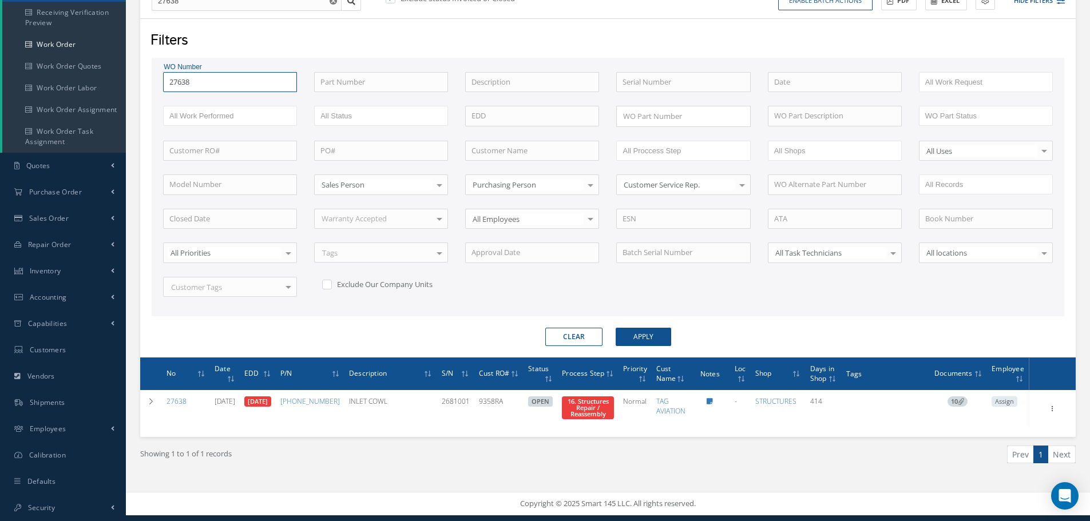
click at [204, 84] on input "27638" at bounding box center [230, 82] width 134 height 21
type input "2763"
type input "276"
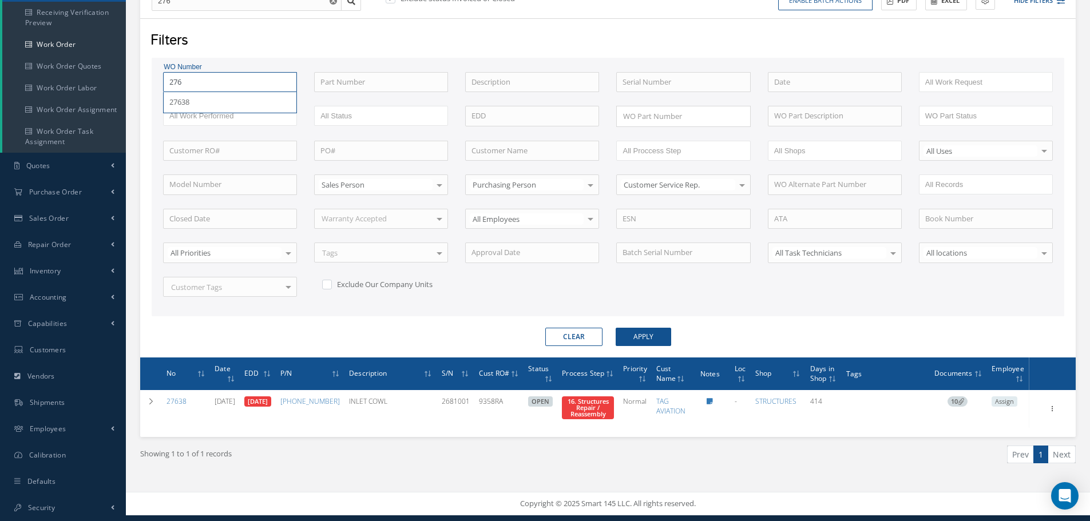
type input "27"
type input "2"
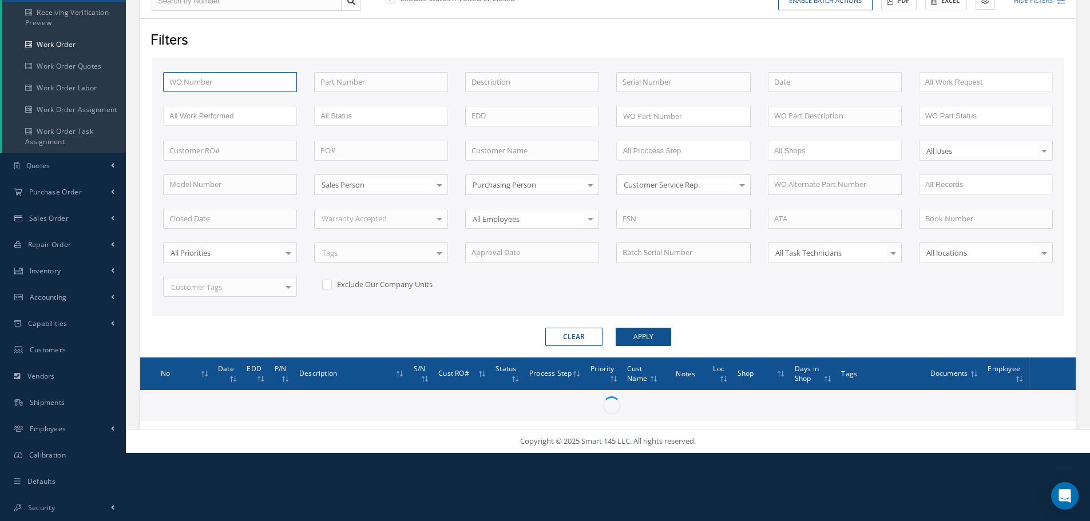
type input "3"
type input "35"
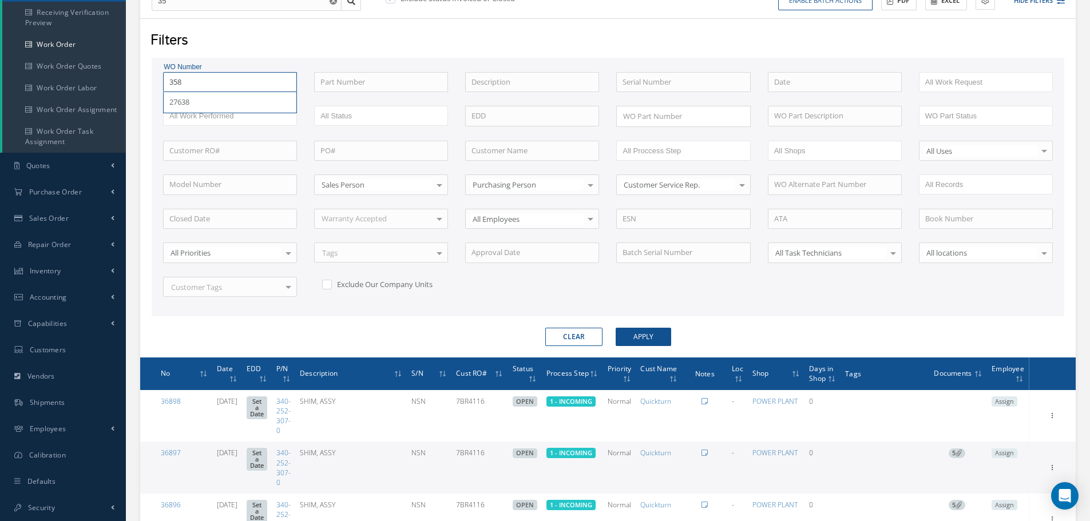
type input "3587"
type input "35871"
click at [616, 328] on button "Apply" at bounding box center [643, 337] width 55 height 18
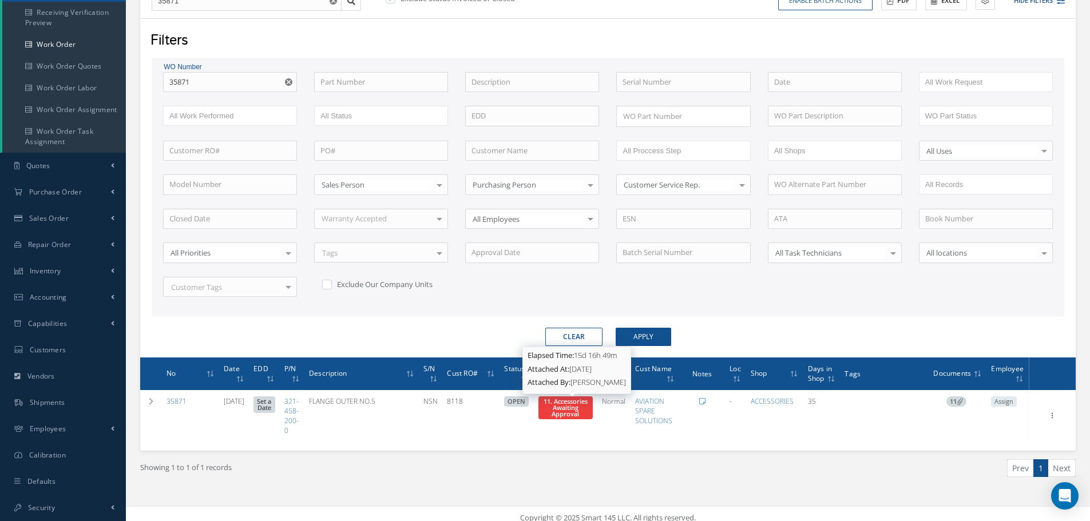
click at [560, 414] on span "11. Accessories Awaiting Approval" at bounding box center [565, 407] width 44 height 21
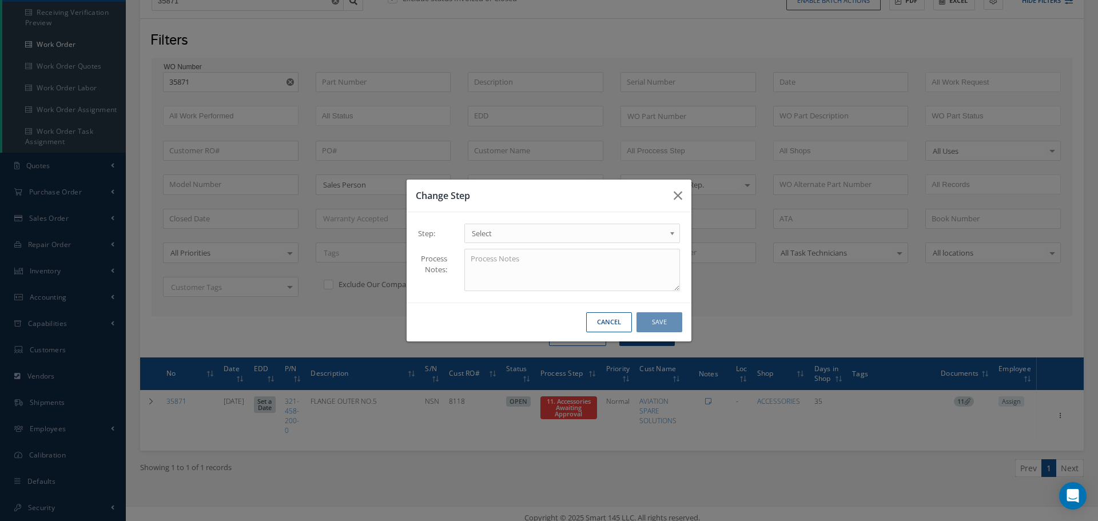
click at [672, 235] on b at bounding box center [674, 236] width 10 height 18
click at [661, 319] on button "Save" at bounding box center [660, 322] width 46 height 20
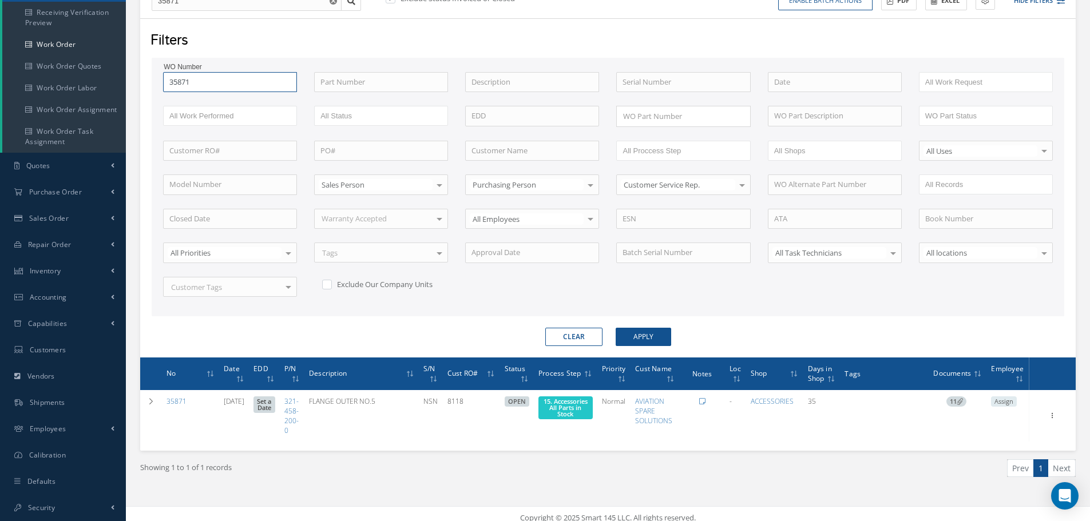
click at [224, 88] on input "35871" at bounding box center [230, 82] width 134 height 21
type input "3587"
type input "358"
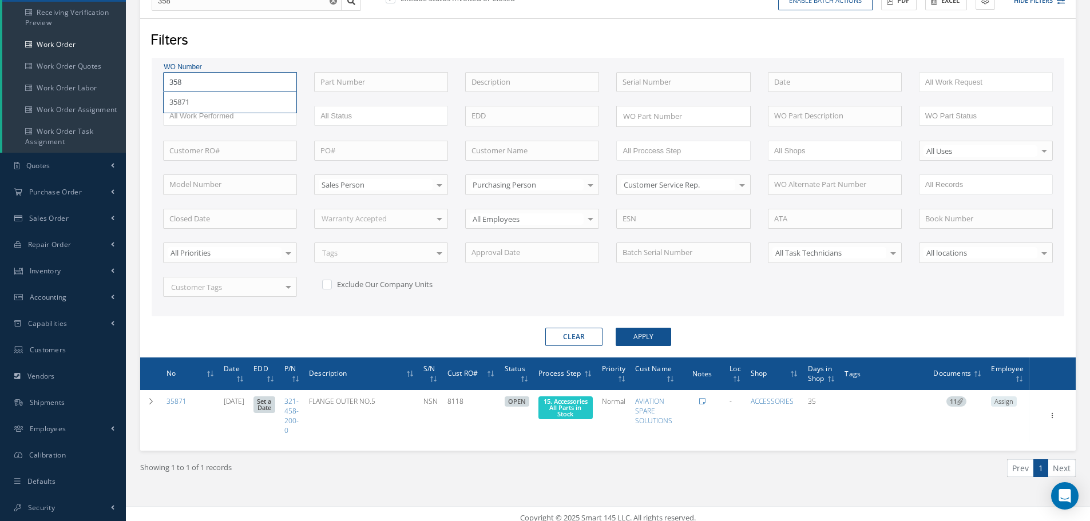
type input "35"
type input "3"
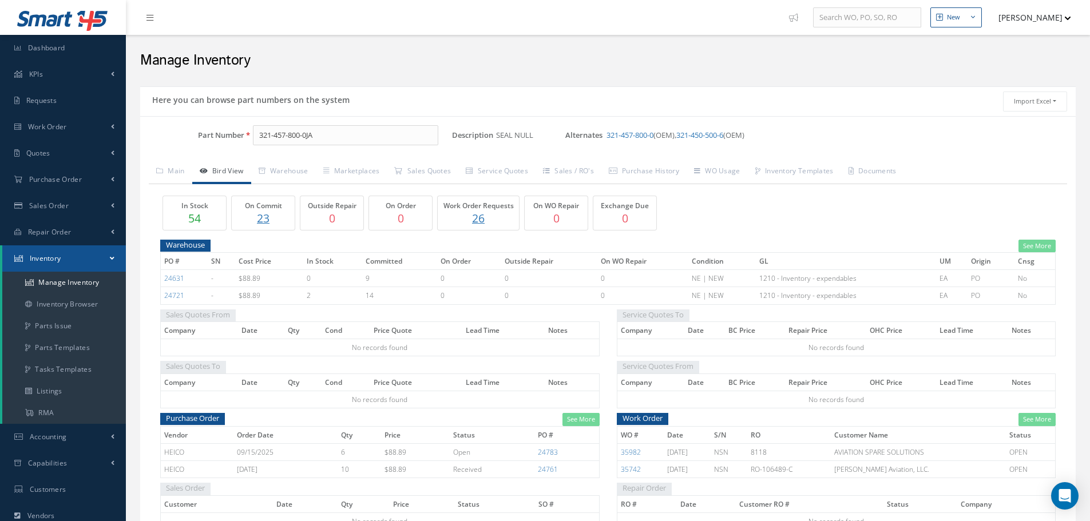
click at [266, 219] on p "23" at bounding box center [263, 218] width 57 height 17
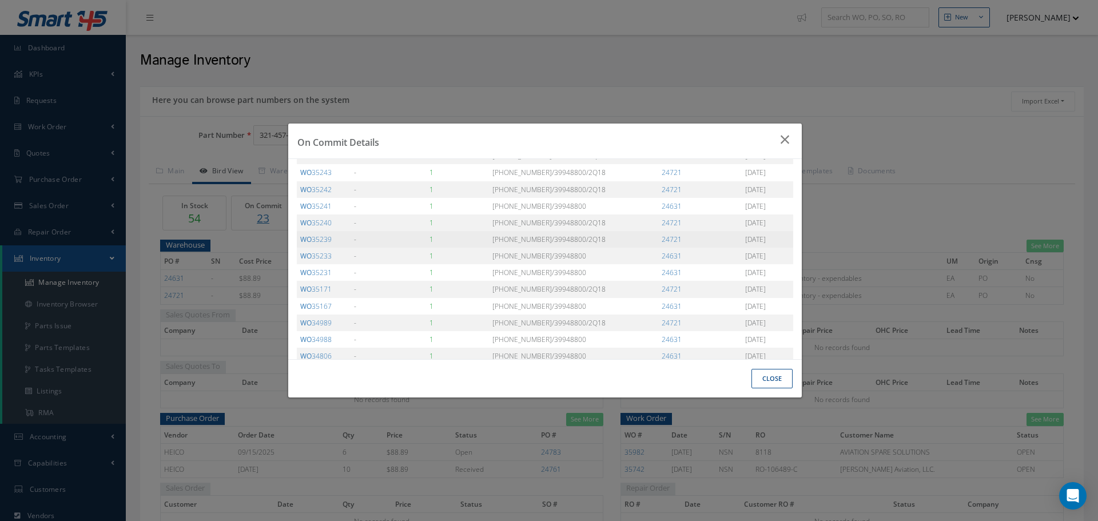
scroll to position [217, 0]
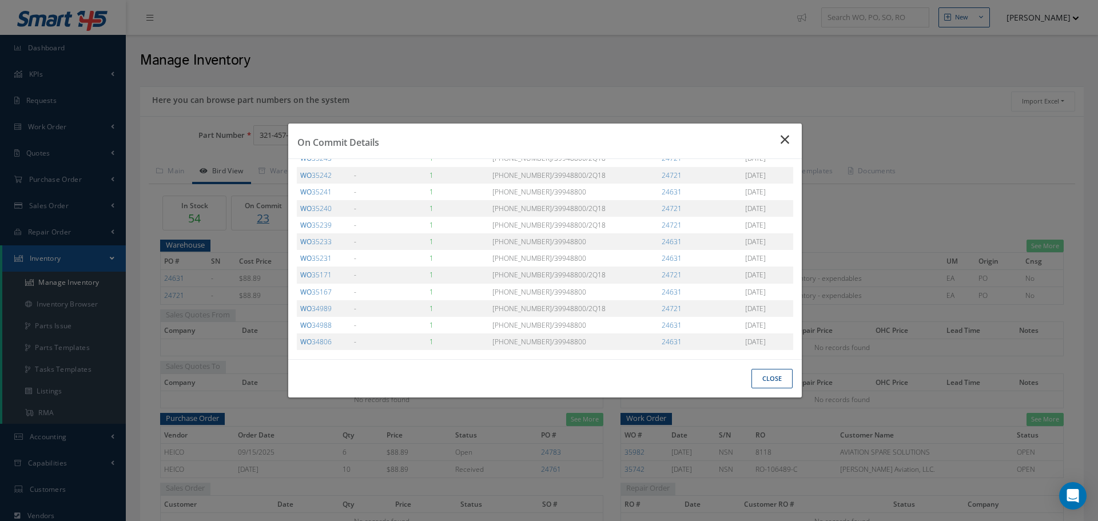
click at [785, 137] on icon "Close" at bounding box center [787, 140] width 12 height 14
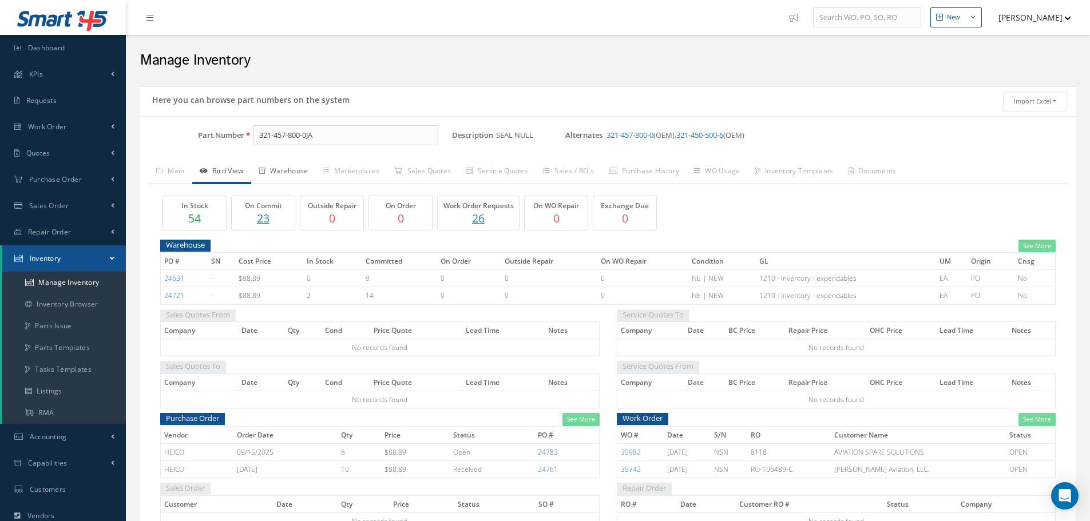
click at [296, 169] on link "Warehouse" at bounding box center [283, 172] width 65 height 24
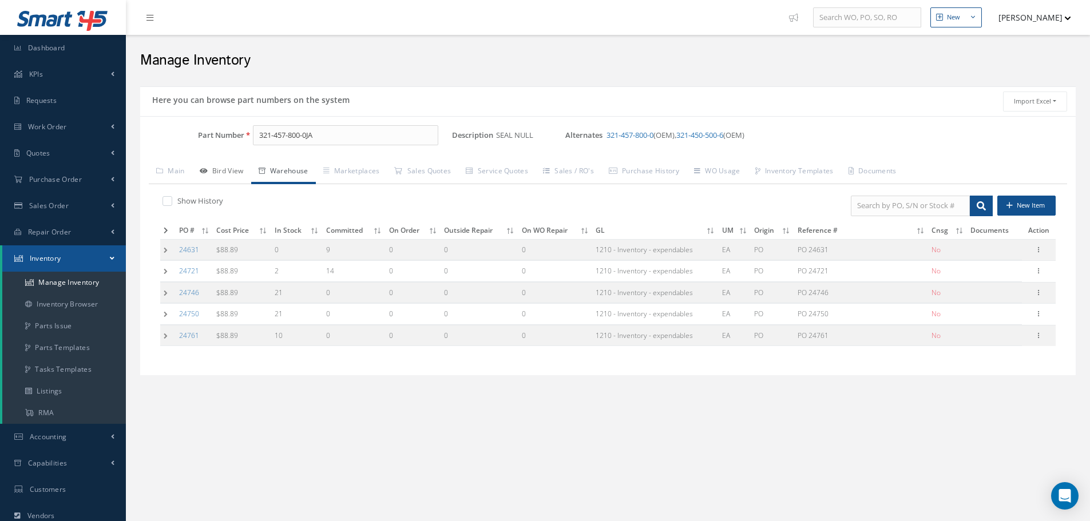
drag, startPoint x: 224, startPoint y: 169, endPoint x: 231, endPoint y: 171, distance: 7.8
click at [225, 169] on link "Bird View" at bounding box center [221, 172] width 59 height 24
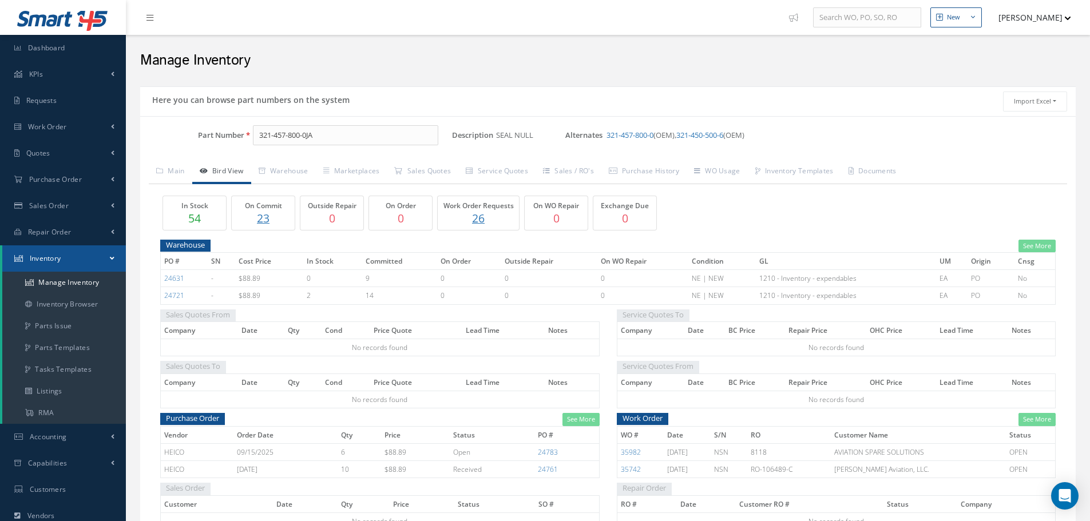
click at [266, 216] on p "23" at bounding box center [263, 218] width 57 height 17
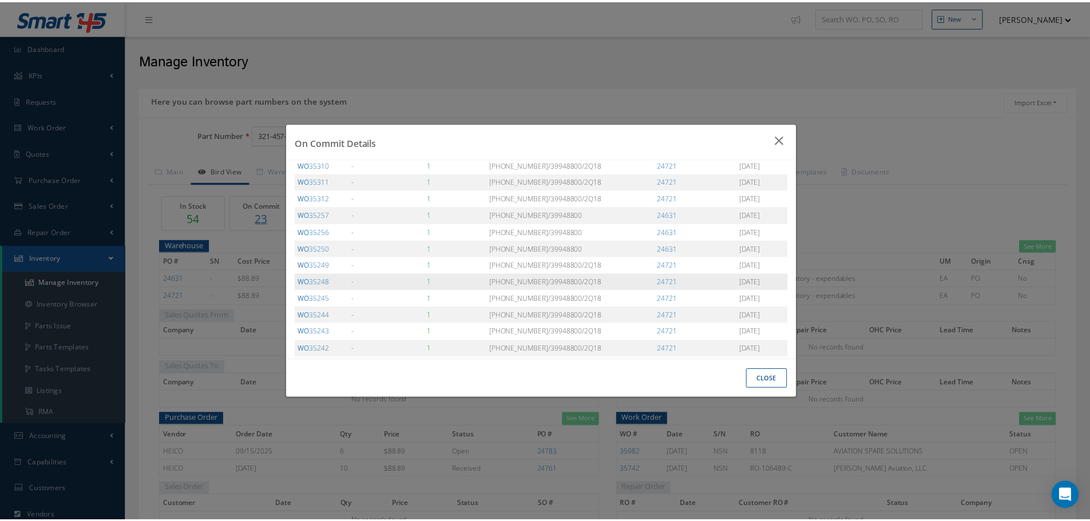
scroll to position [57, 0]
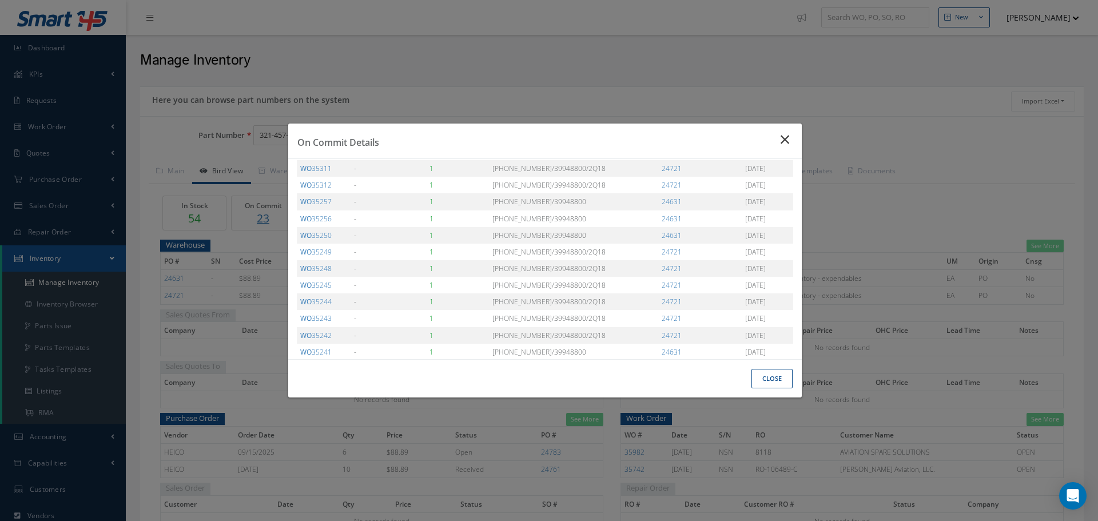
click at [786, 136] on icon "Close" at bounding box center [787, 140] width 12 height 14
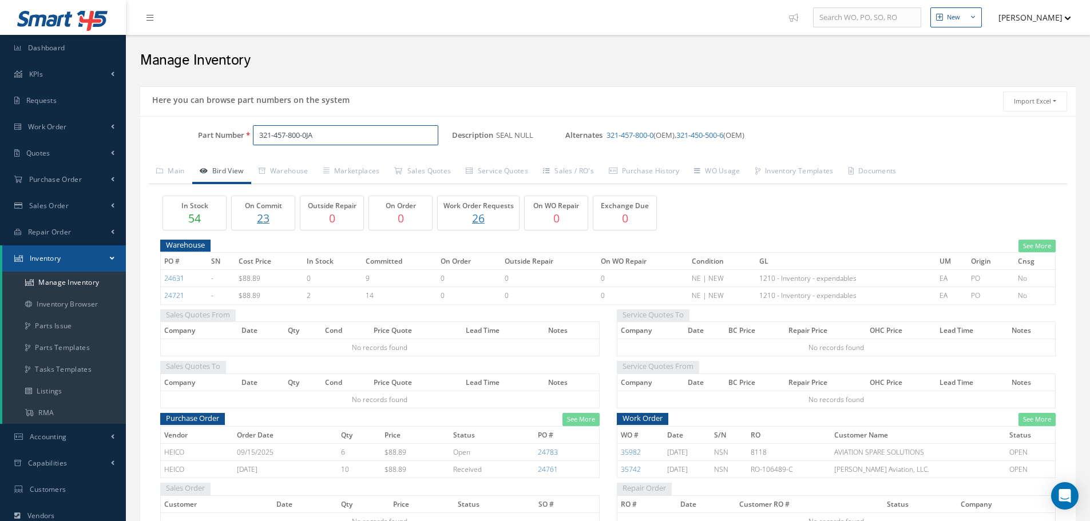
drag, startPoint x: 260, startPoint y: 133, endPoint x: 344, endPoint y: 136, distance: 84.7
click at [344, 136] on input "321-457-800-0JA" at bounding box center [345, 135] width 185 height 21
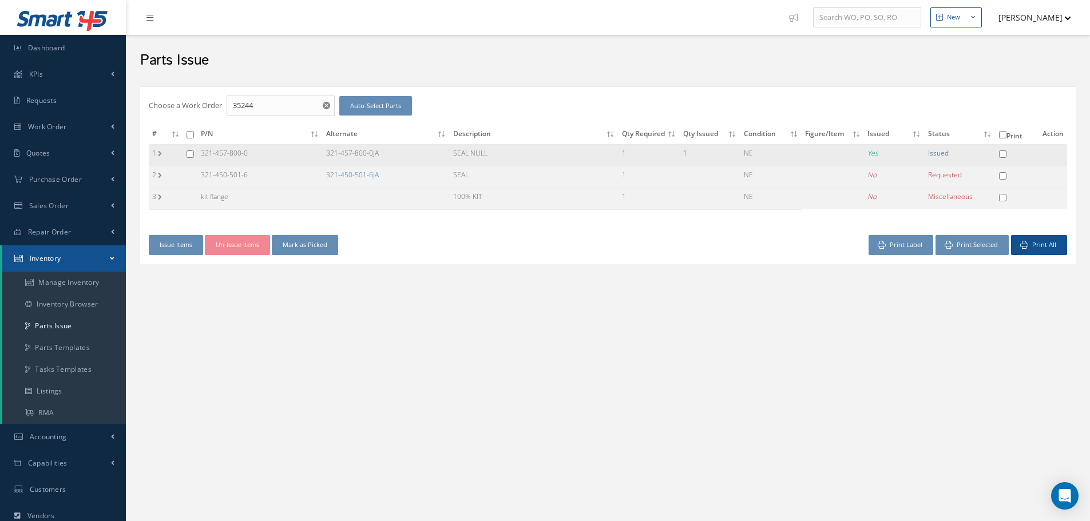
click at [188, 152] on input "checkbox" at bounding box center [190, 153] width 7 height 7
checkbox input "true"
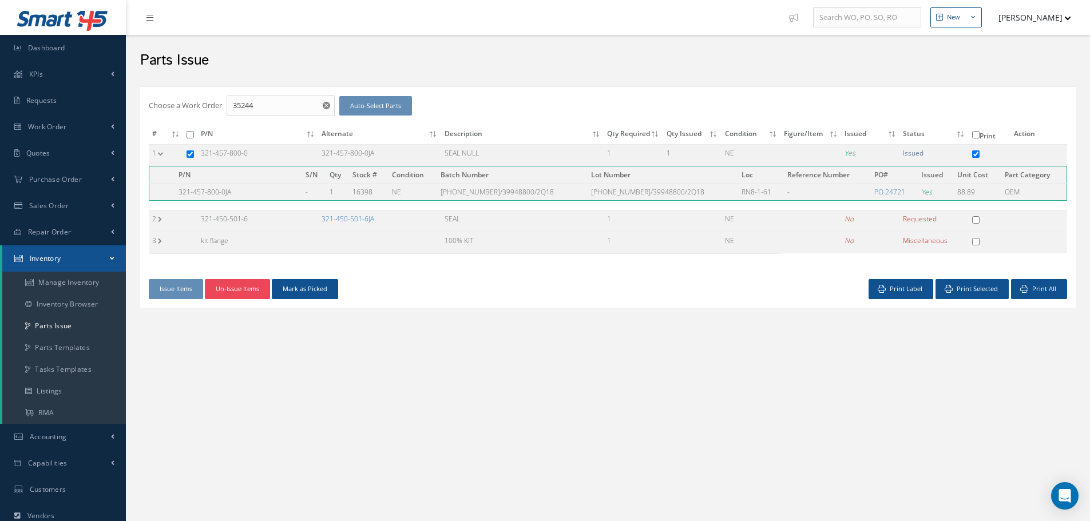
click at [236, 291] on button "Un-Issue Items" at bounding box center [237, 289] width 65 height 20
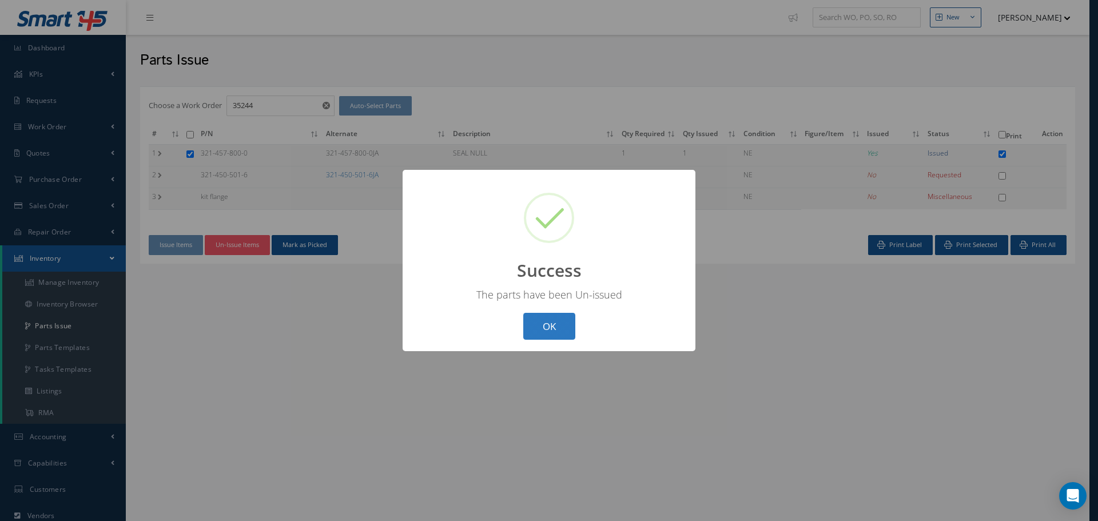
click at [554, 318] on button "OK" at bounding box center [549, 326] width 52 height 27
checkbox input "false"
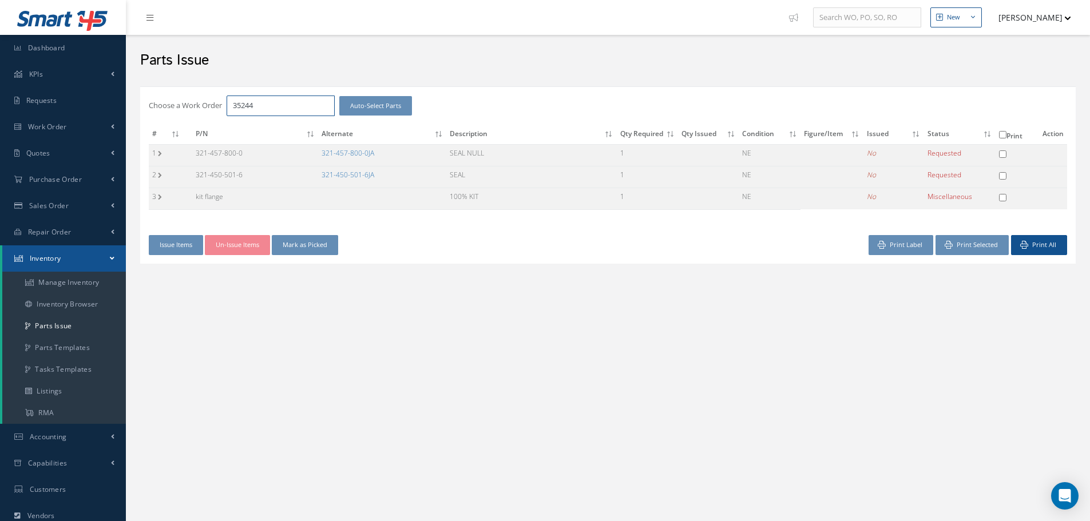
click at [252, 105] on input "35244" at bounding box center [281, 106] width 108 height 21
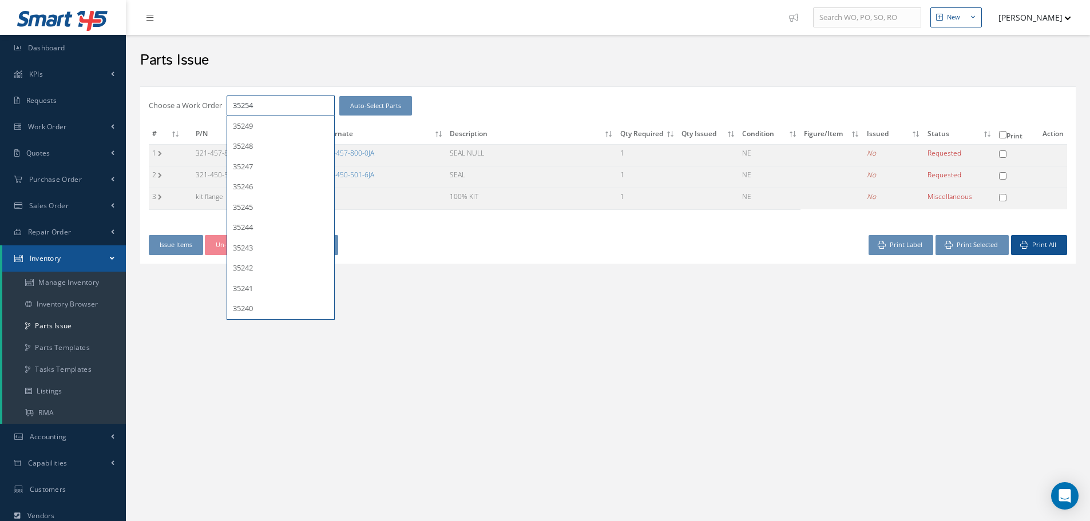
type input "35254"
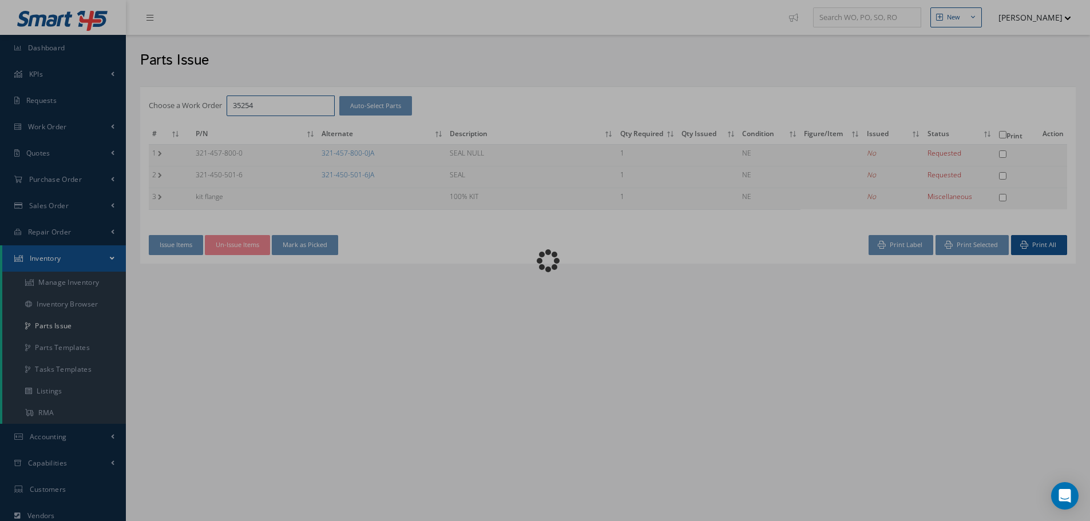
checkbox input "false"
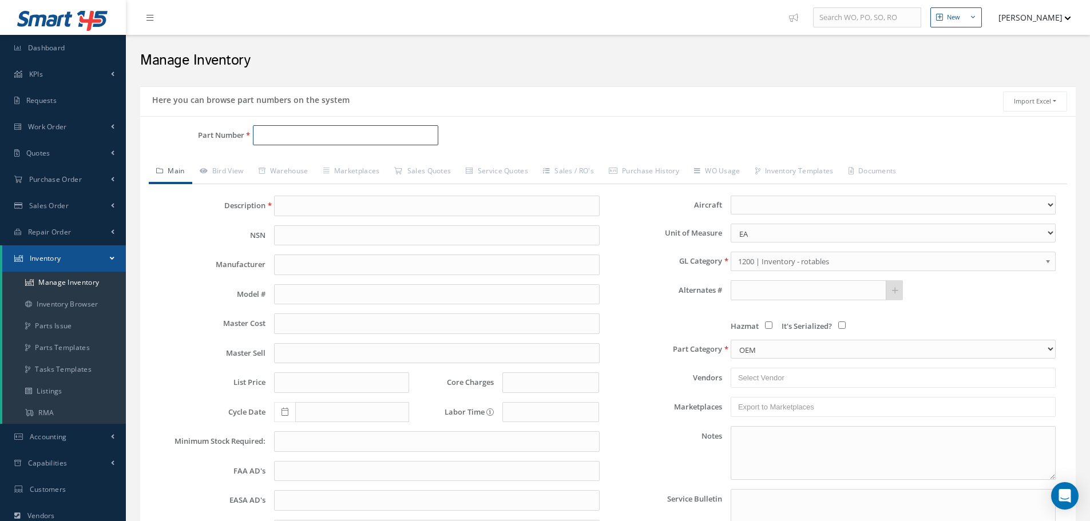
paste input "321-457-800-0JA"
type input "321-457-800-0JA"
click at [289, 164] on span "321-457-800-0JA" at bounding box center [307, 165] width 103 height 12
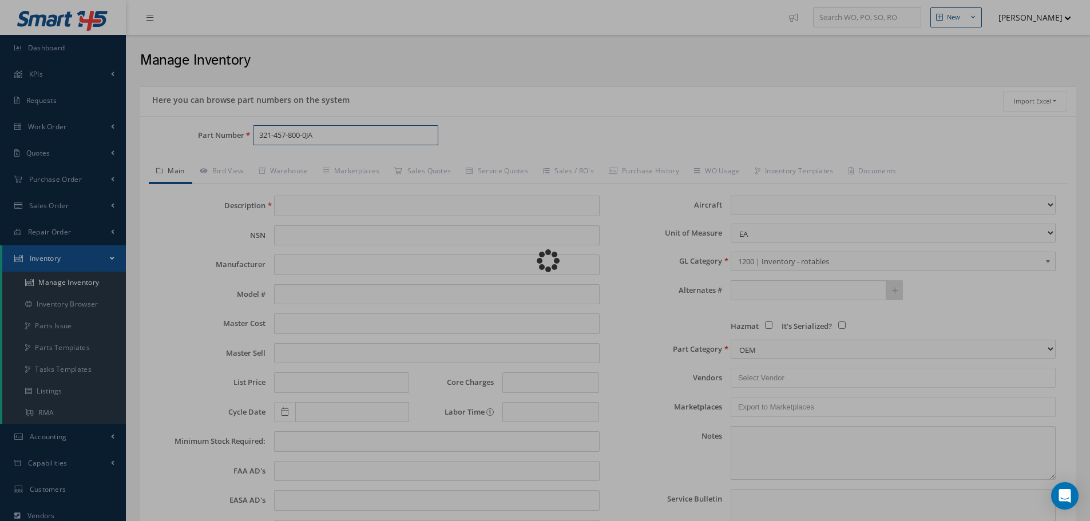
type input "SEAL NULL"
type input "88.89"
type input "0.00"
select select
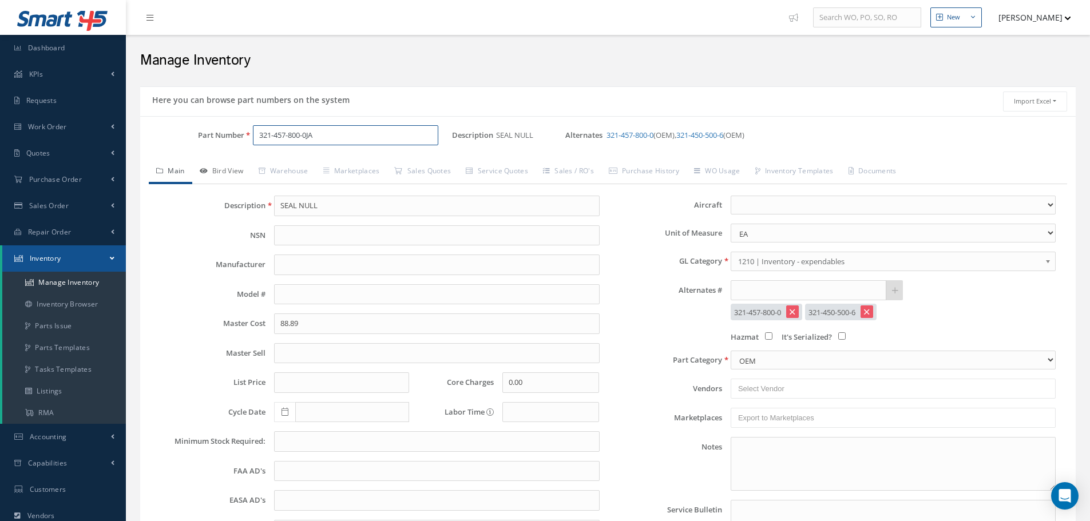
type input "321-457-800-0JA"
click at [229, 175] on link "Bird View" at bounding box center [221, 172] width 59 height 24
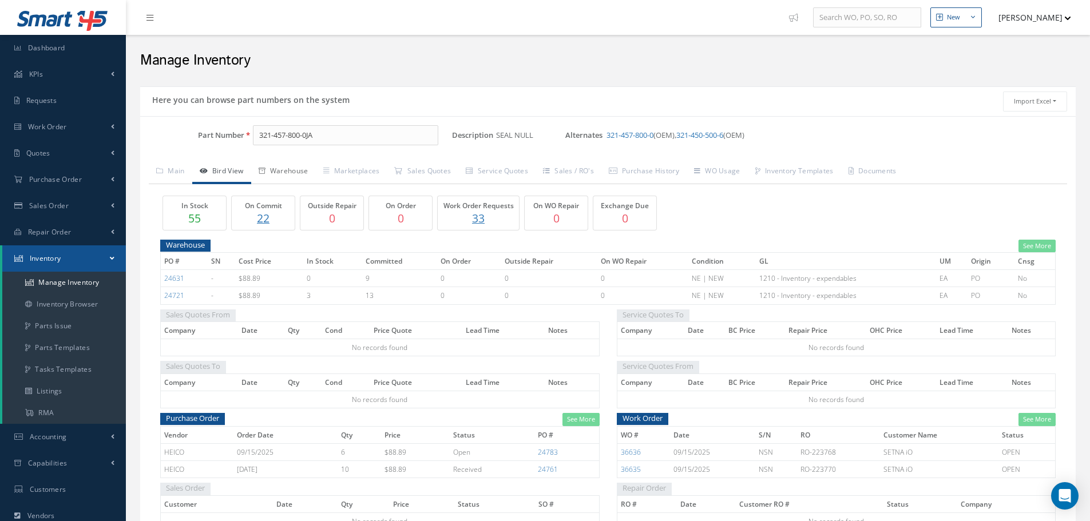
click at [308, 174] on link "Warehouse" at bounding box center [283, 172] width 65 height 24
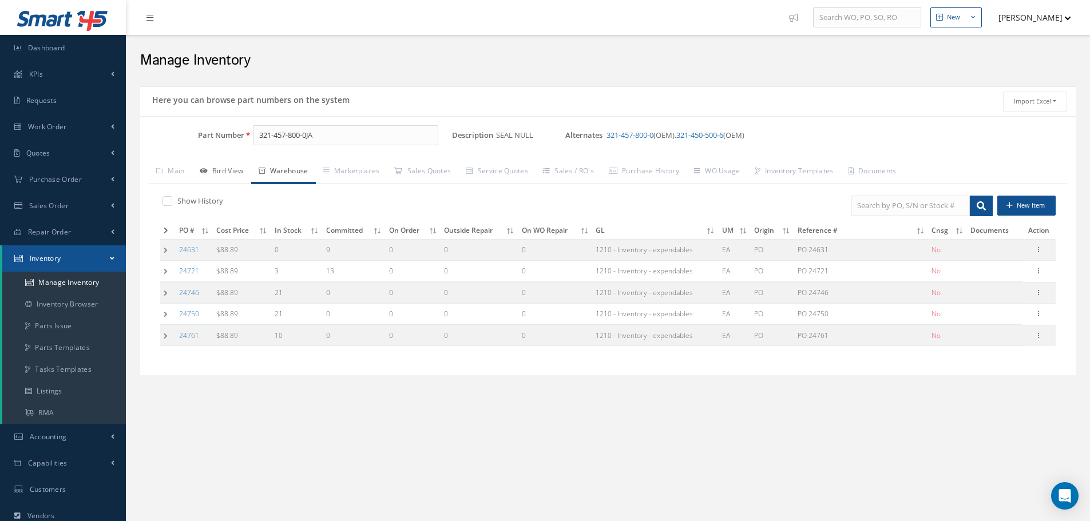
click at [233, 176] on link "Bird View" at bounding box center [221, 172] width 59 height 24
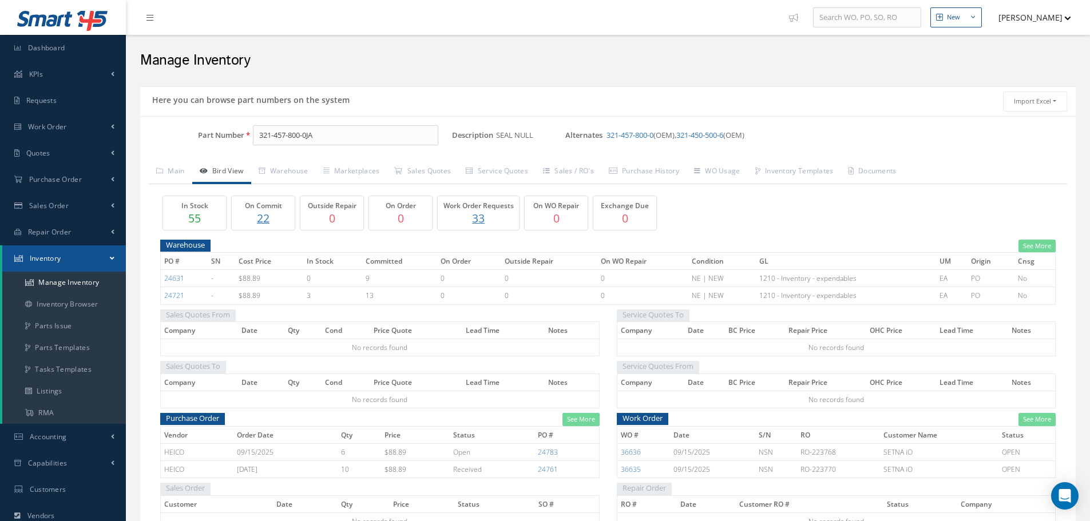
click at [263, 217] on p "22" at bounding box center [263, 218] width 57 height 17
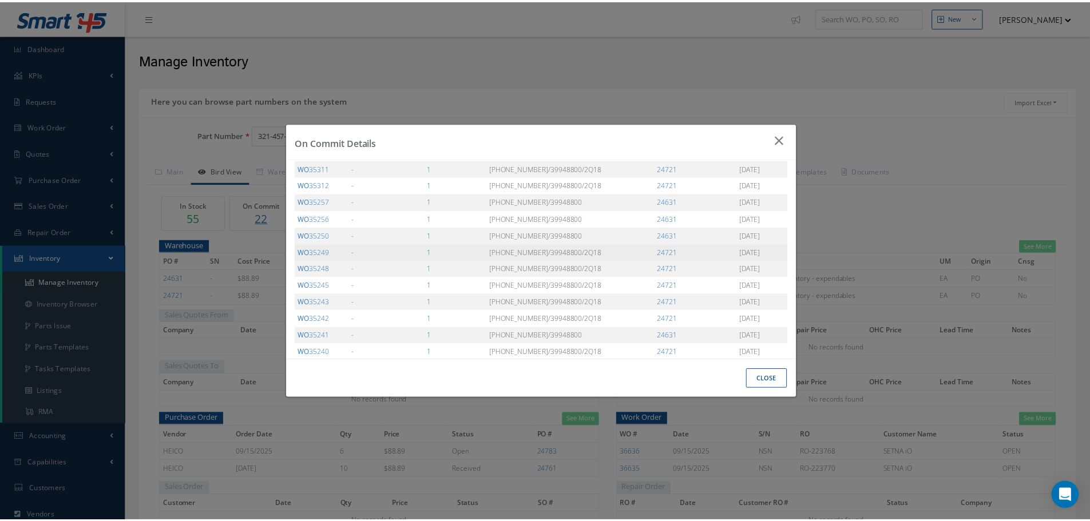
scroll to position [172, 0]
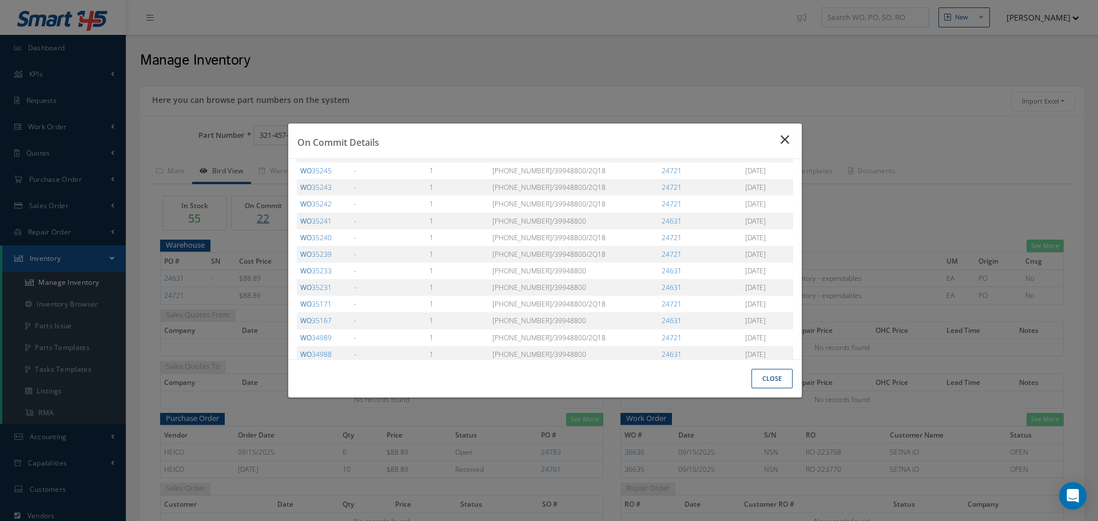
click at [787, 138] on icon "Close" at bounding box center [787, 140] width 12 height 14
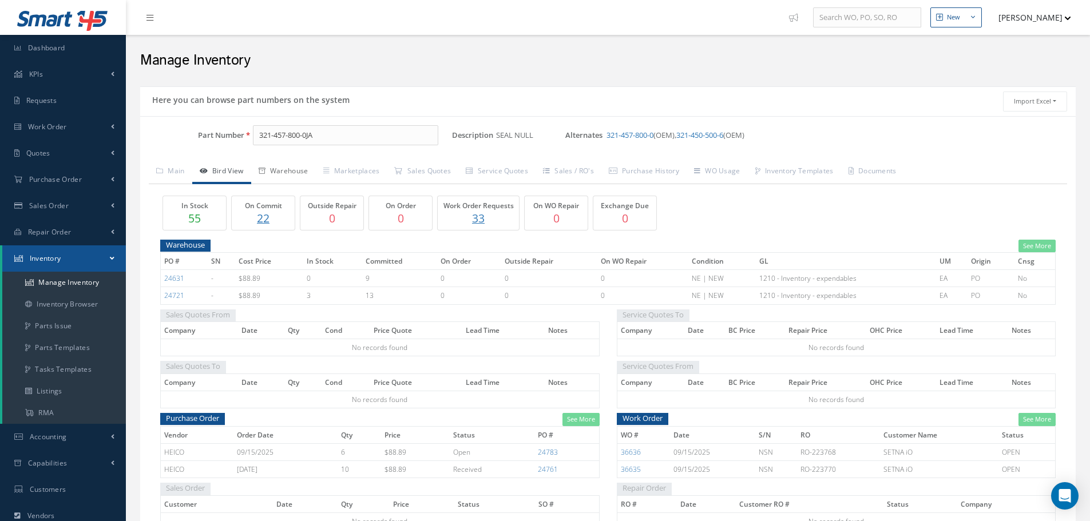
click at [299, 173] on link "Warehouse" at bounding box center [283, 172] width 65 height 24
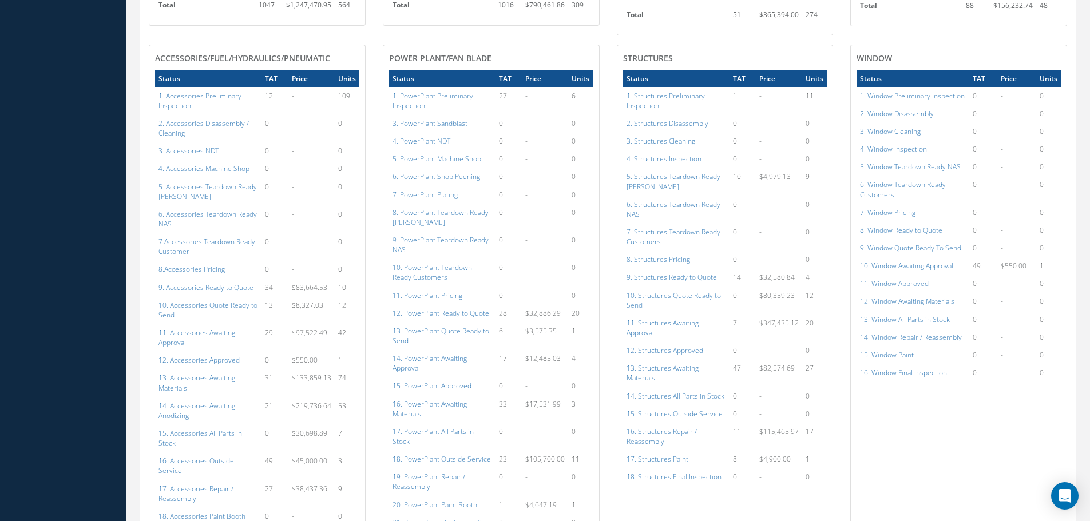
scroll to position [664, 0]
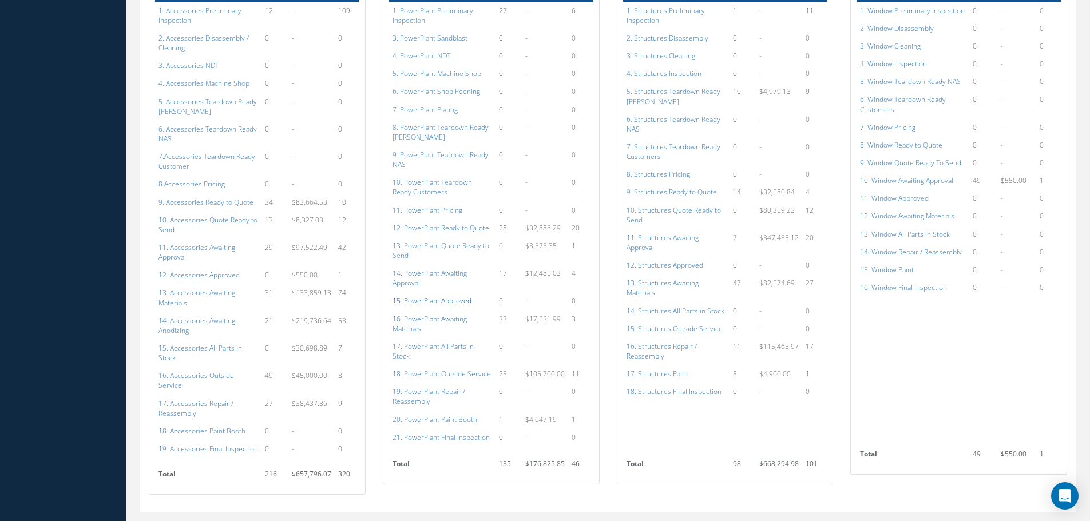
click at [433, 296] on a=134&excludeInternalCustomer=false&excludeInvoicedOrClosed=true&shop_id=15&filtersHidded"] "15. PowerPlant Approved" at bounding box center [431, 301] width 79 height 10
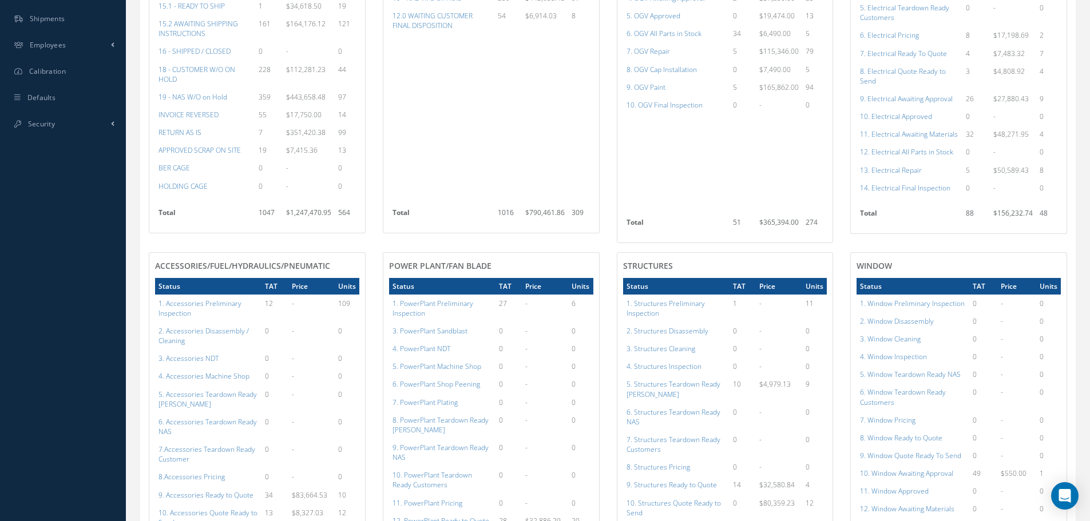
scroll to position [207, 0]
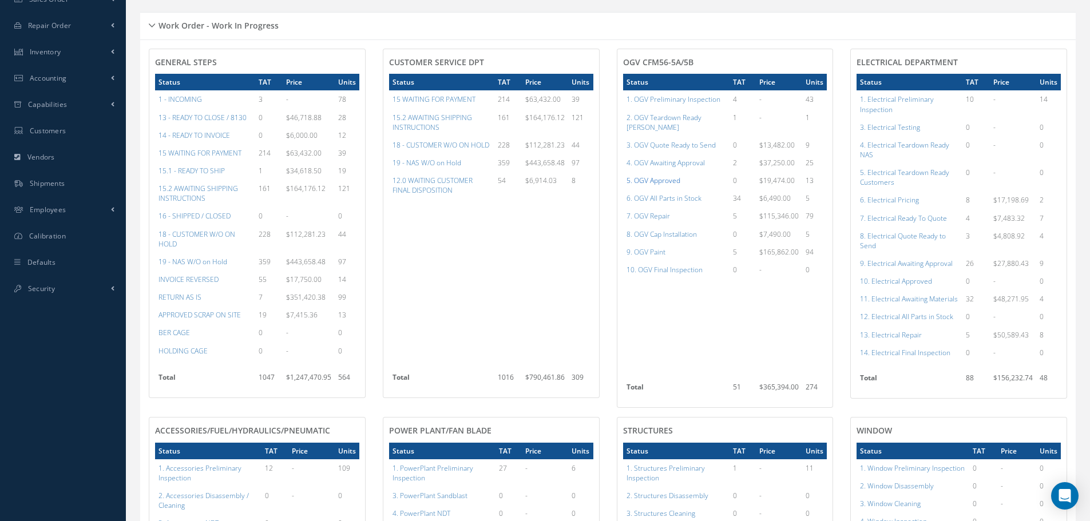
click at [650, 176] on a=78&excludeInternalCustomer=false&excludeInvoicedOrClosed=true&shop_id=15&filtersHidded"] "5. OGV Approved" at bounding box center [653, 181] width 54 height 10
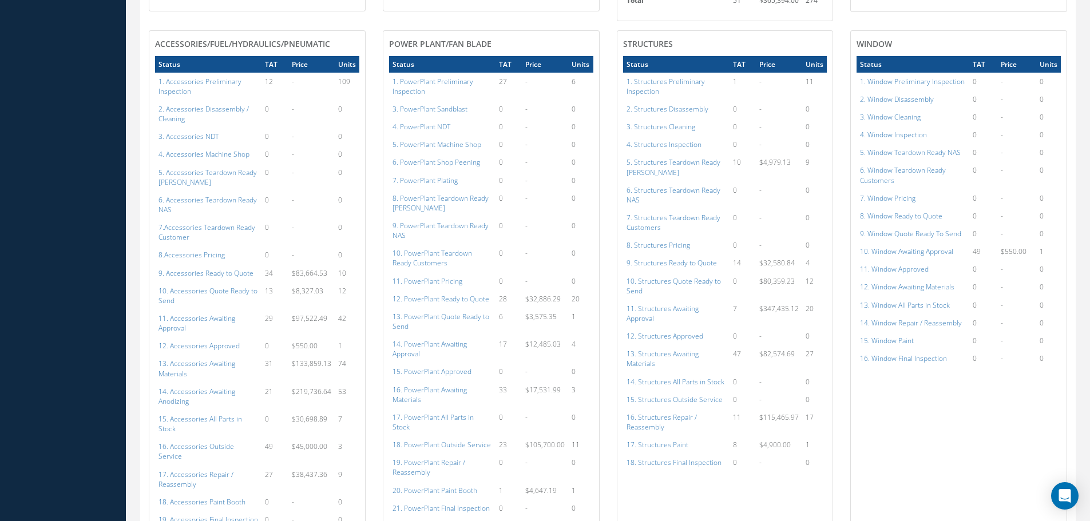
scroll to position [607, 0]
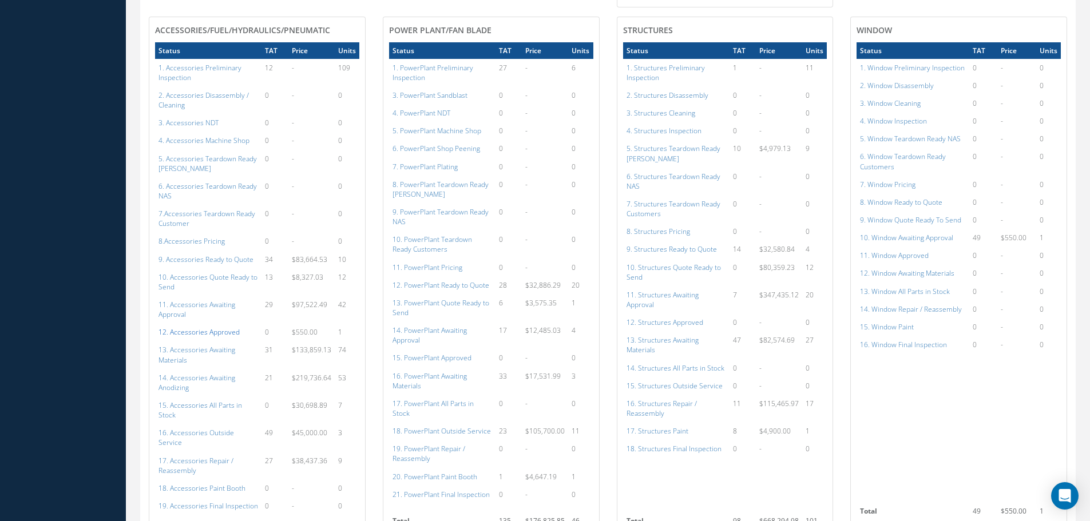
click at [203, 327] on a=112&excludeInternalCustomer=false&excludeInvoicedOrClosed=true&shop_id=14&filtersHidded"] "12. Accessories Approved" at bounding box center [198, 332] width 81 height 10
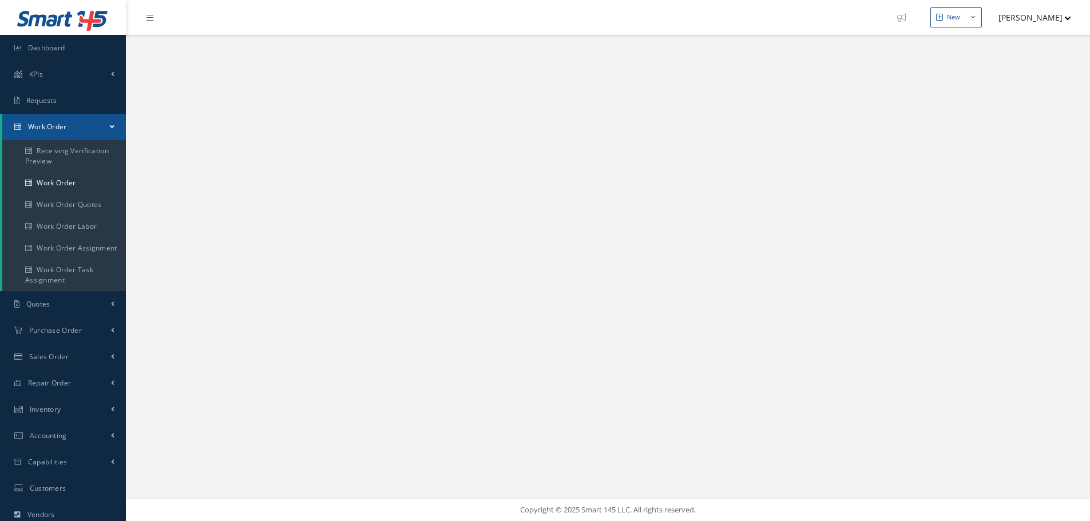
select select "25"
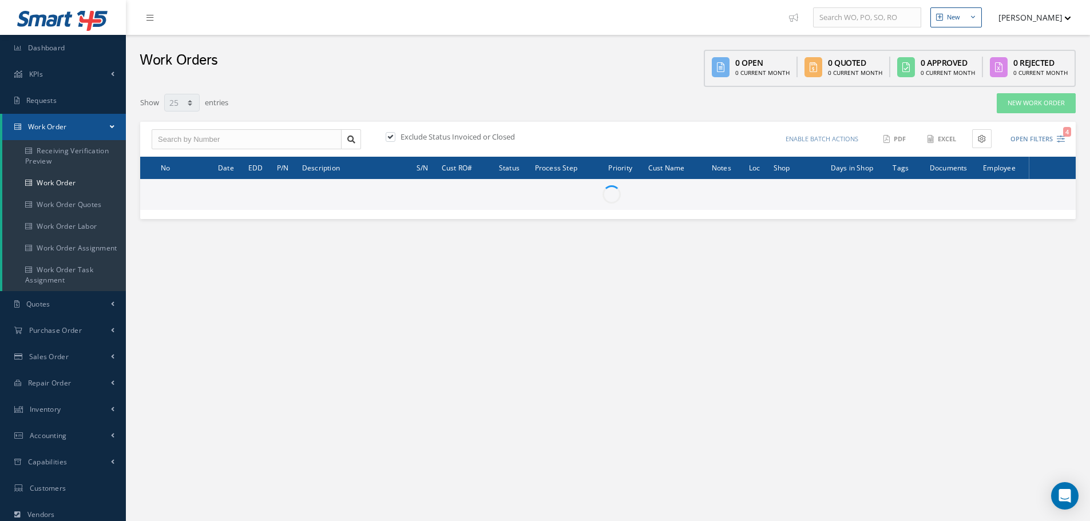
type input "All Work Request"
type input "All Work Performed"
type input "All Status"
type input "WO Part Status"
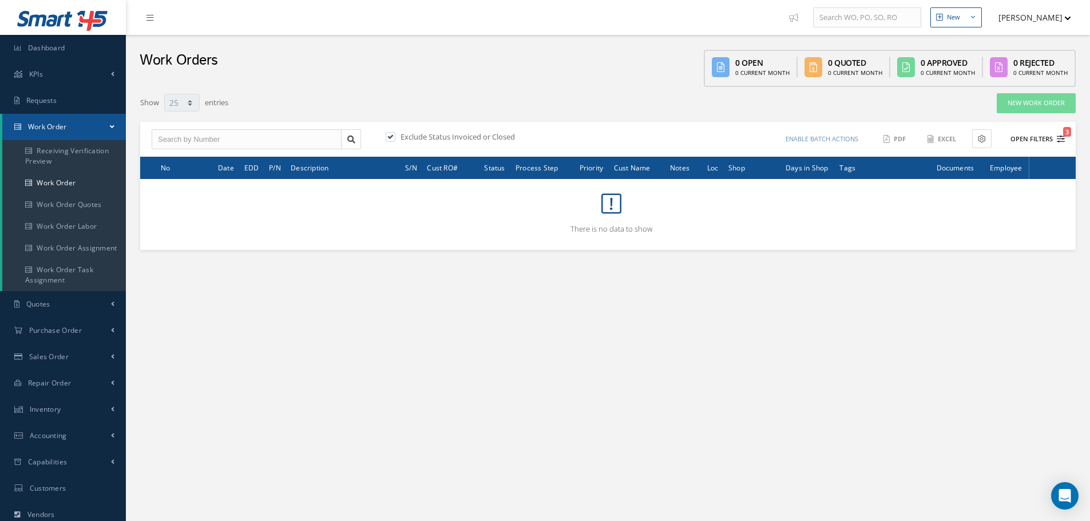
click at [1033, 140] on button "Open Filters 3" at bounding box center [1032, 139] width 65 height 19
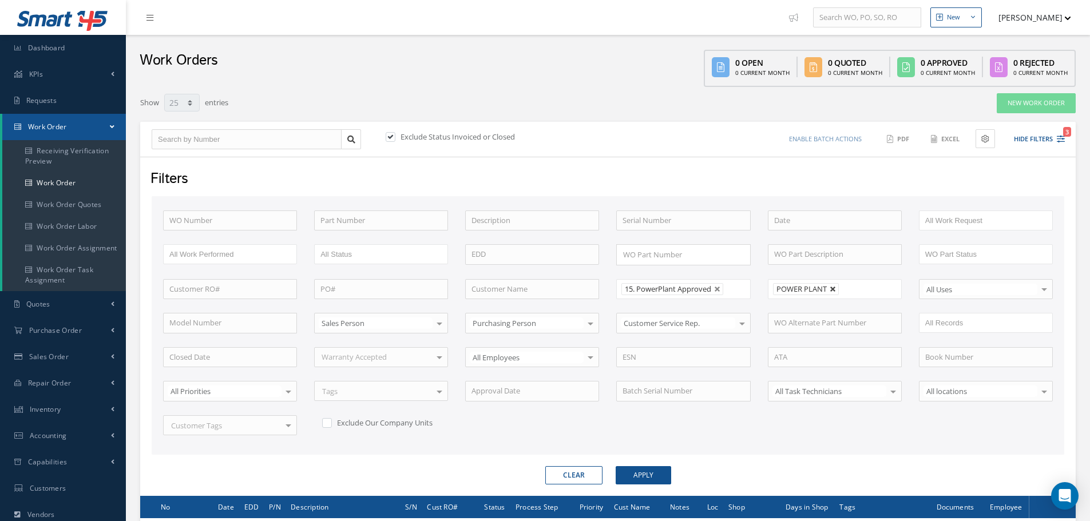
click at [831, 288] on link at bounding box center [833, 289] width 7 height 7
type input "All Shops"
click at [636, 473] on button "Apply" at bounding box center [643, 475] width 55 height 18
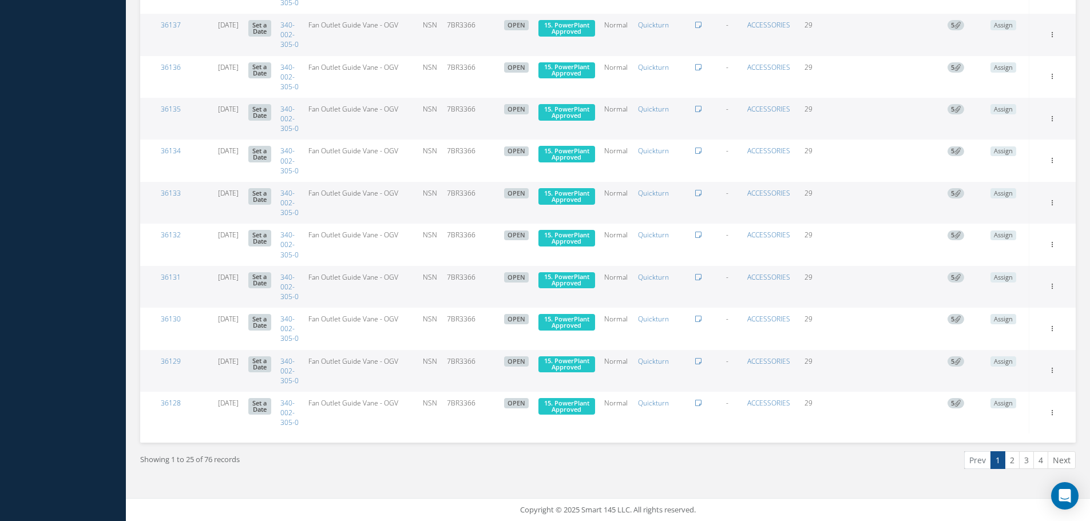
scroll to position [1390, 0]
click at [1040, 460] on link "4" at bounding box center [1040, 460] width 15 height 18
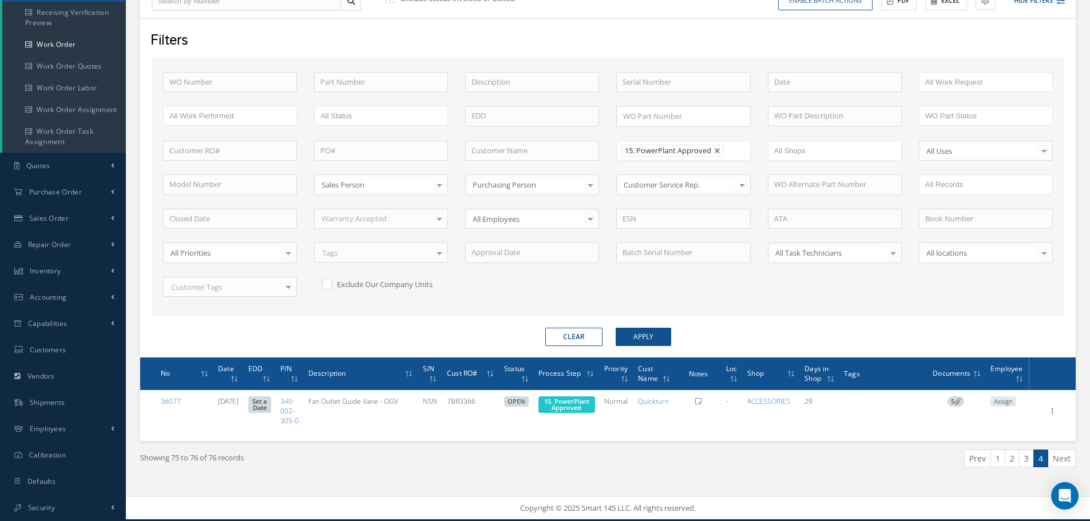
scroll to position [146, 0]
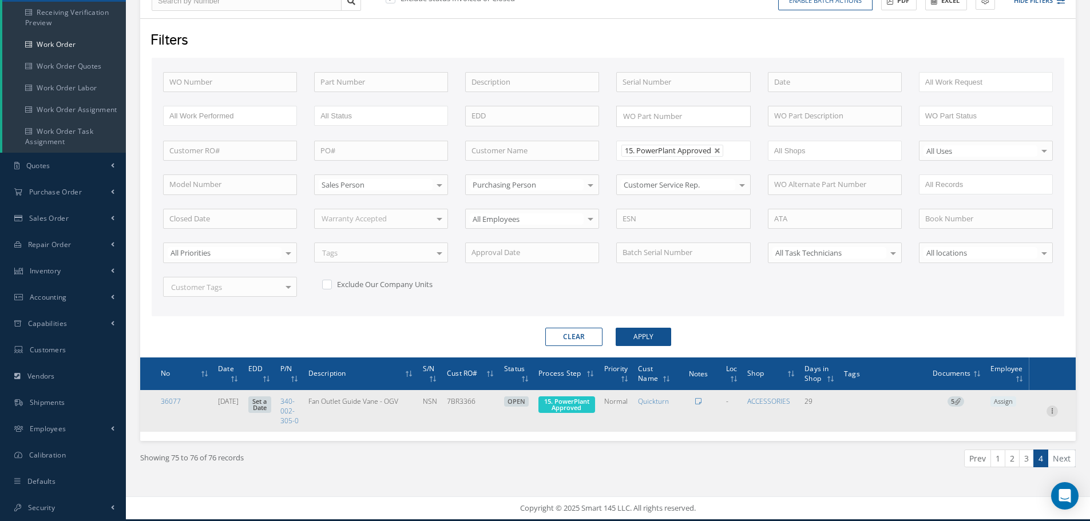
click at [1054, 410] on icon at bounding box center [1051, 410] width 11 height 9
click at [1000, 429] on link "Edit" at bounding box center [999, 433] width 90 height 15
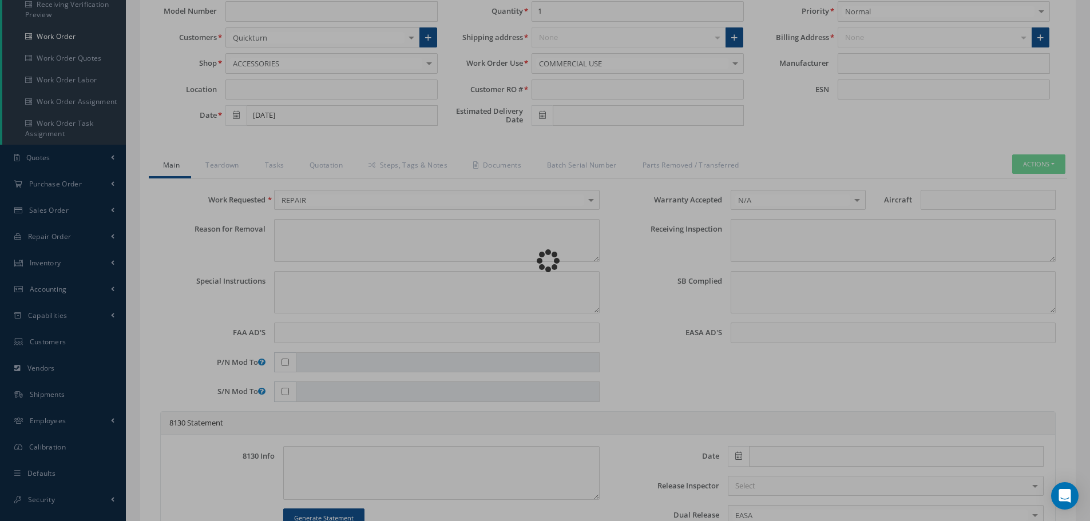
type input "340-002-305-0"
type input "[DATE]"
type input "Fan Outlet Guide Vane - OGV"
type input "7BR3366"
type input "NSN"
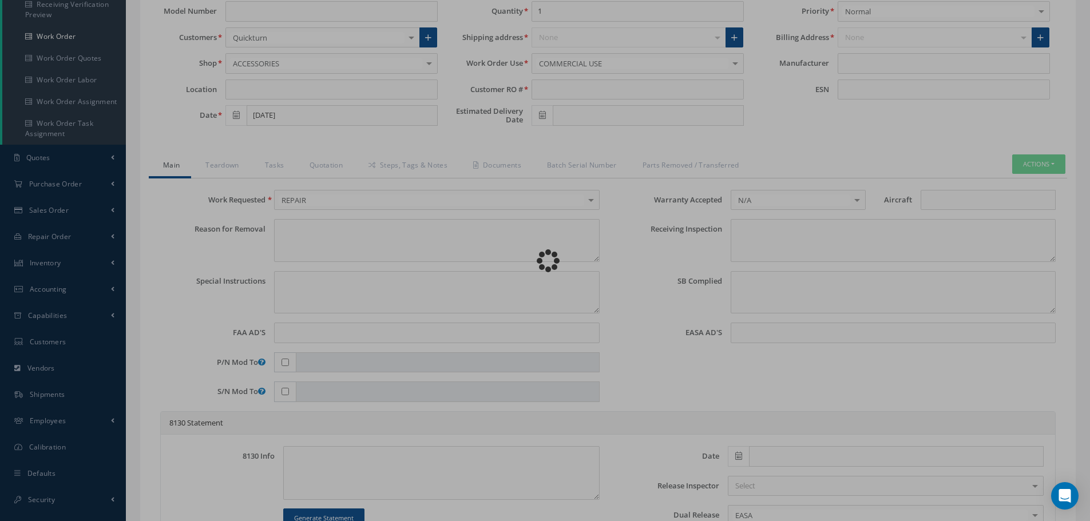
type input "892625"
type textarea "NONE"
type textarea "PLEASE SEE R.O. FOR DETAILS"
type textarea "NO VISUAL DAMAGE"
type textarea "None performed"
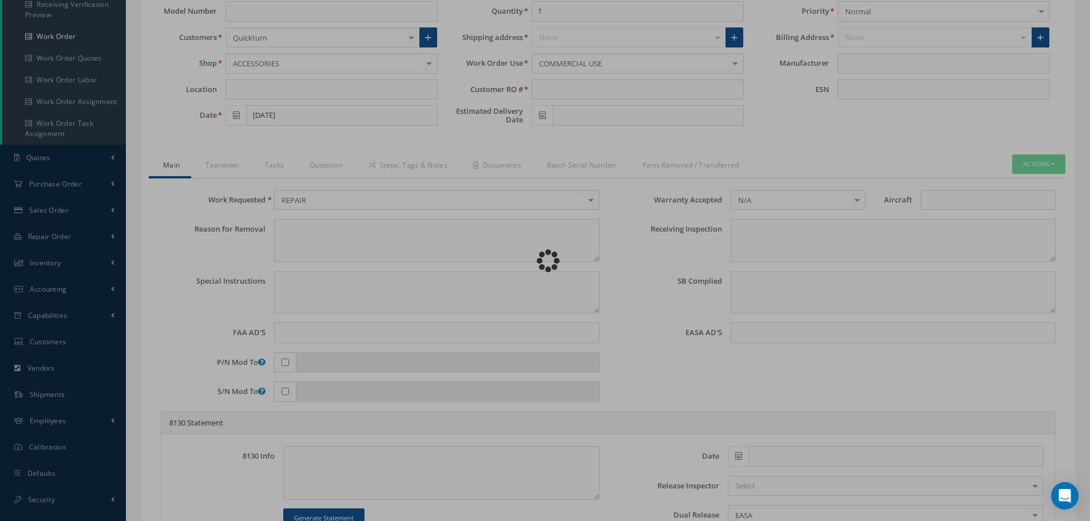
type textarea "Article was xxxxx in reference with the following Technical Standard : CFM (EM)…"
type textarea "Article has been approved to return to service."
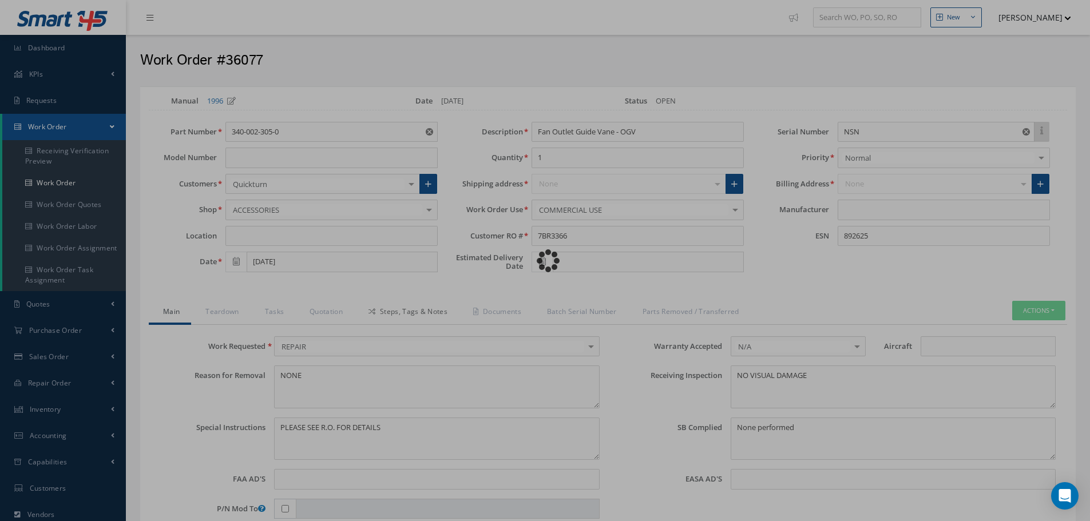
type input "CFM"
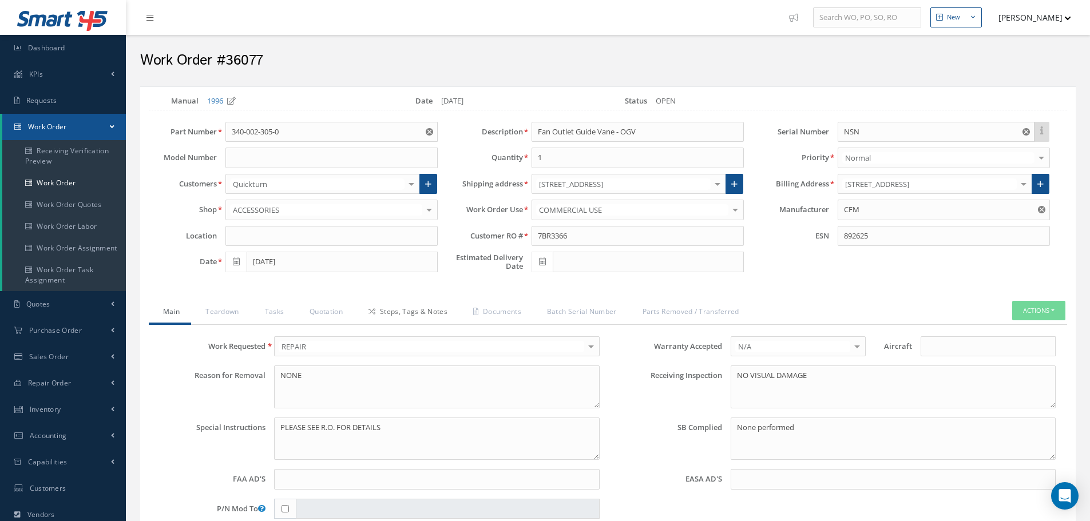
click at [415, 308] on link "Steps, Tags & Notes" at bounding box center [406, 313] width 105 height 24
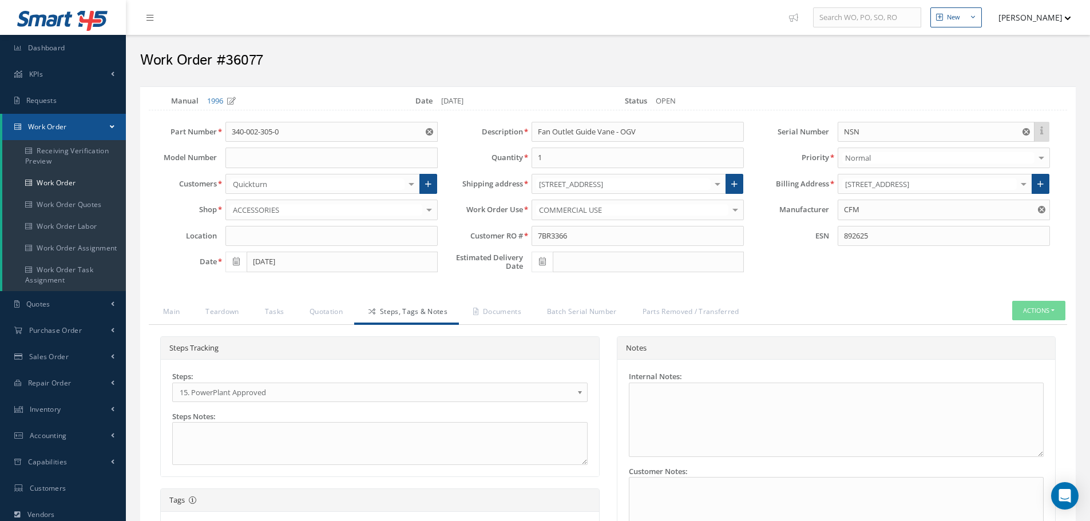
scroll to position [138, 0]
select select "25"
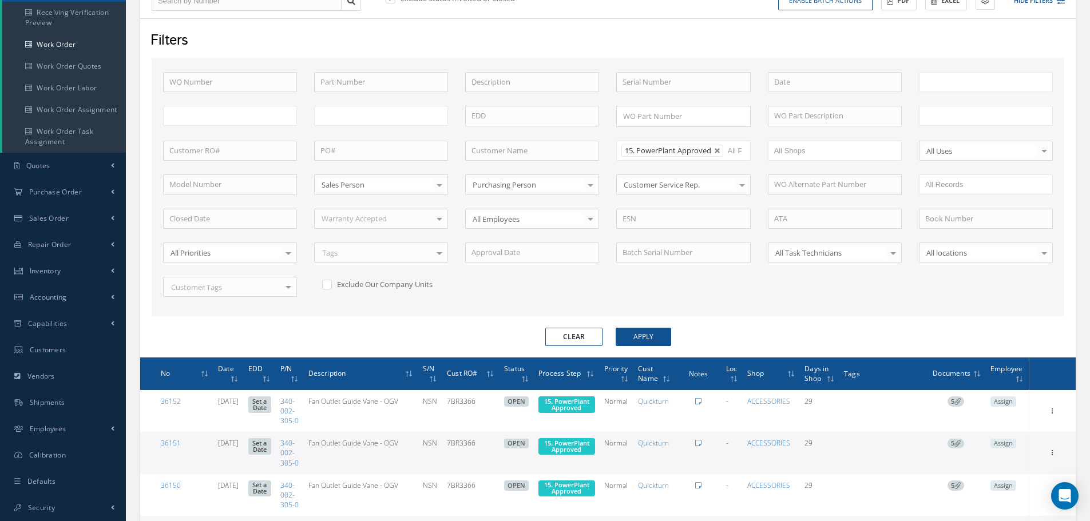
type input "All Work Request"
type input "All Work Performed"
type input "All Status"
type input "WO Part Status"
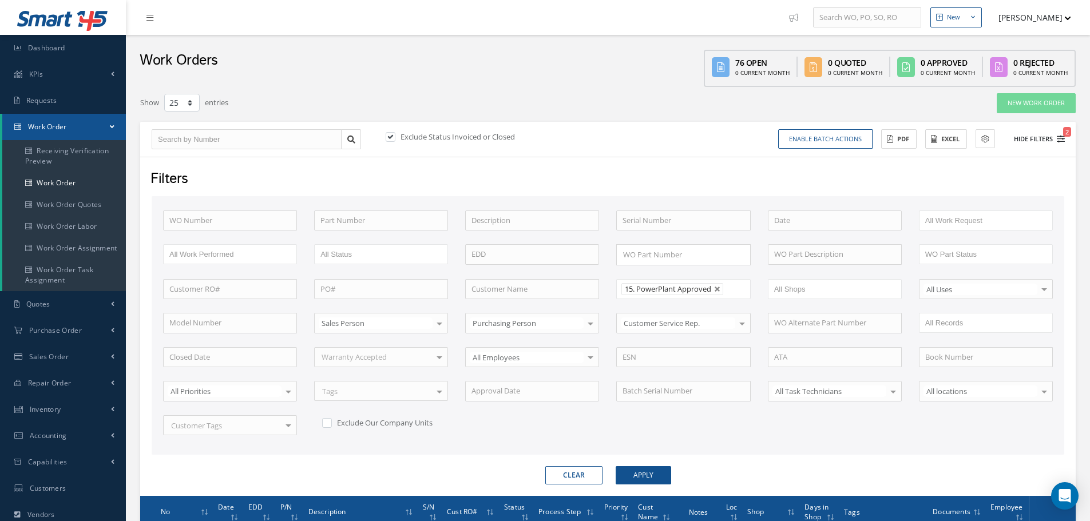
click at [1048, 138] on button "Hide Filters 2" at bounding box center [1033, 139] width 61 height 19
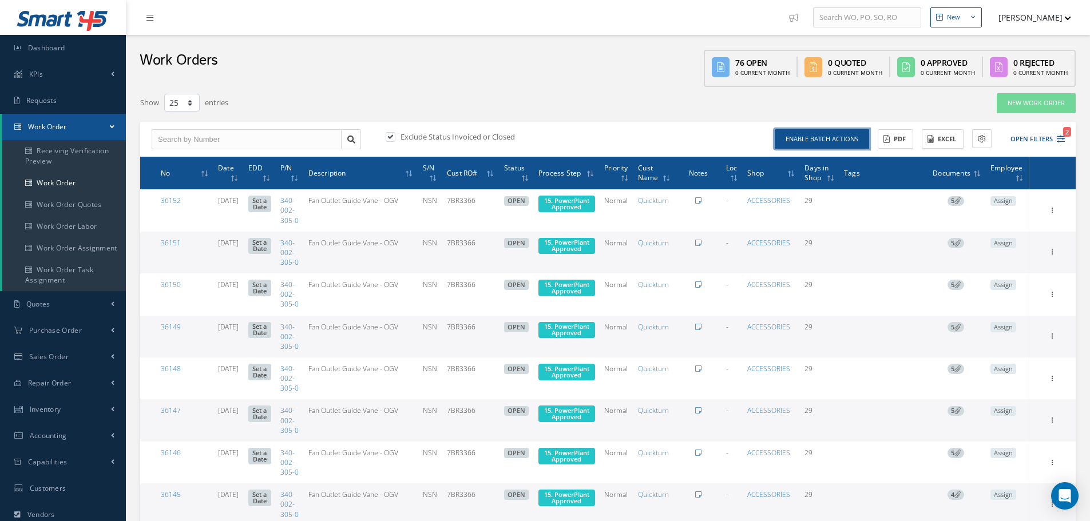
click at [831, 140] on button "Enable batch actions" at bounding box center [822, 139] width 94 height 20
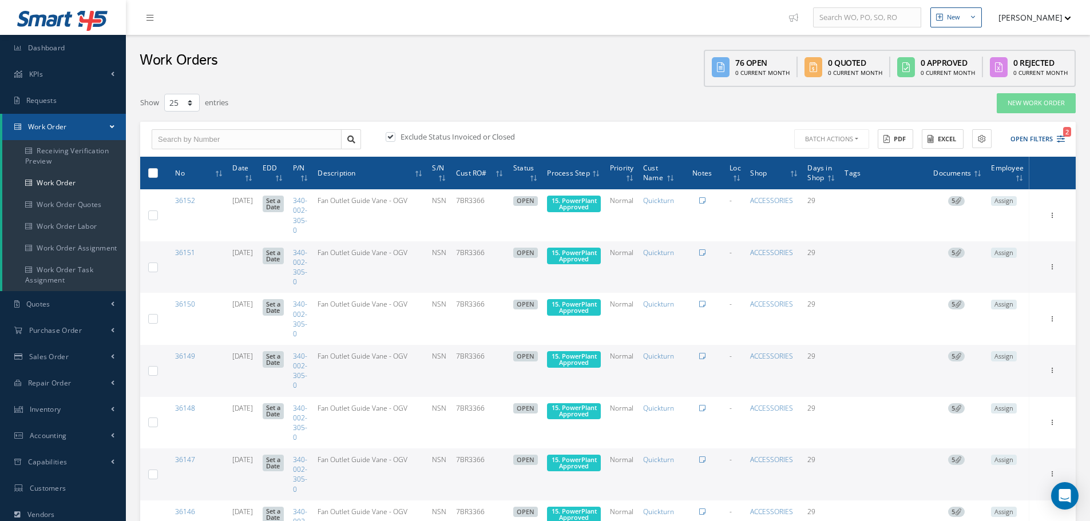
click at [157, 172] on label at bounding box center [157, 173] width 0 height 10
click at [151, 172] on input "checkbox" at bounding box center [153, 173] width 7 height 7
checkbox input "true"
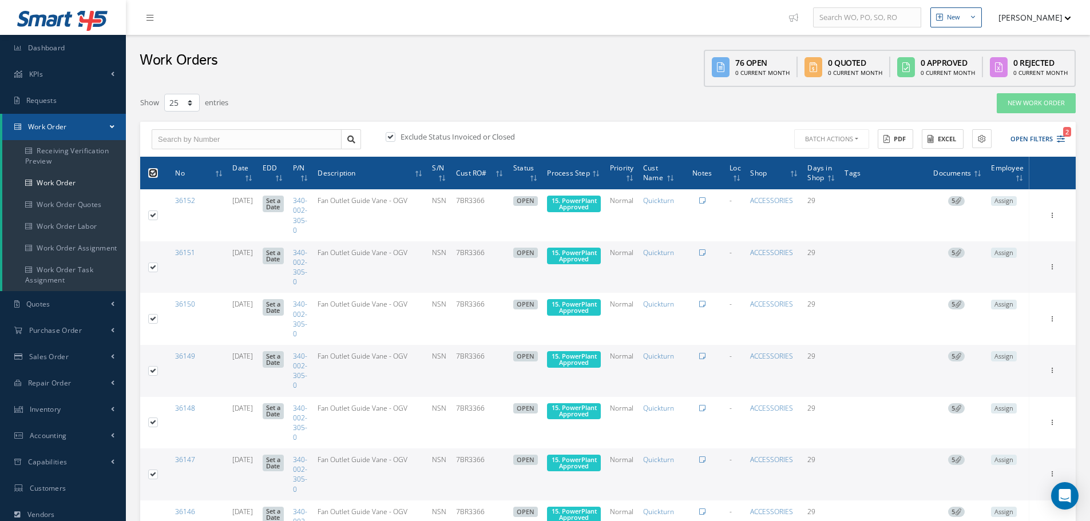
checkbox input "true"
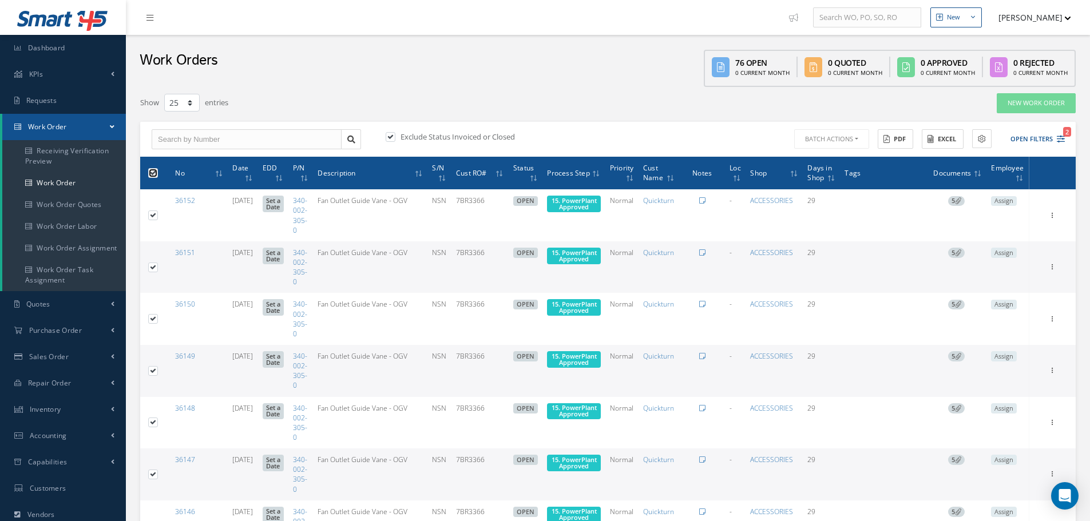
checkbox input "true"
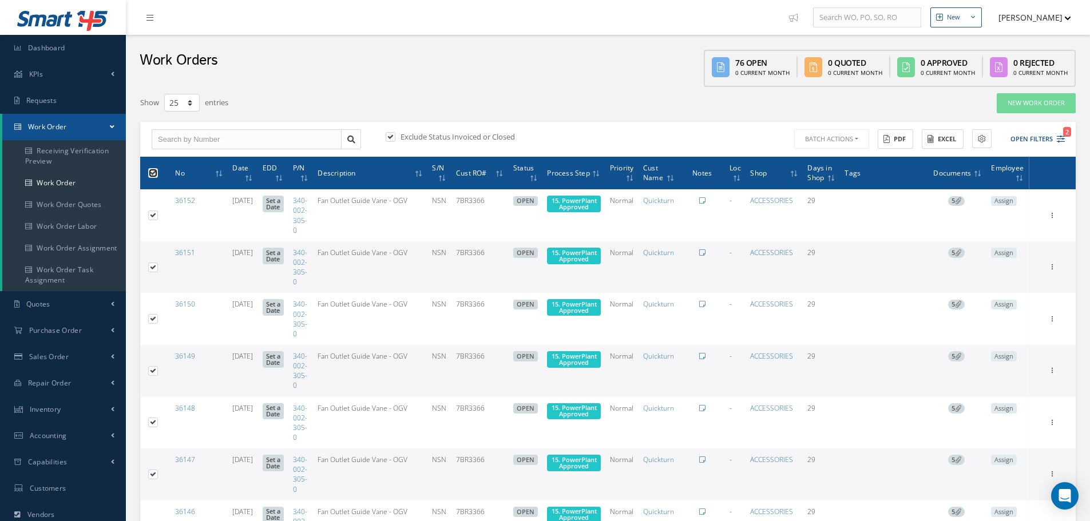
checkbox input "true"
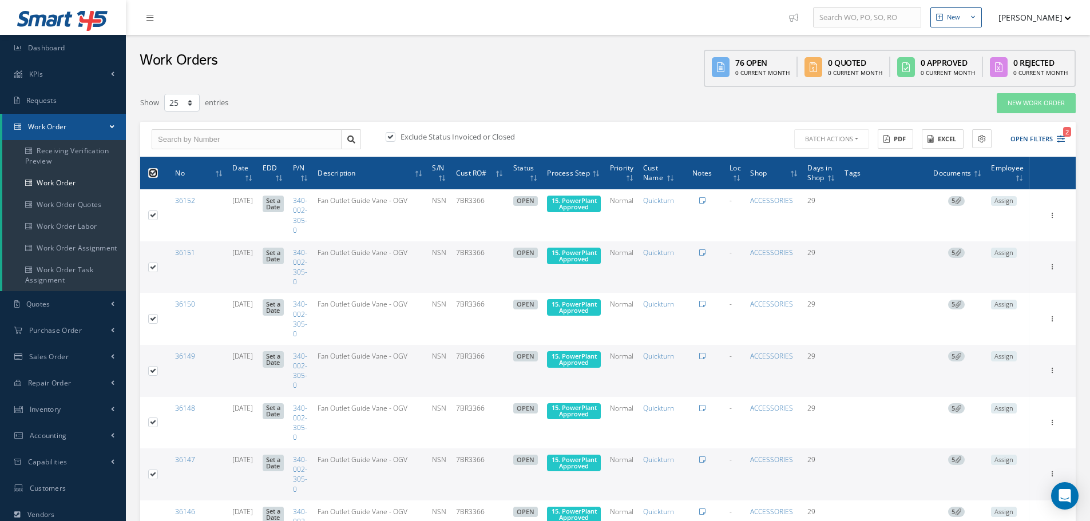
checkbox input "true"
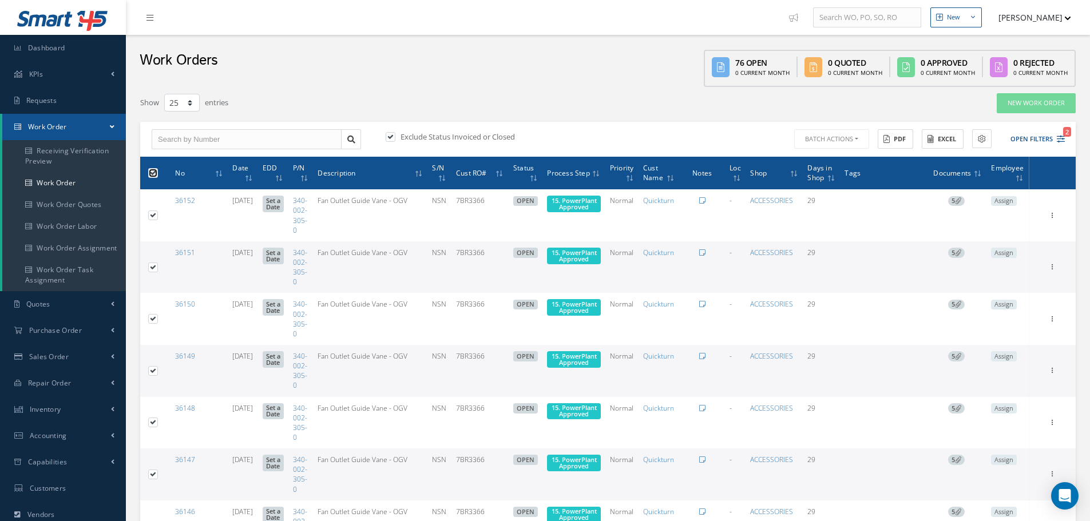
checkbox input "true"
click at [856, 139] on button "Batch Actions" at bounding box center [830, 139] width 77 height 20
click at [840, 159] on link "Update Work Orders" at bounding box center [838, 157] width 92 height 15
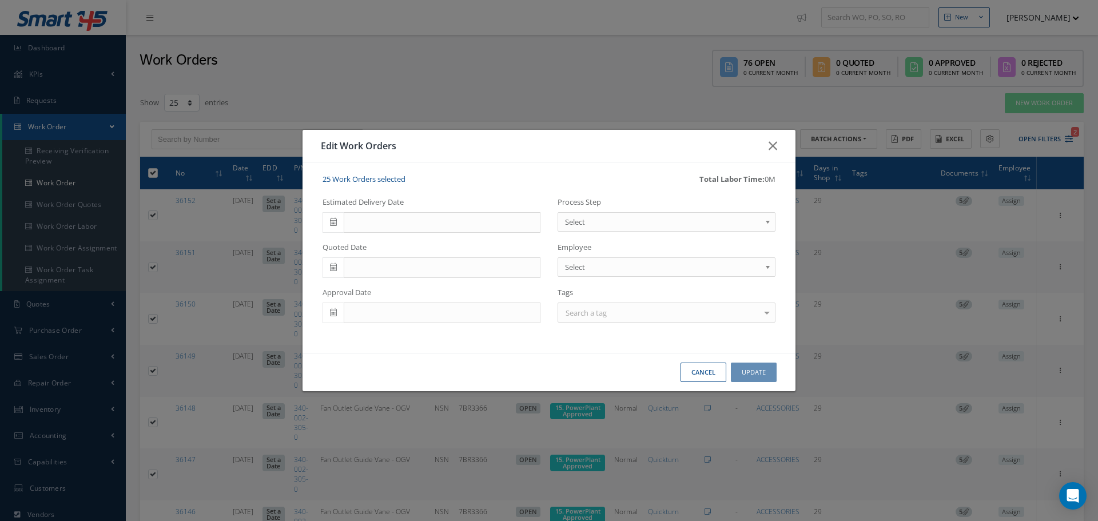
click at [768, 221] on b at bounding box center [770, 225] width 10 height 18
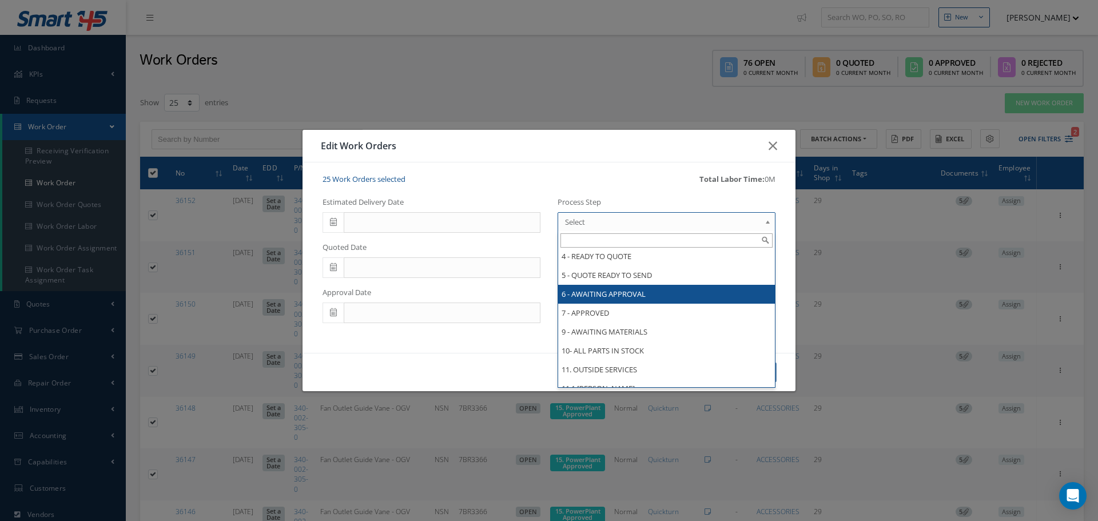
scroll to position [283, 0]
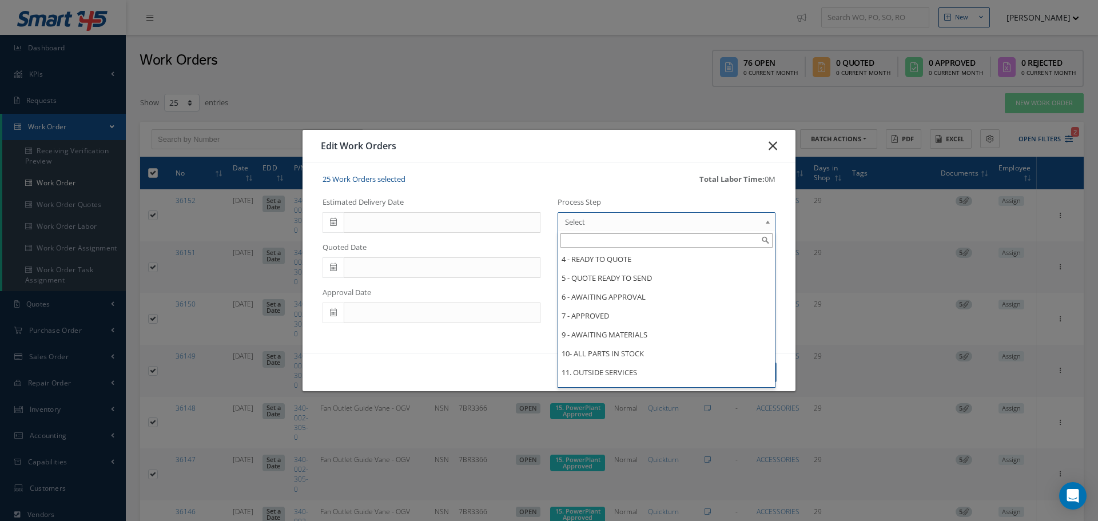
click at [777, 148] on button "button" at bounding box center [773, 146] width 27 height 32
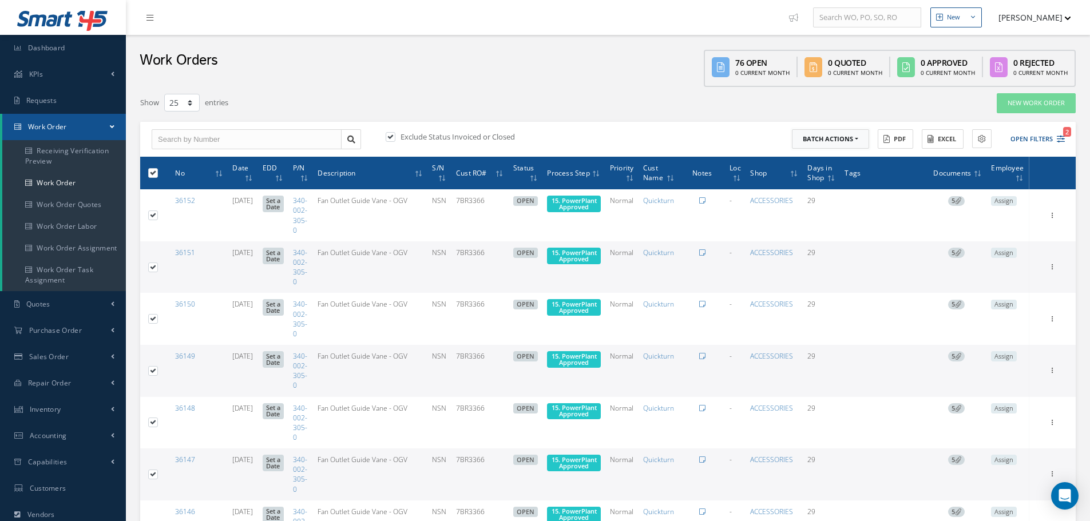
click at [856, 138] on button "Batch Actions" at bounding box center [830, 139] width 77 height 20
click at [834, 157] on link "Update Work Orders" at bounding box center [838, 157] width 92 height 15
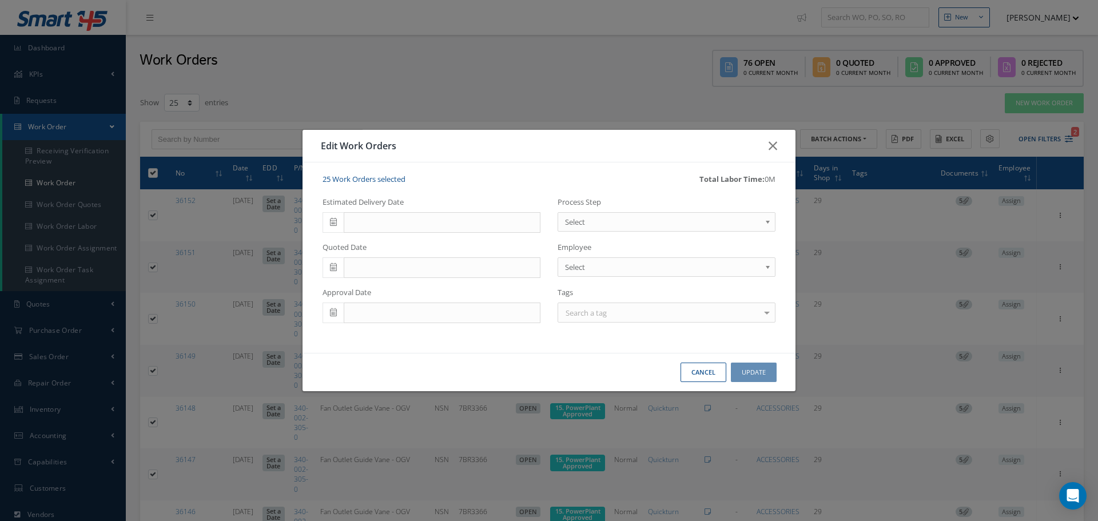
click at [767, 223] on b at bounding box center [770, 225] width 10 height 18
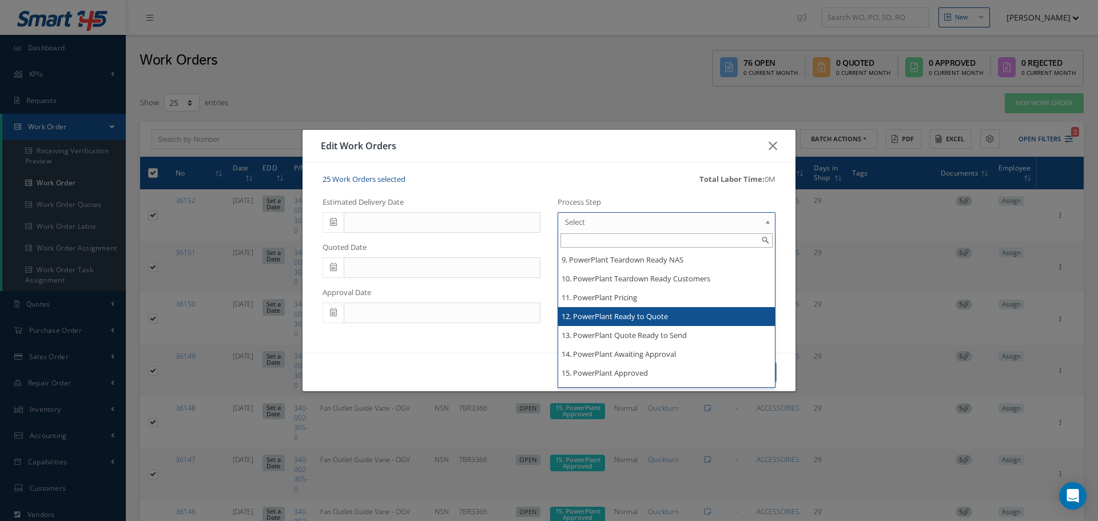
scroll to position [1888, 0]
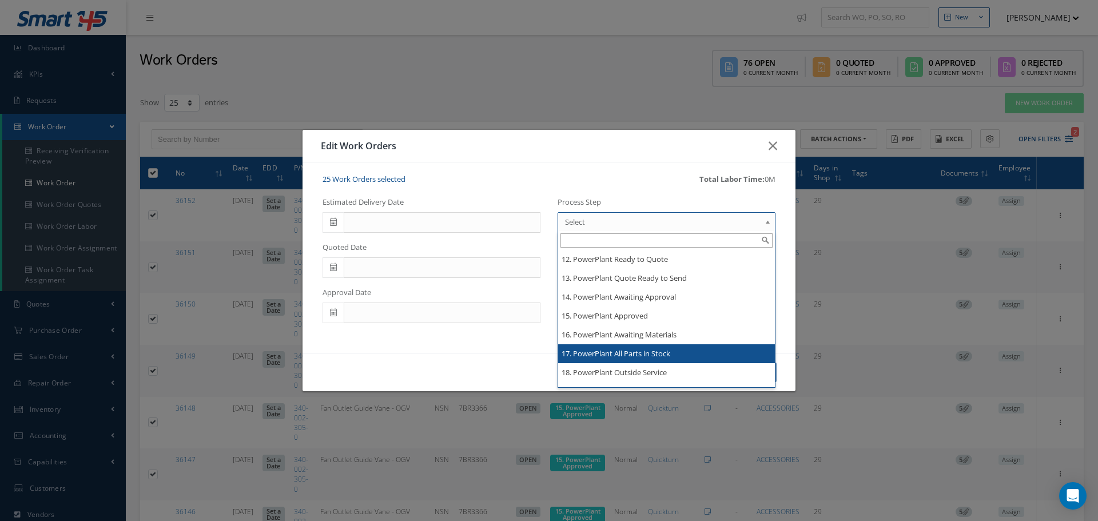
click at [605, 354] on div "Cancel Update" at bounding box center [549, 372] width 493 height 39
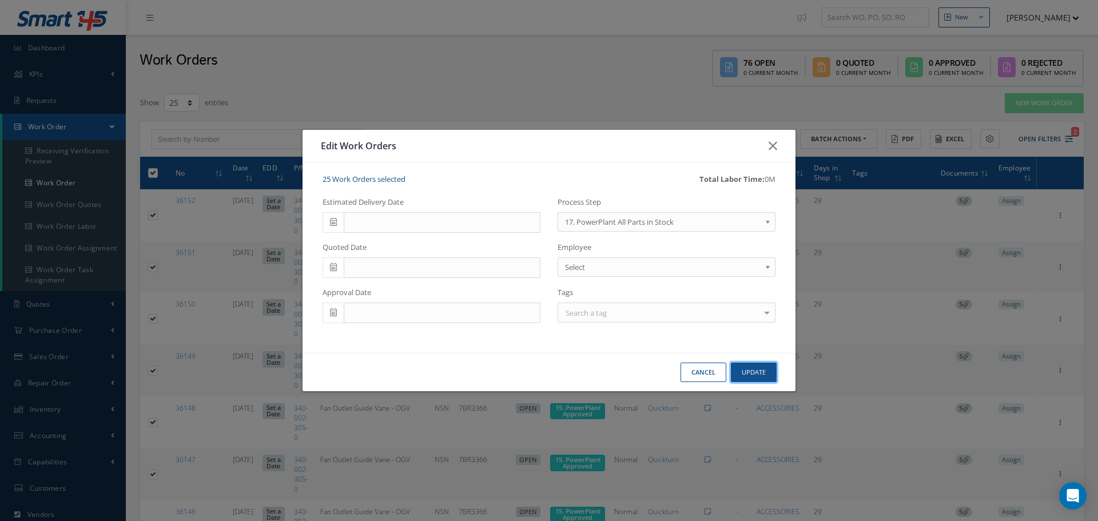
click at [752, 375] on button "Update" at bounding box center [754, 373] width 46 height 20
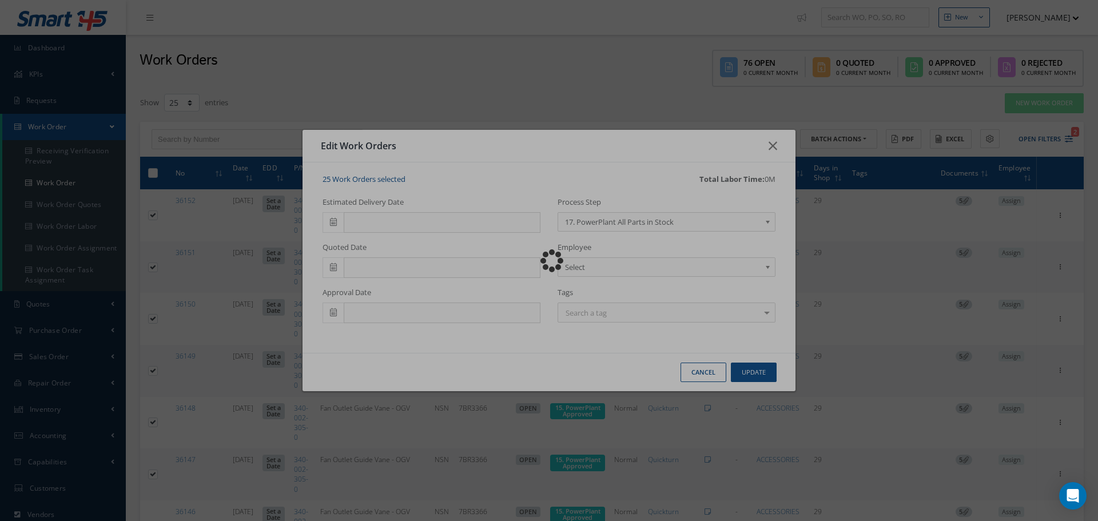
checkbox input "false"
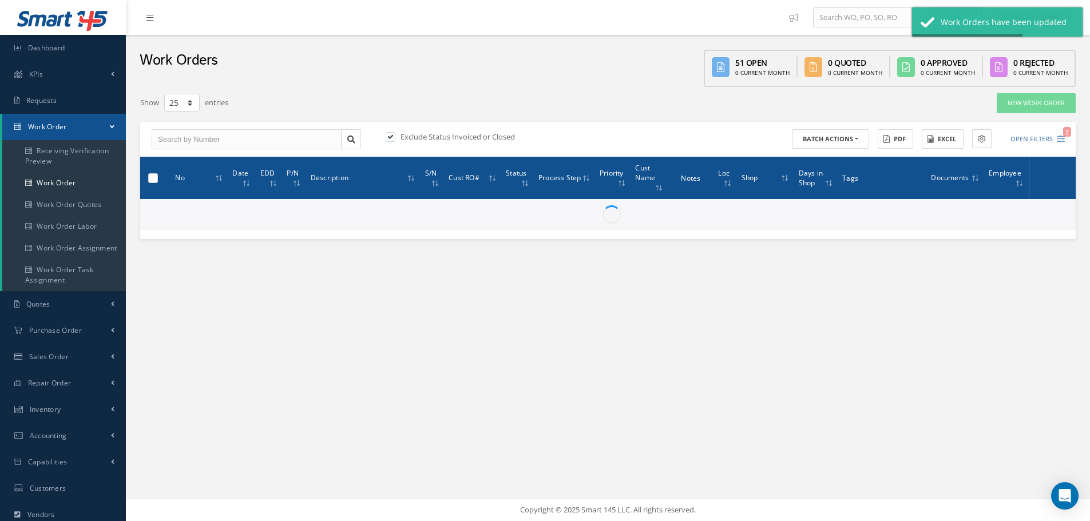
checkbox input "false"
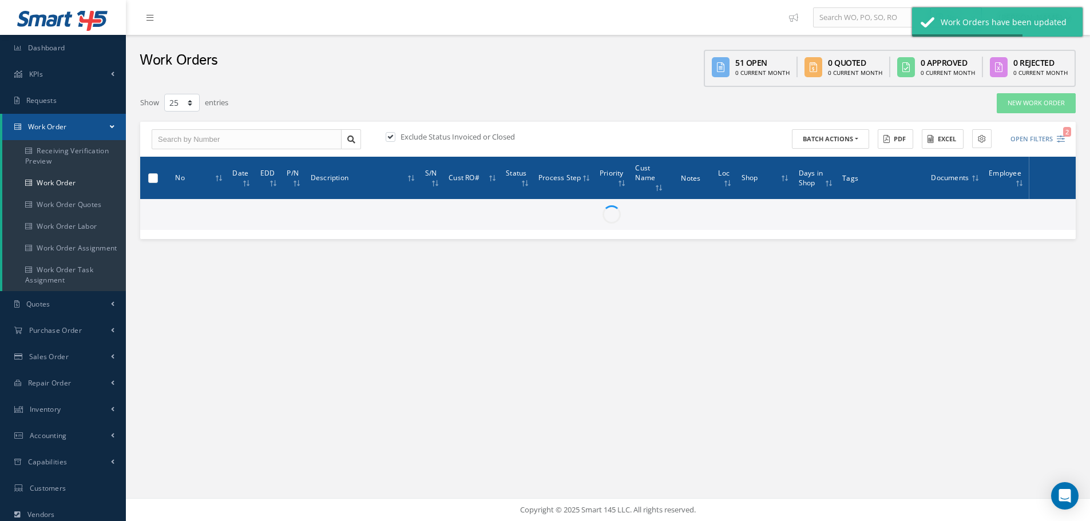
checkbox input "false"
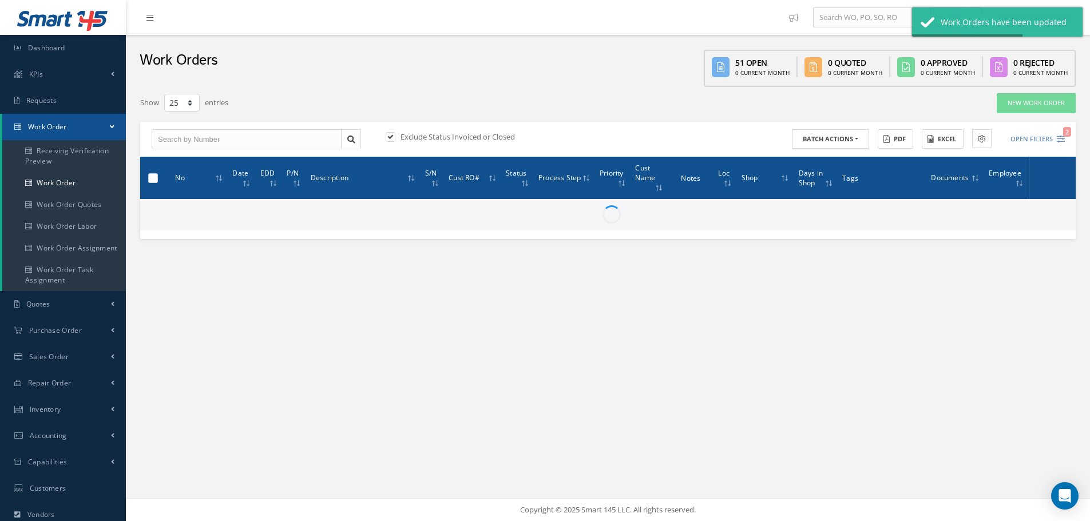
checkbox input "false"
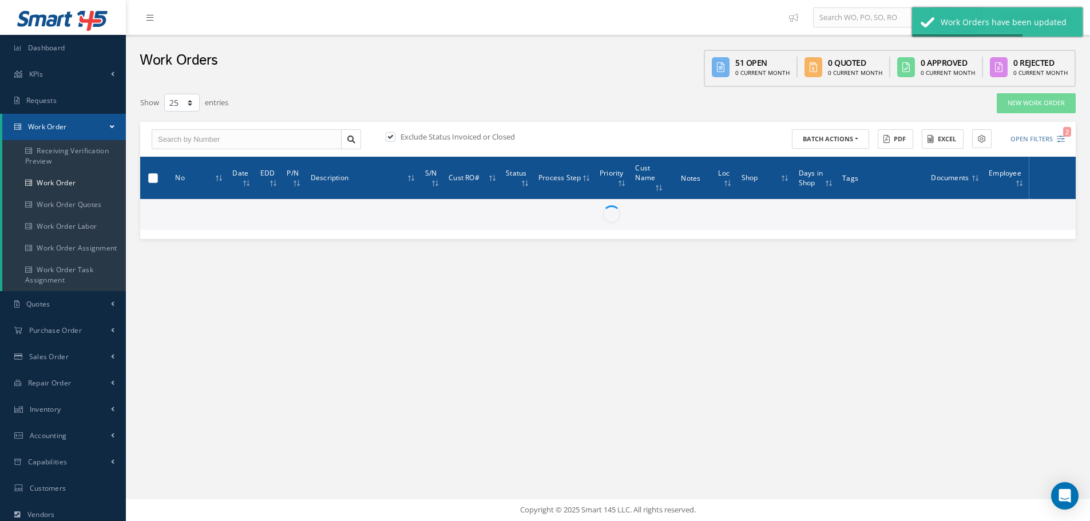
checkbox input "false"
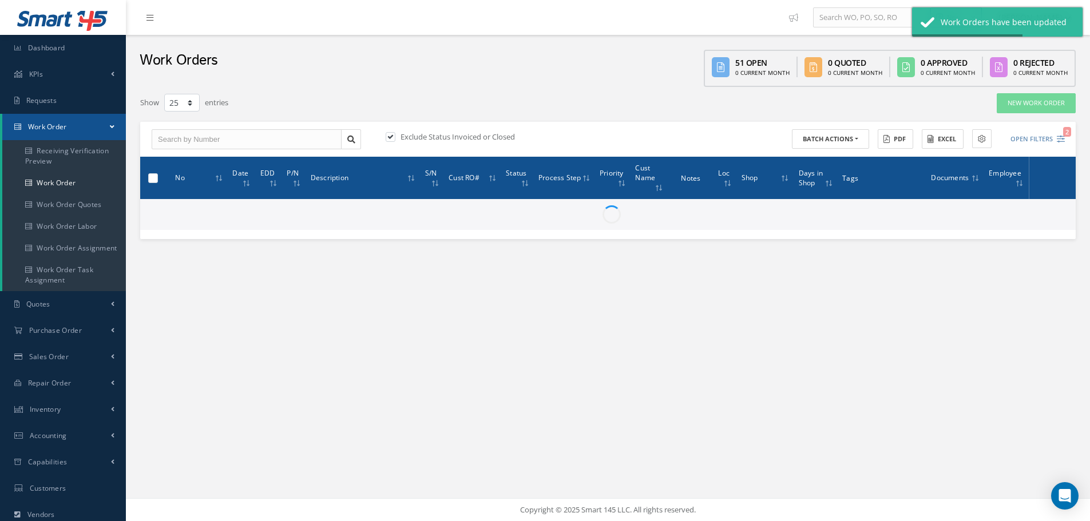
checkbox input "false"
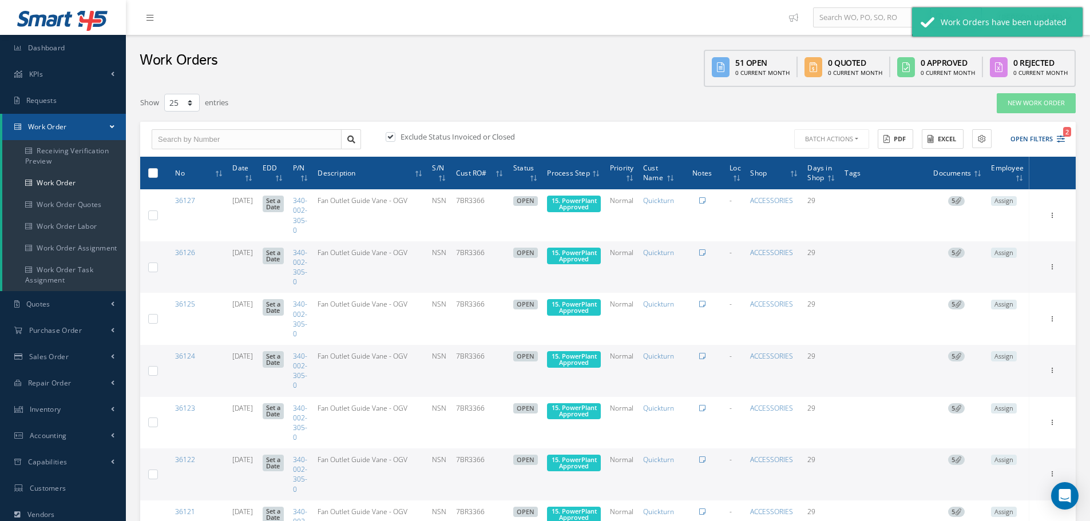
click at [157, 173] on label at bounding box center [157, 173] width 0 height 10
click at [153, 173] on input "checkbox" at bounding box center [153, 173] width 7 height 7
checkbox input "true"
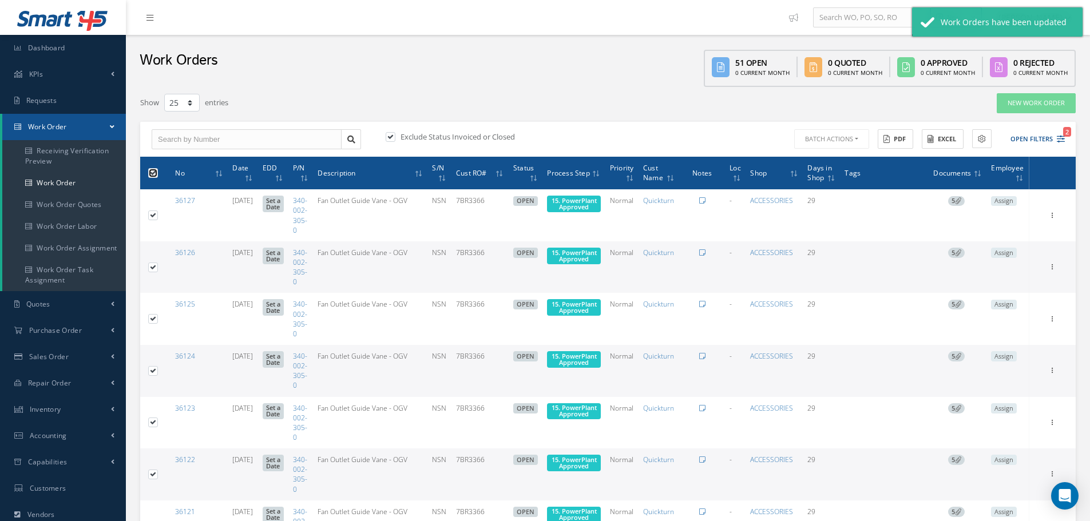
checkbox input "true"
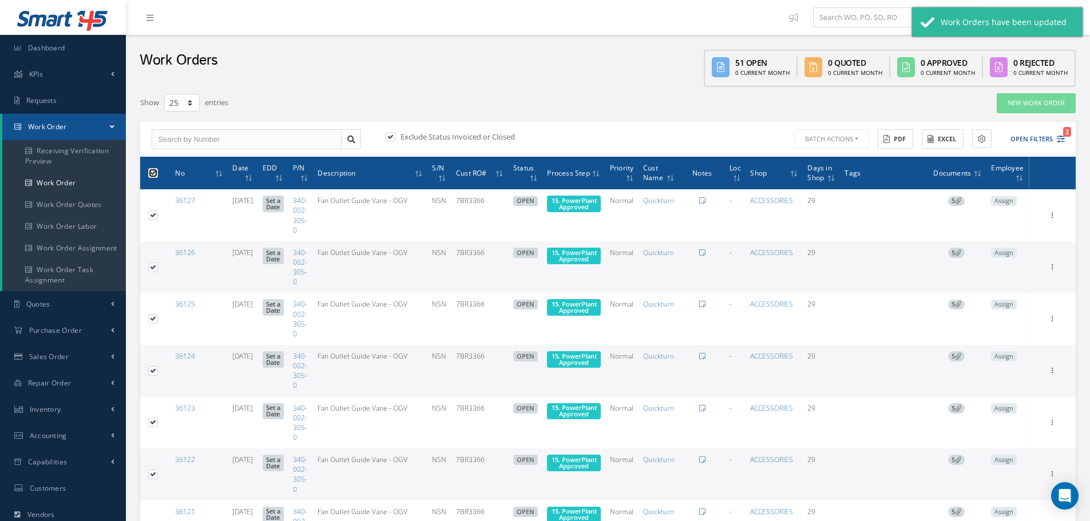
checkbox input "true"
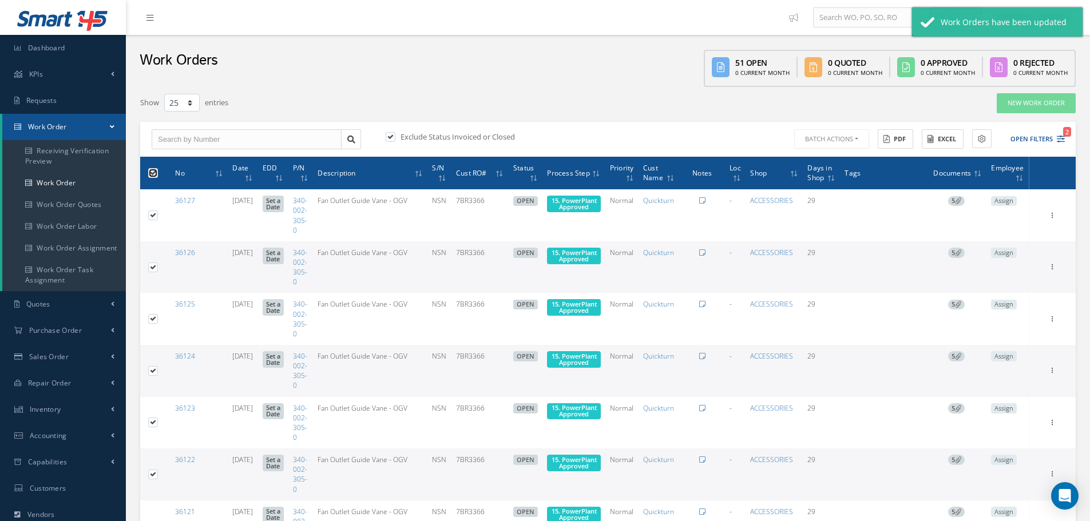
checkbox input "true"
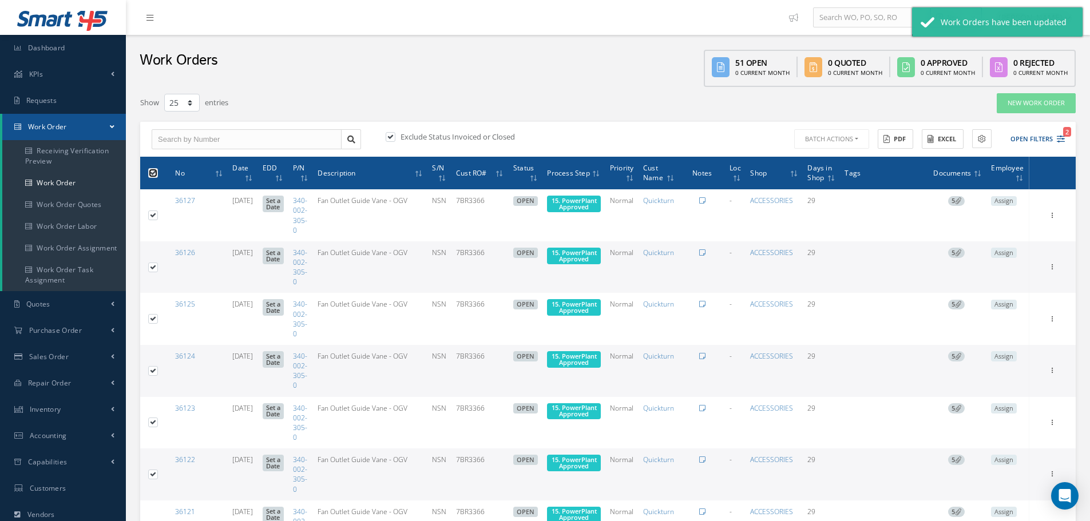
checkbox input "true"
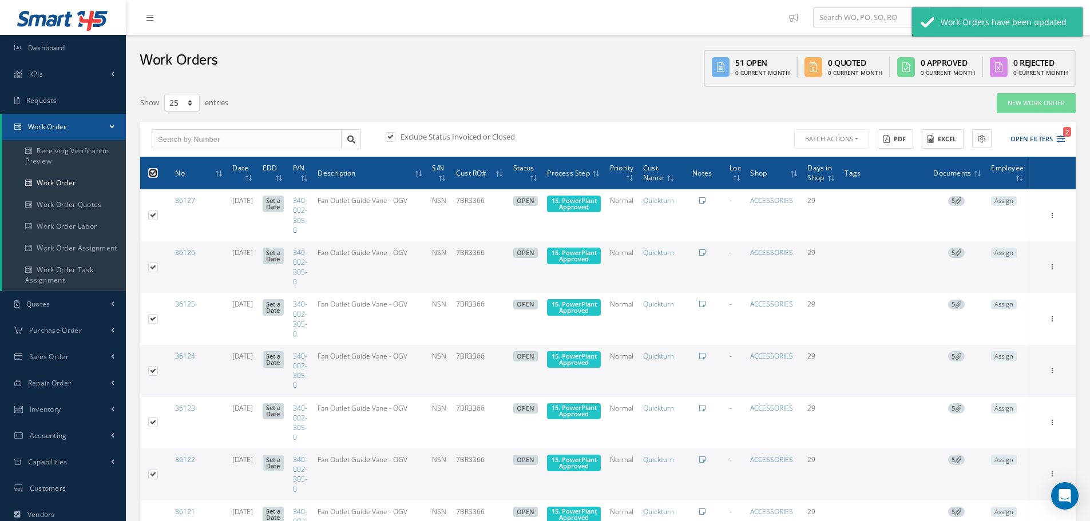
checkbox input "true"
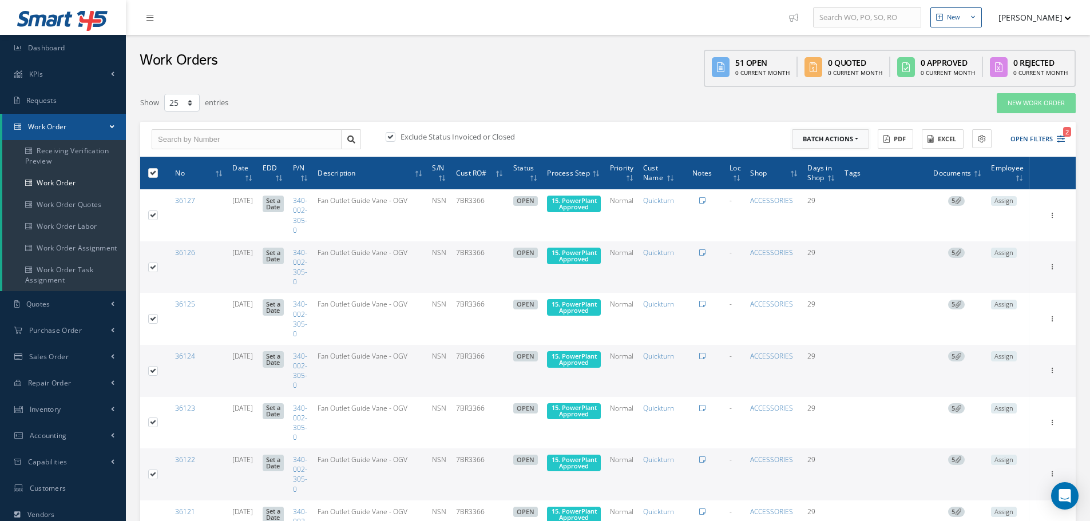
click at [856, 138] on button "Batch Actions" at bounding box center [830, 139] width 77 height 20
click at [839, 156] on link "Update Work Orders" at bounding box center [838, 157] width 92 height 15
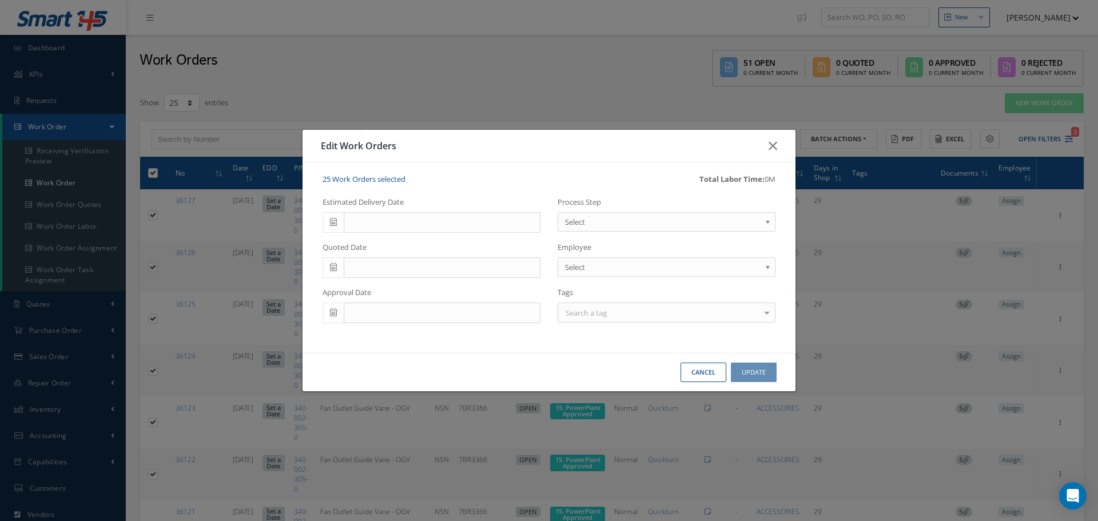
click at [768, 223] on b at bounding box center [770, 225] width 10 height 18
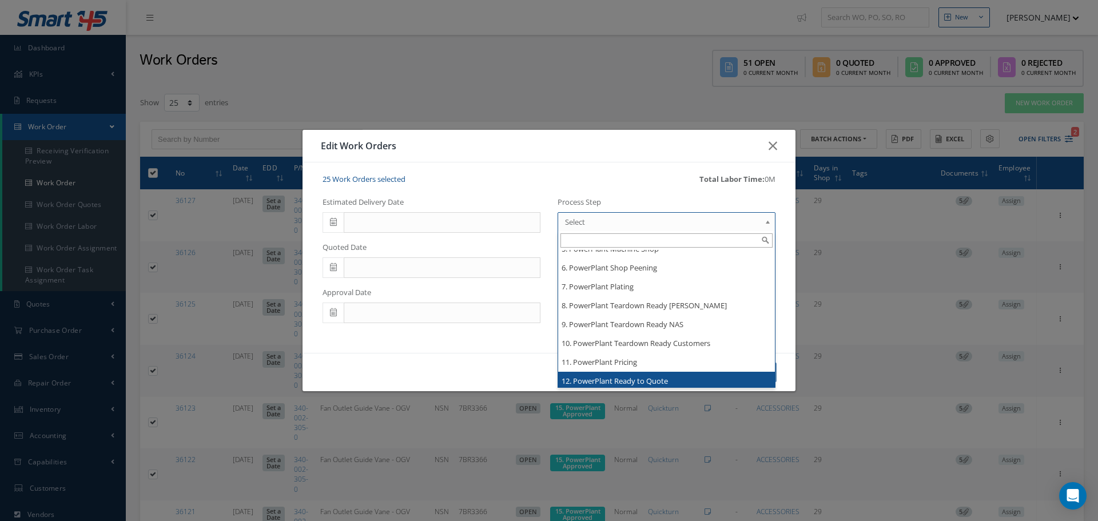
scroll to position [1881, 0]
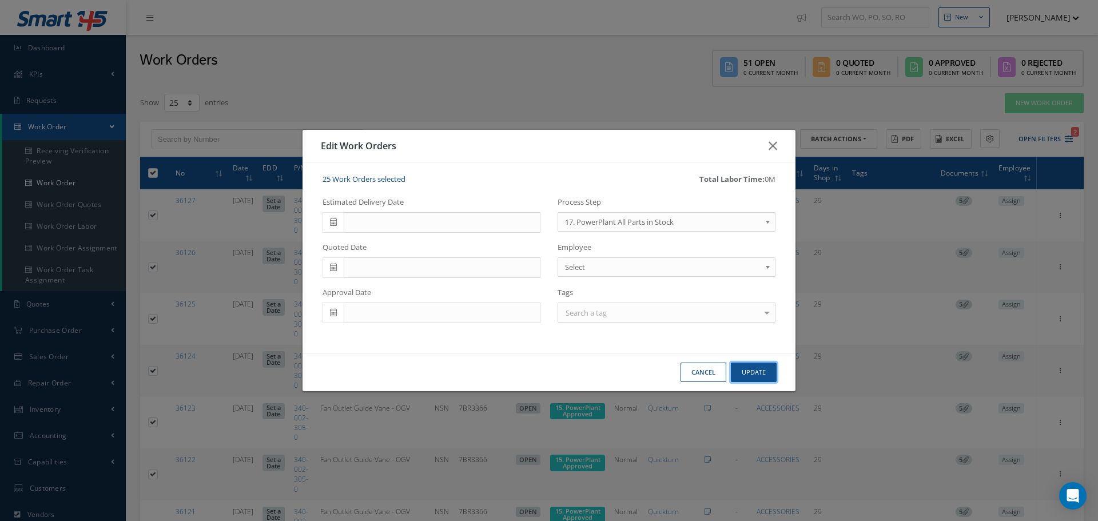
click at [755, 370] on button "Update" at bounding box center [754, 373] width 46 height 20
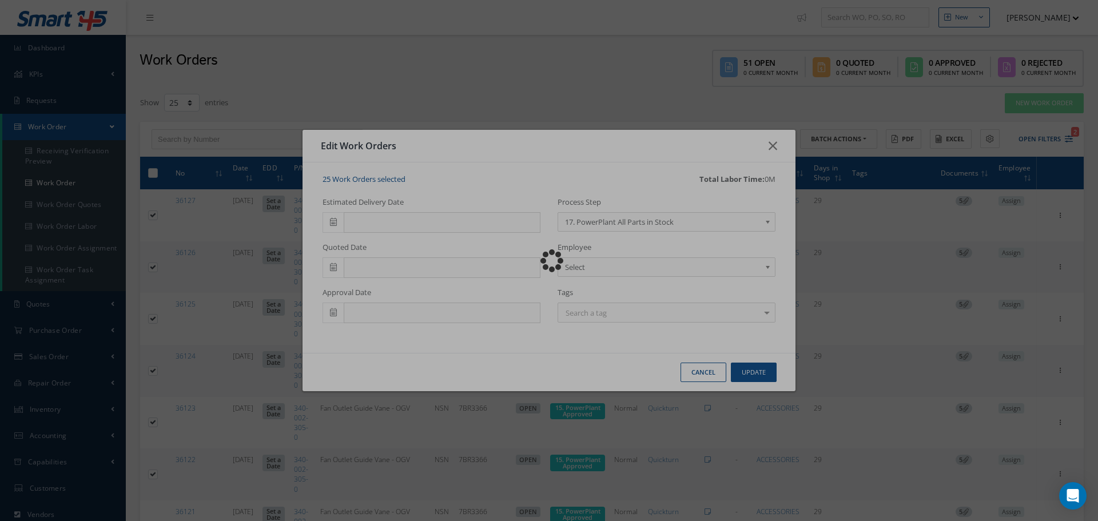
checkbox input "false"
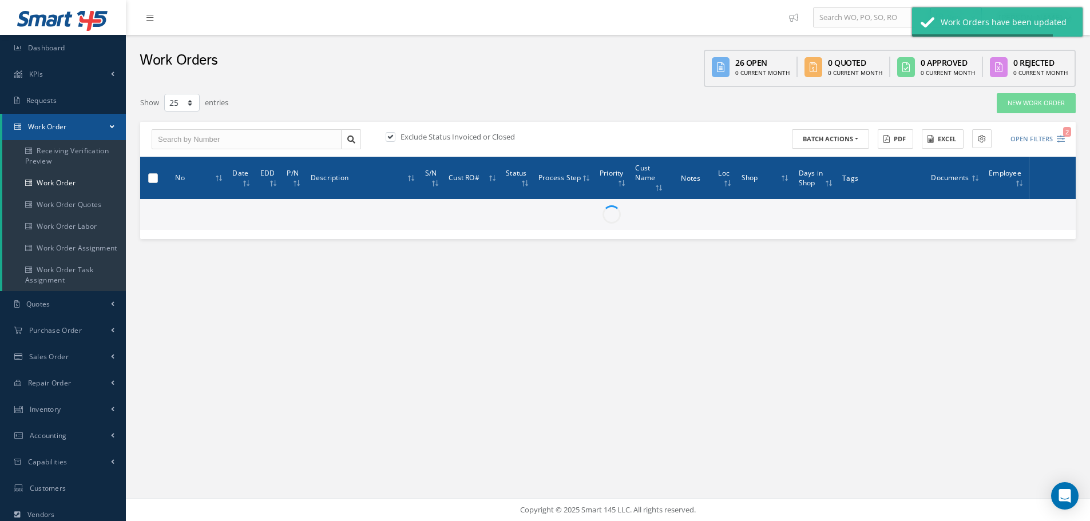
checkbox input "false"
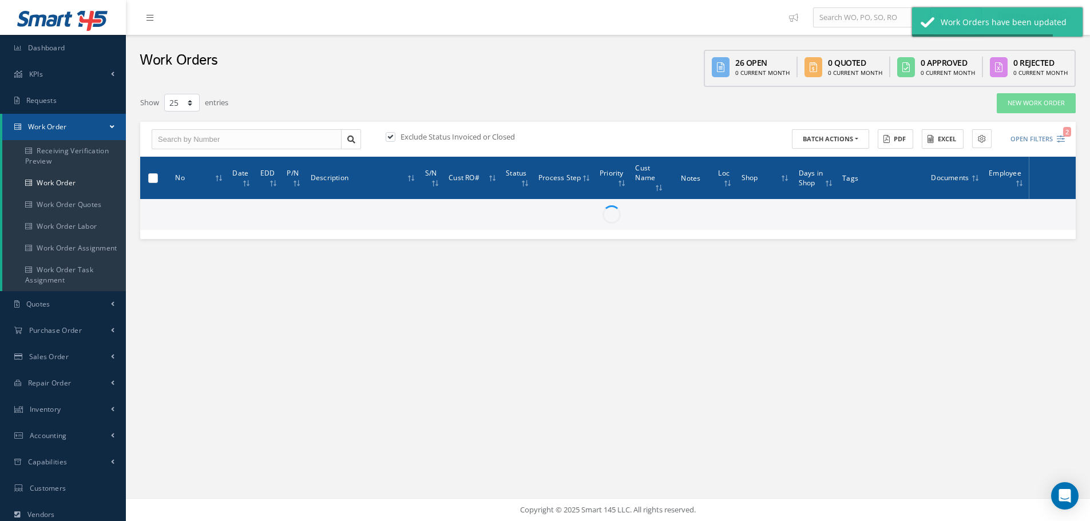
checkbox input "false"
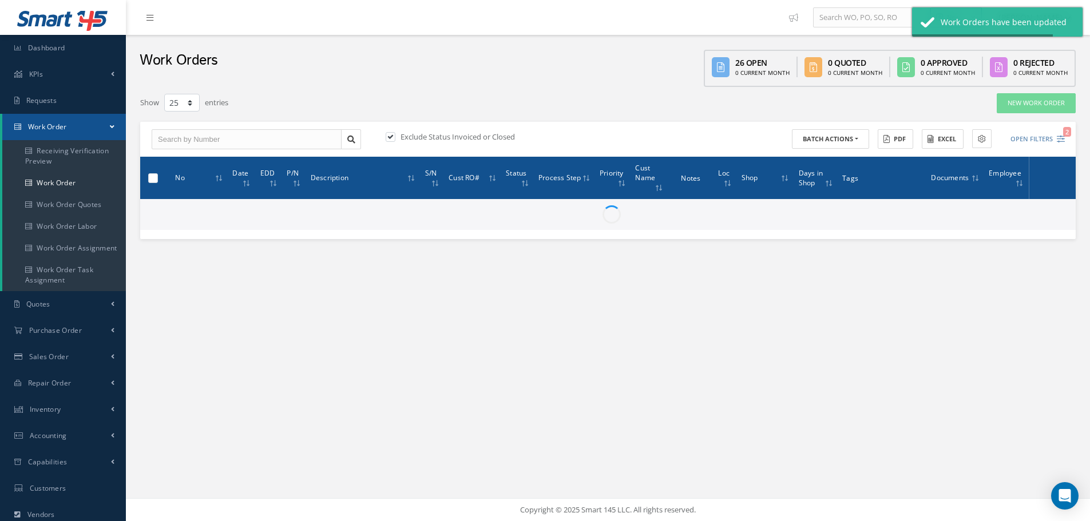
checkbox input "false"
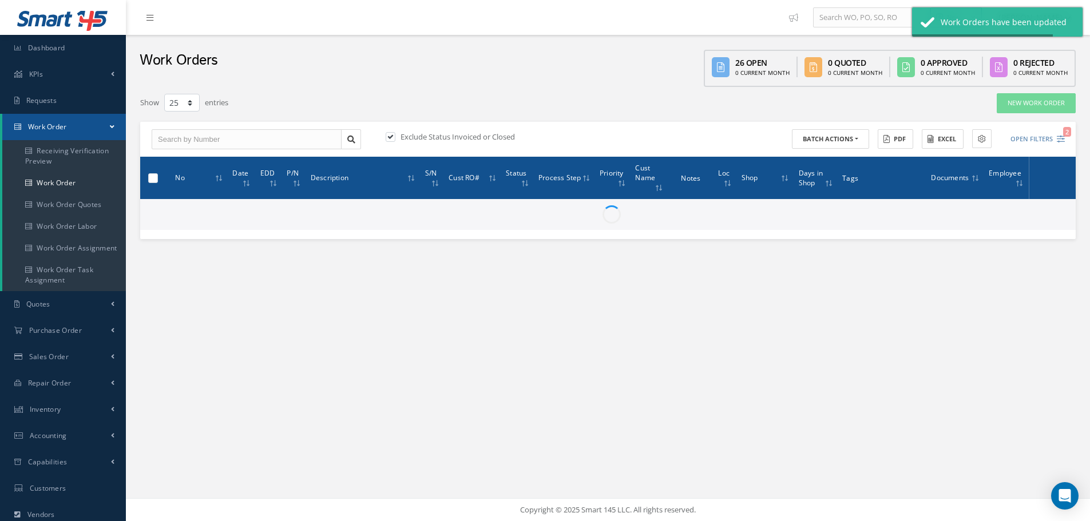
checkbox input "false"
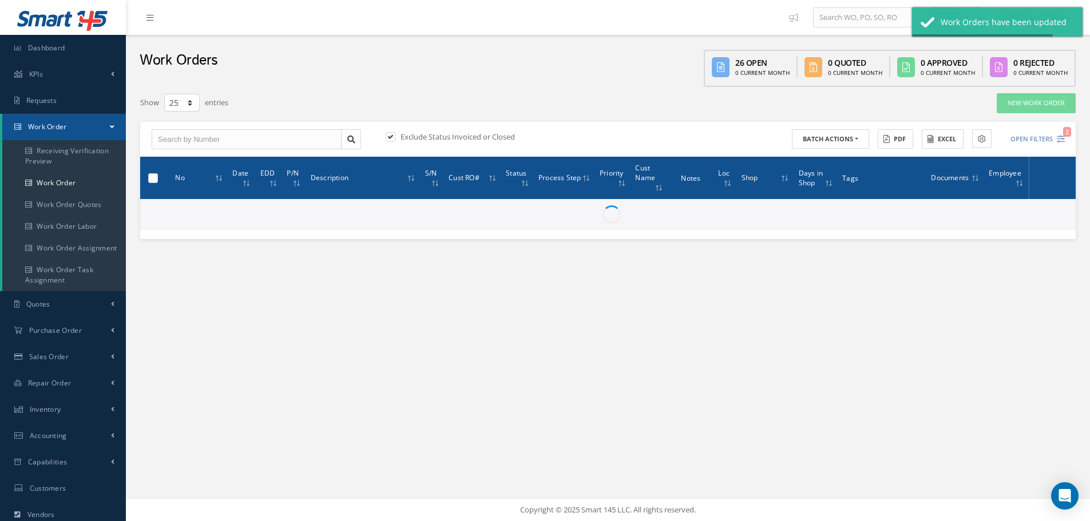
checkbox input "false"
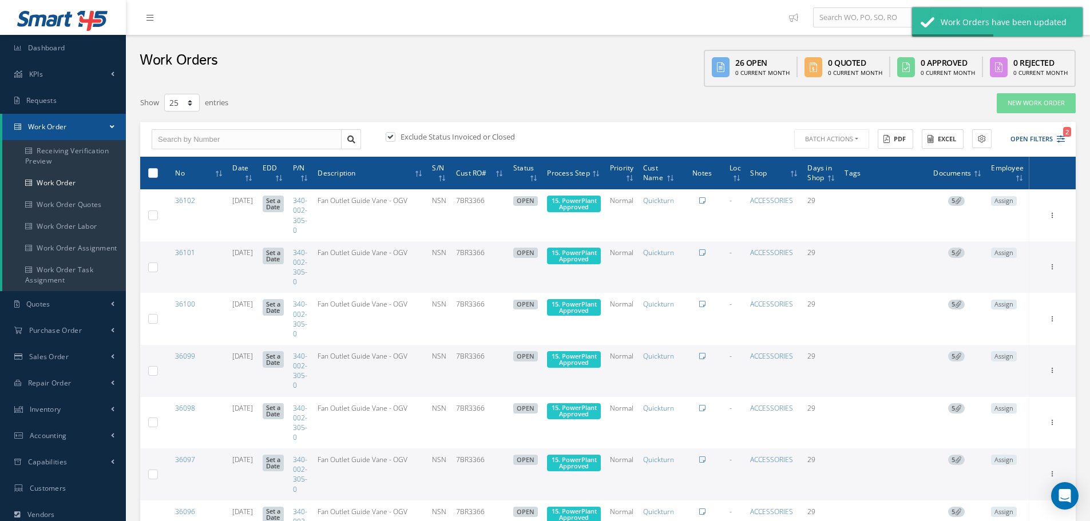
click at [157, 174] on label at bounding box center [157, 173] width 0 height 10
click at [154, 174] on input "checkbox" at bounding box center [153, 173] width 7 height 7
checkbox input "true"
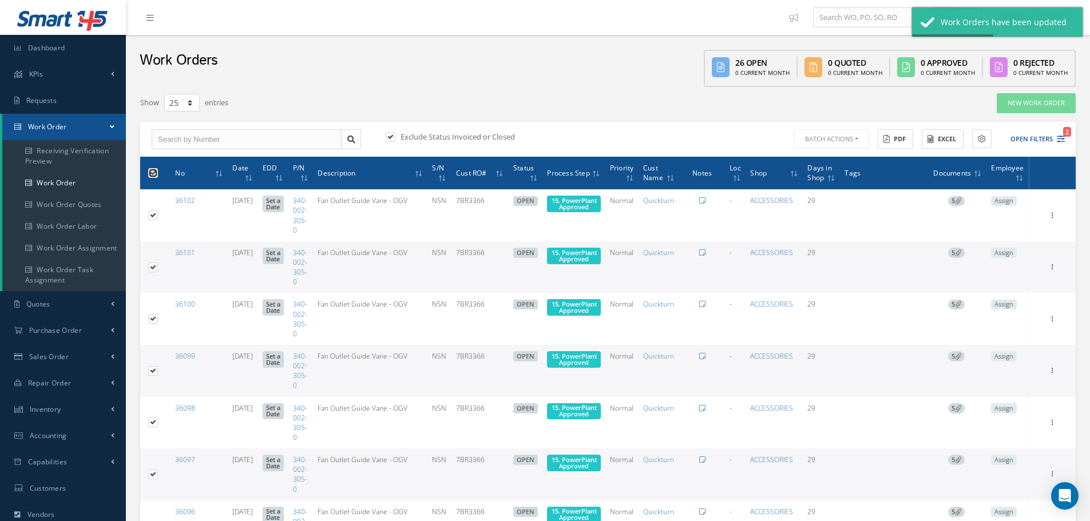
checkbox input "true"
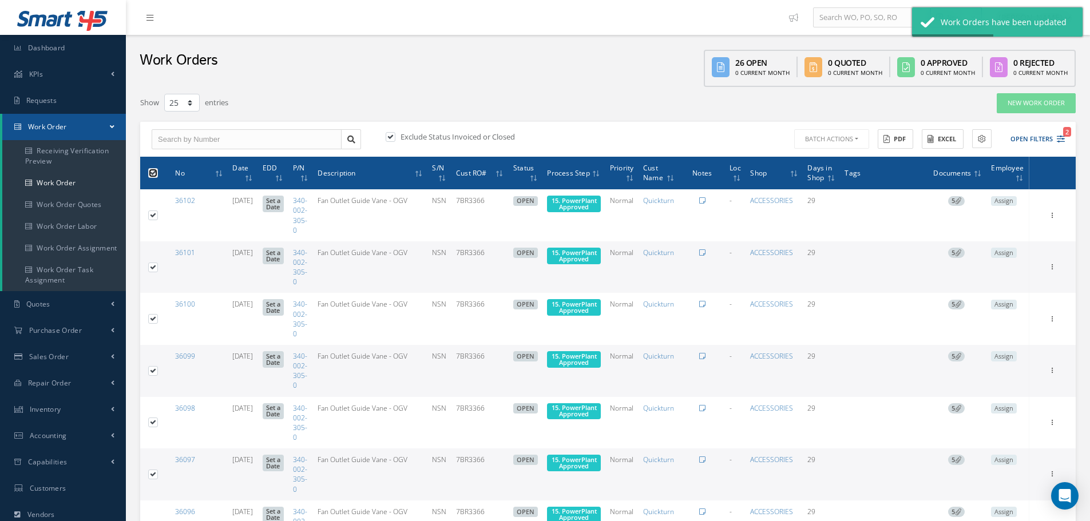
checkbox input "true"
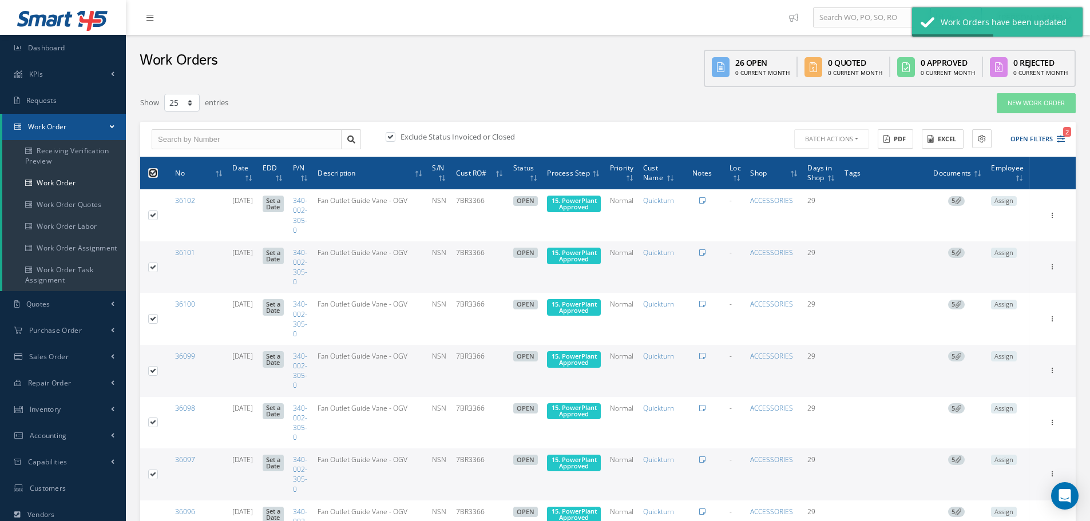
checkbox input "true"
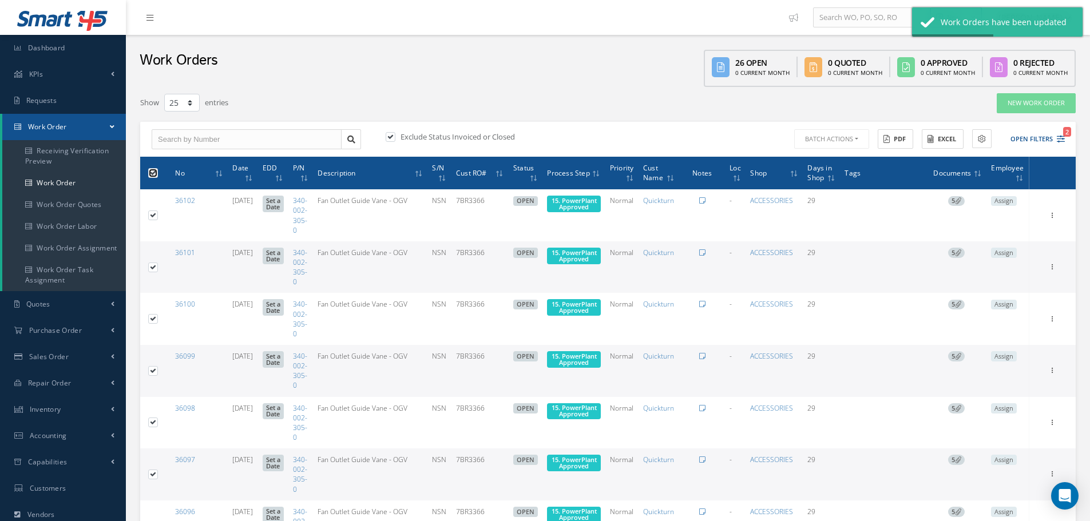
checkbox input "true"
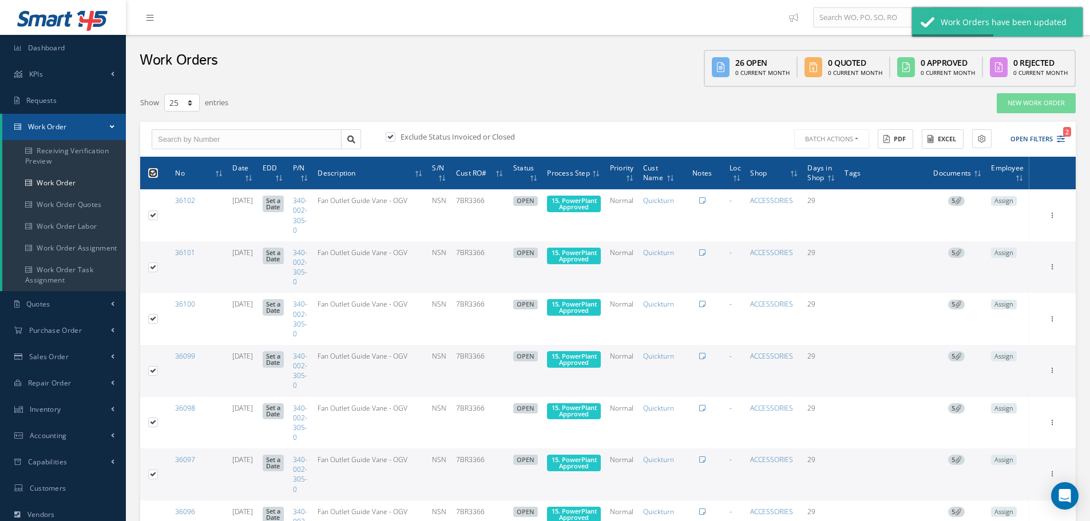
checkbox input "true"
click at [855, 140] on button "Batch Actions" at bounding box center [830, 139] width 77 height 20
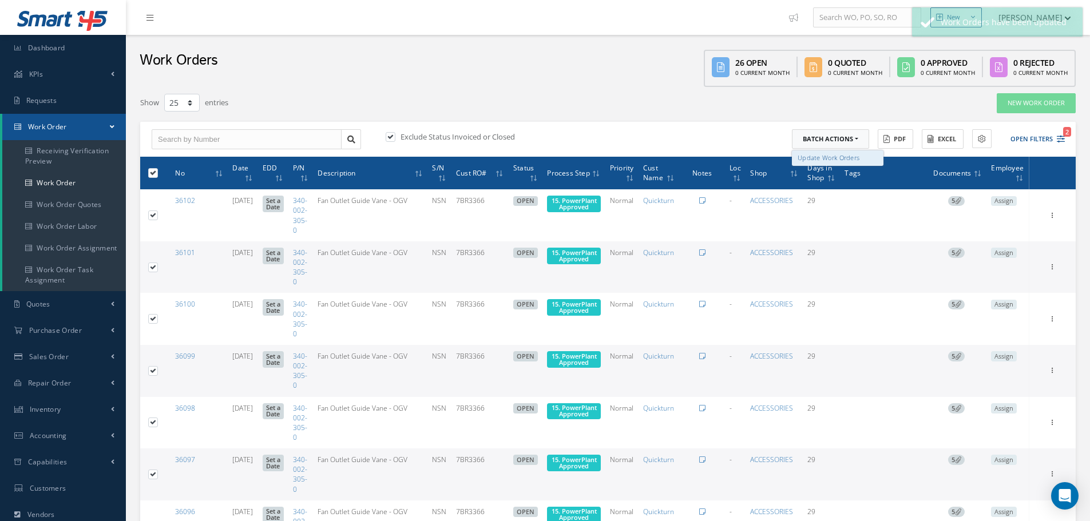
click at [843, 154] on link "Update Work Orders" at bounding box center [838, 157] width 92 height 15
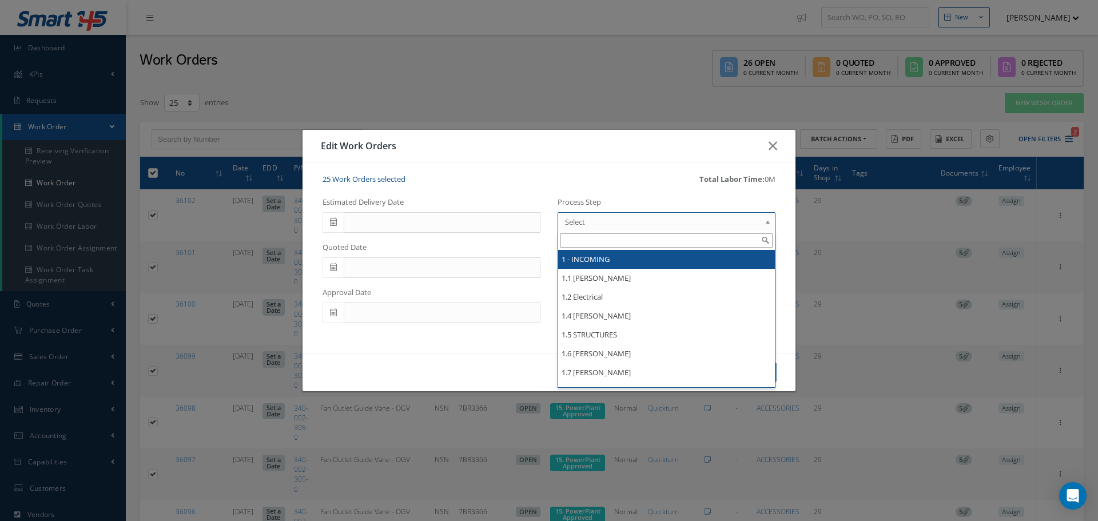
click at [768, 224] on b at bounding box center [770, 225] width 10 height 18
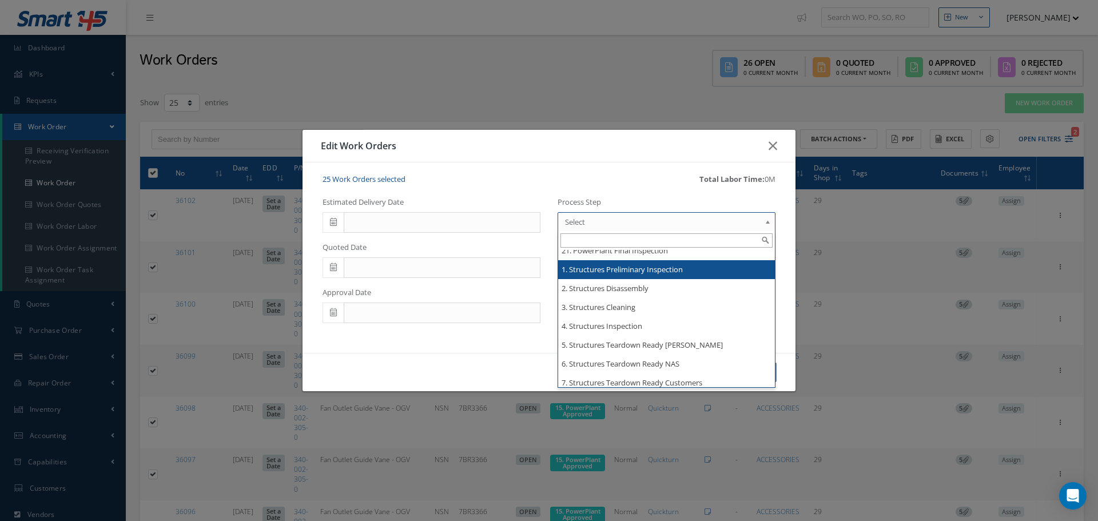
scroll to position [1895, 0]
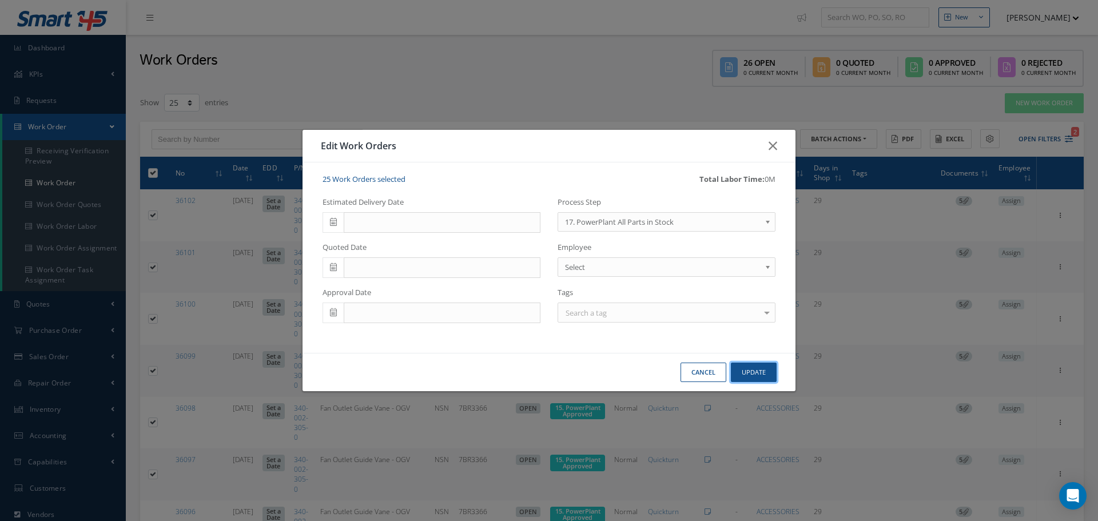
click at [750, 368] on button "Update" at bounding box center [754, 373] width 46 height 20
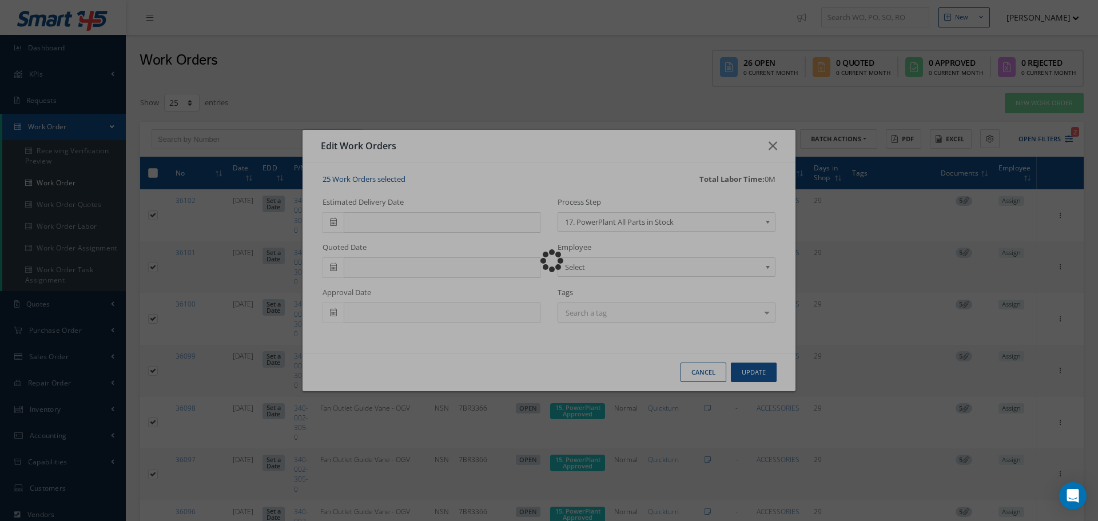
checkbox input "false"
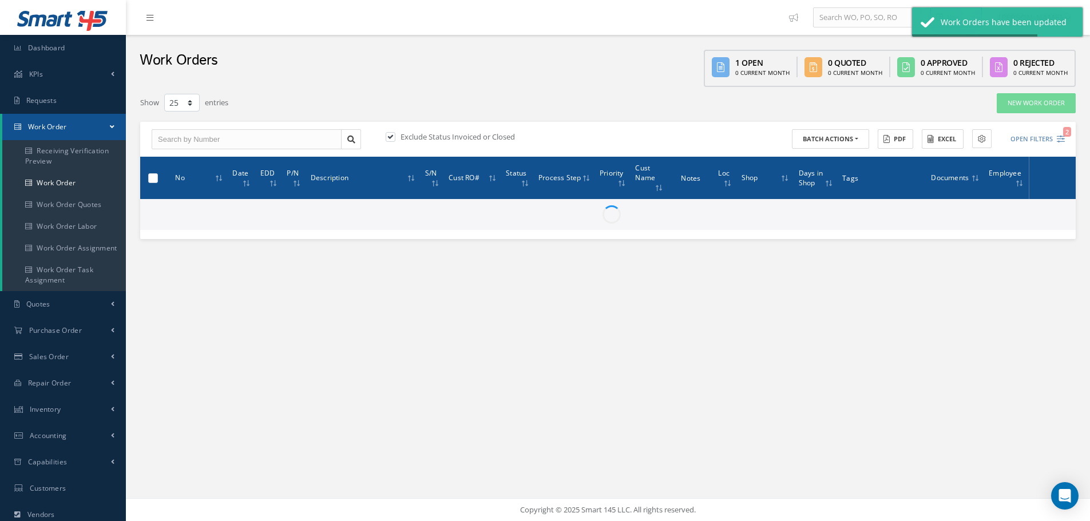
checkbox input "false"
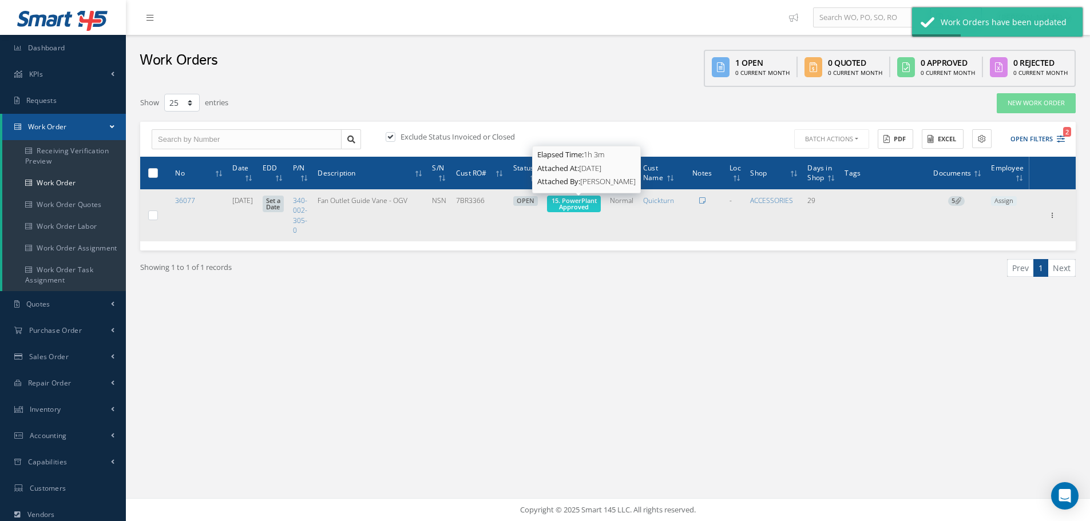
click at [580, 209] on span "15. PowerPlant Approved" at bounding box center [574, 203] width 45 height 15
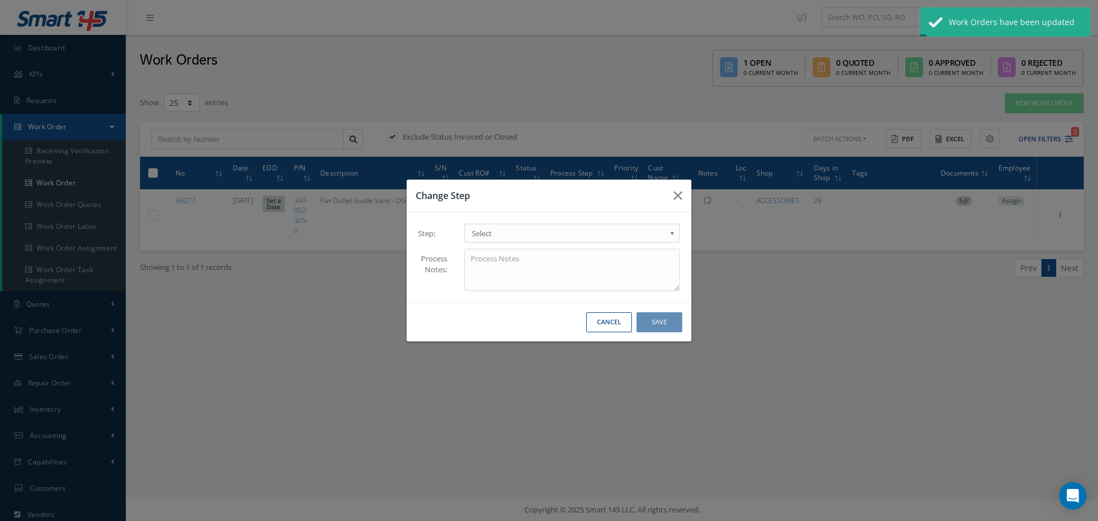
click at [672, 231] on b at bounding box center [674, 236] width 10 height 18
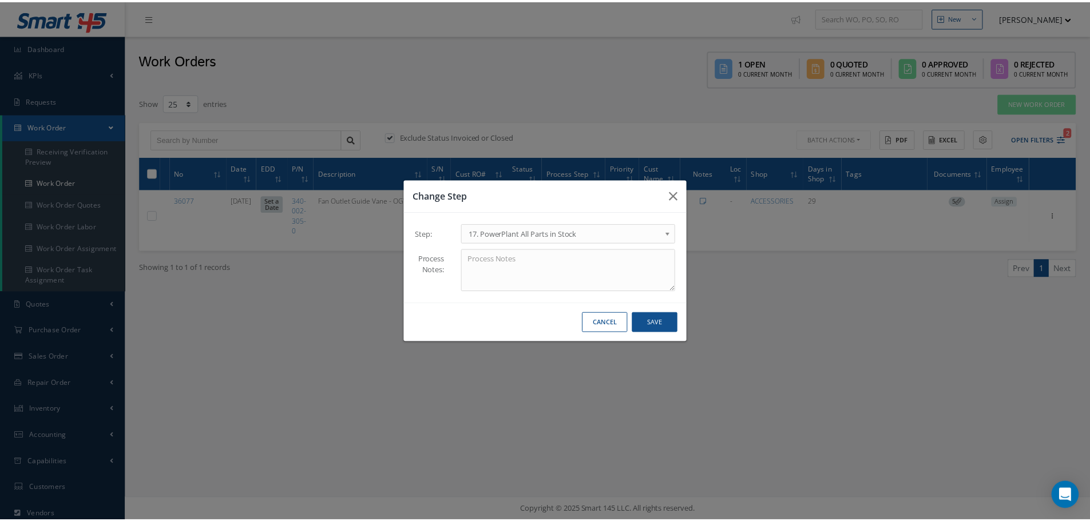
scroll to position [0, 0]
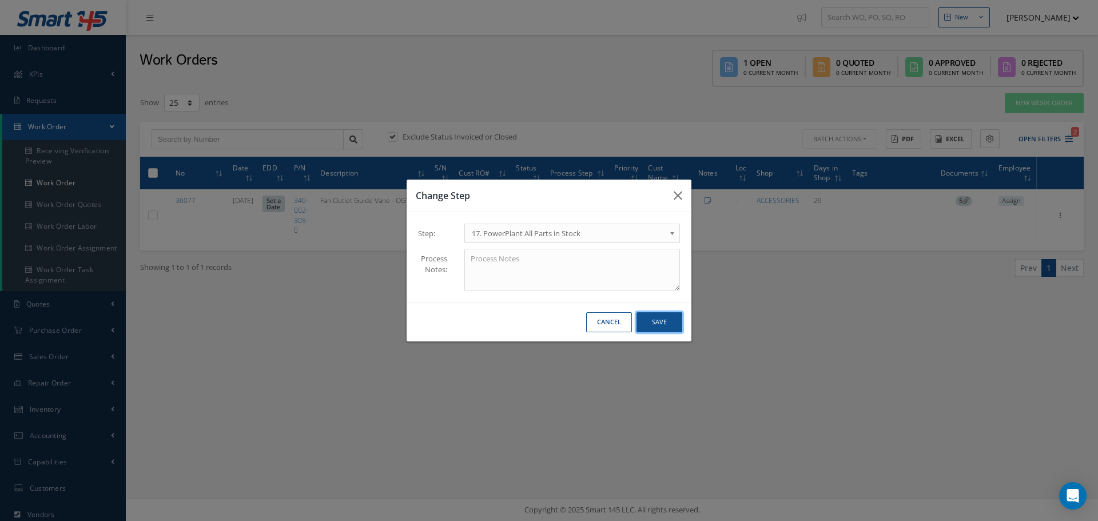
click at [660, 319] on button "Save" at bounding box center [660, 322] width 46 height 20
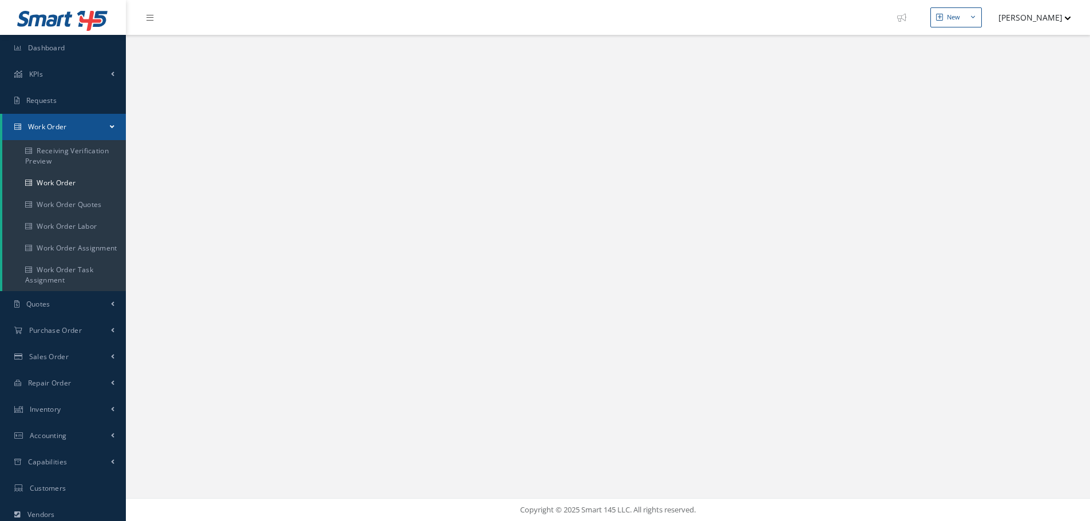
select select "25"
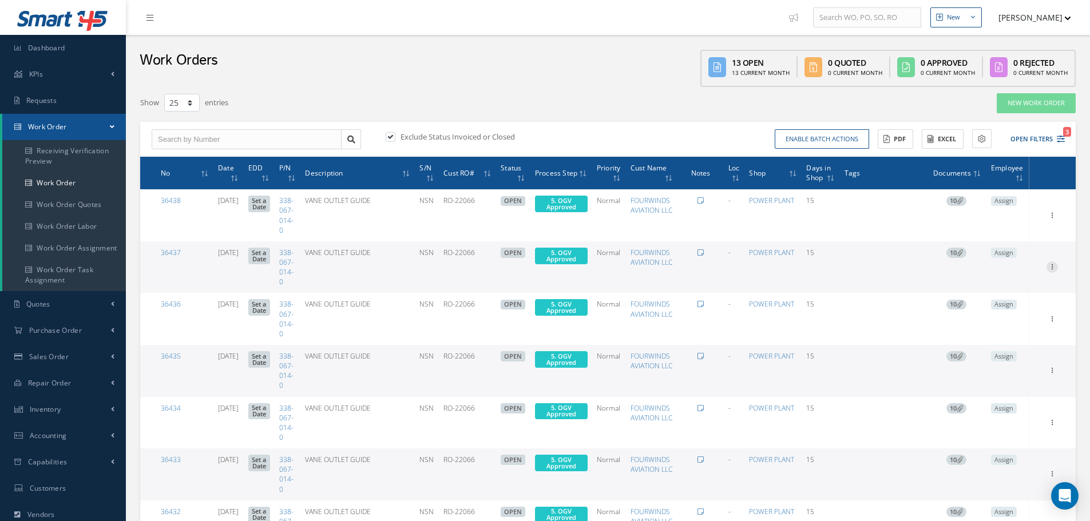
click at [1054, 268] on icon at bounding box center [1051, 265] width 11 height 9
click at [834, 140] on button "Enable batch actions" at bounding box center [822, 139] width 94 height 20
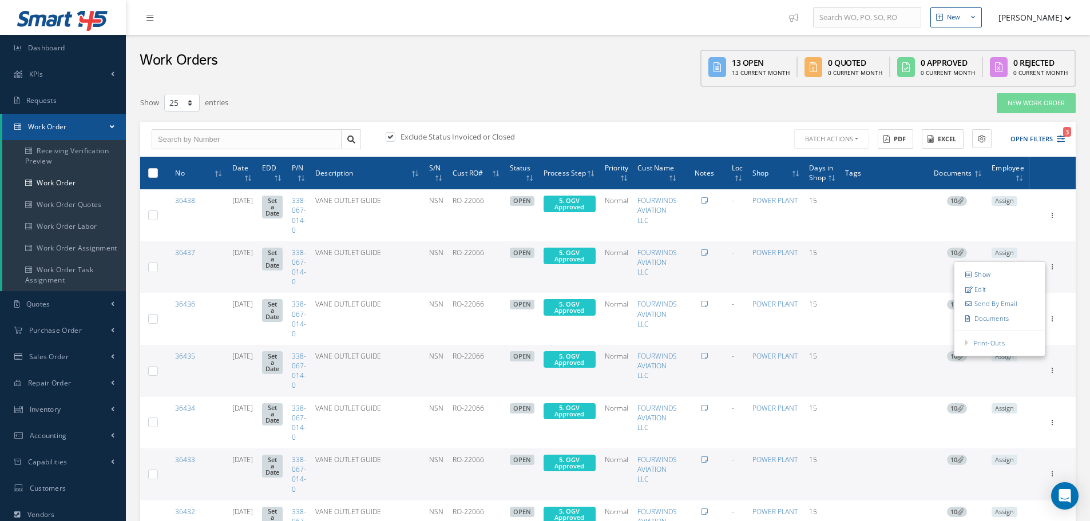
click at [157, 172] on label at bounding box center [157, 173] width 0 height 10
click at [155, 172] on input "checkbox" at bounding box center [153, 173] width 7 height 7
checkbox input "true"
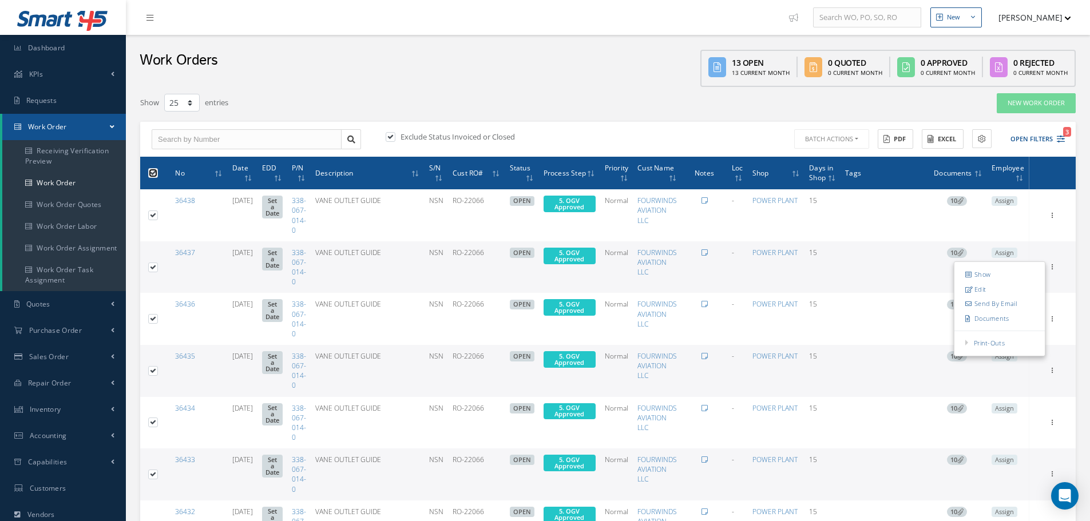
checkbox input "true"
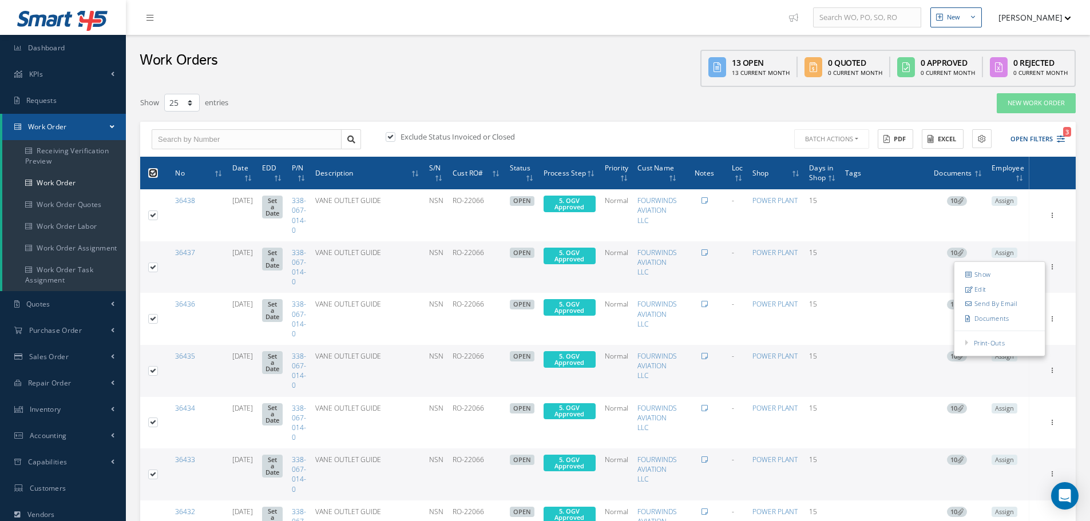
checkbox input "true"
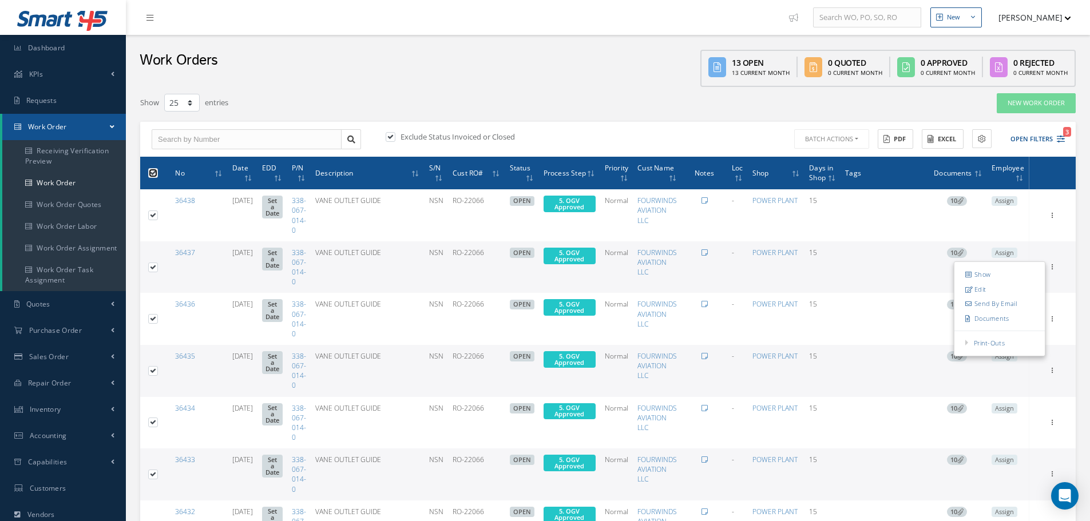
checkbox input "true"
click at [857, 135] on button "Batch Actions" at bounding box center [830, 139] width 77 height 20
click at [852, 156] on link "Update Work Orders" at bounding box center [838, 157] width 92 height 15
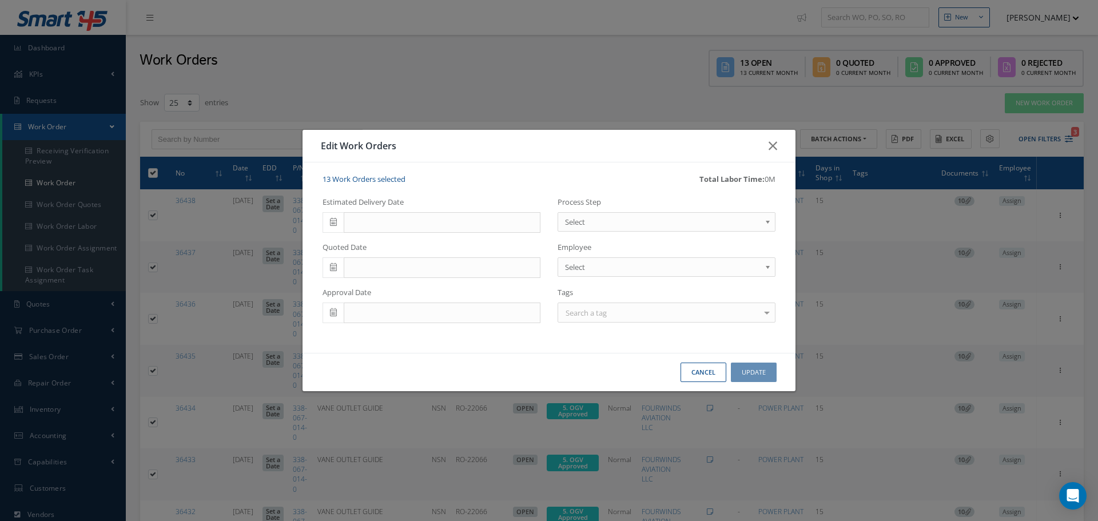
click at [769, 223] on b at bounding box center [770, 225] width 10 height 18
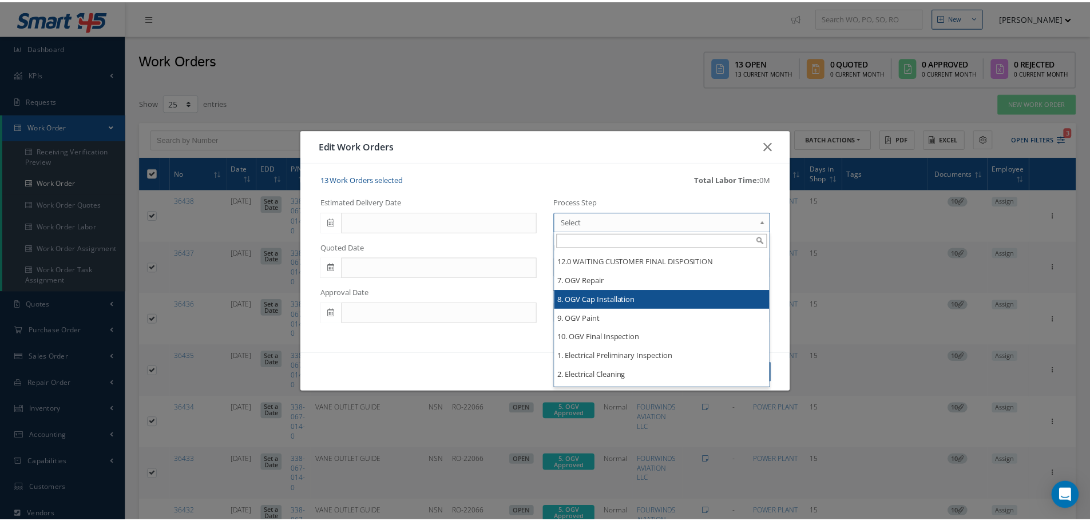
scroll to position [922, 0]
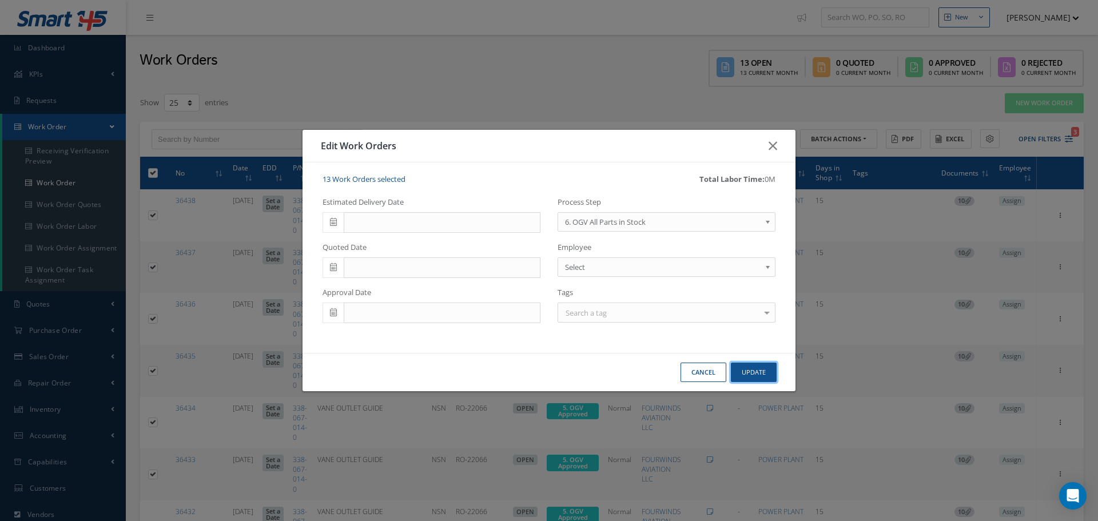
click at [742, 374] on button "Update" at bounding box center [754, 373] width 46 height 20
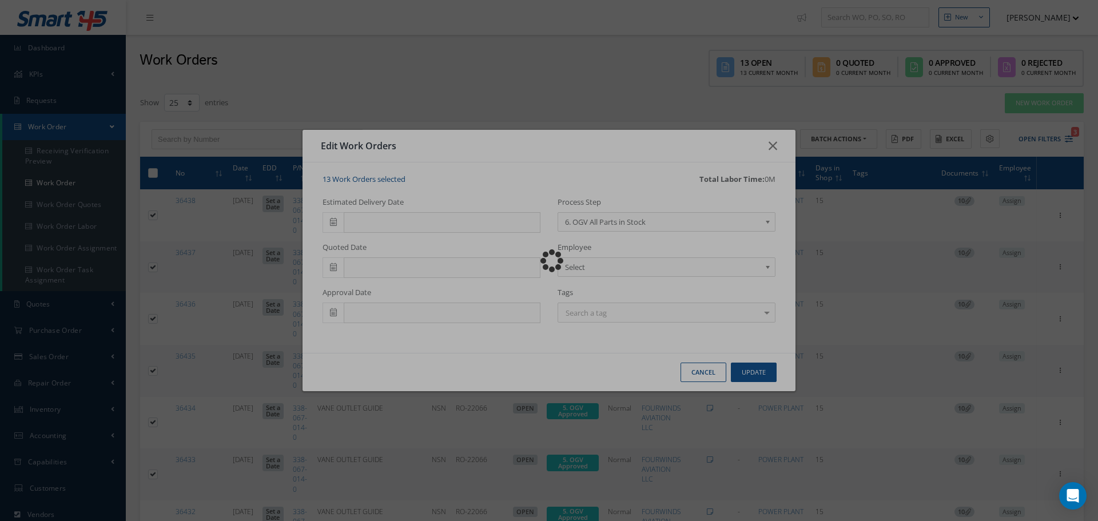
checkbox input "false"
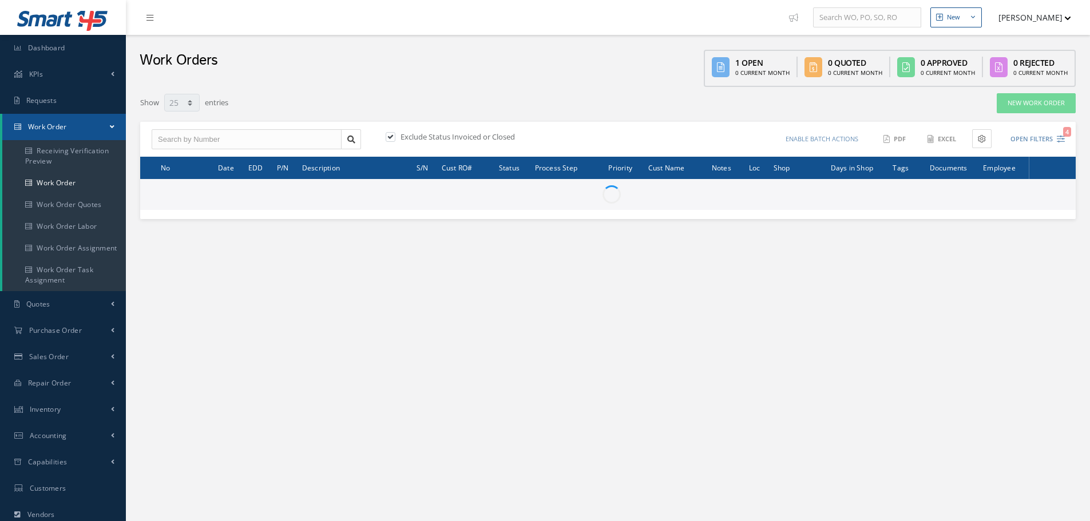
select select "25"
type input "All Work Request"
type input "All Work Performed"
type input "All Status"
type input "WO Part Status"
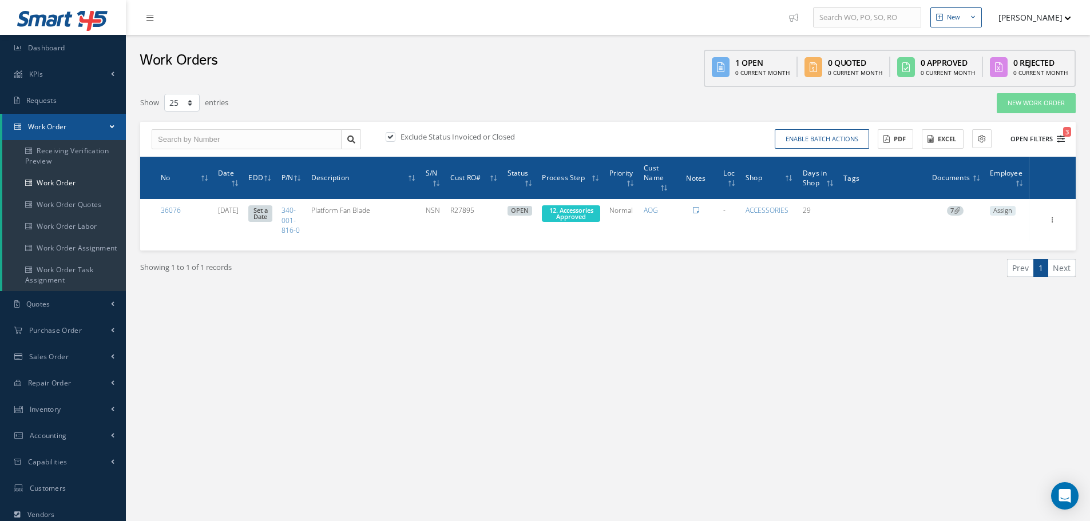
click at [1034, 144] on button "Open Filters 3" at bounding box center [1032, 139] width 65 height 19
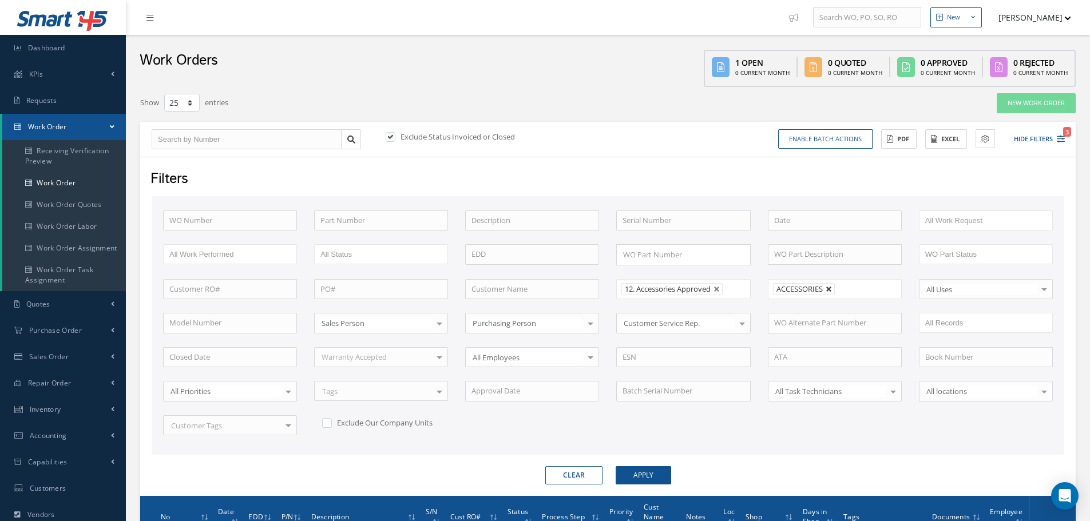
click at [827, 290] on link at bounding box center [829, 289] width 7 height 7
type input "All Shops"
click at [651, 475] on button "Apply" at bounding box center [643, 475] width 55 height 18
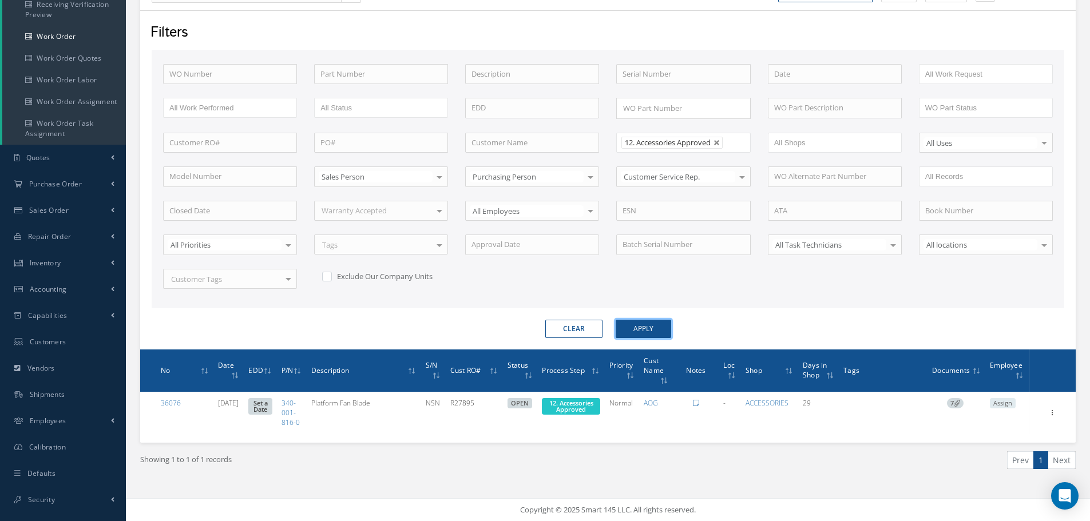
scroll to position [157, 0]
click at [648, 307] on form "WO Number Part Number Description Serial Number BENCH CHECK BER CADMIUM PLATE C…" at bounding box center [608, 194] width 913 height 288
click at [641, 322] on button "Apply" at bounding box center [643, 329] width 55 height 18
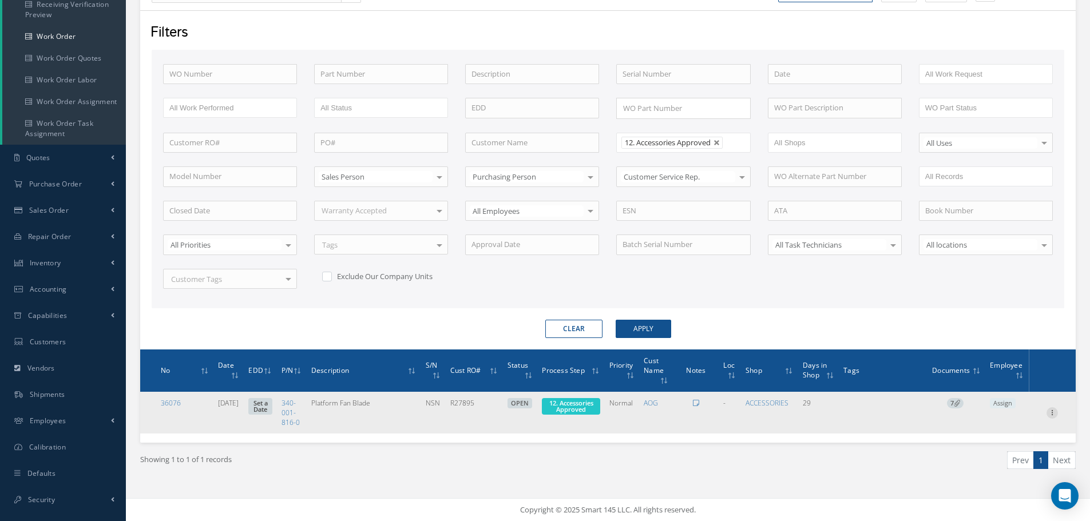
click at [1053, 407] on icon at bounding box center [1051, 411] width 11 height 9
click at [1013, 429] on link "Edit" at bounding box center [999, 434] width 90 height 15
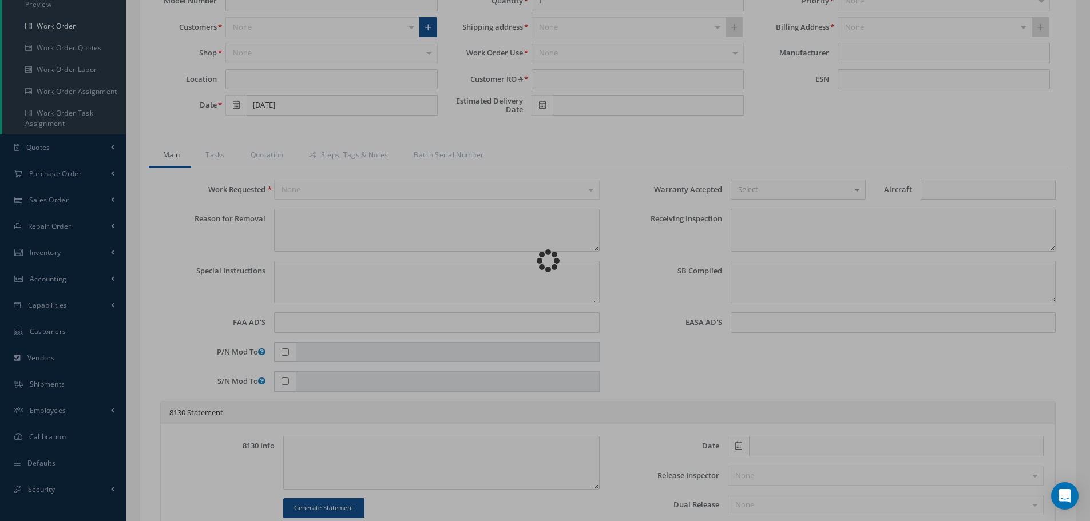
type input "340-001-816-0"
type input "08/26/2025"
type input "Platform Fan Blade"
type input "R27895"
type input "NSN"
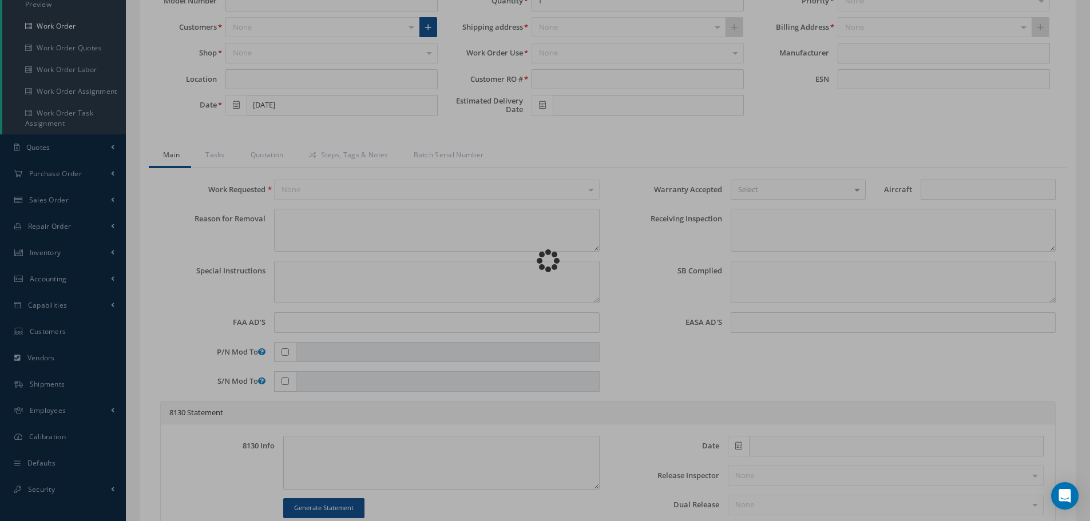
type textarea "NONE"
type textarea "PLEASE SEE R.O. FOR DETAILS"
type textarea "NO VISUAL DAMAGE"
type textarea "None performed"
type textarea "Article was xxxxx in reference with the following Technical Standard : CFM56-7B…"
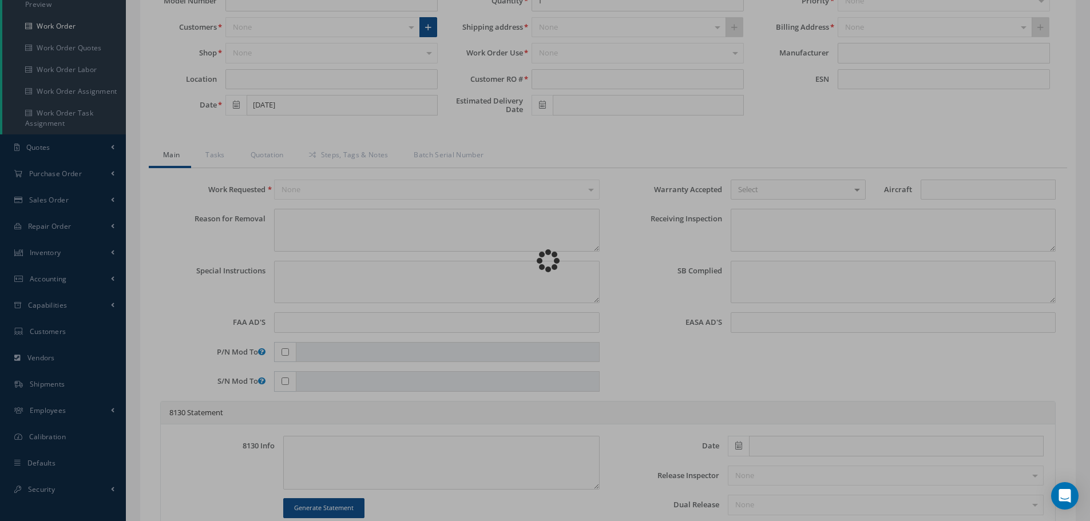
type textarea "Article has been approved to return to service."
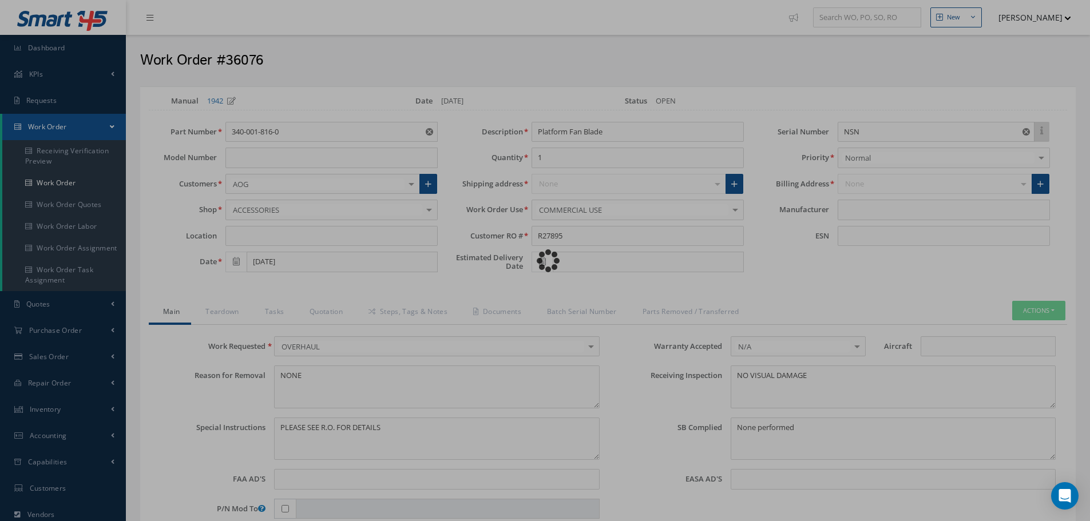
type input "CFM56-7B"
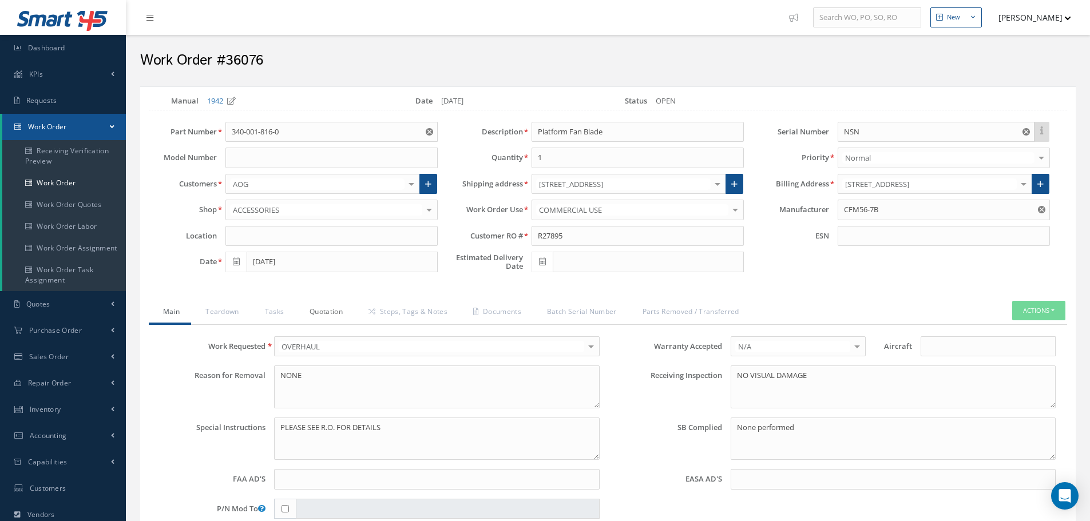
click at [317, 309] on link "Quotation" at bounding box center [324, 313] width 59 height 24
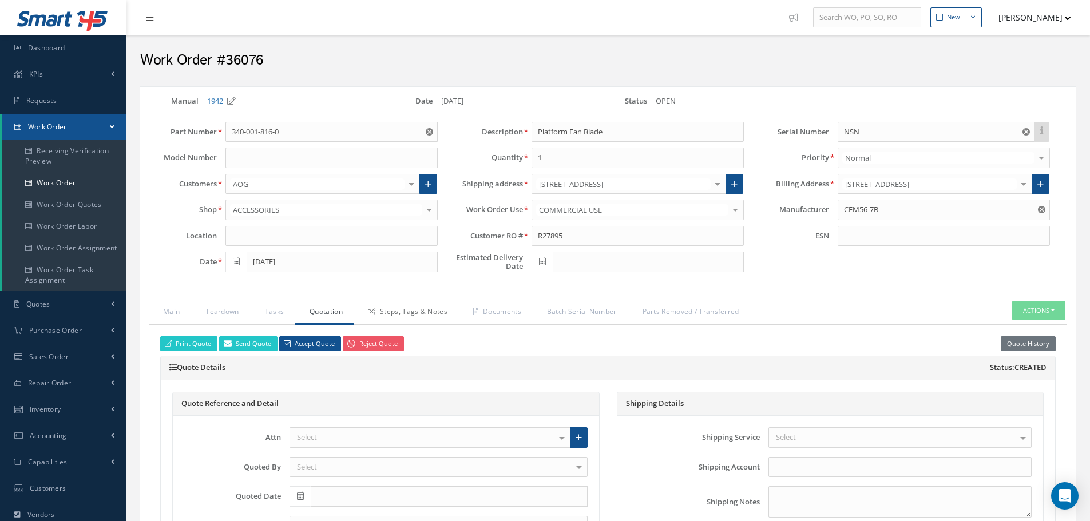
click at [424, 316] on link "Steps, Tags & Notes" at bounding box center [406, 313] width 105 height 24
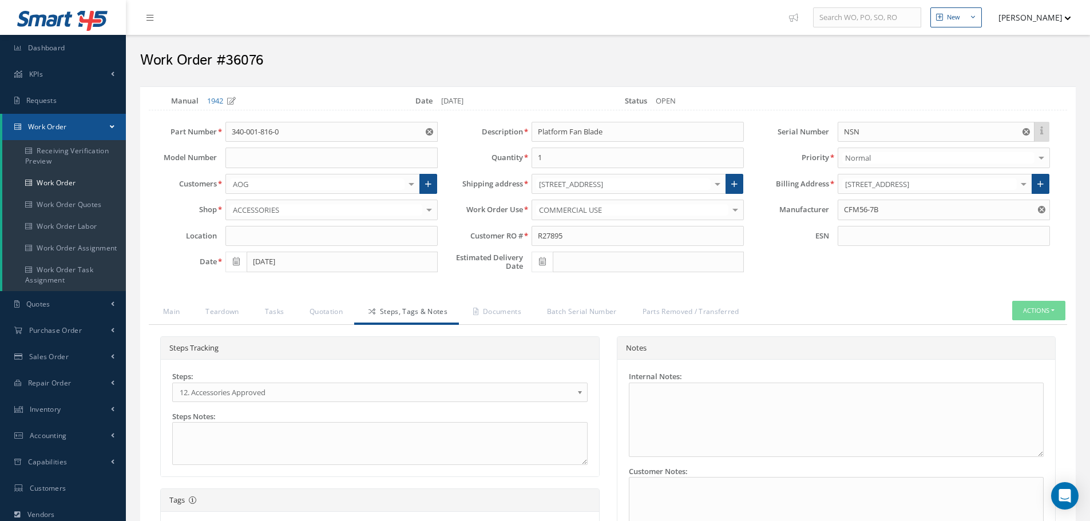
select select "25"
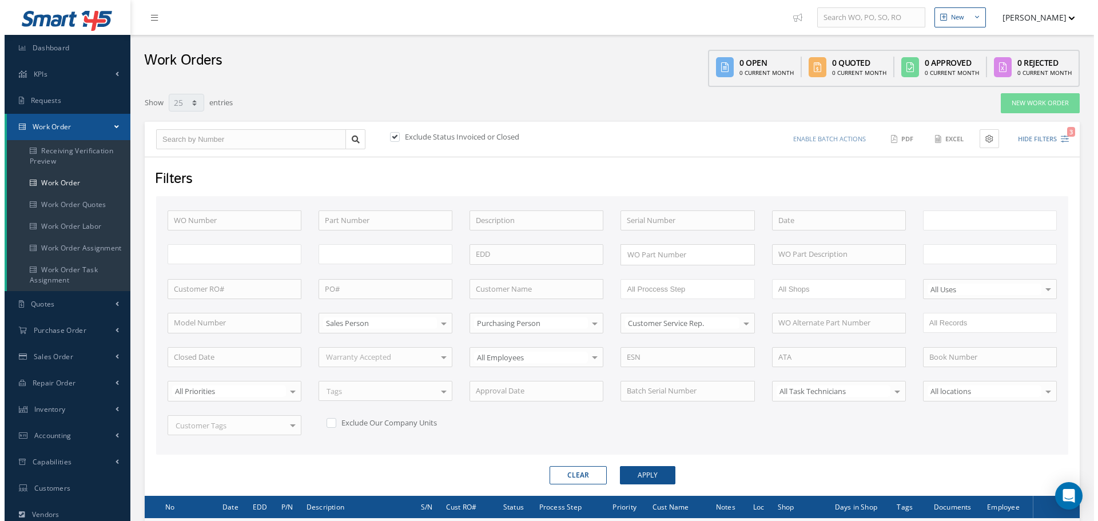
scroll to position [138, 0]
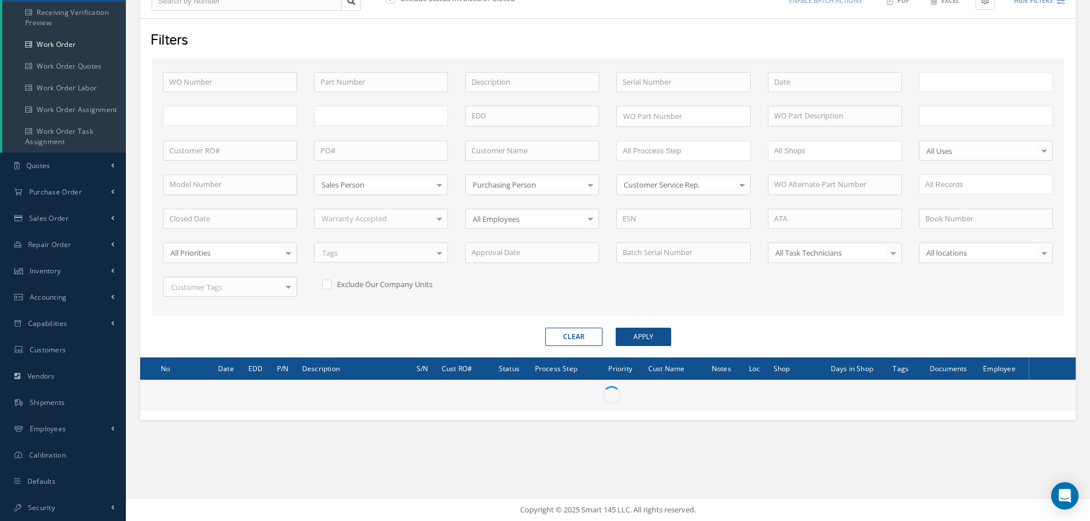
type input "All Work Request"
type input "All Work Performed"
type input "All Status"
type input "WO Part Status"
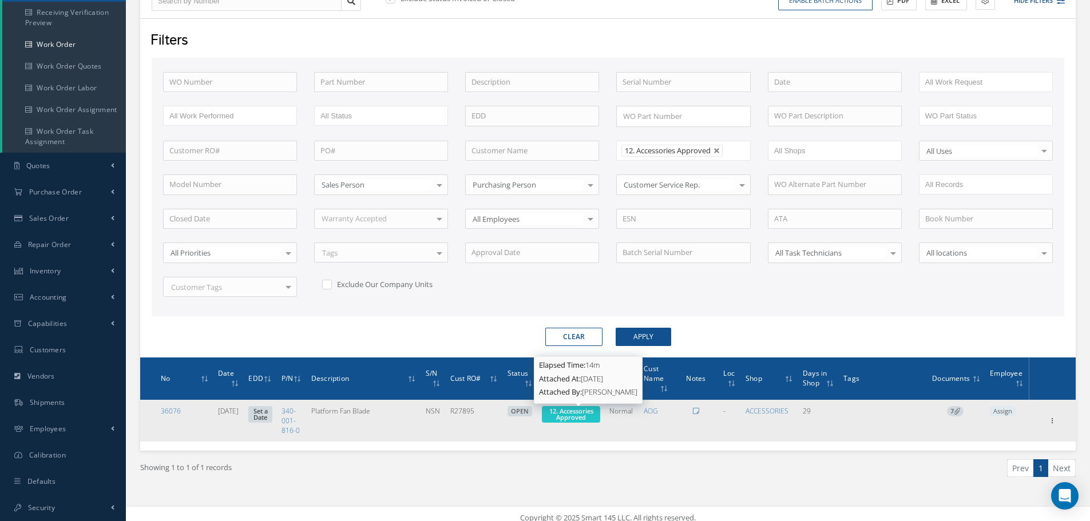
click at [577, 407] on span "12. Accessories Approved" at bounding box center [571, 414] width 44 height 15
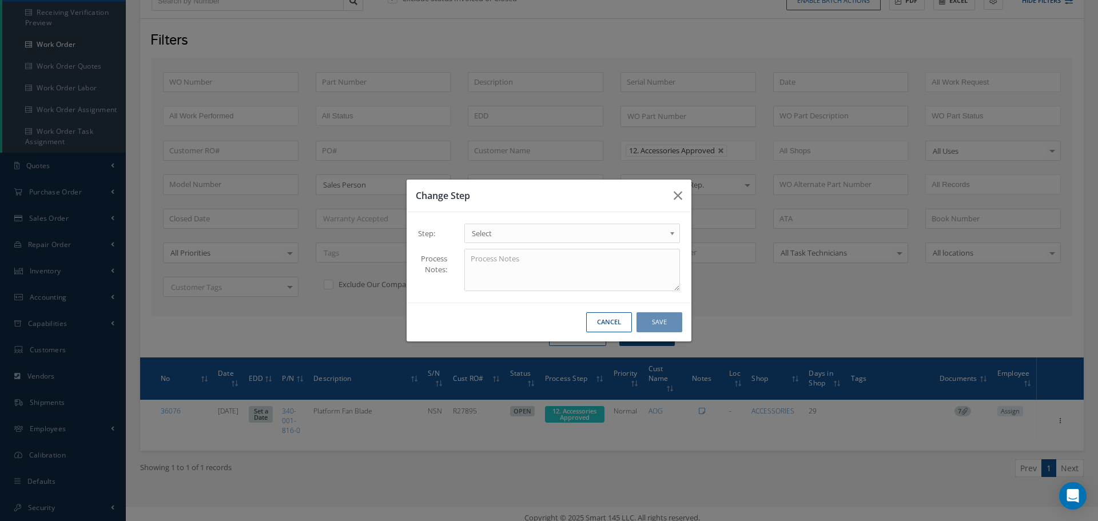
click at [673, 231] on b at bounding box center [674, 236] width 10 height 18
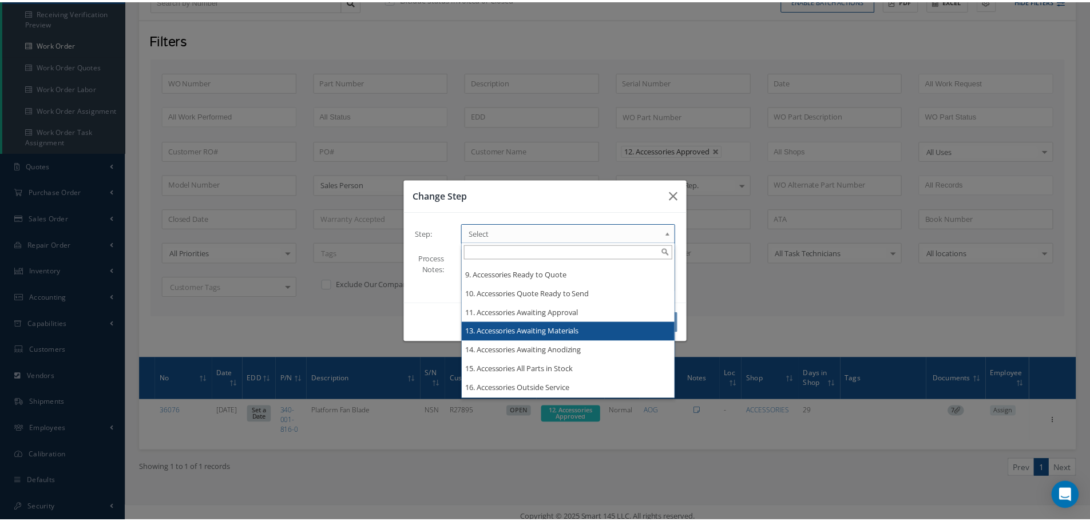
scroll to position [0, 0]
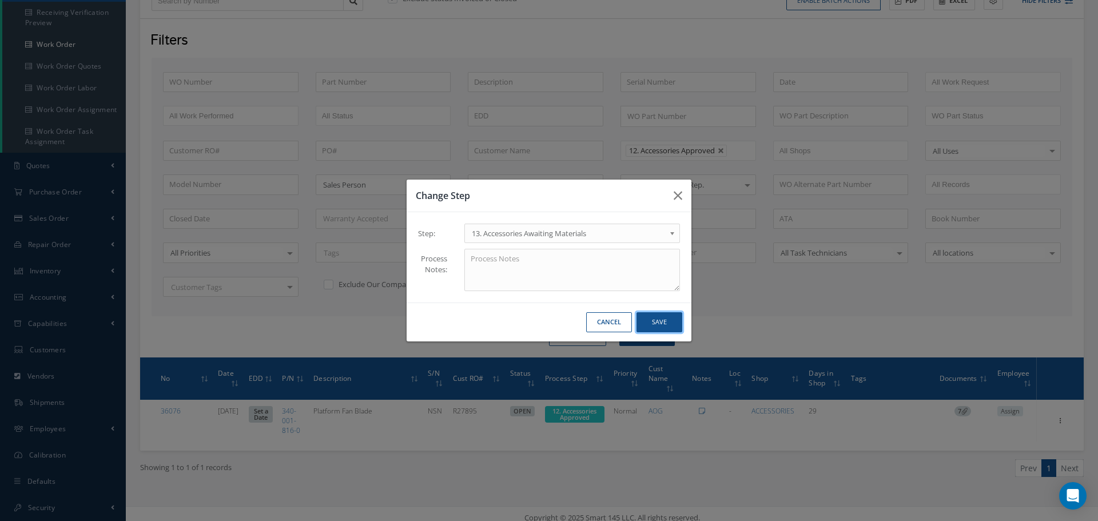
click at [652, 318] on button "Save" at bounding box center [660, 322] width 46 height 20
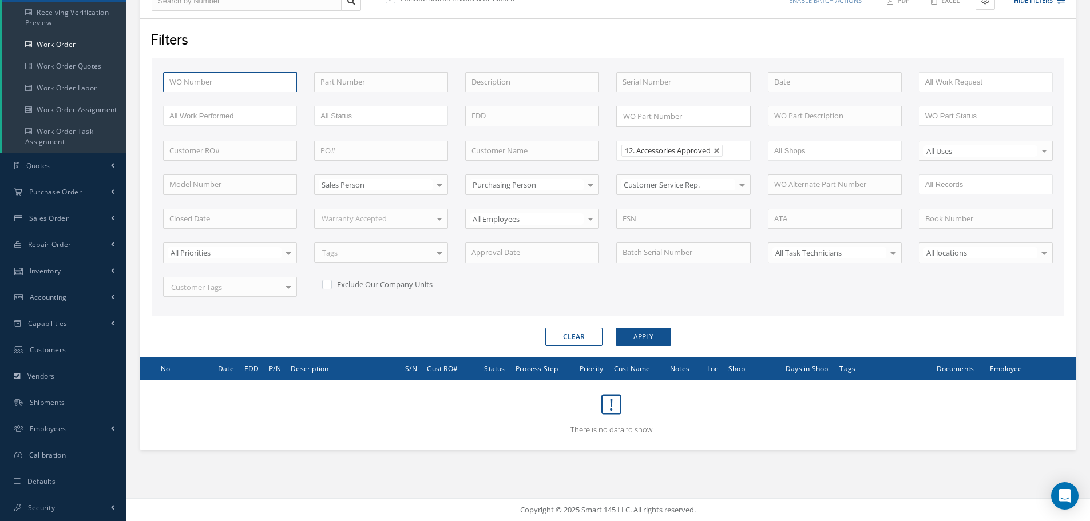
click at [215, 82] on input "text" at bounding box center [230, 82] width 134 height 21
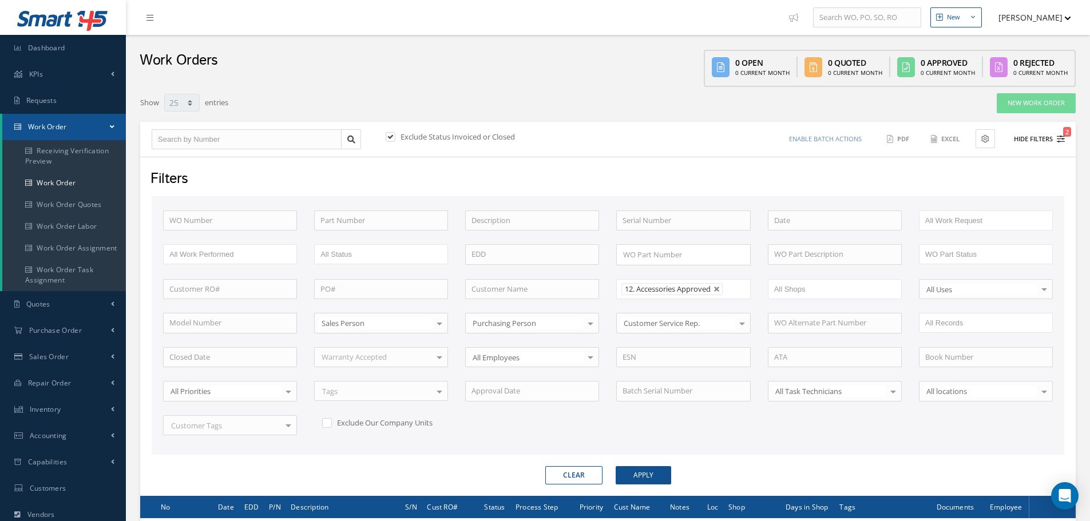
click at [1037, 138] on button "Hide Filters 2" at bounding box center [1033, 139] width 61 height 19
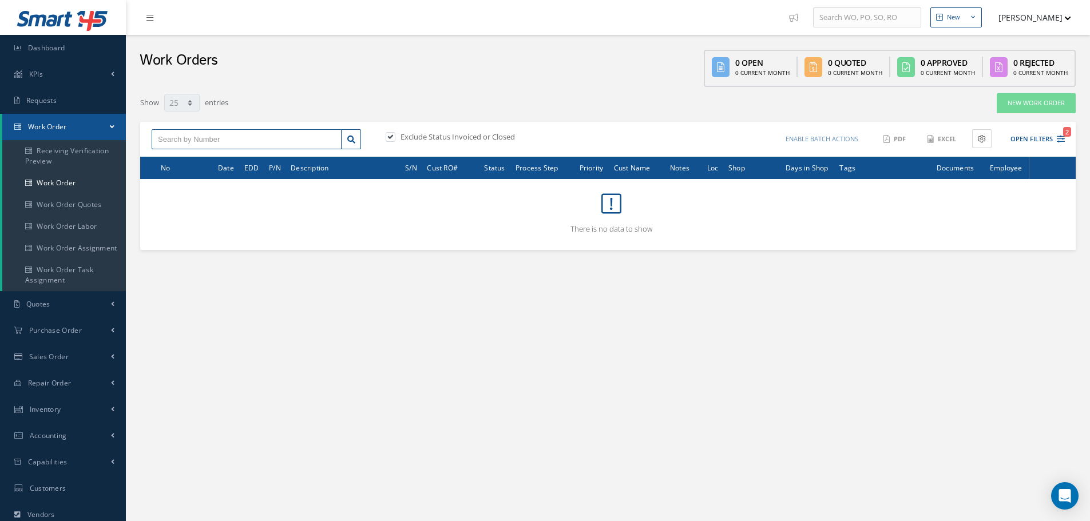
click at [172, 135] on input "text" at bounding box center [247, 139] width 190 height 21
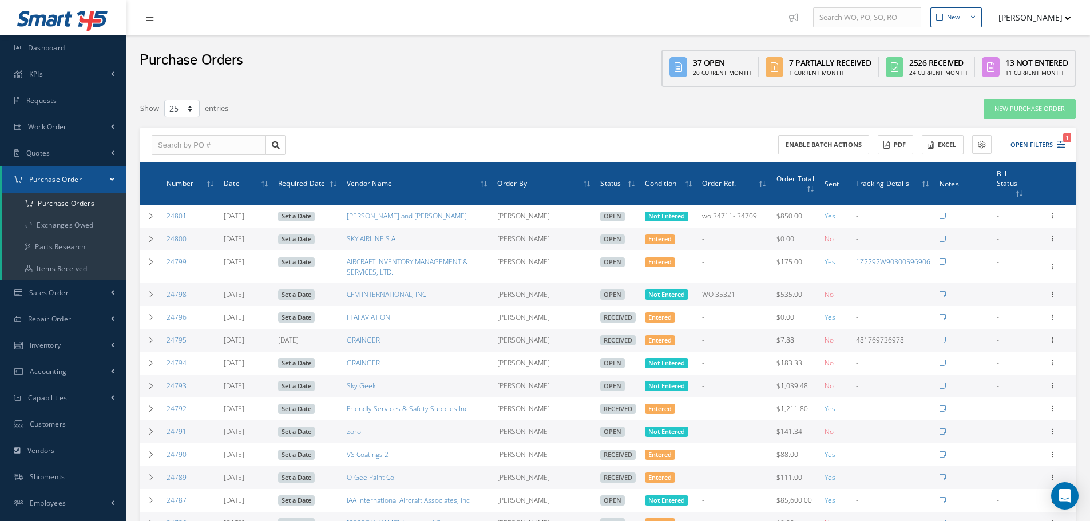
select select "25"
click at [174, 140] on input "text" at bounding box center [209, 145] width 114 height 21
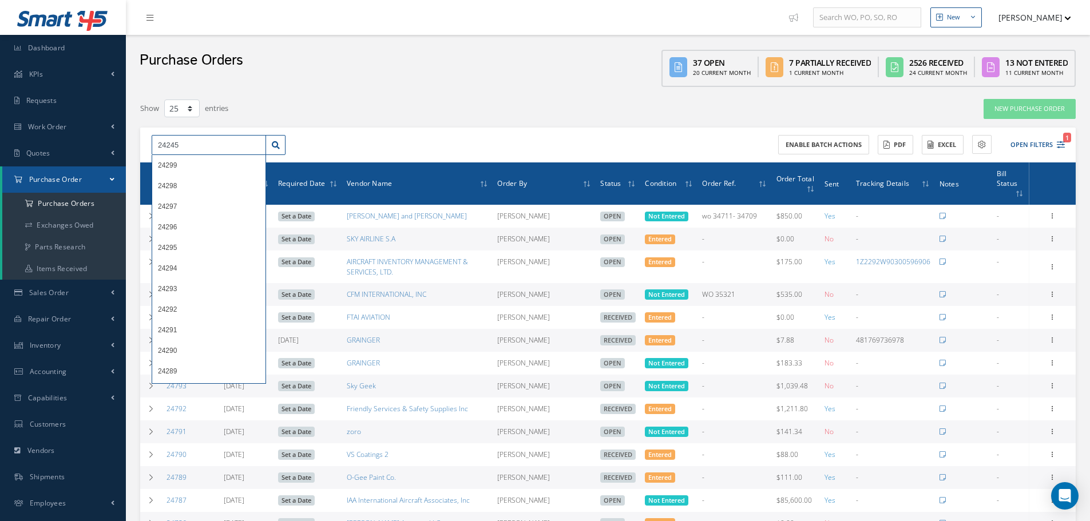
type input "24245"
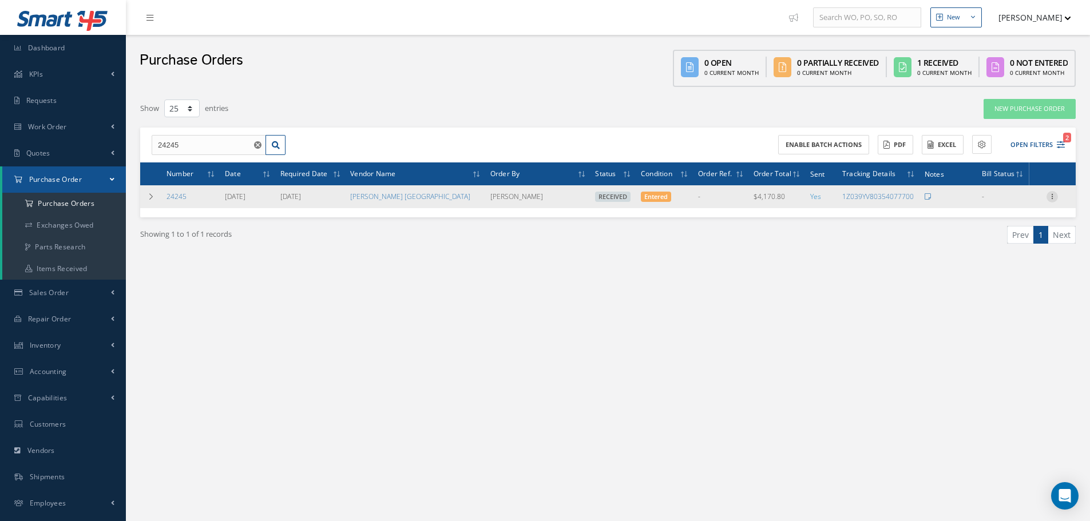
click at [1053, 201] on div at bounding box center [1051, 196] width 11 height 11
click at [1009, 205] on link "Receiving Details" at bounding box center [999, 204] width 90 height 15
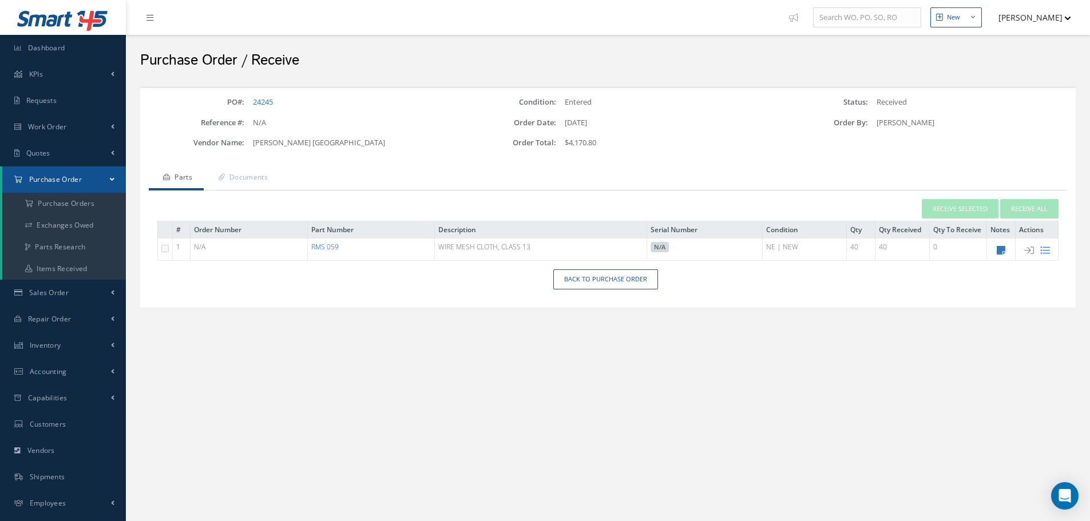
click at [332, 247] on link "RMS 059" at bounding box center [324, 247] width 27 height 10
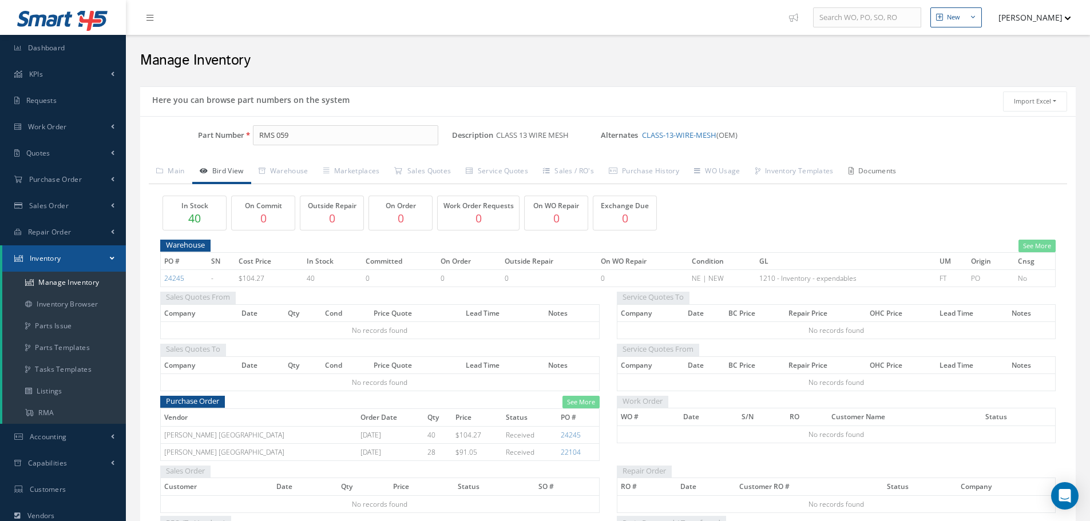
click at [892, 172] on link "Documents" at bounding box center [872, 172] width 63 height 24
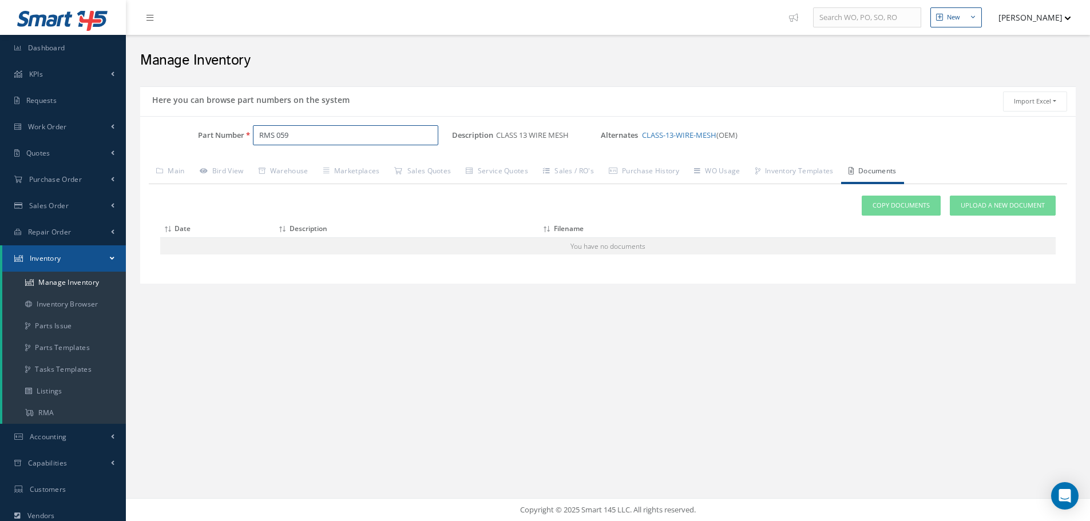
click at [298, 134] on input "RMS 059" at bounding box center [345, 135] width 185 height 21
type input "R"
type input "EC 3964"
click at [277, 167] on span "EC 3964" at bounding box center [307, 165] width 103 height 12
click at [181, 162] on link "Main" at bounding box center [170, 172] width 43 height 24
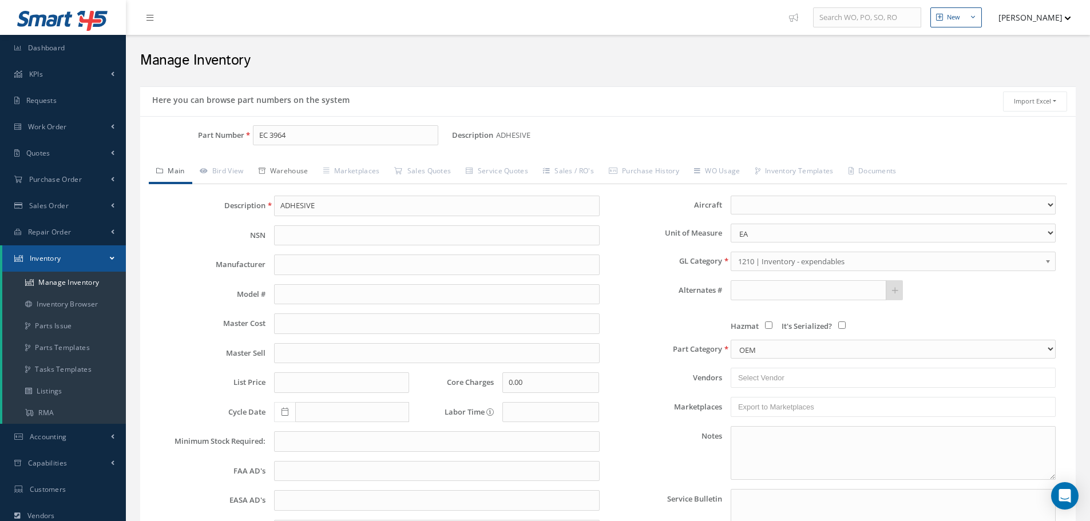
click at [280, 170] on link "Warehouse" at bounding box center [283, 172] width 65 height 24
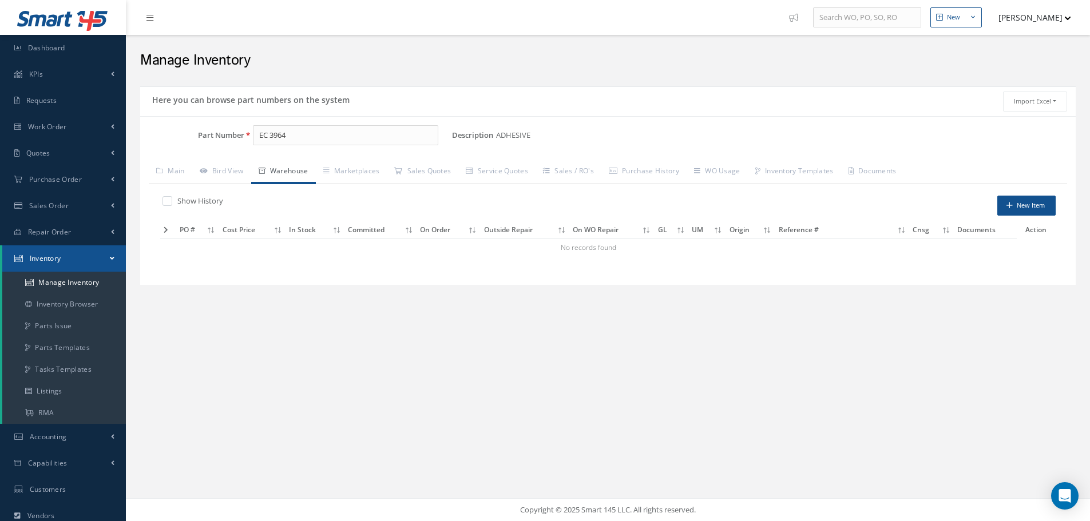
click at [172, 204] on label at bounding box center [173, 201] width 3 height 10
click at [169, 204] on input "checkbox" at bounding box center [165, 202] width 7 height 7
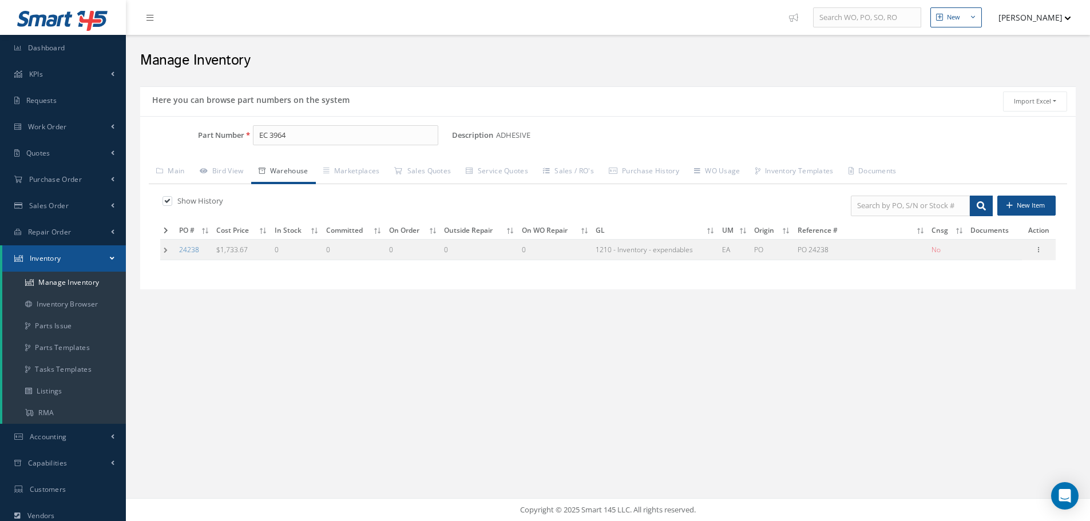
click at [165, 247] on td at bounding box center [167, 249] width 15 height 21
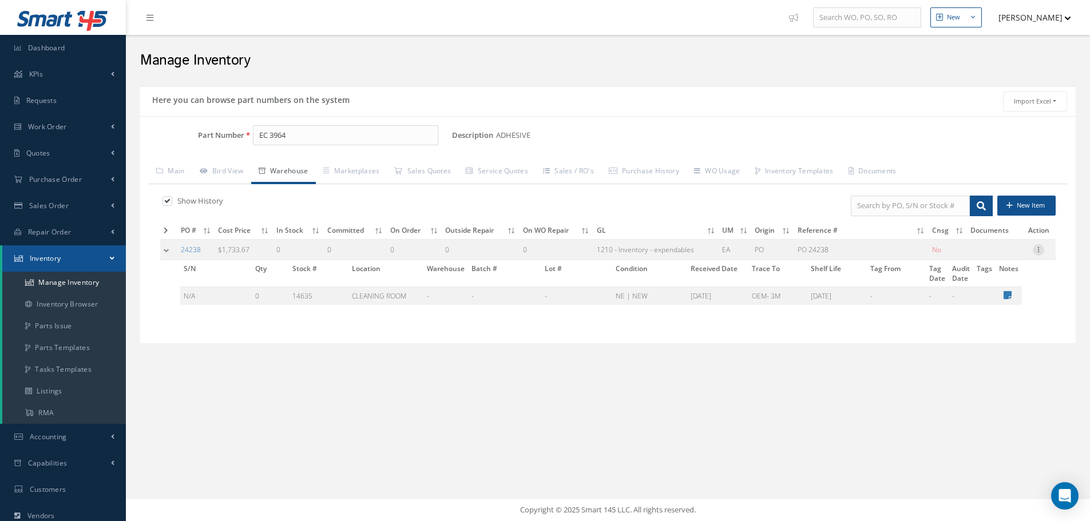
click at [1038, 251] on icon at bounding box center [1038, 248] width 11 height 9
click at [1004, 256] on link "Edit" at bounding box center [986, 257] width 90 height 15
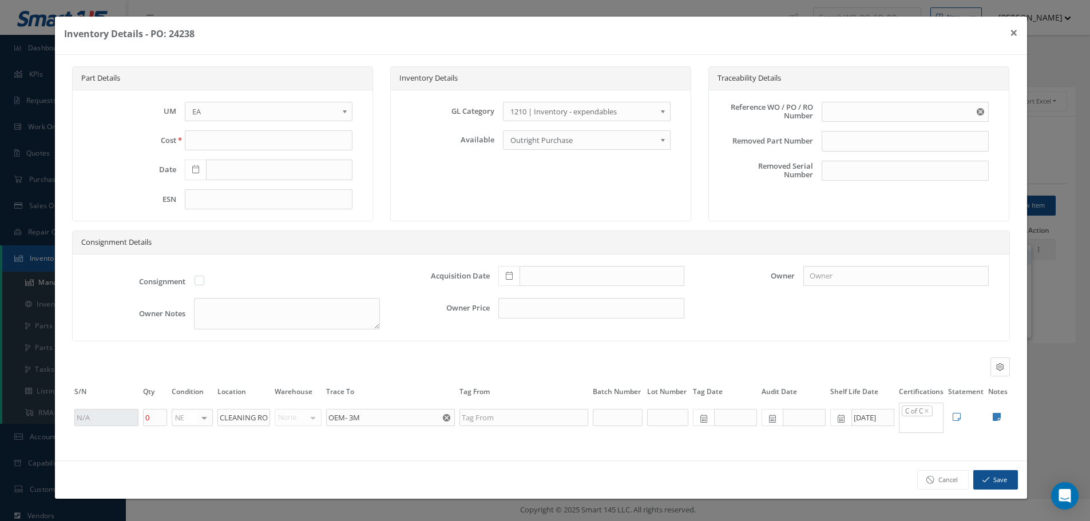
type input "1733.67"
type input "[DATE]"
type input "PO 24238"
type input "[DATE]"
drag, startPoint x: 1021, startPoint y: 32, endPoint x: 1011, endPoint y: 35, distance: 10.7
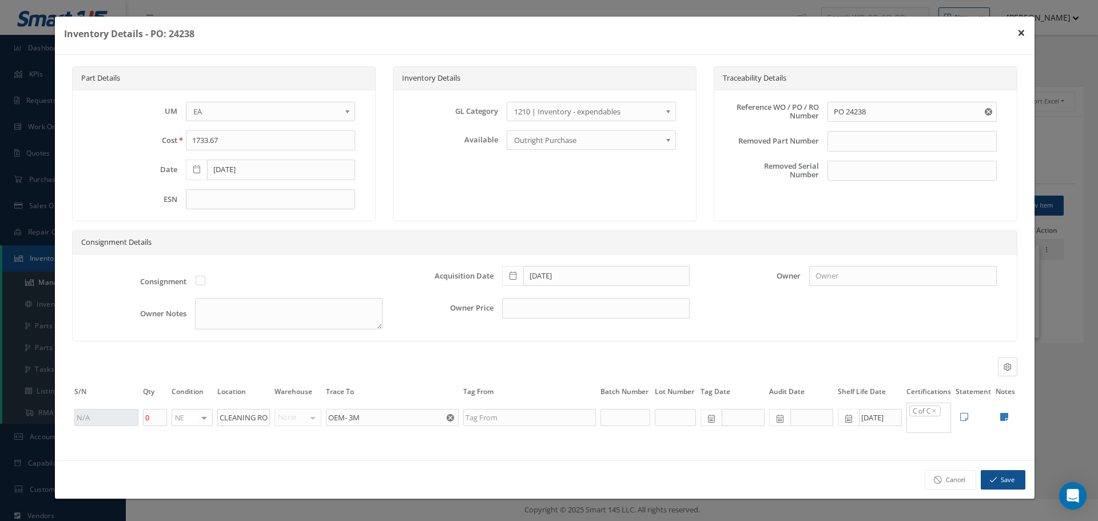
click at [1024, 32] on button "×" at bounding box center [1022, 33] width 26 height 32
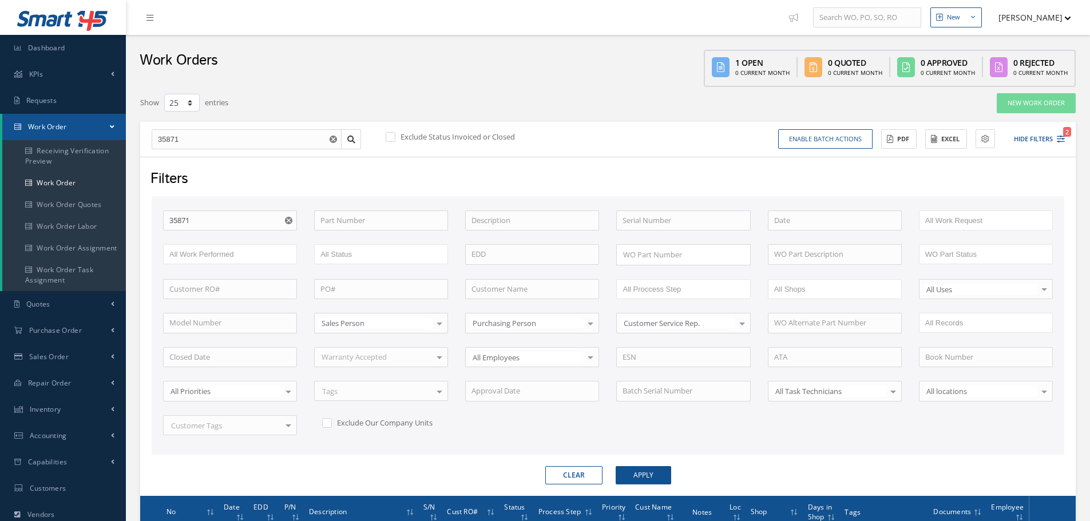
select select "25"
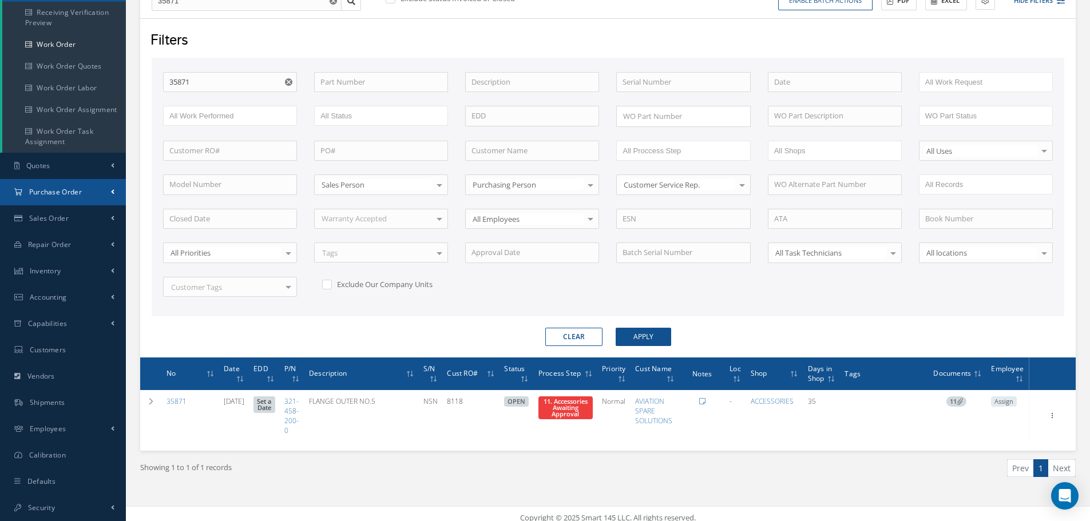
click at [63, 183] on link "Purchase Order" at bounding box center [63, 192] width 126 height 26
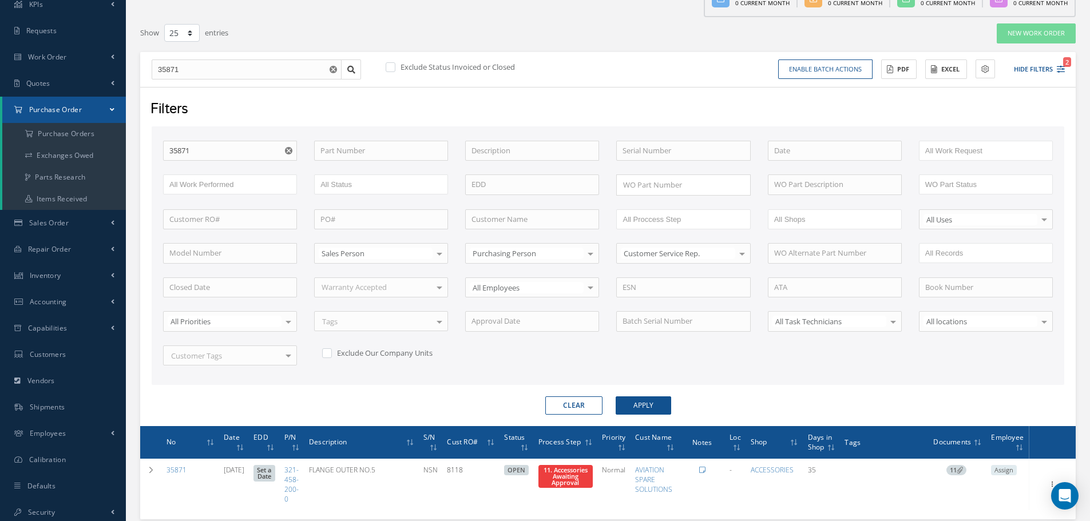
scroll to position [0, 0]
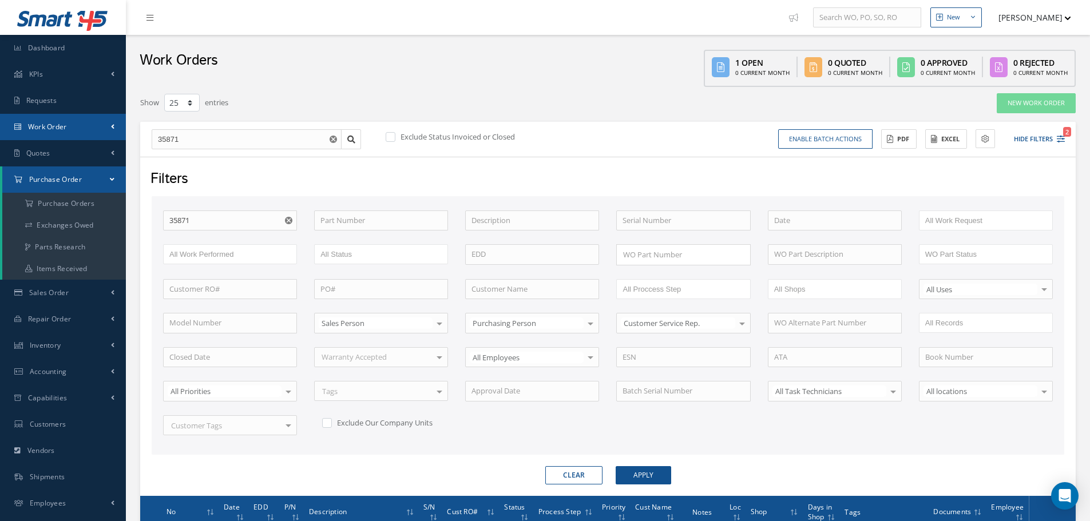
click at [72, 125] on link "Work Order" at bounding box center [63, 127] width 126 height 26
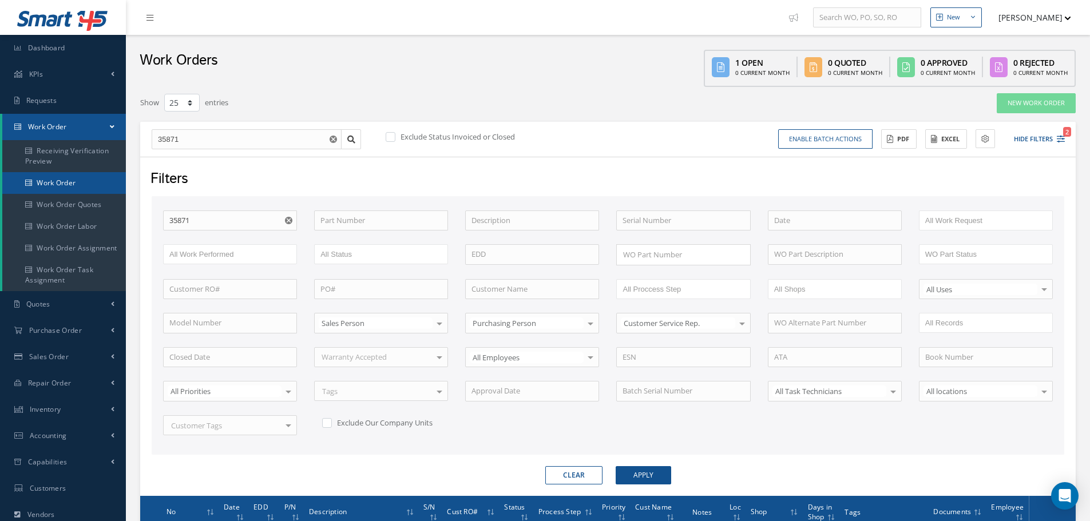
click at [54, 179] on link "Work Order" at bounding box center [64, 183] width 124 height 22
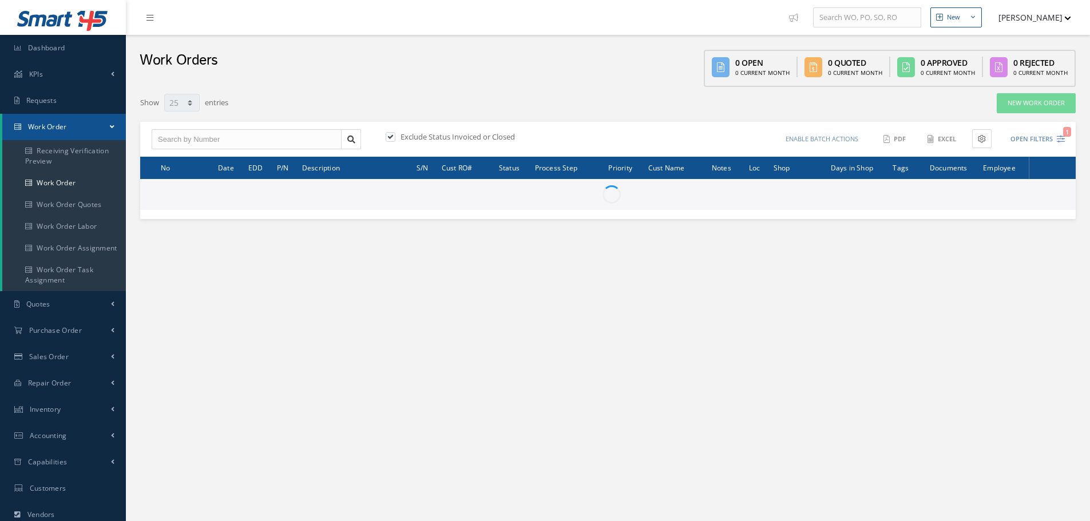
select select "25"
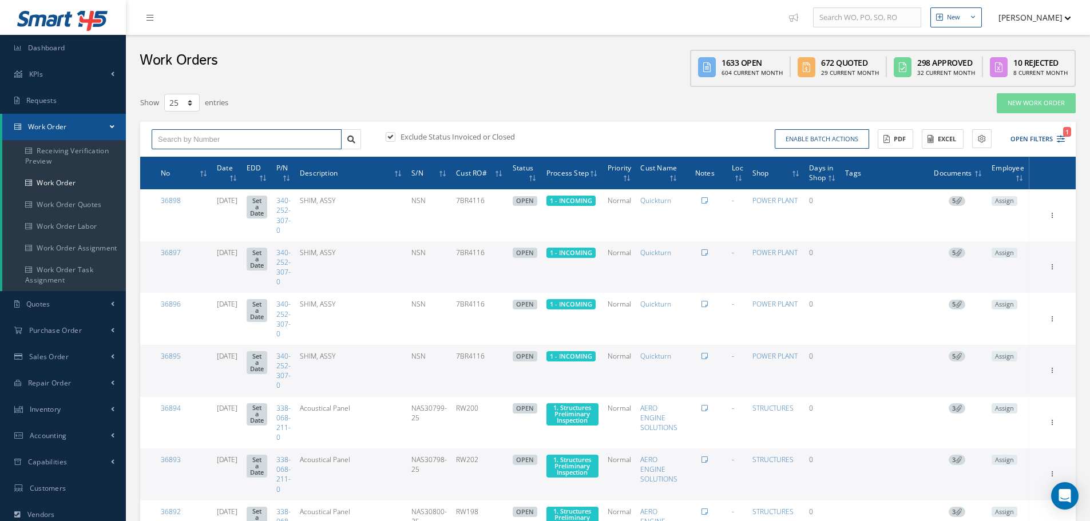
click at [204, 137] on input "text" at bounding box center [247, 139] width 190 height 21
type input "36556"
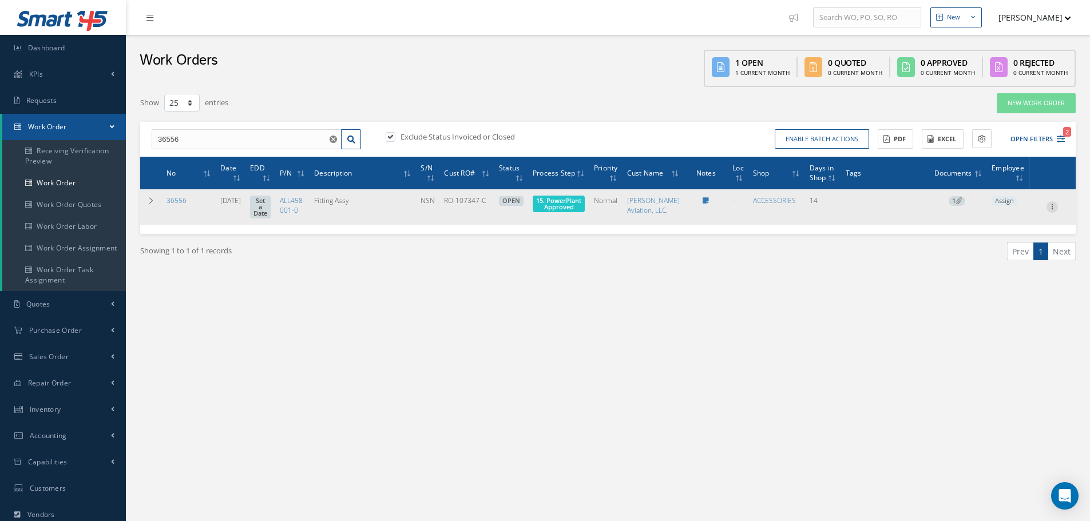
click at [1052, 211] on icon at bounding box center [1051, 205] width 11 height 9
click at [996, 237] on link "Edit" at bounding box center [999, 229] width 90 height 15
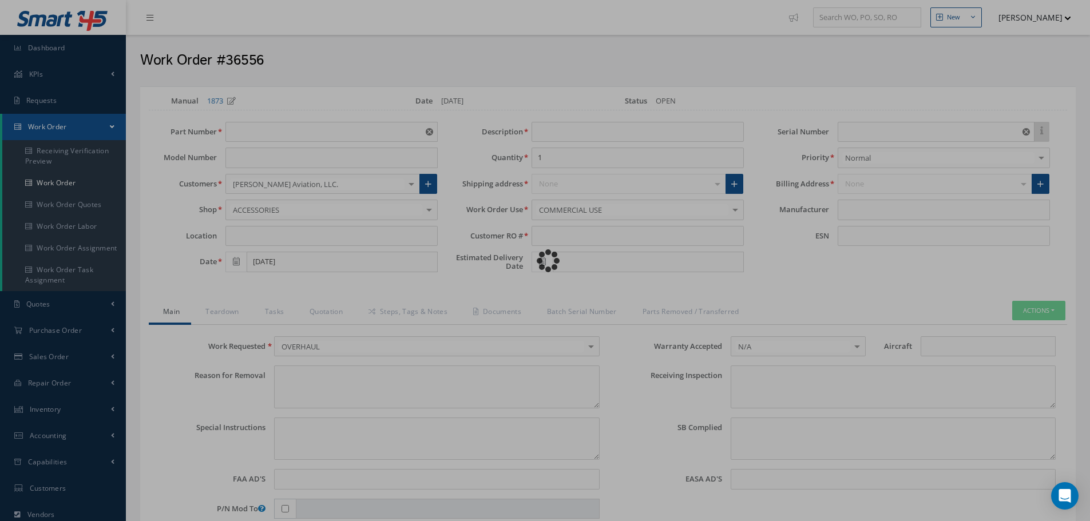
type input "ALL458-001-0"
type input "[DATE]"
type input "Fitting Assy"
type input "RO-107347-C"
type input "NSN"
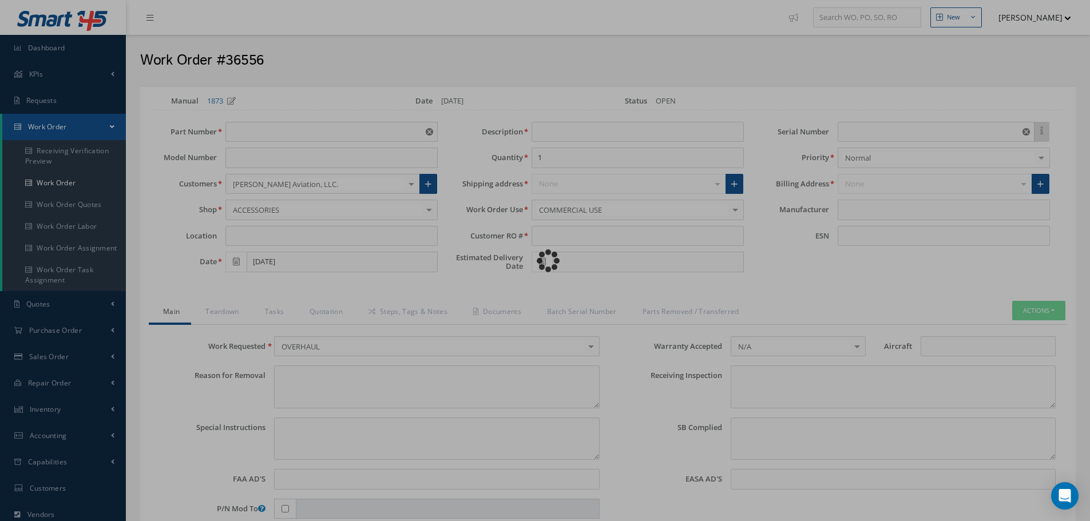
type input "697640"
type textarea "NONE"
type textarea "PLEASE SEE R.O. FOR DETAILS"
type textarea "NO VISUAL DAMAGE"
type textarea "None performed"
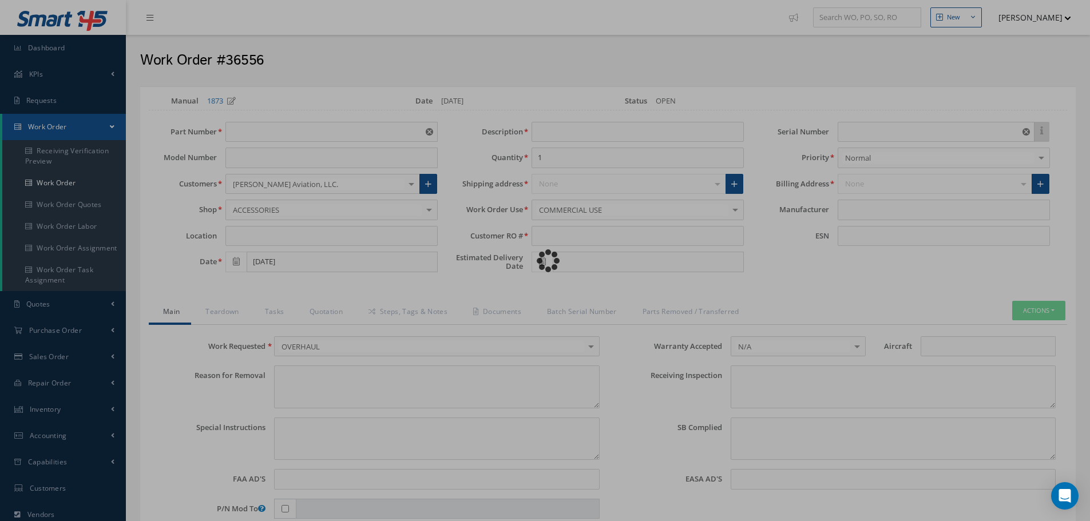
type textarea "Article was [MEDICAL_DATA] in reference with the following Technical Standard :…"
type textarea "Article has been approved to return to service."
type input "CFM56-5B"
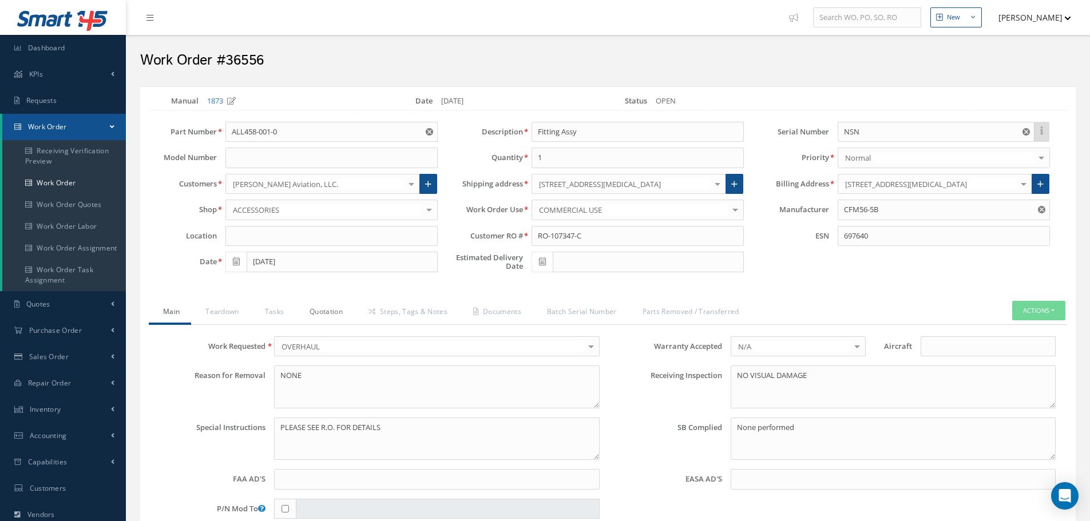
click at [326, 311] on link "Quotation" at bounding box center [324, 313] width 59 height 24
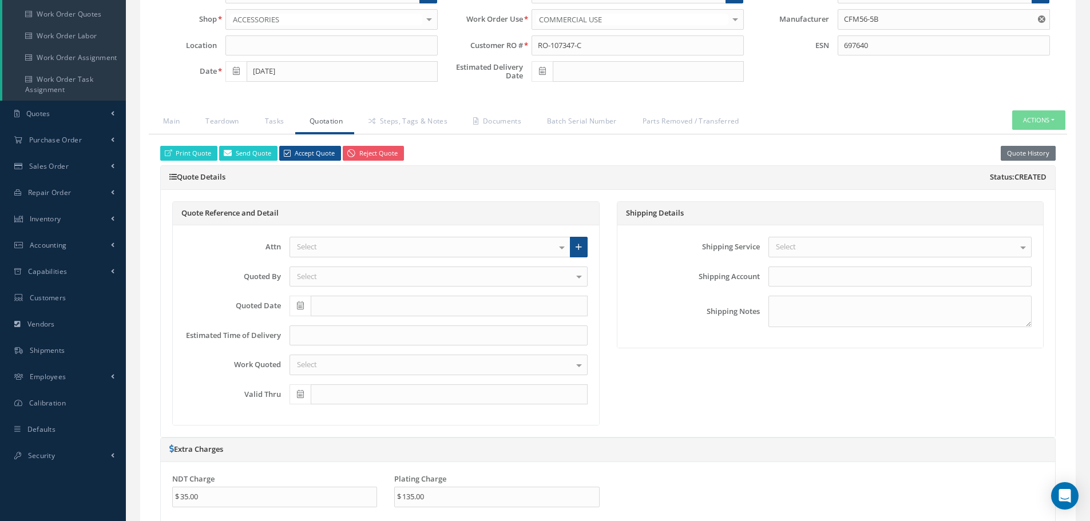
scroll to position [189, 0]
click at [425, 125] on link "Steps, Tags & Notes" at bounding box center [406, 124] width 105 height 24
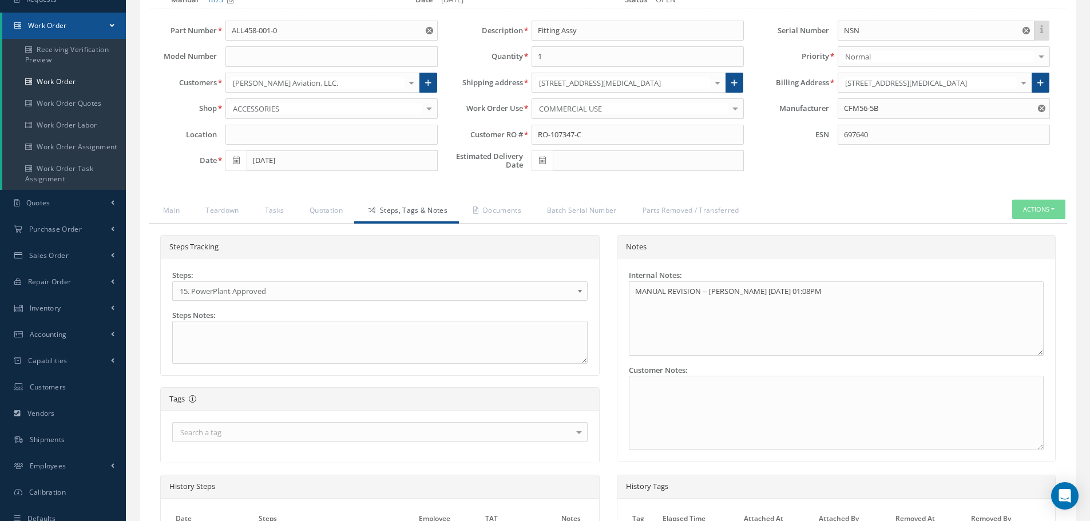
scroll to position [0, 0]
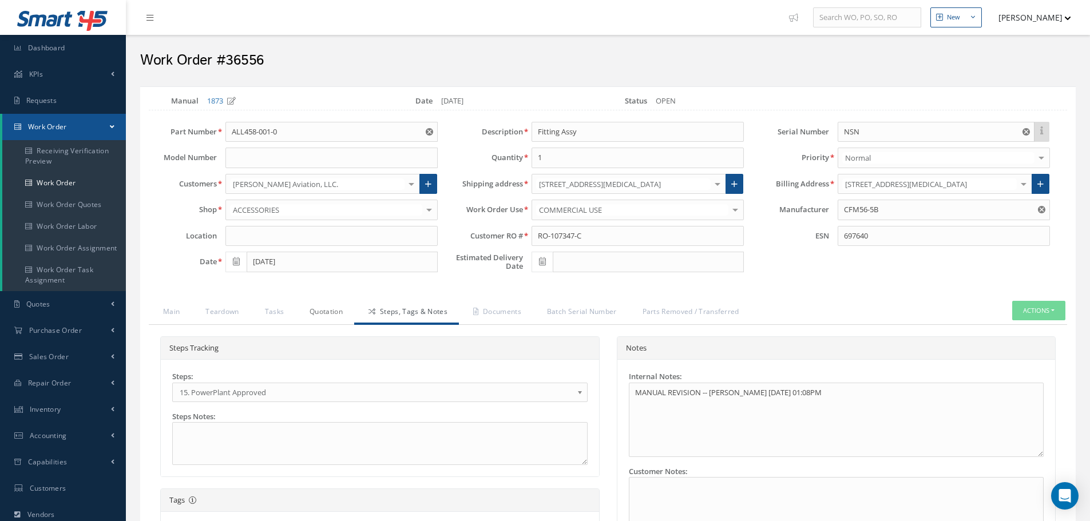
click at [324, 318] on link "Quotation" at bounding box center [324, 313] width 59 height 24
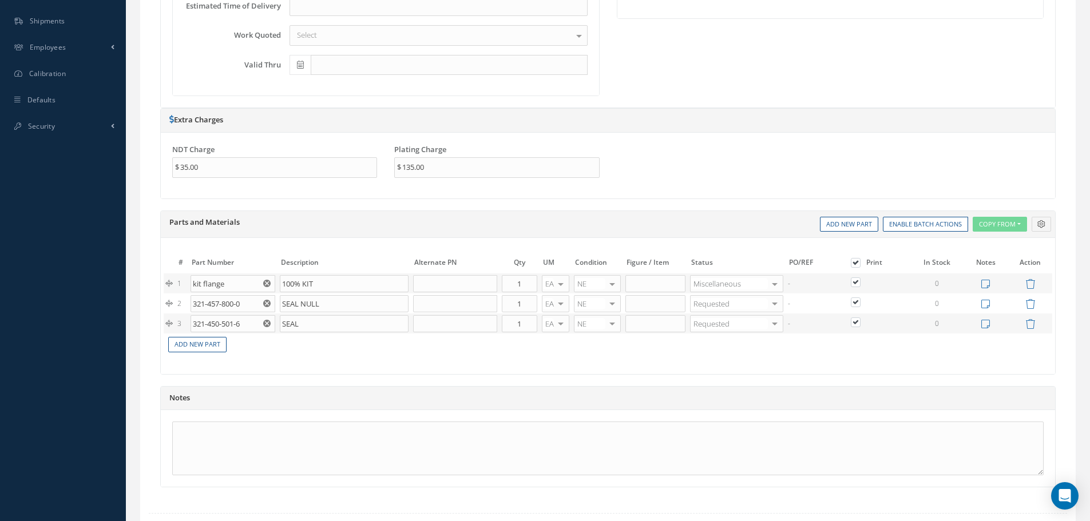
scroll to position [590, 0]
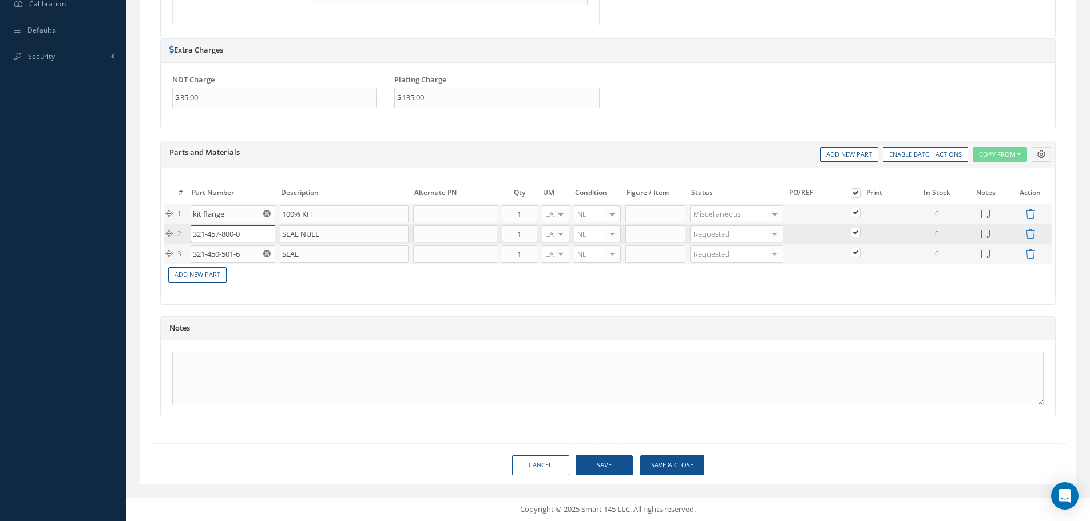
drag, startPoint x: 193, startPoint y: 233, endPoint x: 263, endPoint y: 234, distance: 69.8
click at [263, 234] on input "321-457-800-0" at bounding box center [233, 233] width 84 height 17
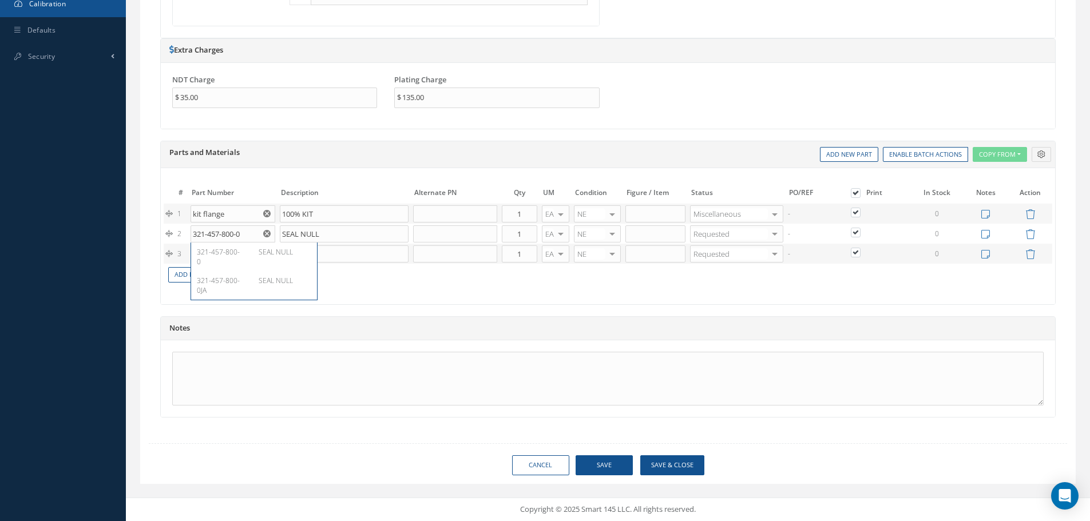
select select "25"
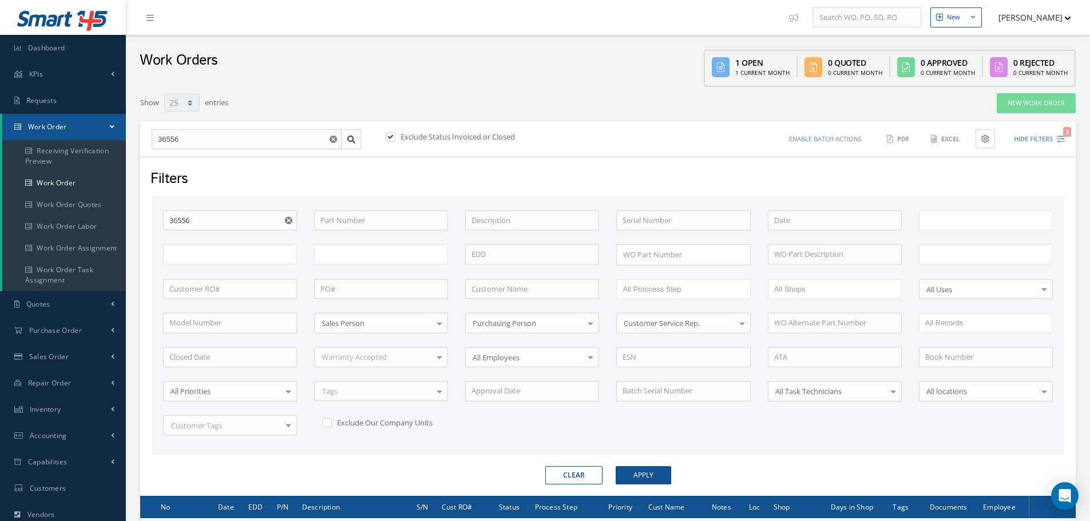
type input "All Work Request"
type input "All Work Performed"
type input "All Status"
type input "WO Part Status"
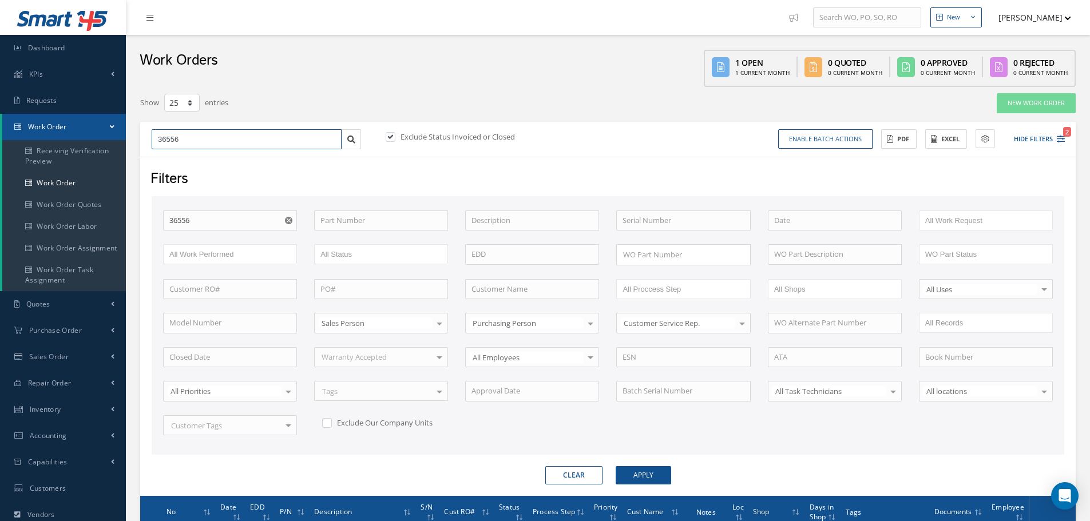
click at [192, 143] on input "36556" at bounding box center [247, 139] width 190 height 21
type input "3655"
type input "365"
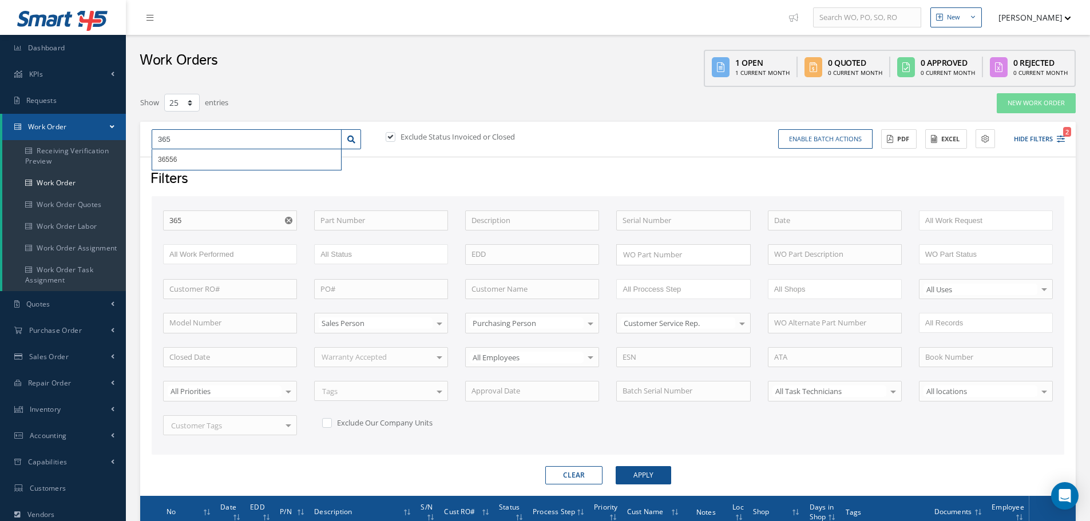
type input "36"
type input "3"
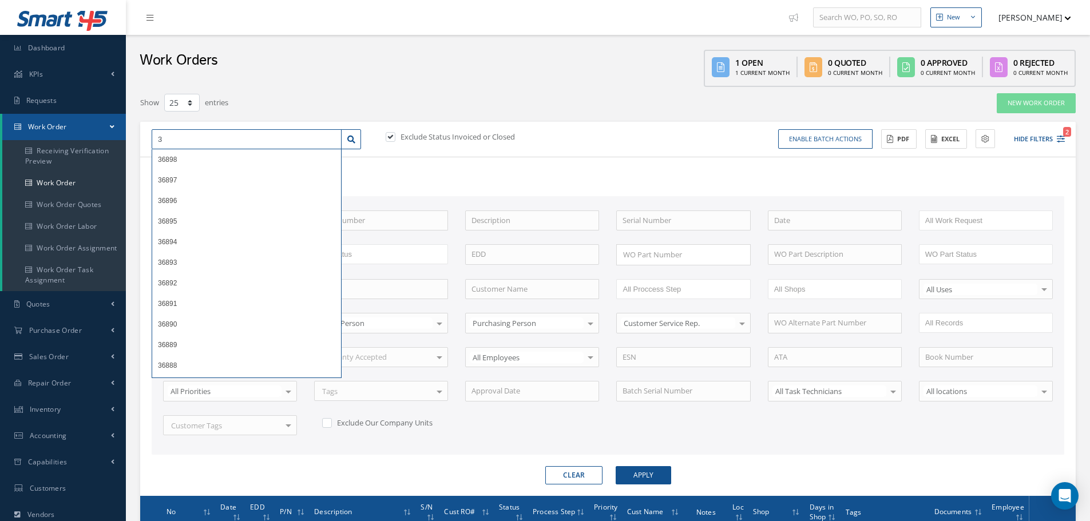
type input "33"
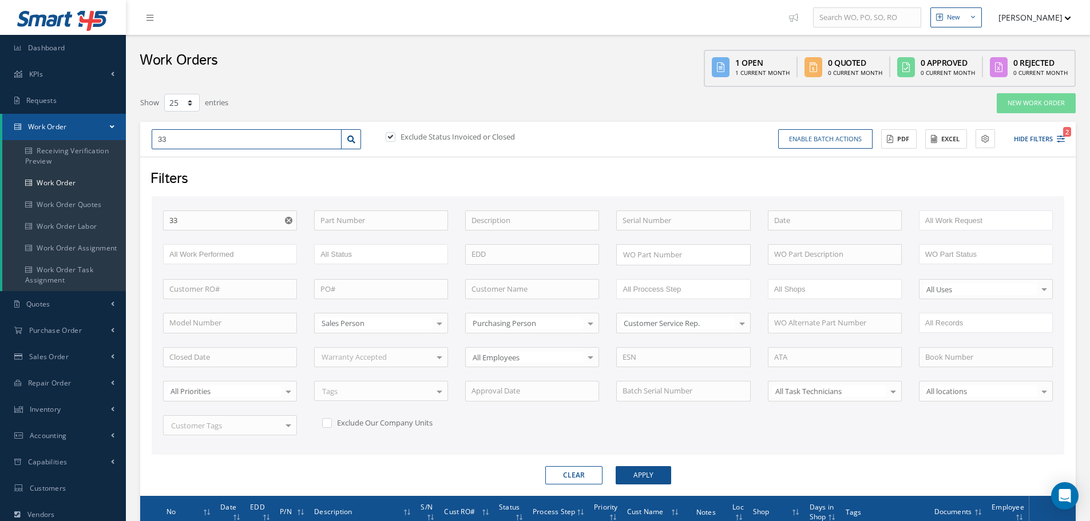
type input "338"
type input "3384"
type input "33847"
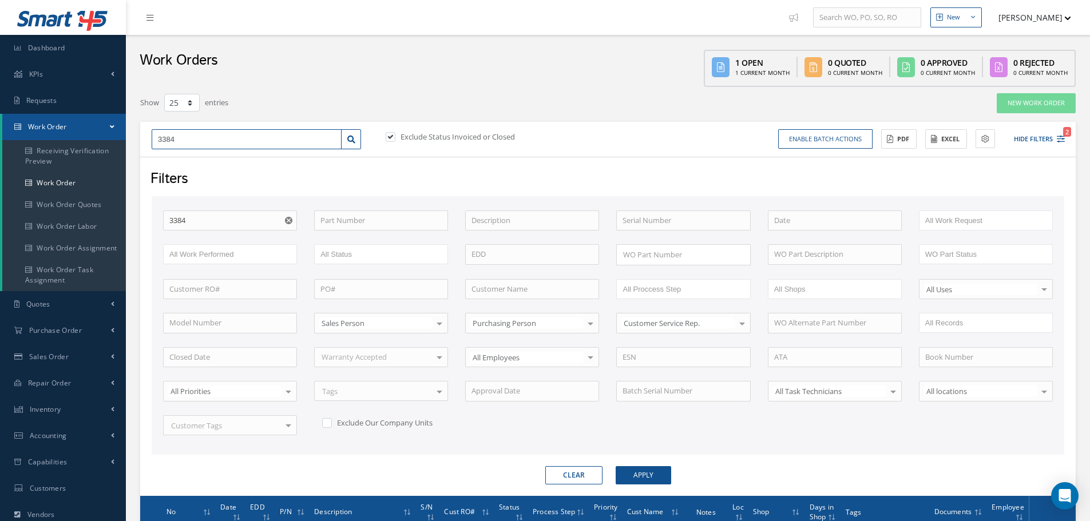
type input "33847"
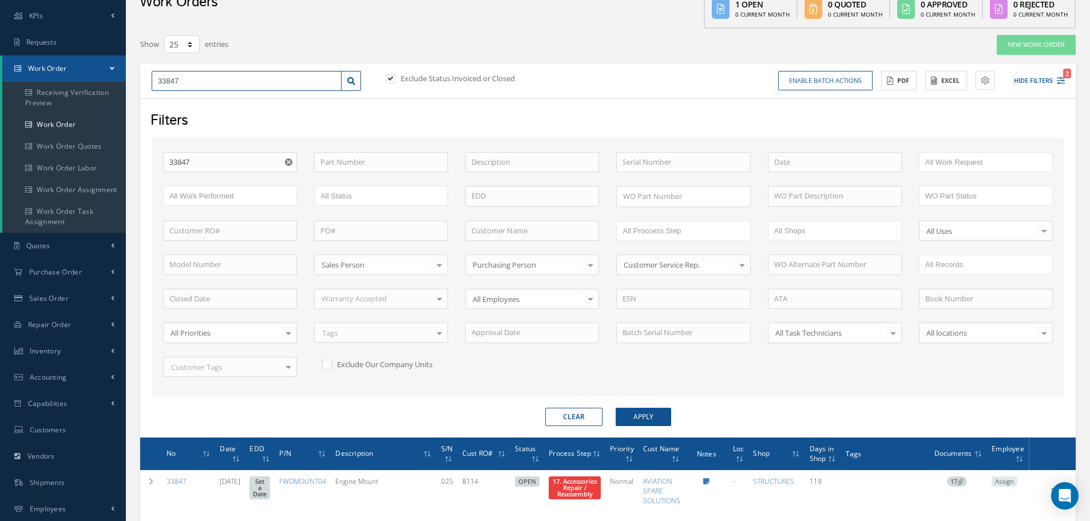
scroll to position [139, 0]
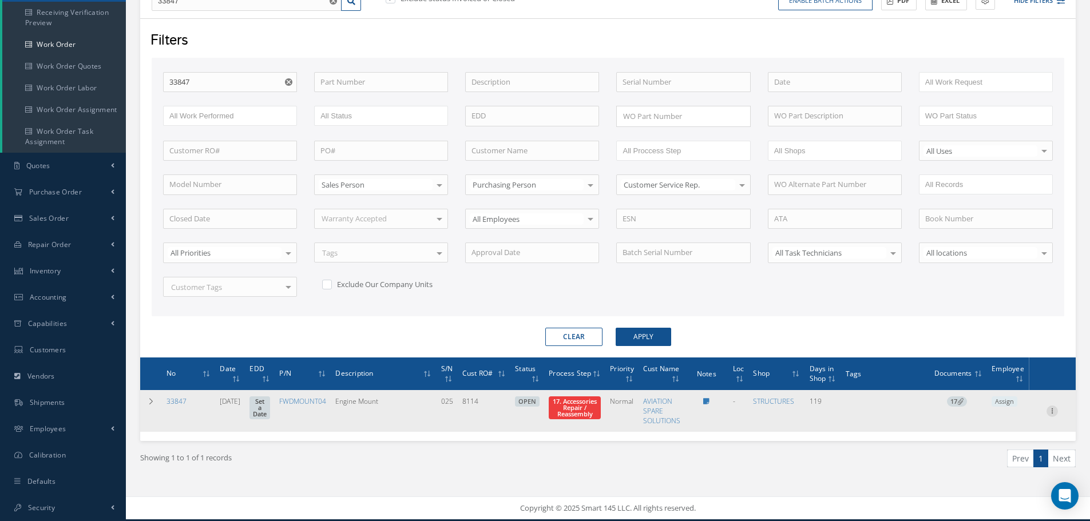
click at [1051, 413] on icon at bounding box center [1051, 410] width 11 height 9
click at [993, 434] on link "Edit" at bounding box center [999, 433] width 90 height 15
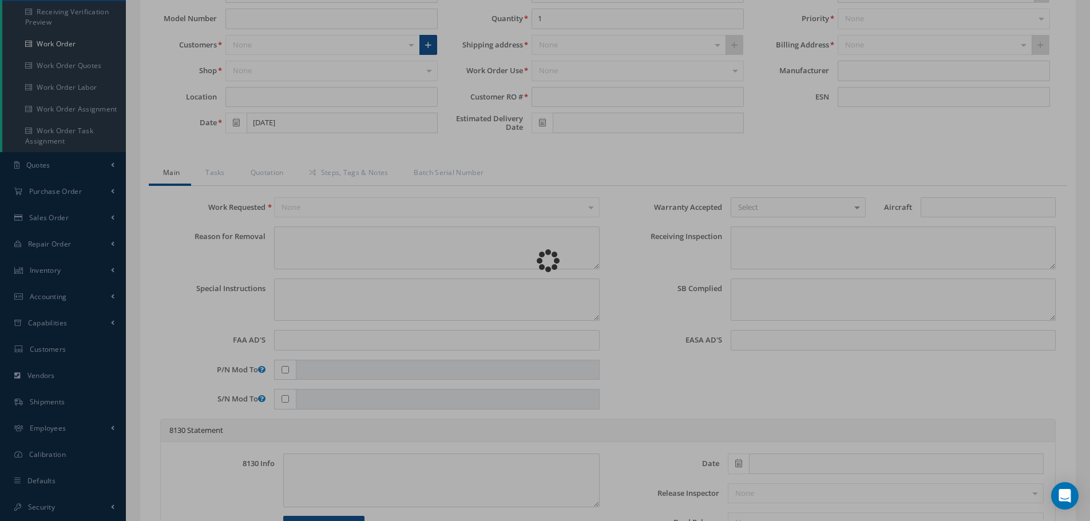
type input "FWDMOUNT04"
type input "[DATE]"
type input "Engine Mount"
type input "8114"
type input "025"
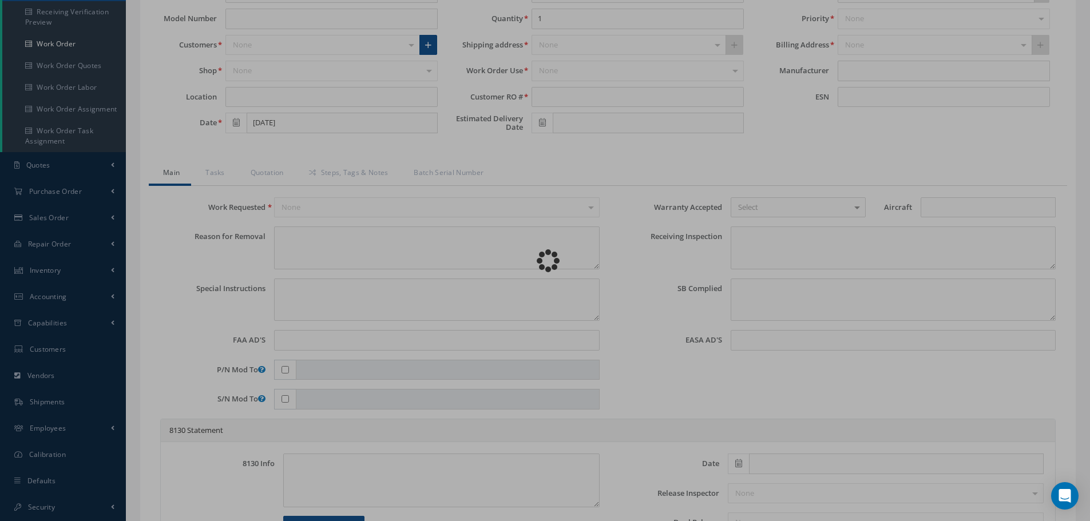
type input "704256"
type textarea "NONE"
type textarea "PLEASE SEE R.O. FOR DETAILS"
type textarea "NO VISUAL DAMAGE"
type textarea "None performed"
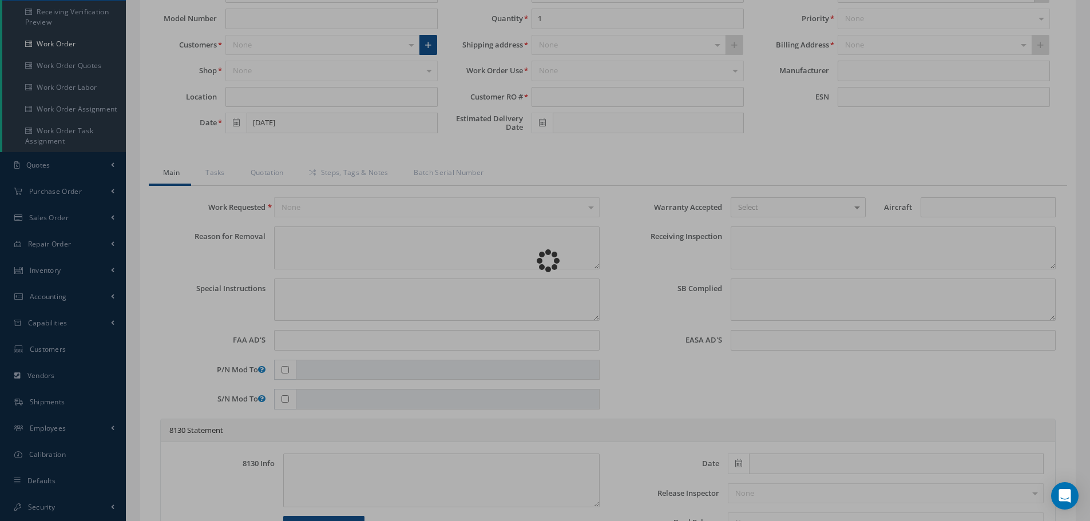
type textarea "Article was [MEDICAL_DATA] in reference with the following Technical Standard :…"
type textarea "Article has been approved to return to service."
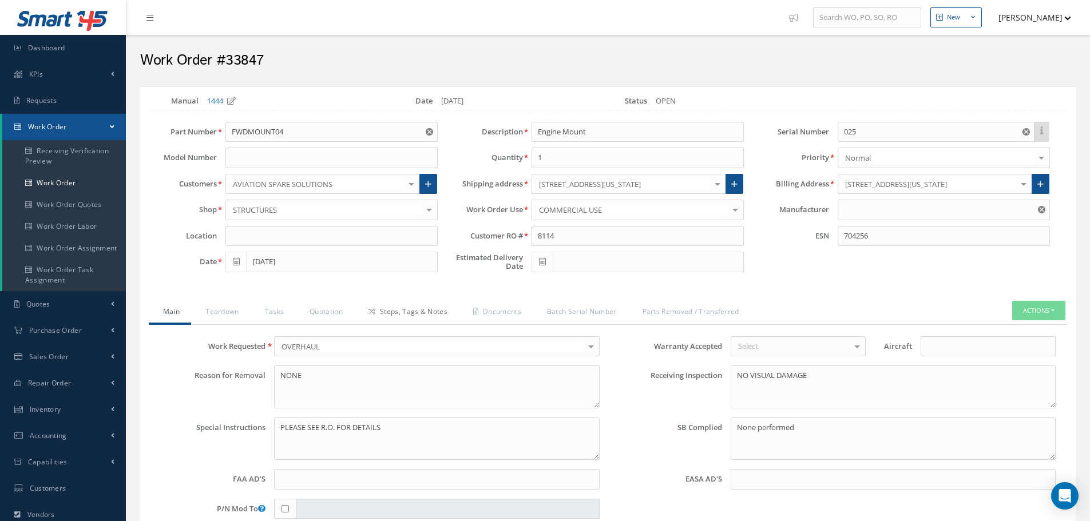
type input "GENERAL ELECTRIC"
click at [327, 311] on link "Quotation" at bounding box center [324, 313] width 59 height 24
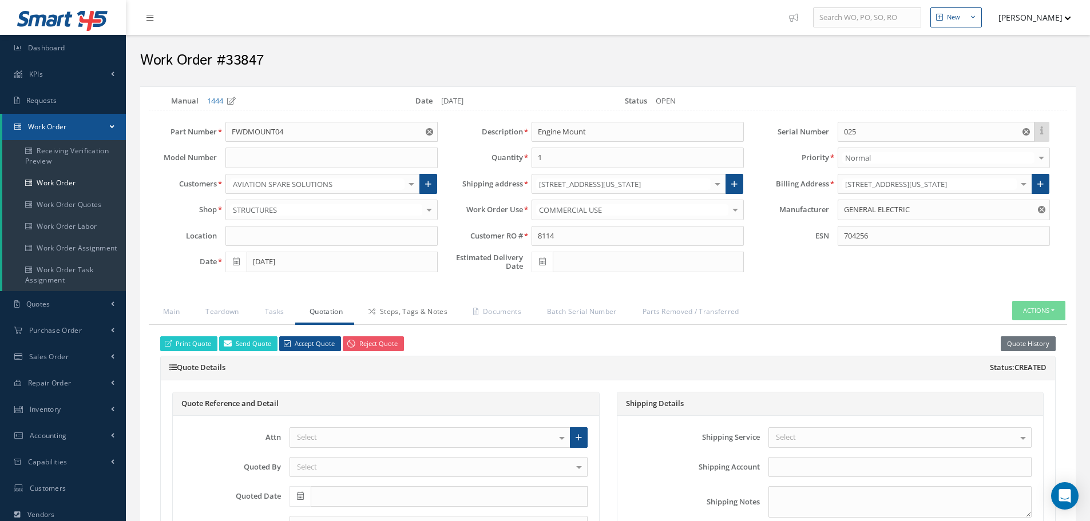
click at [411, 316] on link "Steps, Tags & Notes" at bounding box center [406, 313] width 105 height 24
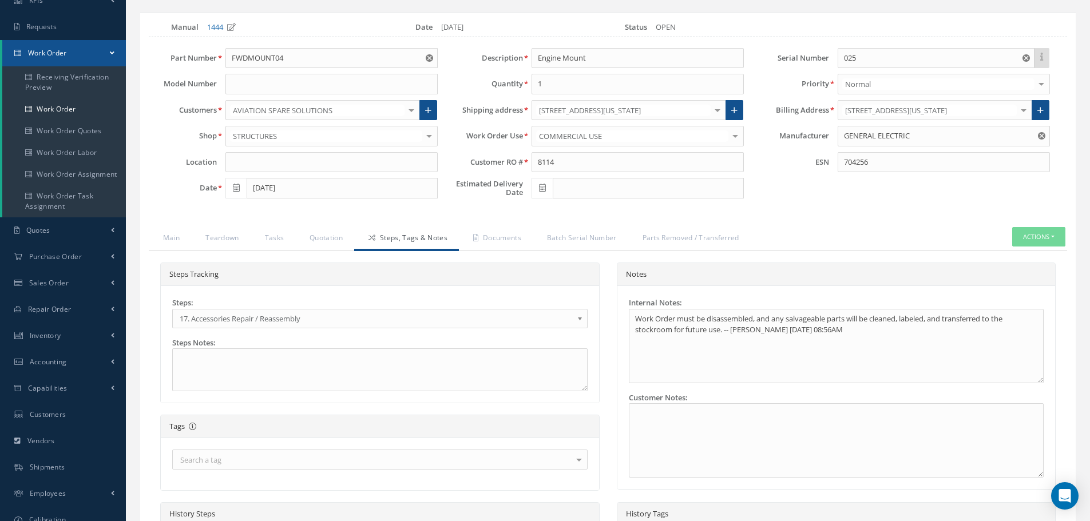
scroll to position [52, 0]
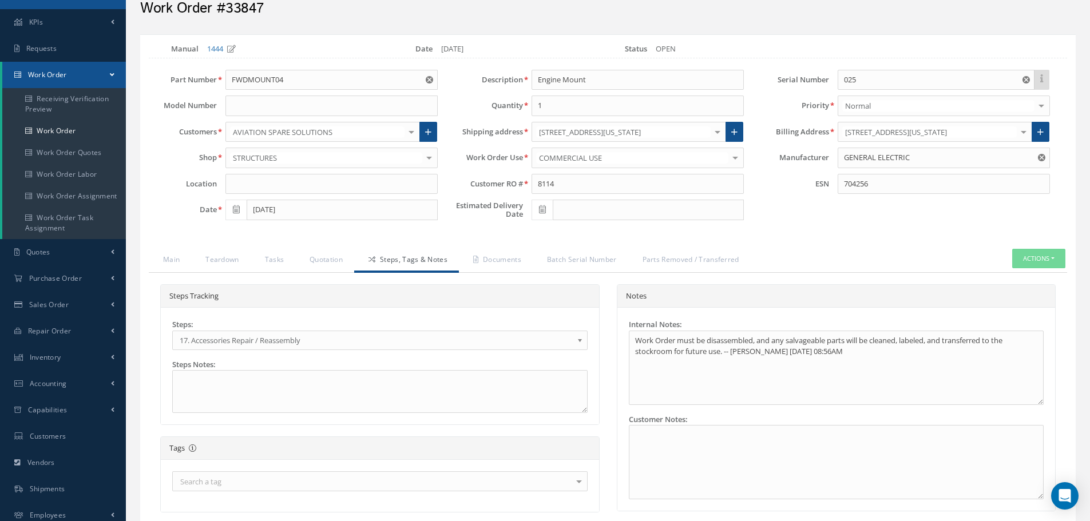
select select "25"
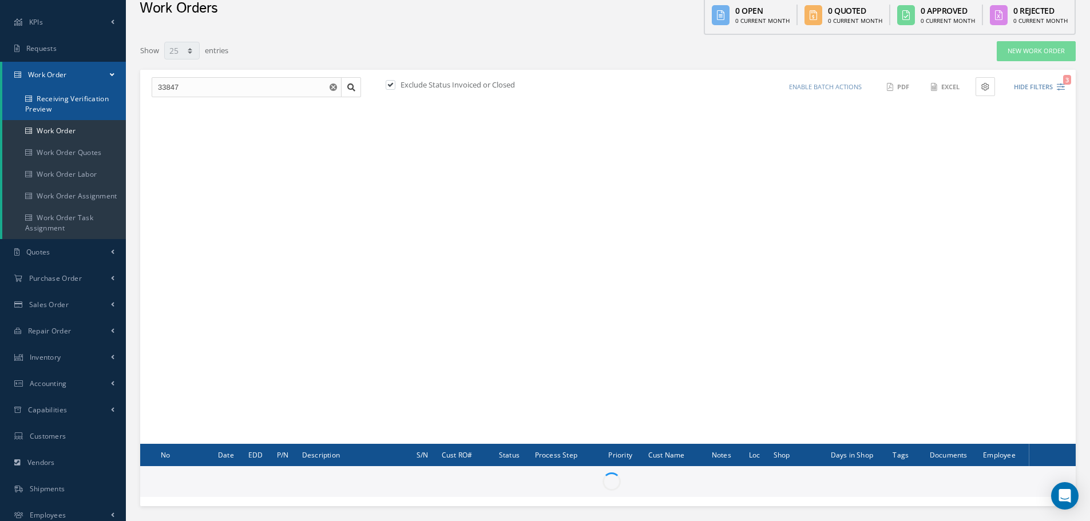
scroll to position [138, 0]
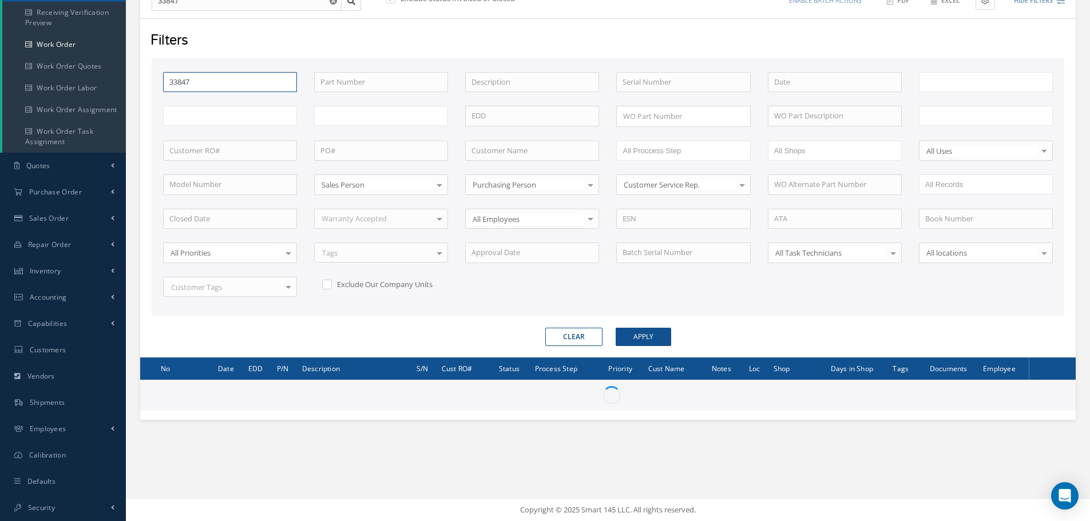
click at [216, 82] on input "33847" at bounding box center [230, 82] width 134 height 21
type input "All Work Request"
type input "All Work Performed"
type input "All Status"
type input "WO Part Status"
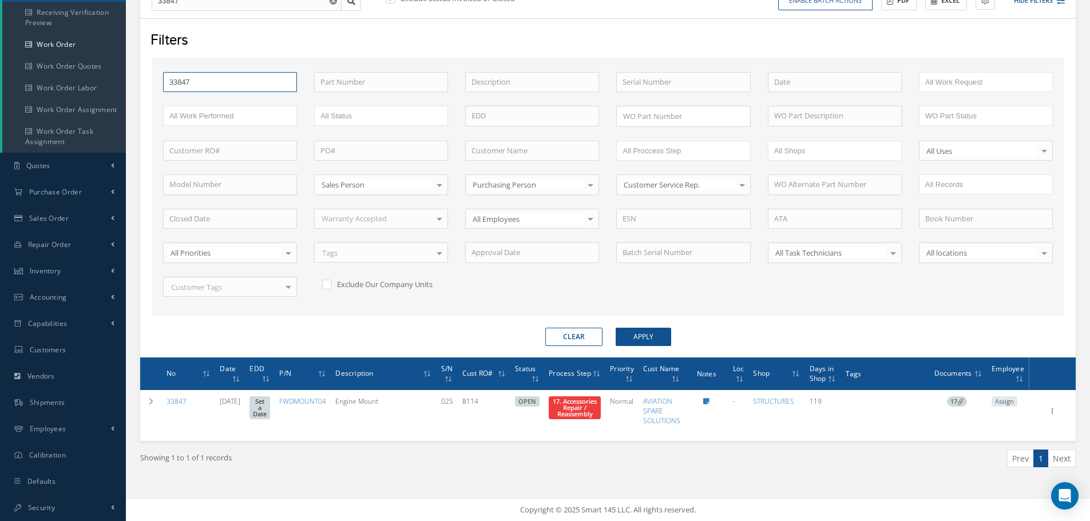
type input "3384"
type input "33848"
click at [616, 328] on button "Apply" at bounding box center [643, 337] width 55 height 18
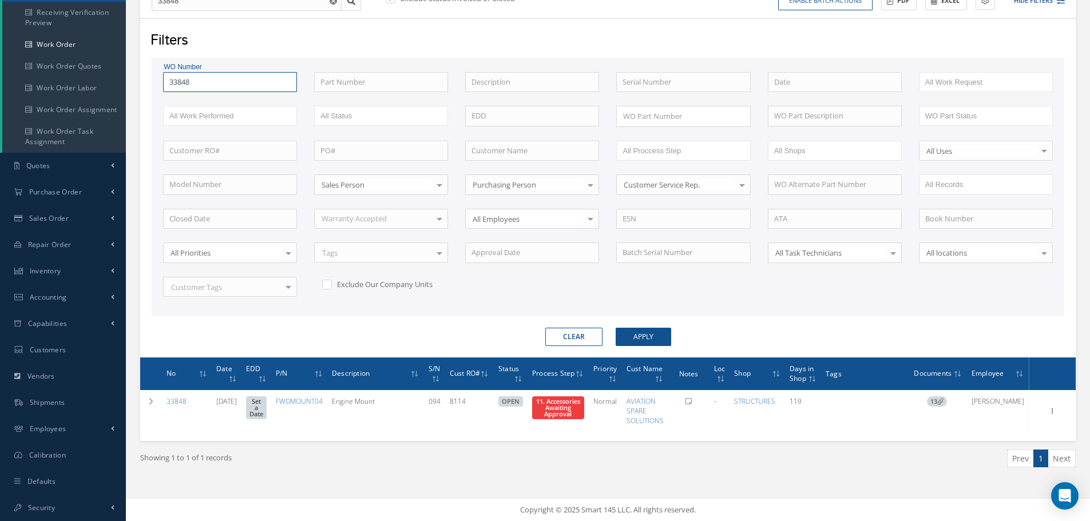
type input "3384"
type input "338"
type input "3387"
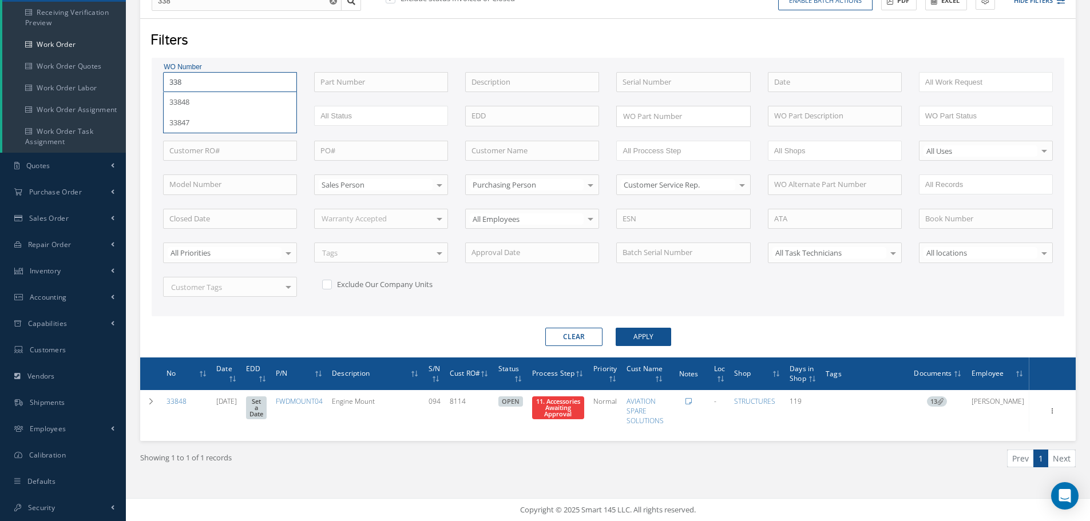
type input "3387"
type input "33874"
click at [616, 328] on button "Apply" at bounding box center [643, 337] width 55 height 18
click at [787, 320] on form "WO Number 33874 33874 Part Number Description Serial Number BENCH CHECK BER CAD…" at bounding box center [608, 202] width 913 height 288
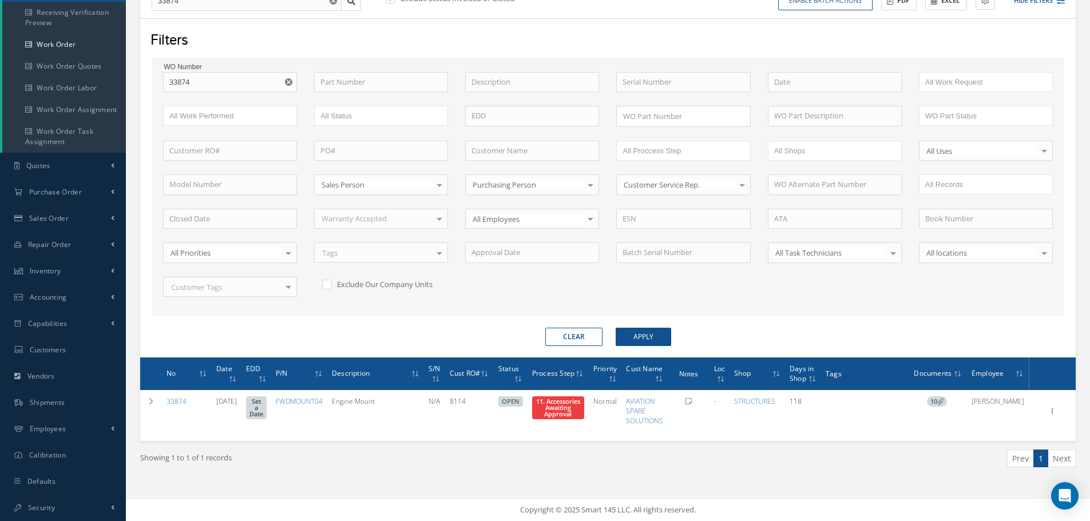
click at [287, 81] on use "Reset" at bounding box center [288, 81] width 7 height 7
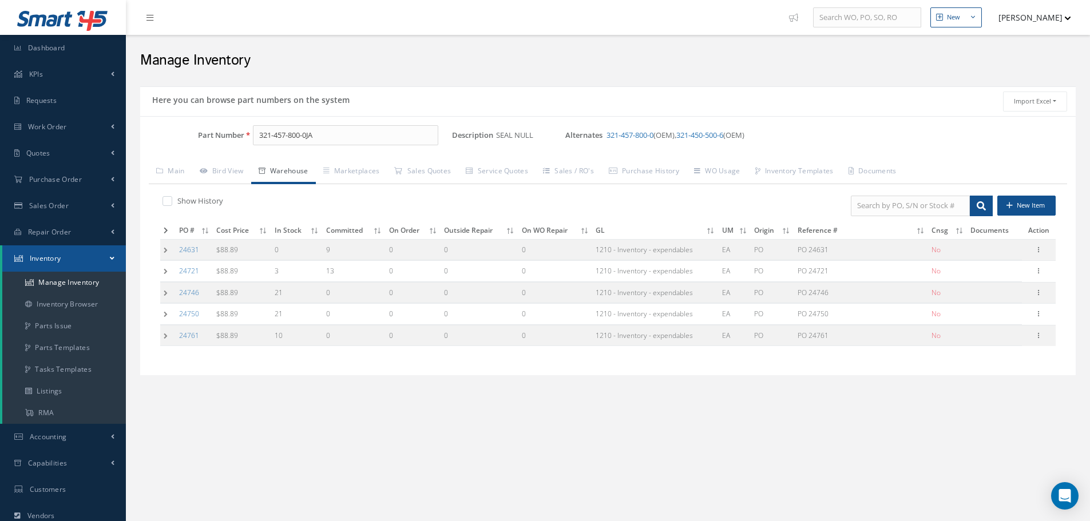
click at [346, 118] on div "Part Number 321-457-800-0JA Description SEAL NULL Alternates 321-457-800-0 (OEM…" at bounding box center [607, 246] width 935 height 260
click at [347, 132] on input "321-457-800-0JA" at bounding box center [345, 135] width 185 height 21
type input "3"
type input "n"
click at [285, 161] on span "NAS1102E5-28" at bounding box center [307, 165] width 103 height 12
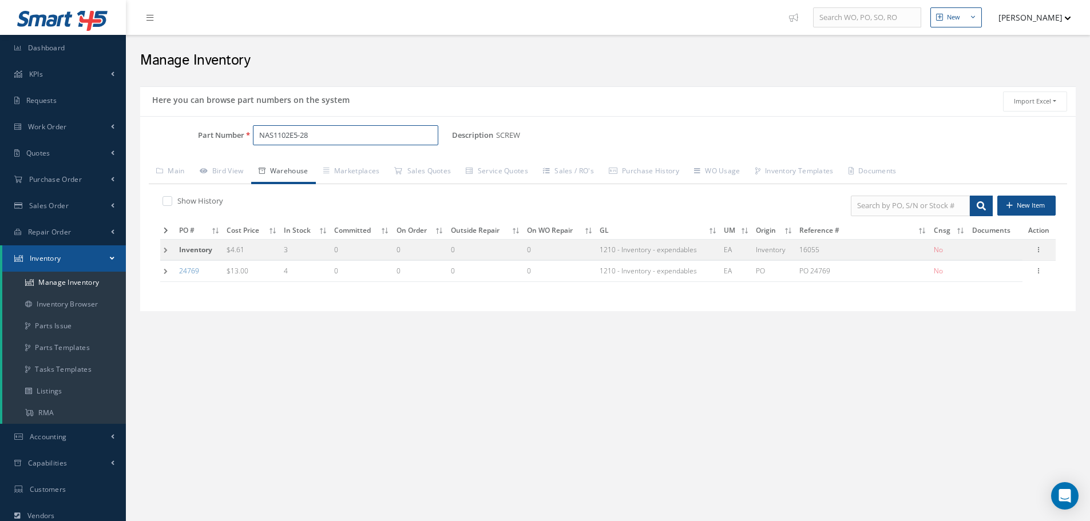
type input "NAS1102E5-28"
click at [162, 270] on td at bounding box center [167, 271] width 15 height 21
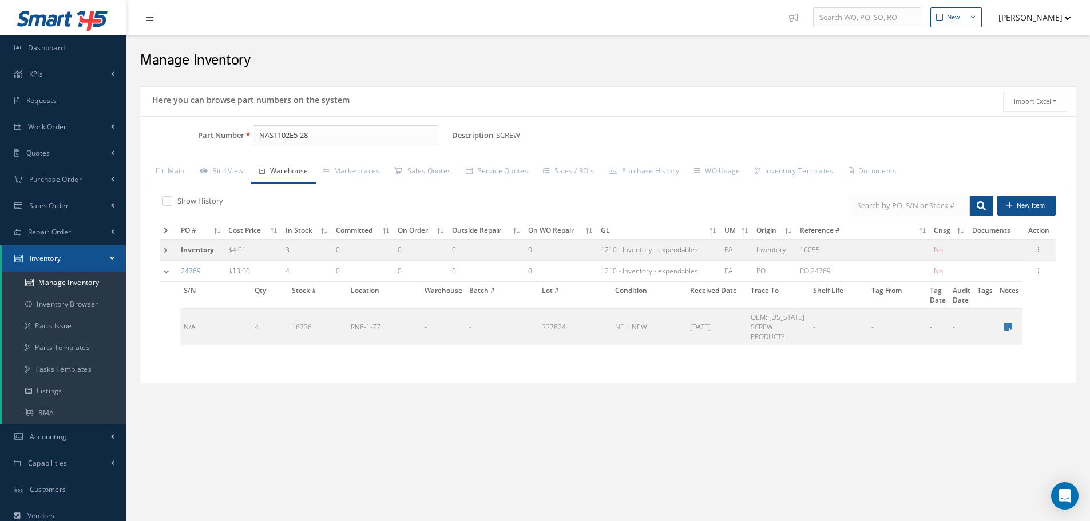
click at [164, 251] on td at bounding box center [168, 249] width 17 height 21
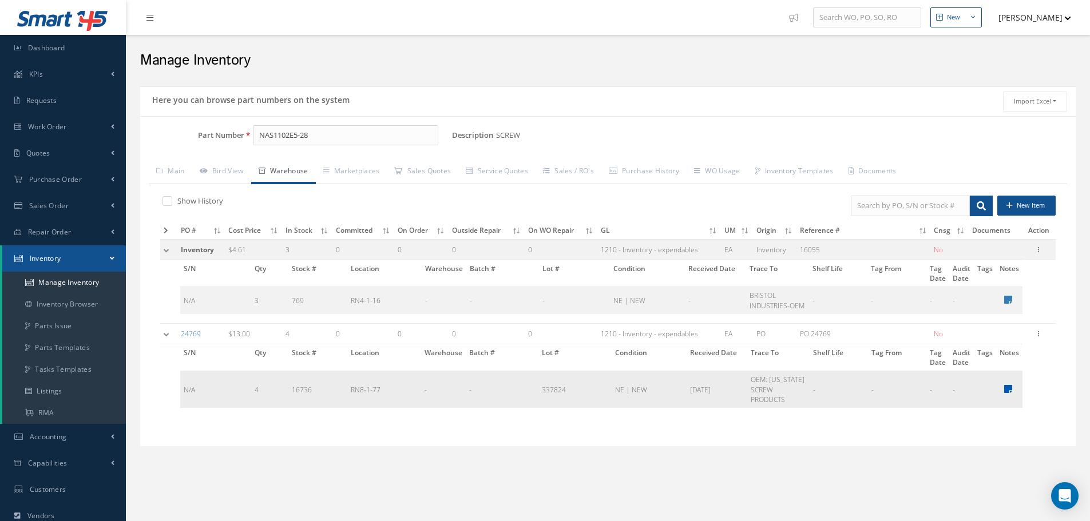
click at [1006, 389] on icon at bounding box center [1008, 388] width 8 height 9
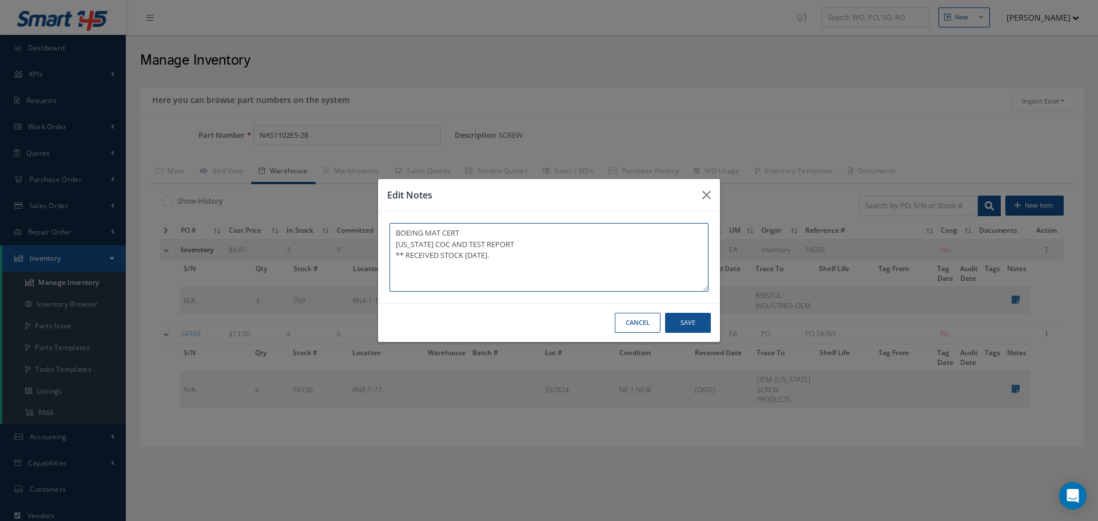
click at [536, 263] on textarea "BOEING MAT CERT CALIFORNIA COC AND TEST REPORT ** RECEIVED STOCK 09/22/2025." at bounding box center [549, 257] width 319 height 69
type textarea "BOEING MAT CERT CALIFORNIA COC AND TEST REPORT ** RECEIVED STOCK 09/22/2025. (W…"
click at [694, 319] on button "Save" at bounding box center [688, 323] width 46 height 20
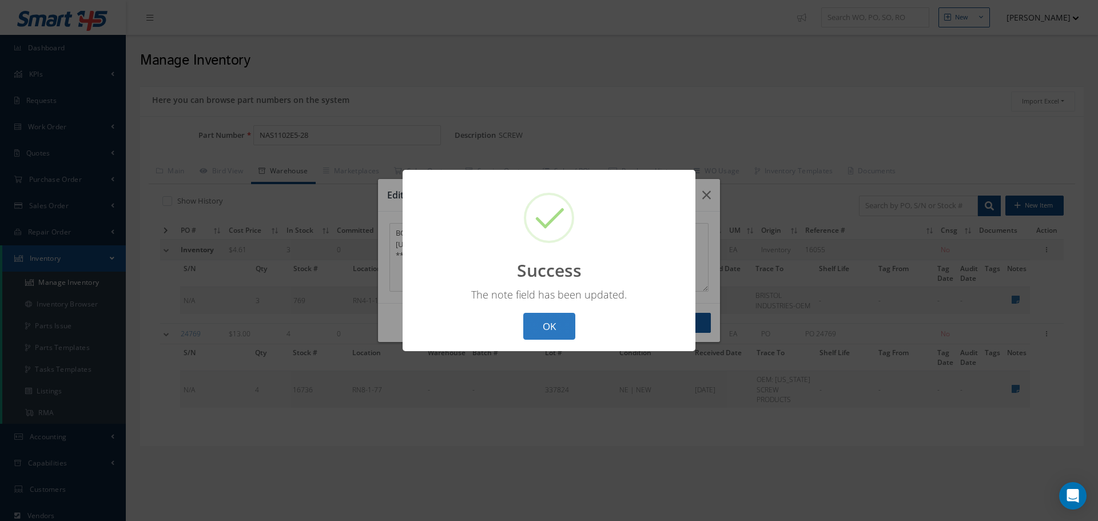
click at [543, 326] on button "OK" at bounding box center [549, 326] width 52 height 27
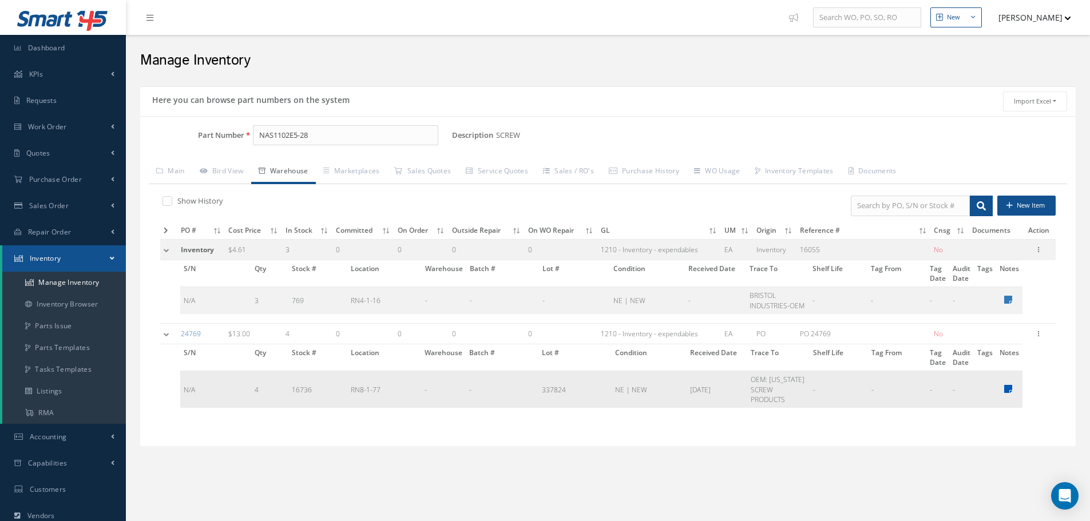
click at [1004, 391] on icon at bounding box center [1008, 388] width 8 height 9
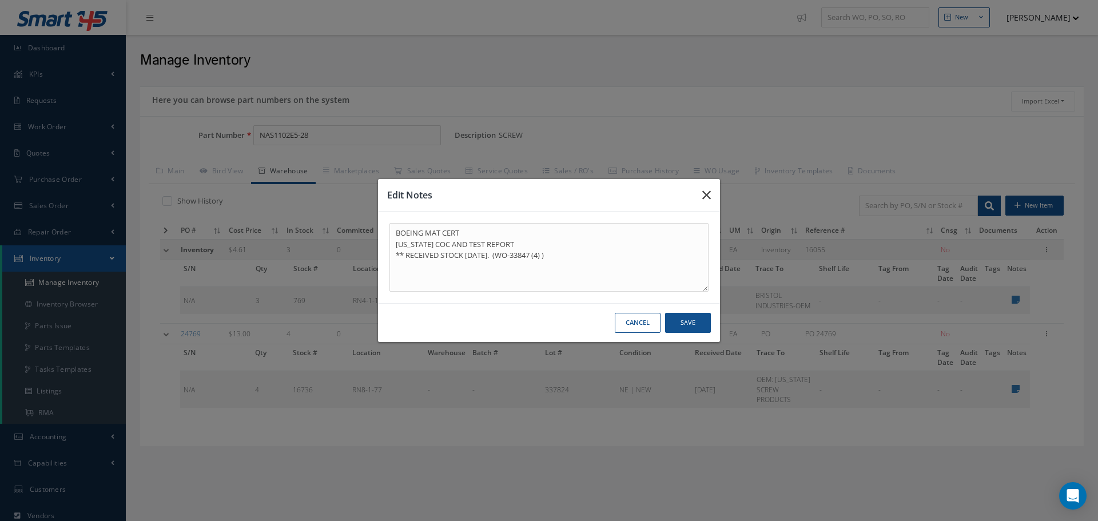
click at [708, 196] on icon "button" at bounding box center [707, 195] width 9 height 14
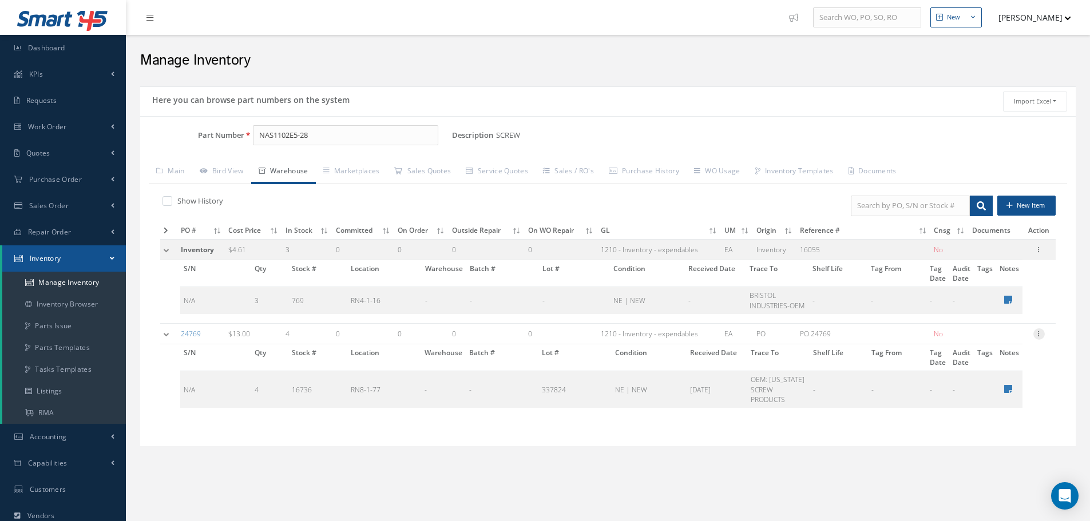
click at [1037, 334] on icon at bounding box center [1038, 332] width 11 height 9
click at [998, 342] on link "Edit" at bounding box center [986, 341] width 90 height 15
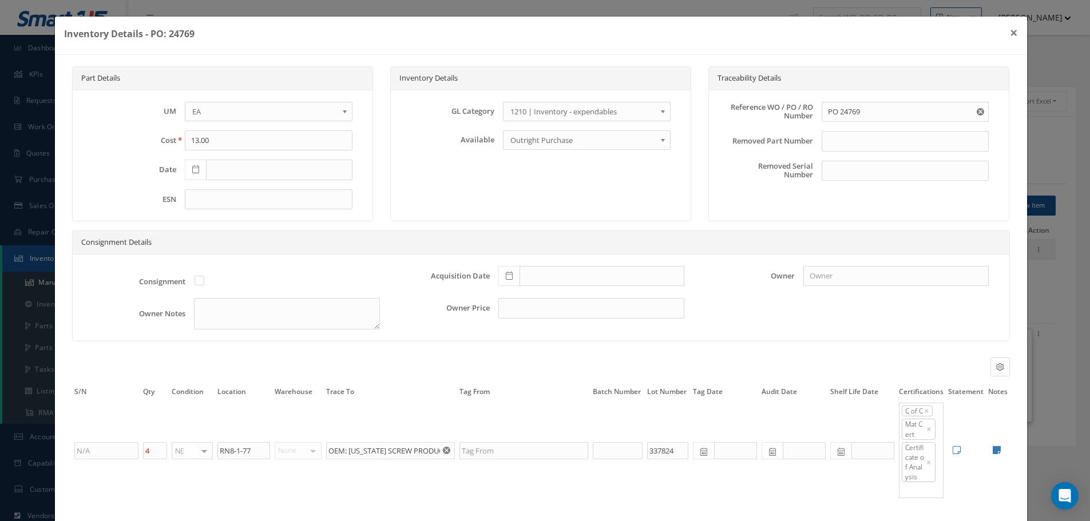
type input "09/22/2025"
click at [161, 457] on input "4" at bounding box center [155, 450] width 24 height 17
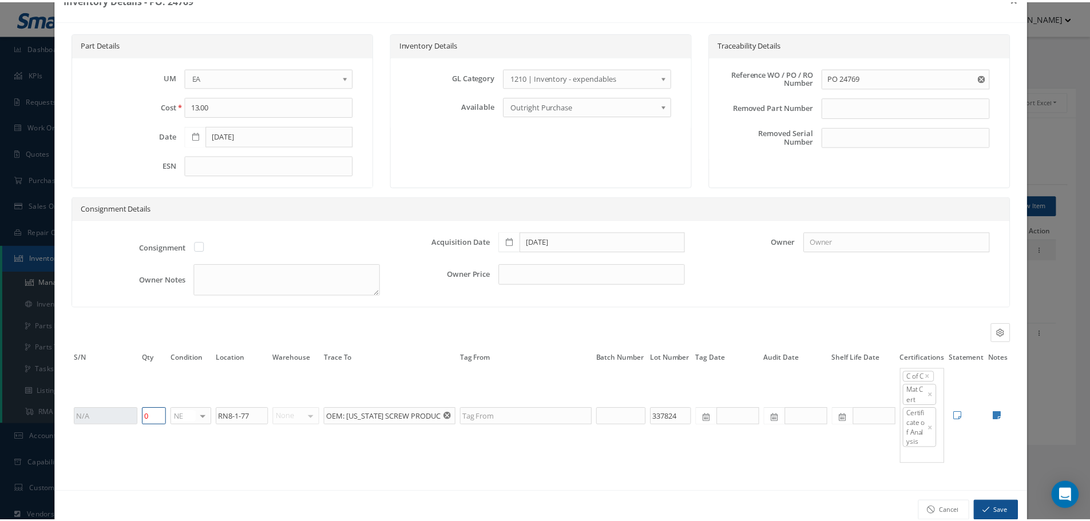
scroll to position [60, 0]
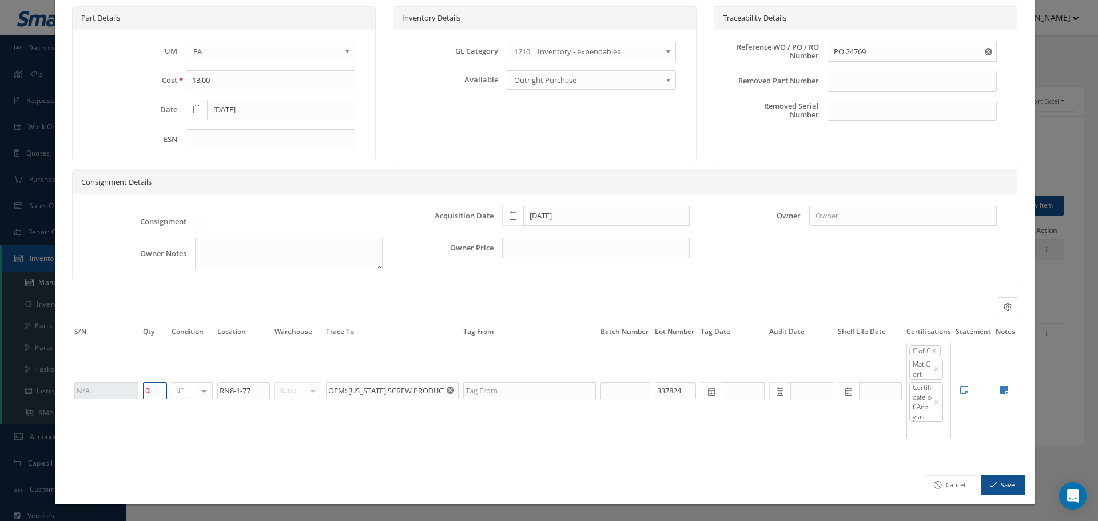
type input "0"
click at [997, 486] on button "Save" at bounding box center [1003, 485] width 45 height 20
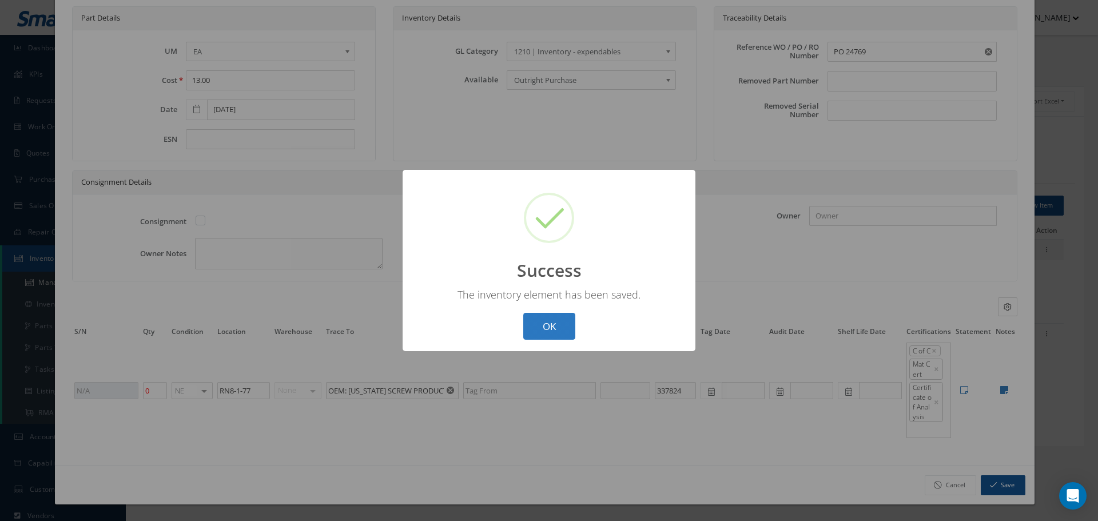
click at [551, 328] on button "OK" at bounding box center [549, 326] width 52 height 27
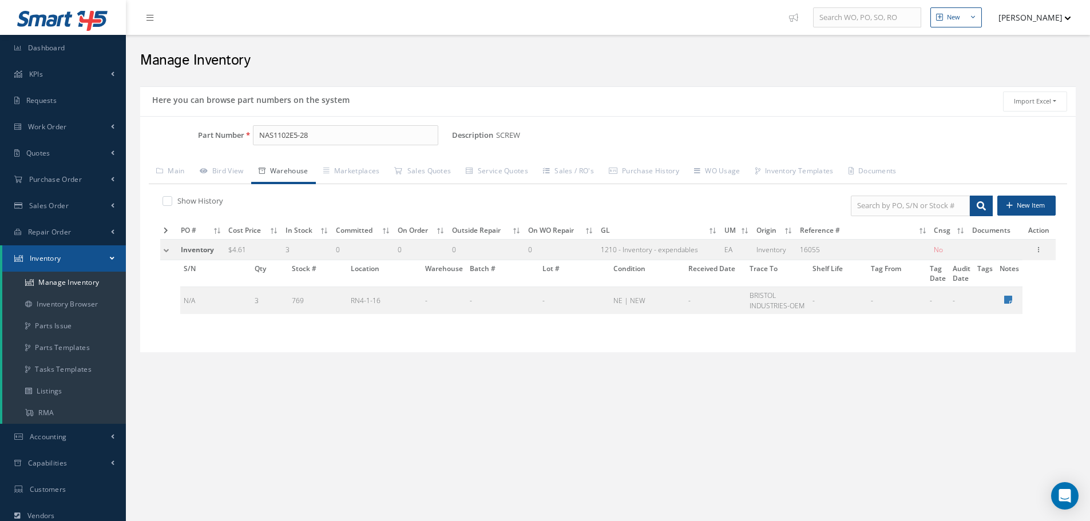
click at [171, 249] on td at bounding box center [168, 249] width 17 height 21
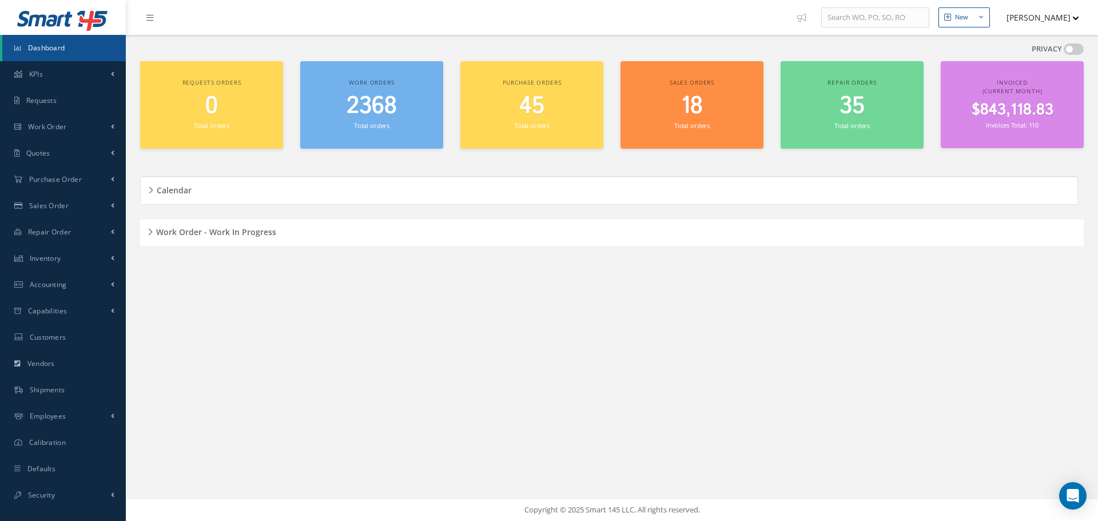
click at [1050, 14] on button "[PERSON_NAME]" at bounding box center [1038, 17] width 84 height 22
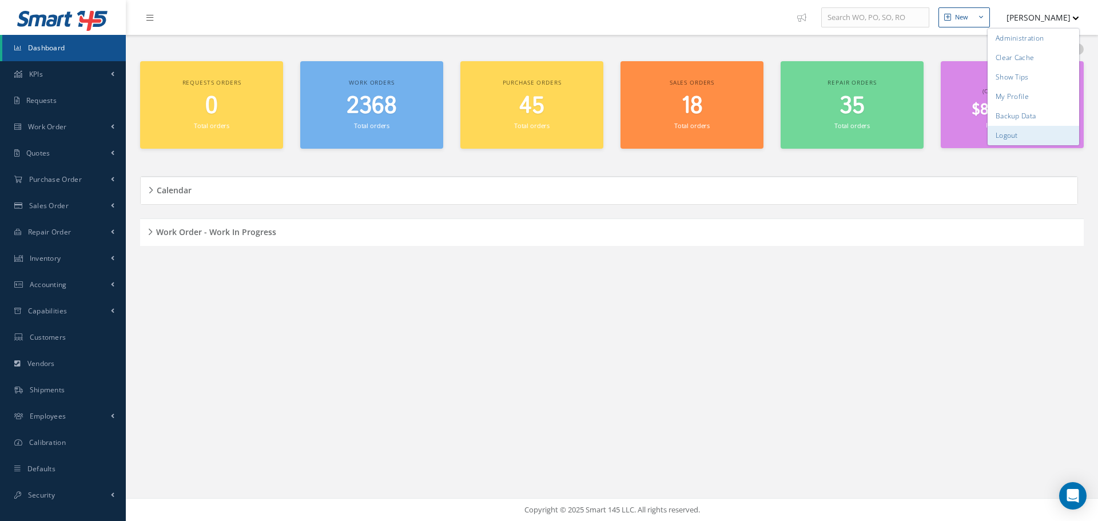
click at [1032, 128] on link "Logout" at bounding box center [1034, 135] width 92 height 19
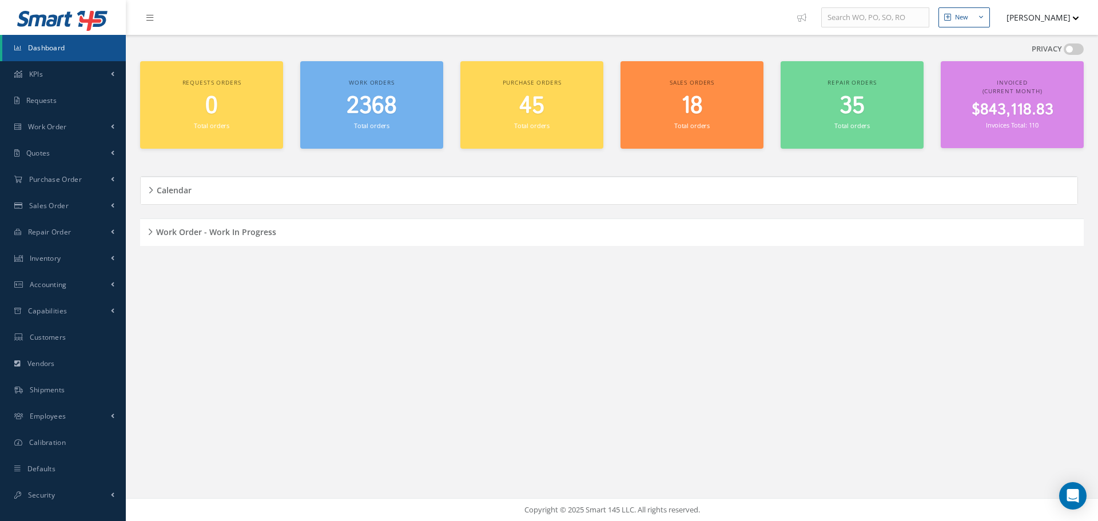
click at [1064, 19] on button "[PERSON_NAME]" at bounding box center [1038, 17] width 84 height 22
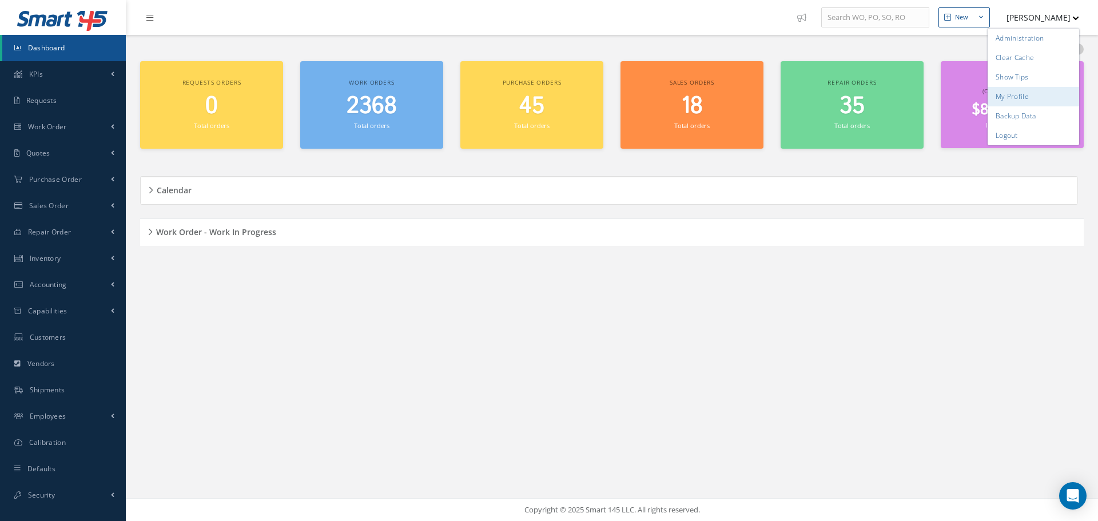
click at [1029, 102] on link "My Profile" at bounding box center [1034, 96] width 92 height 19
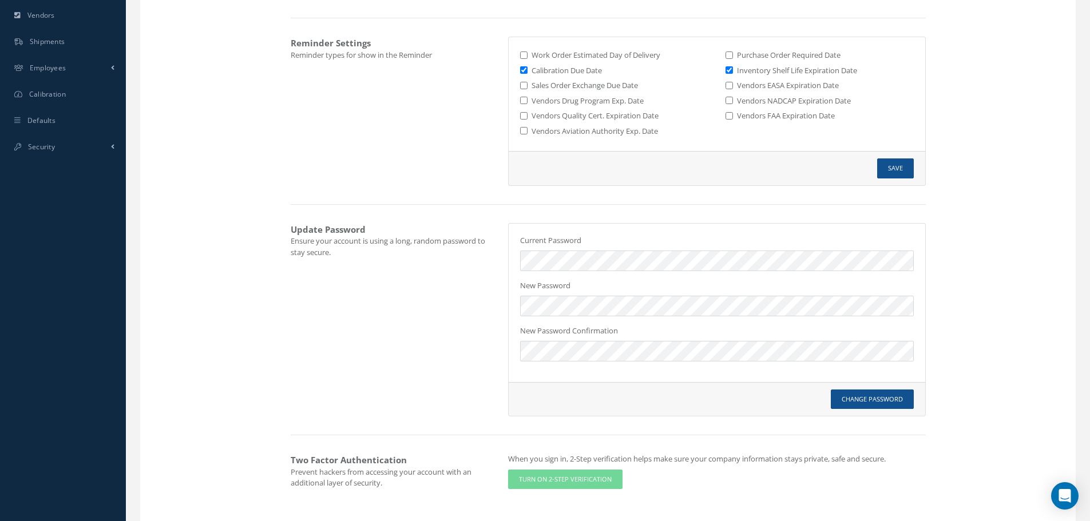
scroll to position [390, 0]
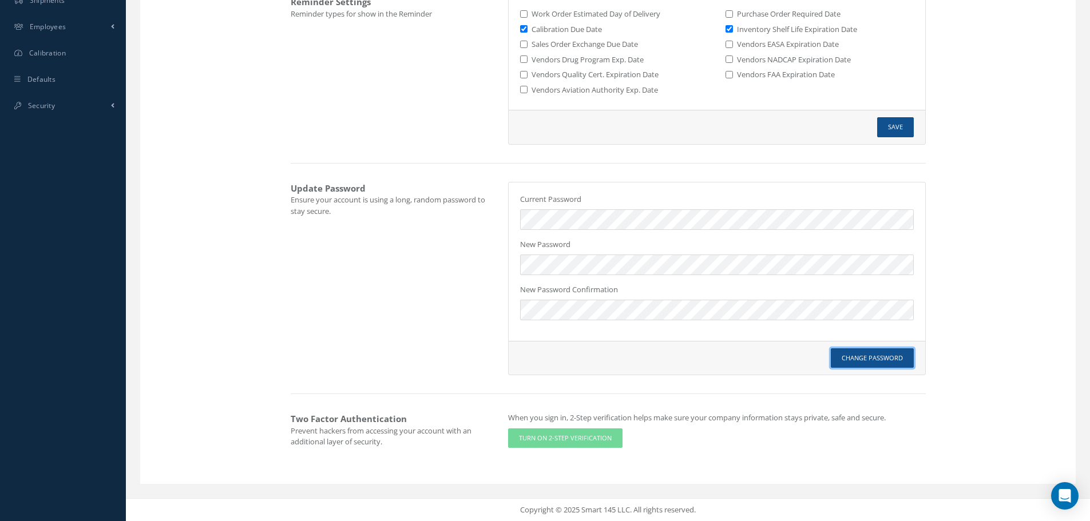
click at [874, 364] on button "Change Password" at bounding box center [872, 358] width 83 height 20
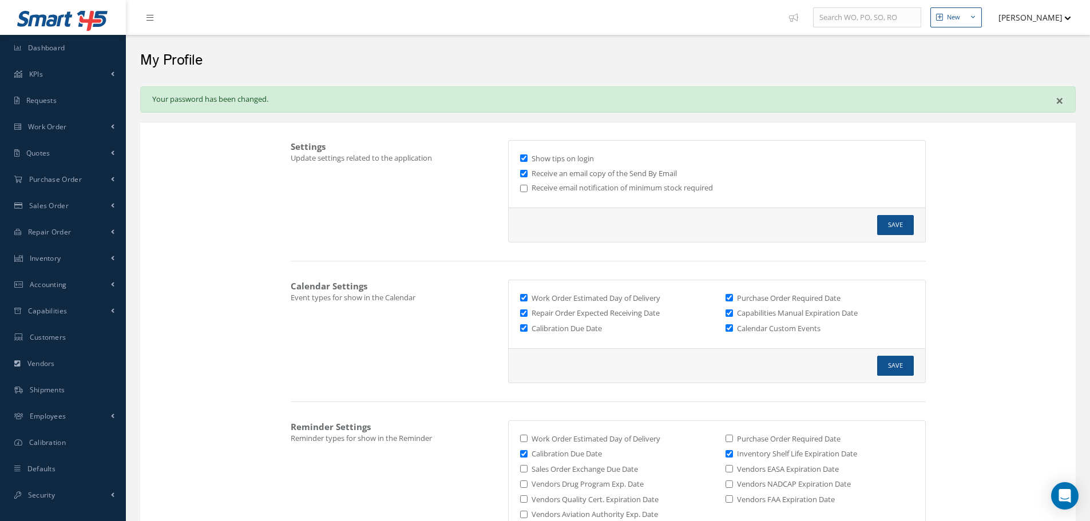
click at [1044, 23] on button "[PERSON_NAME]" at bounding box center [1029, 17] width 84 height 22
click at [1016, 131] on link "Logout" at bounding box center [1025, 135] width 92 height 19
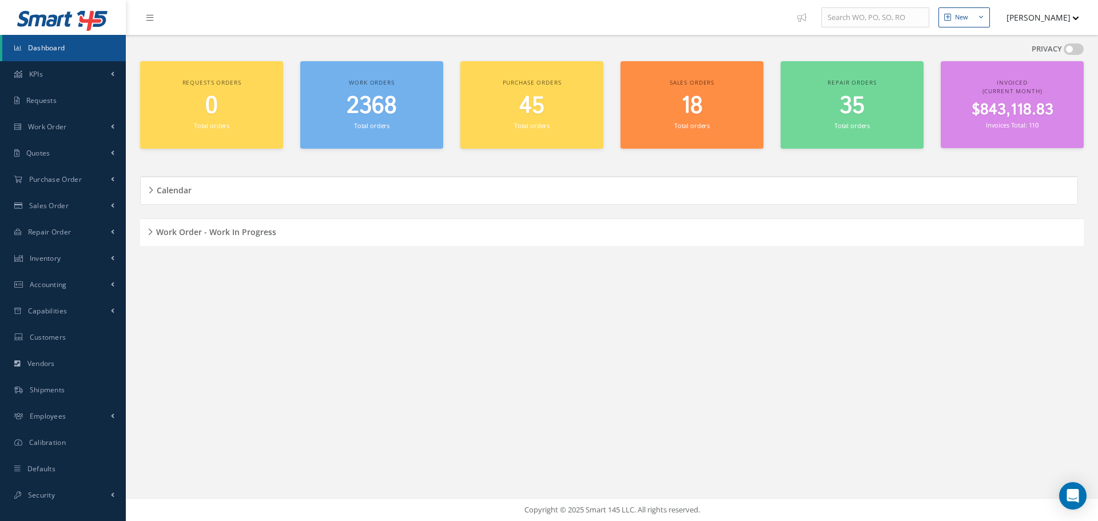
click at [1067, 19] on button "[PERSON_NAME]" at bounding box center [1038, 17] width 84 height 22
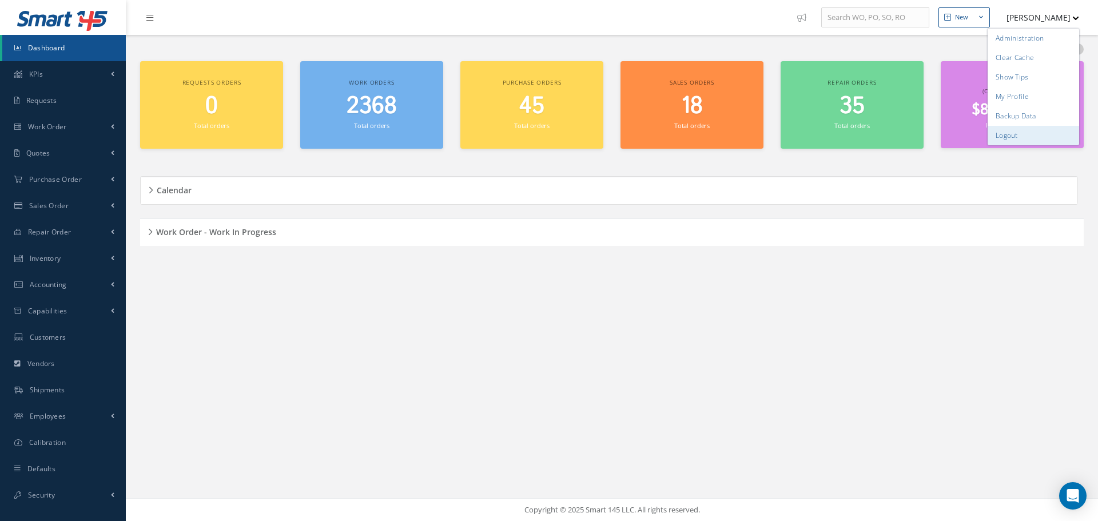
click at [1009, 133] on link "Logout" at bounding box center [1034, 135] width 92 height 19
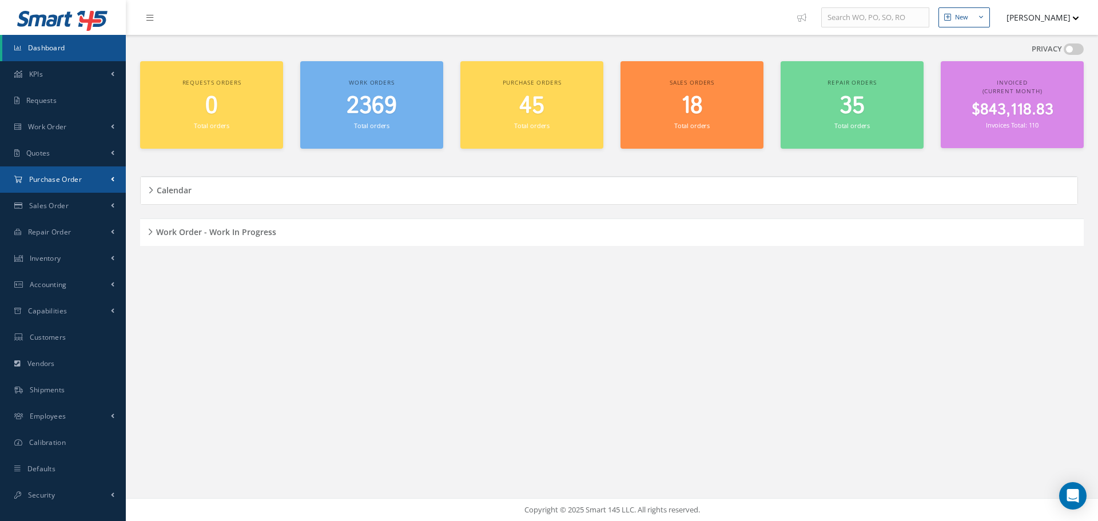
click at [56, 184] on link "Purchase Order" at bounding box center [63, 179] width 126 height 26
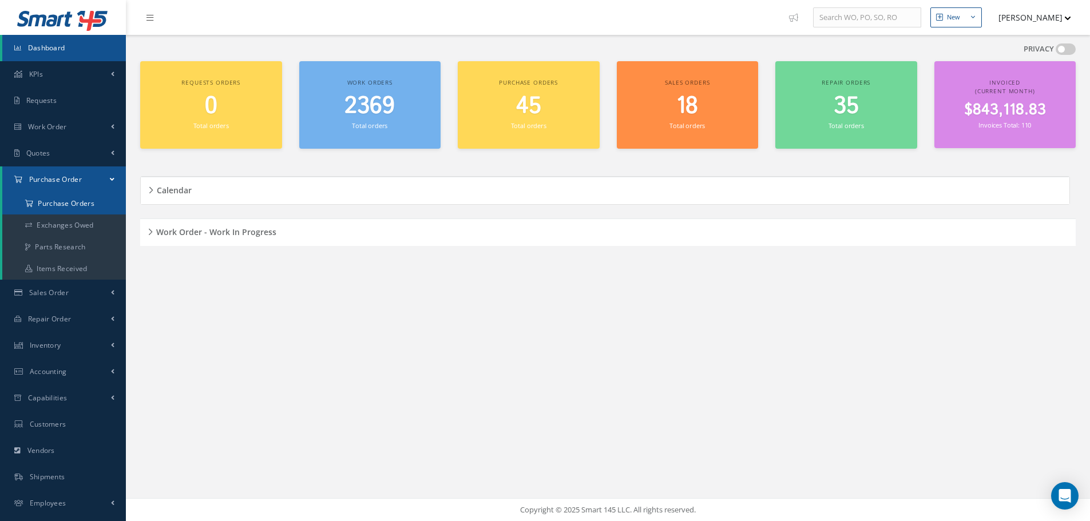
click at [65, 203] on a=1&status_id=2&status_id=3&status_id=5&collapsedFilters"] "Purchase Orders" at bounding box center [64, 204] width 124 height 22
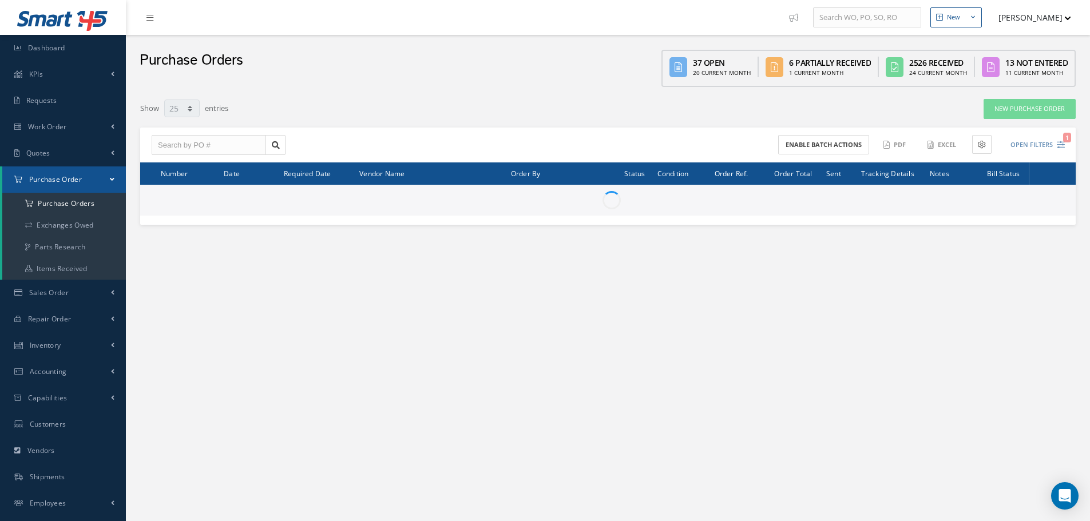
select select "25"
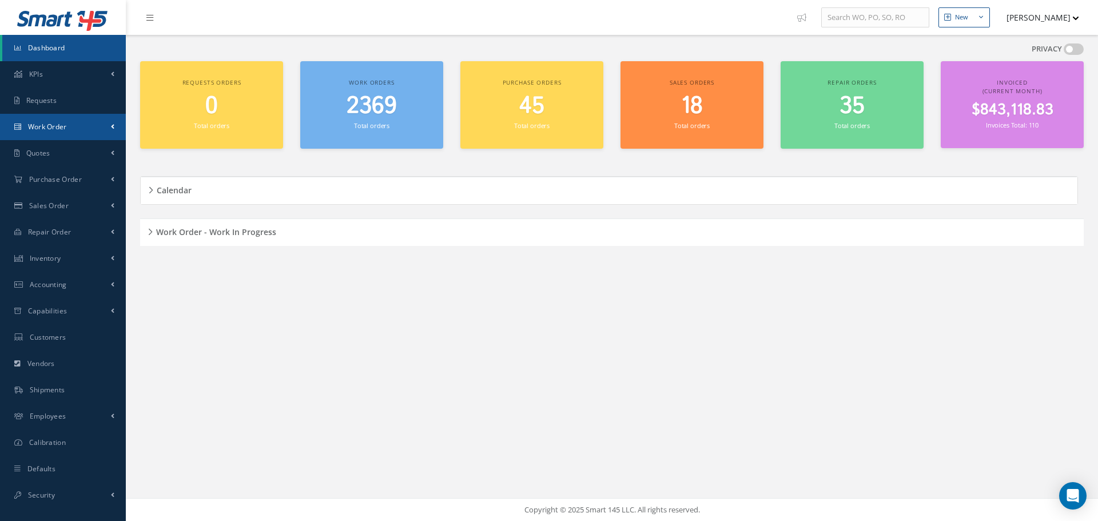
click at [62, 125] on span "Work Order" at bounding box center [47, 127] width 39 height 10
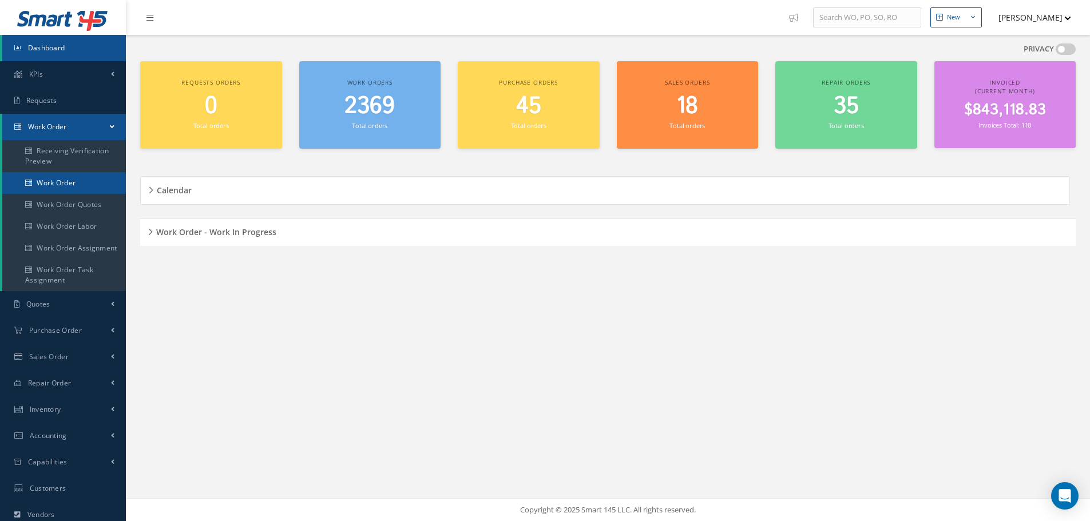
click at [51, 185] on link "Work Order" at bounding box center [64, 183] width 124 height 22
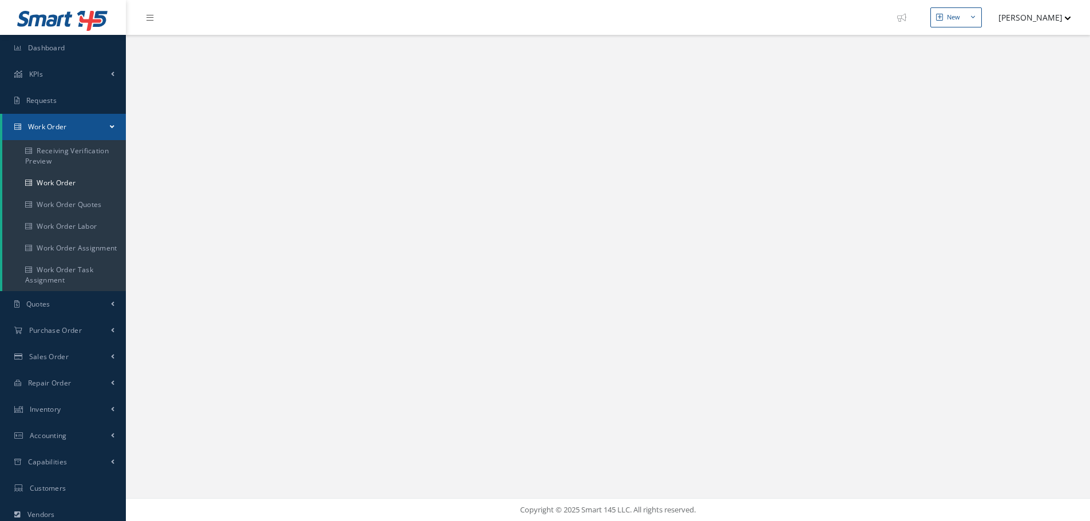
select select "25"
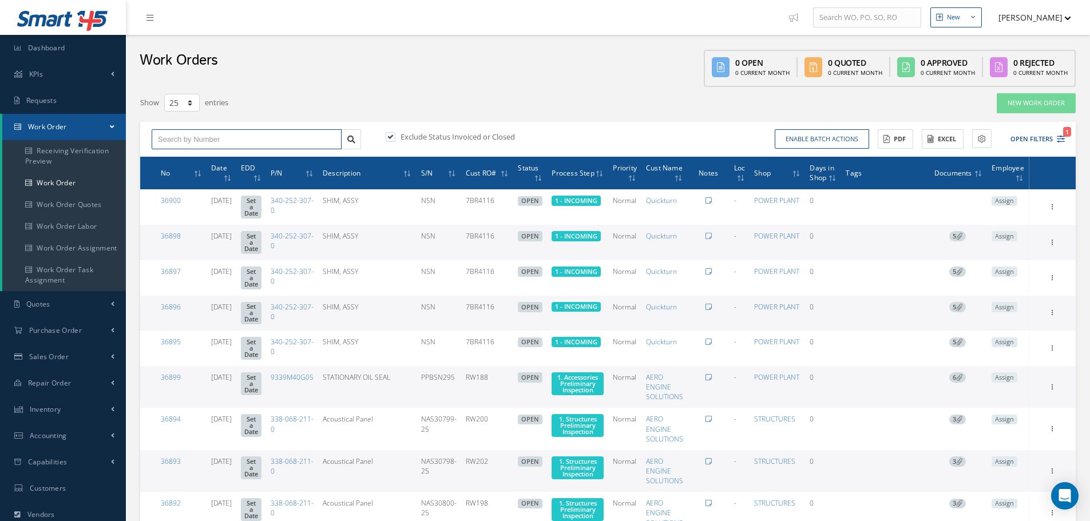
click at [253, 141] on input "text" at bounding box center [247, 139] width 190 height 21
type input "35246"
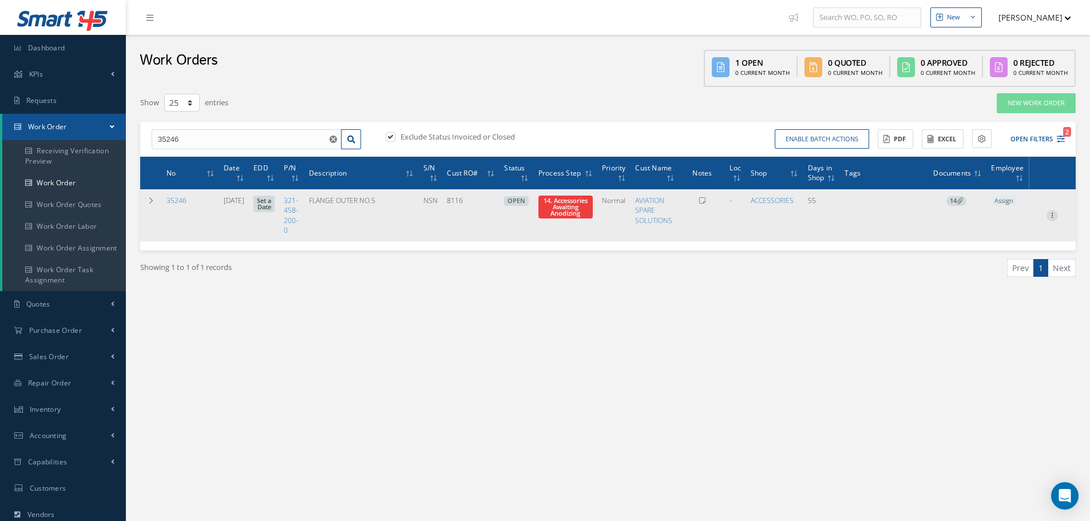
click at [1054, 214] on icon at bounding box center [1051, 214] width 11 height 9
click at [989, 251] on link "Part Issue" at bounding box center [999, 252] width 90 height 15
click at [1054, 213] on icon at bounding box center [1051, 214] width 11 height 9
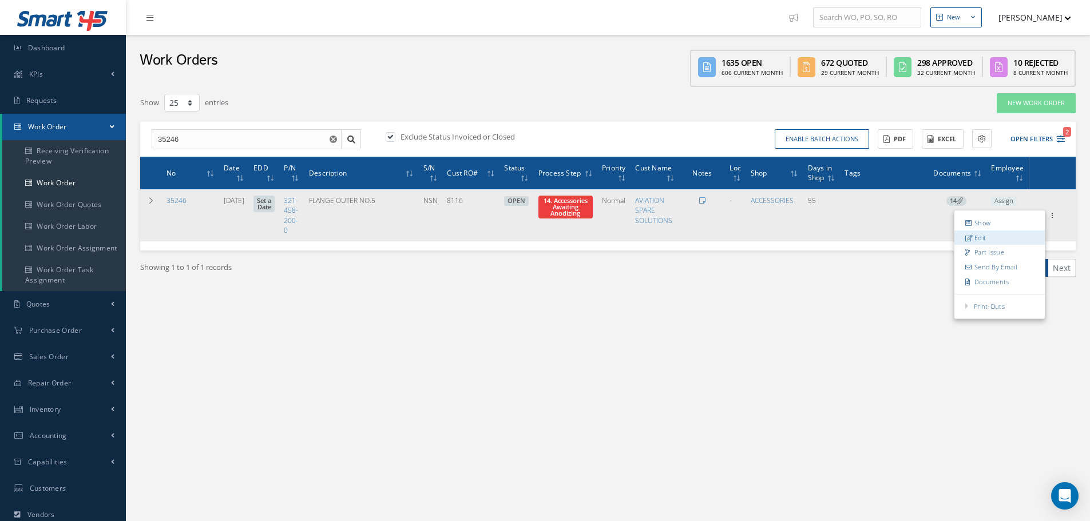
click at [1004, 238] on link "Edit" at bounding box center [999, 237] width 90 height 15
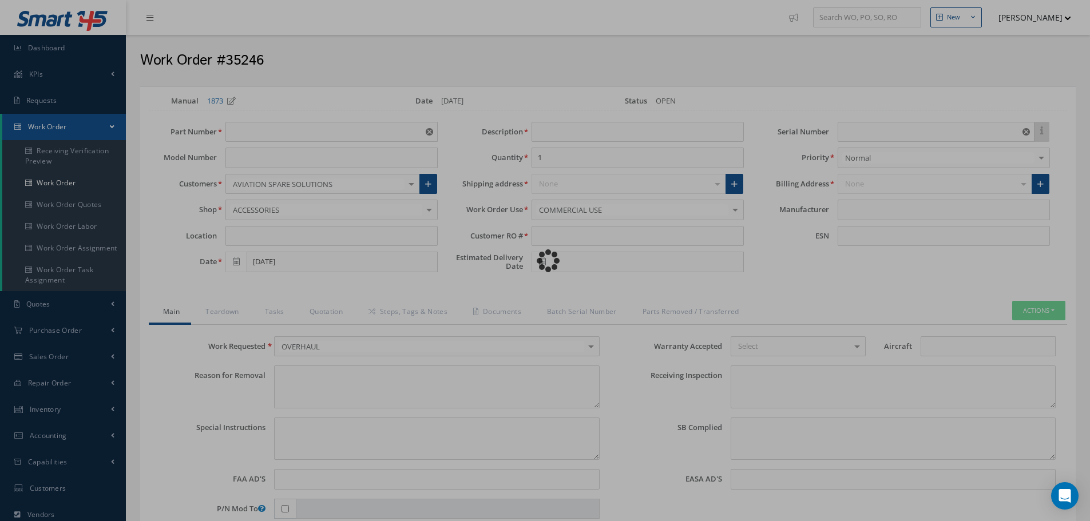
type input "321-458-200-0"
type input "07/31/2025"
type input "FLANGE OUTER NO.5"
type input "8116"
type input "NSN"
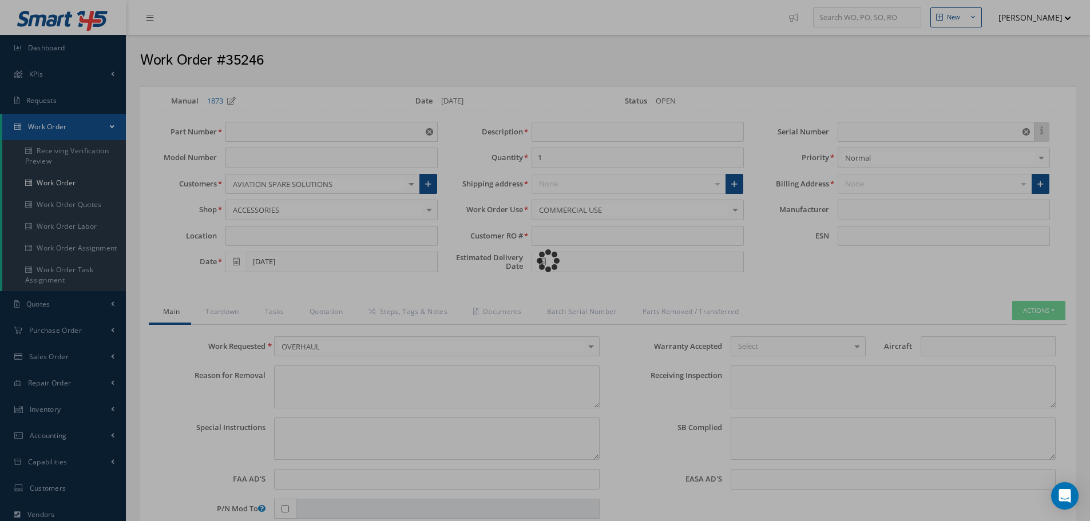
type input "575548"
type textarea "NONE"
type textarea "PLEASE SEE R.O. FOR DETAILS"
type textarea "NO VISUAL DAMAGE"
type textarea "None performed"
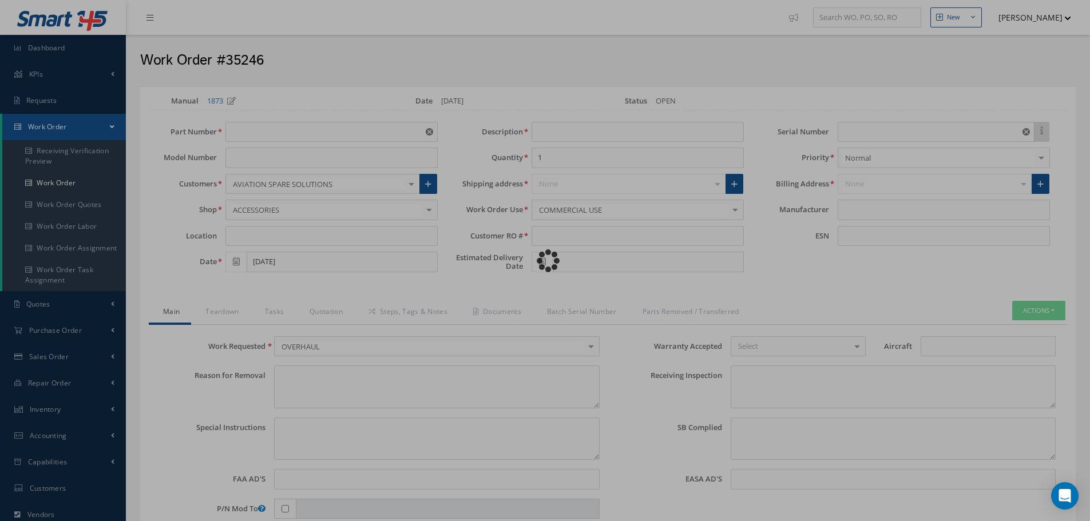
type textarea "Article was xxxxx in reference with the following Technical Standard : CFM56-5B…"
type textarea "Article has been approved to return to service."
type input "CFM56-5B"
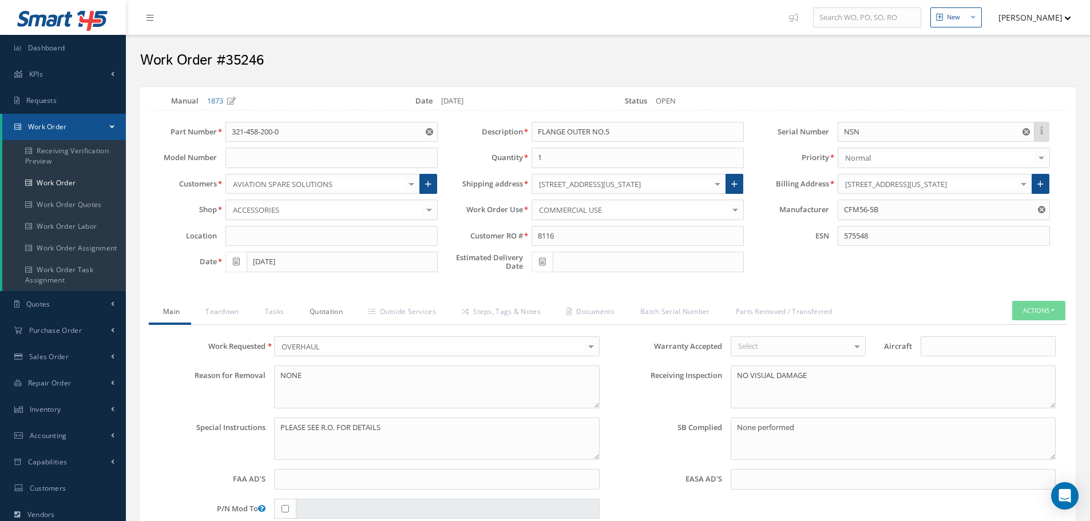
click at [336, 312] on link "Quotation" at bounding box center [324, 313] width 59 height 24
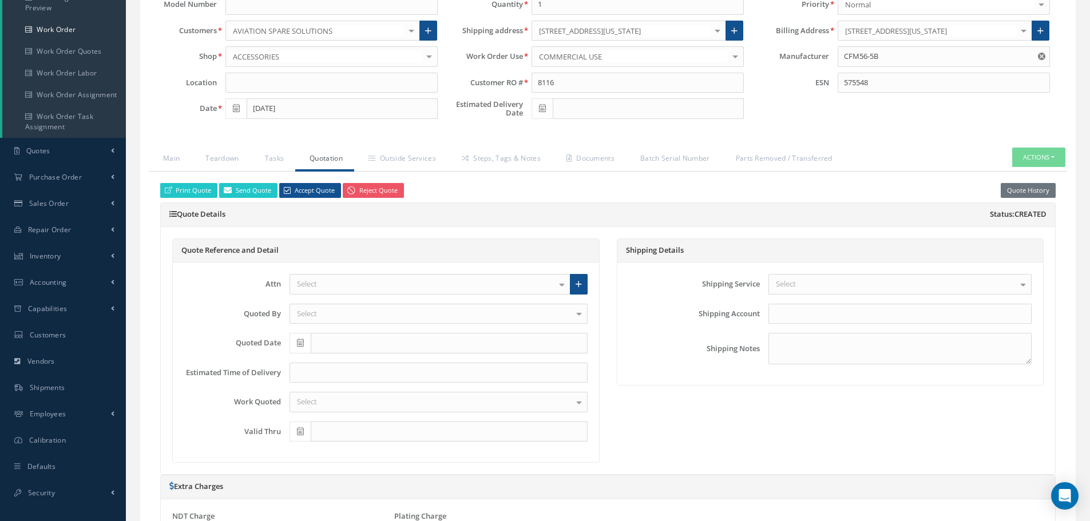
scroll to position [114, 0]
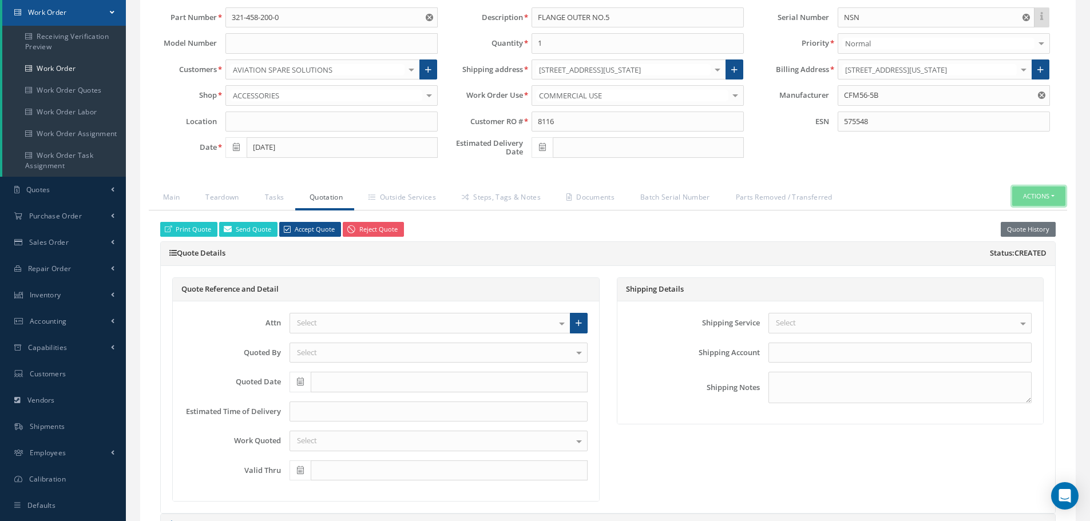
click at [1053, 196] on button "Actions" at bounding box center [1038, 197] width 53 height 20
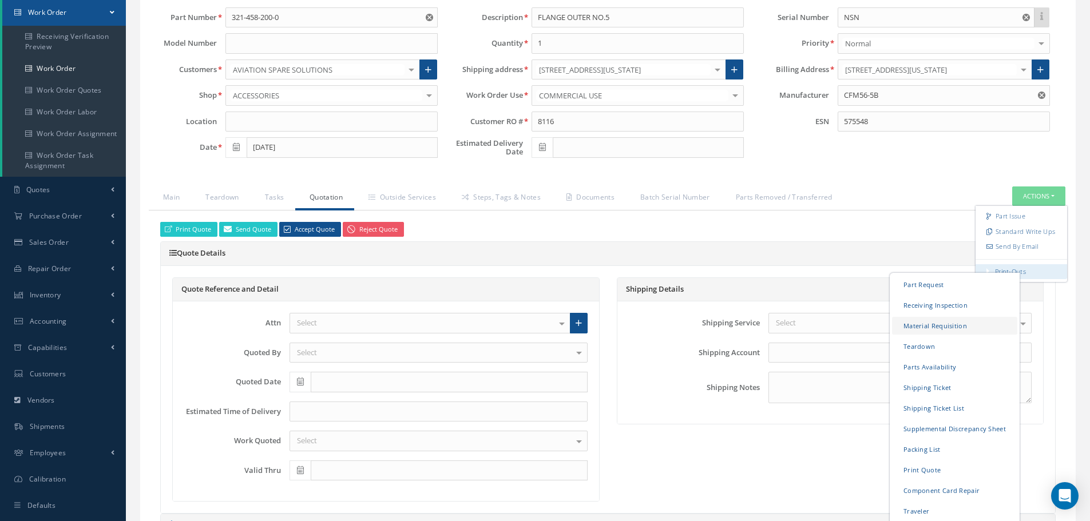
click at [930, 325] on link "Material Requisition" at bounding box center [954, 325] width 125 height 18
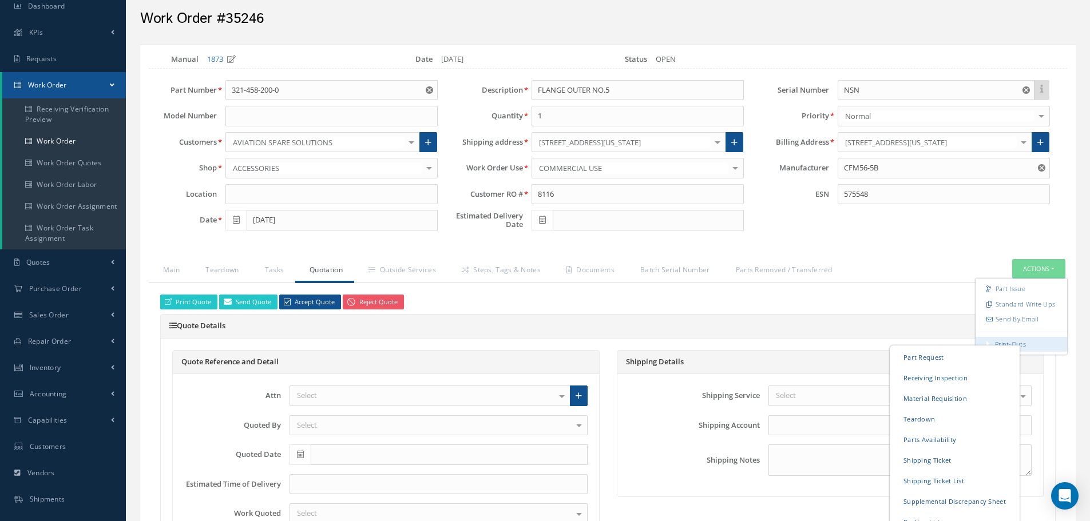
scroll to position [0, 0]
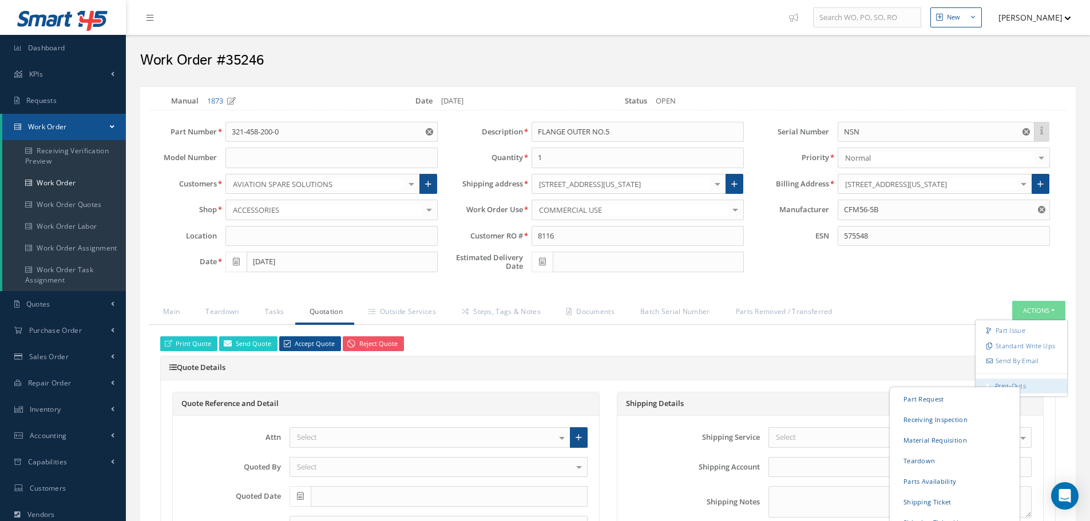
select select "25"
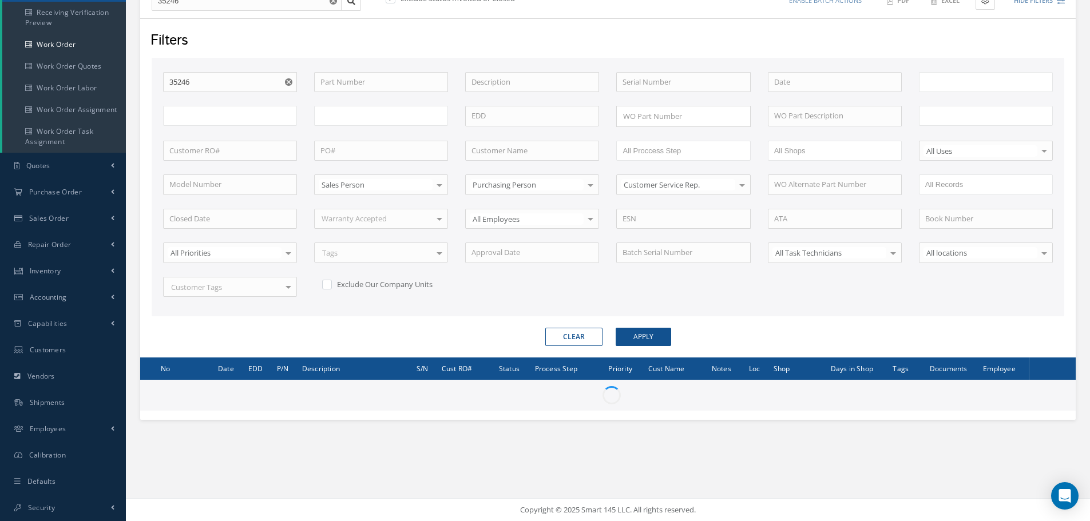
scroll to position [24, 0]
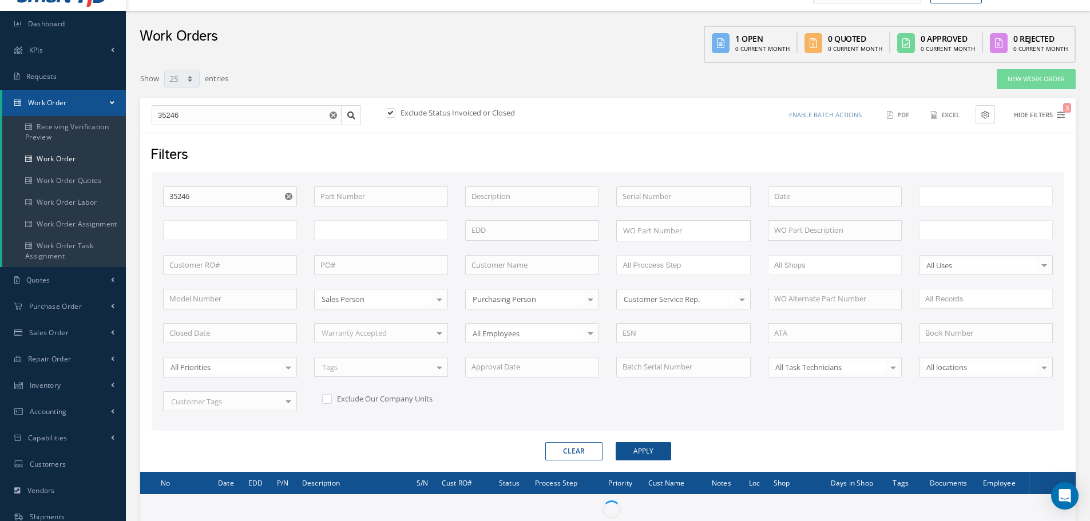
type input "All Work Request"
type input "All Work Performed"
type input "All Status"
type input "WO Part Status"
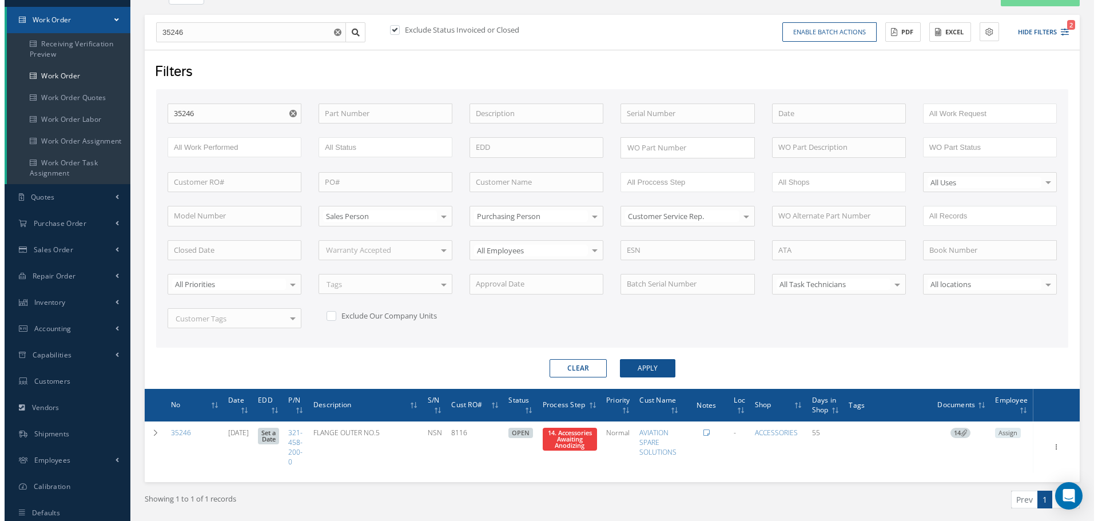
scroll to position [146, 0]
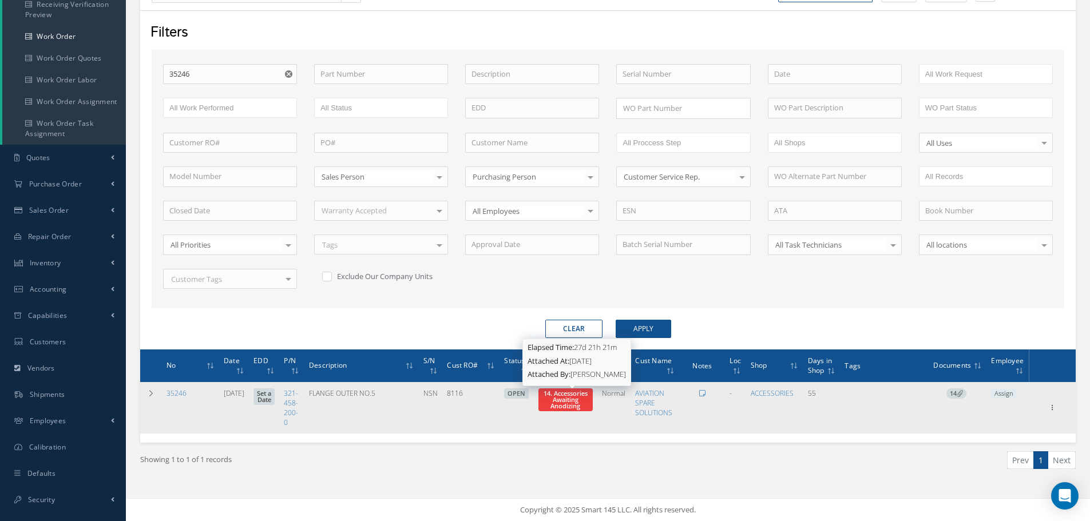
click at [572, 403] on span "14. Accessories Awaiting Anodizing" at bounding box center [565, 399] width 44 height 21
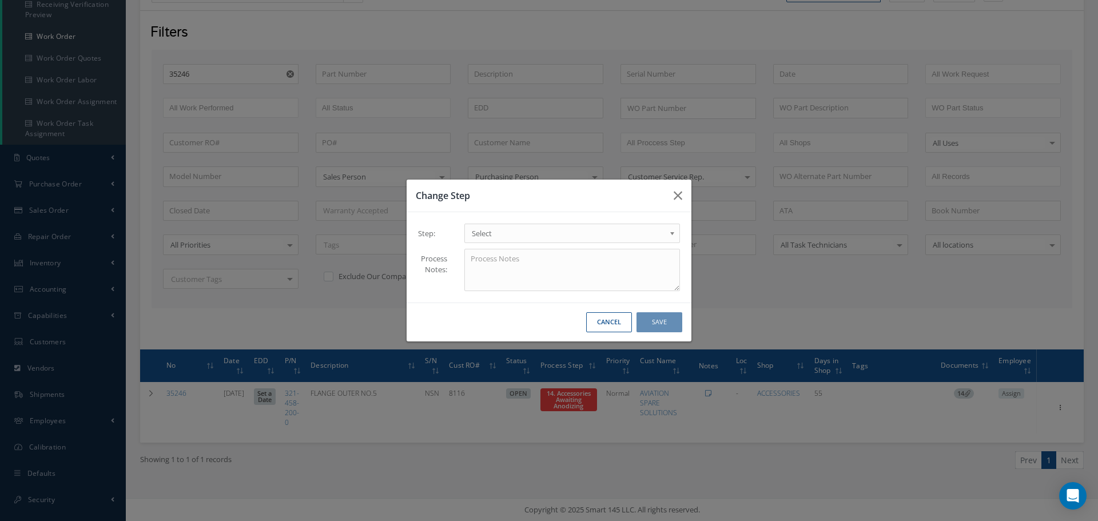
click at [674, 235] on b at bounding box center [674, 236] width 10 height 18
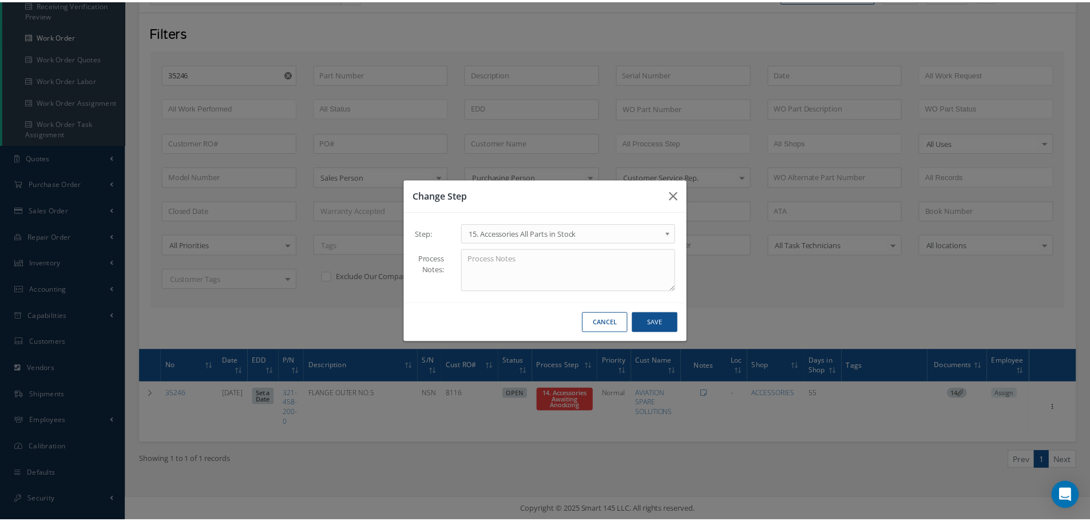
scroll to position [0, 0]
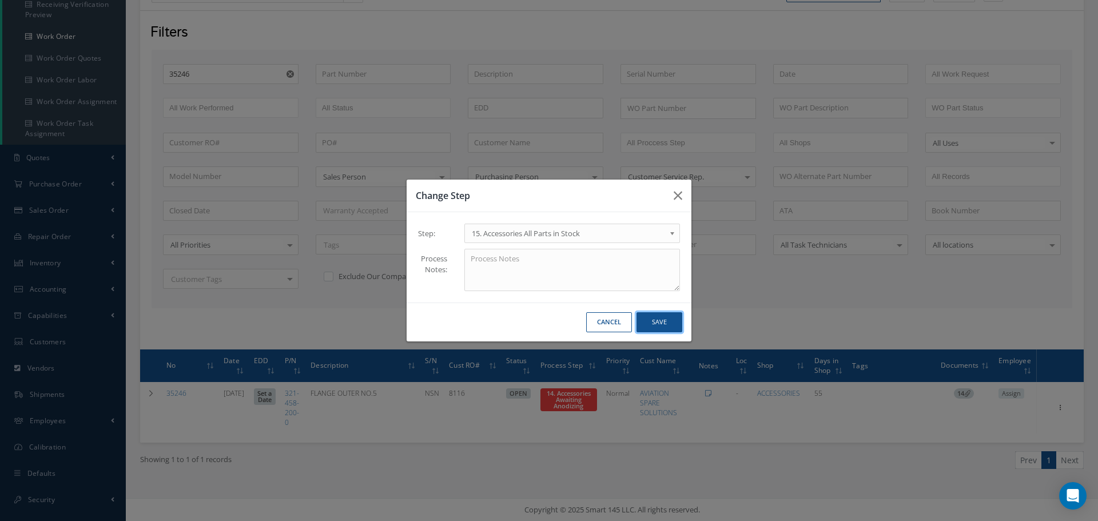
click at [662, 324] on button "Save" at bounding box center [660, 322] width 46 height 20
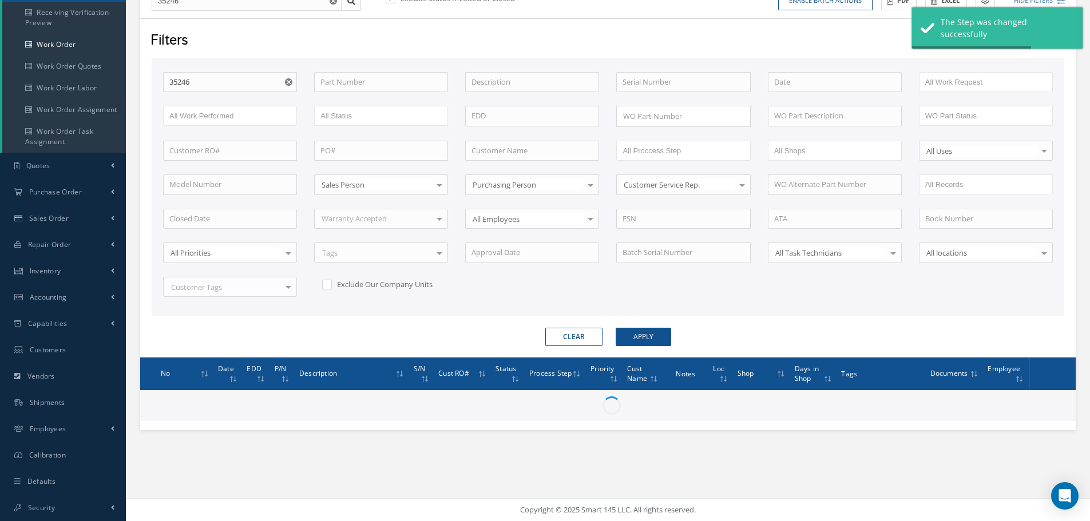
scroll to position [146, 0]
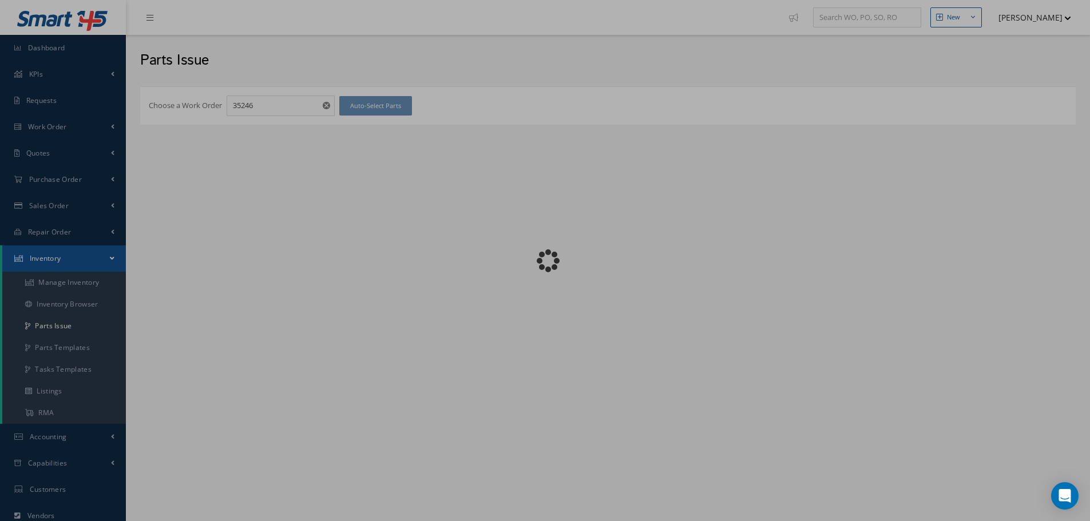
checkbox input "false"
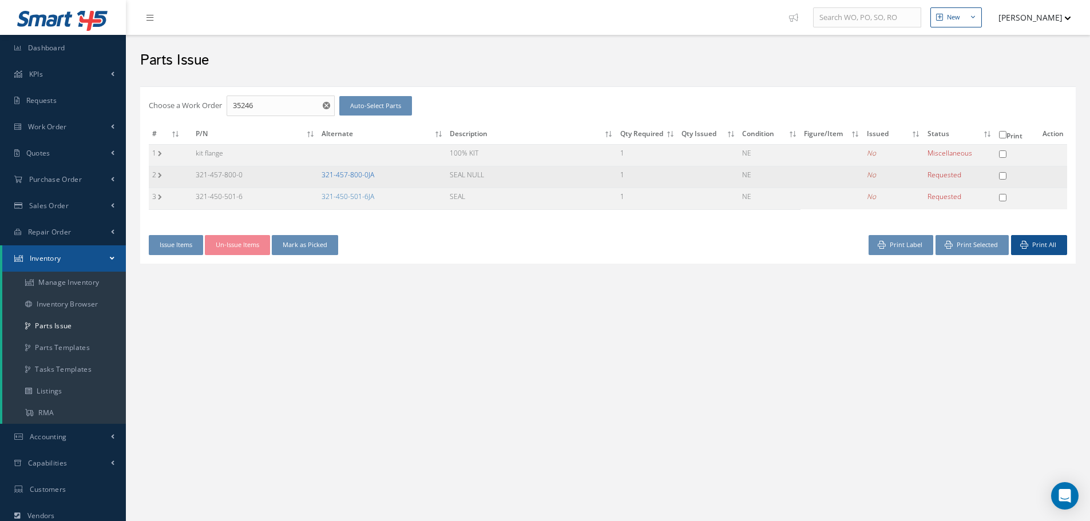
click at [346, 175] on link "321-457-800-0JA" at bounding box center [348, 175] width 53 height 10
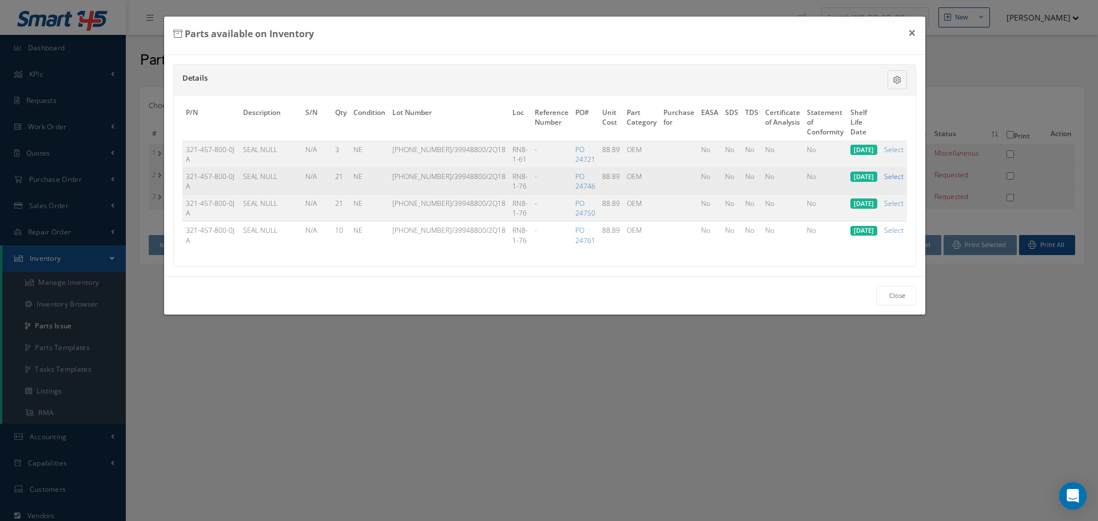
click at [894, 178] on link "Select" at bounding box center [893, 177] width 19 height 10
checkbox input "true"
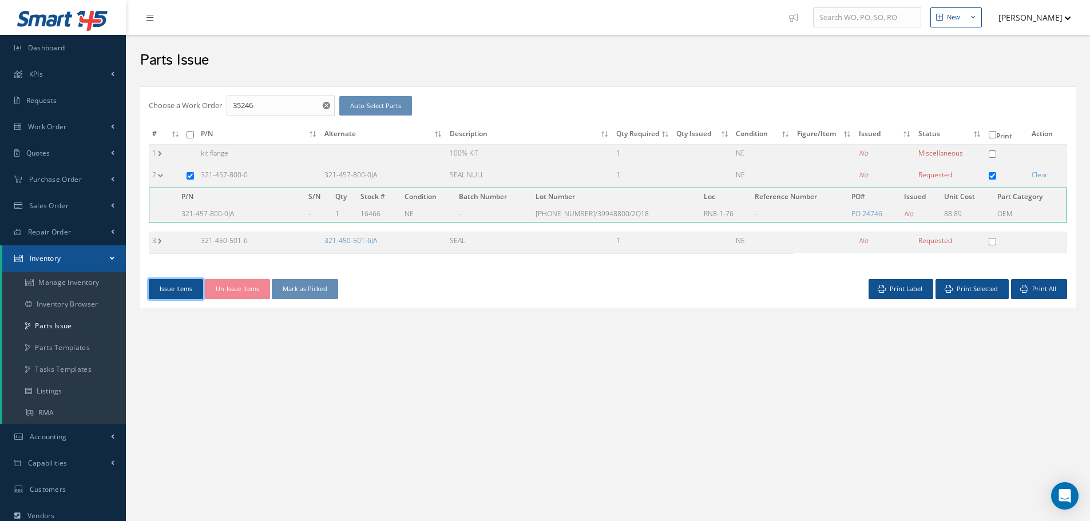
click at [184, 290] on button "Issue Items" at bounding box center [176, 289] width 54 height 20
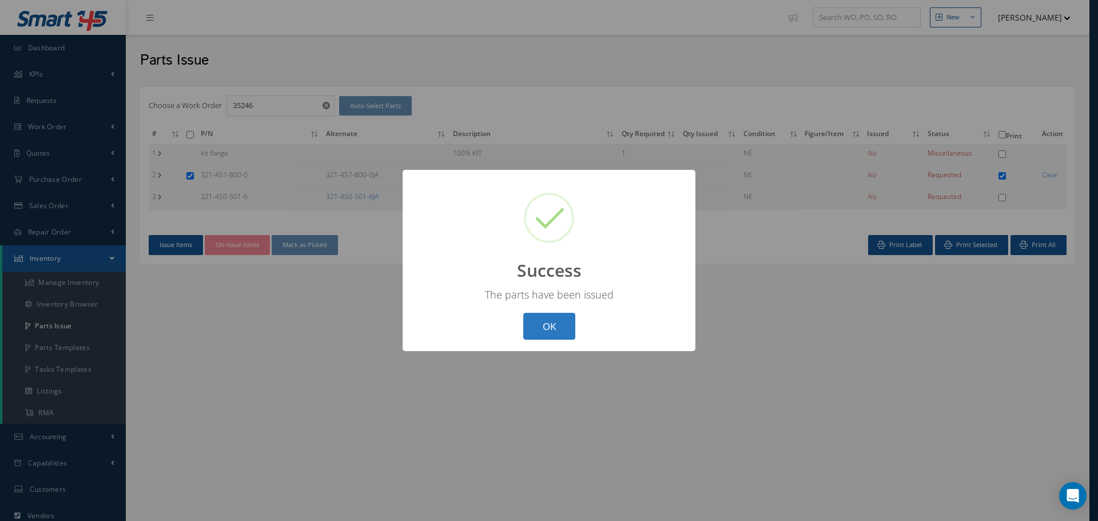
click at [546, 327] on button "OK" at bounding box center [549, 326] width 52 height 27
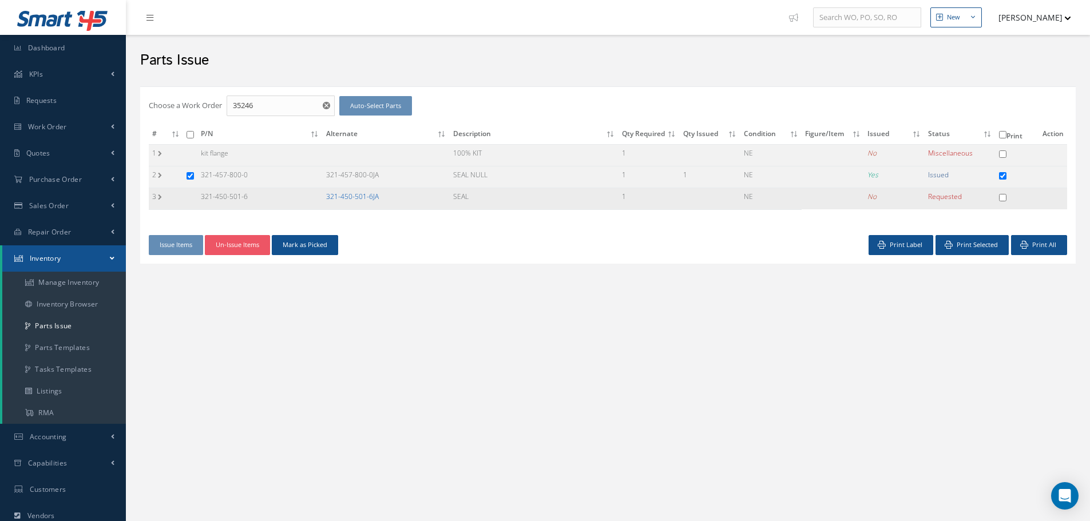
click at [357, 196] on link "321-450-501-6JA" at bounding box center [352, 197] width 53 height 10
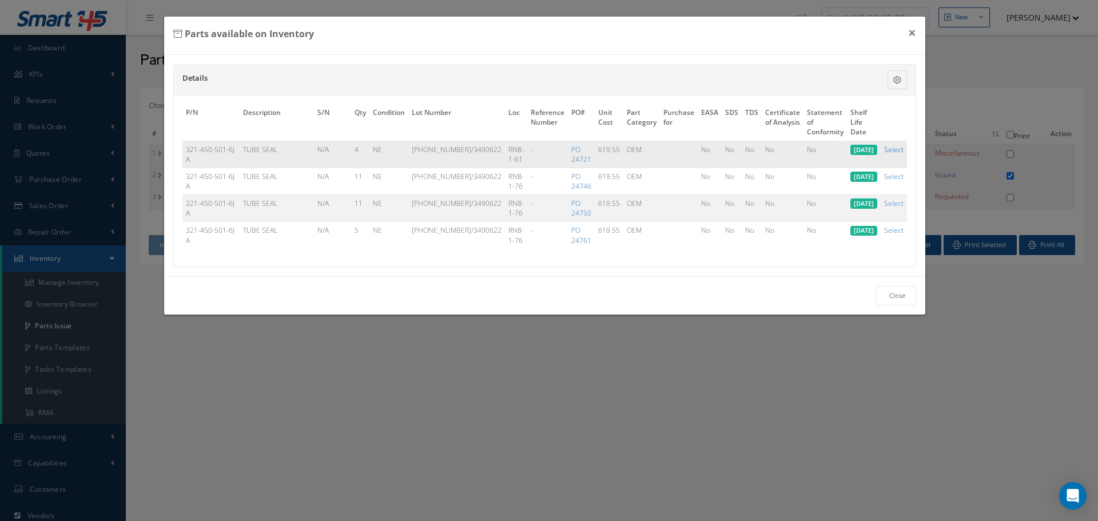
click at [894, 153] on link "Select" at bounding box center [893, 150] width 19 height 10
checkbox input "true"
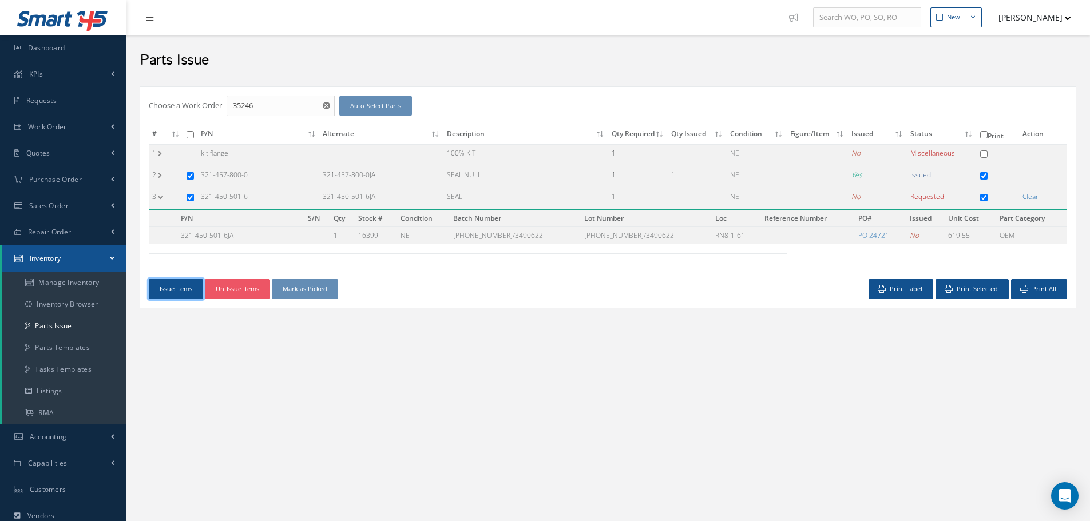
click at [178, 283] on button "Issue Items" at bounding box center [176, 289] width 54 height 20
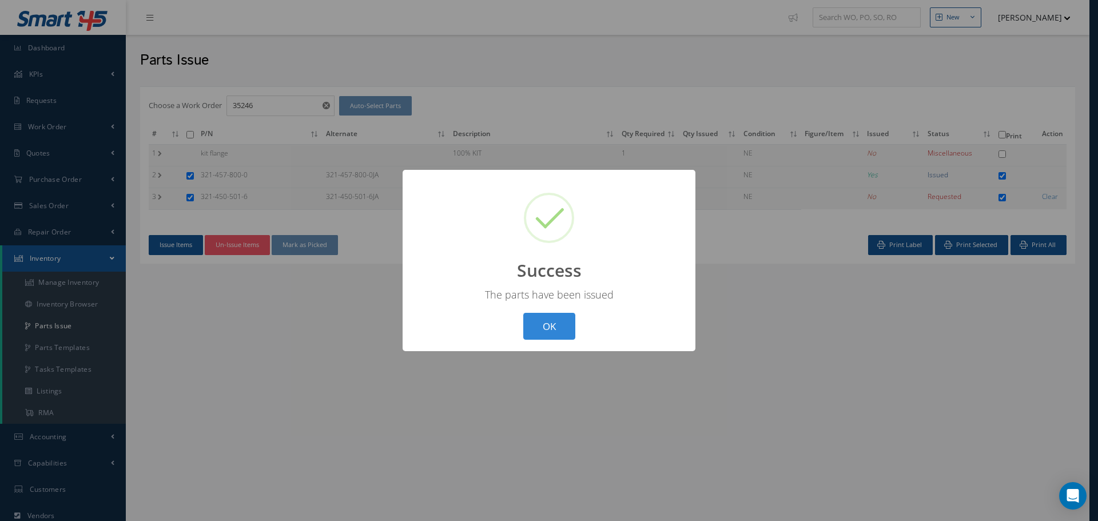
click at [562, 318] on button "OK" at bounding box center [549, 326] width 52 height 27
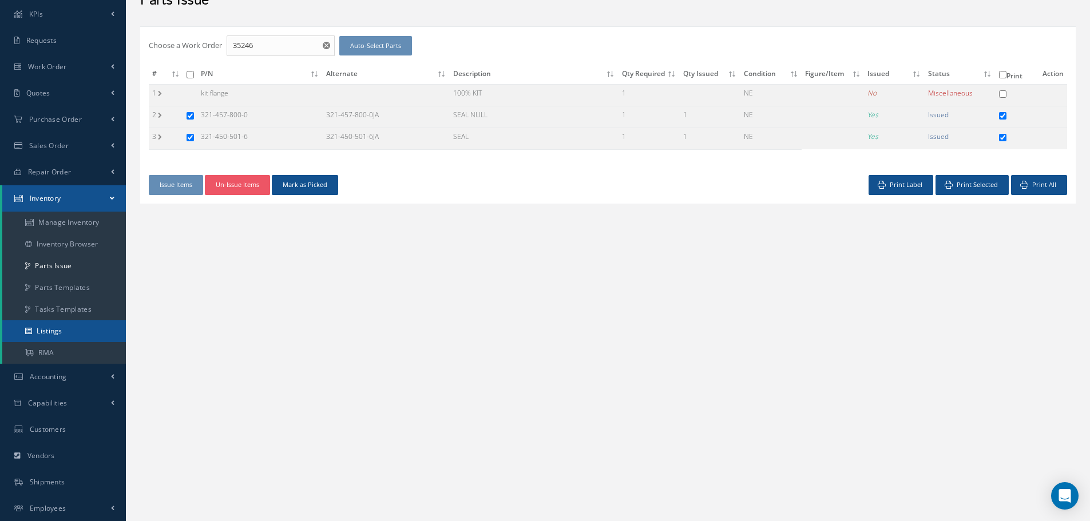
scroll to position [114, 0]
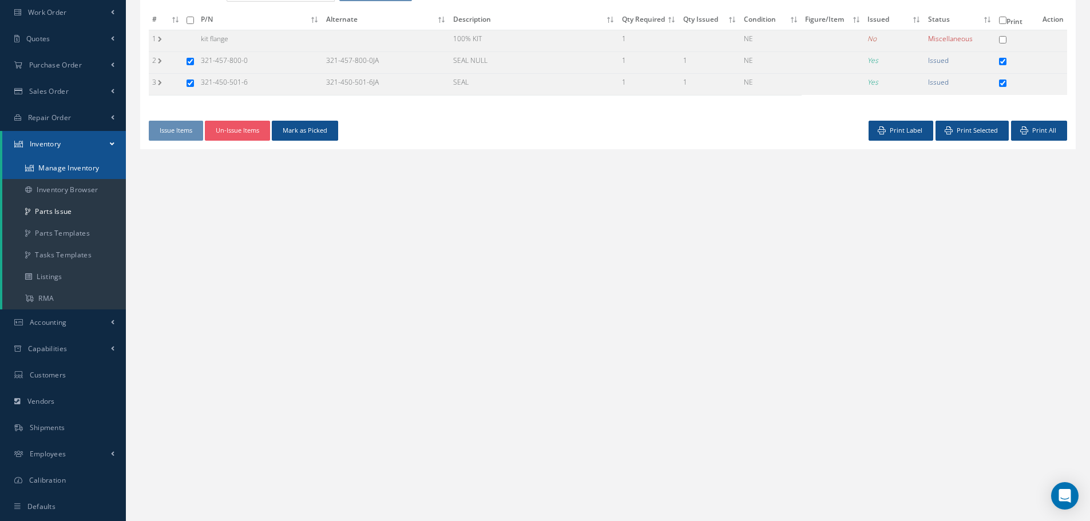
click at [71, 165] on link "Manage Inventory" at bounding box center [64, 168] width 124 height 22
